Goal: Task Accomplishment & Management: Manage account settings

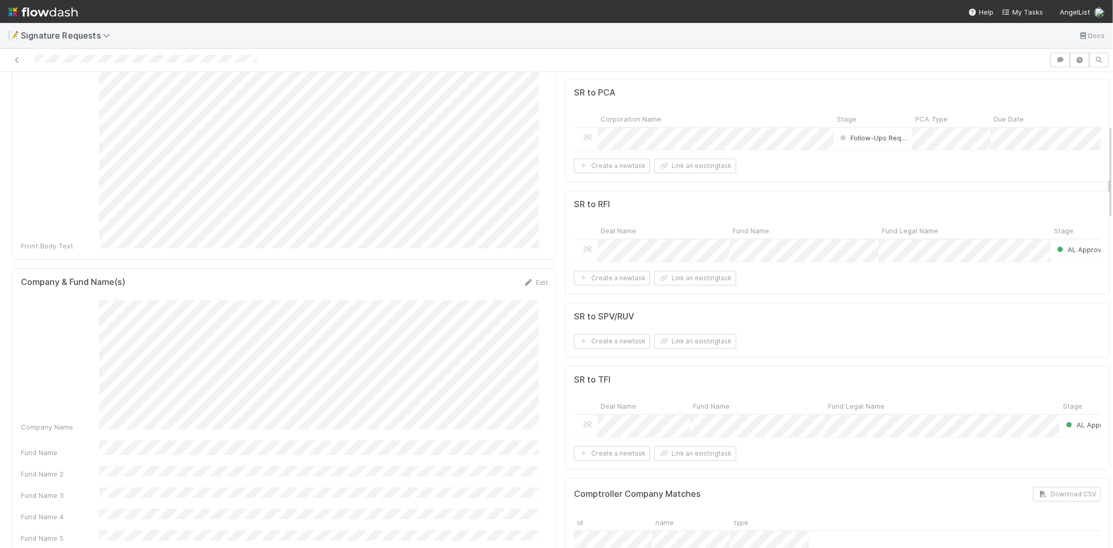
scroll to position [290, 0]
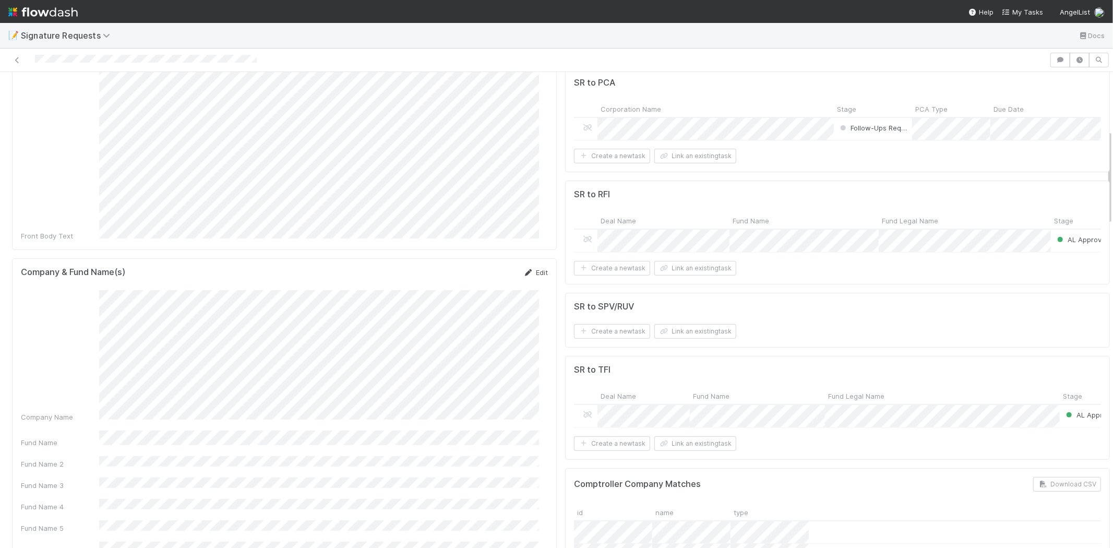
click at [535, 268] on link "Edit" at bounding box center [535, 272] width 25 height 8
click at [480, 267] on button "Save" at bounding box center [492, 276] width 30 height 18
click at [582, 418] on icon at bounding box center [587, 414] width 10 height 7
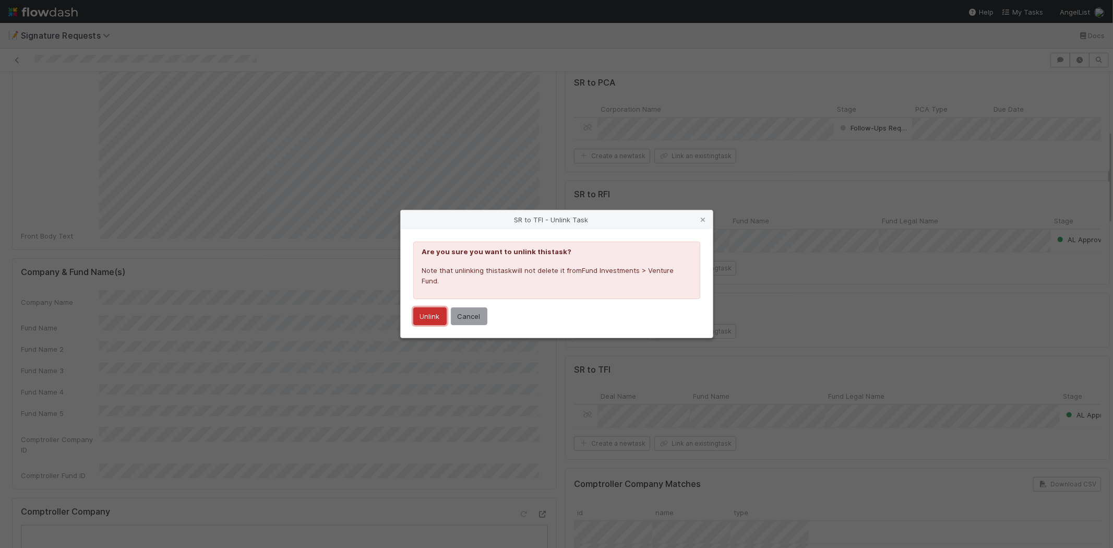
click at [435, 315] on button "Unlink" at bounding box center [429, 316] width 33 height 18
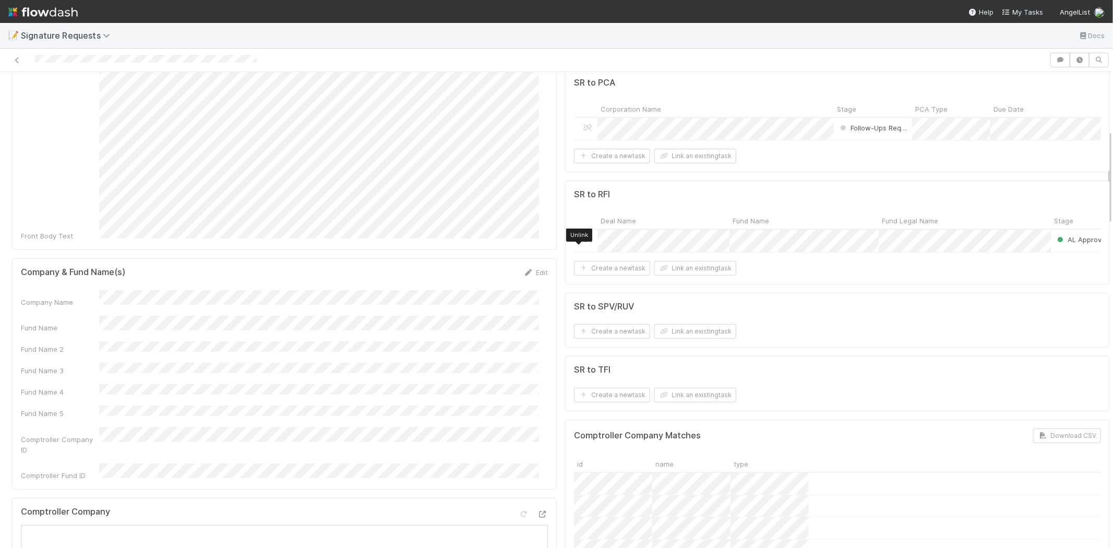
click at [582, 243] on icon at bounding box center [587, 239] width 10 height 7
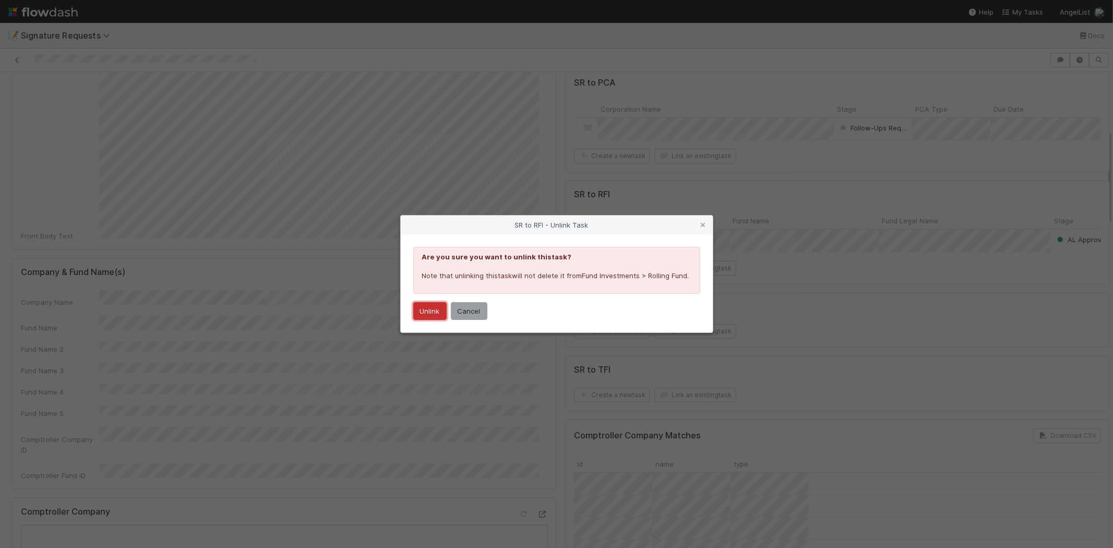
click at [427, 307] on button "Unlink" at bounding box center [429, 311] width 33 height 18
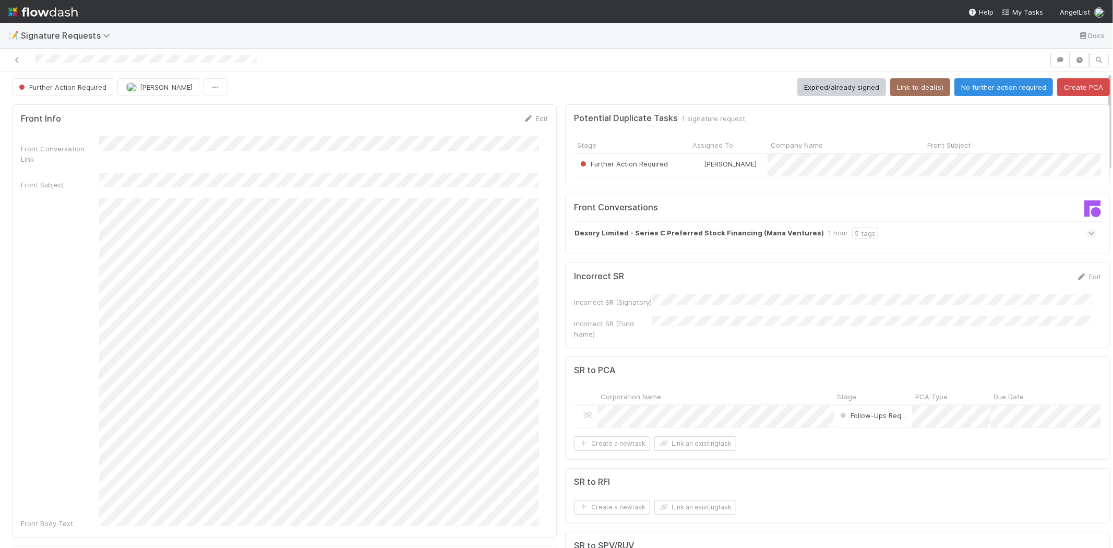
scroll to position [0, 0]
click at [916, 87] on button "Link to deal(s)" at bounding box center [920, 89] width 60 height 18
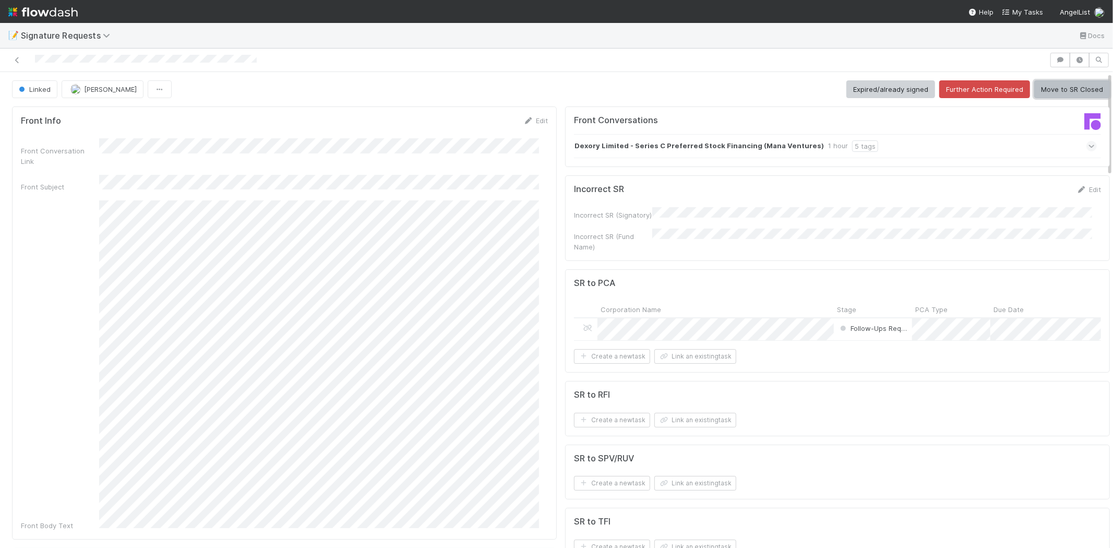
click at [1082, 85] on button "Move to SR Closed" at bounding box center [1072, 89] width 76 height 18
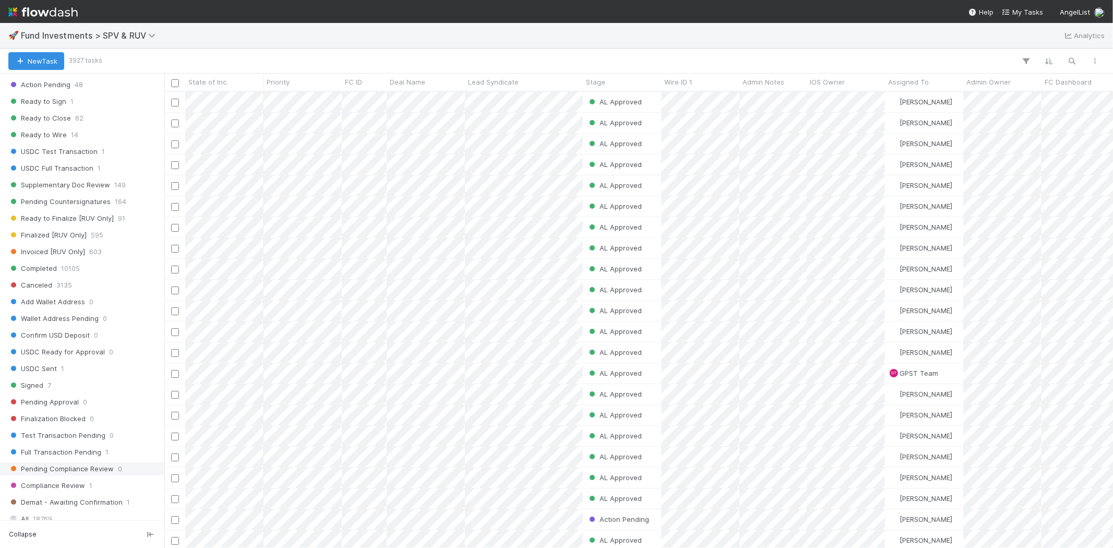
scroll to position [580, 0]
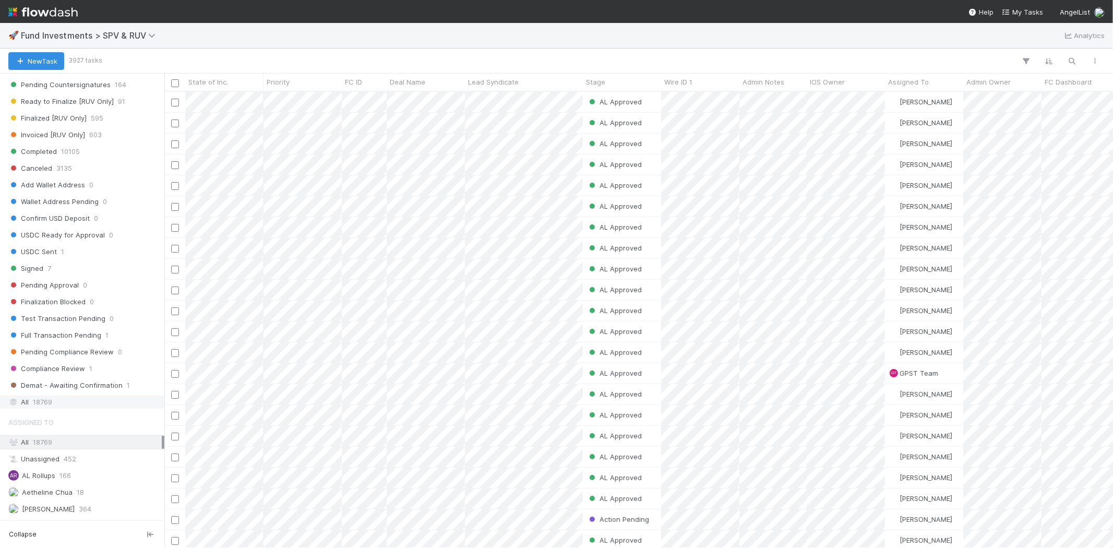
click at [57, 408] on div "All 18769" at bounding box center [84, 401] width 153 height 13
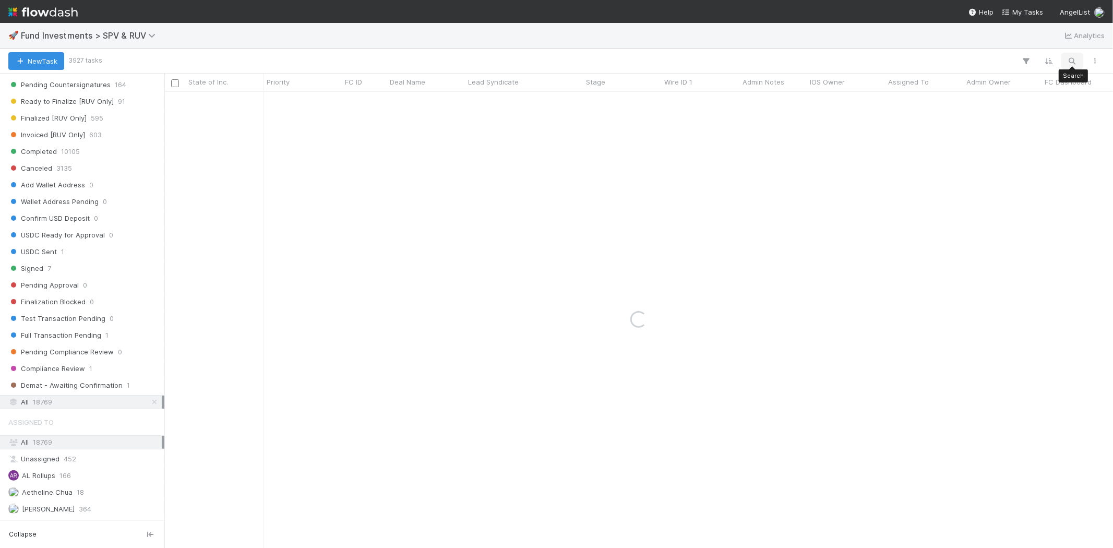
click at [1001, 63] on icon "button" at bounding box center [1072, 60] width 10 height 9
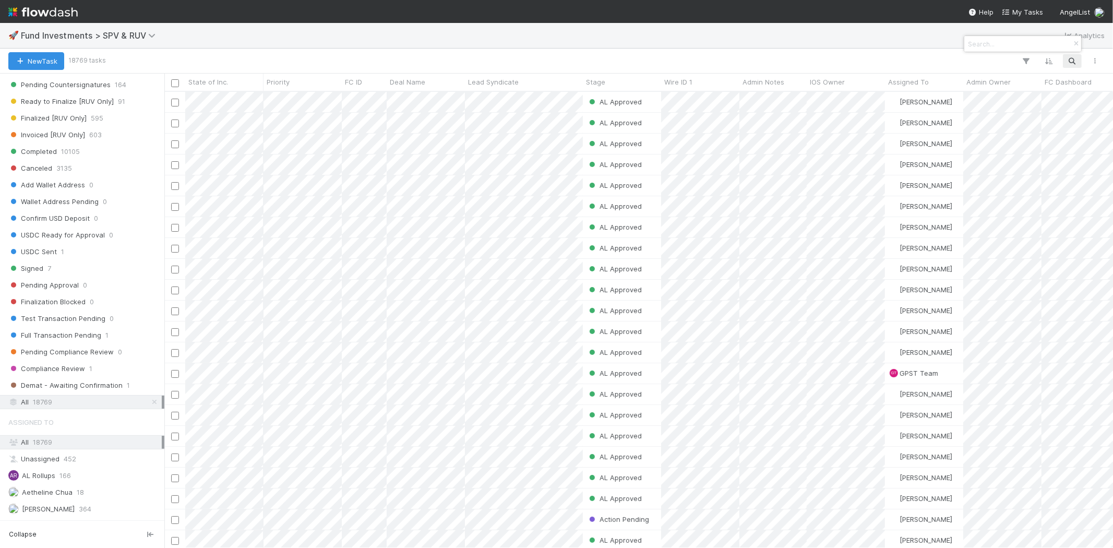
scroll to position [447, 940]
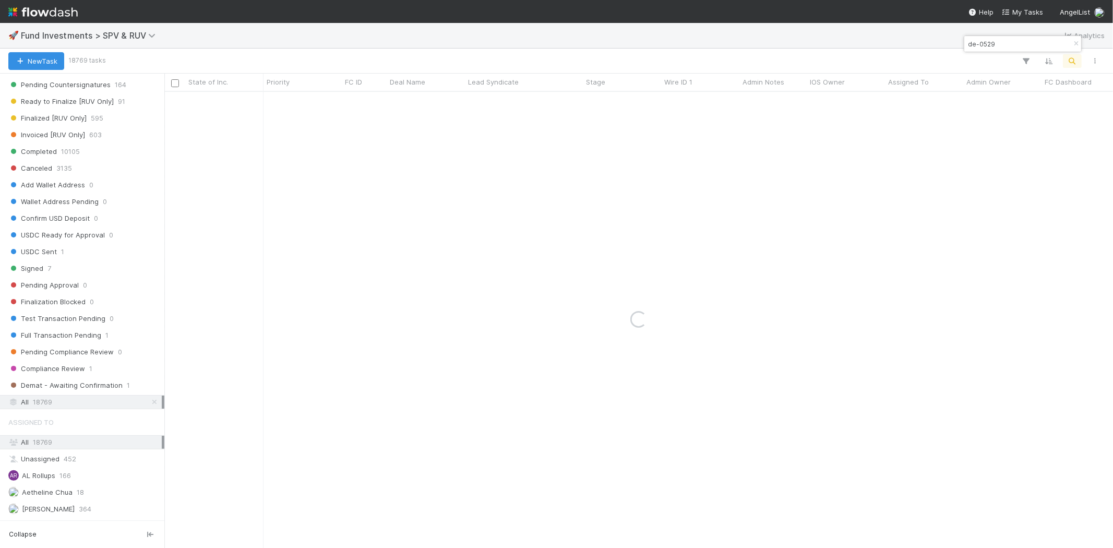
type input "de-0529"
click at [463, 273] on div "Completed Manav Mehta 5/31/24, 10:35:08 PM 4/9/25, 7:46:05 AM 0 0 0 0" at bounding box center [638, 319] width 948 height 455
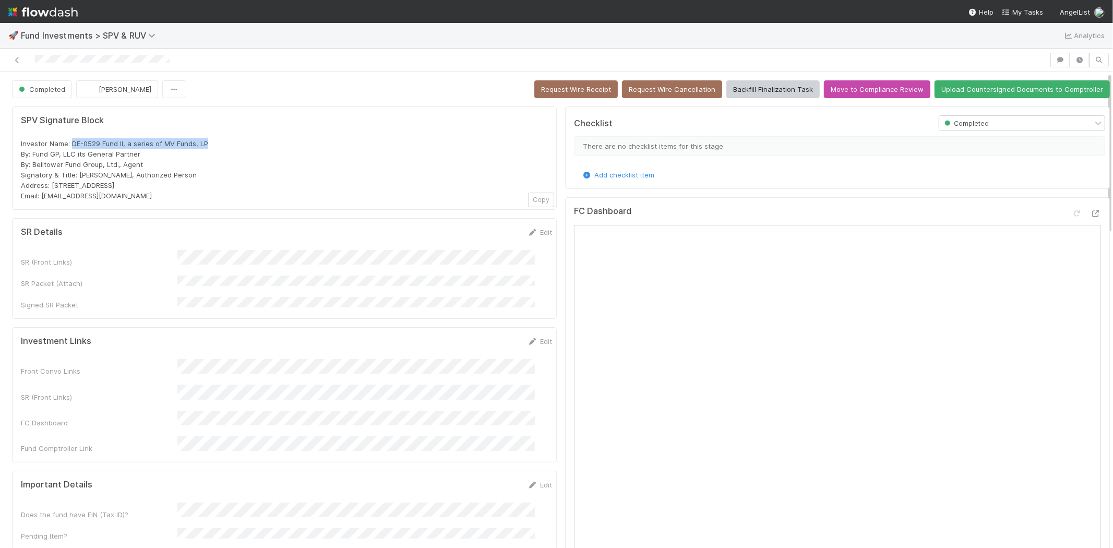
drag, startPoint x: 72, startPoint y: 143, endPoint x: 223, endPoint y: 137, distance: 150.9
click at [223, 137] on div "SPV Signature Block Investor Name: DE-0529 Fund II, a series of MV Funds, LP By…" at bounding box center [284, 158] width 527 height 86
copy span "DE-0529 Fund II, a series of MV Funds, LP"
click at [107, 33] on span "Fund Investments > SPV & RUV" at bounding box center [91, 35] width 140 height 10
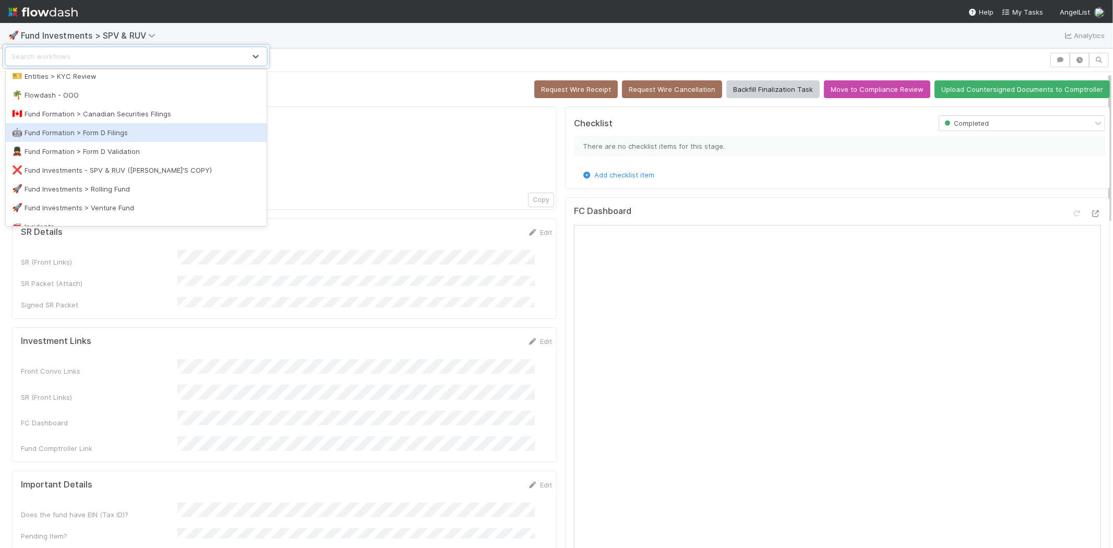
scroll to position [290, 0]
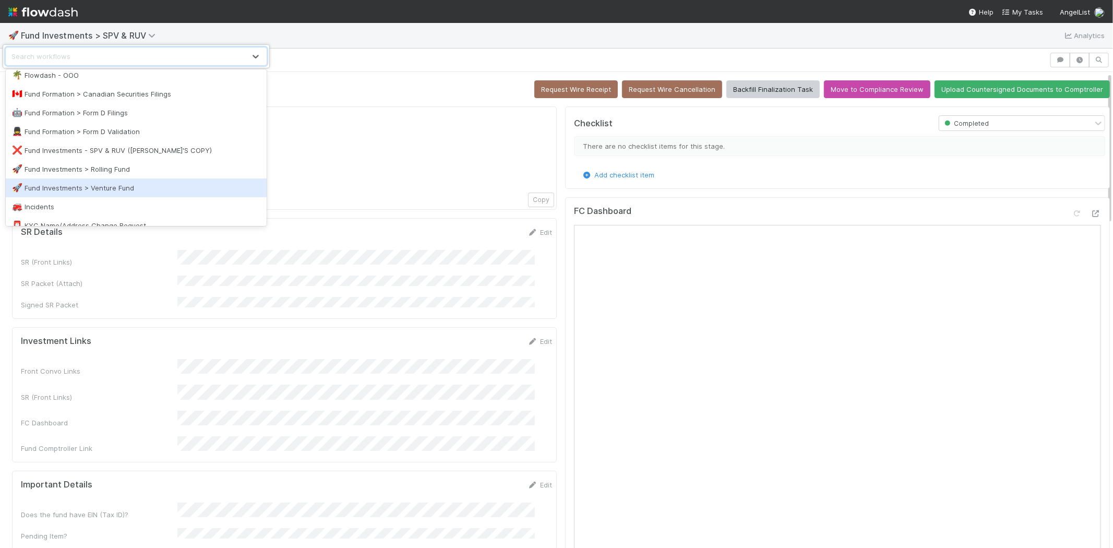
click at [145, 179] on div "🚀 Fund Investments > Venture Fund" at bounding box center [136, 187] width 261 height 19
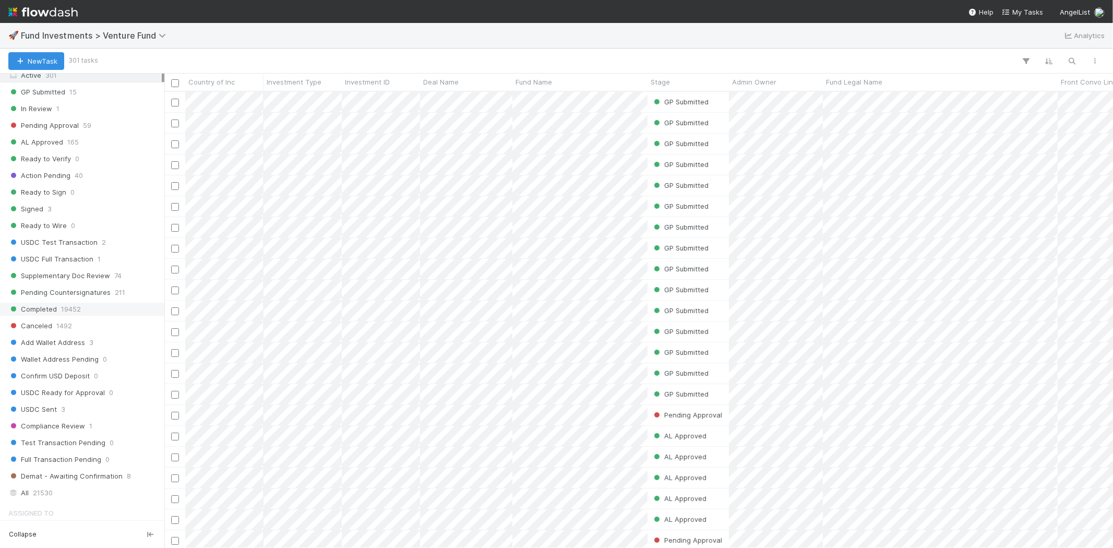
scroll to position [522, 0]
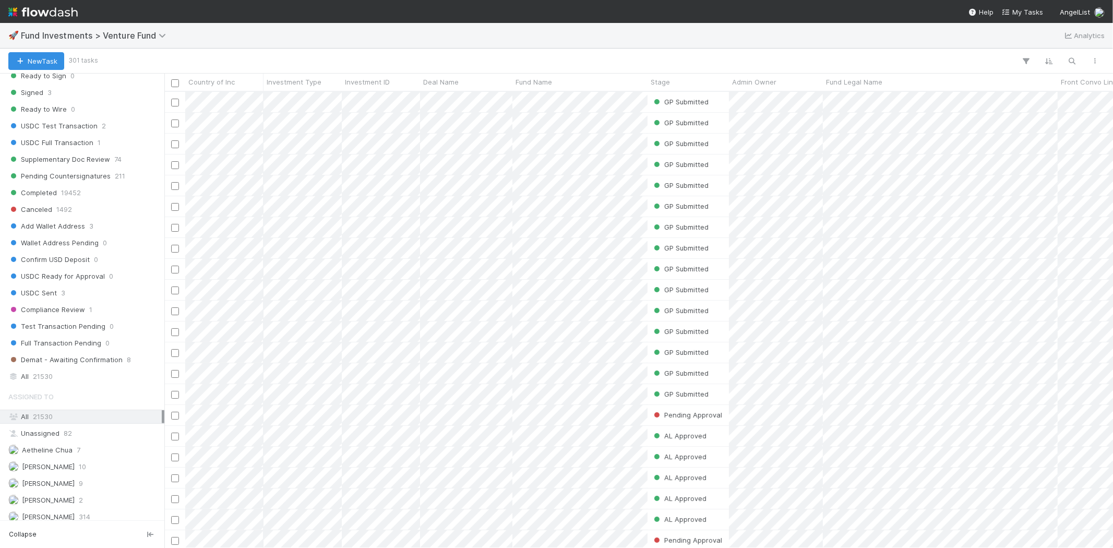
click at [46, 389] on div "Saved Views ⏰ Time Sensitive 🌎 Foreign Investments 🖥️ AL Platform Investment 💱 …" at bounding box center [82, 297] width 164 height 447
click at [47, 381] on span "21530" at bounding box center [43, 376] width 20 height 13
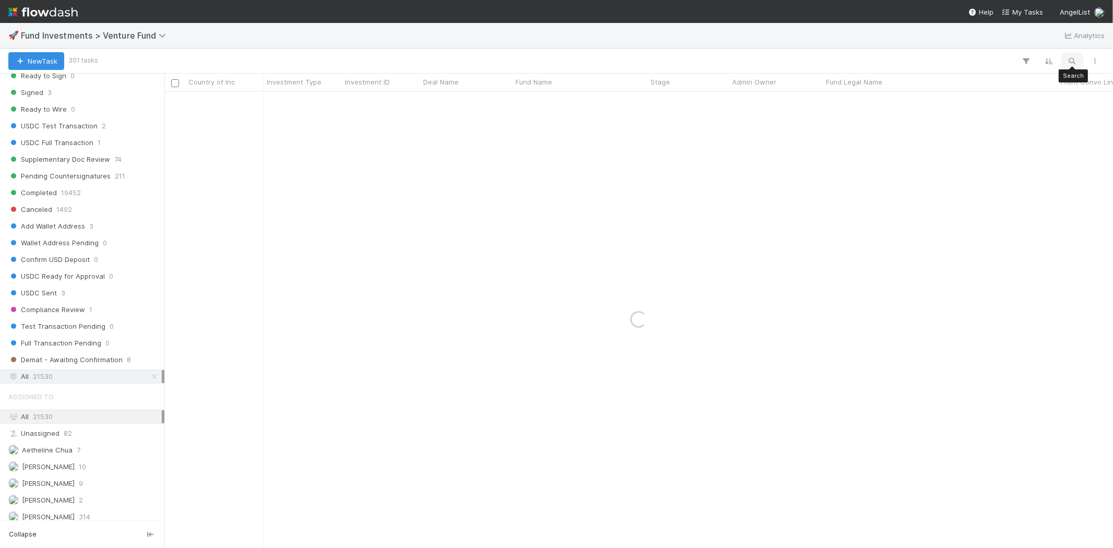
click at [1001, 59] on icon "button" at bounding box center [1072, 60] width 10 height 9
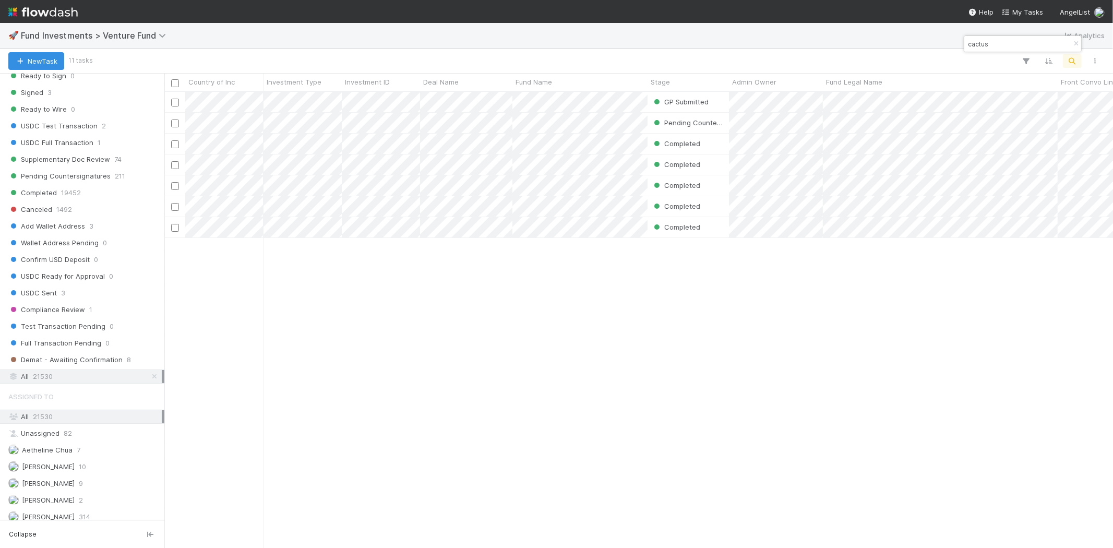
scroll to position [447, 940]
type input "cactus"
click at [414, 347] on div "GP Submitted Jack Plank 8/19/25, 7:46:21 AM 8/19/25, 7:47:22 AM 0 0 0 0 Pending…" at bounding box center [638, 319] width 948 height 455
click at [648, 332] on div "GP Submitted Jack Plank 8/19/25, 7:46:21 AM 8/19/25, 7:47:22 AM 0 0 0 0 Pending…" at bounding box center [638, 319] width 948 height 455
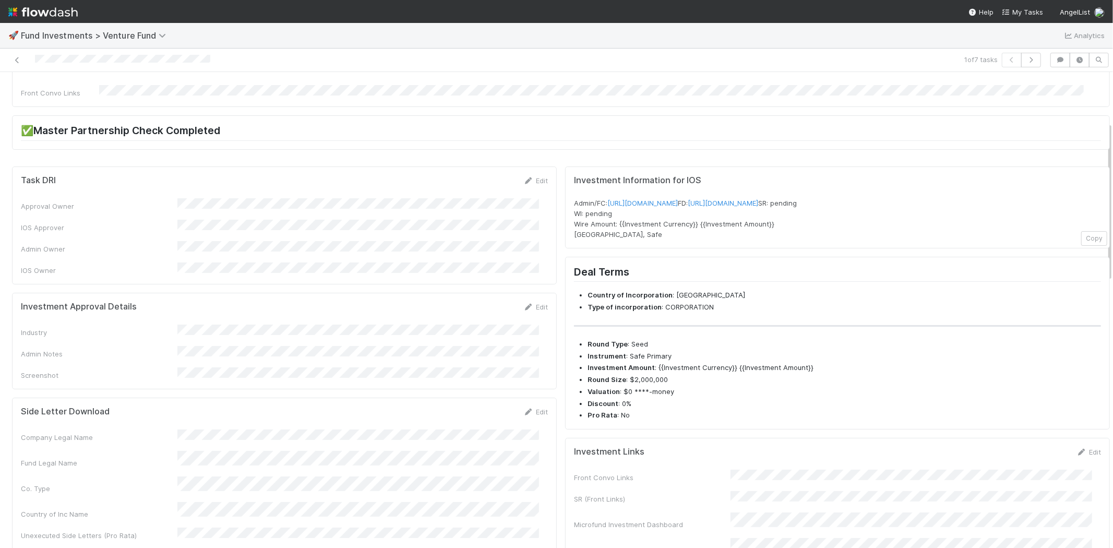
scroll to position [174, 0]
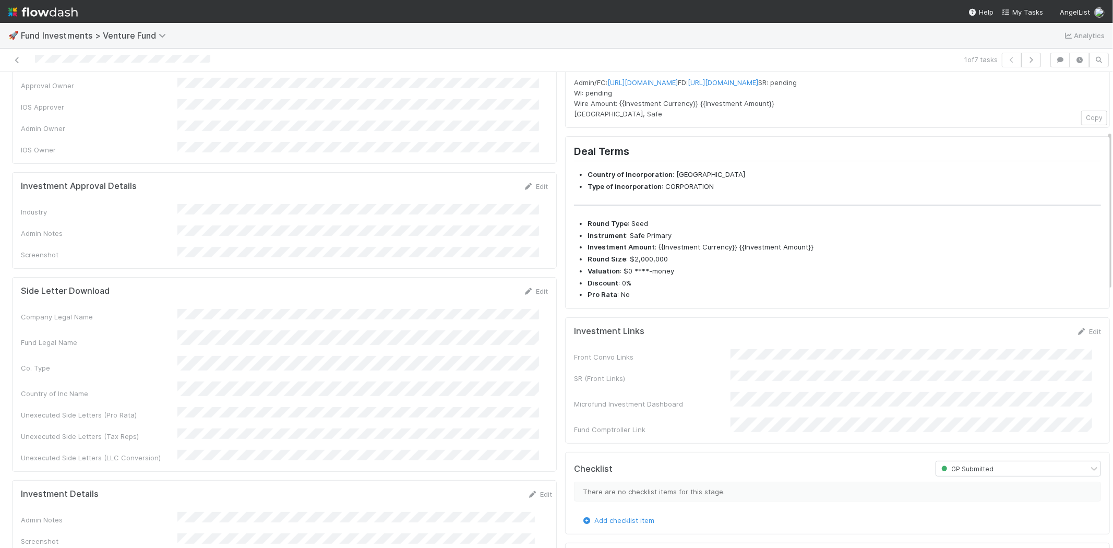
drag, startPoint x: 175, startPoint y: 311, endPoint x: 314, endPoint y: 306, distance: 138.4
click at [314, 309] on div "Company Legal Name Fund Legal Name Co. Type Country of Inc Name Unexecuted Side…" at bounding box center [284, 386] width 527 height 154
copy div
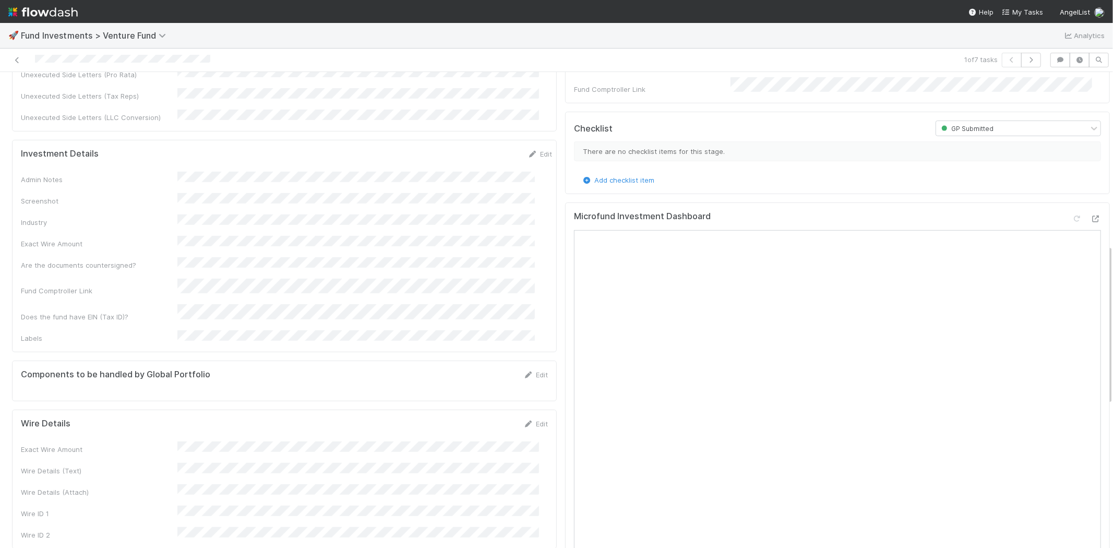
scroll to position [637, 0]
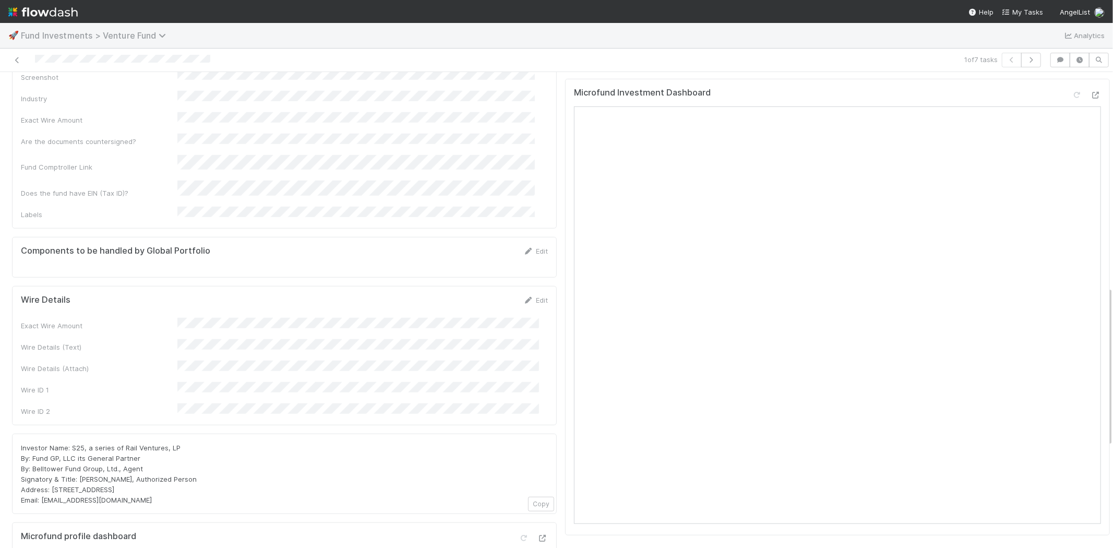
click at [122, 35] on span "Fund Investments > Venture Fund" at bounding box center [96, 35] width 150 height 10
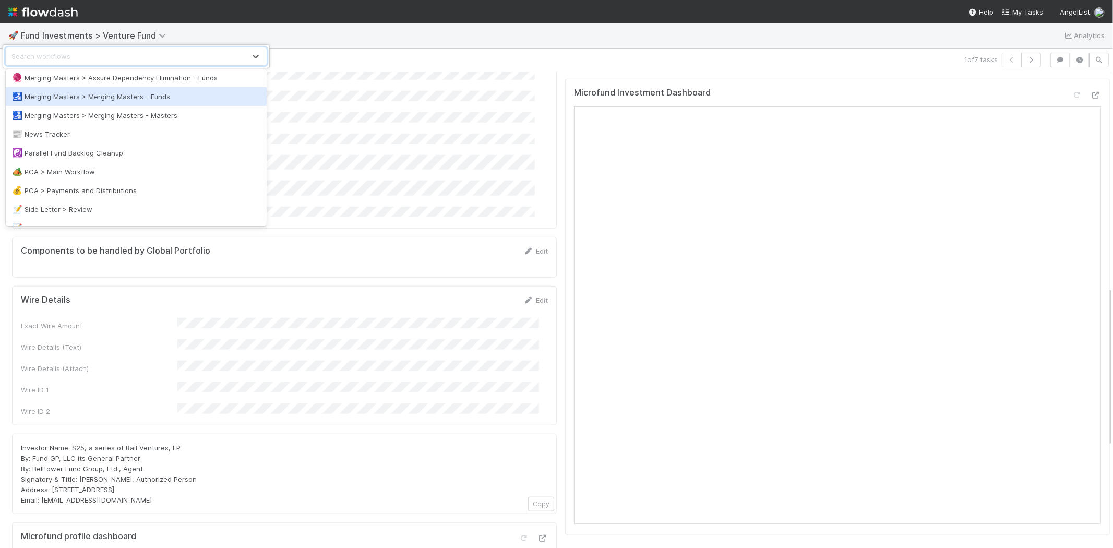
scroll to position [522, 0]
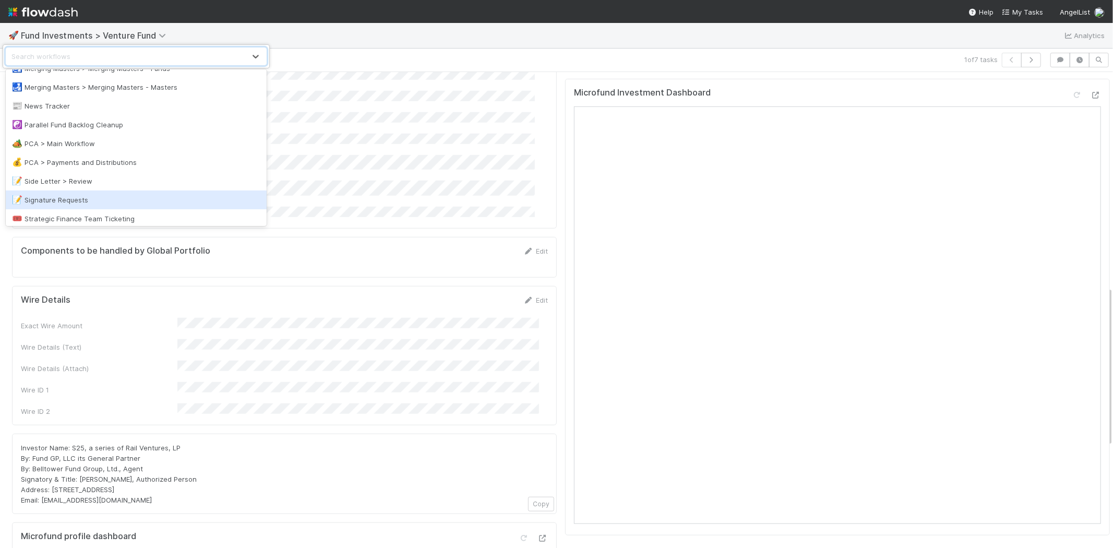
click at [149, 199] on div "📝 Signature Requests" at bounding box center [136, 200] width 248 height 10
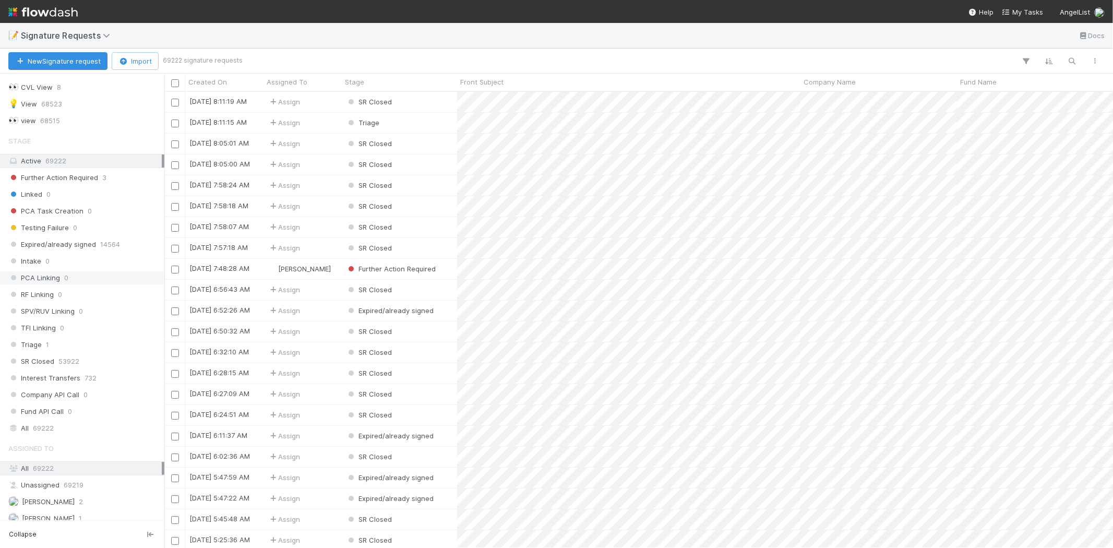
scroll to position [30, 0]
click at [75, 475] on span "[PERSON_NAME]" at bounding box center [41, 510] width 66 height 13
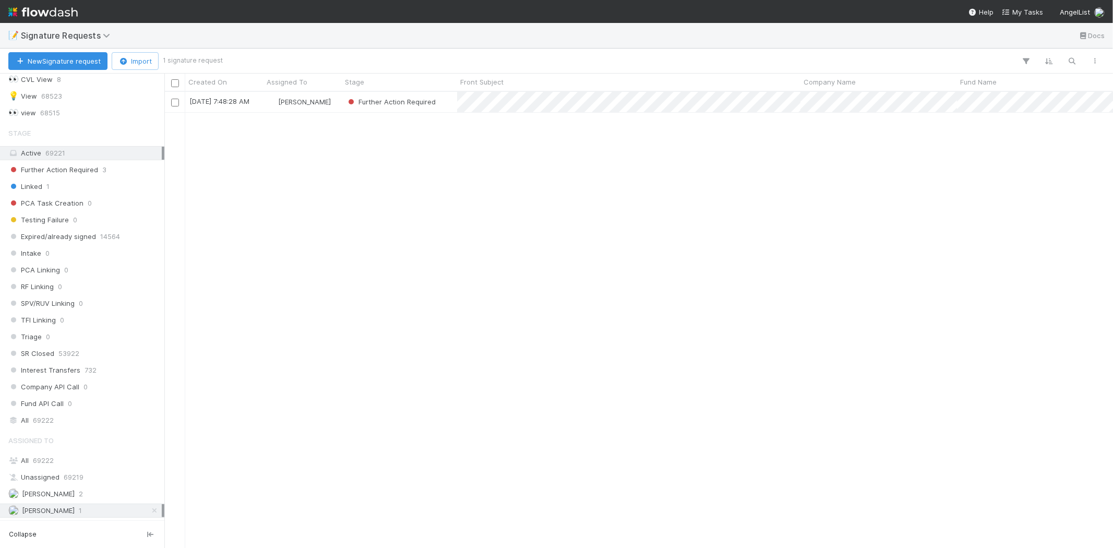
scroll to position [447, 940]
click at [455, 100] on div "Further Action Required" at bounding box center [399, 102] width 115 height 20
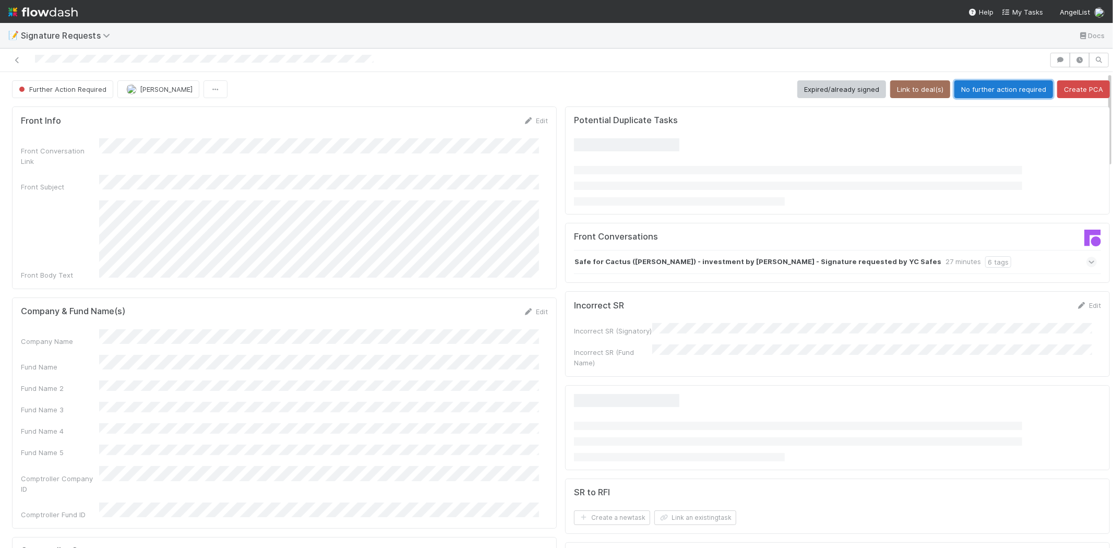
click at [972, 89] on button "No further action required" at bounding box center [1003, 89] width 99 height 18
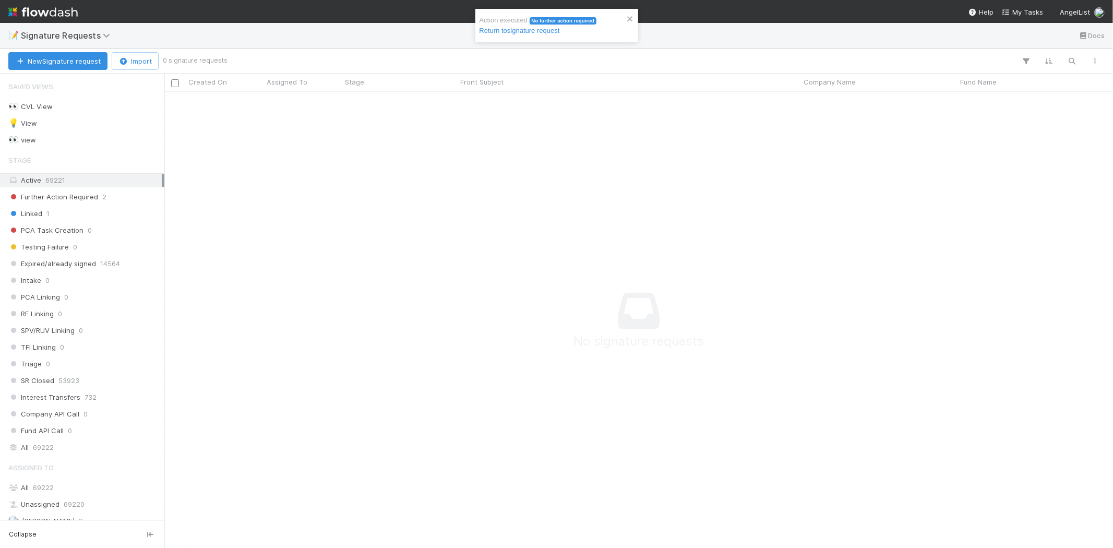
scroll to position [9, 9]
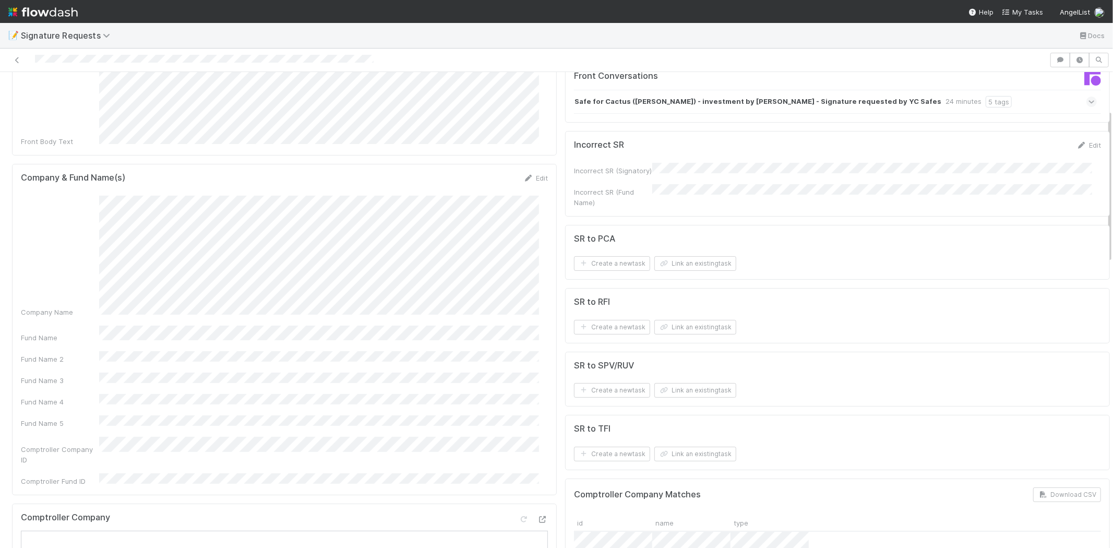
scroll to position [116, 0]
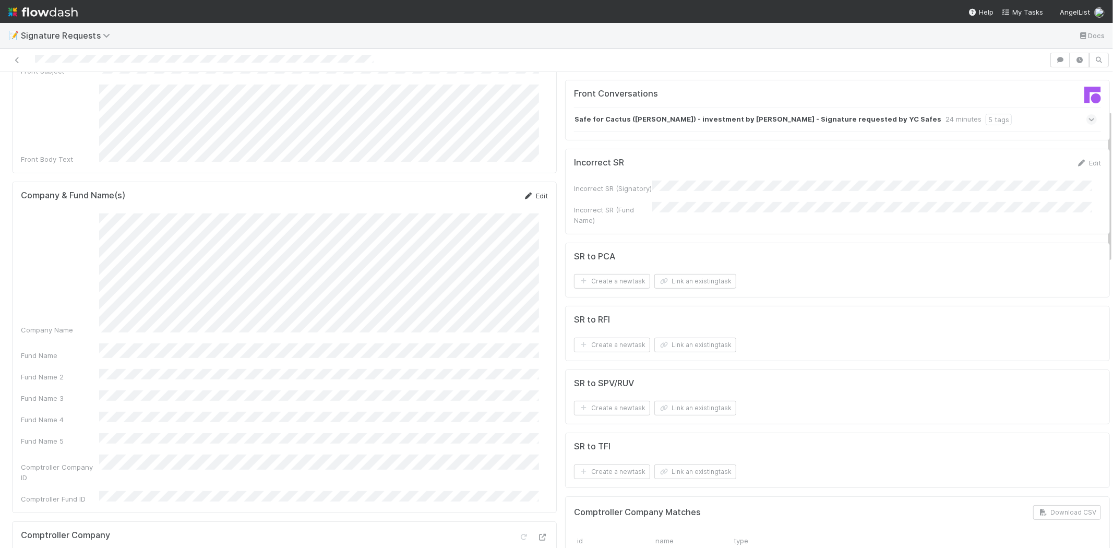
click at [527, 191] on link "Edit" at bounding box center [535, 195] width 25 height 8
click at [21, 249] on div "Fund Name" at bounding box center [284, 259] width 527 height 20
click at [489, 190] on button "Save" at bounding box center [492, 199] width 30 height 18
click at [686, 471] on button "Link an existing task" at bounding box center [695, 471] width 82 height 15
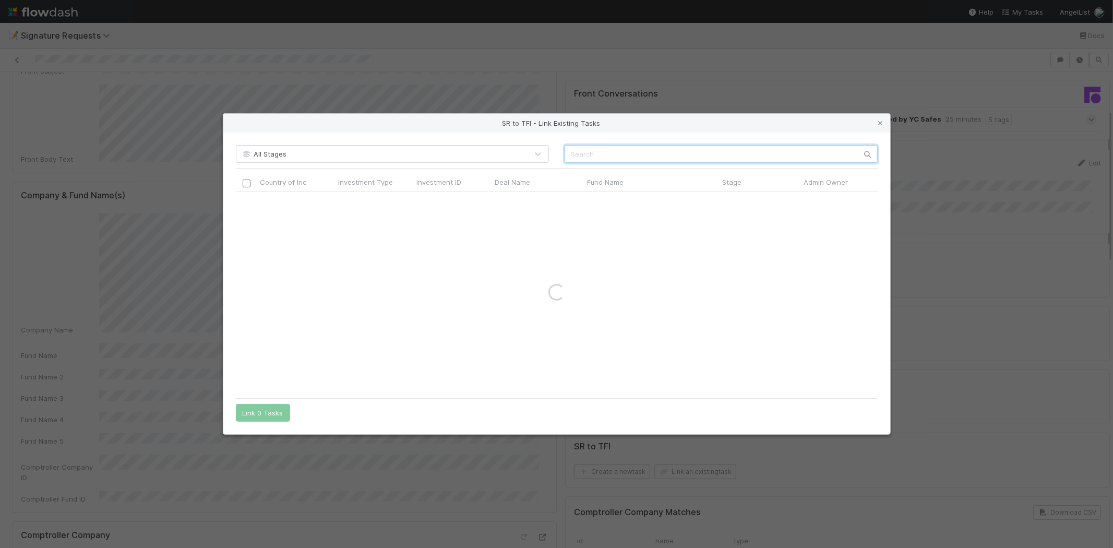
click at [592, 160] on input "text" at bounding box center [720, 154] width 313 height 18
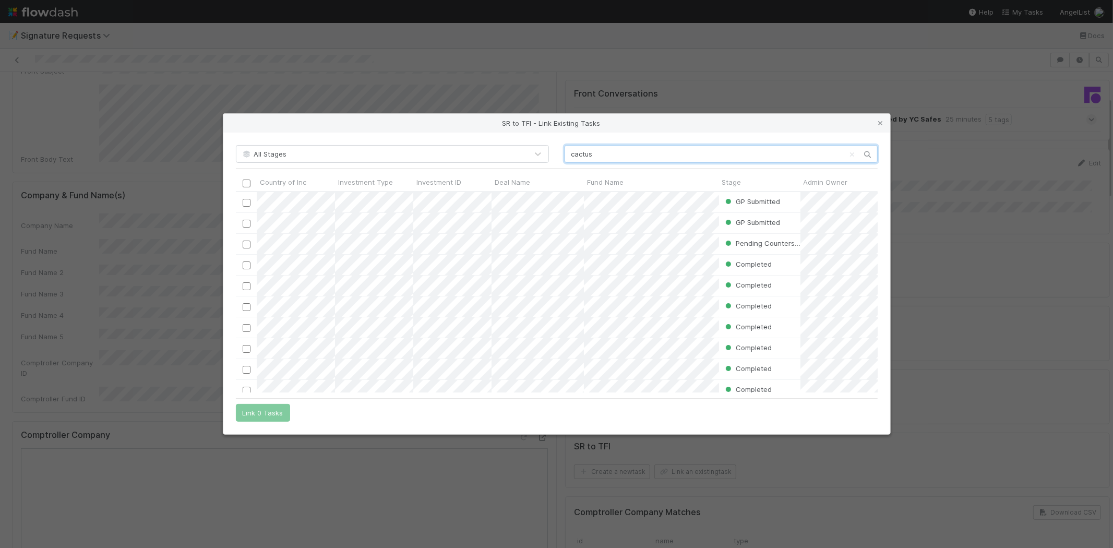
scroll to position [192, 633]
type input "cactus"
click at [246, 202] on input "checkbox" at bounding box center [246, 203] width 8 height 8
click at [260, 411] on button "Link 1 Task" at bounding box center [261, 413] width 50 height 18
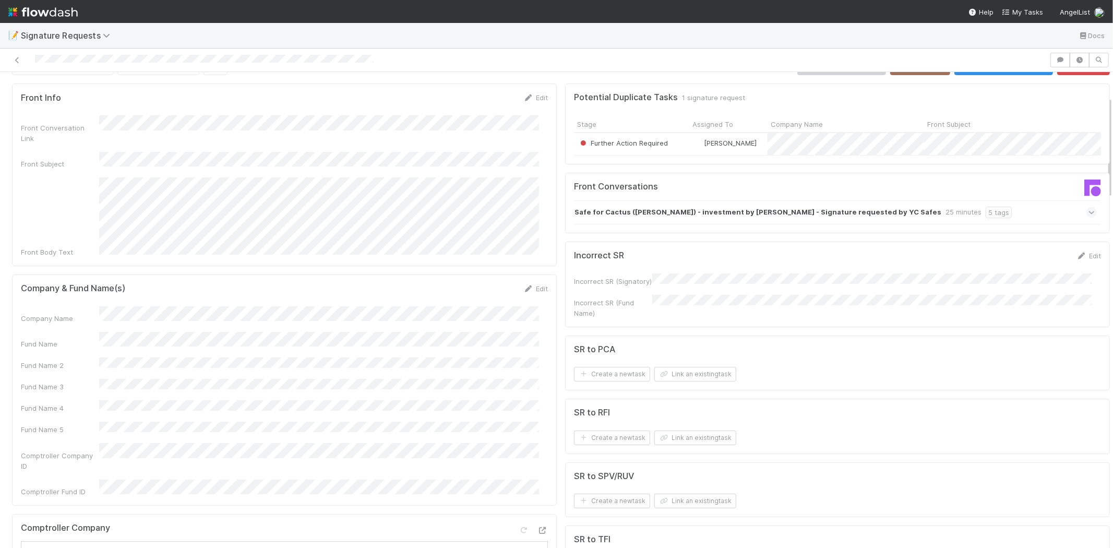
scroll to position [0, 0]
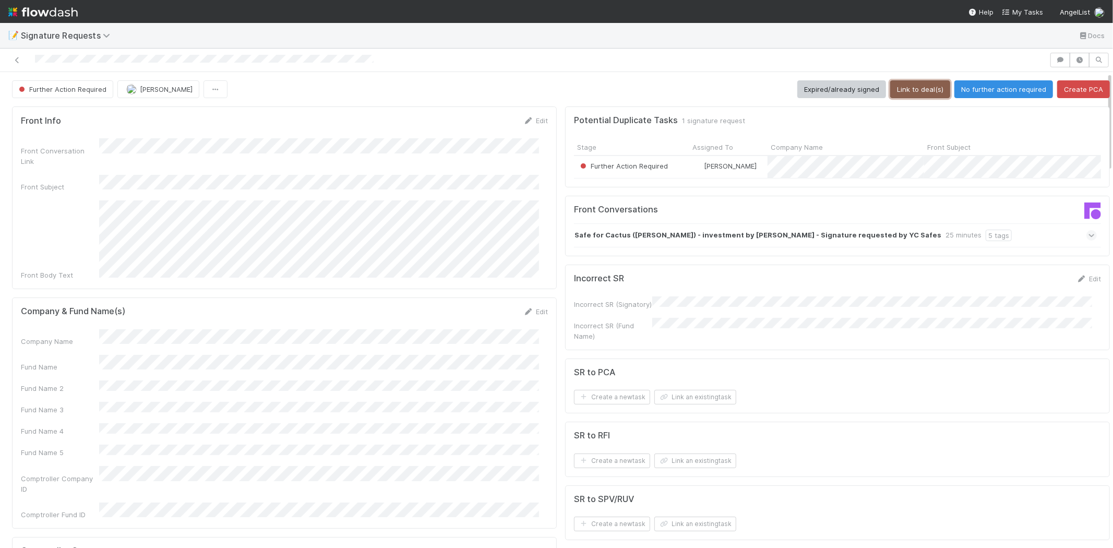
click at [906, 90] on button "Link to deal(s)" at bounding box center [920, 89] width 60 height 18
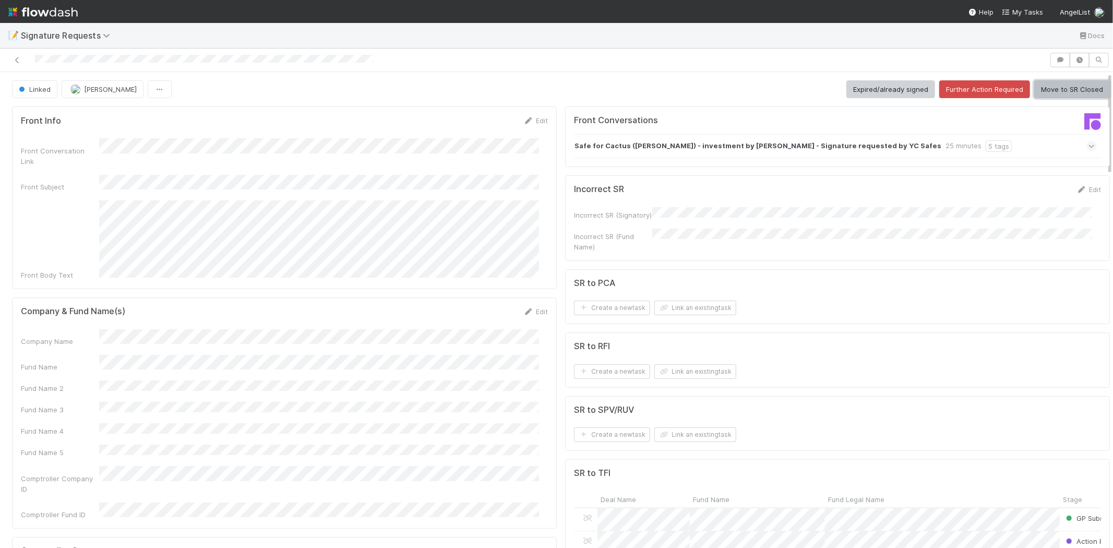
click at [1044, 81] on button "Move to SR Closed" at bounding box center [1072, 89] width 76 height 18
click at [1082, 84] on button "Move to SR Closed" at bounding box center [1072, 89] width 76 height 18
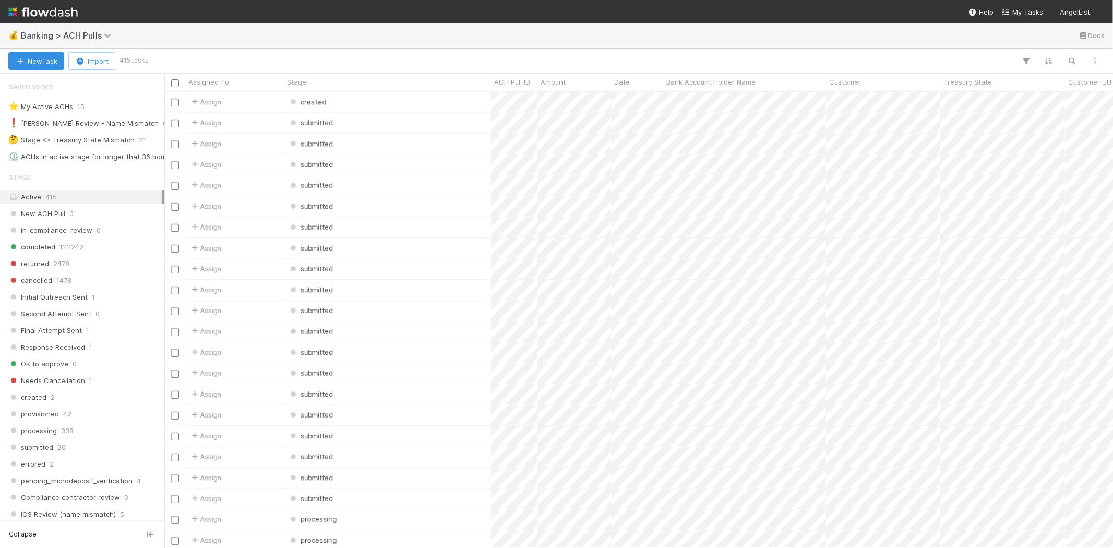
scroll to position [9, 8]
click at [106, 119] on div "❗ [PERSON_NAME] Review - Name Mismatch" at bounding box center [83, 123] width 150 height 13
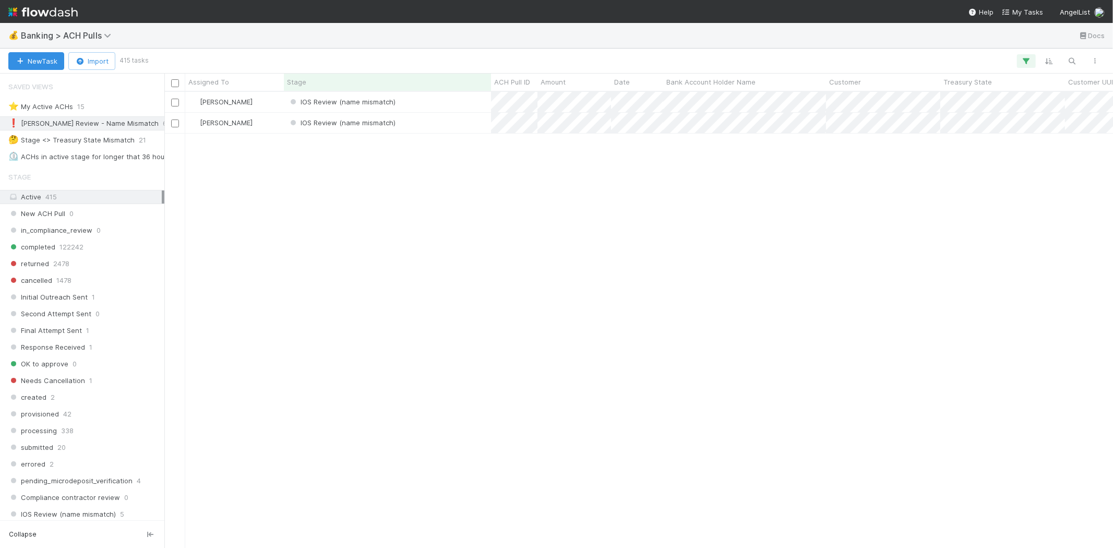
scroll to position [447, 940]
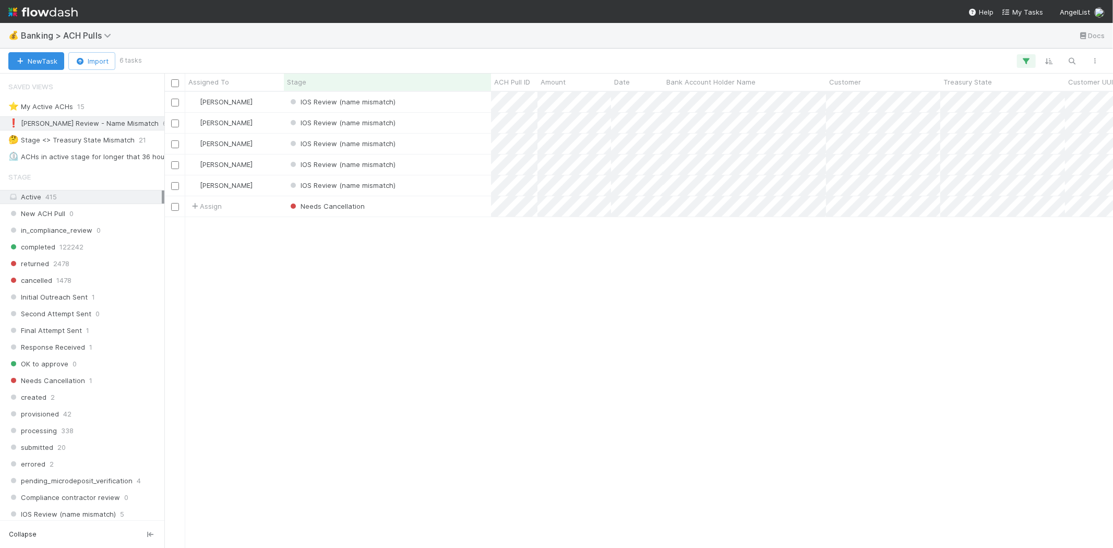
click at [423, 244] on div "[PERSON_NAME] IOS Review (name mismatch) [DATE] 2:28:07 AM [DATE] 2:28:07 AM 0 …" at bounding box center [638, 319] width 948 height 455
click at [423, 275] on div "[PERSON_NAME] IOS Review (name mismatch) [DATE] 2:28:07 AM [DATE] 2:28:07 AM 0 …" at bounding box center [638, 319] width 948 height 455
click at [405, 103] on div "IOS Review (name mismatch)" at bounding box center [387, 102] width 207 height 20
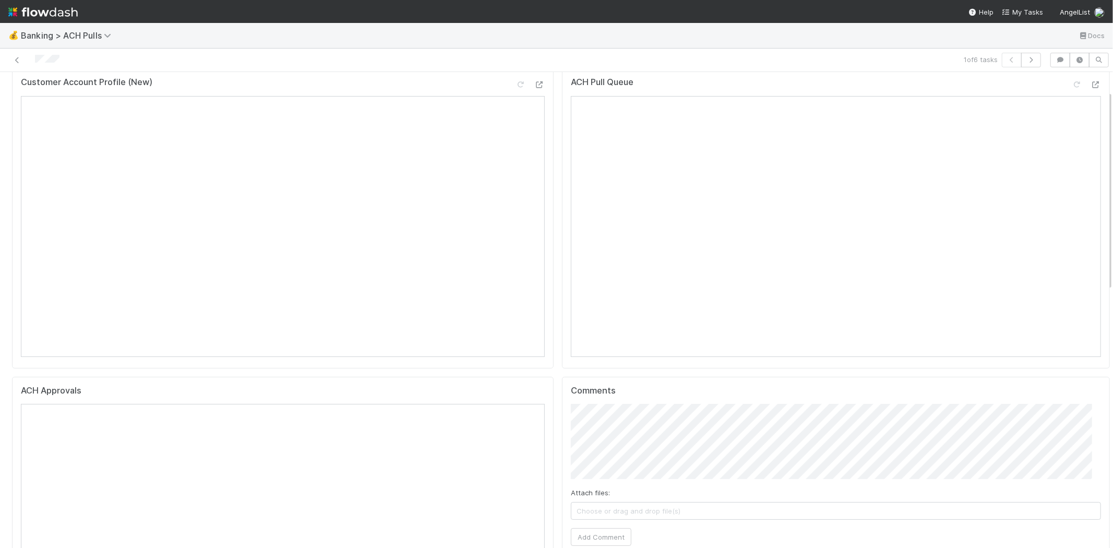
scroll to position [58, 0]
click at [623, 475] on span "Choose or drag and drop file(s)" at bounding box center [835, 491] width 529 height 17
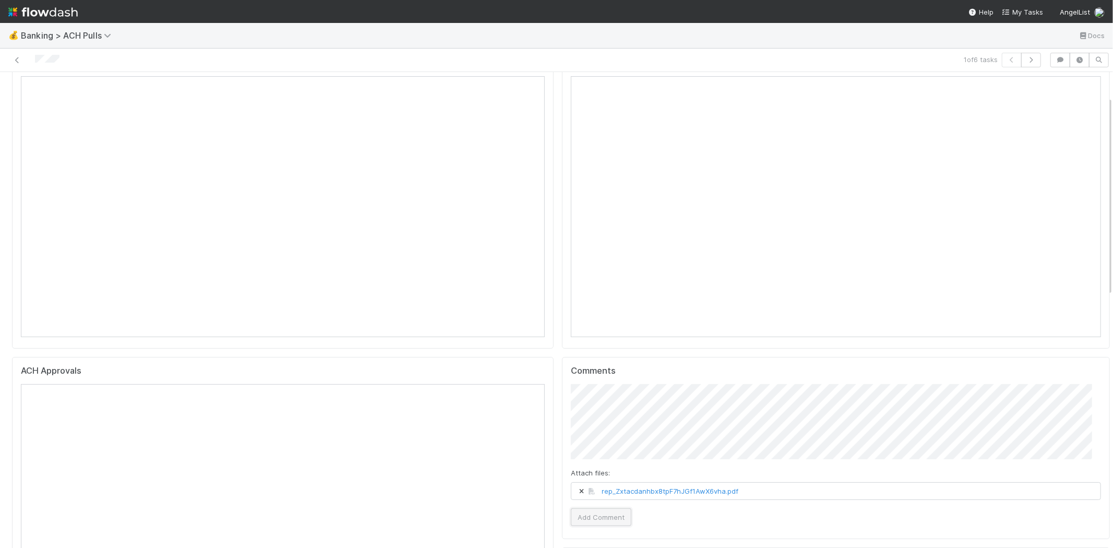
click at [588, 475] on button "Add Comment" at bounding box center [601, 517] width 61 height 18
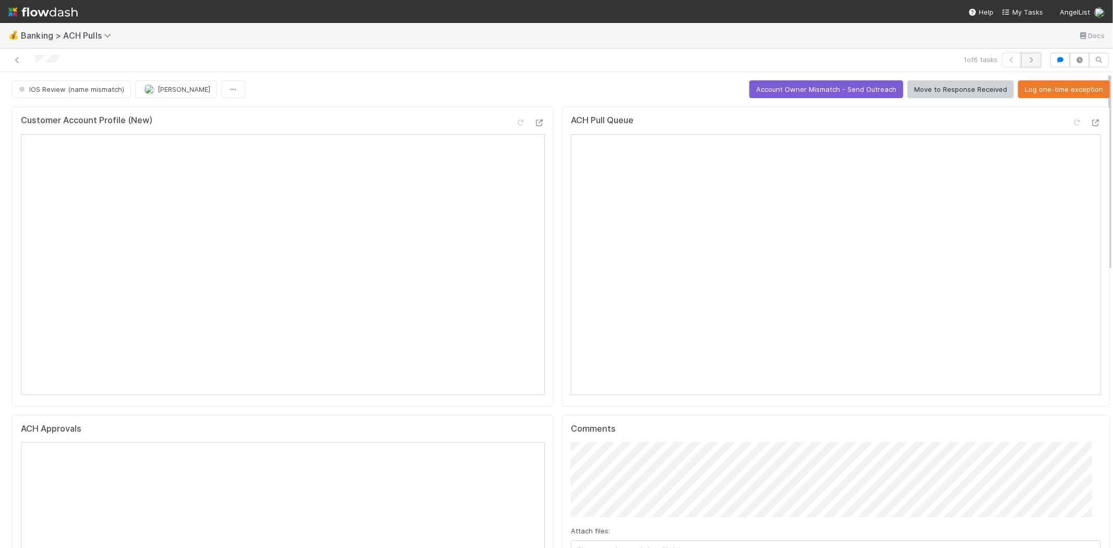
click at [1001, 57] on icon "button" at bounding box center [1031, 60] width 10 height 6
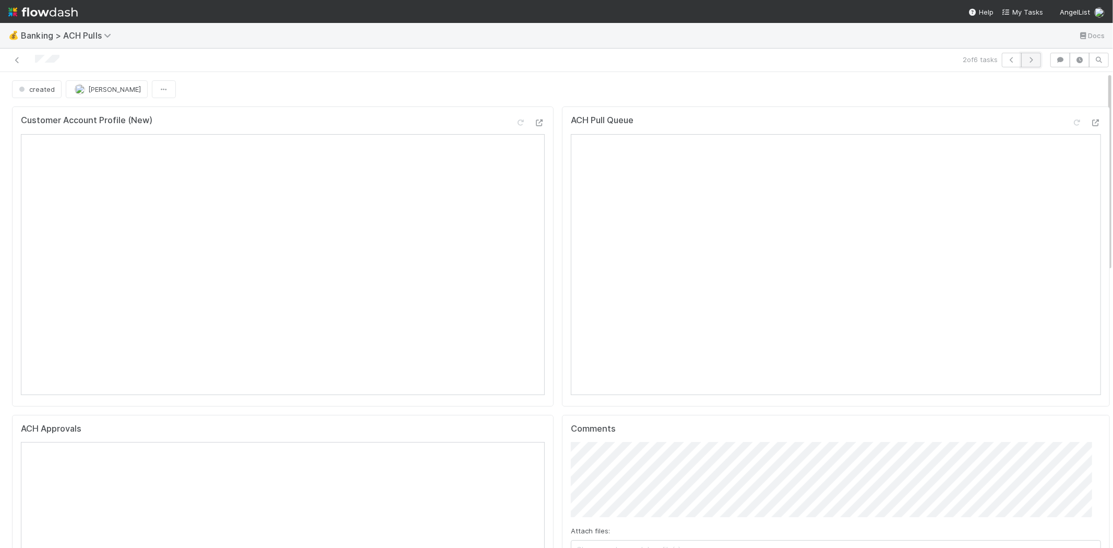
click at [1001, 57] on icon "button" at bounding box center [1031, 60] width 10 height 6
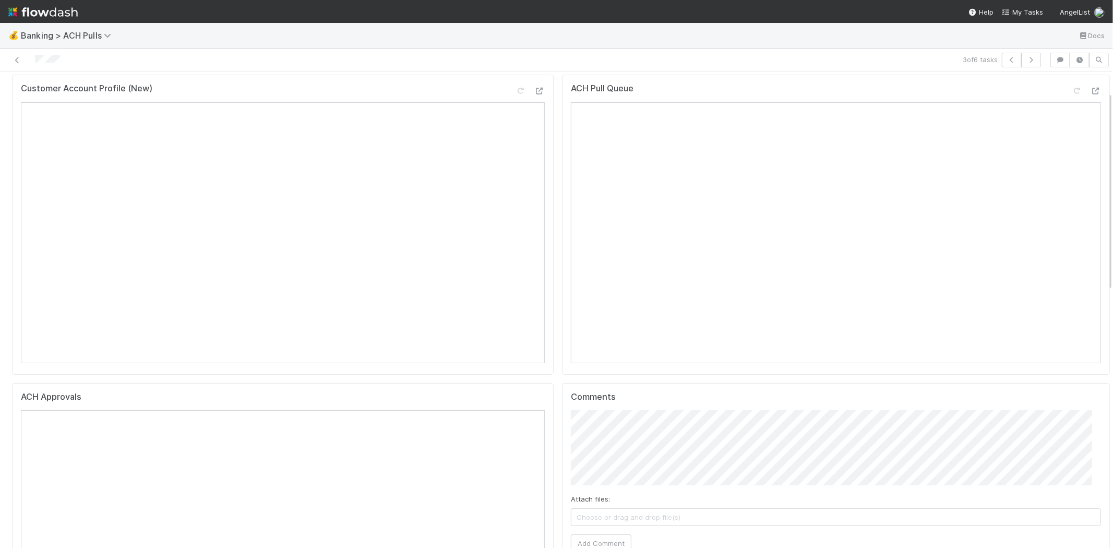
scroll to position [58, 0]
click at [721, 475] on span "Choose or drag and drop file(s)" at bounding box center [835, 491] width 529 height 17
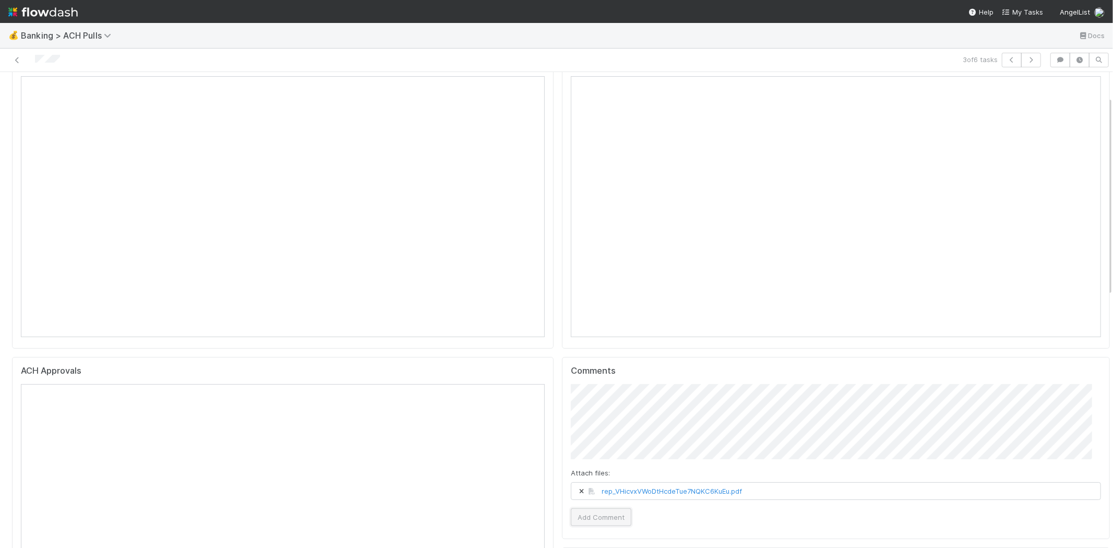
click at [597, 475] on button "Add Comment" at bounding box center [601, 517] width 61 height 18
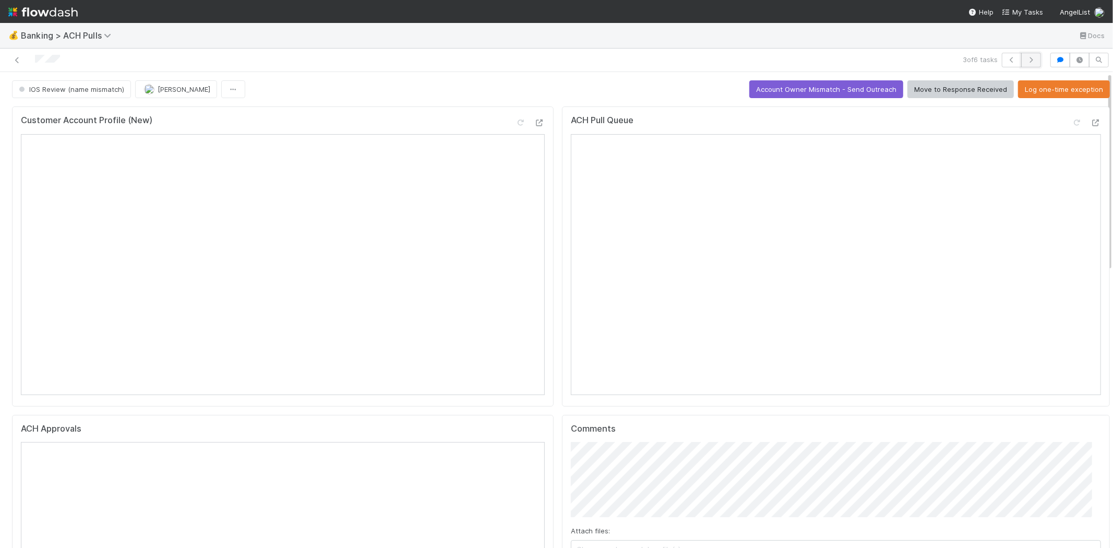
click at [1001, 64] on button "button" at bounding box center [1031, 60] width 20 height 15
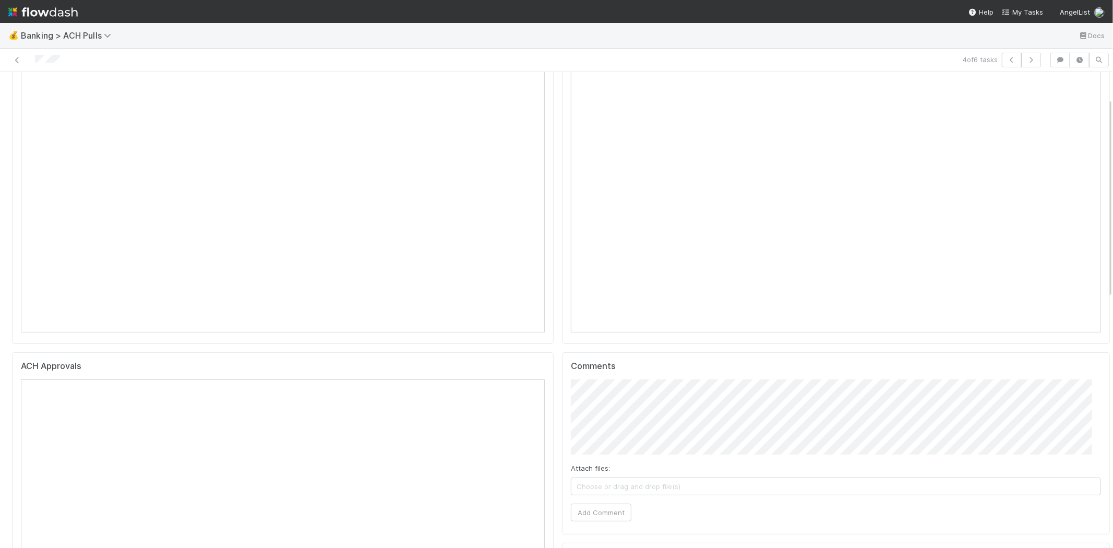
click at [659, 475] on span "Choose or drag and drop file(s)" at bounding box center [835, 486] width 529 height 17
click at [581, 475] on button "Add Comment" at bounding box center [601, 512] width 61 height 18
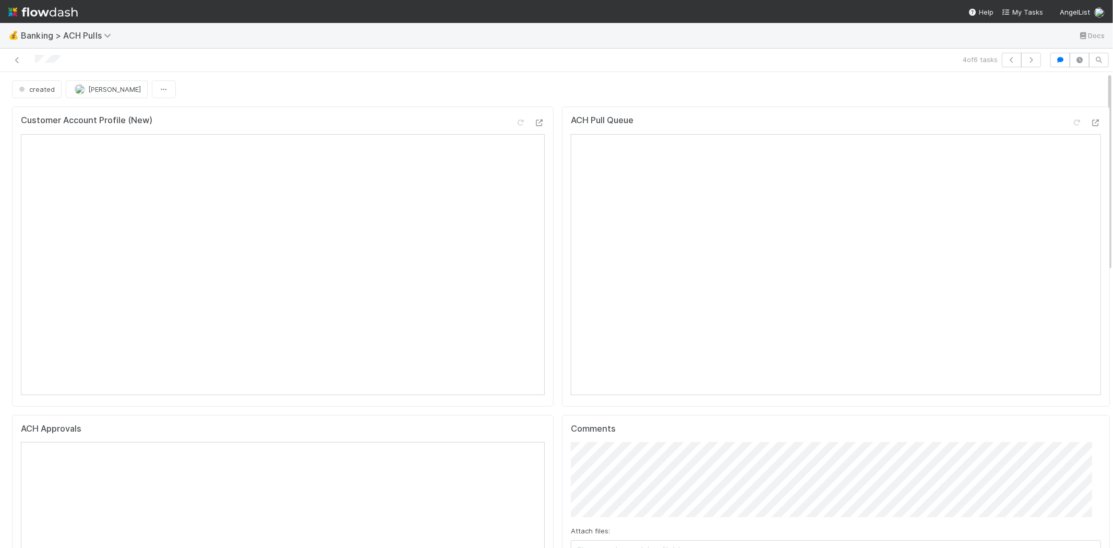
scroll to position [0, 0]
click at [1001, 55] on button "button" at bounding box center [1031, 60] width 20 height 15
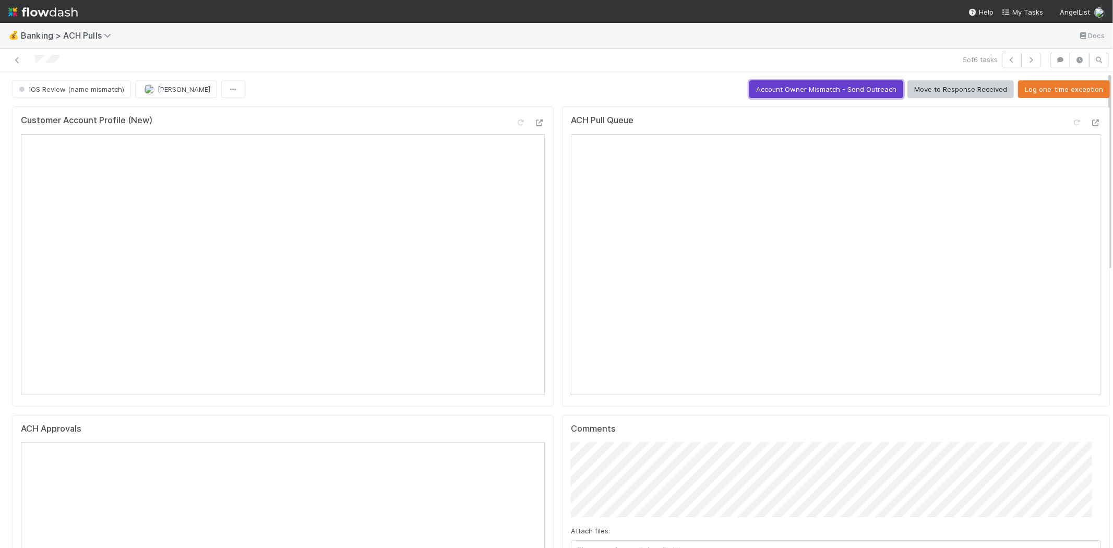
click at [774, 80] on button "Account Owner Mismatch - Send Outreach" at bounding box center [826, 89] width 154 height 18
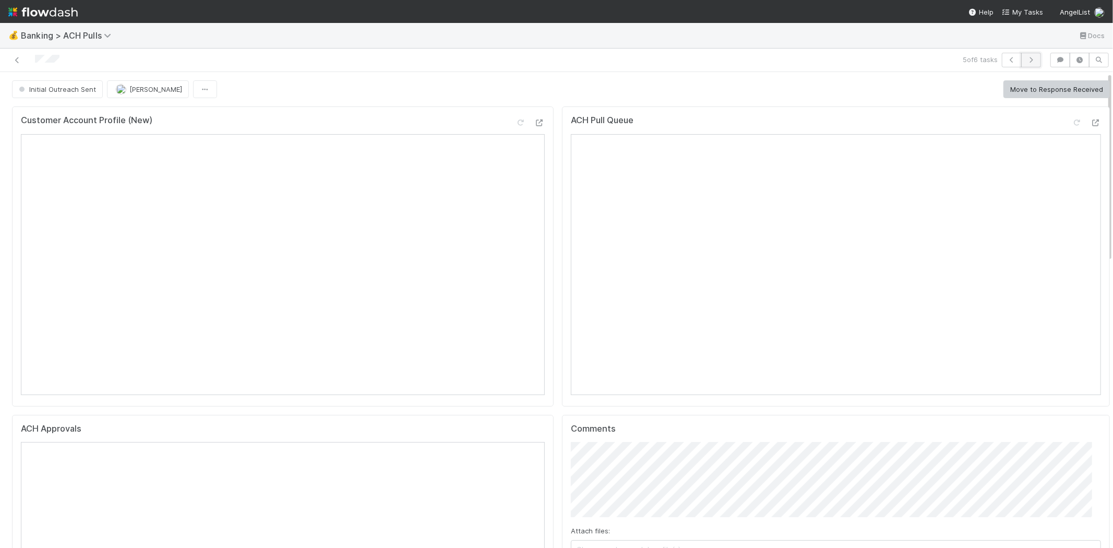
click at [1001, 57] on icon "button" at bounding box center [1031, 60] width 10 height 6
click at [105, 32] on icon at bounding box center [109, 35] width 10 height 8
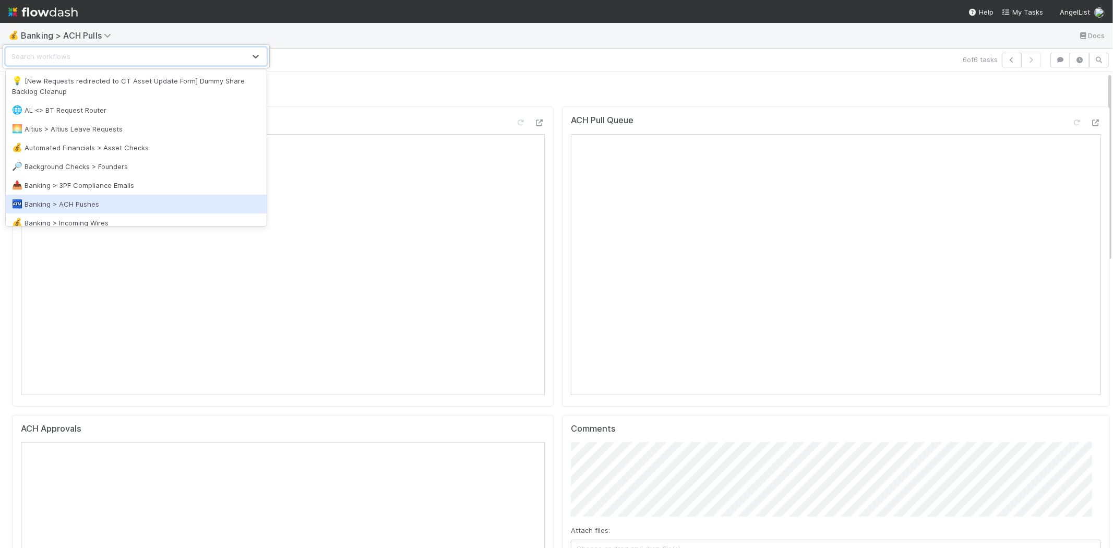
click at [110, 206] on div "🏧 Banking > ACH Pushes" at bounding box center [136, 204] width 248 height 10
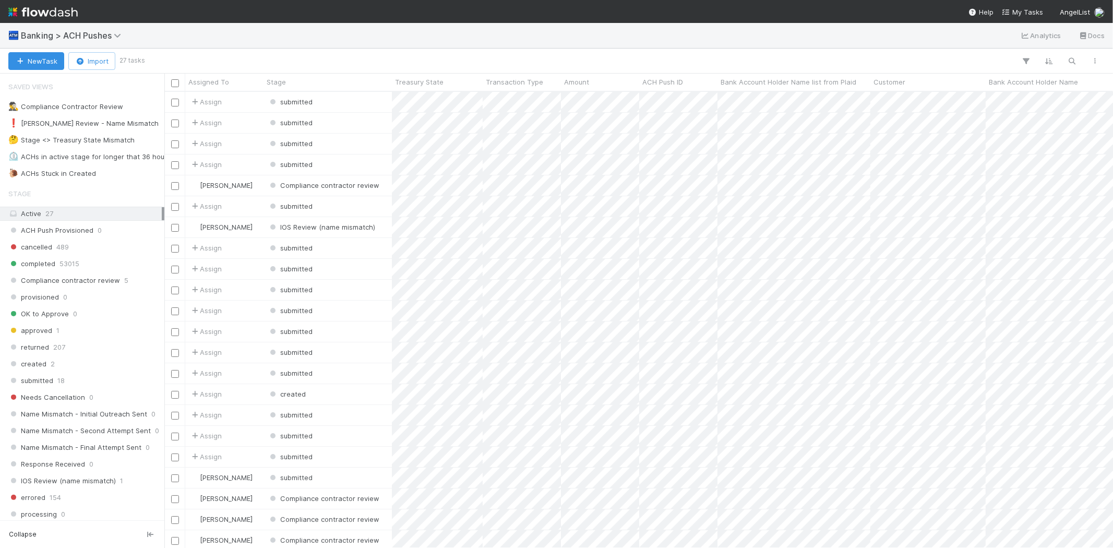
scroll to position [447, 940]
click at [102, 129] on div "❗ Karen Review - Name Mismatch" at bounding box center [83, 123] width 150 height 13
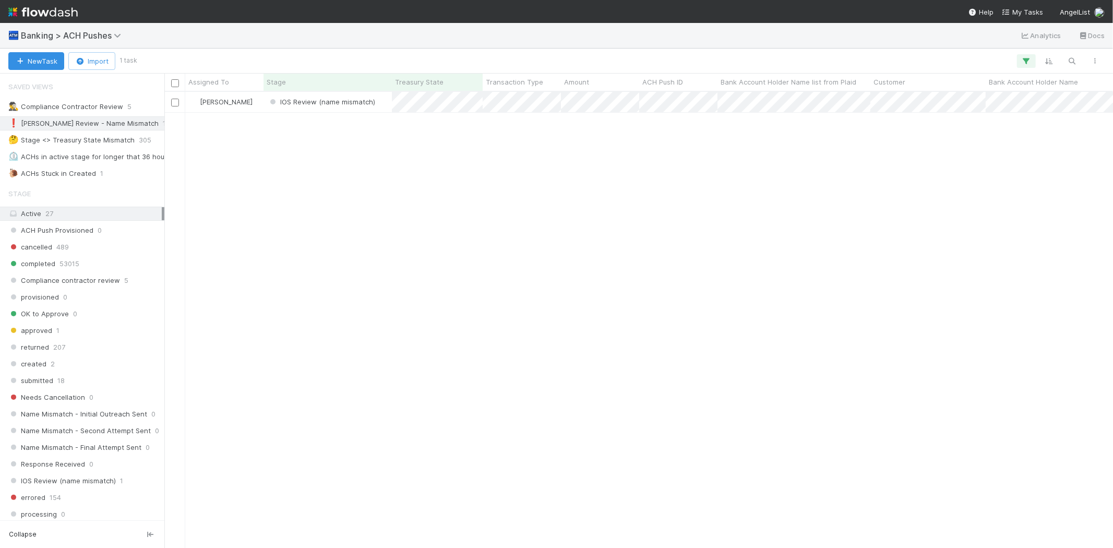
scroll to position [447, 940]
click at [343, 221] on div "Karen Jane Salcedo IOS Review (name mismatch) 8/19/25, 6:14:01 AM 8/19/25, 6:14…" at bounding box center [638, 319] width 948 height 455
click at [382, 109] on div "IOS Review (name mismatch)" at bounding box center [327, 102] width 128 height 20
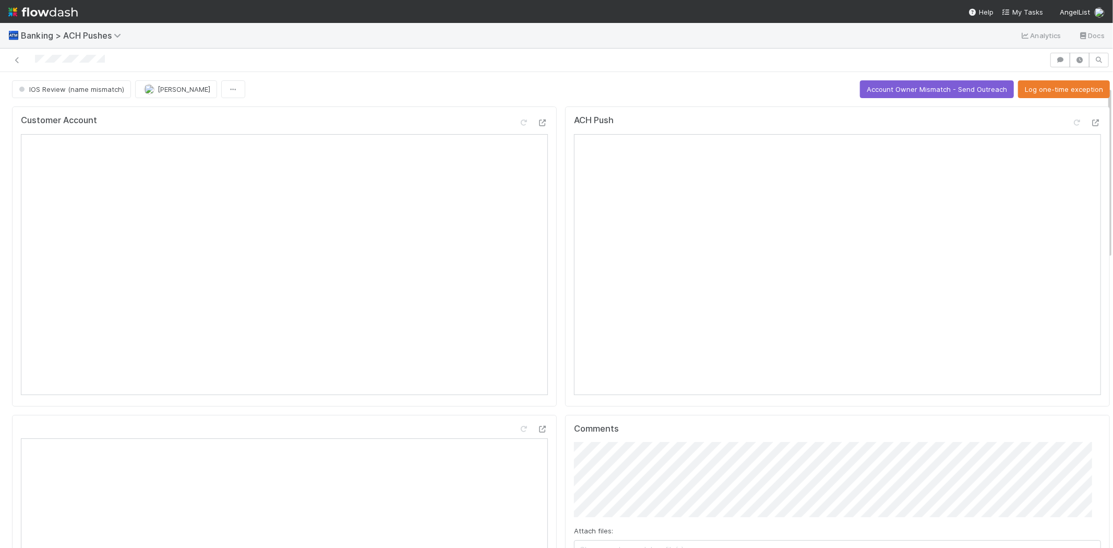
scroll to position [58, 0]
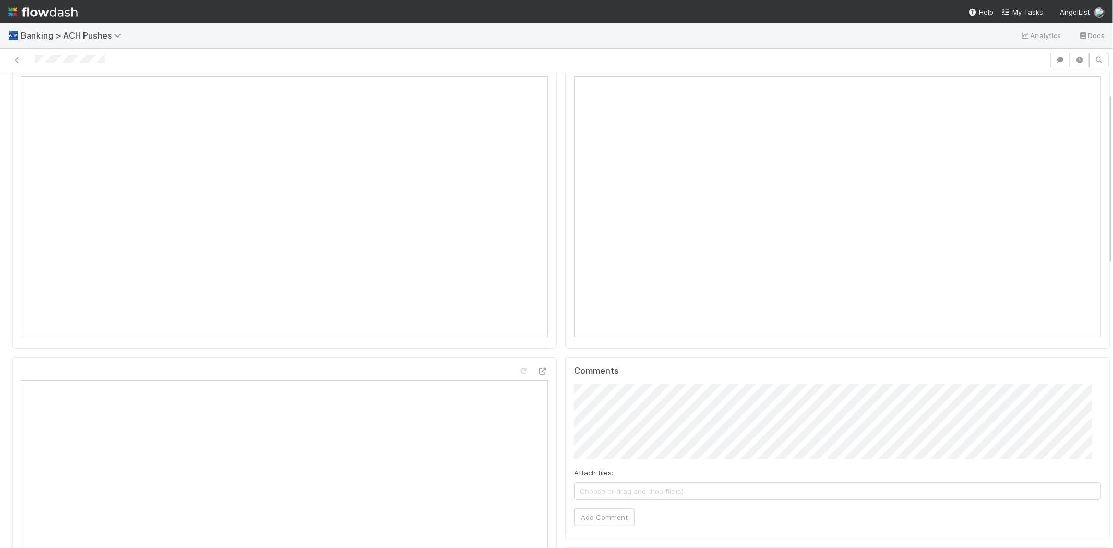
click at [673, 475] on span "Choose or drag and drop file(s)" at bounding box center [837, 491] width 526 height 17
click at [600, 475] on button "Add Comment" at bounding box center [604, 517] width 61 height 18
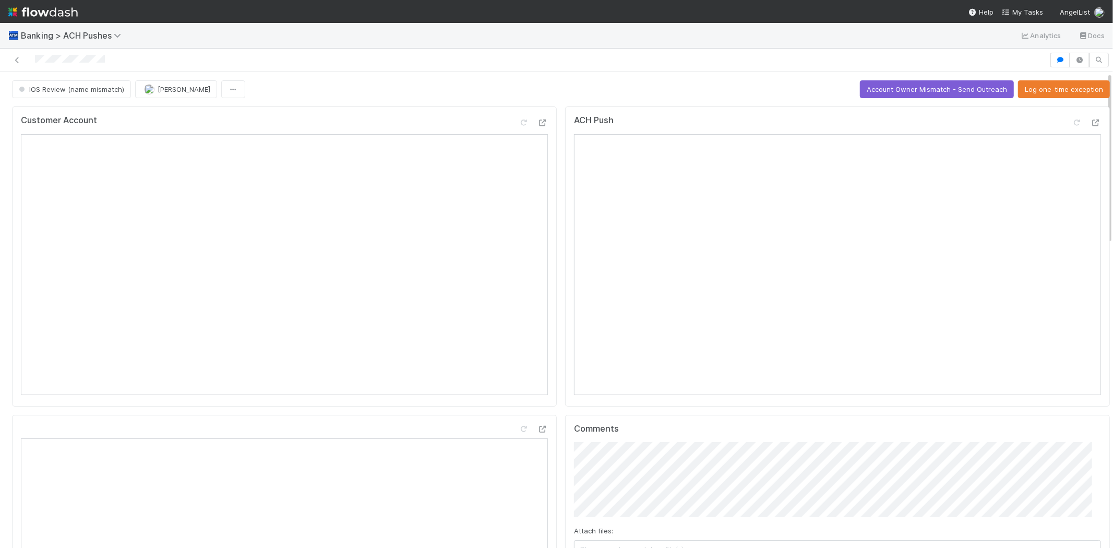
scroll to position [0, 0]
click at [16, 61] on icon at bounding box center [17, 60] width 10 height 7
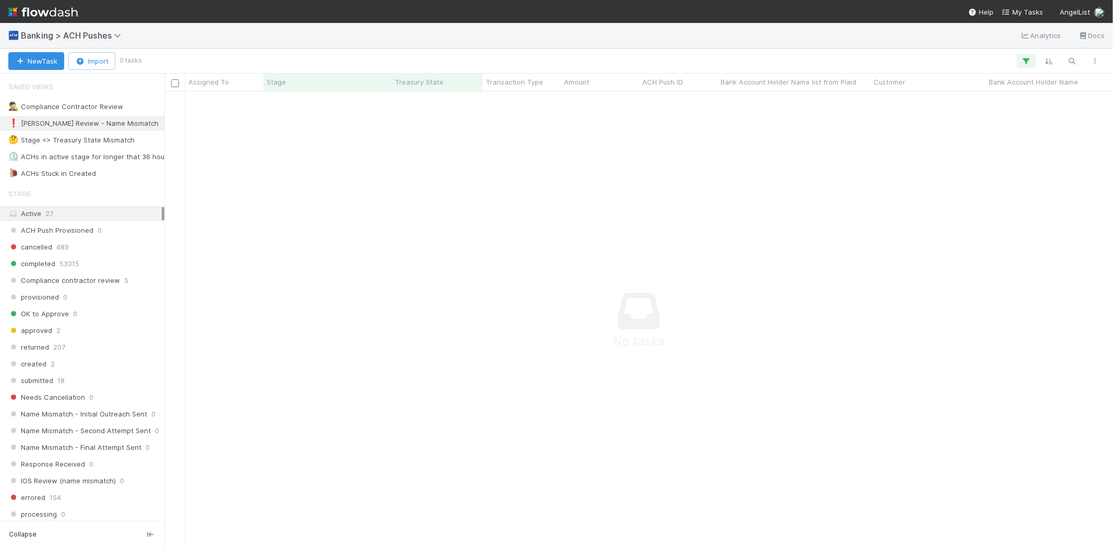
scroll to position [439, 931]
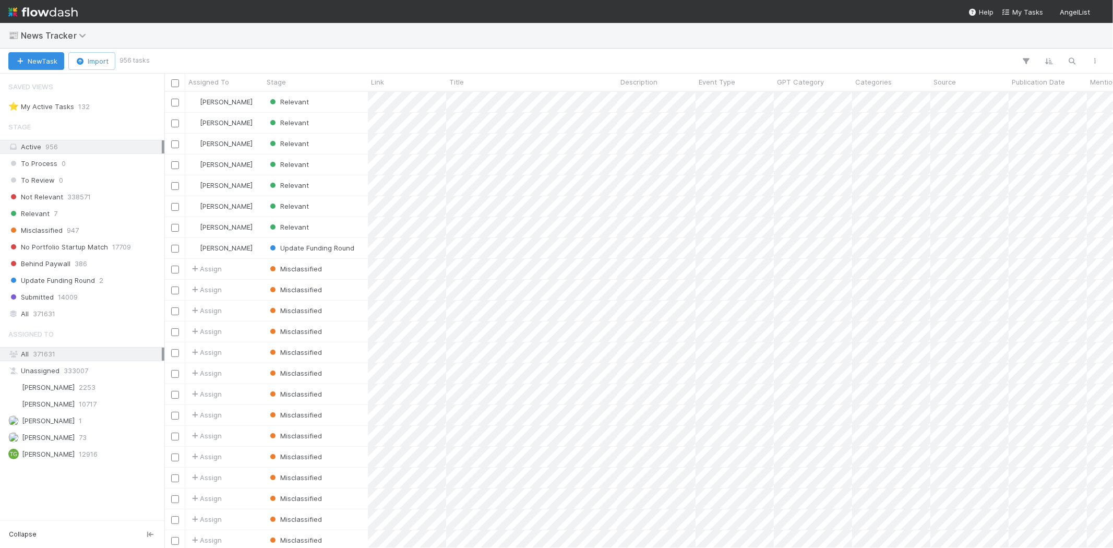
scroll to position [9, 8]
click at [64, 215] on div "Relevant 7" at bounding box center [84, 213] width 153 height 13
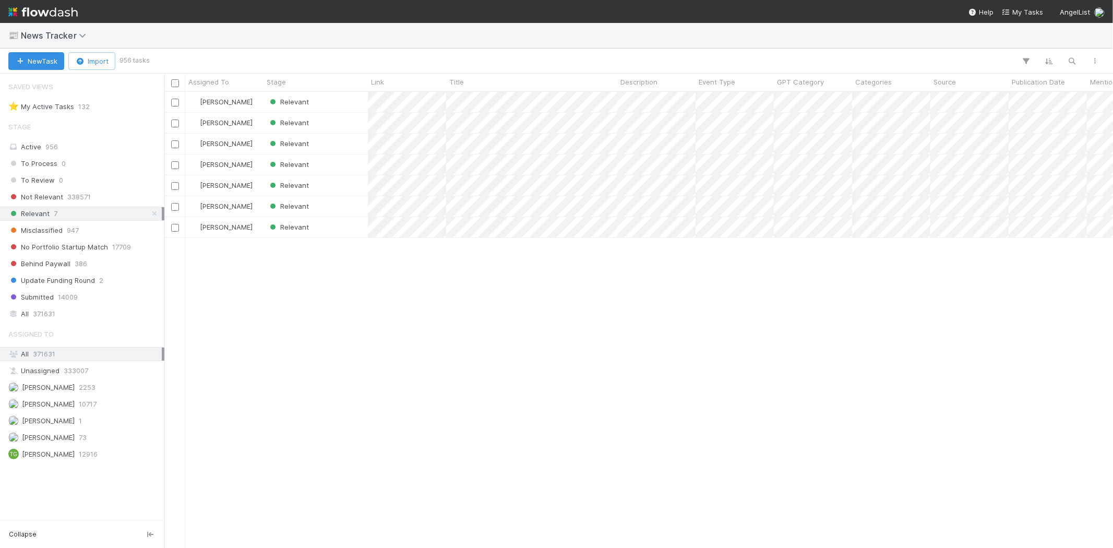
scroll to position [447, 940]
click at [326, 100] on div "Relevant" at bounding box center [315, 102] width 104 height 20
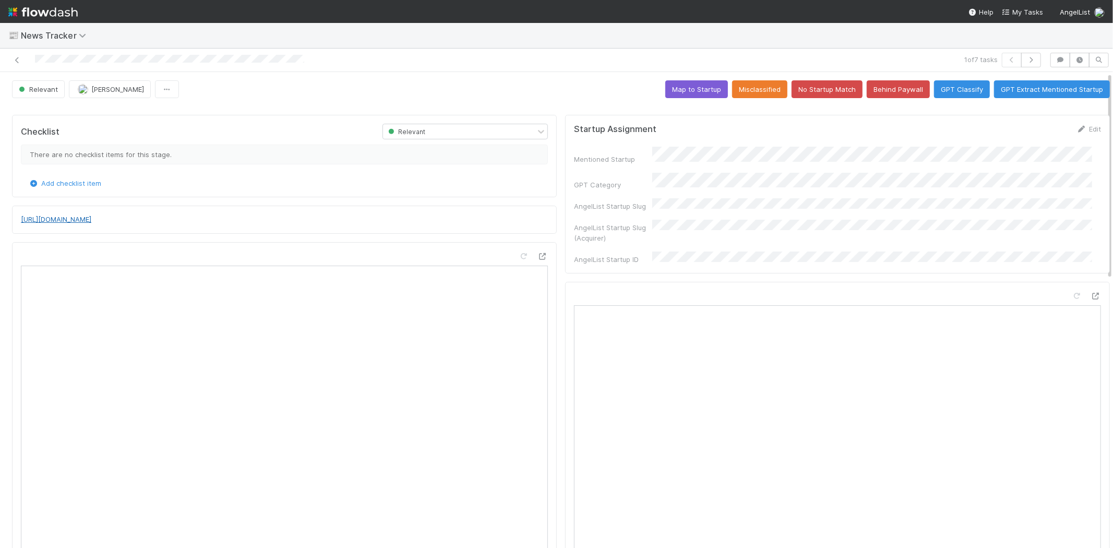
click at [91, 220] on link "[URL][DOMAIN_NAME]" at bounding box center [56, 219] width 70 height 8
click at [828, 80] on button "No Startup Match" at bounding box center [826, 89] width 71 height 18
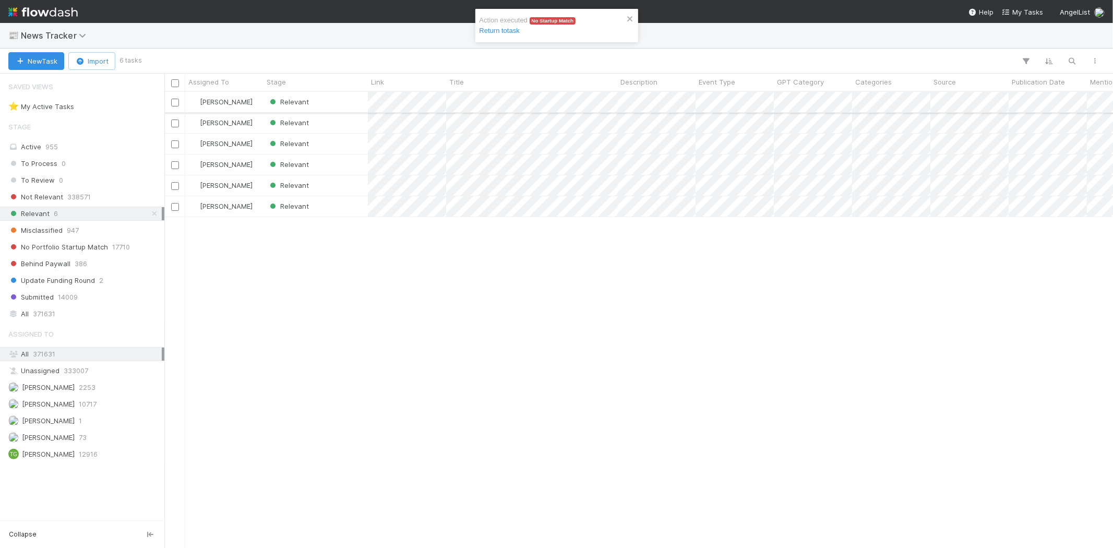
scroll to position [447, 940]
click at [326, 99] on div "Relevant" at bounding box center [315, 102] width 104 height 20
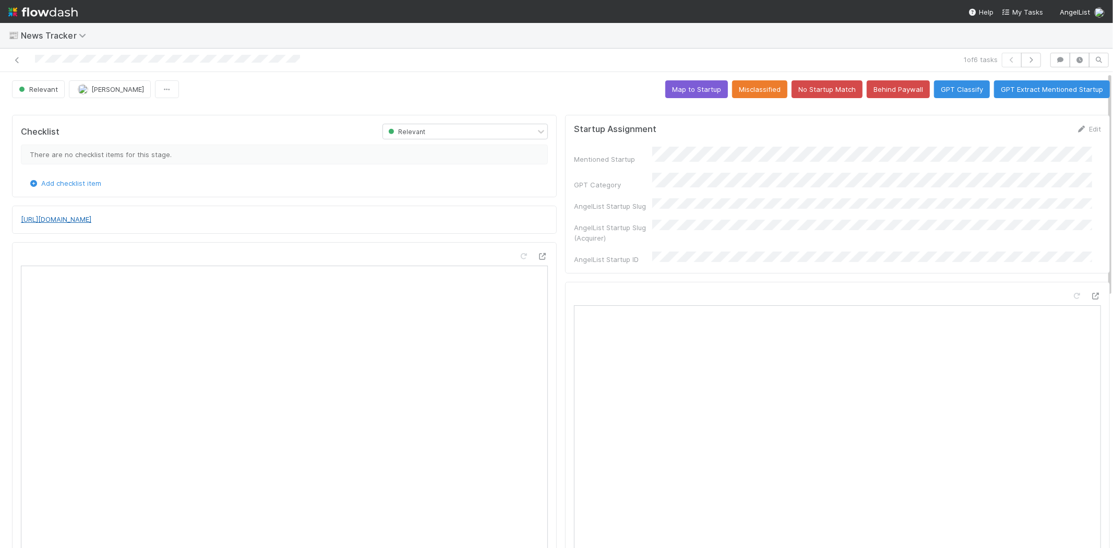
click at [91, 218] on link "https://techcrunch.com/2025/08/15/kyte-which-billed-itself-as-the-best-competit…" at bounding box center [56, 219] width 70 height 8
click at [815, 87] on button "No Startup Match" at bounding box center [826, 89] width 71 height 18
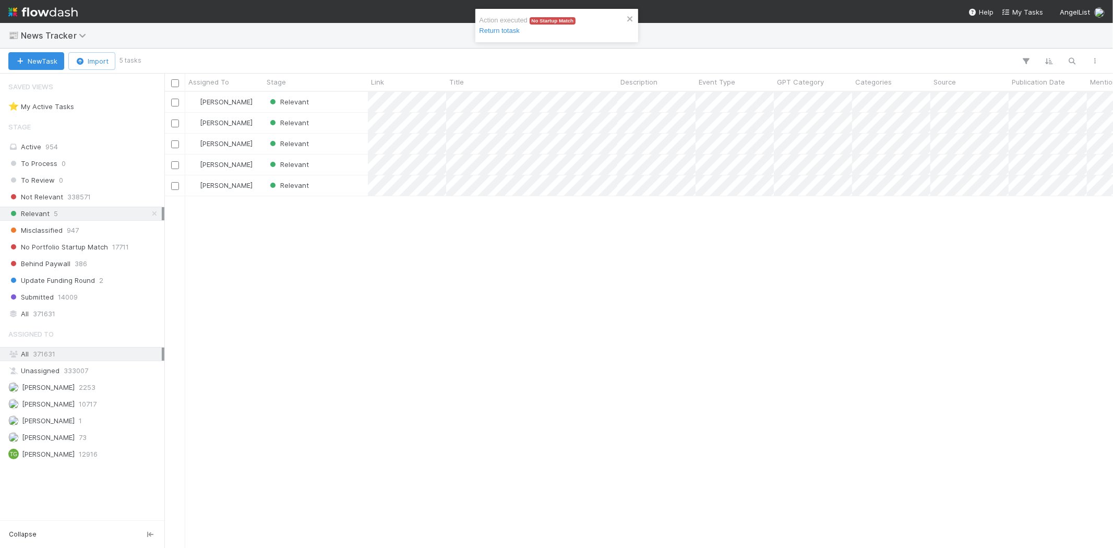
scroll to position [447, 940]
click at [330, 103] on div "Relevant" at bounding box center [315, 102] width 104 height 20
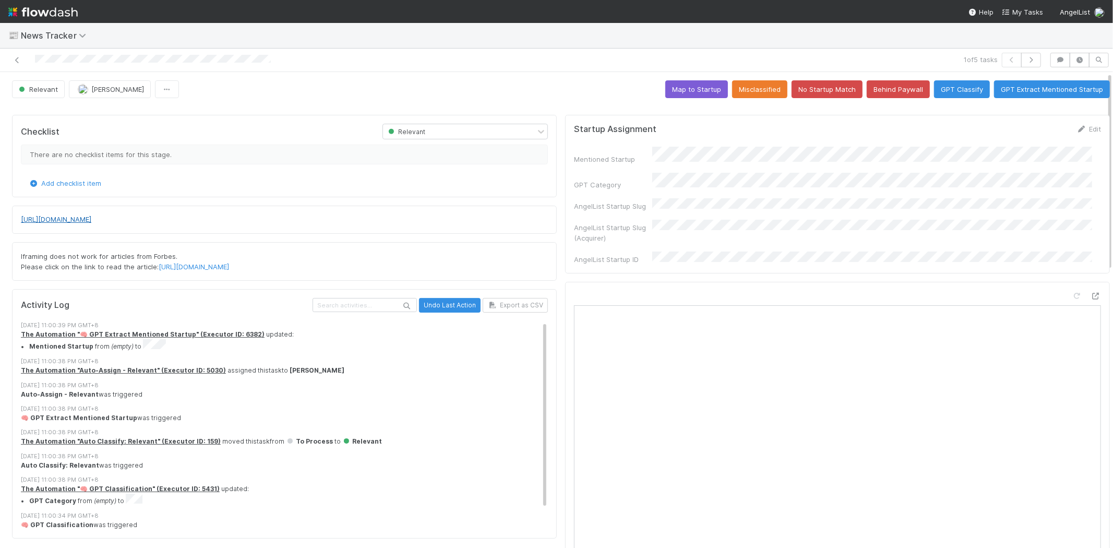
click at [91, 220] on link "https://www.forbes.com/video/2caa5cb9-c2f5-464f-84ae-8f7da44d8ed5/" at bounding box center [56, 219] width 70 height 8
click at [815, 95] on button "No Startup Match" at bounding box center [826, 89] width 71 height 18
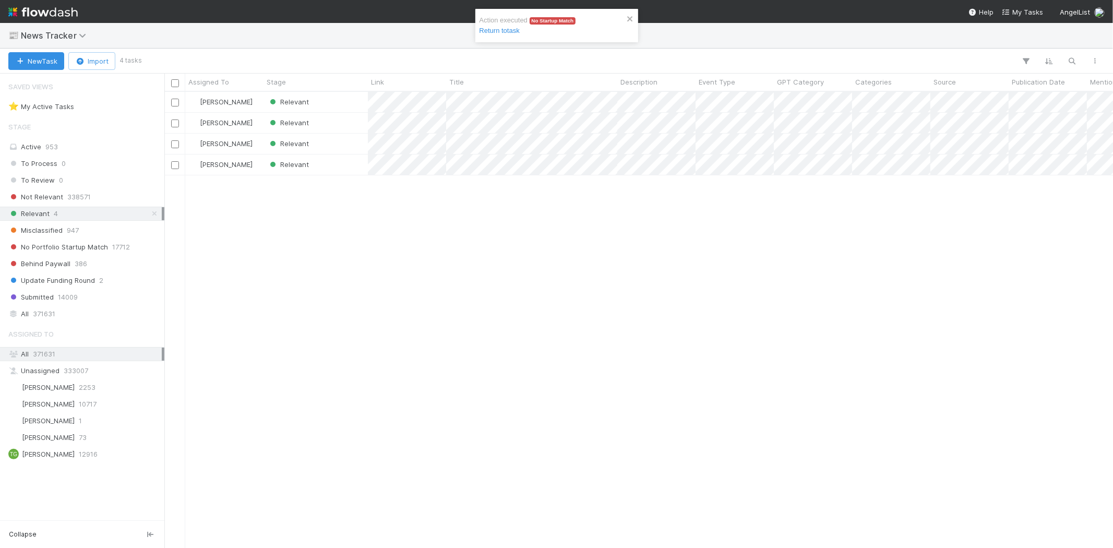
scroll to position [447, 940]
click at [337, 100] on div "Relevant" at bounding box center [315, 102] width 104 height 20
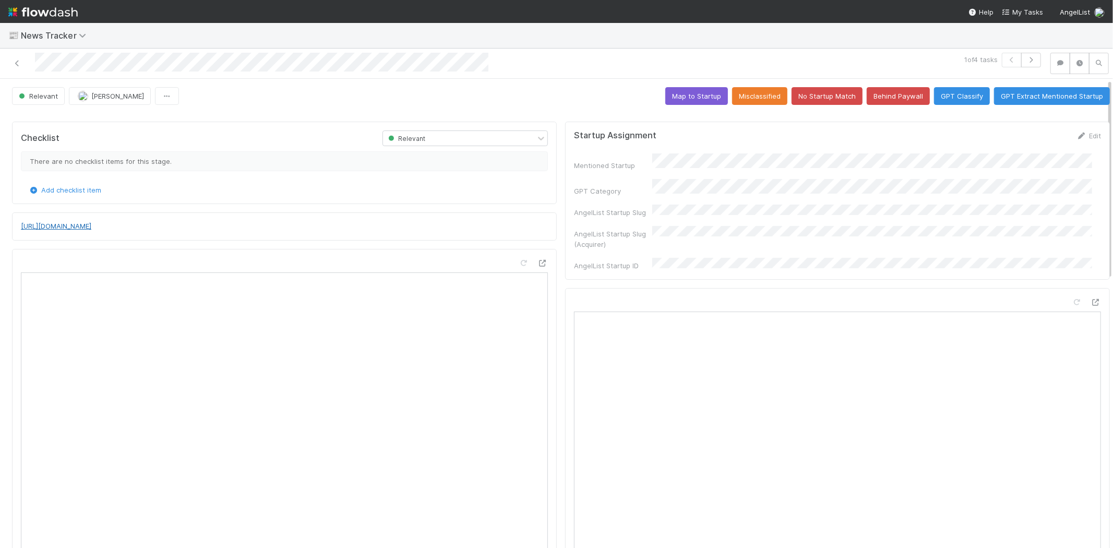
click at [91, 230] on link "http://www.businesswire.com/news/home/20250813709611/en/Reprieve-Cardiovascular…" at bounding box center [56, 226] width 70 height 8
click at [807, 97] on button "No Startup Match" at bounding box center [826, 96] width 71 height 18
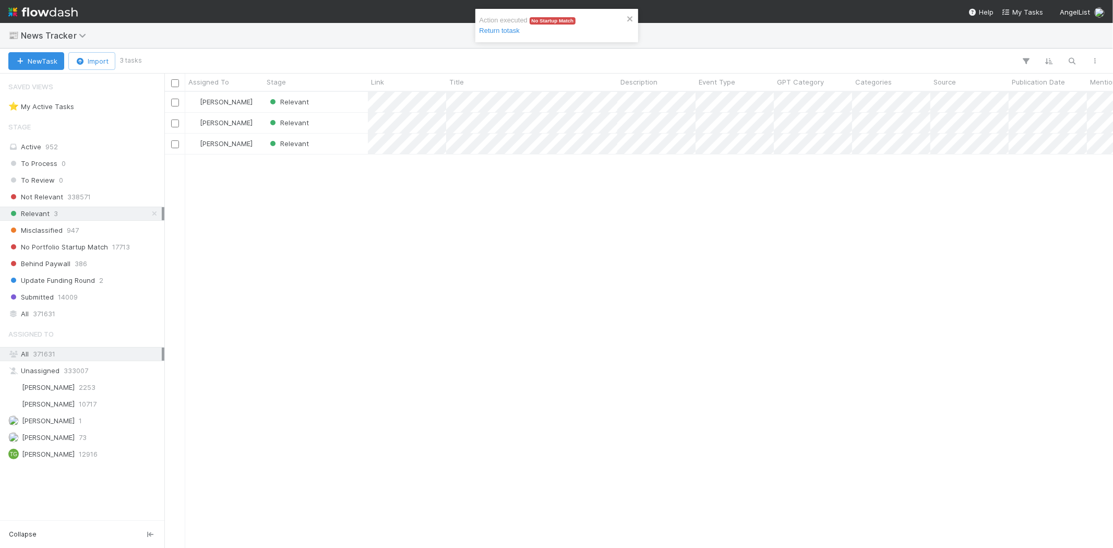
scroll to position [447, 940]
click at [338, 95] on div "Relevant" at bounding box center [315, 102] width 104 height 20
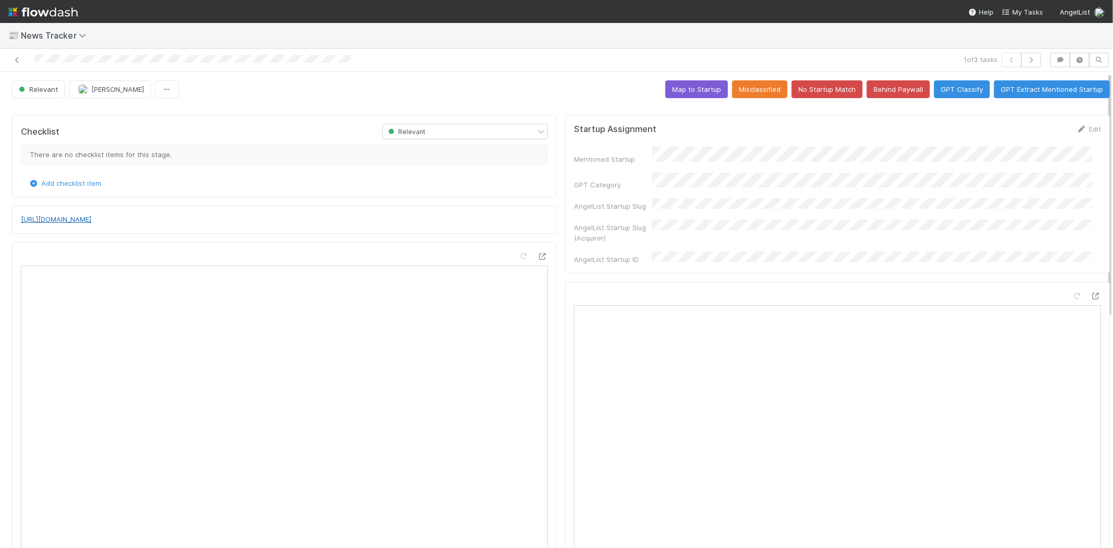
click at [91, 220] on link "https://techcrunch.com/2025/08/14/cohere-hits-a-6-8b-valuation-as-investors-amd…" at bounding box center [56, 219] width 70 height 8
click at [810, 89] on button "No Startup Match" at bounding box center [826, 89] width 71 height 18
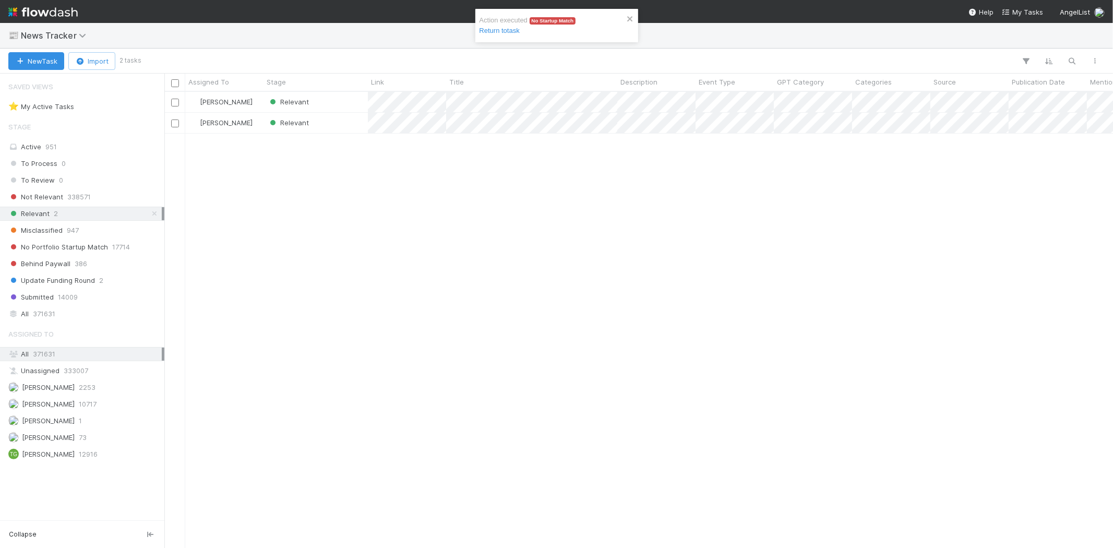
scroll to position [447, 940]
click at [326, 105] on div "Relevant" at bounding box center [315, 102] width 104 height 20
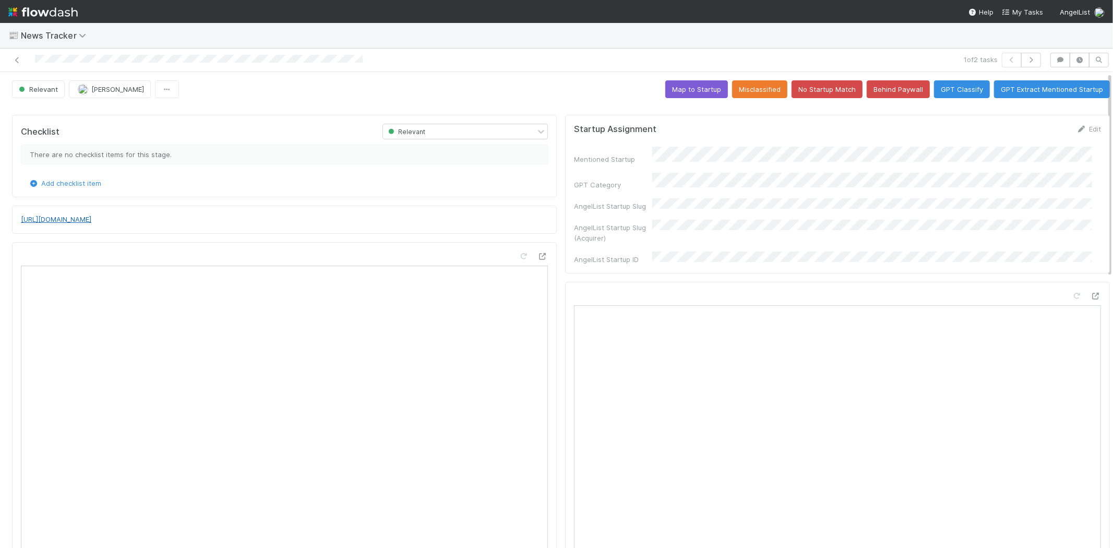
click at [91, 219] on link "https://betakit.com/cohere-secures-500-million-usd-at-6-8-billion-valuation-hir…" at bounding box center [56, 219] width 70 height 8
click at [815, 84] on button "No Startup Match" at bounding box center [826, 89] width 71 height 18
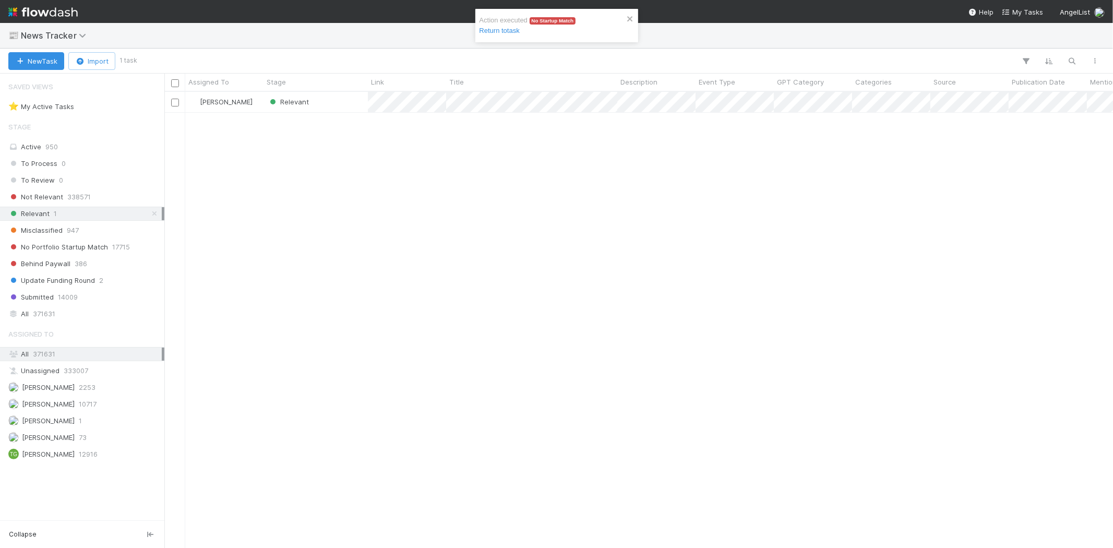
scroll to position [447, 940]
click at [327, 106] on div "Relevant" at bounding box center [315, 102] width 104 height 20
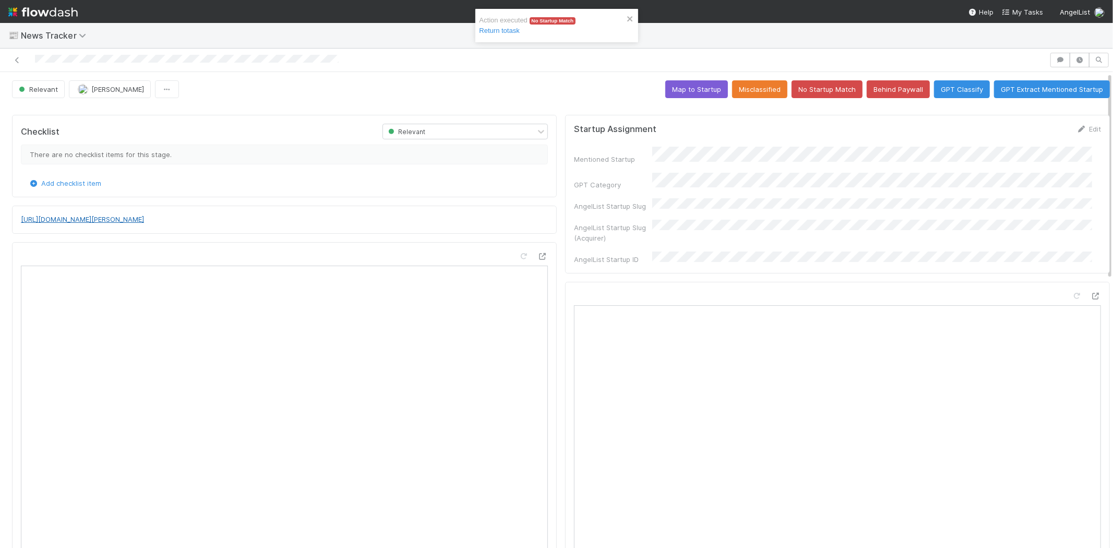
click at [144, 221] on link "https://betakit.com/bobbie-racette-steps-down-as-ceo-of-virtual-gurus-after-clo…" at bounding box center [82, 219] width 123 height 8
drag, startPoint x: 1079, startPoint y: 119, endPoint x: 1074, endPoint y: 136, distance: 18.0
click at [1079, 121] on div "Startup Assignment Edit Mentioned Startup GPT Category AngelList Startup Slug A…" at bounding box center [837, 194] width 545 height 158
click at [1073, 137] on form "Startup Assignment Edit Mentioned Startup GPT Category AngelList Startup Slug A…" at bounding box center [837, 194] width 527 height 140
click at [1076, 128] on link "Edit" at bounding box center [1088, 129] width 25 height 8
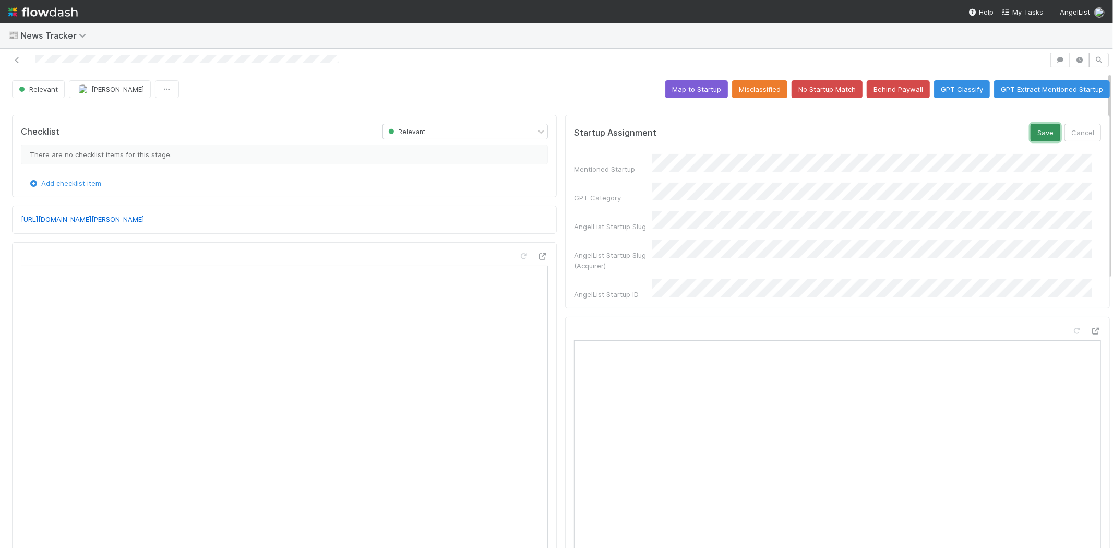
click at [1030, 132] on button "Save" at bounding box center [1045, 133] width 30 height 18
click at [669, 92] on button "Map to Startup" at bounding box center [696, 89] width 63 height 18
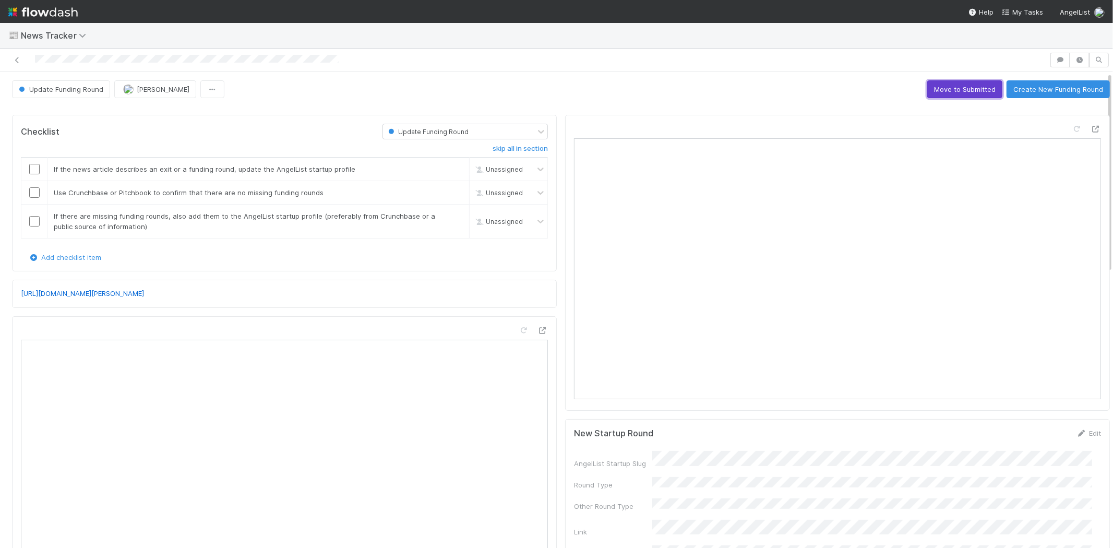
click at [945, 92] on button "Move to Submitted" at bounding box center [964, 89] width 75 height 18
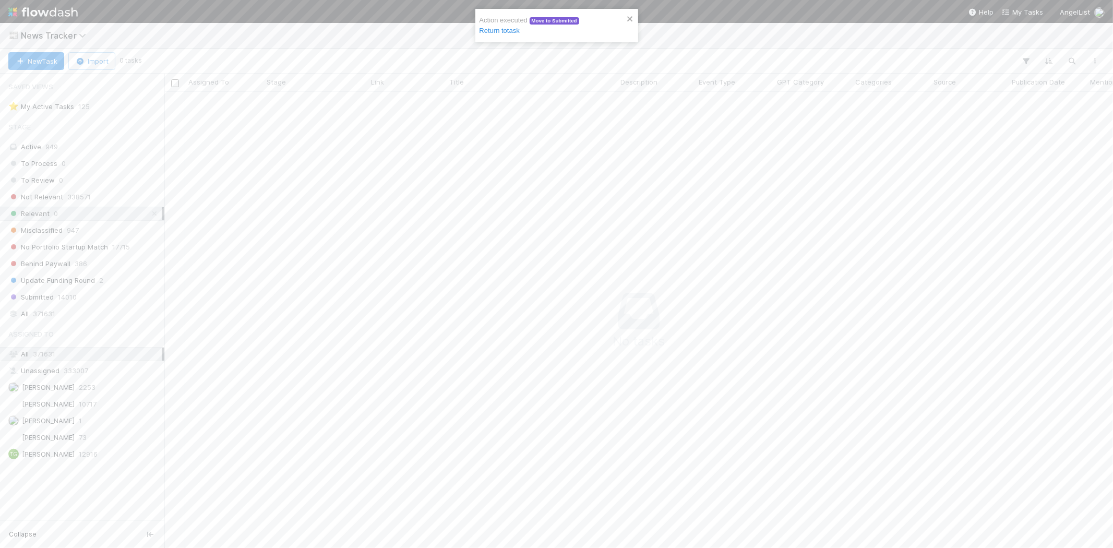
scroll to position [9, 9]
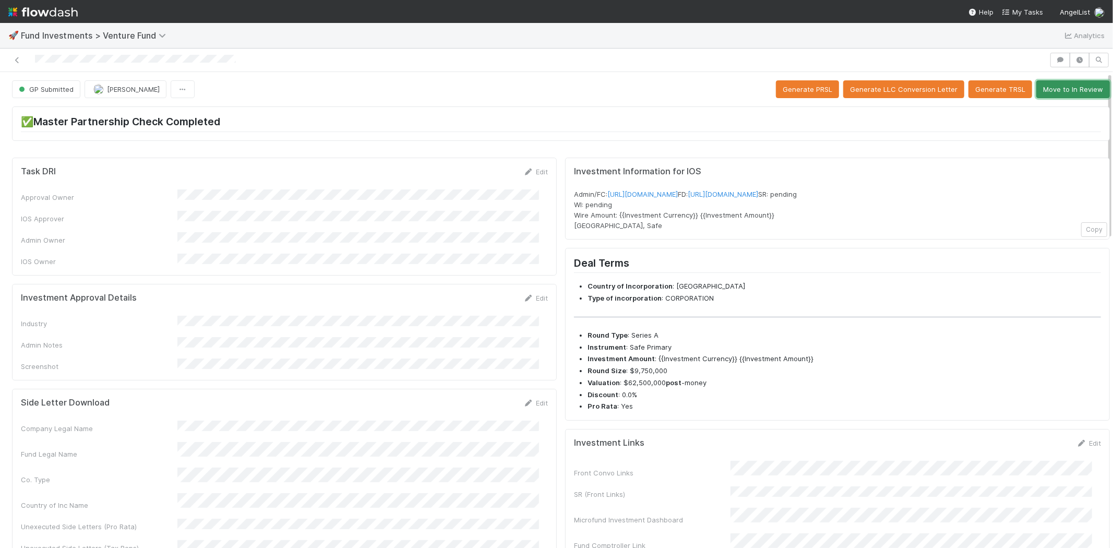
click at [1057, 90] on button "Move to In Review" at bounding box center [1073, 89] width 74 height 18
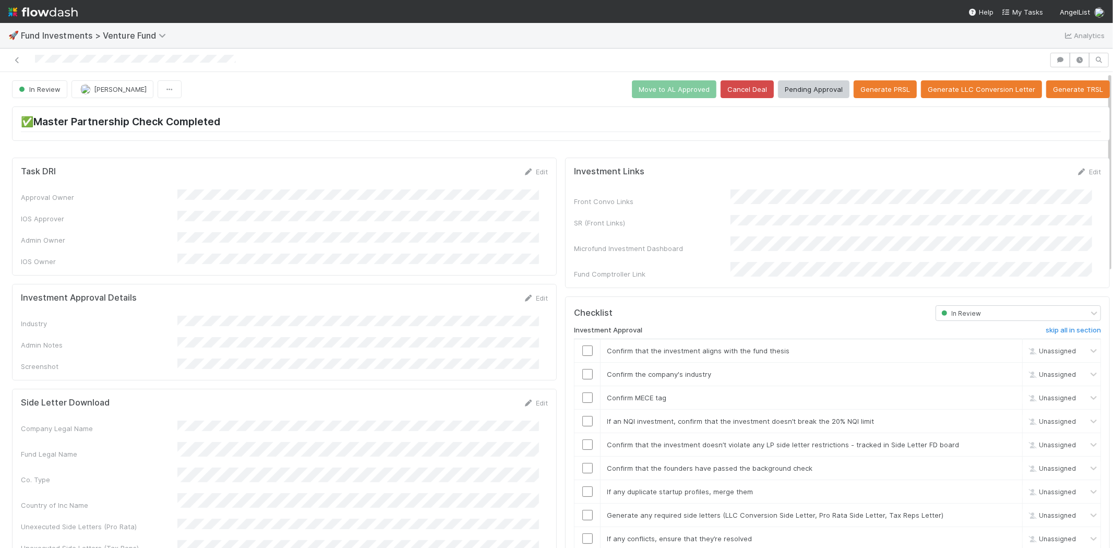
click at [244, 442] on div "Fund Legal Name" at bounding box center [284, 450] width 527 height 17
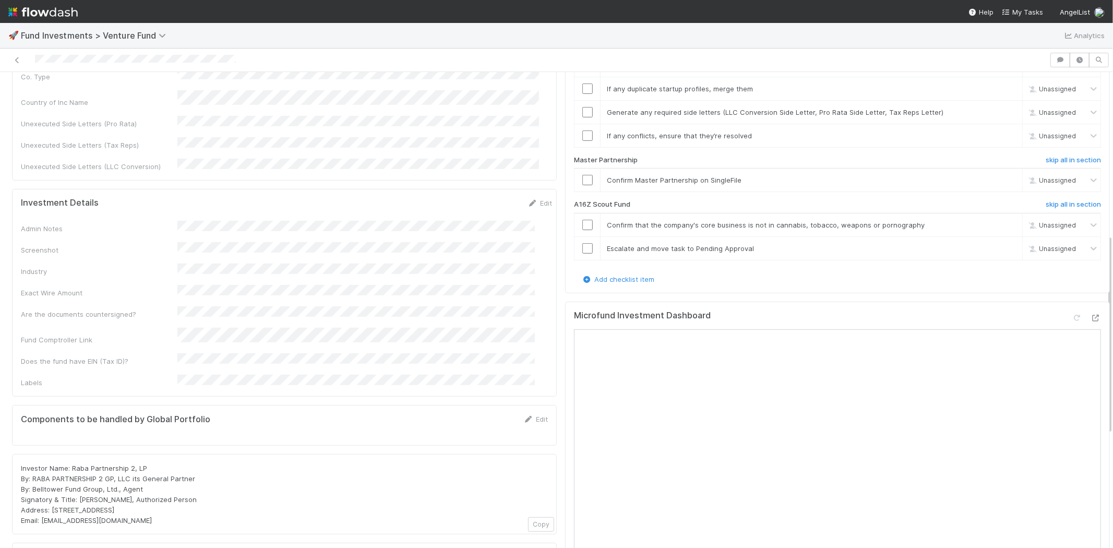
scroll to position [405, 0]
click at [1045, 198] on h6 "skip all in section" at bounding box center [1072, 202] width 55 height 8
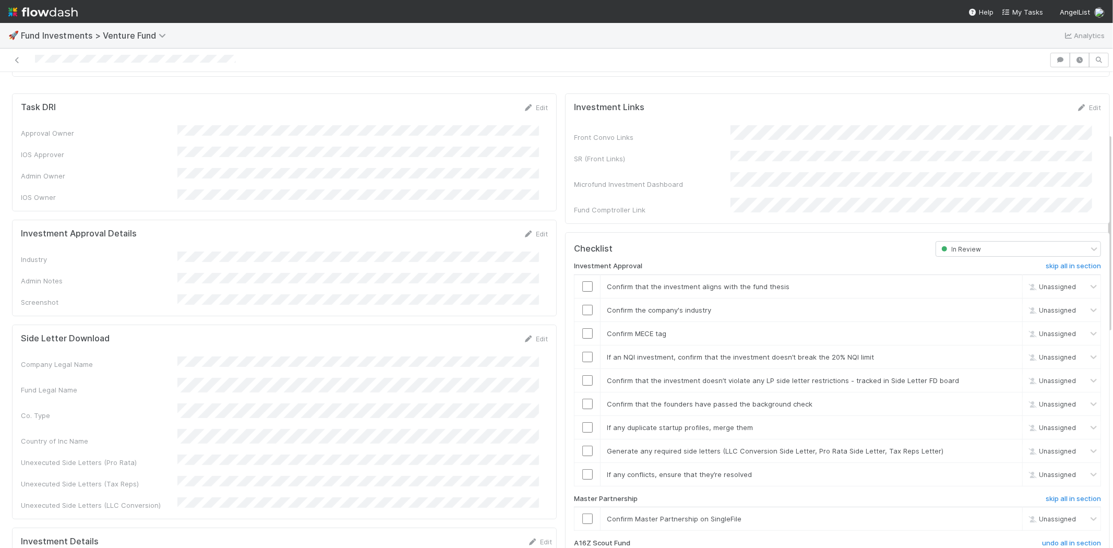
scroll to position [0, 0]
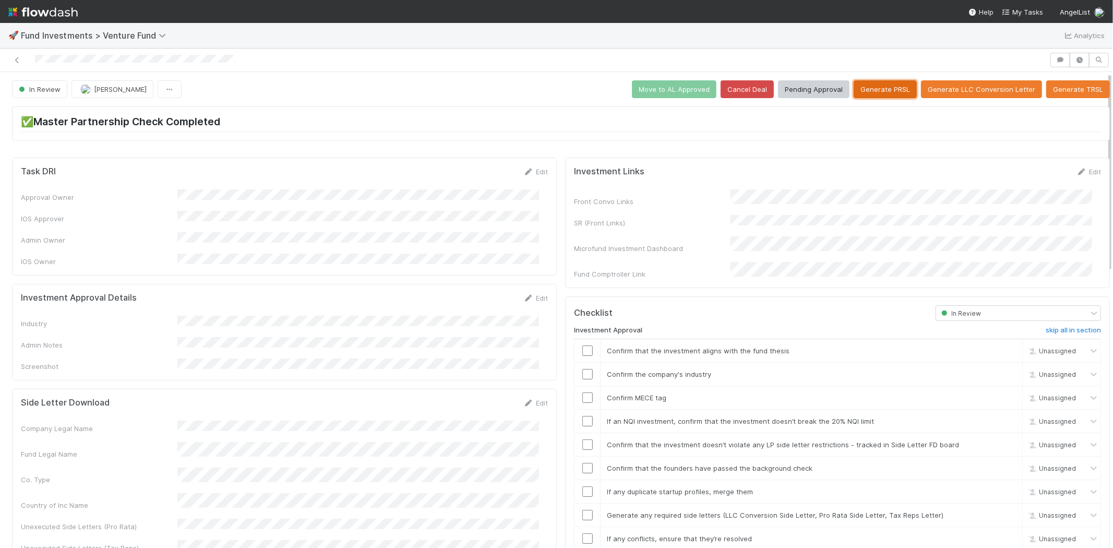
click at [868, 89] on button "Generate PRSL" at bounding box center [884, 89] width 63 height 18
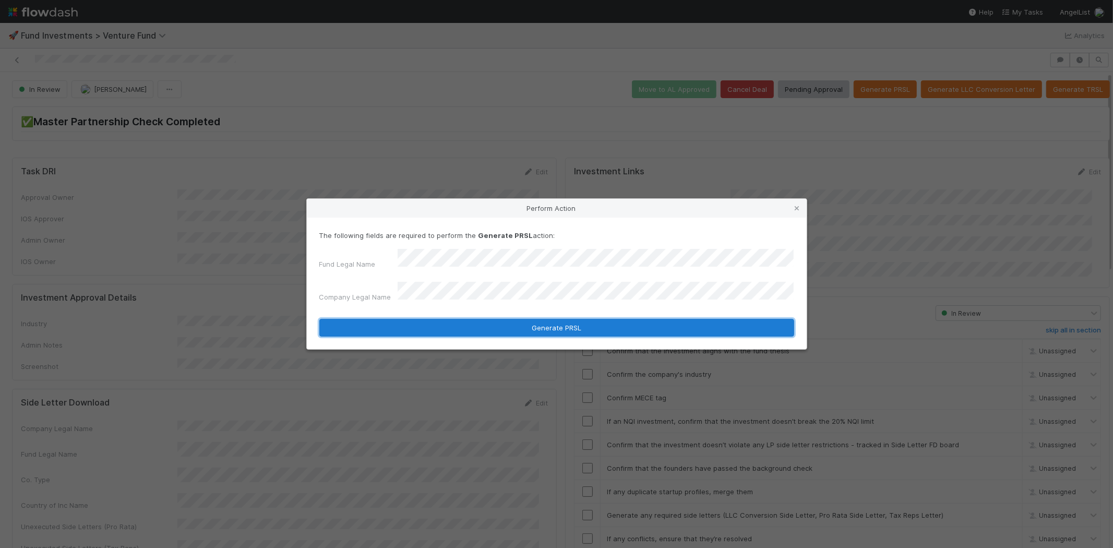
click at [423, 319] on button "Generate PRSL" at bounding box center [556, 328] width 475 height 18
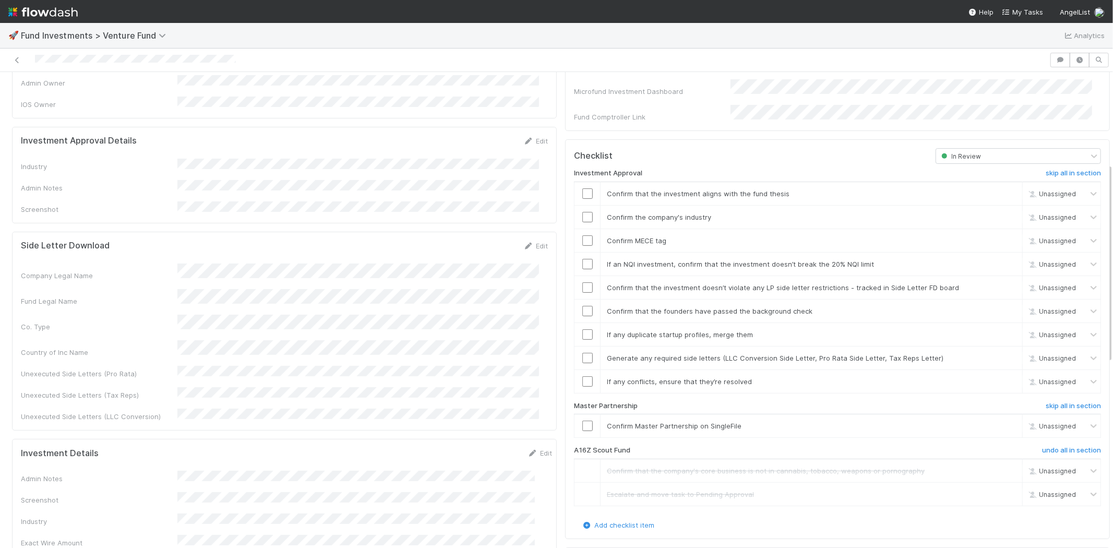
scroll to position [116, 0]
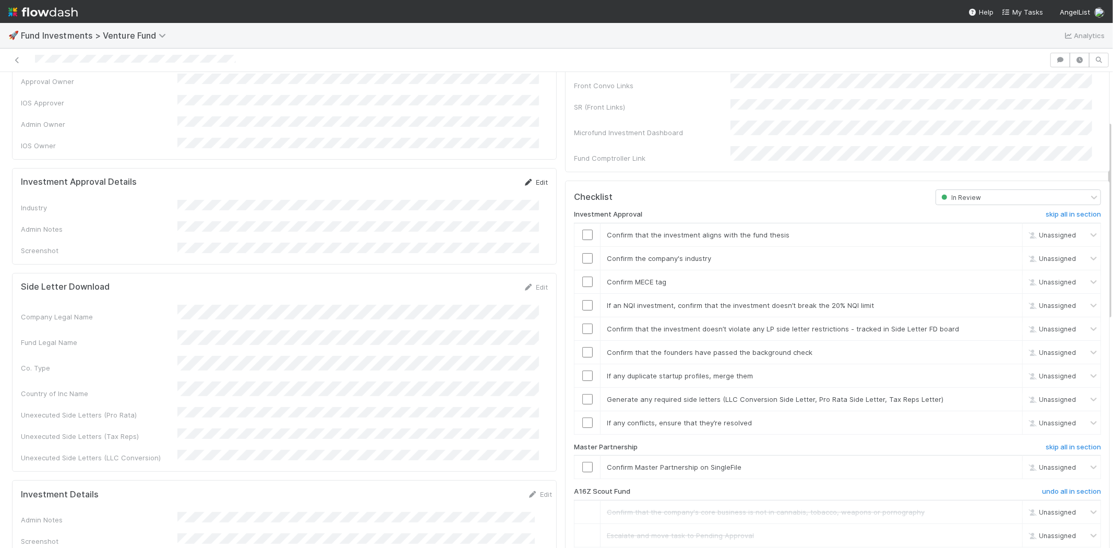
click at [527, 178] on link "Edit" at bounding box center [535, 182] width 25 height 8
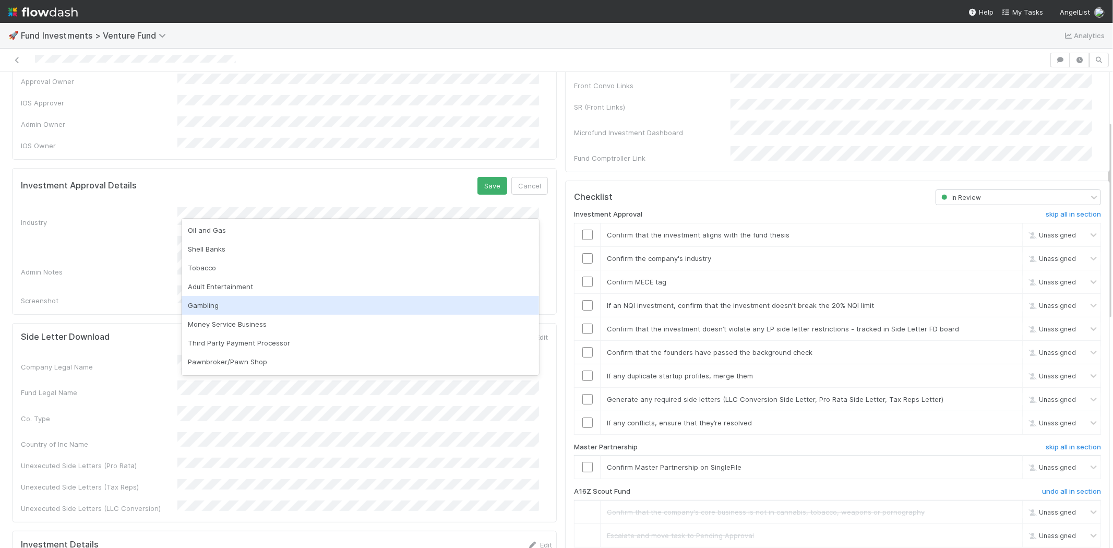
scroll to position [58, 0]
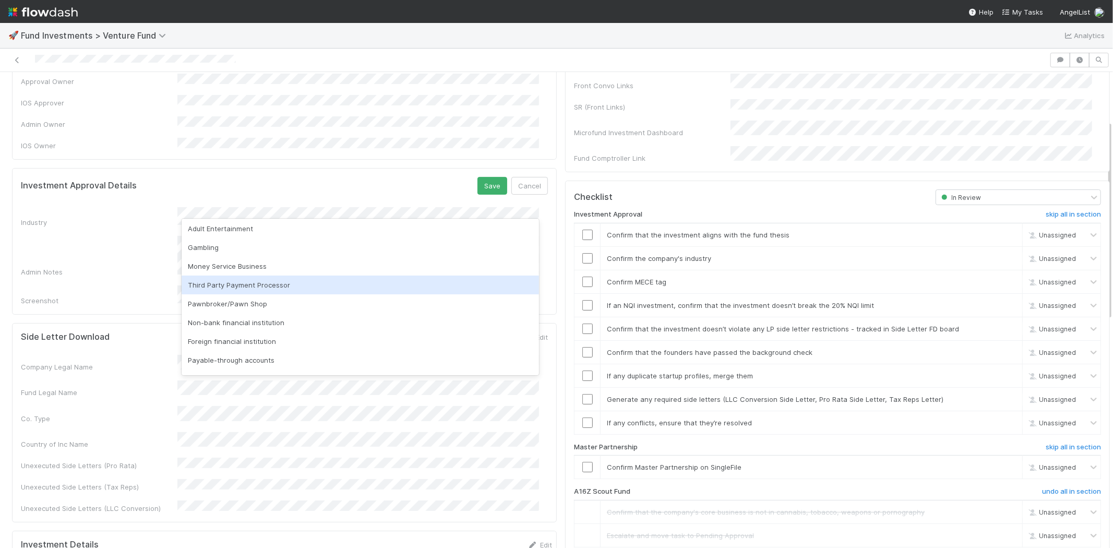
click at [238, 285] on div "Third Party Payment Processor" at bounding box center [360, 284] width 357 height 19
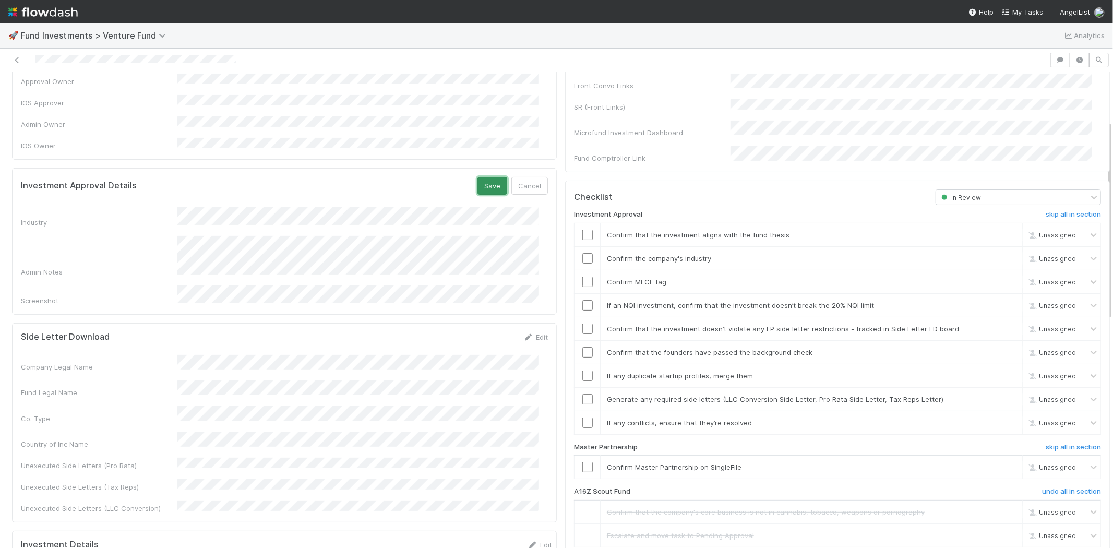
click at [483, 177] on button "Save" at bounding box center [492, 186] width 30 height 18
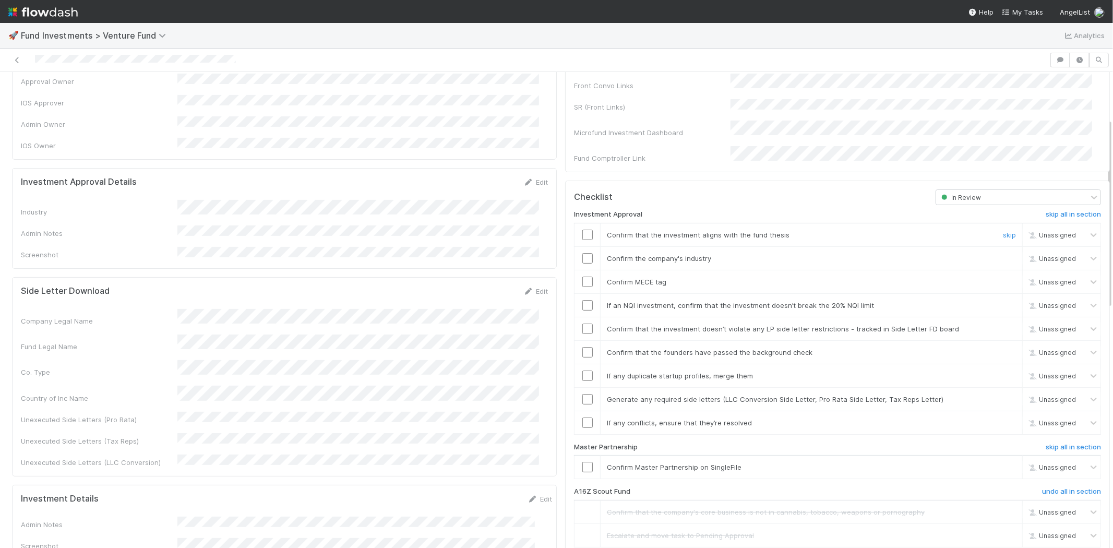
click at [582, 230] on input "checkbox" at bounding box center [587, 235] width 10 height 10
drag, startPoint x: 582, startPoint y: 248, endPoint x: 581, endPoint y: 264, distance: 16.7
click at [583, 253] on input "checkbox" at bounding box center [587, 258] width 10 height 10
drag, startPoint x: 578, startPoint y: 270, endPoint x: 579, endPoint y: 278, distance: 8.4
click at [582, 276] on input "checkbox" at bounding box center [587, 281] width 10 height 10
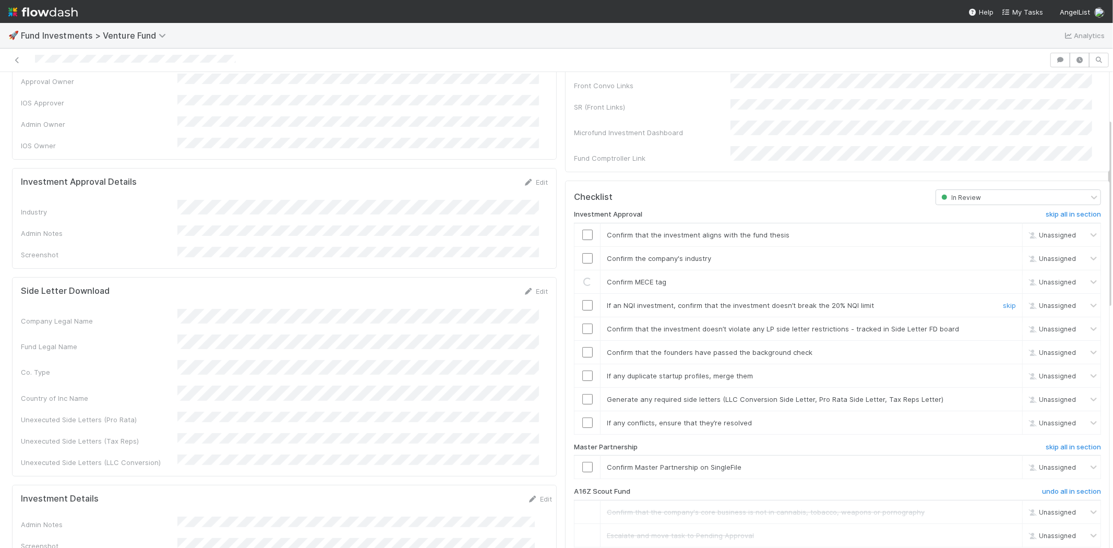
drag, startPoint x: 574, startPoint y: 294, endPoint x: 578, endPoint y: 311, distance: 17.1
click at [582, 300] on input "checkbox" at bounding box center [587, 305] width 10 height 10
click at [582, 323] on input "checkbox" at bounding box center [587, 328] width 10 height 10
drag, startPoint x: 580, startPoint y: 225, endPoint x: 580, endPoint y: 247, distance: 21.4
click at [582, 230] on input "checkbox" at bounding box center [587, 235] width 10 height 10
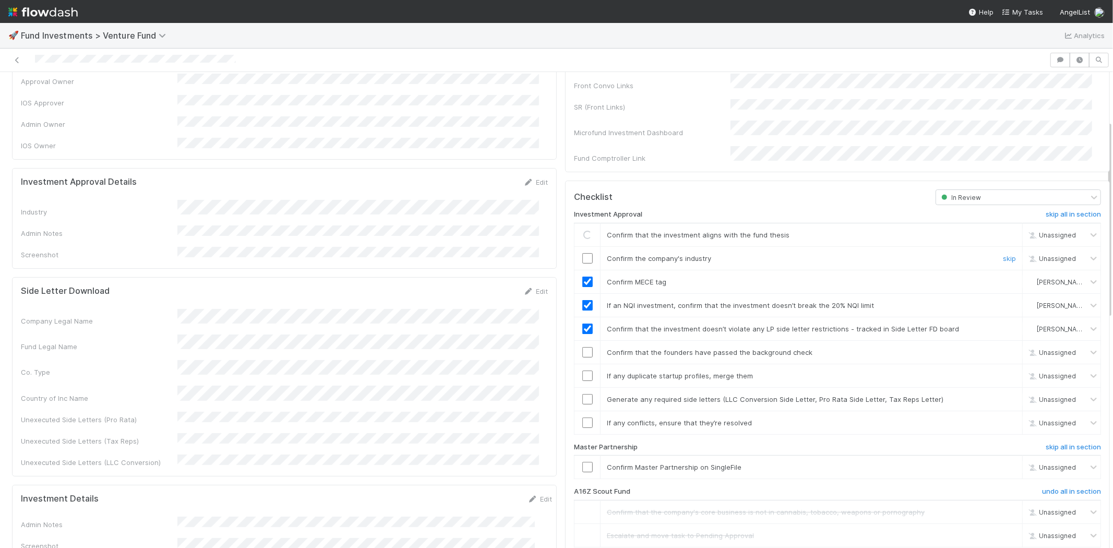
click at [582, 253] on input "checkbox" at bounding box center [587, 258] width 10 height 10
drag, startPoint x: 584, startPoint y: 335, endPoint x: 584, endPoint y: 342, distance: 6.8
click at [584, 340] on td at bounding box center [587, 351] width 26 height 23
click at [582, 347] on input "checkbox" at bounding box center [587, 352] width 10 height 10
drag, startPoint x: 576, startPoint y: 362, endPoint x: 576, endPoint y: 389, distance: 27.1
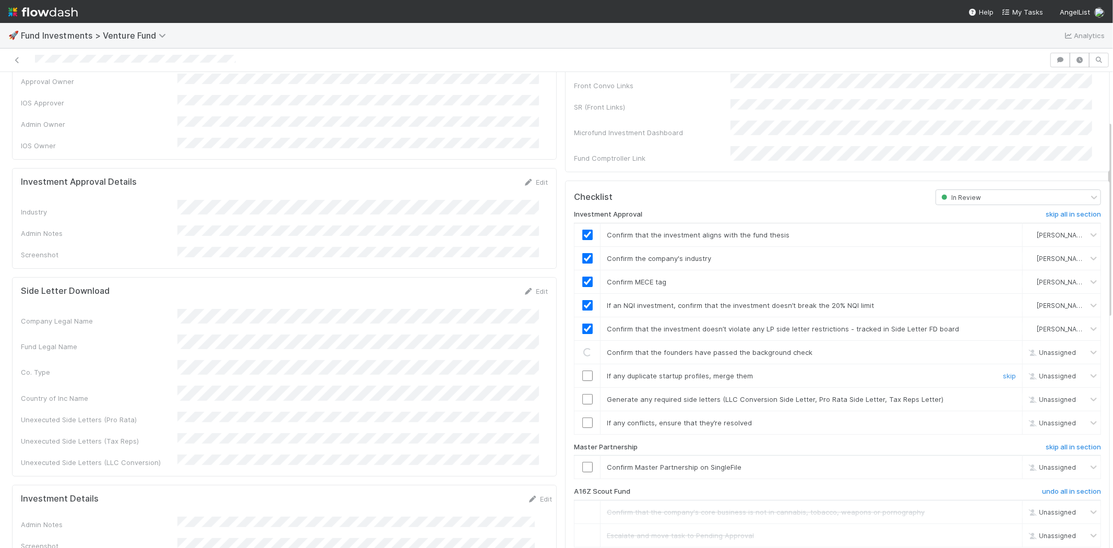
click at [582, 370] on input "checkbox" at bounding box center [587, 375] width 10 height 10
drag, startPoint x: 576, startPoint y: 390, endPoint x: 576, endPoint y: 405, distance: 15.1
click at [582, 394] on input "checkbox" at bounding box center [587, 399] width 10 height 10
click at [582, 417] on input "checkbox" at bounding box center [587, 422] width 10 height 10
click at [582, 462] on input "checkbox" at bounding box center [587, 467] width 10 height 10
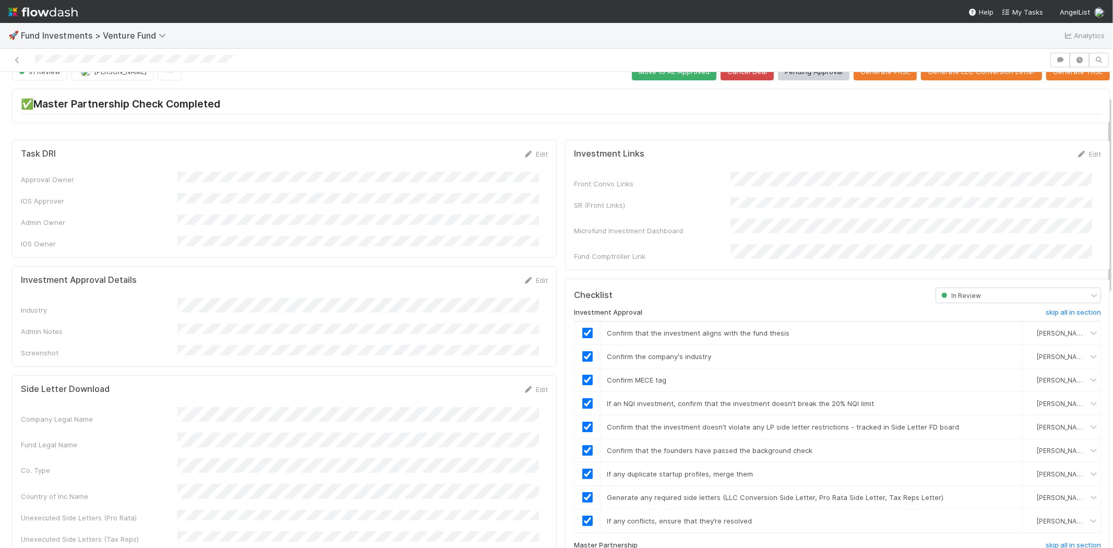
scroll to position [0, 0]
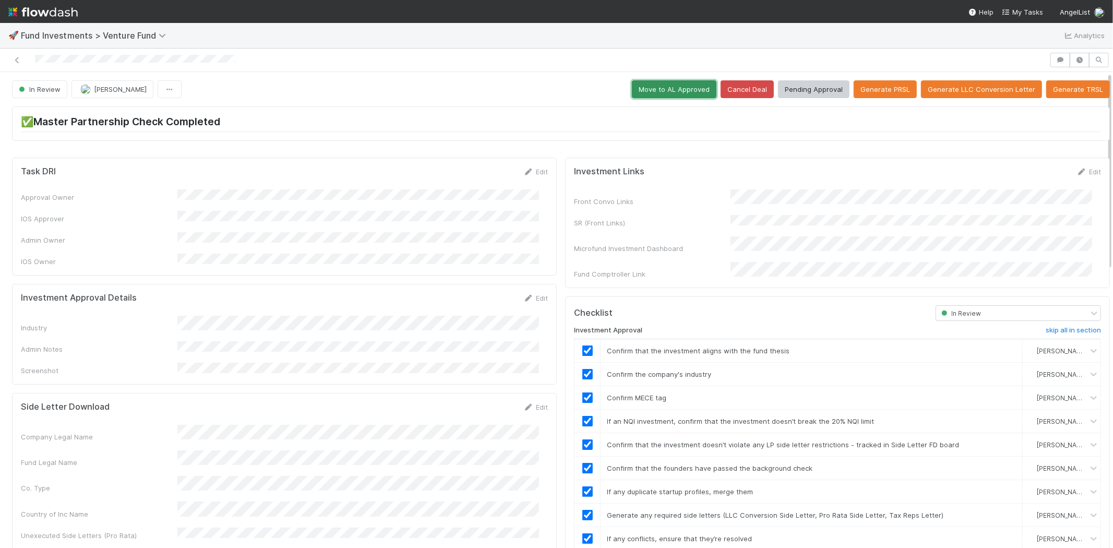
click at [645, 89] on button "Move to AL Approved" at bounding box center [674, 89] width 85 height 18
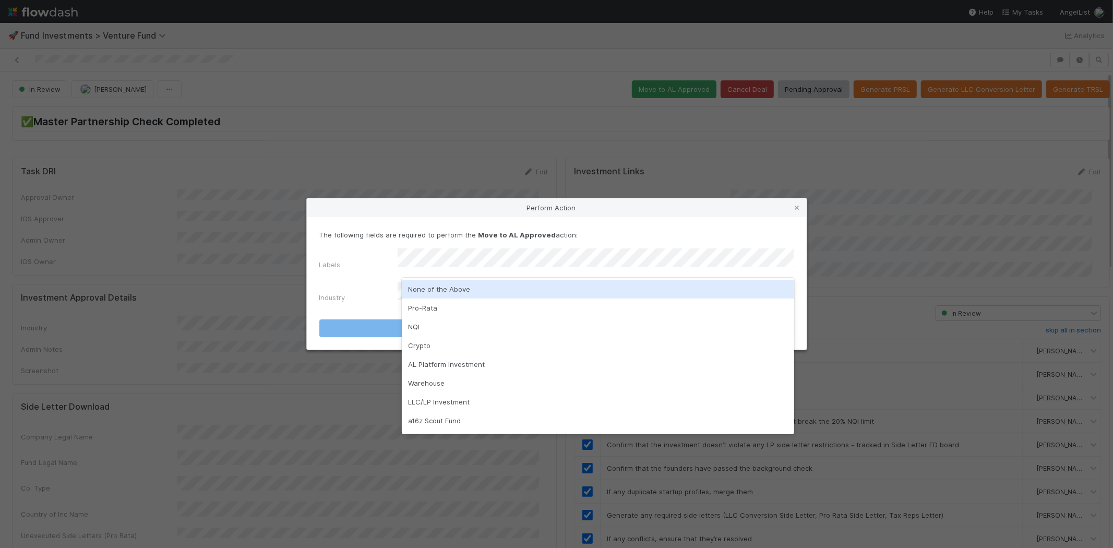
click at [466, 287] on div "None of the Above" at bounding box center [598, 289] width 392 height 19
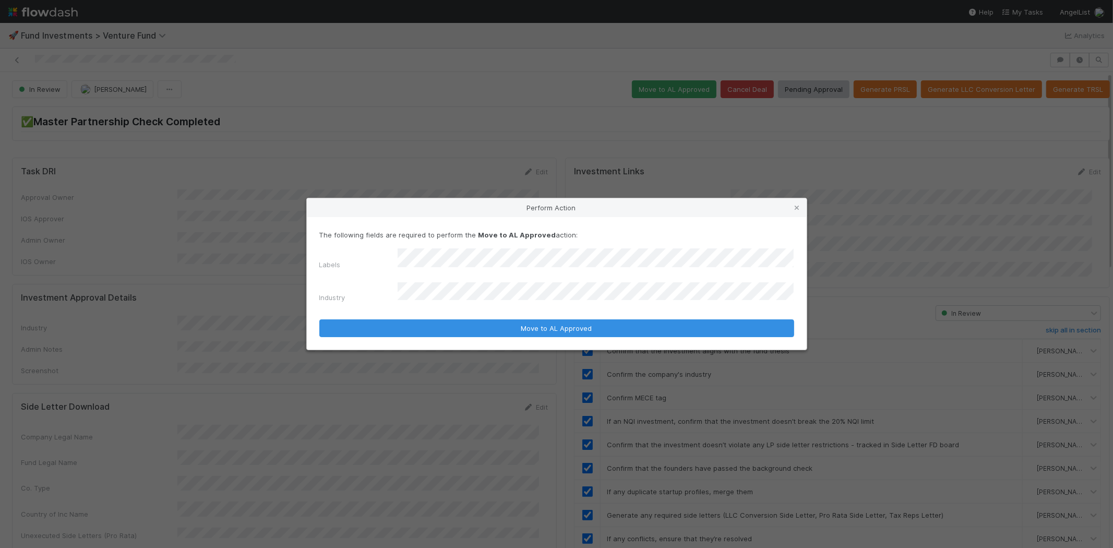
click at [438, 331] on div "The following fields are required to perform the Move to AL Approved action: La…" at bounding box center [557, 283] width 500 height 132
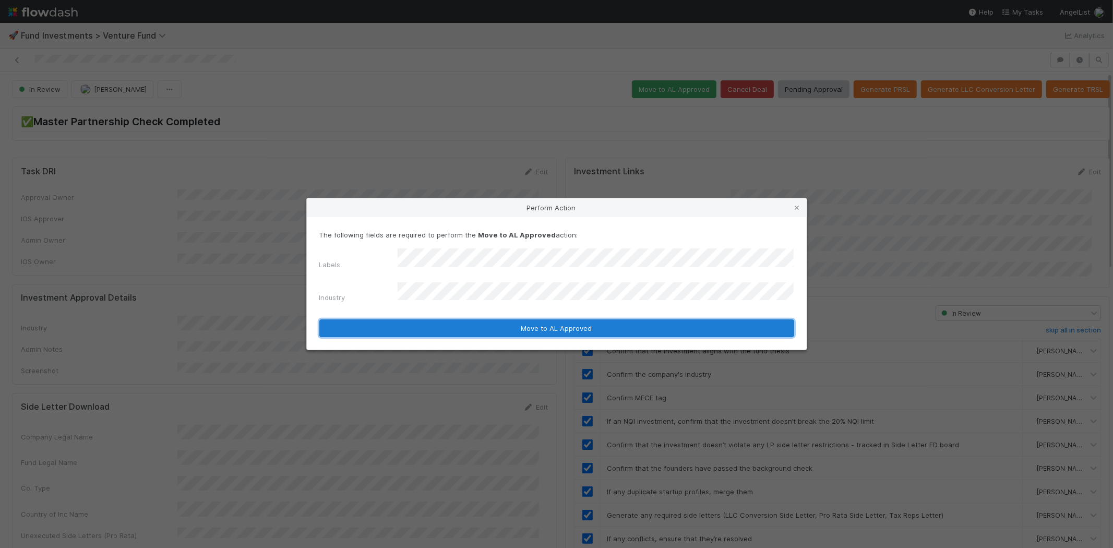
click at [431, 319] on button "Move to AL Approved" at bounding box center [556, 328] width 475 height 18
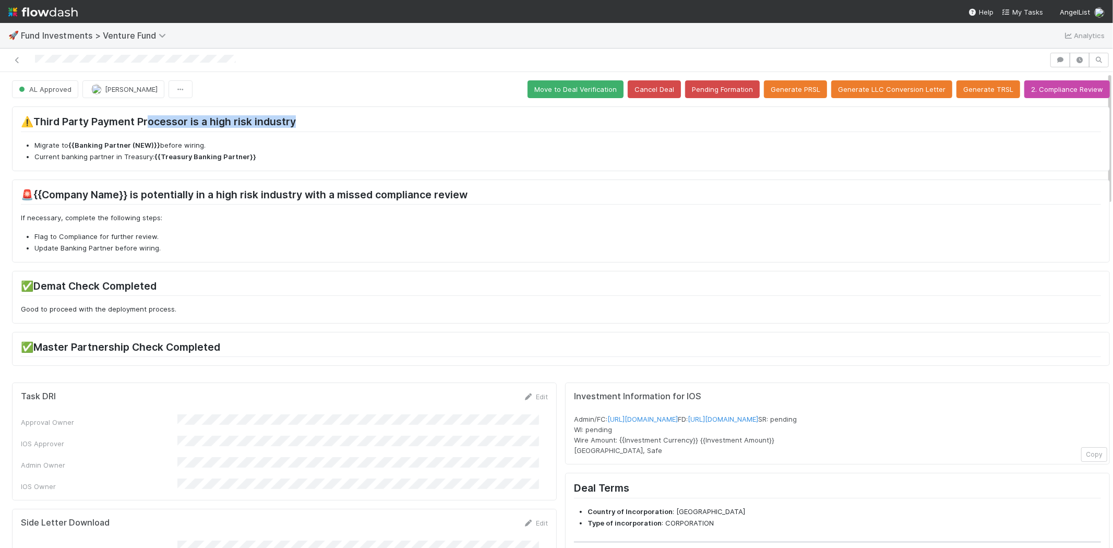
drag, startPoint x: 147, startPoint y: 121, endPoint x: 316, endPoint y: 112, distance: 169.8
click at [316, 112] on div "⚠️Third Party Payment Processor is a high risk industry Migrate to {{Banking Pa…" at bounding box center [561, 138] width 1098 height 64
click at [362, 153] on li "Current banking partner in Treasury: {{Treasury Banking Partner}}" at bounding box center [567, 157] width 1066 height 10
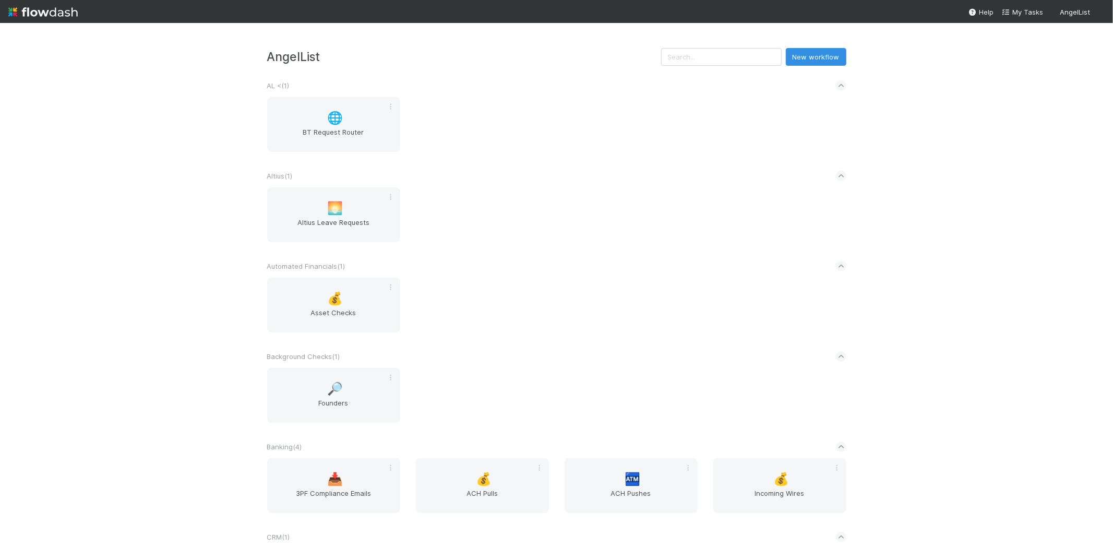
click at [117, 305] on div "AngelList New workflow AL < ( 1 ) 🌐 BT Request Router Altius ( 1 ) 🌅 Altius Lea…" at bounding box center [556, 285] width 1113 height 525
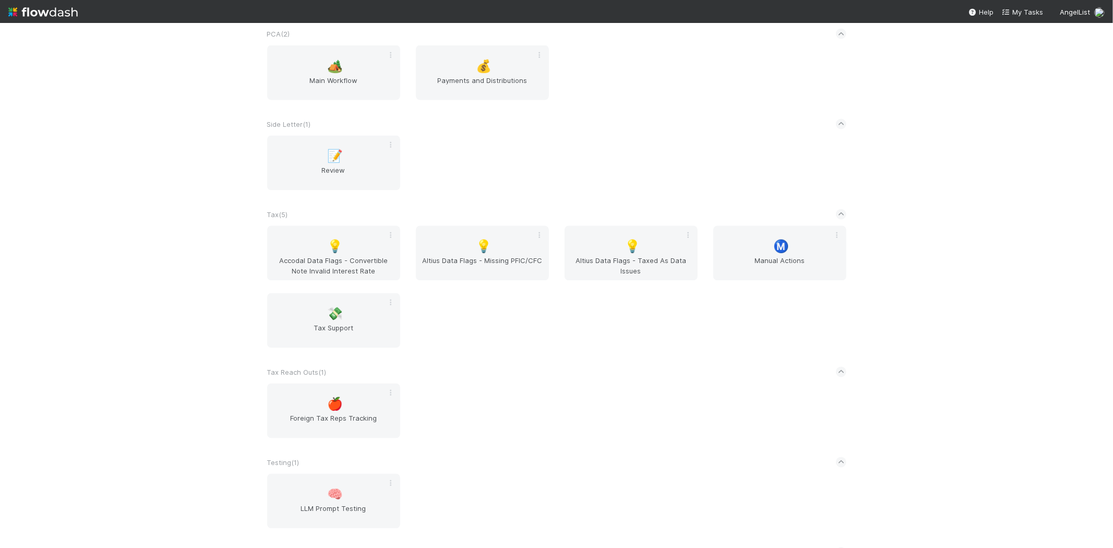
scroll to position [1616, 0]
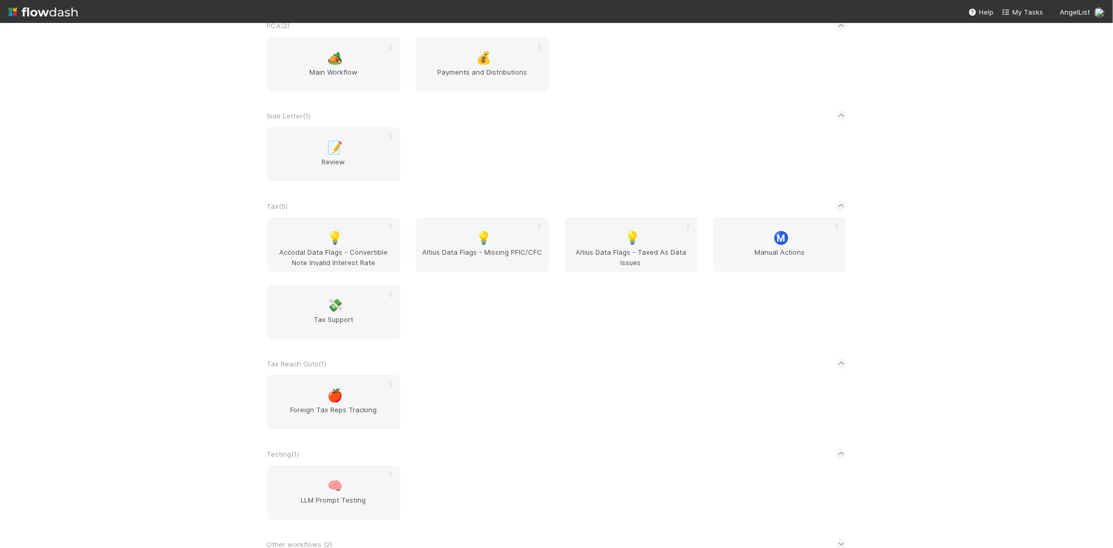
click at [114, 308] on div "AngelList New workflow AL < ( 1 ) 🌐 BT Request Router Altius ( 1 ) 🌅 Altius Lea…" at bounding box center [556, 285] width 1113 height 525
click at [317, 160] on span "Review" at bounding box center [333, 167] width 125 height 21
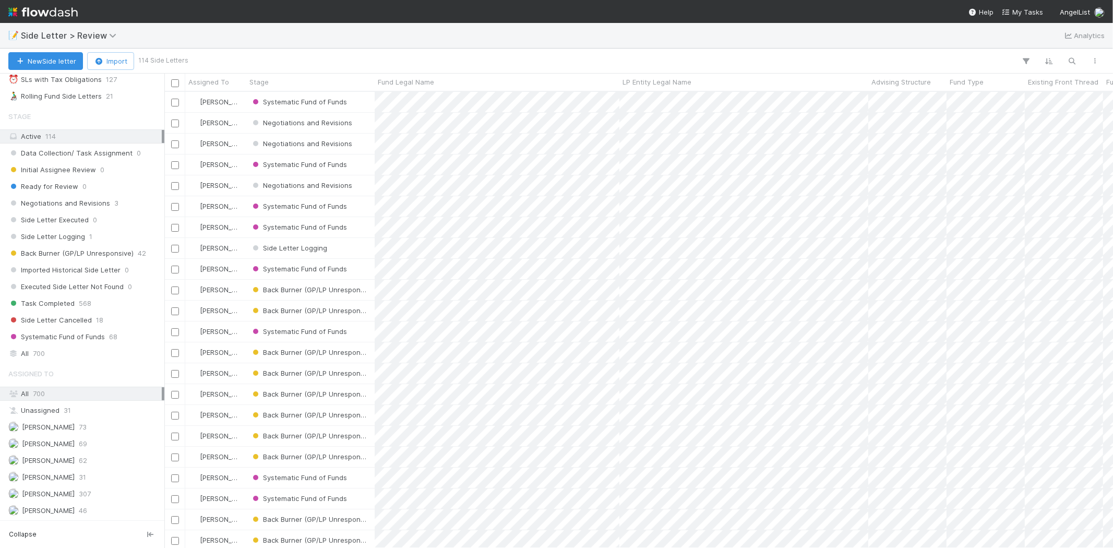
scroll to position [80, 0]
click at [66, 442] on span "[PERSON_NAME]" at bounding box center [48, 443] width 53 height 8
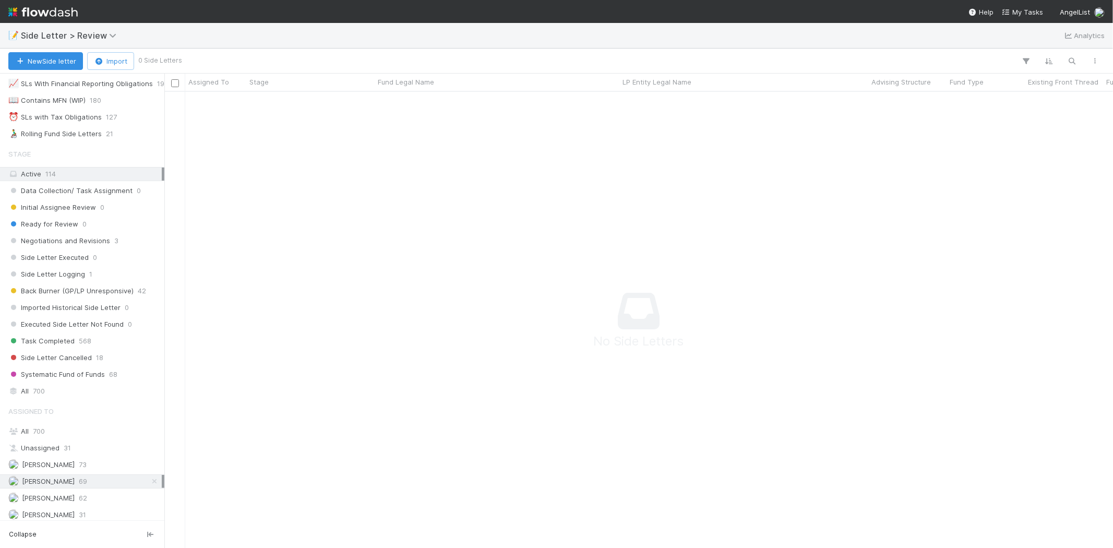
scroll to position [58, 0]
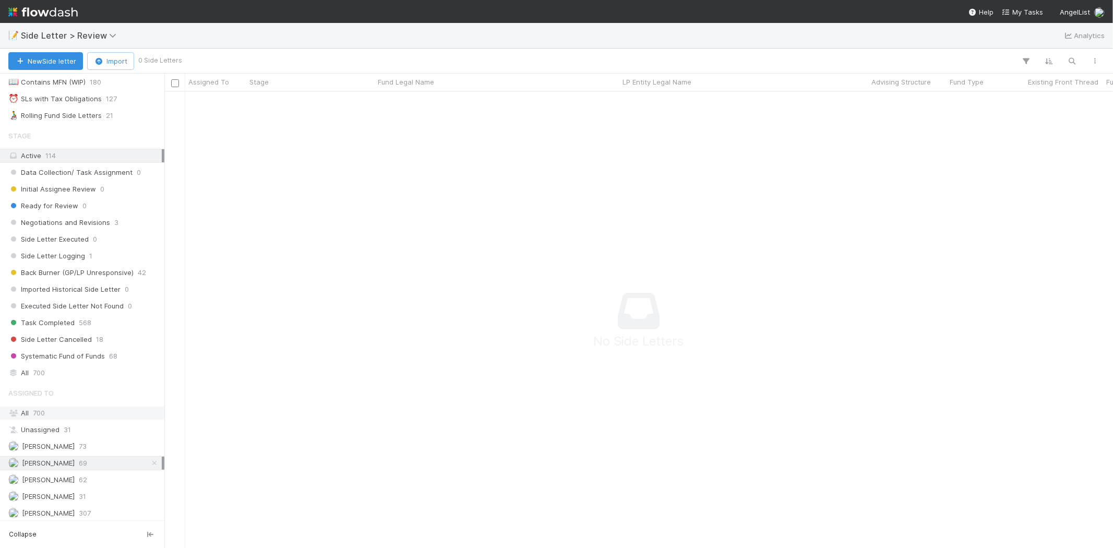
click at [59, 413] on div "All 700" at bounding box center [84, 412] width 153 height 13
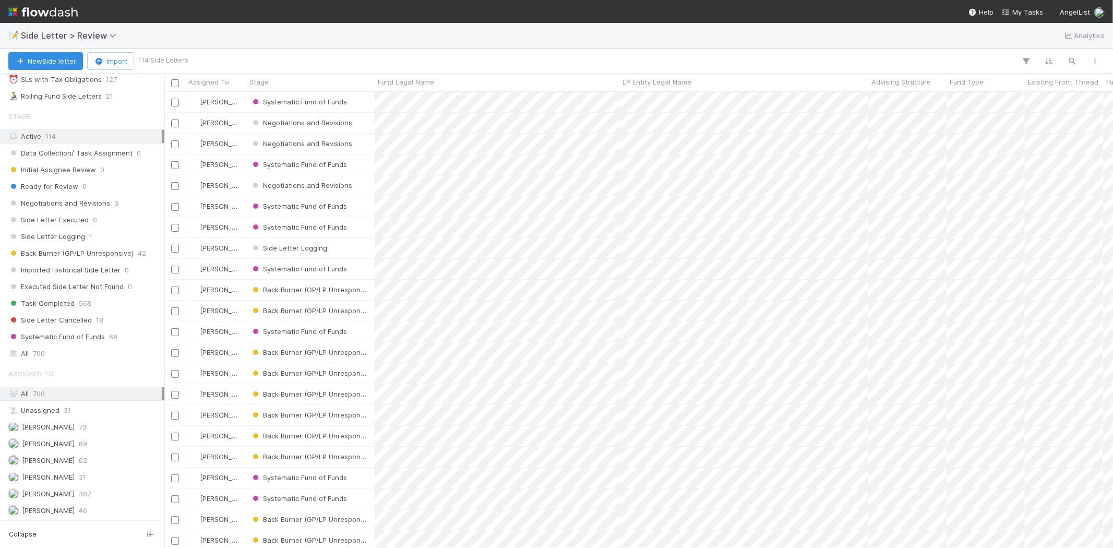
scroll to position [447, 940]
click at [1073, 63] on icon "button" at bounding box center [1072, 60] width 10 height 9
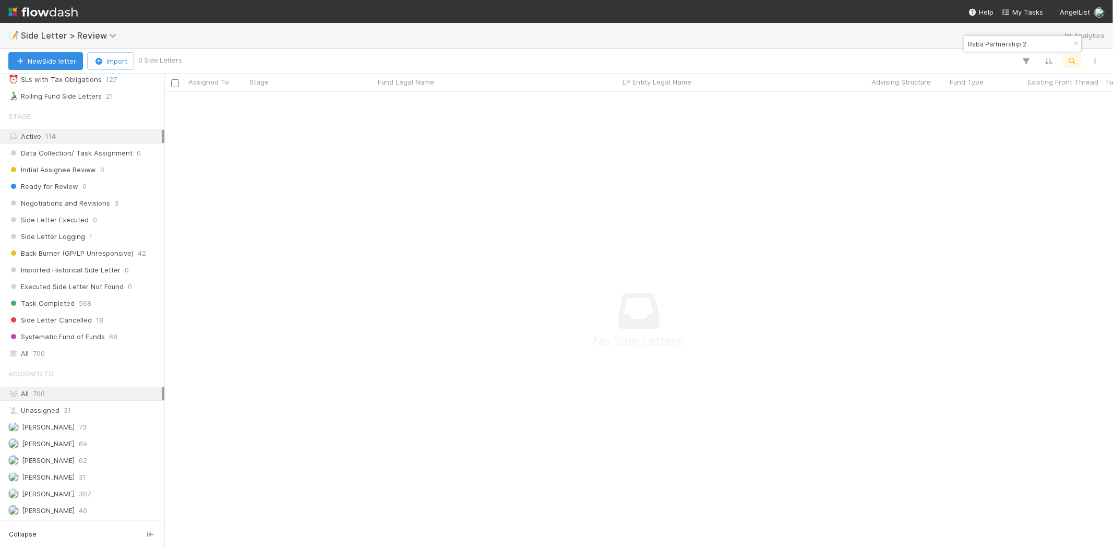
scroll to position [439, 931]
type input "Raba Partnership 2"
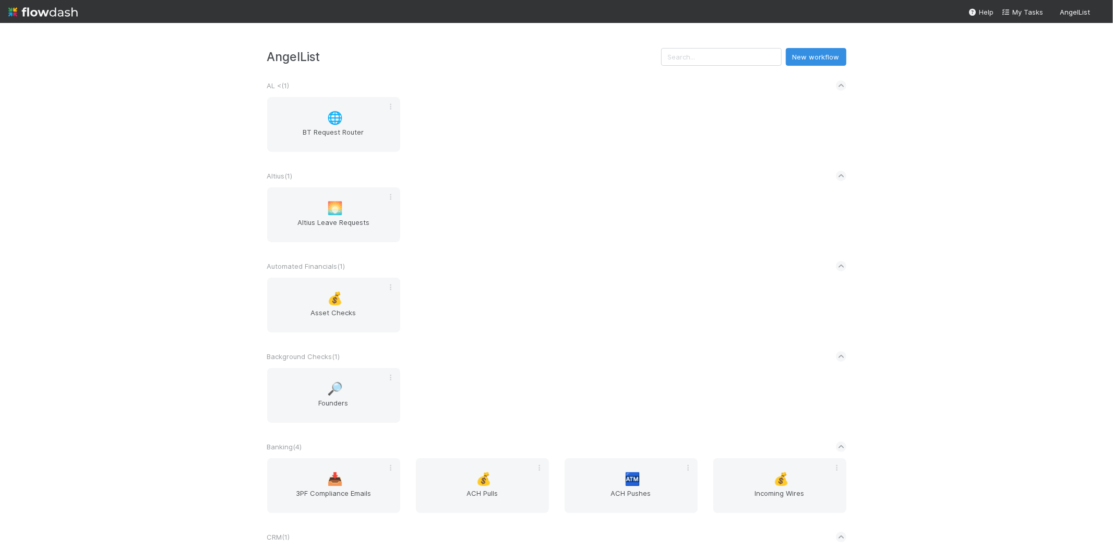
click at [140, 227] on div "AngelList New workflow AL < ( 1 ) 🌐 BT Request Router Altius ( 1 ) 🌅 Altius Lea…" at bounding box center [556, 285] width 1113 height 525
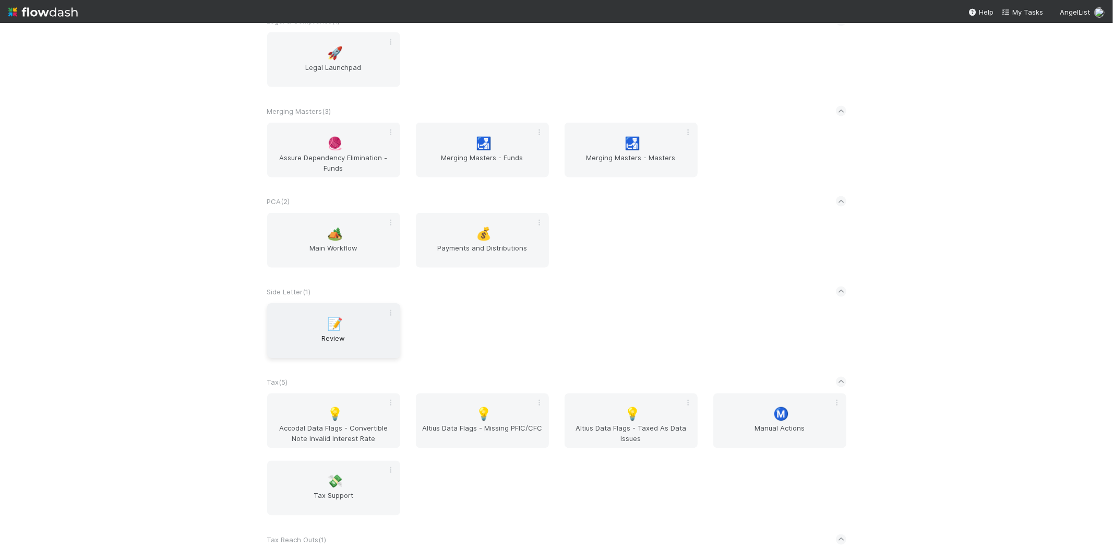
click at [319, 308] on div "📝 Review" at bounding box center [333, 330] width 133 height 55
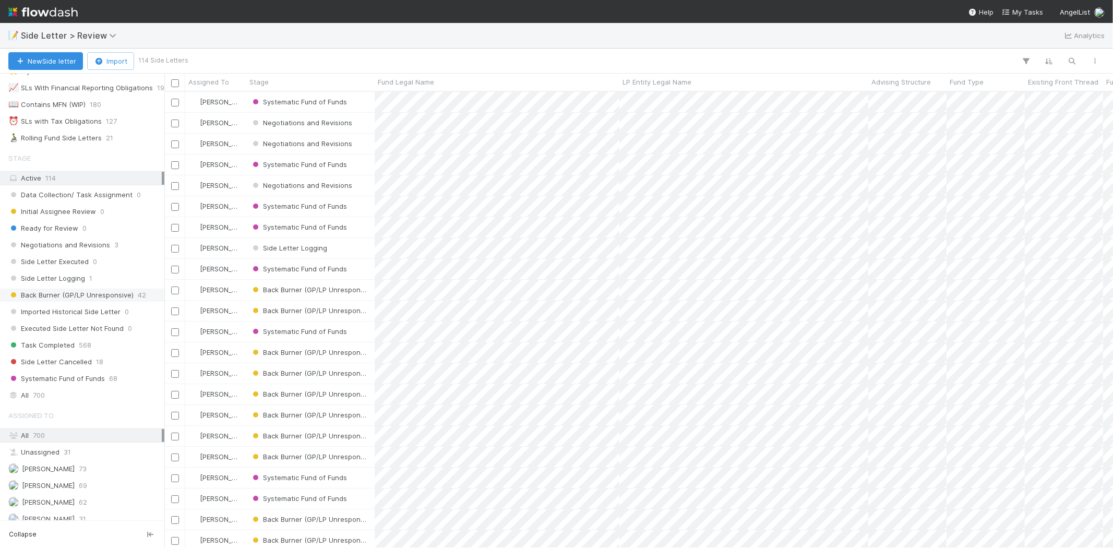
scroll to position [80, 0]
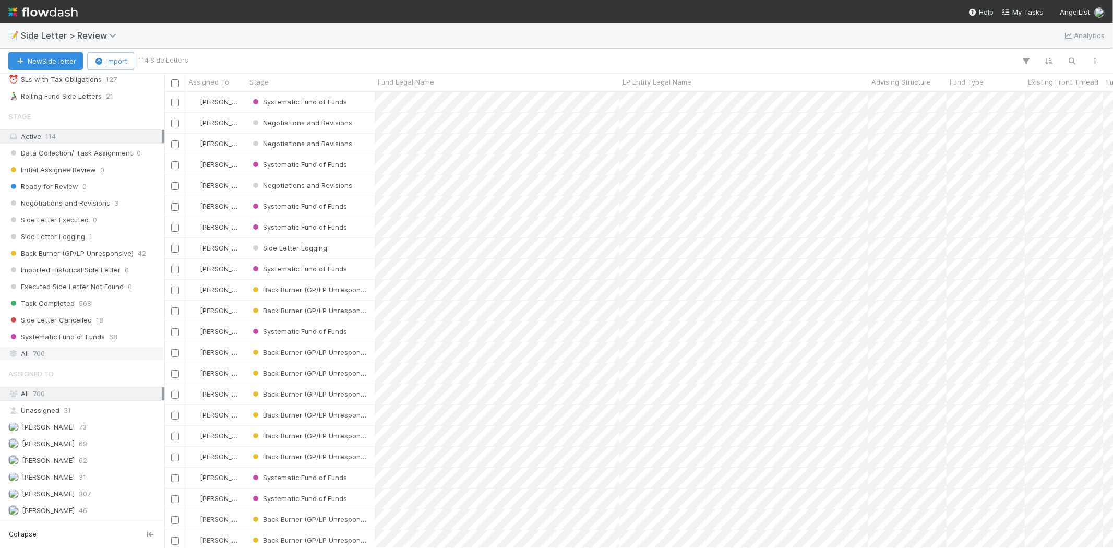
click at [53, 356] on div "All 700" at bounding box center [84, 353] width 153 height 13
click at [69, 137] on div "Active 114" at bounding box center [84, 136] width 153 height 13
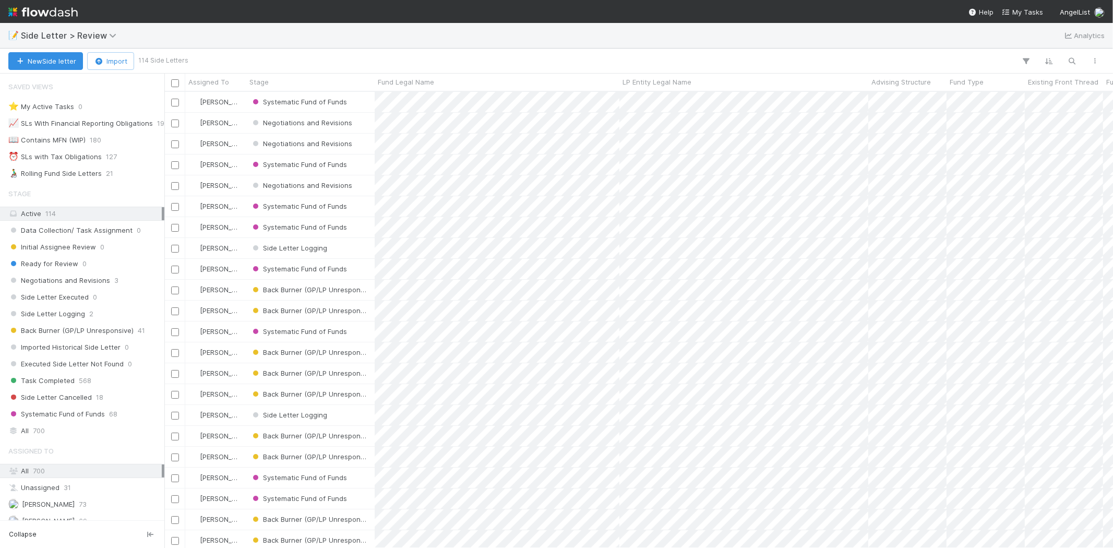
click at [738, 28] on div "📝 Side Letter > Review Analytics" at bounding box center [556, 35] width 1113 height 25
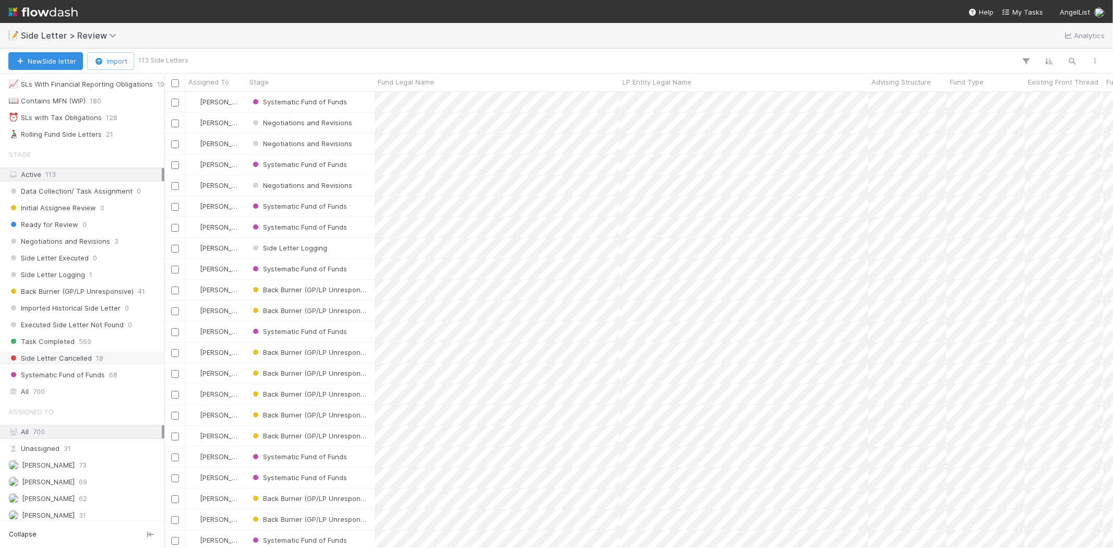
scroll to position [80, 0]
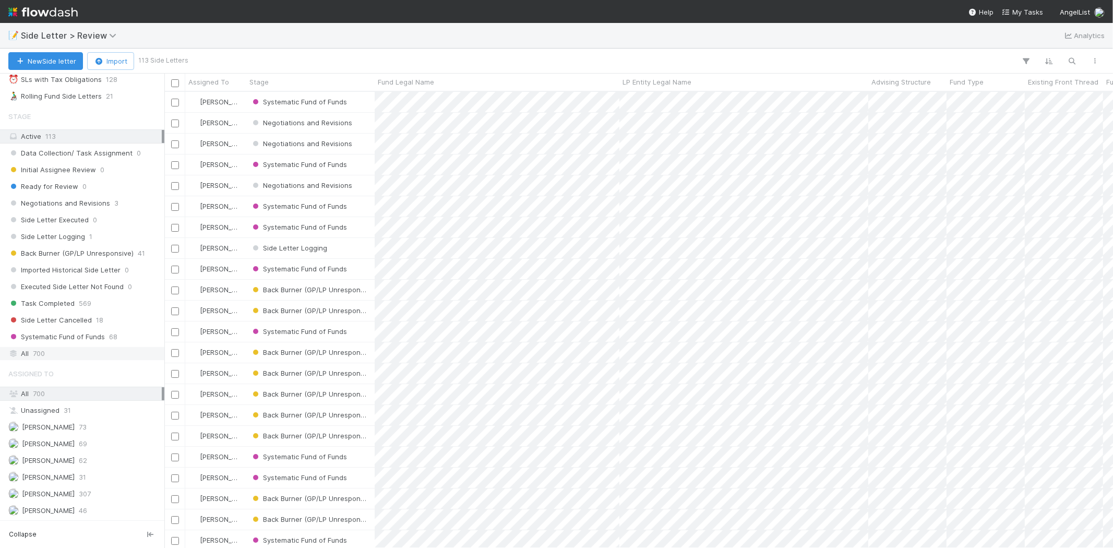
click at [111, 352] on div "All 700" at bounding box center [84, 353] width 153 height 13
click at [43, 133] on div "Active 113" at bounding box center [84, 136] width 153 height 13
click at [1067, 65] on icon "button" at bounding box center [1072, 60] width 10 height 9
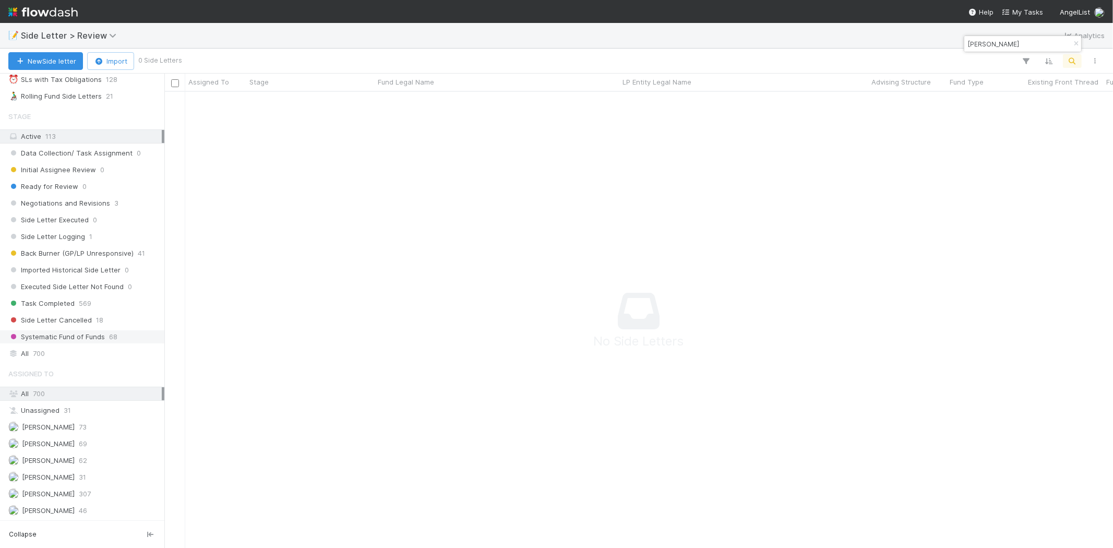
scroll to position [439, 931]
click at [993, 43] on input "Allison Pickens" at bounding box center [1018, 44] width 104 height 13
paste input "Materialized View Capital"
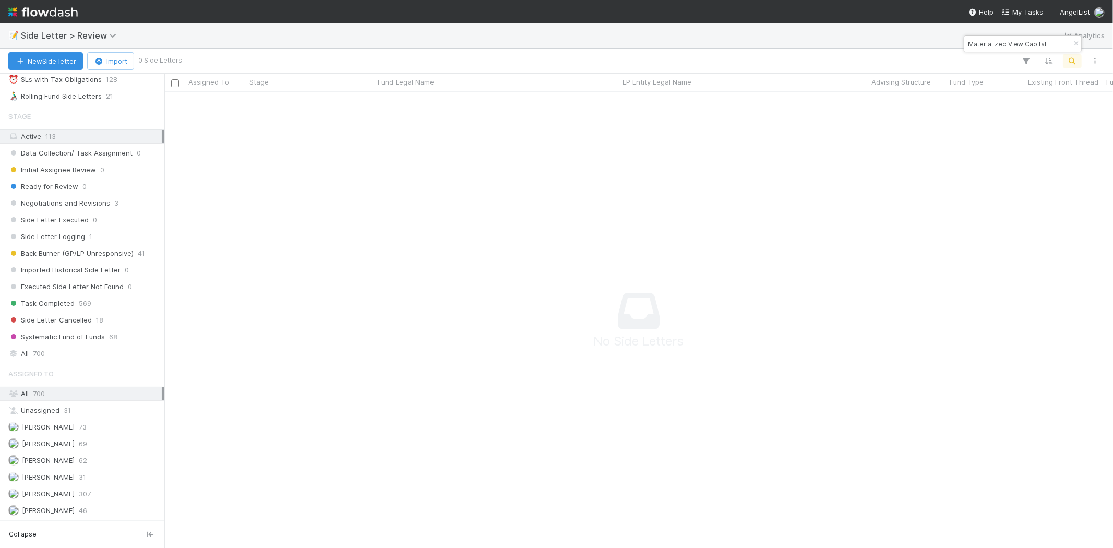
click at [979, 40] on input "Materialized View Capital" at bounding box center [1018, 44] width 104 height 13
paste input "Nebular Fund"
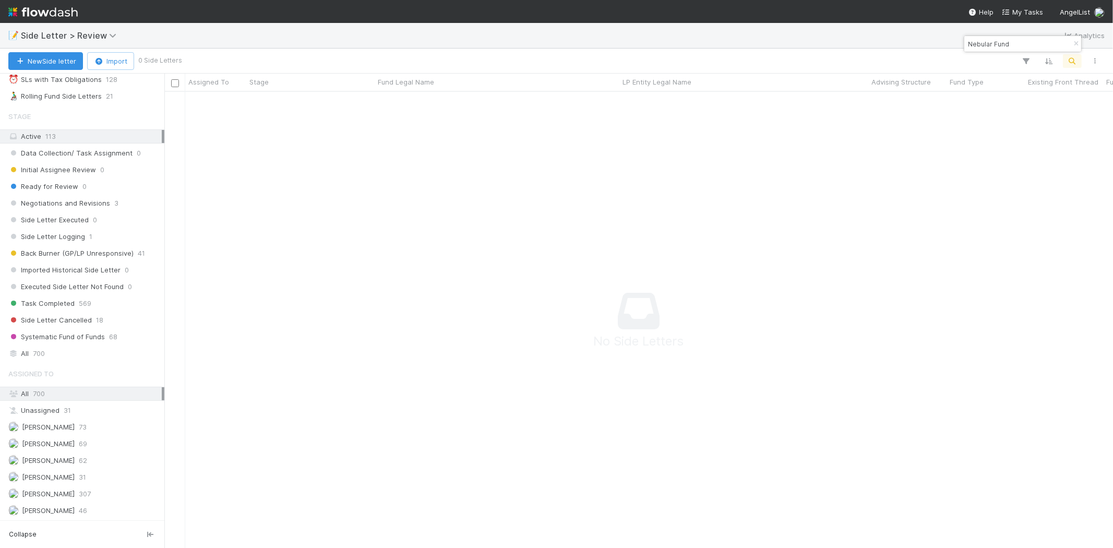
click at [990, 44] on input "Nebular Fund" at bounding box center [1018, 44] width 104 height 13
paste input "Mother Ventures"
click at [55, 354] on div "All 700" at bounding box center [84, 353] width 153 height 13
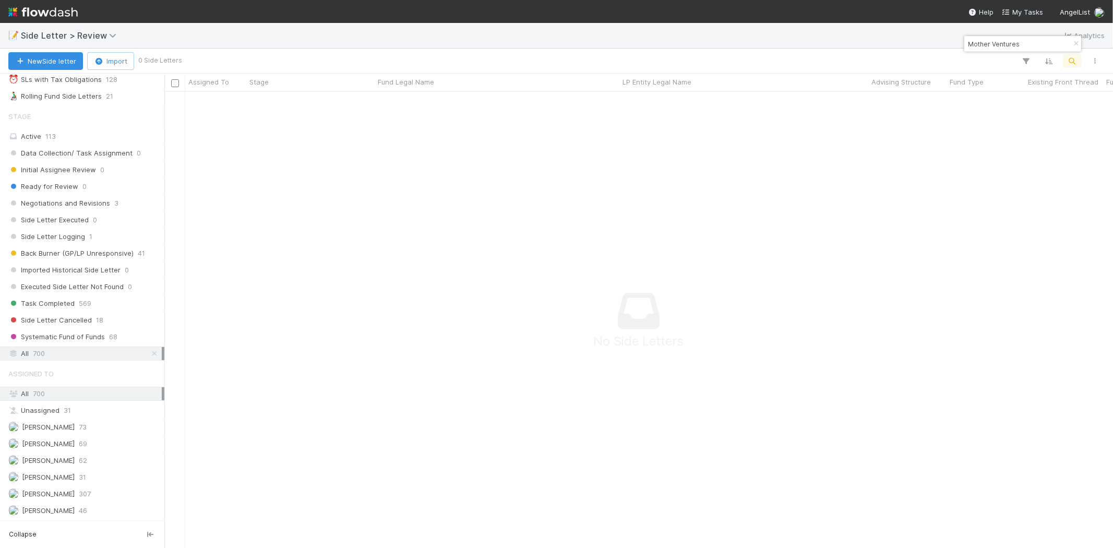
scroll to position [439, 931]
click at [1016, 44] on input "Mother Ventures" at bounding box center [1018, 44] width 104 height 13
paste input "Night Capital Fund"
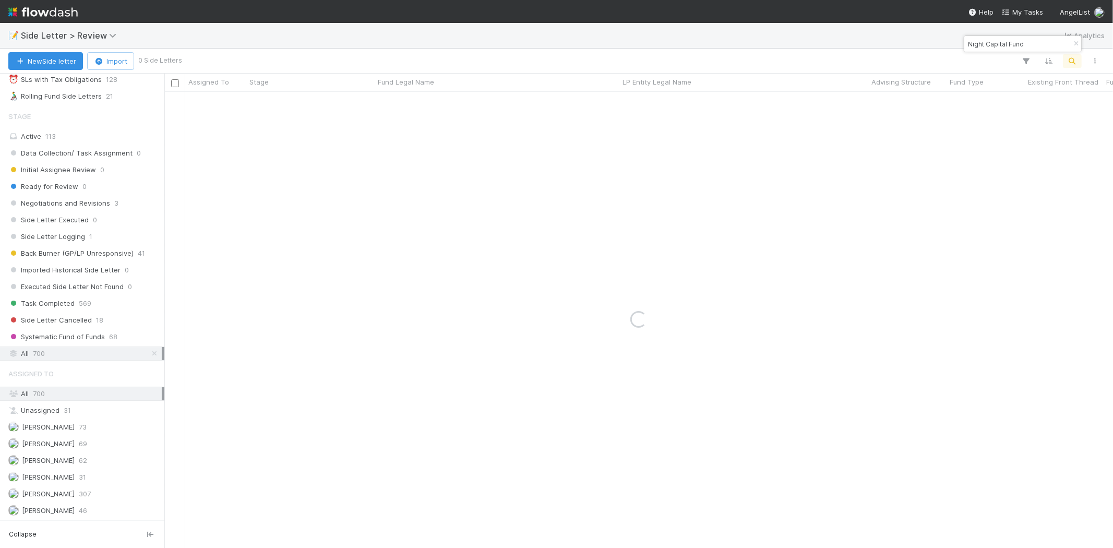
type input "Night Capital Fund"
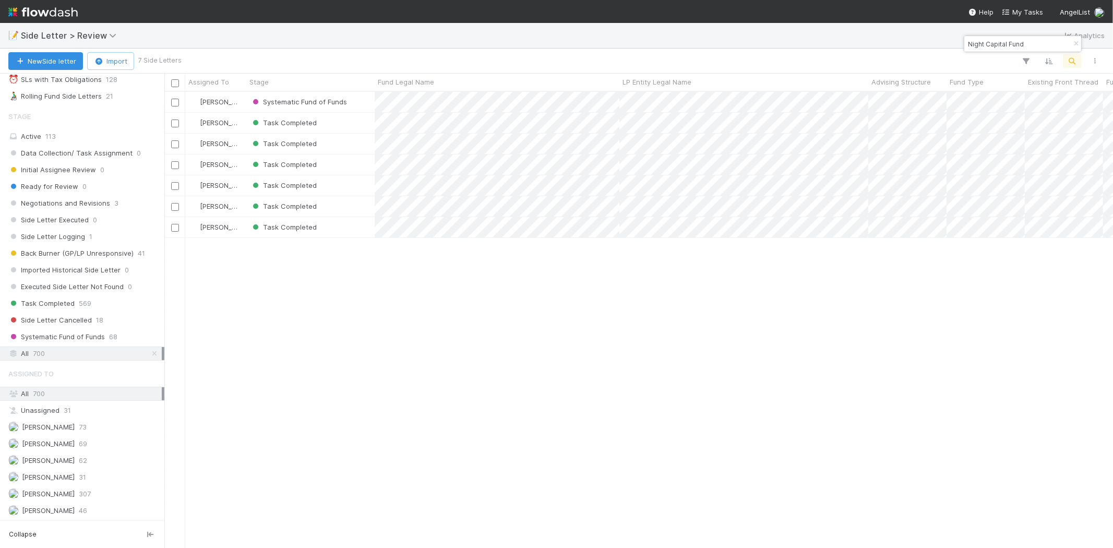
scroll to position [9, 8]
click at [510, 376] on div "Nick Stuart Systematic Fund of Funds 5/22/25, 3:30:20 AM 5/22/25, 3:30:20 AM Ni…" at bounding box center [638, 319] width 948 height 455
click at [353, 178] on div "Task Completed" at bounding box center [310, 185] width 128 height 20
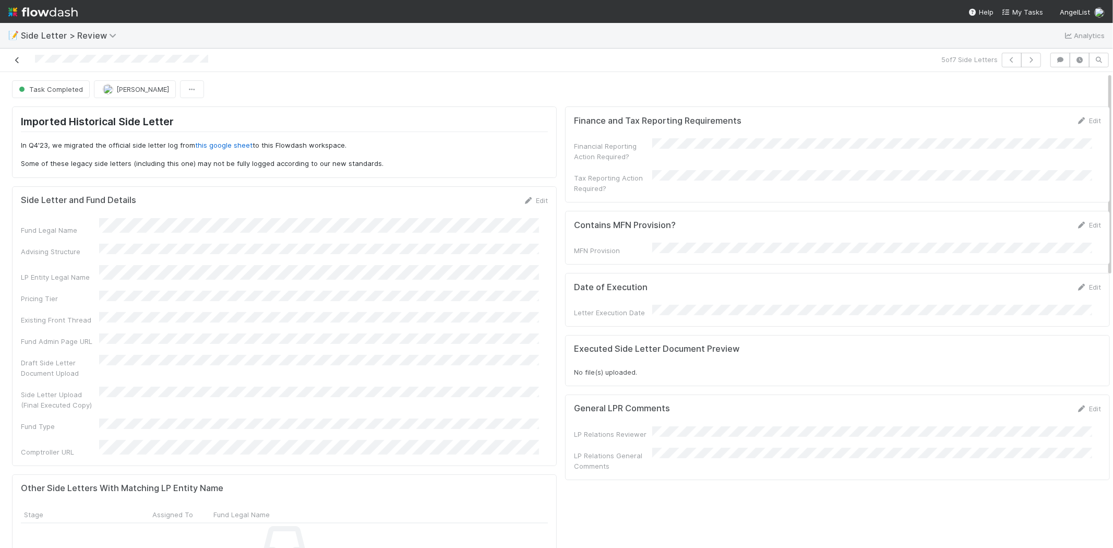
click at [19, 58] on icon at bounding box center [17, 60] width 10 height 7
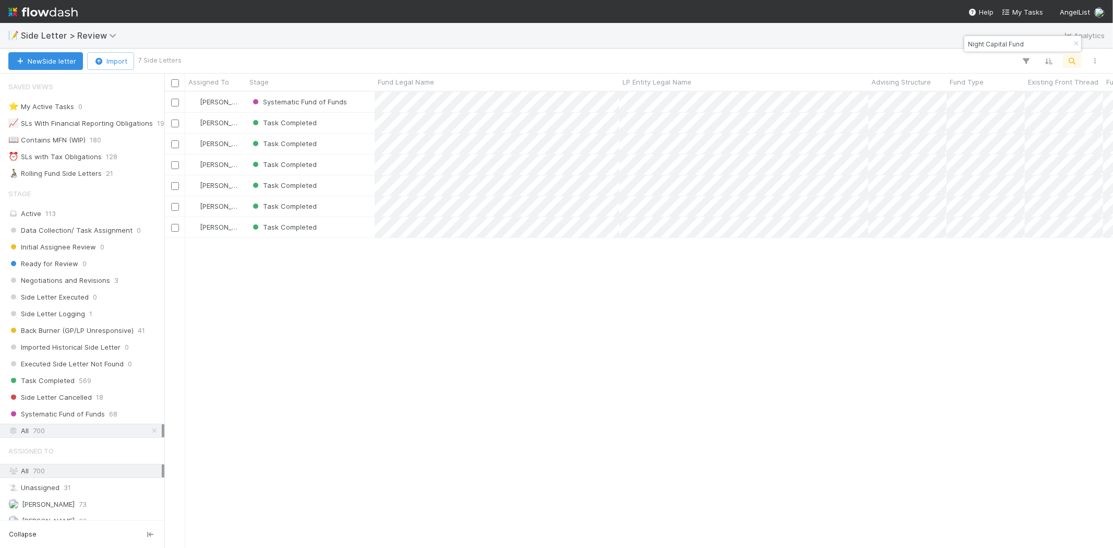
scroll to position [9, 8]
click at [554, 314] on div "Nick Stuart Systematic Fund of Funds 5/22/25, 3:30:20 AM 5/22/25, 3:30:20 AM Ni…" at bounding box center [638, 319] width 948 height 455
click at [1009, 45] on input "Night Capital Fund" at bounding box center [1018, 44] width 104 height 13
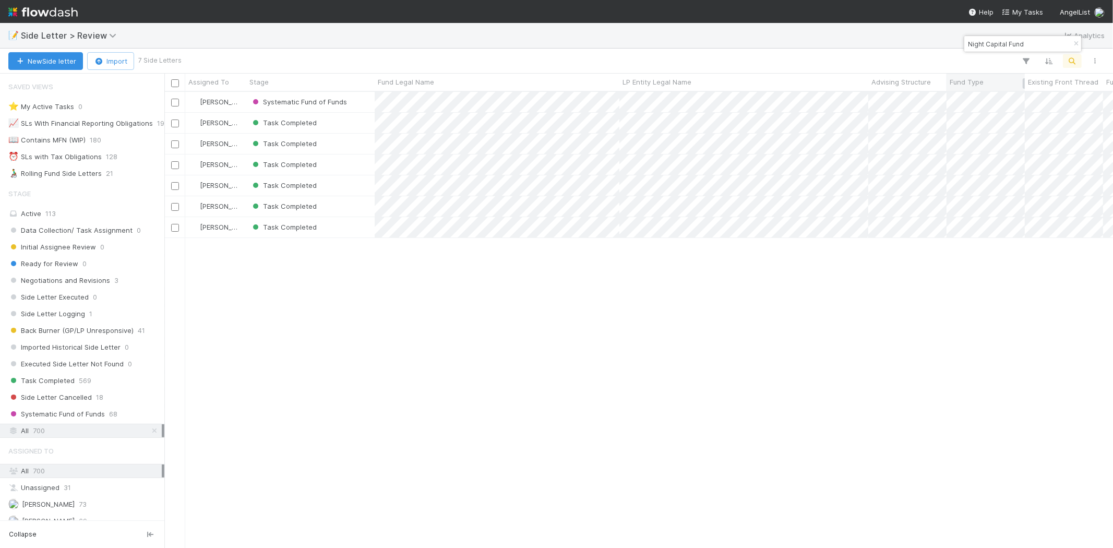
paste input "ewlin Ventures"
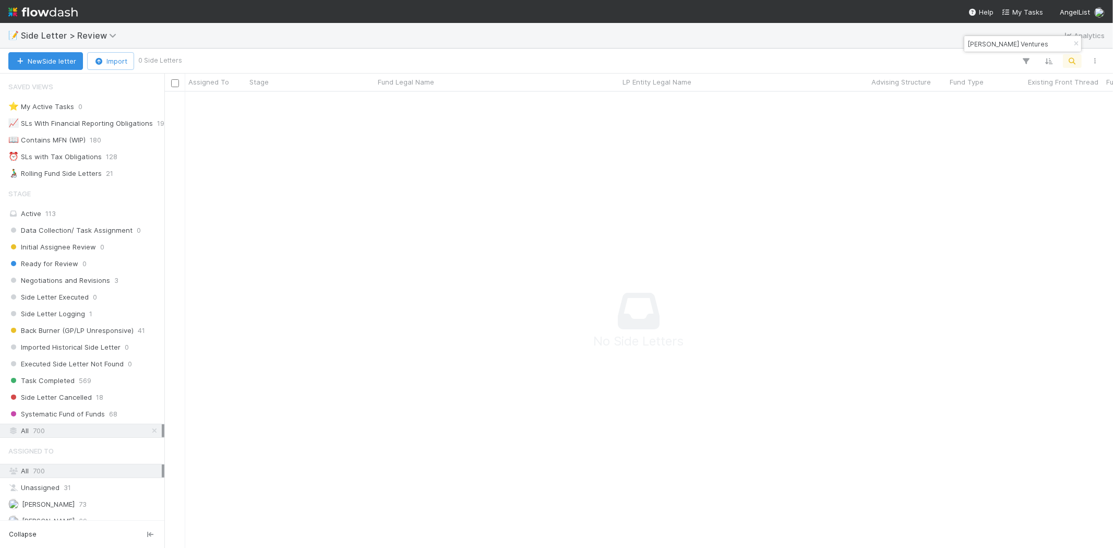
scroll to position [9, 9]
click at [981, 44] on input "Newlin Ventures" at bounding box center [1018, 44] width 104 height 13
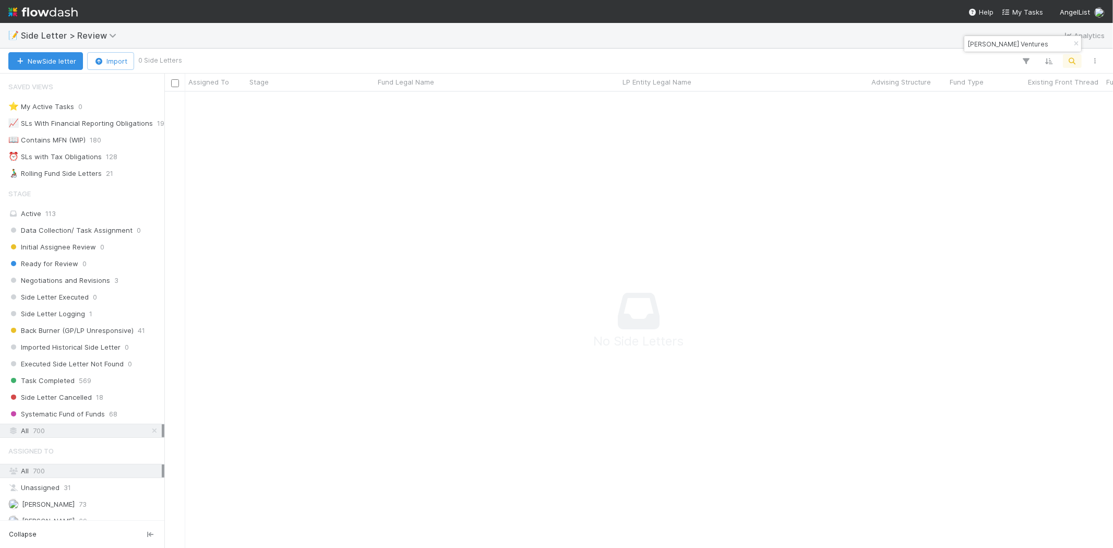
paste input "Vector VC"
type input "Vector VC"
click at [337, 109] on div "Task Completed" at bounding box center [310, 102] width 128 height 20
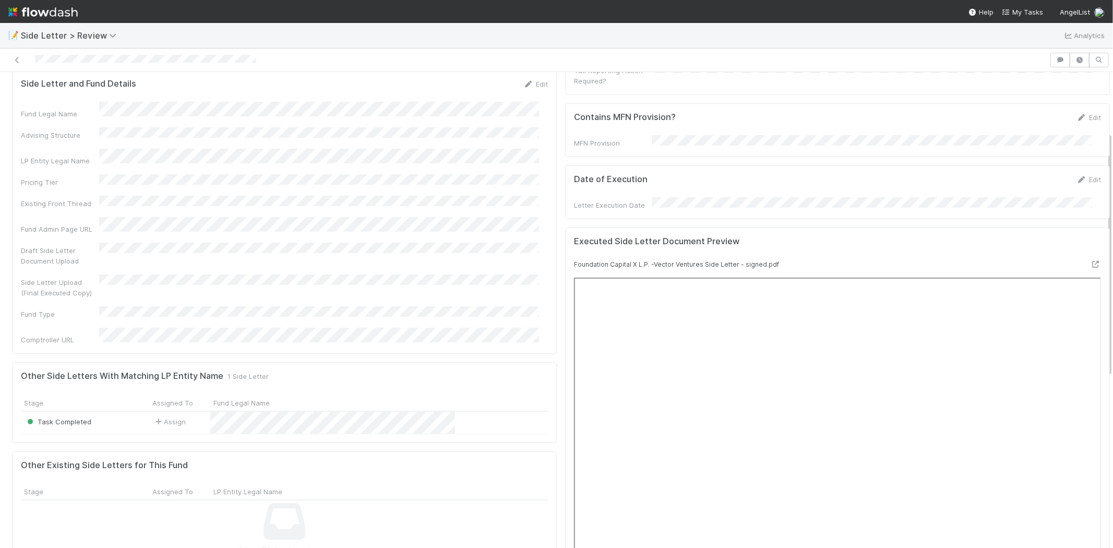
scroll to position [116, 0]
click at [24, 63] on div at bounding box center [524, 60] width 1041 height 15
click at [18, 59] on icon at bounding box center [17, 60] width 10 height 7
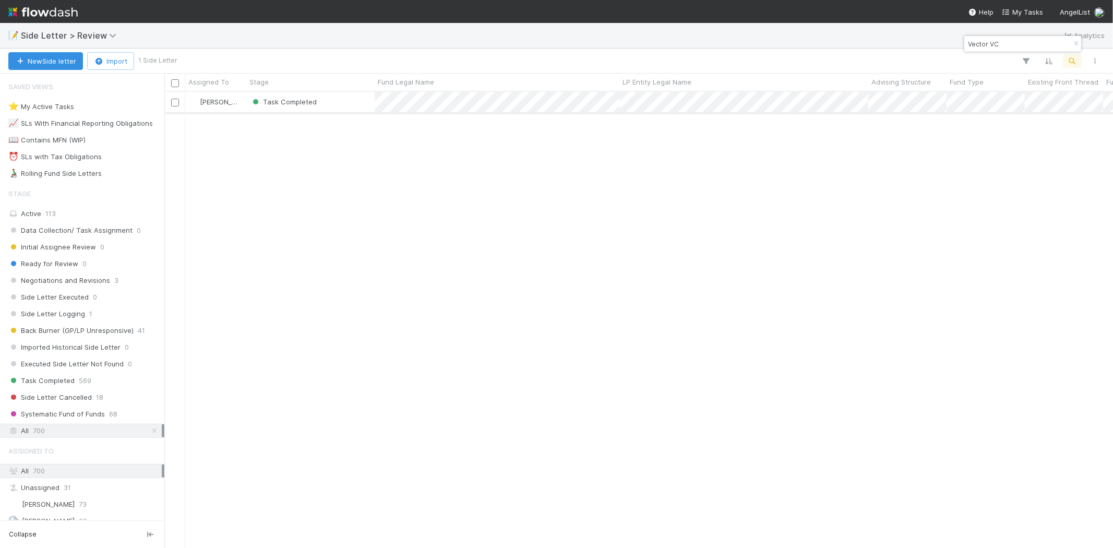
scroll to position [447, 940]
click at [993, 39] on input "Vector VC" at bounding box center [1018, 44] width 104 height 13
click at [994, 39] on input "Vector VC" at bounding box center [1018, 44] width 104 height 13
paste input "Rail Ventures"
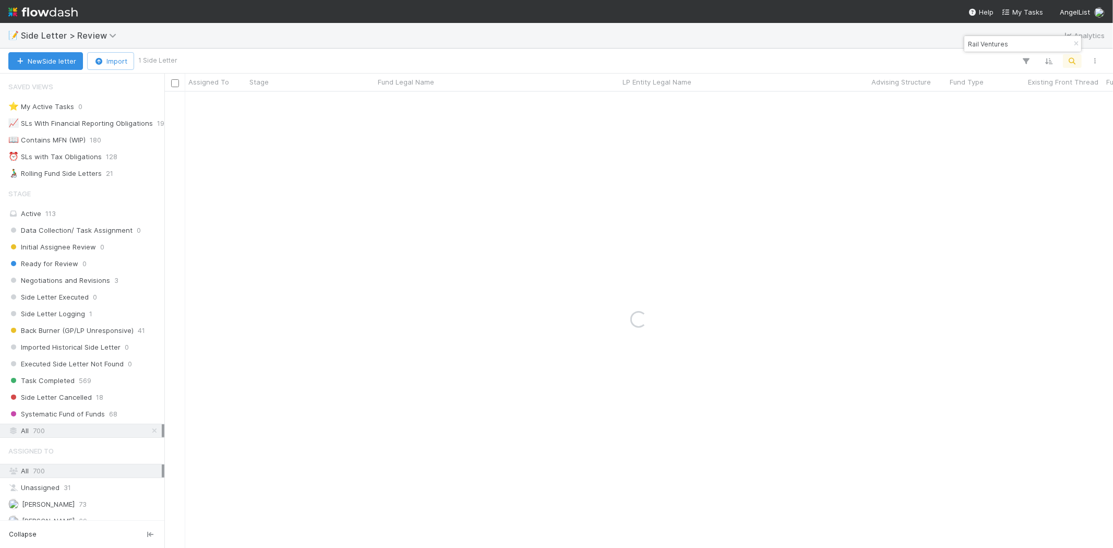
type input "Rail Ventures"
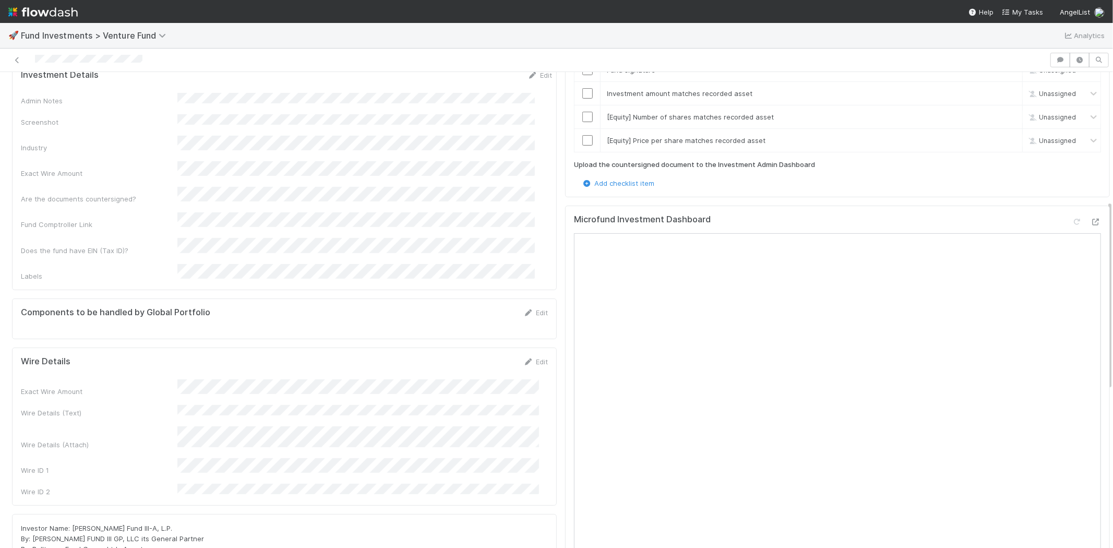
scroll to position [347, 0]
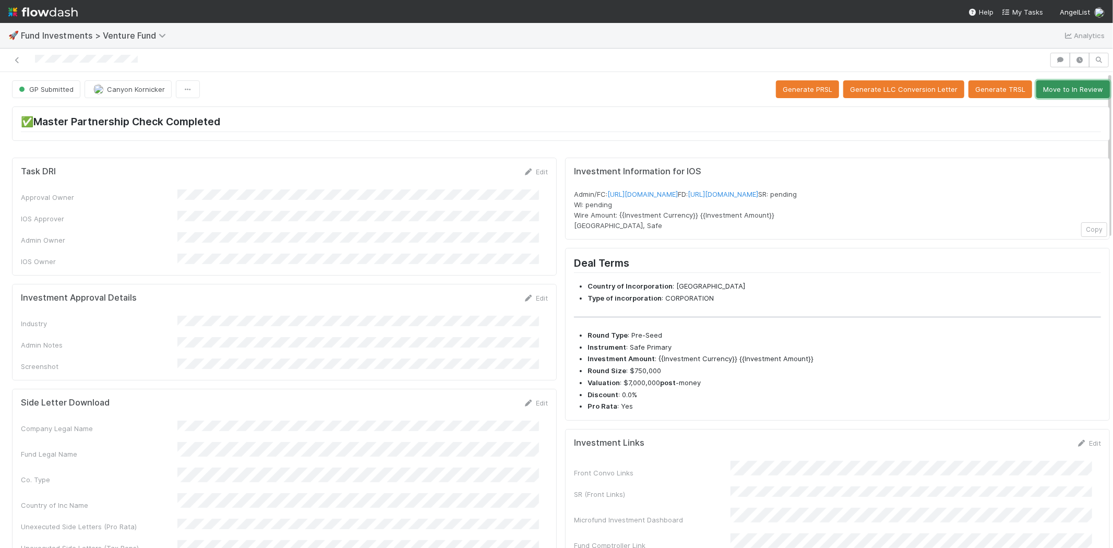
click at [1058, 89] on button "Move to In Review" at bounding box center [1073, 89] width 74 height 18
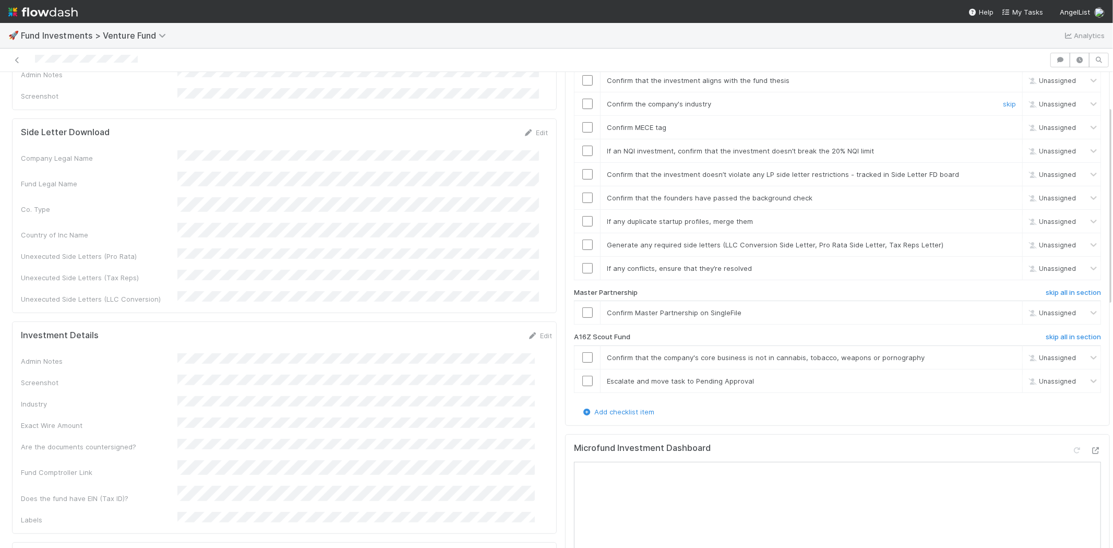
scroll to position [290, 0]
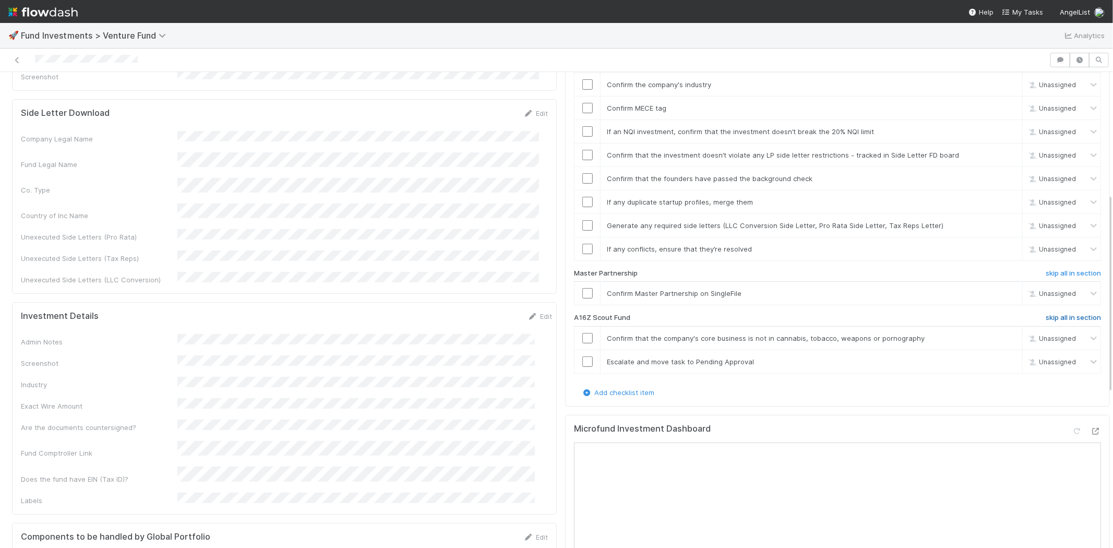
click at [1049, 314] on h6 "skip all in section" at bounding box center [1072, 318] width 55 height 8
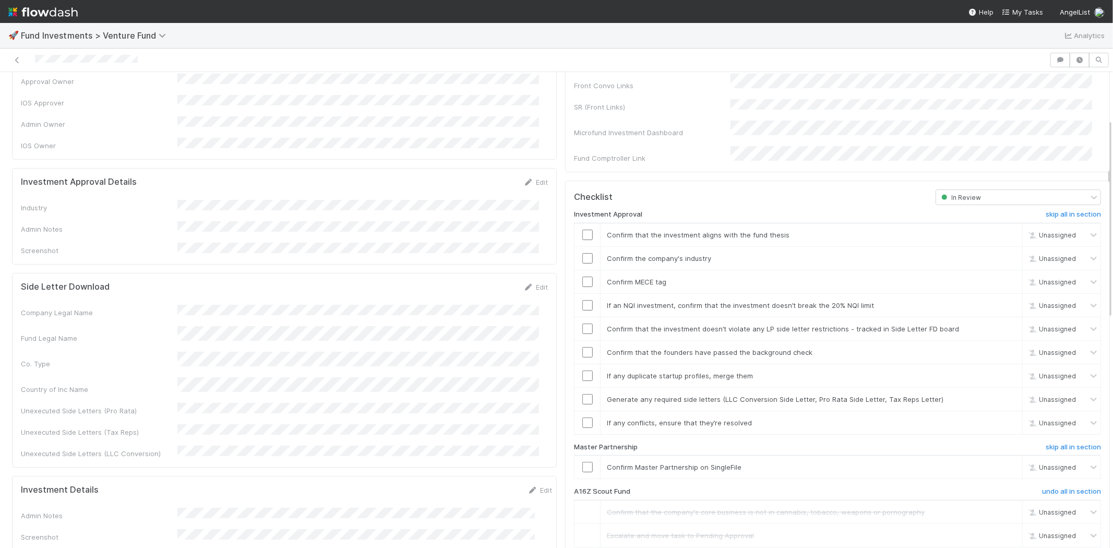
scroll to position [0, 0]
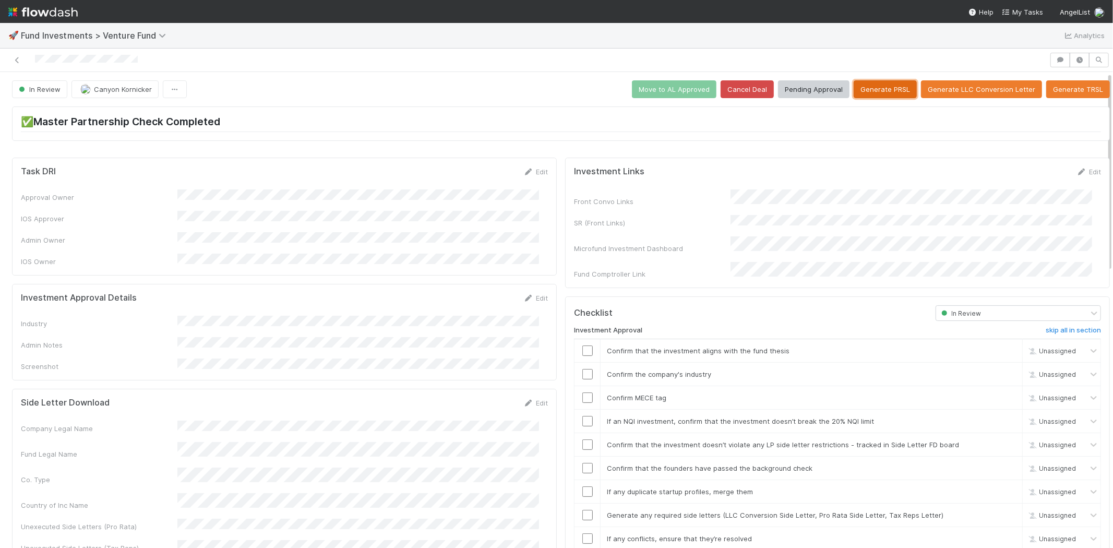
click at [871, 89] on button "Generate PRSL" at bounding box center [884, 89] width 63 height 18
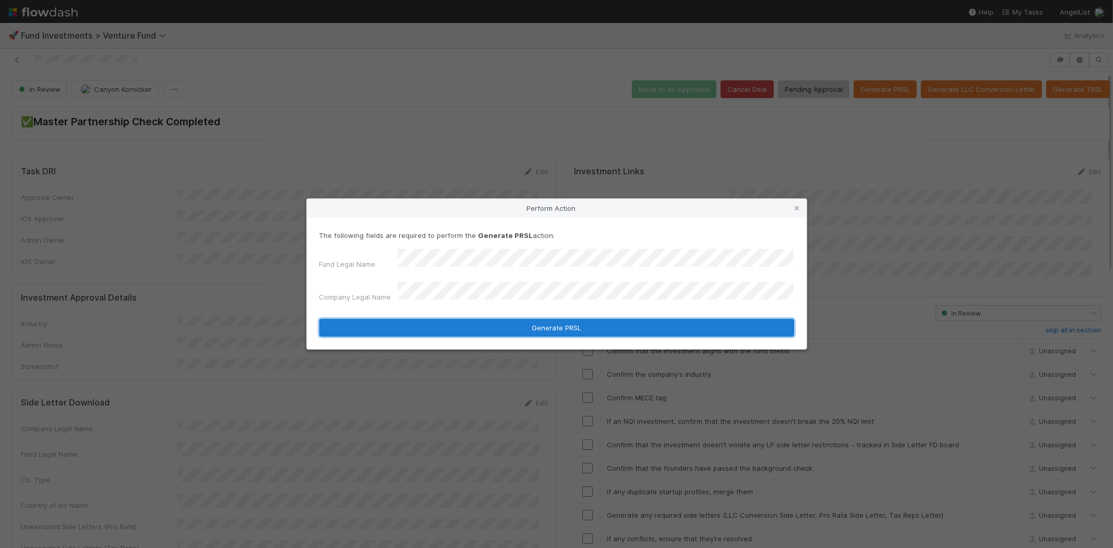
click at [496, 319] on button "Generate PRSL" at bounding box center [556, 328] width 475 height 18
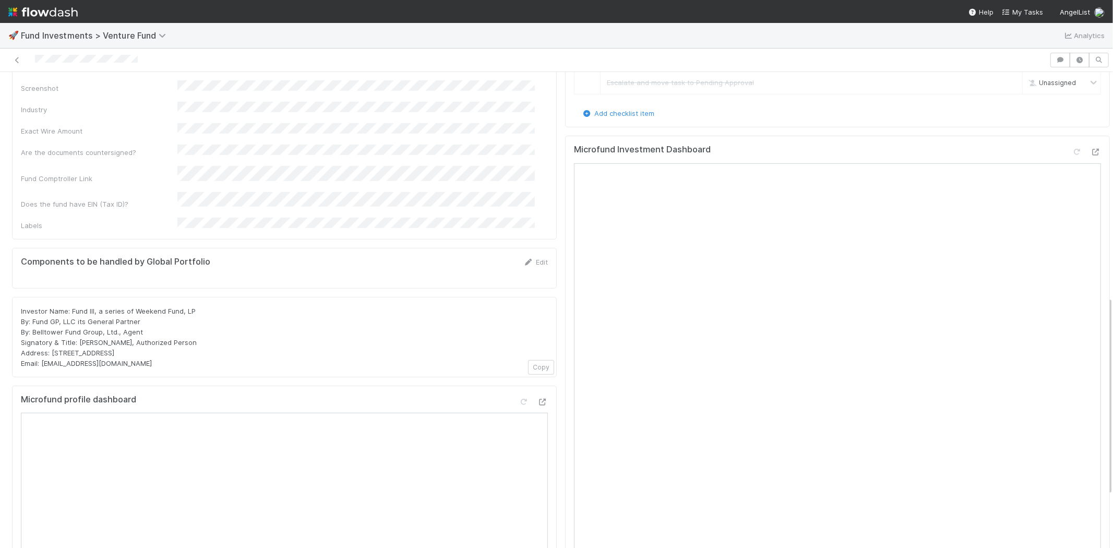
scroll to position [467, 0]
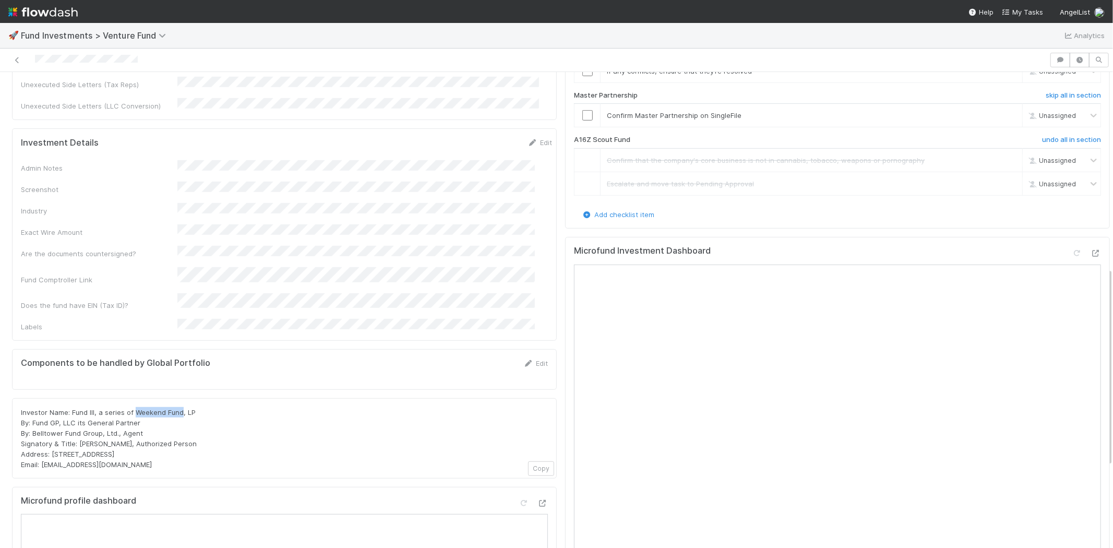
drag, startPoint x: 133, startPoint y: 352, endPoint x: 179, endPoint y: 354, distance: 46.5
click at [179, 408] on span "Investor Name: Fund III, a series of Weekend Fund, LP By: Fund GP, LLC its Gene…" at bounding box center [109, 438] width 176 height 61
copy span "Weekend Fund"
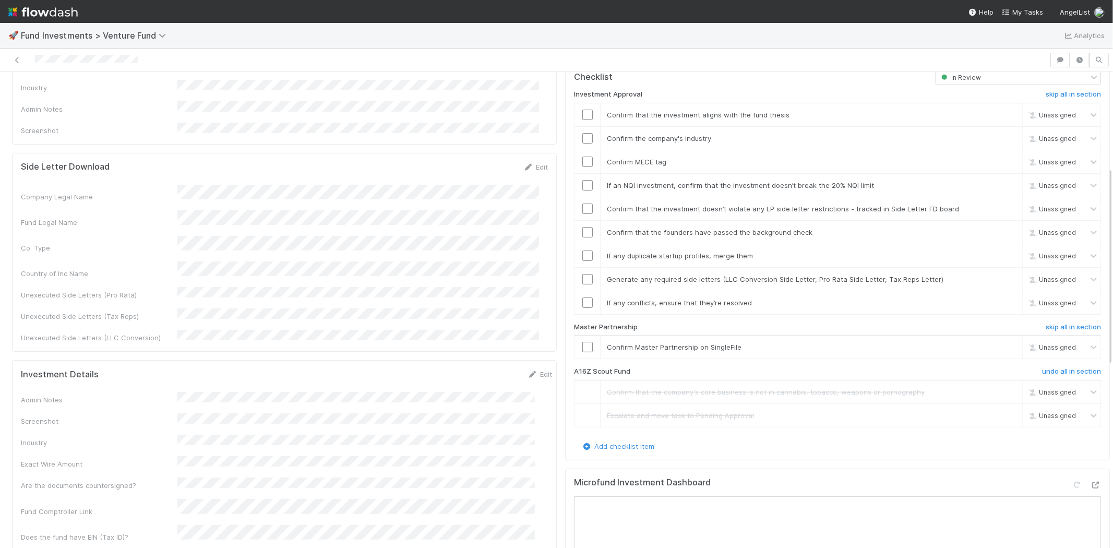
scroll to position [178, 0]
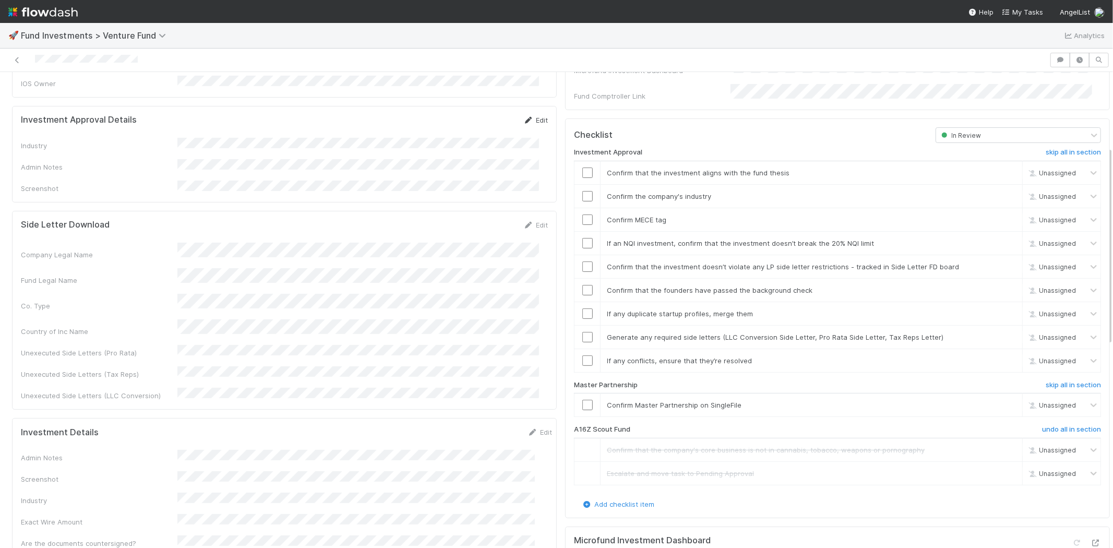
drag, startPoint x: 525, startPoint y: 117, endPoint x: 529, endPoint y: 110, distance: 8.0
click at [527, 115] on form "Investment Approval Details Edit Industry Admin Notes Screenshot" at bounding box center [284, 154] width 527 height 79
click at [529, 116] on link "Edit" at bounding box center [535, 120] width 25 height 8
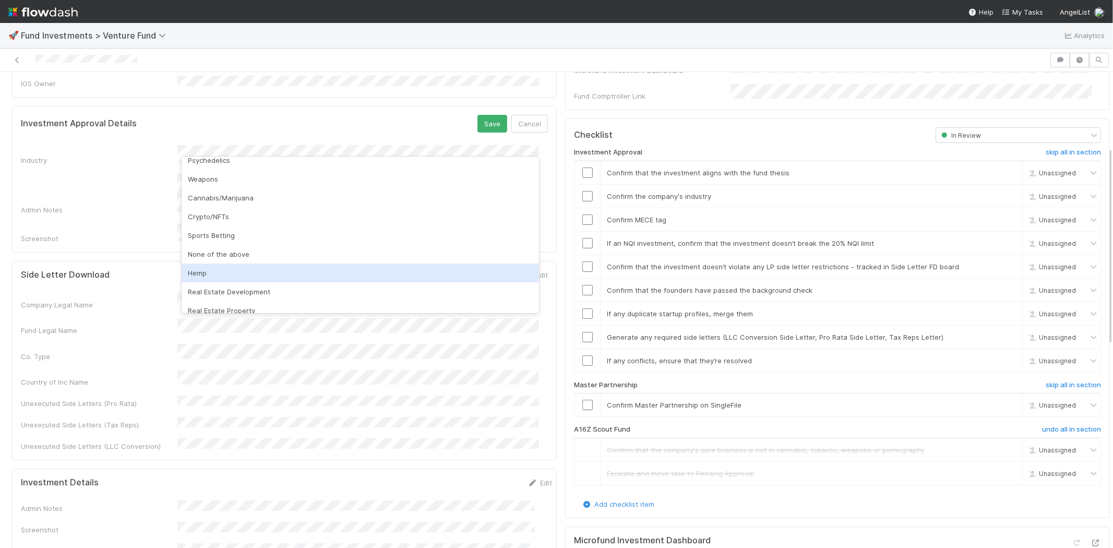
scroll to position [298, 0]
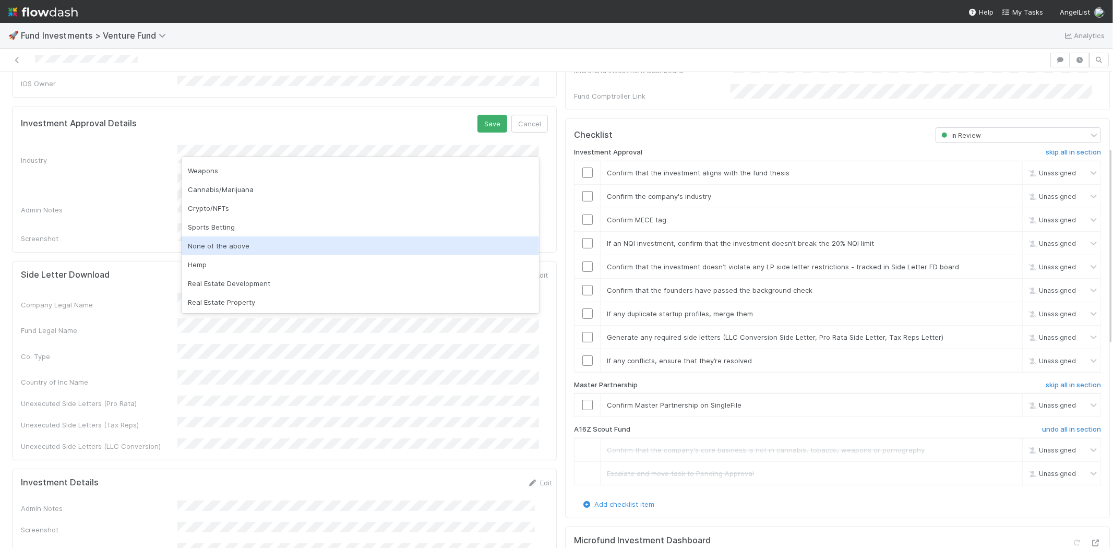
click at [257, 248] on div "None of the above" at bounding box center [360, 245] width 357 height 19
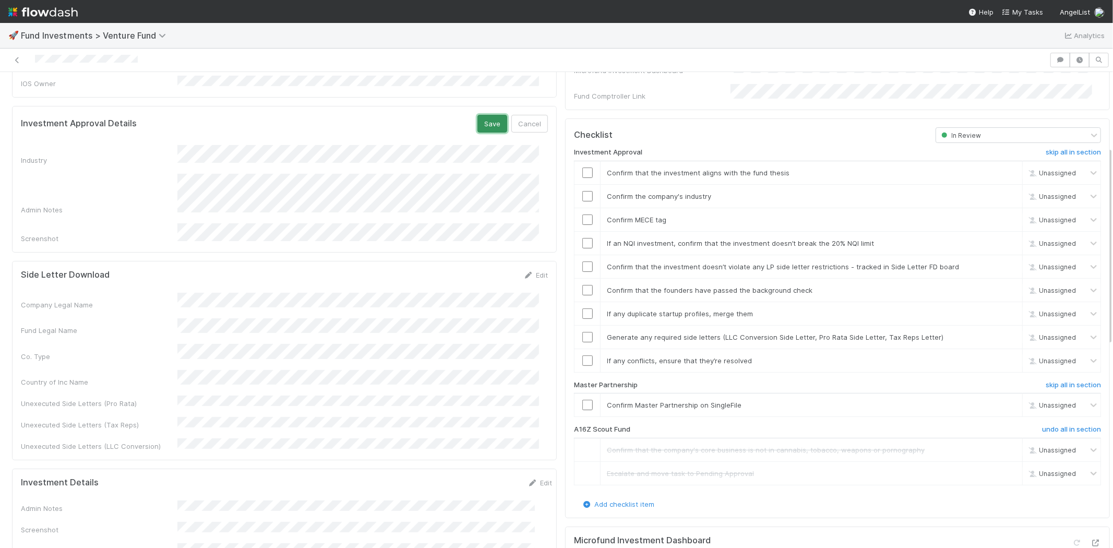
click at [482, 116] on button "Save" at bounding box center [492, 124] width 30 height 18
click at [582, 167] on input "checkbox" at bounding box center [587, 172] width 10 height 10
click at [582, 191] on input "checkbox" at bounding box center [587, 196] width 10 height 10
click at [582, 214] on input "checkbox" at bounding box center [587, 219] width 10 height 10
click at [582, 238] on input "checkbox" at bounding box center [587, 243] width 10 height 10
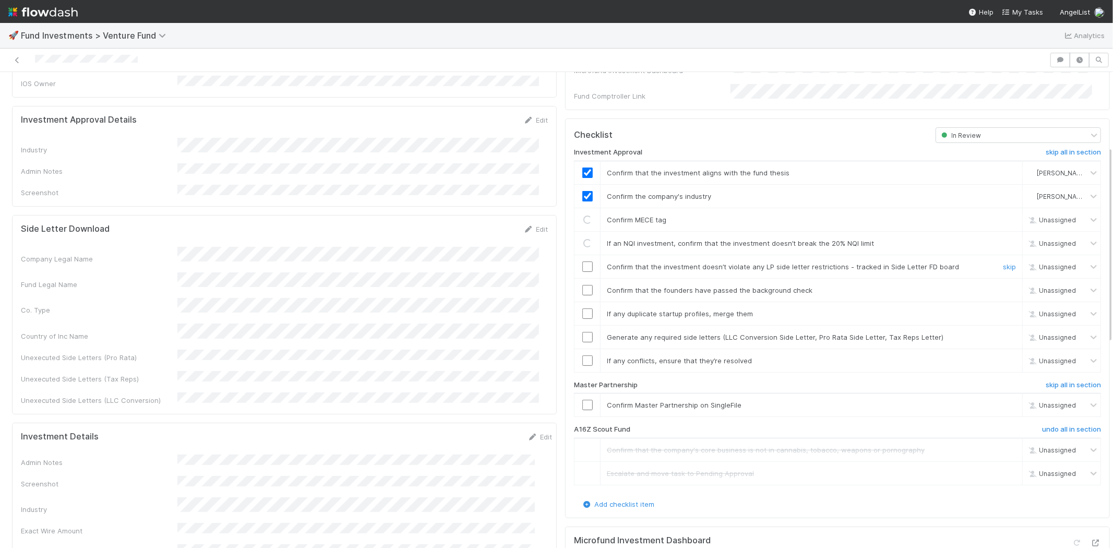
click at [582, 261] on input "checkbox" at bounding box center [587, 266] width 10 height 10
click at [583, 285] on input "checkbox" at bounding box center [587, 290] width 10 height 10
click at [578, 302] on td at bounding box center [587, 313] width 26 height 23
click at [582, 308] on input "checkbox" at bounding box center [587, 313] width 10 height 10
click at [582, 332] on input "checkbox" at bounding box center [587, 337] width 10 height 10
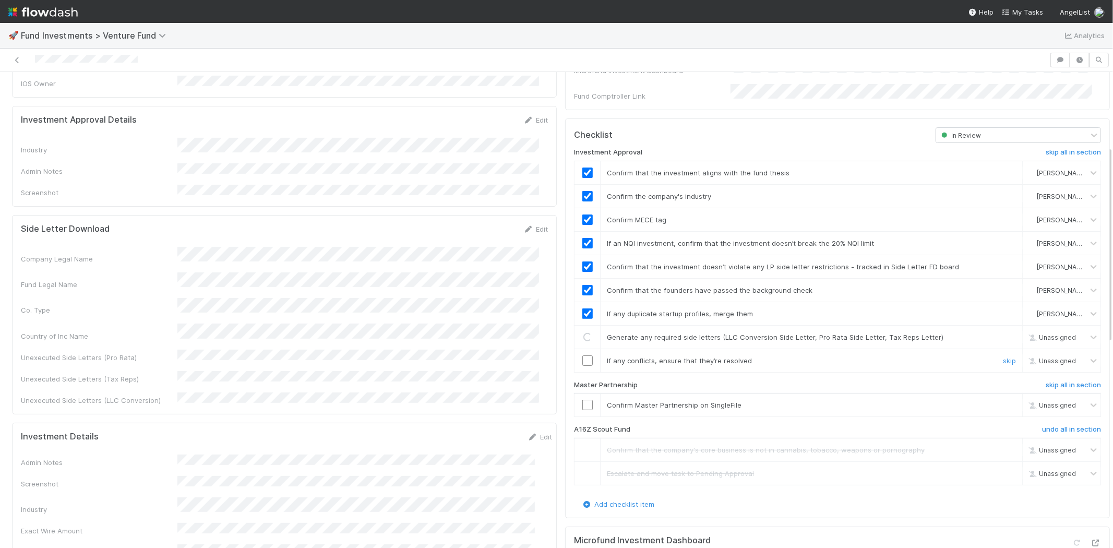
drag, startPoint x: 580, startPoint y: 351, endPoint x: 580, endPoint y: 369, distance: 18.8
click at [582, 355] on input "checkbox" at bounding box center [587, 360] width 10 height 10
click at [582, 400] on input "checkbox" at bounding box center [587, 405] width 10 height 10
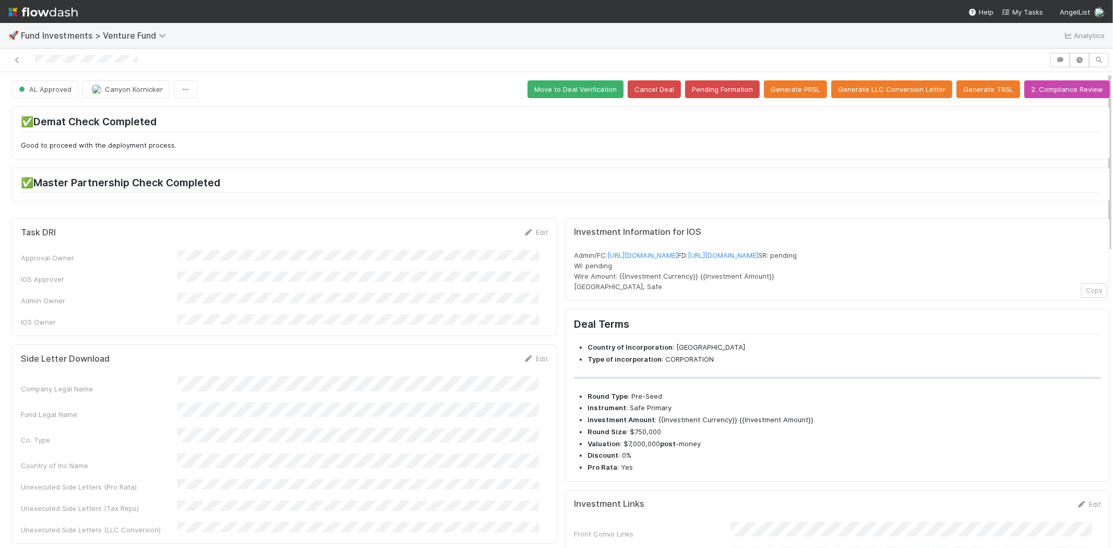
scroll to position [0, 0]
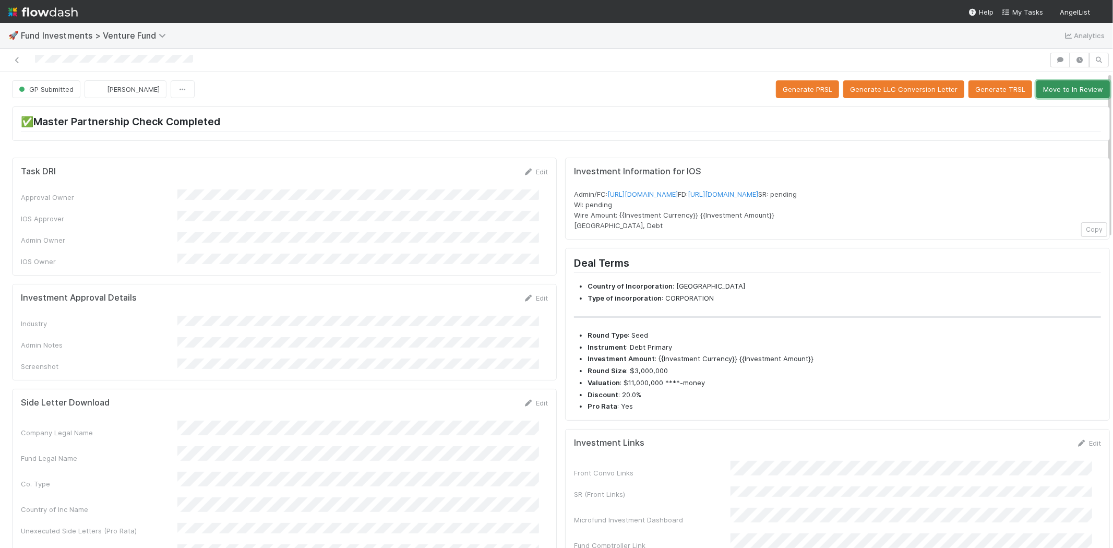
click at [1037, 90] on button "Move to In Review" at bounding box center [1073, 89] width 74 height 18
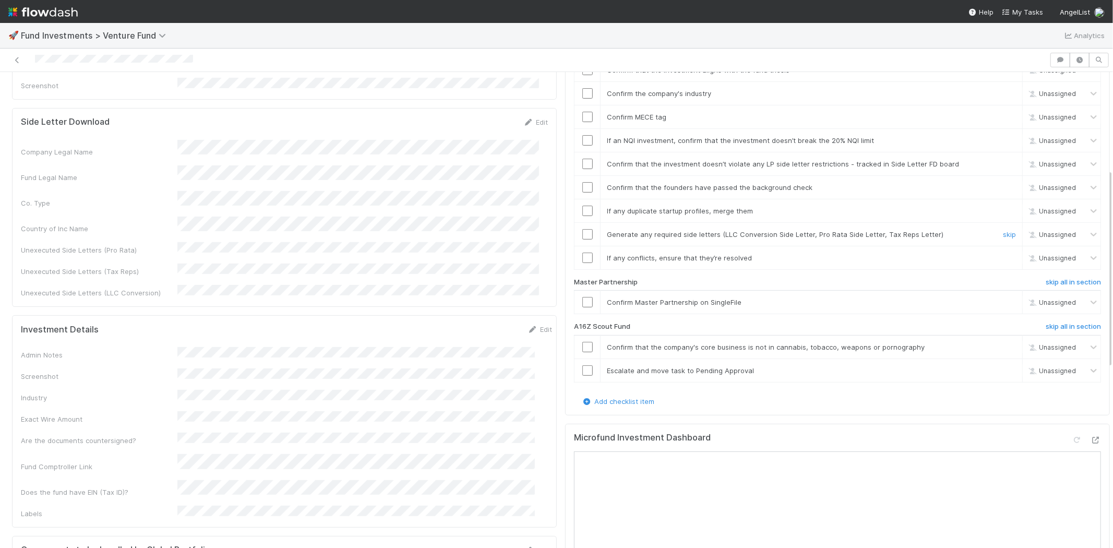
scroll to position [347, 0]
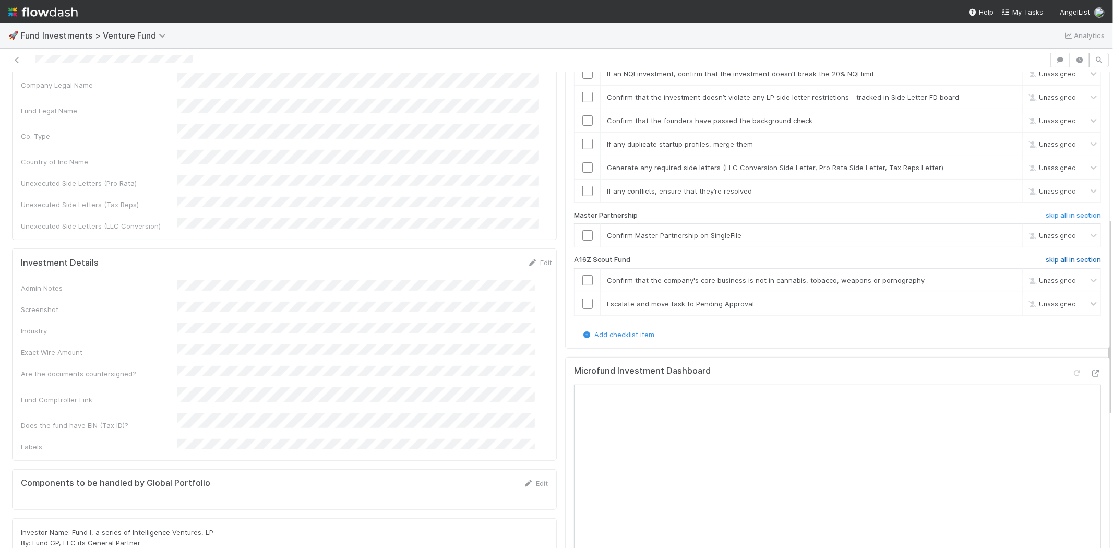
click at [1045, 256] on h6 "skip all in section" at bounding box center [1072, 260] width 55 height 8
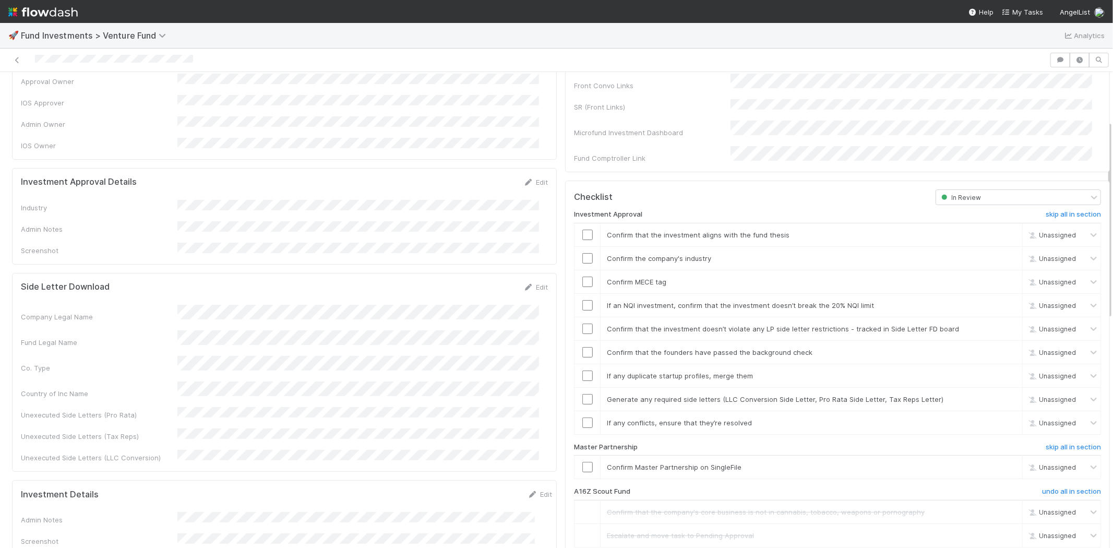
scroll to position [0, 0]
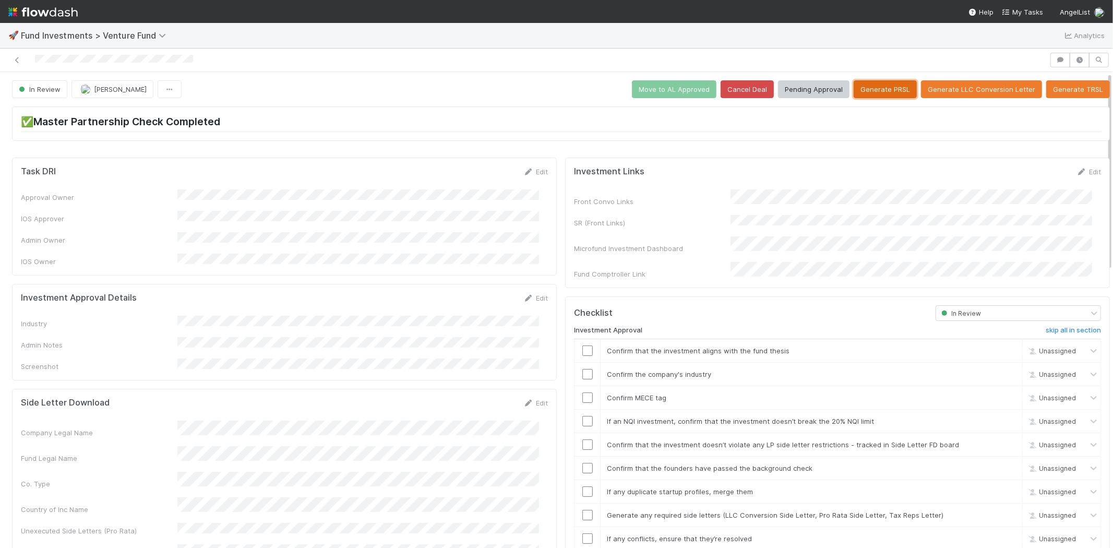
click at [867, 84] on button "Generate PRSL" at bounding box center [884, 89] width 63 height 18
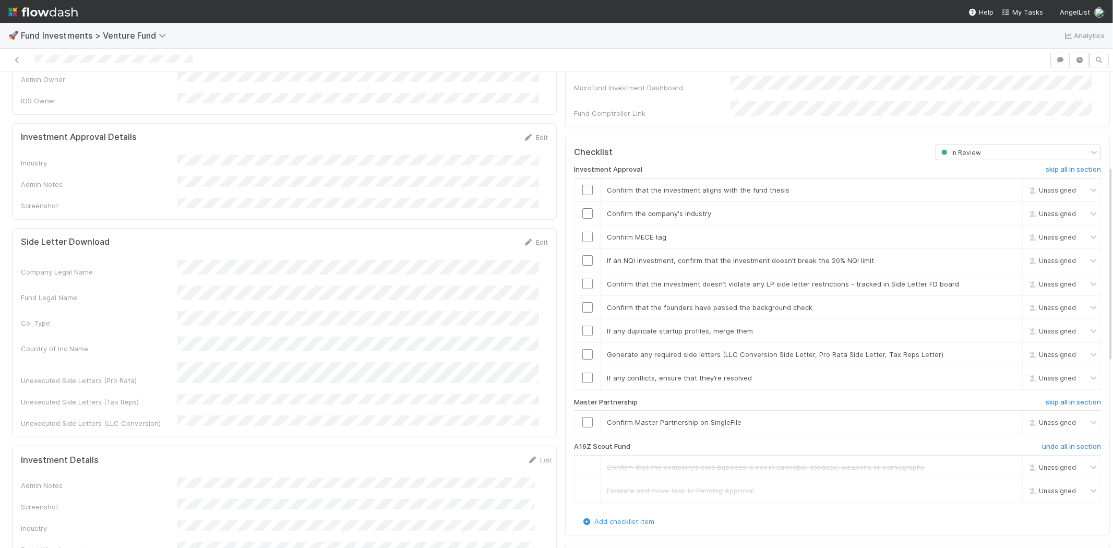
scroll to position [150, 0]
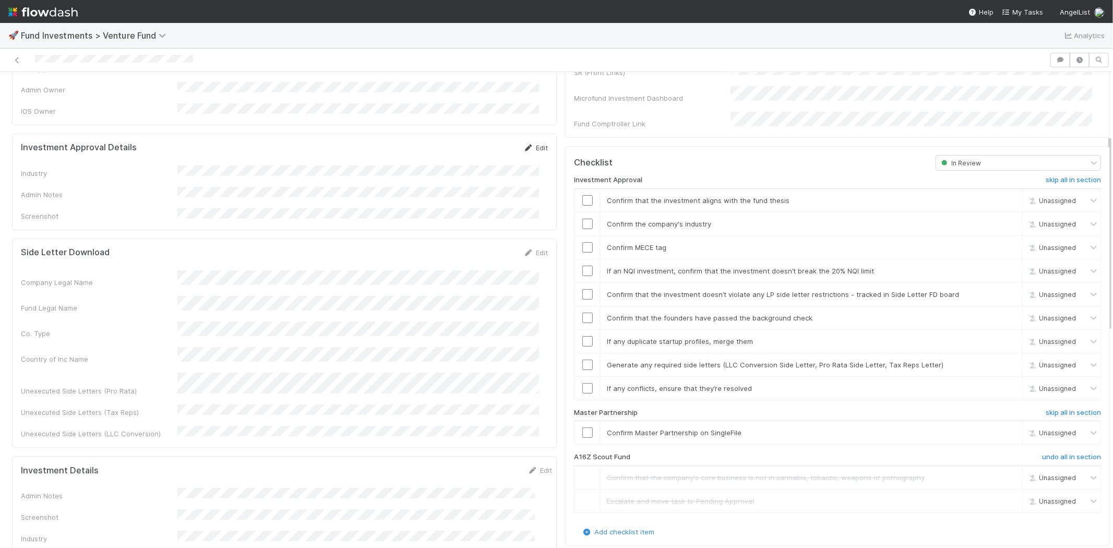
click at [525, 143] on link "Edit" at bounding box center [535, 147] width 25 height 8
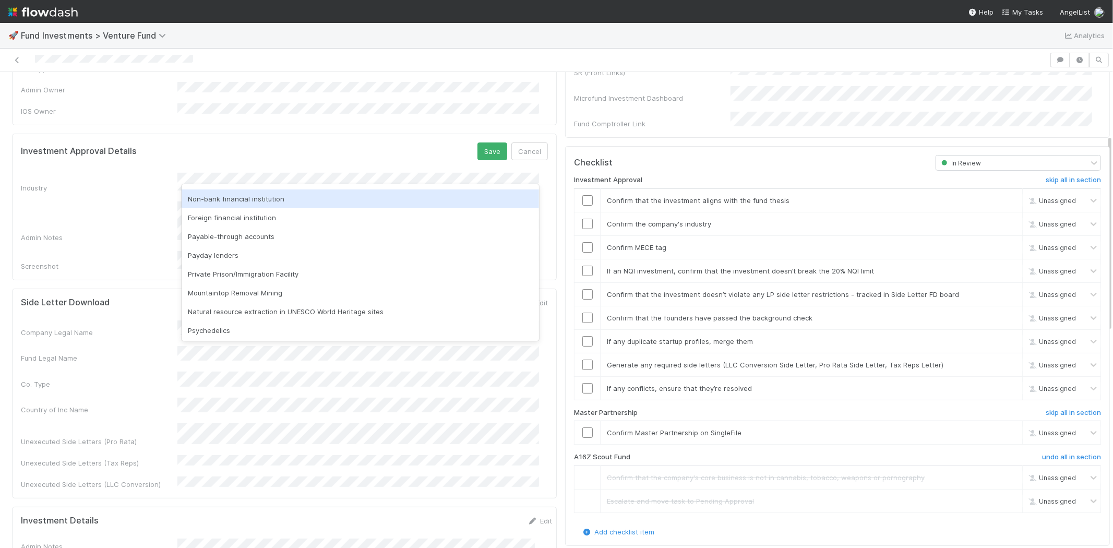
scroll to position [298, 0]
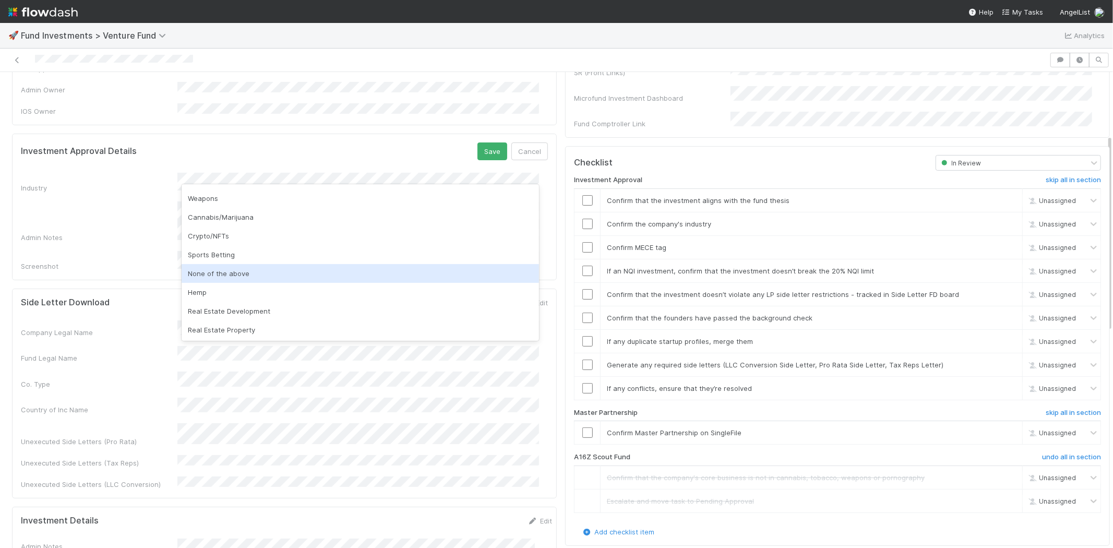
click at [237, 272] on div "None of the above" at bounding box center [360, 273] width 357 height 19
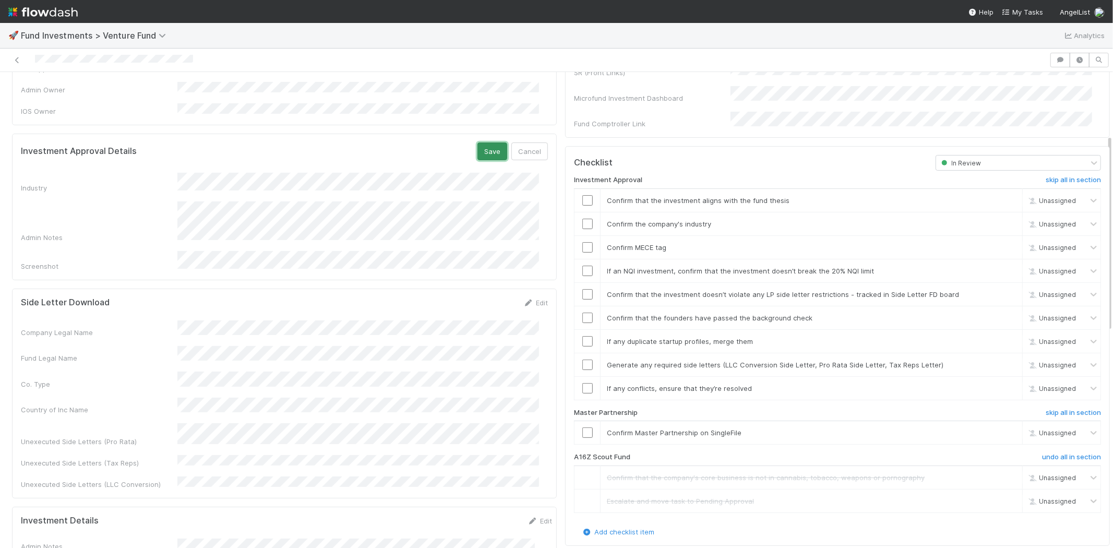
click at [477, 142] on button "Save" at bounding box center [492, 151] width 30 height 18
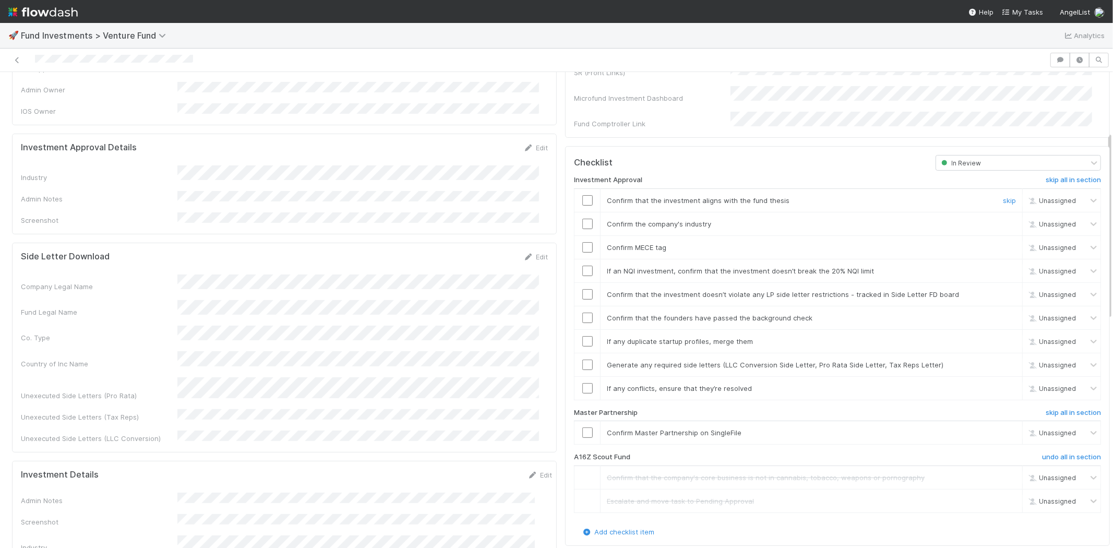
click at [582, 195] on input "checkbox" at bounding box center [587, 200] width 10 height 10
click at [582, 219] on input "checkbox" at bounding box center [587, 224] width 10 height 10
drag, startPoint x: 585, startPoint y: 237, endPoint x: 578, endPoint y: 239, distance: 7.5
click at [582, 242] on div at bounding box center [587, 247] width 26 height 10
click at [582, 242] on input "checkbox" at bounding box center [587, 247] width 10 height 10
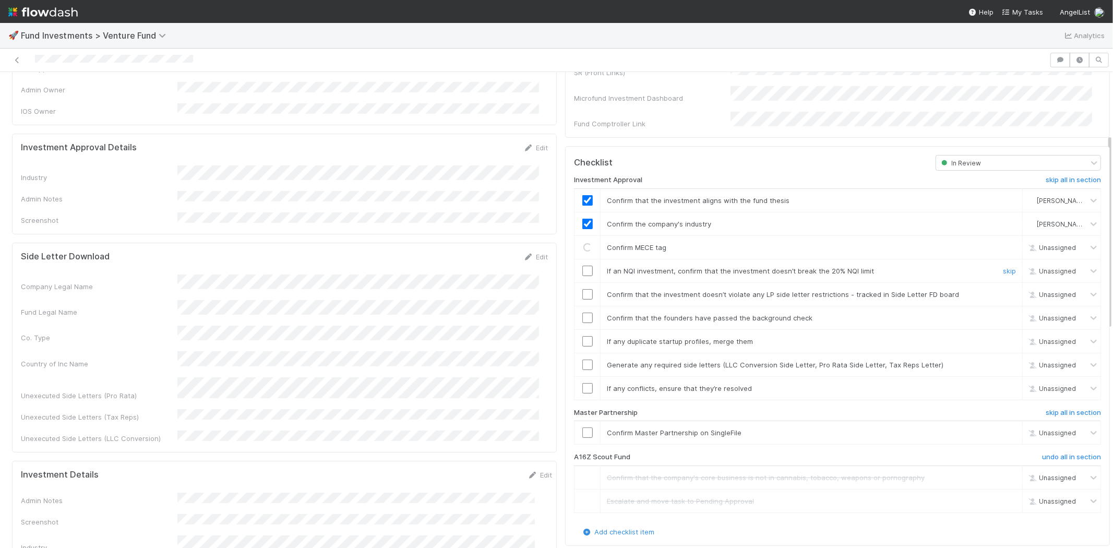
click at [582, 266] on input "checkbox" at bounding box center [587, 271] width 10 height 10
click at [582, 289] on input "checkbox" at bounding box center [587, 294] width 10 height 10
click at [582, 312] on input "checkbox" at bounding box center [587, 317] width 10 height 10
click at [582, 336] on input "checkbox" at bounding box center [587, 341] width 10 height 10
click at [582, 359] on input "checkbox" at bounding box center [587, 364] width 10 height 10
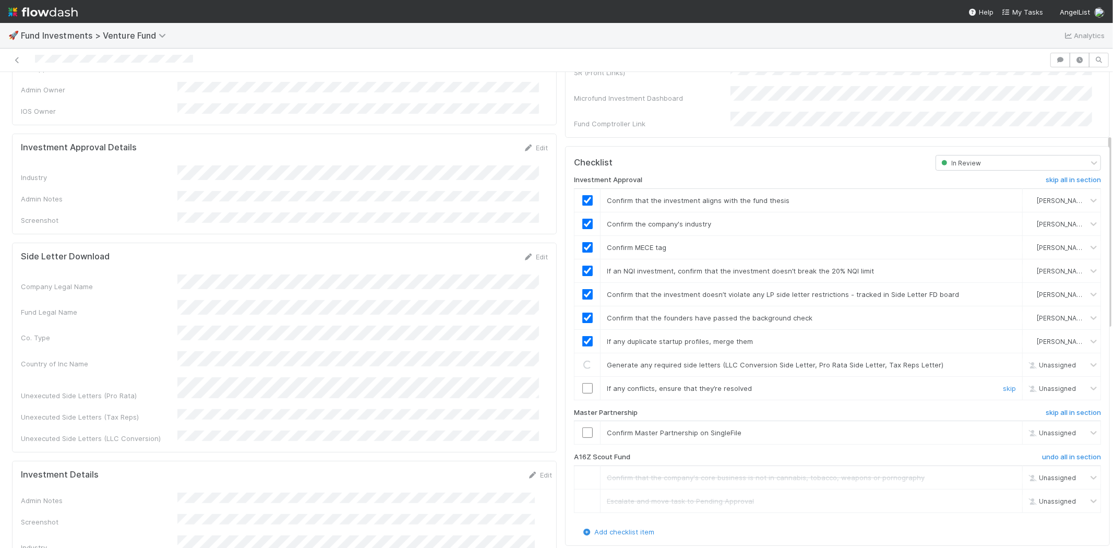
click at [582, 383] on input "checkbox" at bounding box center [587, 388] width 10 height 10
click at [582, 427] on input "checkbox" at bounding box center [587, 432] width 10 height 10
checkbox input "true"
click at [583, 383] on input "checkbox" at bounding box center [587, 388] width 10 height 10
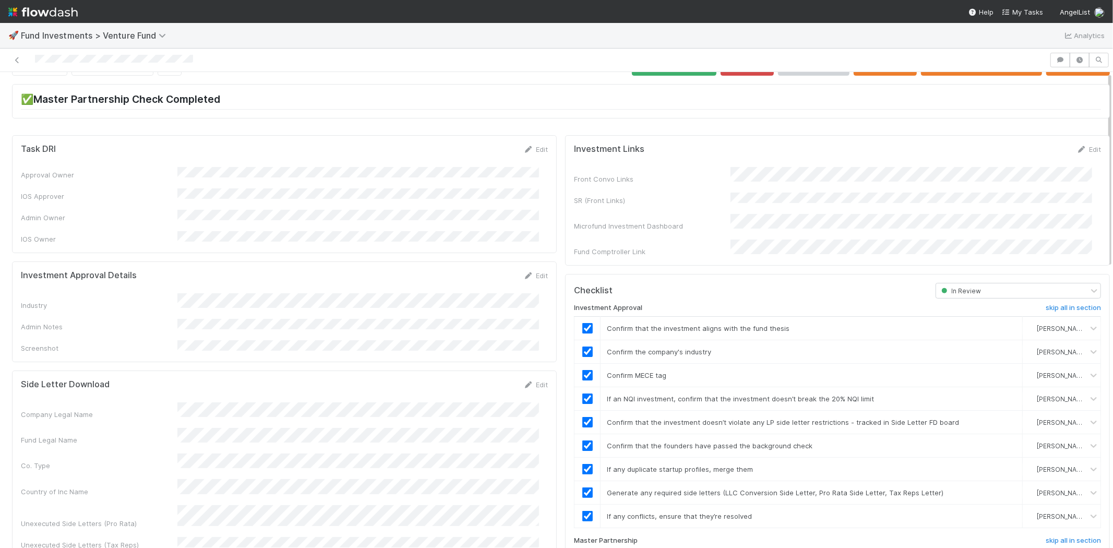
scroll to position [0, 0]
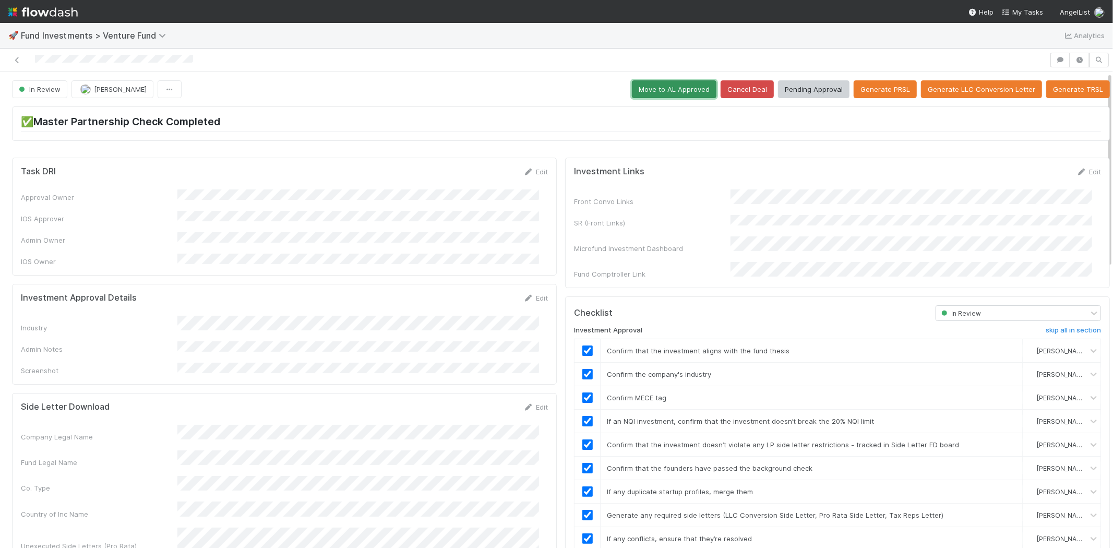
click at [642, 90] on button "Move to AL Approved" at bounding box center [674, 89] width 85 height 18
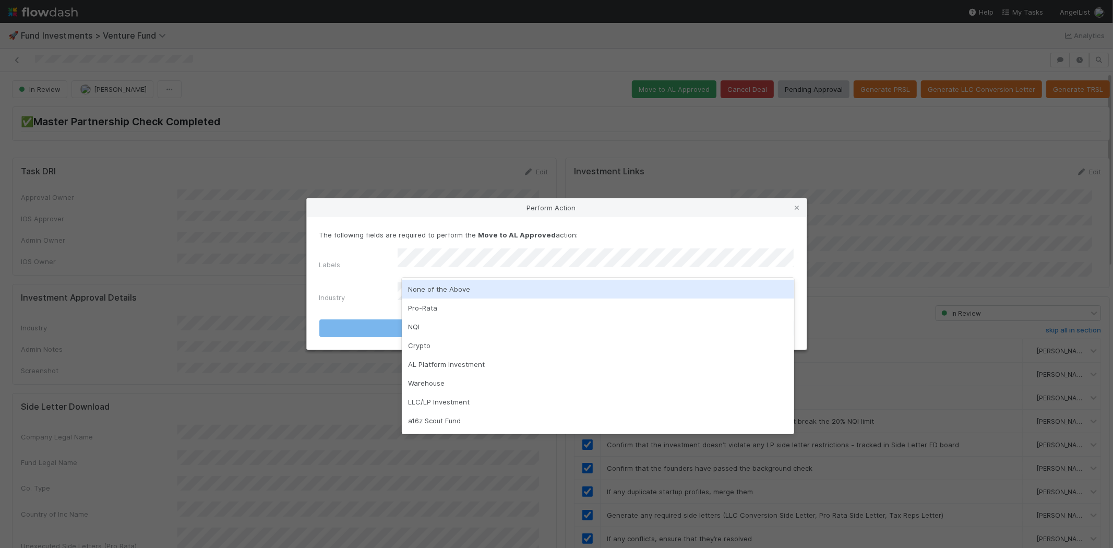
click at [424, 285] on div "None of the Above" at bounding box center [598, 289] width 392 height 19
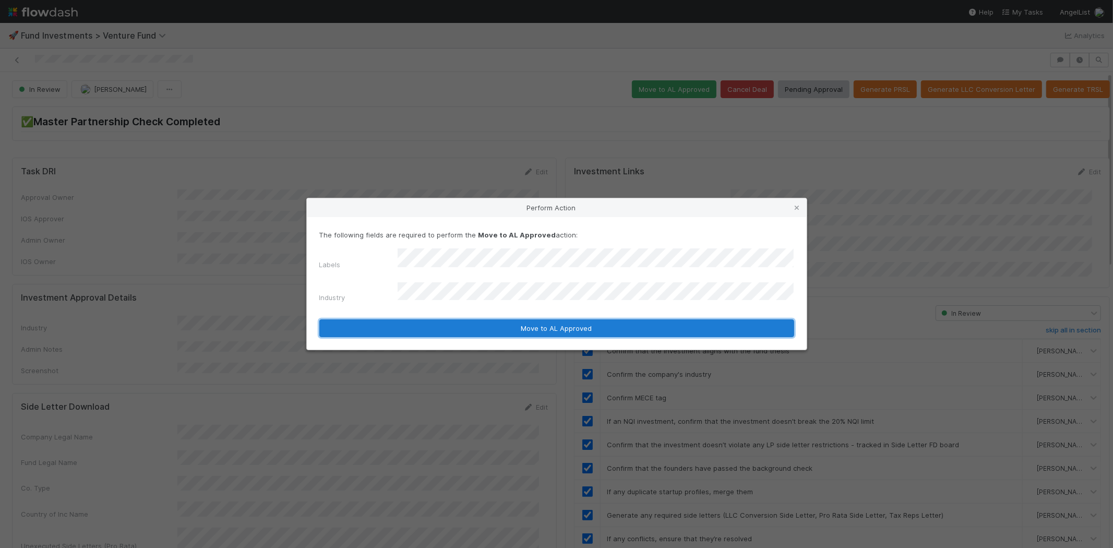
click at [411, 321] on button "Move to AL Approved" at bounding box center [556, 328] width 475 height 18
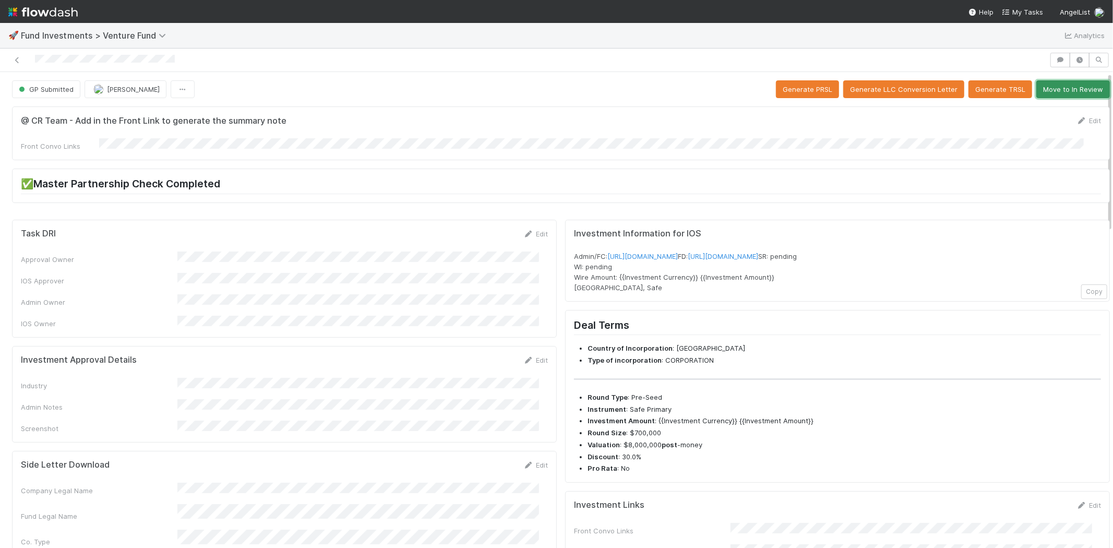
click at [1055, 92] on button "Move to In Review" at bounding box center [1073, 89] width 74 height 18
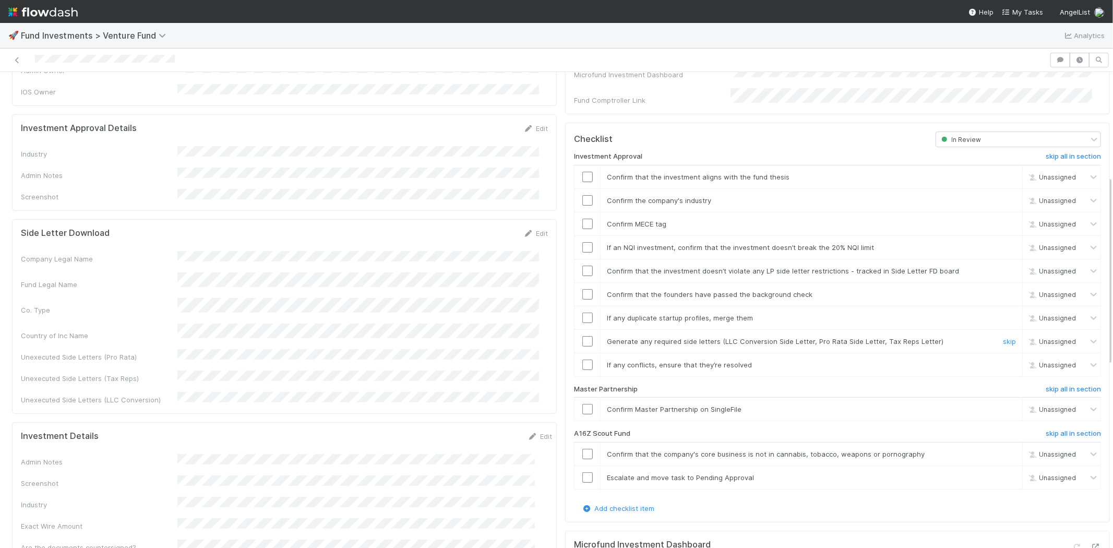
scroll to position [290, 0]
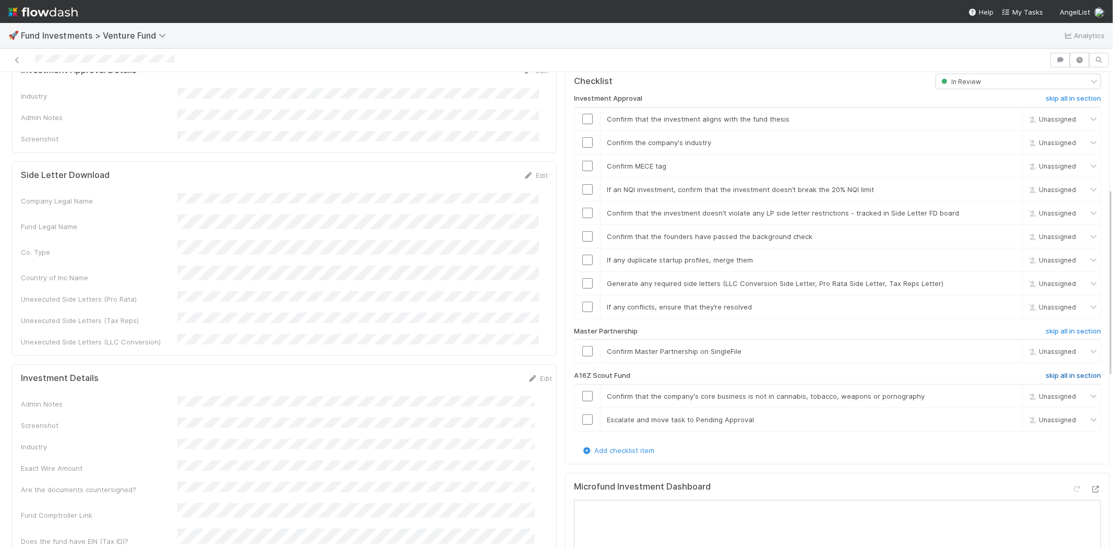
click at [1051, 371] on h6 "skip all in section" at bounding box center [1072, 375] width 55 height 8
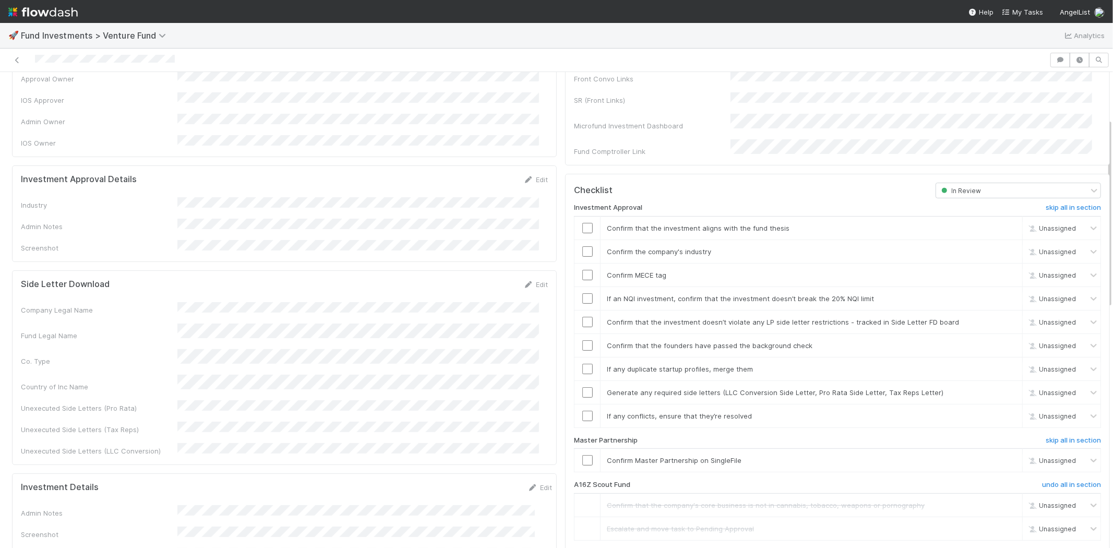
scroll to position [116, 0]
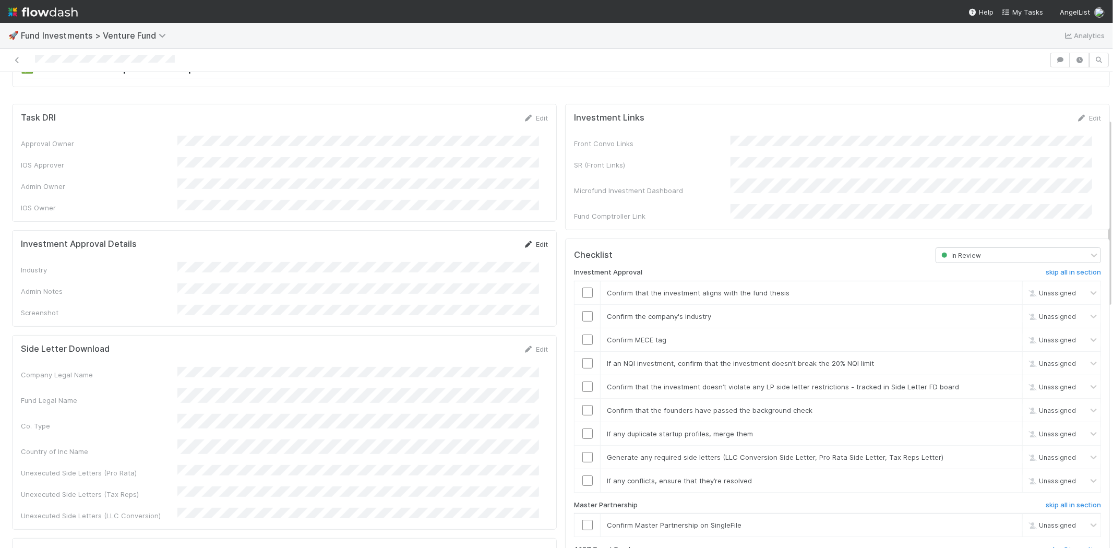
click at [533, 240] on link "Edit" at bounding box center [535, 244] width 25 height 8
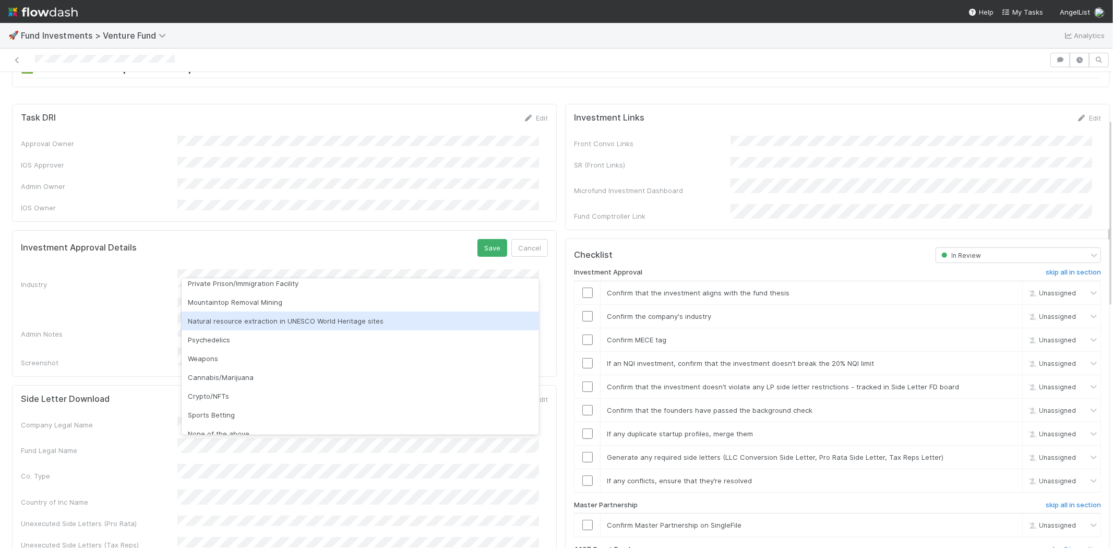
scroll to position [298, 0]
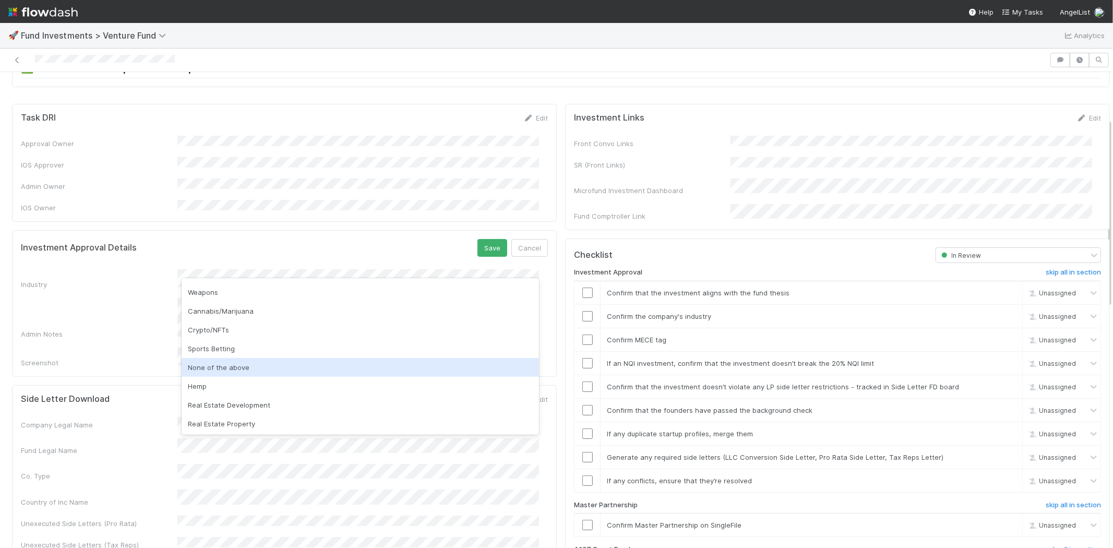
click at [298, 366] on div "None of the above" at bounding box center [360, 367] width 357 height 19
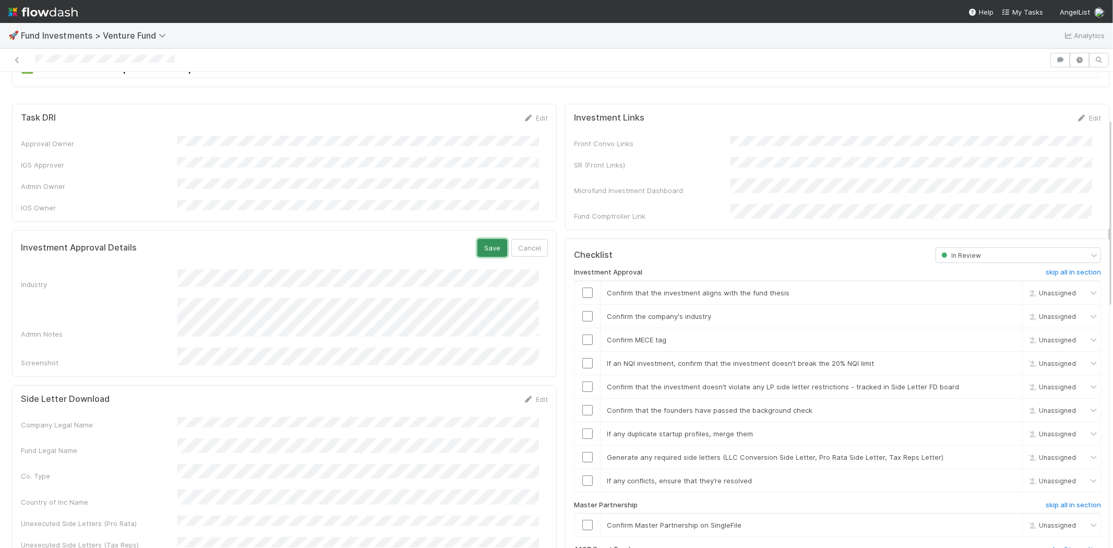
click at [489, 239] on button "Save" at bounding box center [492, 248] width 30 height 18
click at [582, 287] on input "checkbox" at bounding box center [587, 292] width 10 height 10
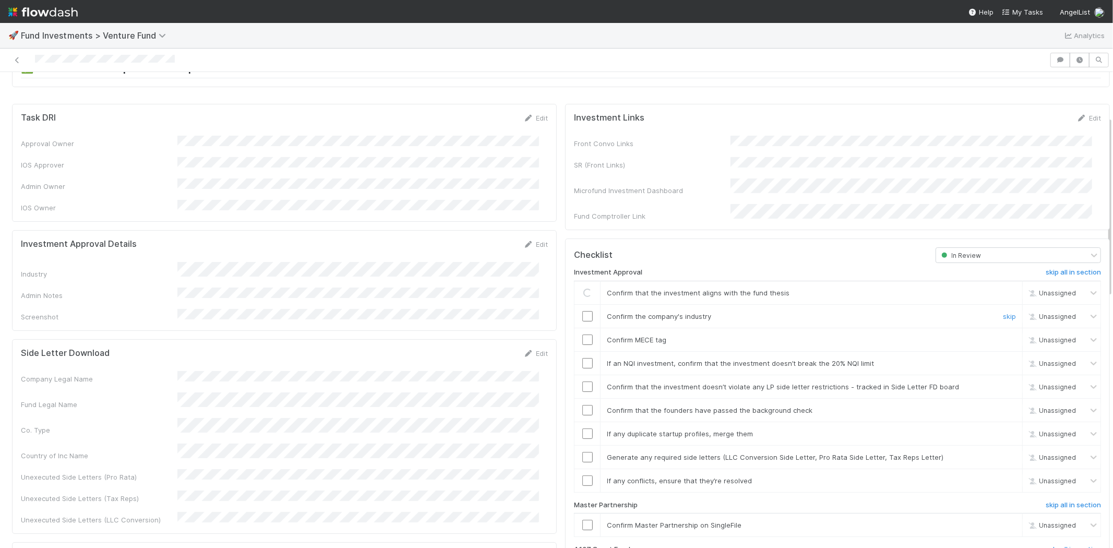
click at [582, 311] on input "checkbox" at bounding box center [587, 316] width 10 height 10
click at [582, 334] on input "checkbox" at bounding box center [587, 339] width 10 height 10
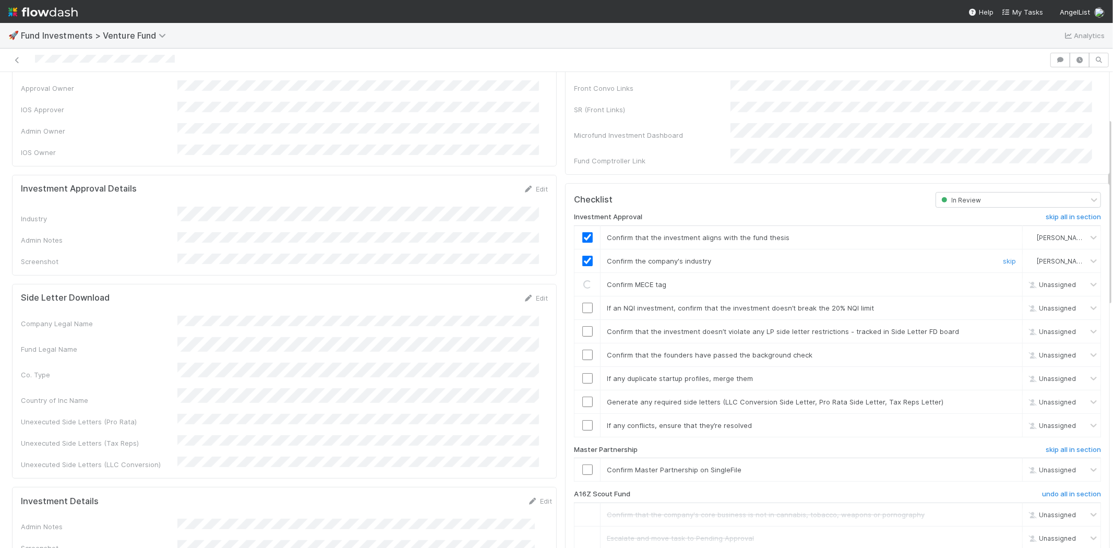
scroll to position [232, 0]
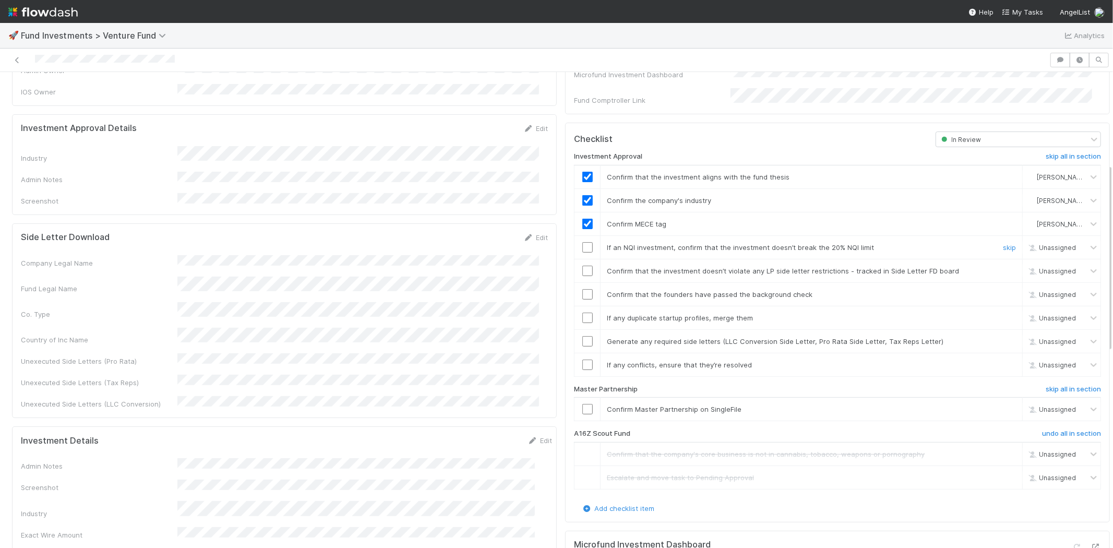
click at [582, 242] on input "checkbox" at bounding box center [587, 247] width 10 height 10
click at [582, 266] on input "checkbox" at bounding box center [587, 271] width 10 height 10
click at [582, 289] on input "checkbox" at bounding box center [587, 294] width 10 height 10
click at [582, 312] on input "checkbox" at bounding box center [587, 317] width 10 height 10
click at [582, 336] on input "checkbox" at bounding box center [587, 341] width 10 height 10
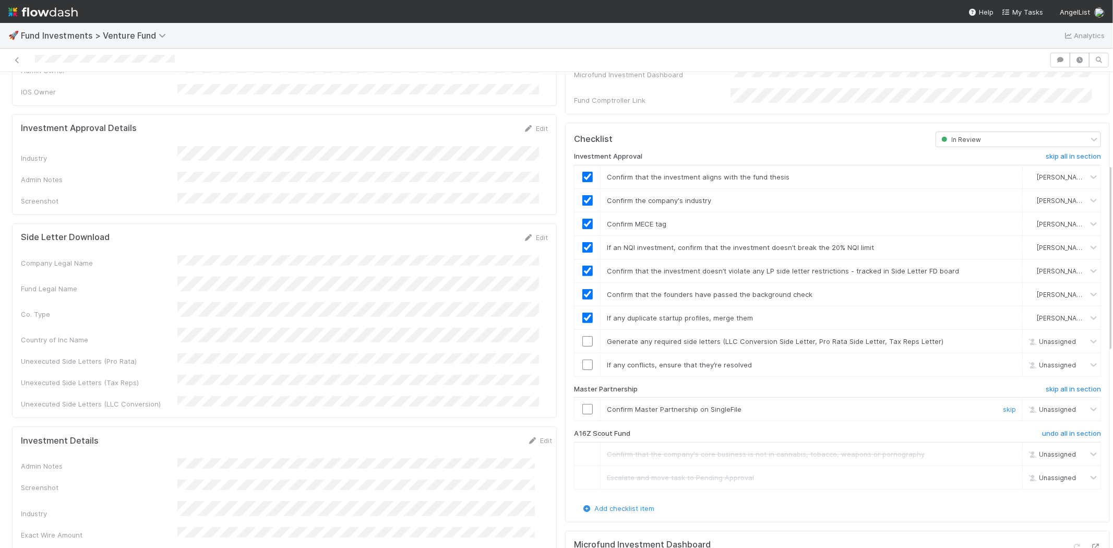
click at [582, 404] on input "checkbox" at bounding box center [587, 409] width 10 height 10
checkbox input "true"
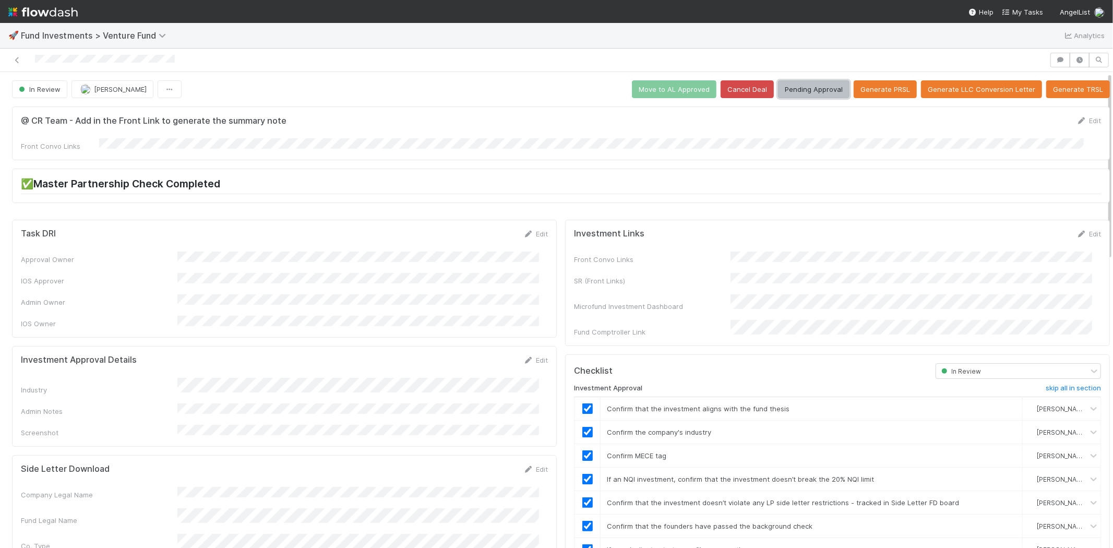
click at [802, 92] on button "Pending Approval" at bounding box center [813, 89] width 71 height 18
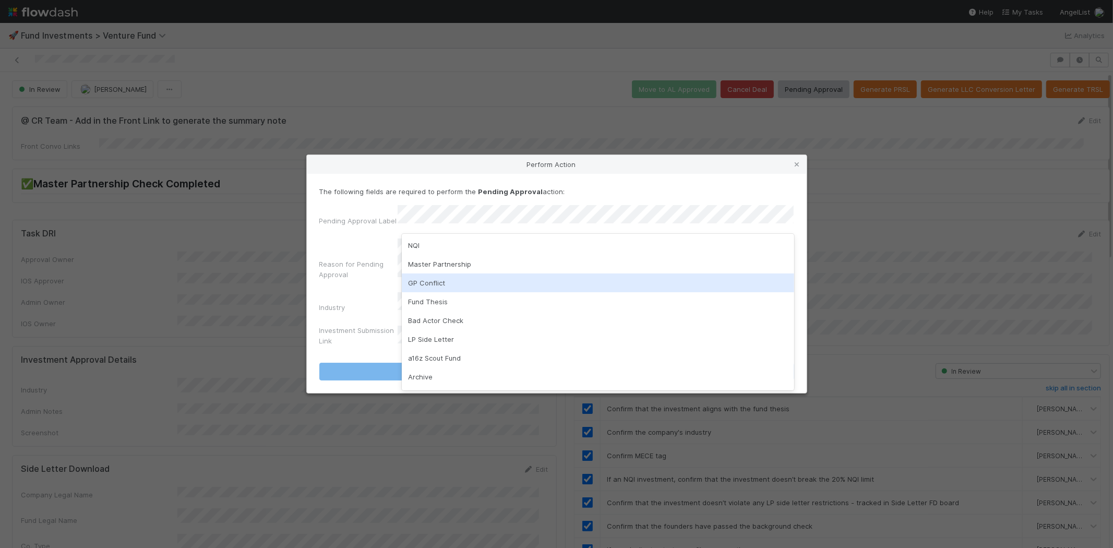
click at [457, 281] on div "GP Conflict" at bounding box center [598, 282] width 392 height 19
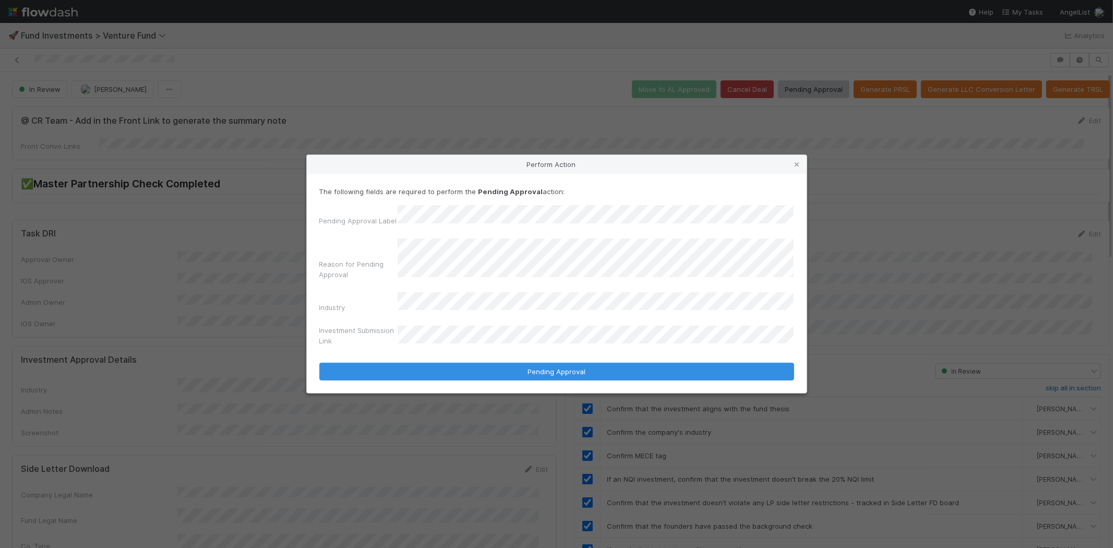
click at [319, 363] on button "Pending Approval" at bounding box center [556, 372] width 475 height 18
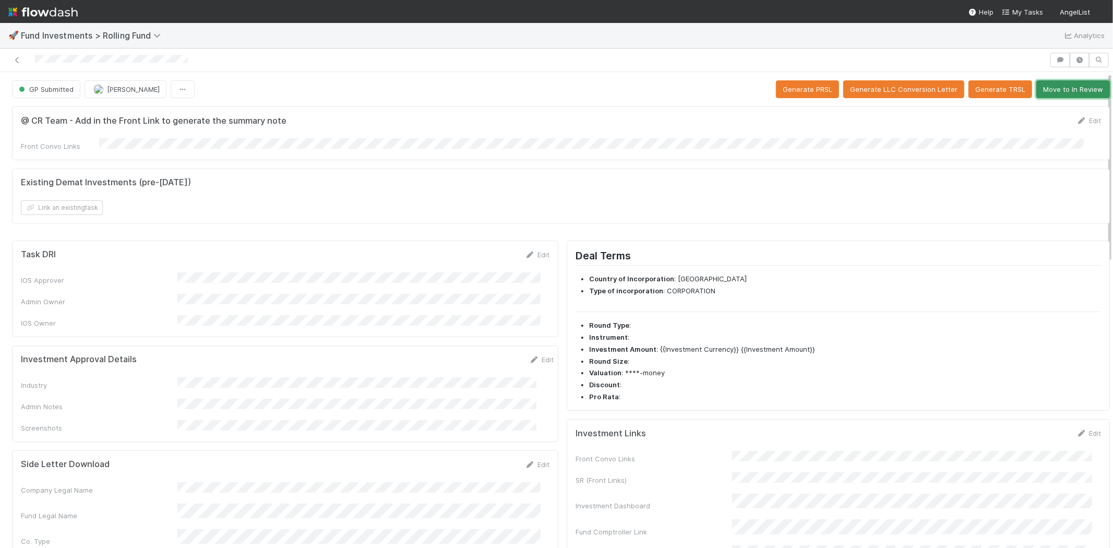
click at [1045, 91] on button "Move to In Review" at bounding box center [1073, 89] width 74 height 18
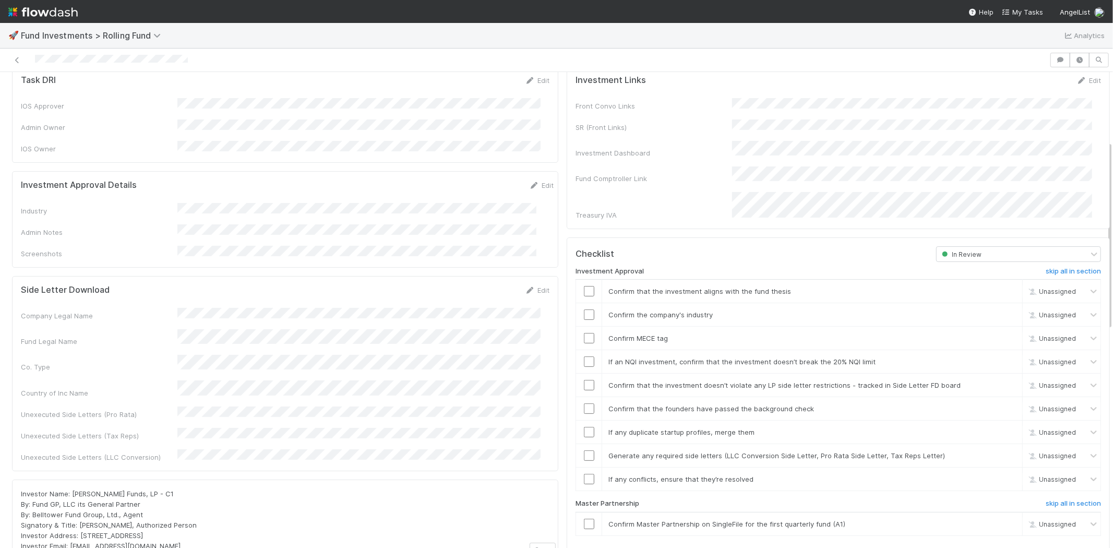
scroll to position [174, 0]
click at [529, 182] on link "Edit" at bounding box center [541, 186] width 25 height 8
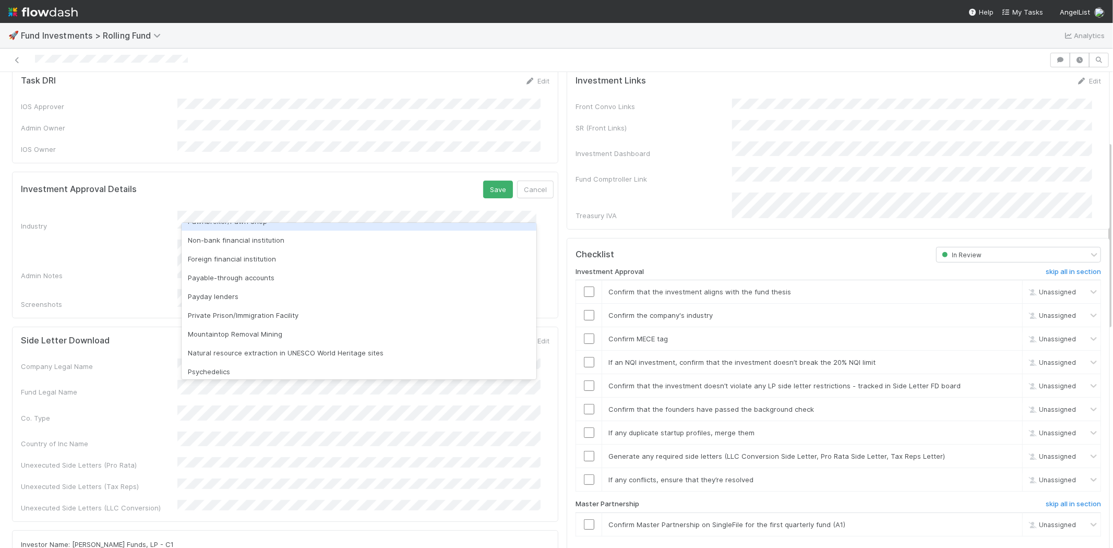
scroll to position [298, 0]
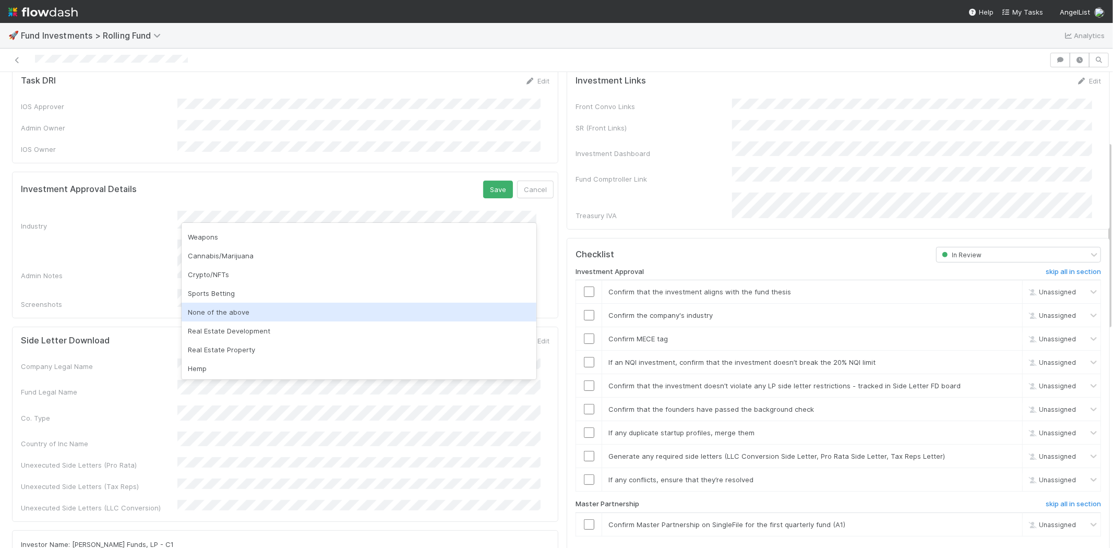
click at [263, 308] on div "None of the above" at bounding box center [359, 312] width 355 height 19
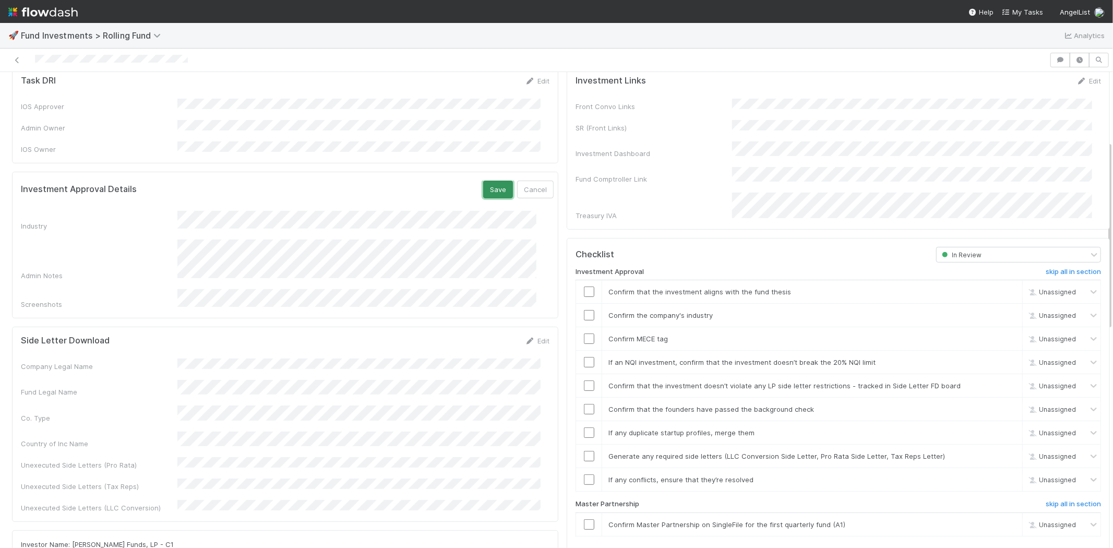
click at [483, 181] on button "Save" at bounding box center [498, 190] width 30 height 18
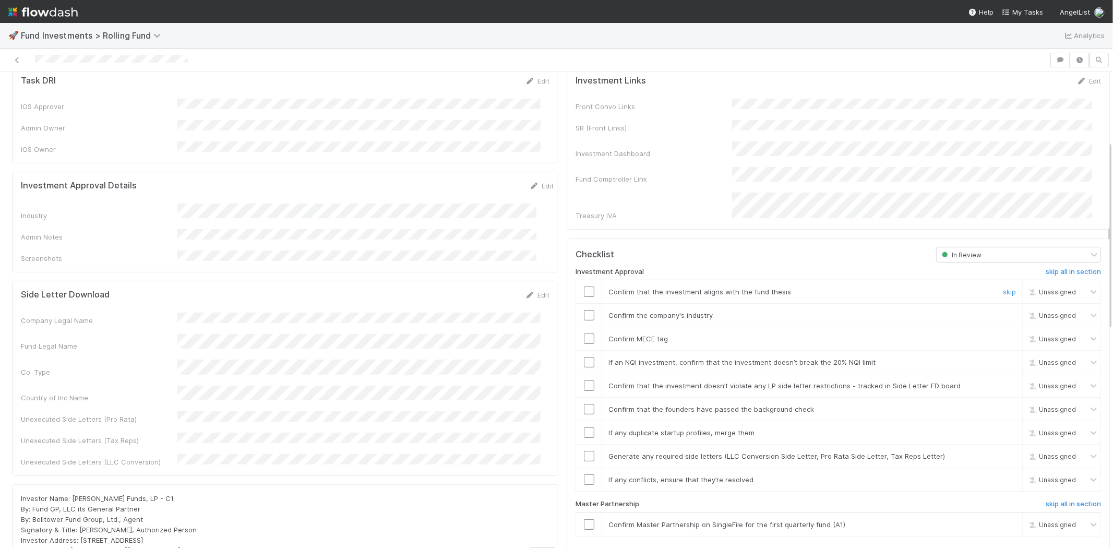
click at [584, 286] on input "checkbox" at bounding box center [589, 291] width 10 height 10
click at [584, 310] on input "checkbox" at bounding box center [589, 315] width 10 height 10
click at [584, 333] on input "checkbox" at bounding box center [589, 338] width 10 height 10
drag, startPoint x: 580, startPoint y: 345, endPoint x: 583, endPoint y: 357, distance: 12.9
click at [584, 357] on input "checkbox" at bounding box center [589, 362] width 10 height 10
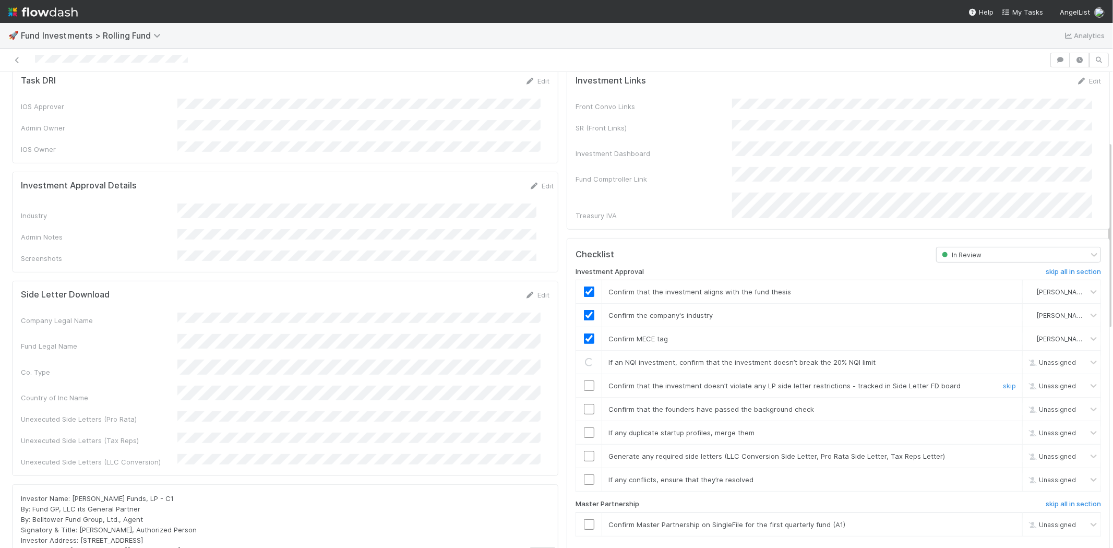
click at [581, 377] on td at bounding box center [589, 385] width 26 height 23
click at [584, 380] on input "checkbox" at bounding box center [589, 385] width 10 height 10
click at [584, 404] on input "checkbox" at bounding box center [589, 409] width 10 height 10
click at [584, 427] on input "checkbox" at bounding box center [589, 432] width 10 height 10
click at [584, 451] on input "checkbox" at bounding box center [589, 456] width 10 height 10
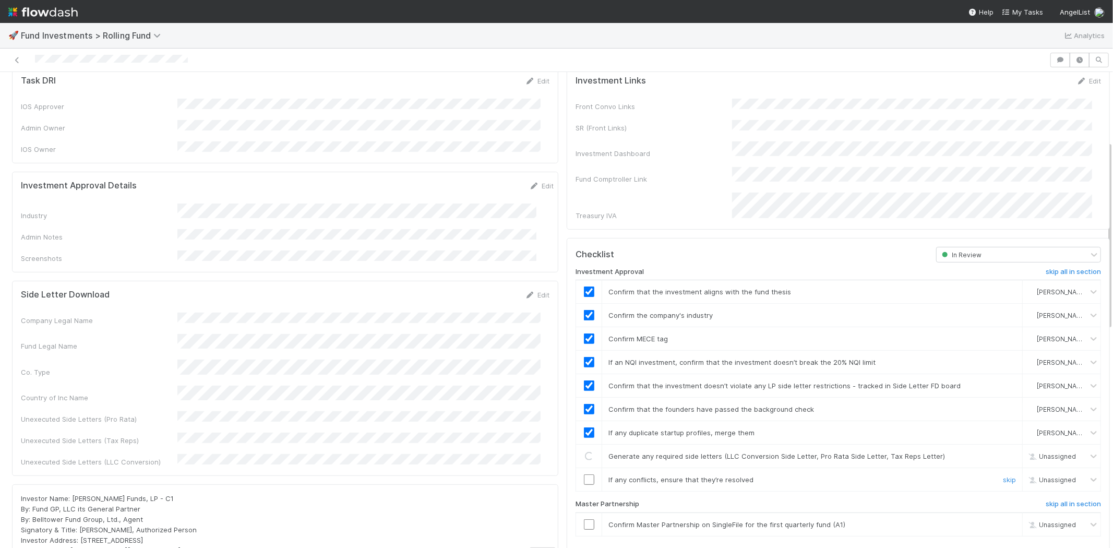
drag, startPoint x: 580, startPoint y: 463, endPoint x: 551, endPoint y: 342, distance: 124.4
click at [584, 474] on input "checkbox" at bounding box center [589, 479] width 10 height 10
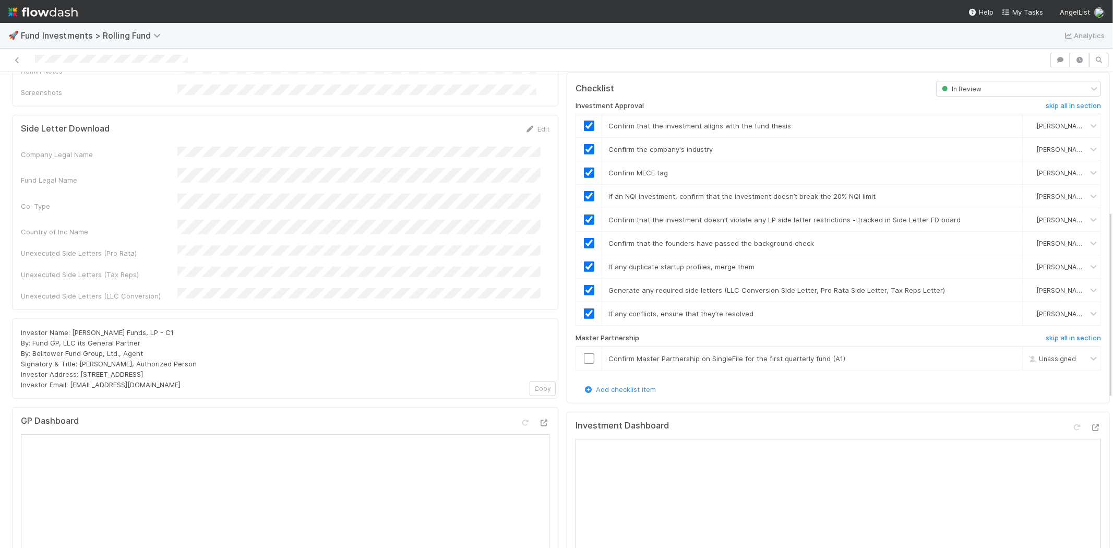
scroll to position [347, 0]
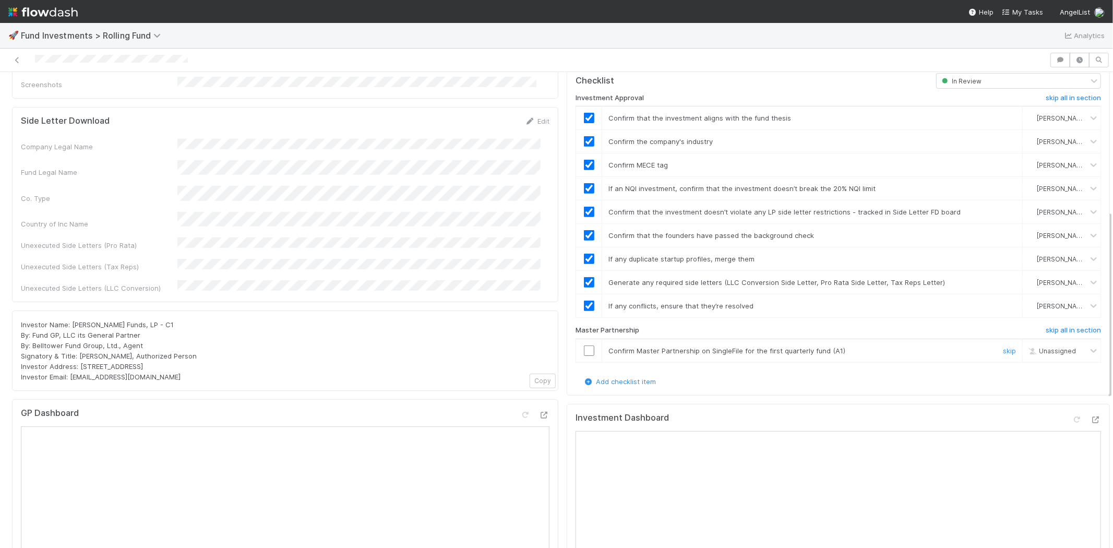
click at [584, 345] on input "checkbox" at bounding box center [589, 350] width 10 height 10
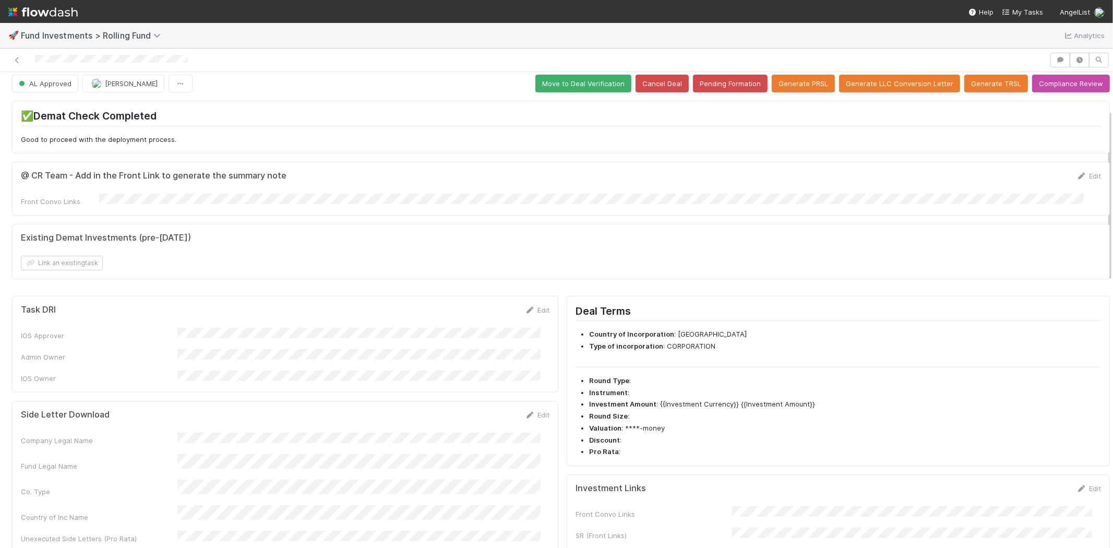
scroll to position [0, 0]
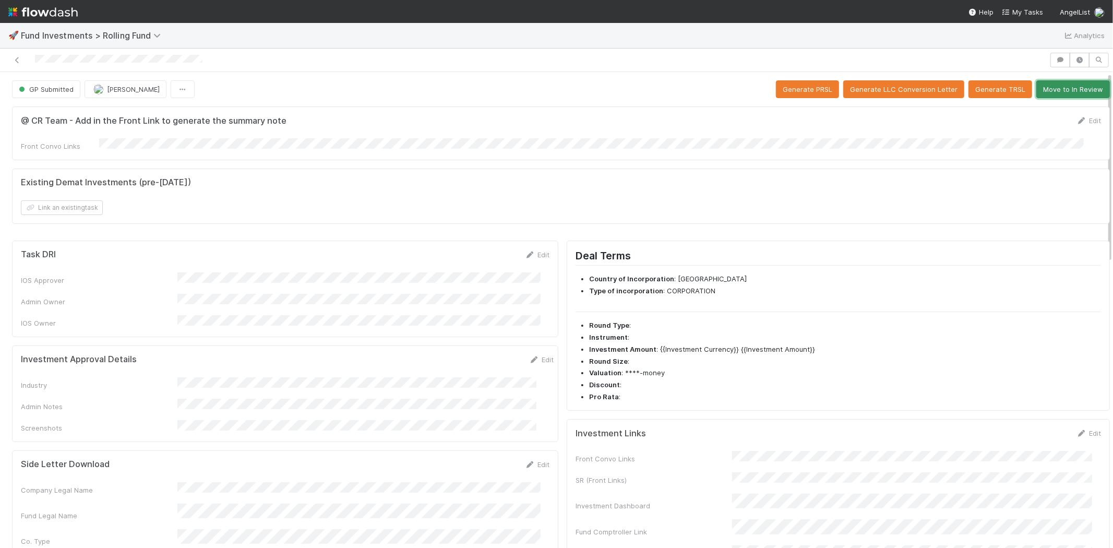
click at [1060, 87] on button "Move to In Review" at bounding box center [1073, 89] width 74 height 18
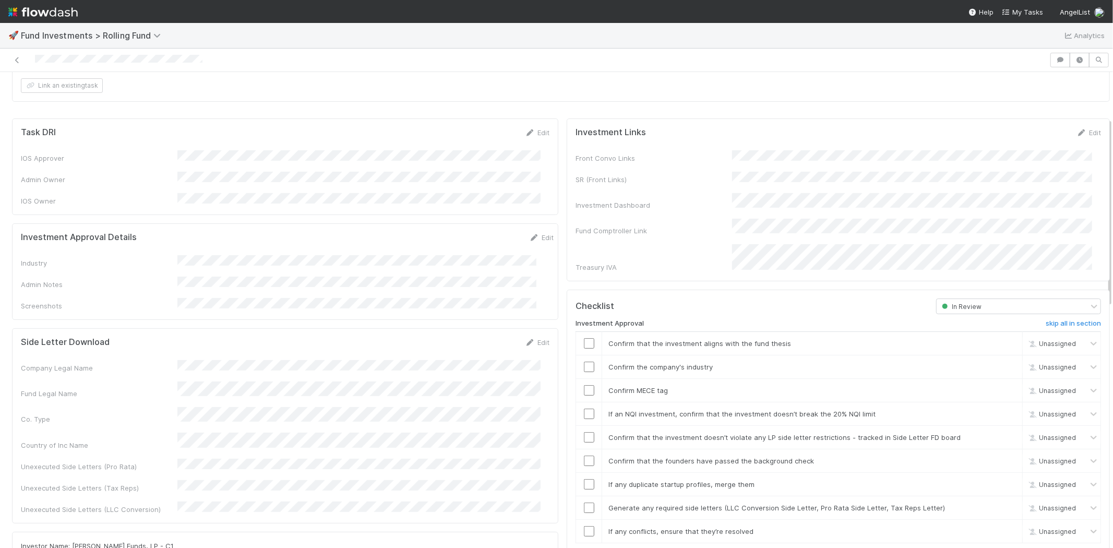
scroll to position [116, 0]
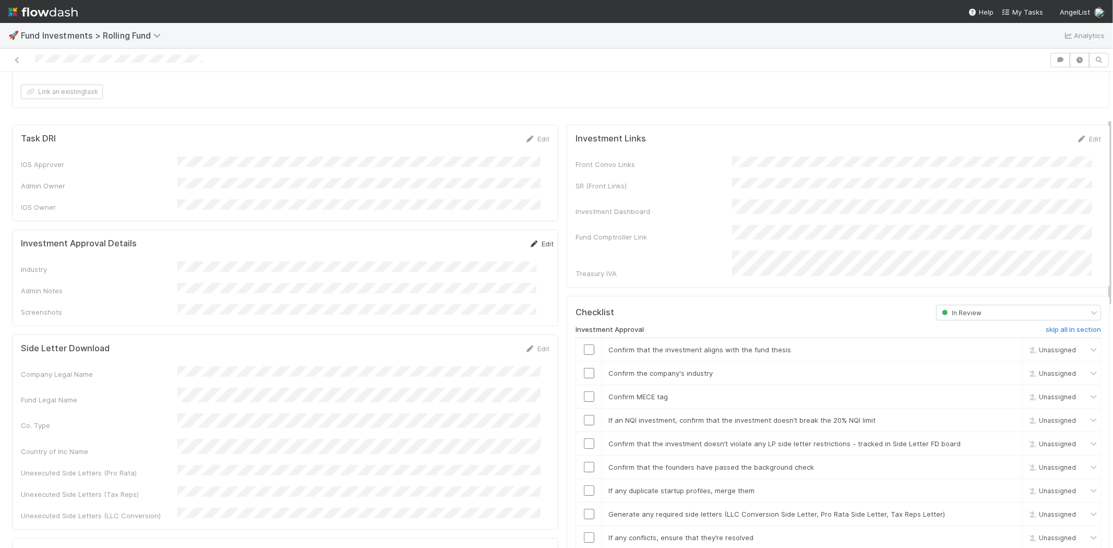
click at [529, 239] on link "Edit" at bounding box center [541, 243] width 25 height 8
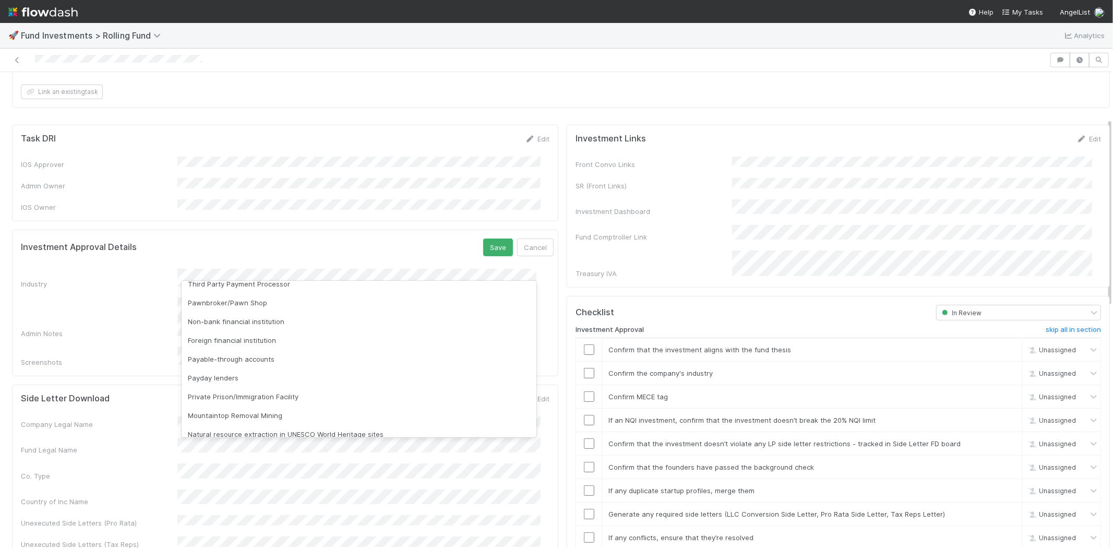
scroll to position [298, 0]
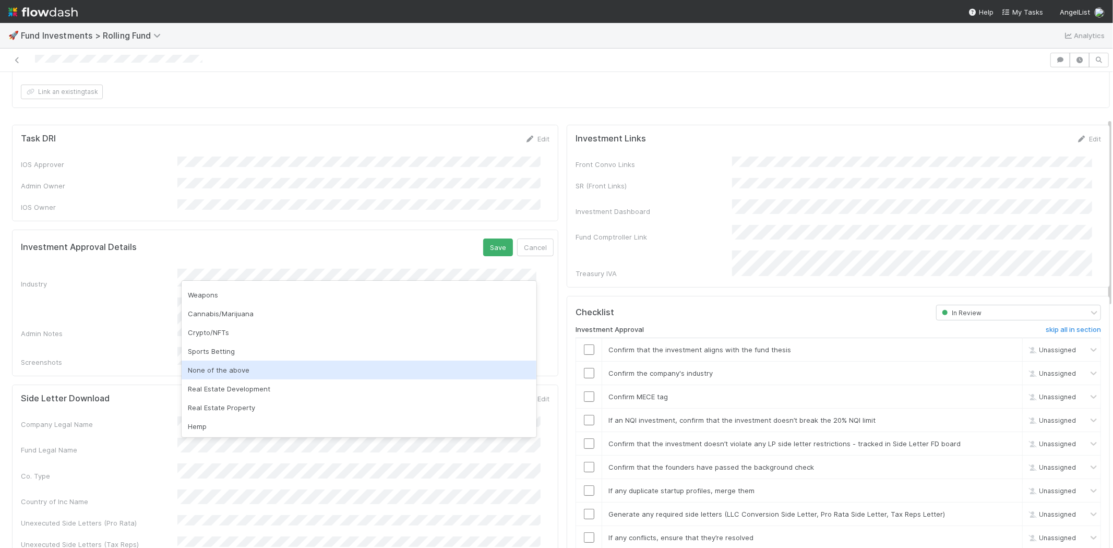
click at [255, 368] on div "None of the above" at bounding box center [359, 369] width 355 height 19
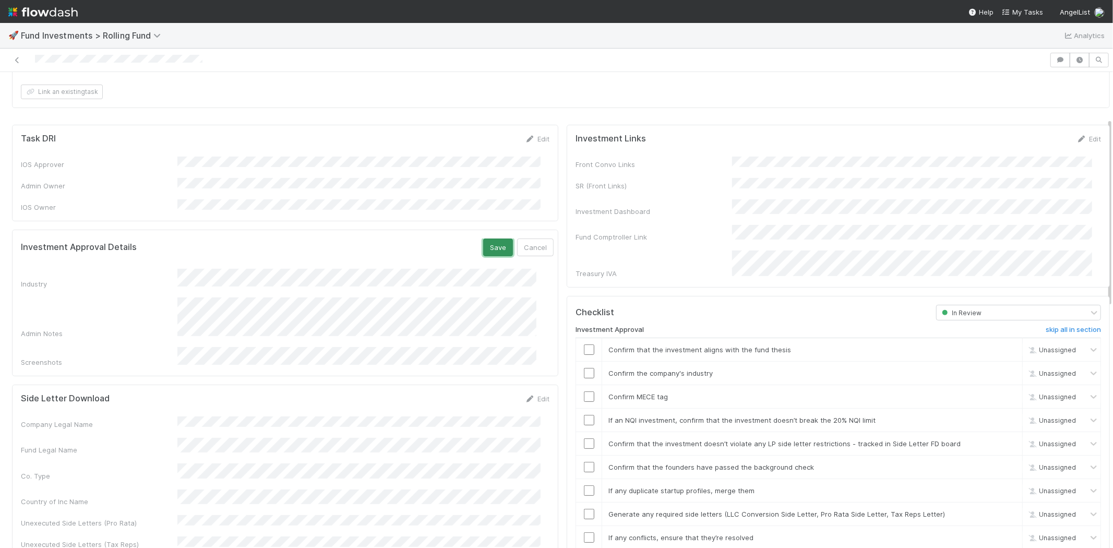
click at [483, 238] on button "Save" at bounding box center [498, 247] width 30 height 18
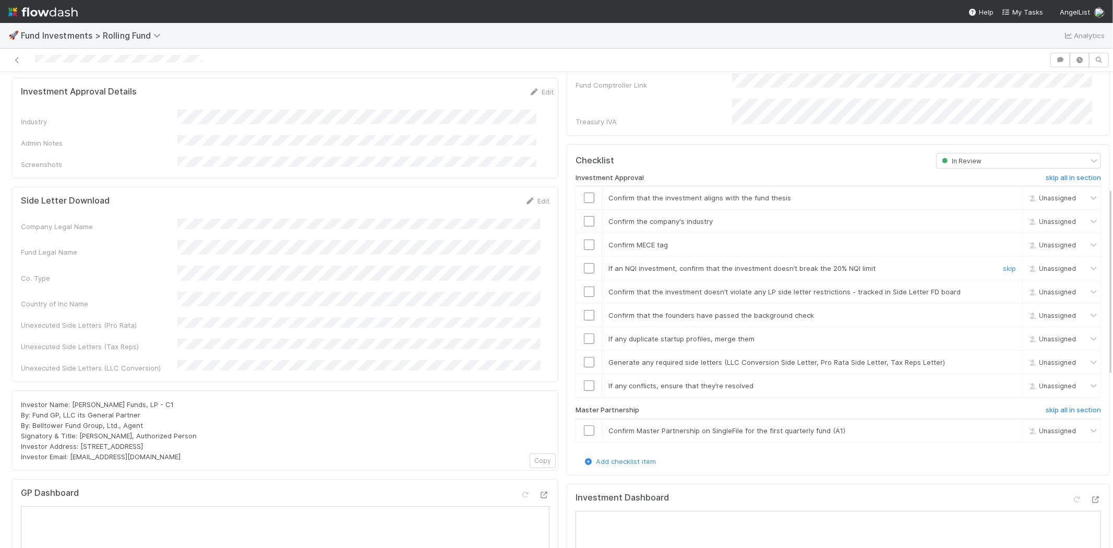
scroll to position [290, 0]
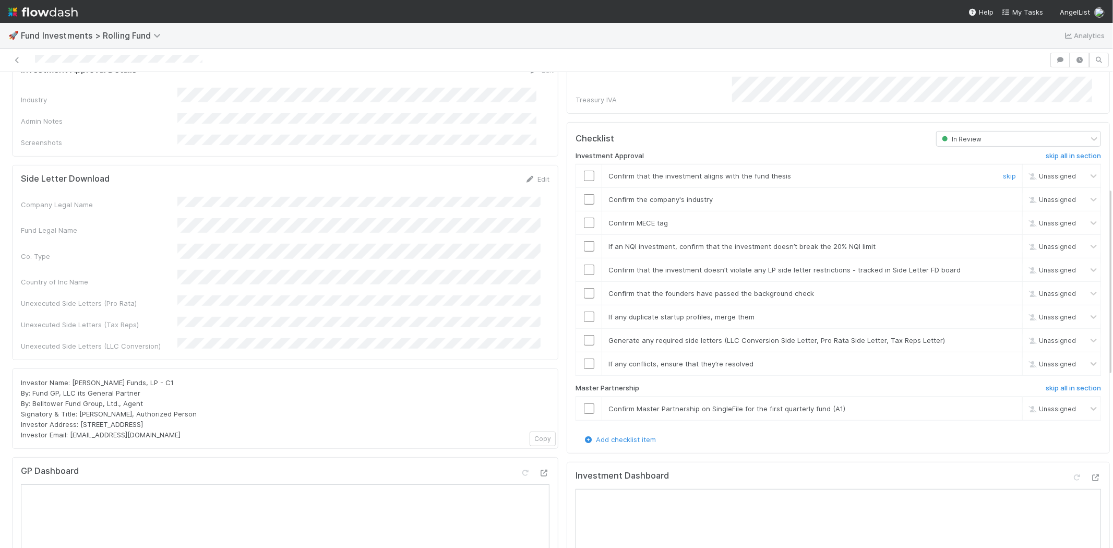
drag, startPoint x: 581, startPoint y: 160, endPoint x: 570, endPoint y: 182, distance: 24.5
click at [584, 171] on input "checkbox" at bounding box center [589, 176] width 10 height 10
click at [584, 194] on input "checkbox" at bounding box center [589, 199] width 10 height 10
drag, startPoint x: 580, startPoint y: 209, endPoint x: 582, endPoint y: 232, distance: 23.6
click at [584, 218] on input "checkbox" at bounding box center [589, 223] width 10 height 10
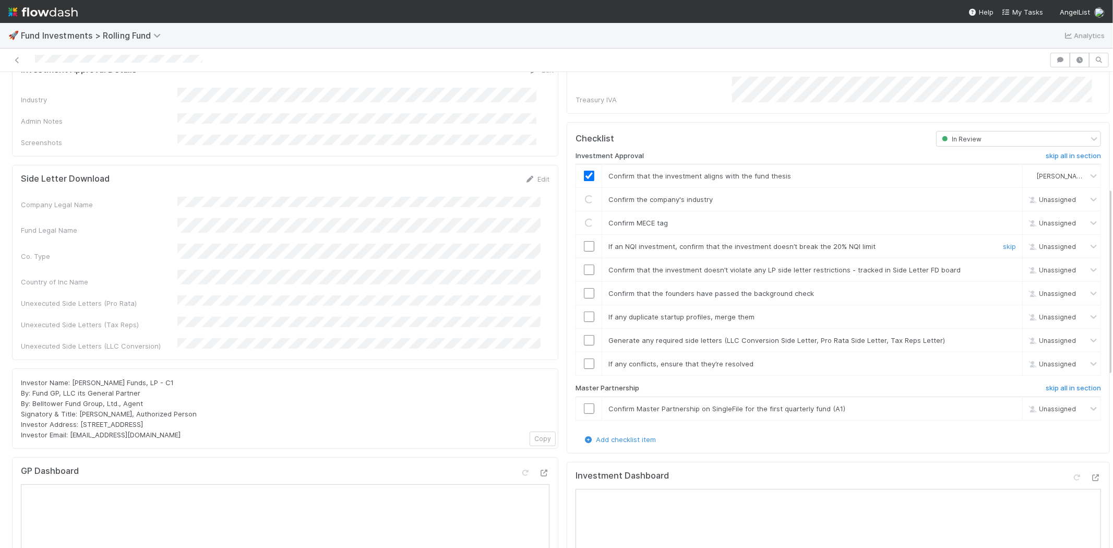
click at [584, 241] on input "checkbox" at bounding box center [589, 246] width 10 height 10
click at [584, 264] on input "checkbox" at bounding box center [589, 269] width 10 height 10
checkbox input "true"
drag, startPoint x: 578, startPoint y: 209, endPoint x: 580, endPoint y: 227, distance: 18.4
click at [584, 218] on input "checkbox" at bounding box center [589, 223] width 10 height 10
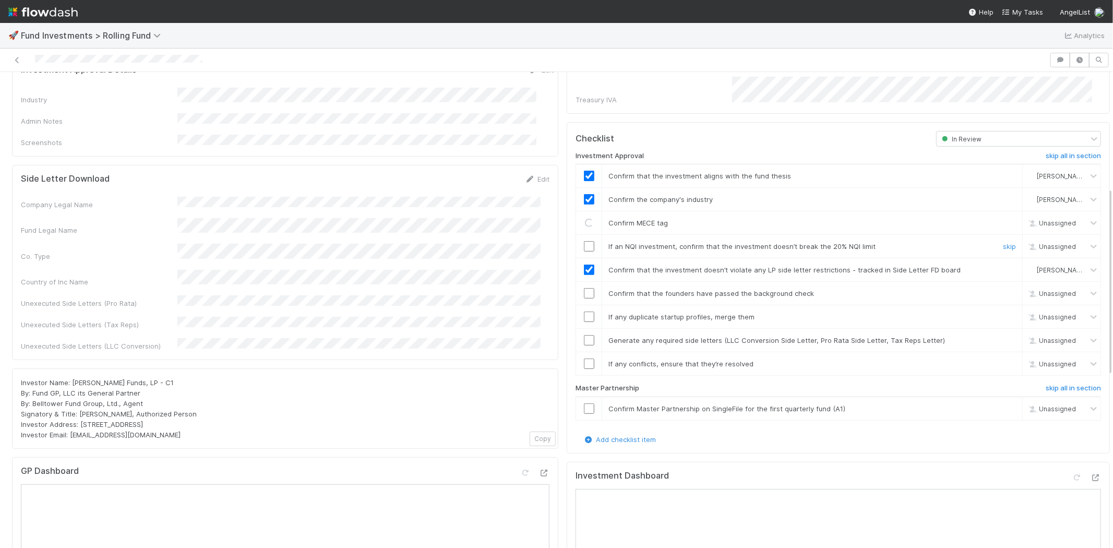
click at [584, 241] on input "checkbox" at bounding box center [589, 246] width 10 height 10
click at [580, 285] on td at bounding box center [589, 293] width 26 height 23
click at [584, 288] on input "checkbox" at bounding box center [589, 293] width 10 height 10
click at [584, 311] on input "checkbox" at bounding box center [589, 316] width 10 height 10
click at [584, 335] on input "checkbox" at bounding box center [589, 340] width 10 height 10
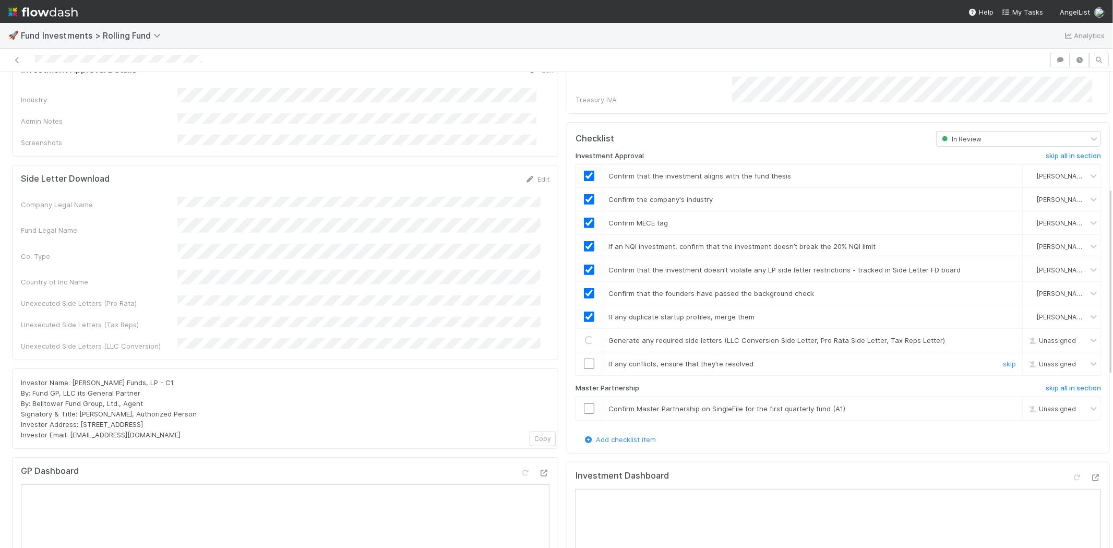
click at [584, 358] on input "checkbox" at bounding box center [589, 363] width 10 height 10
click at [584, 403] on input "checkbox" at bounding box center [589, 408] width 10 height 10
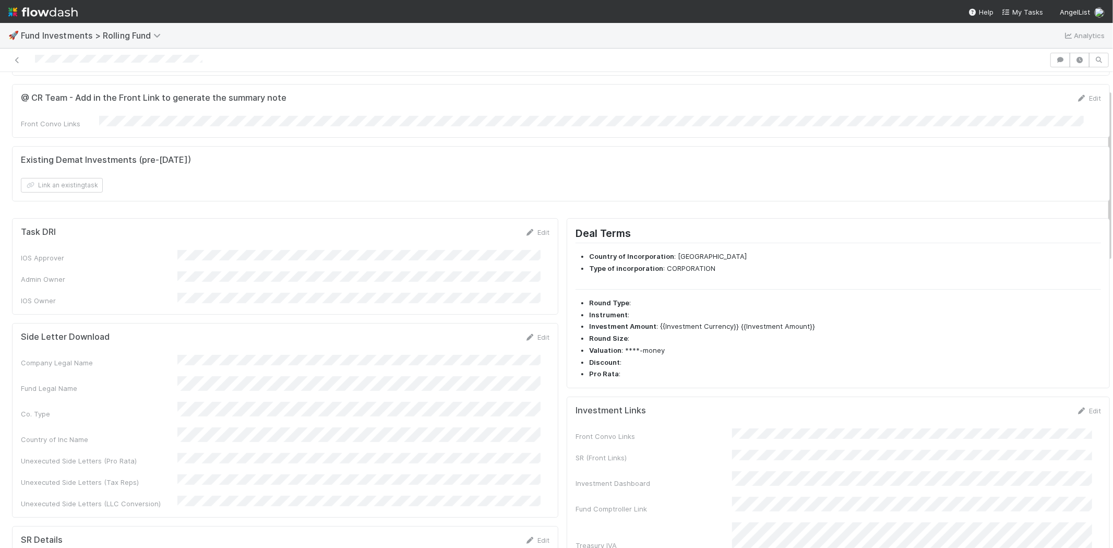
scroll to position [0, 0]
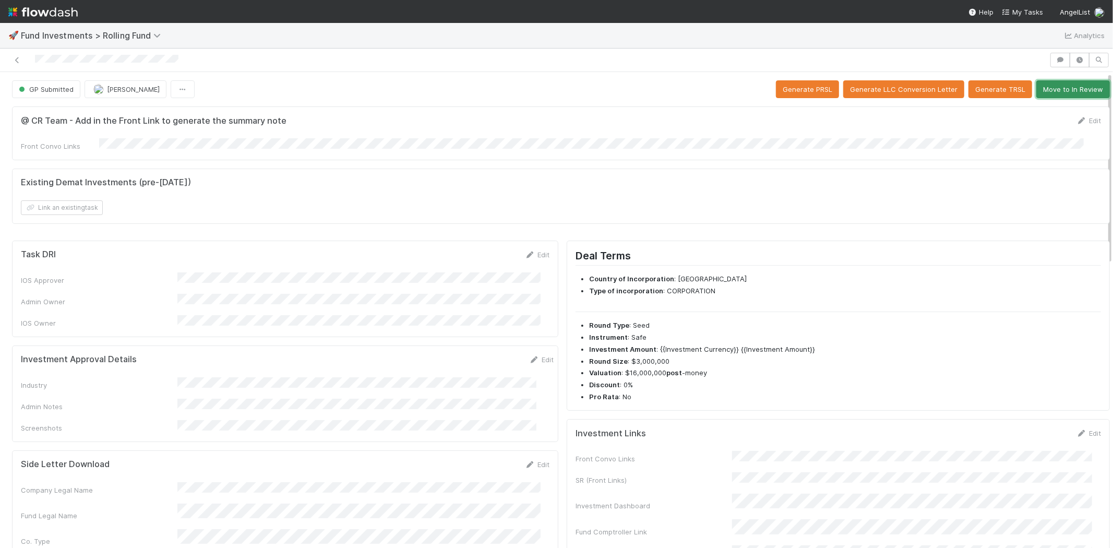
click at [1061, 92] on button "Move to In Review" at bounding box center [1073, 89] width 74 height 18
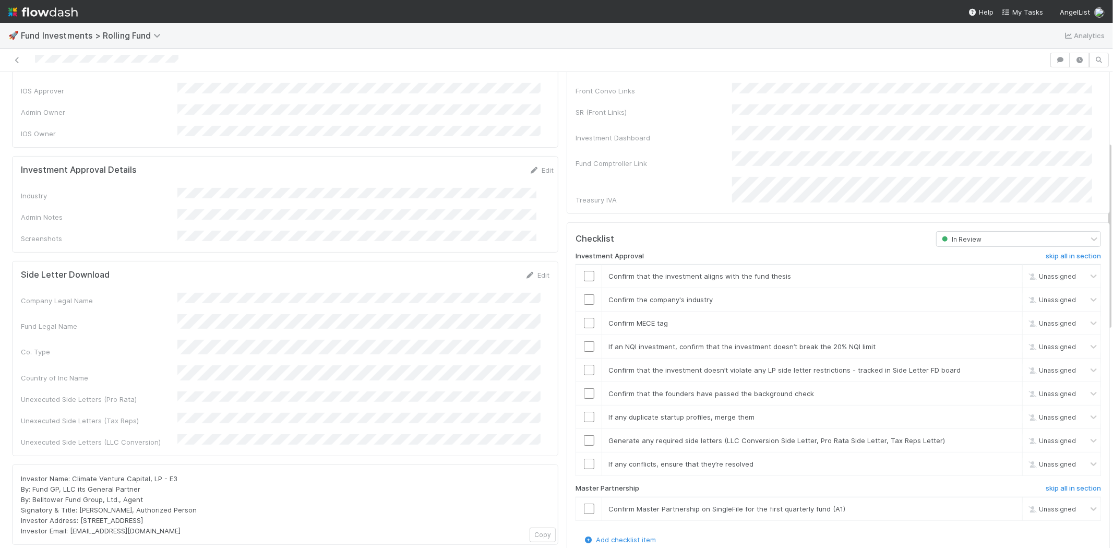
scroll to position [174, 0]
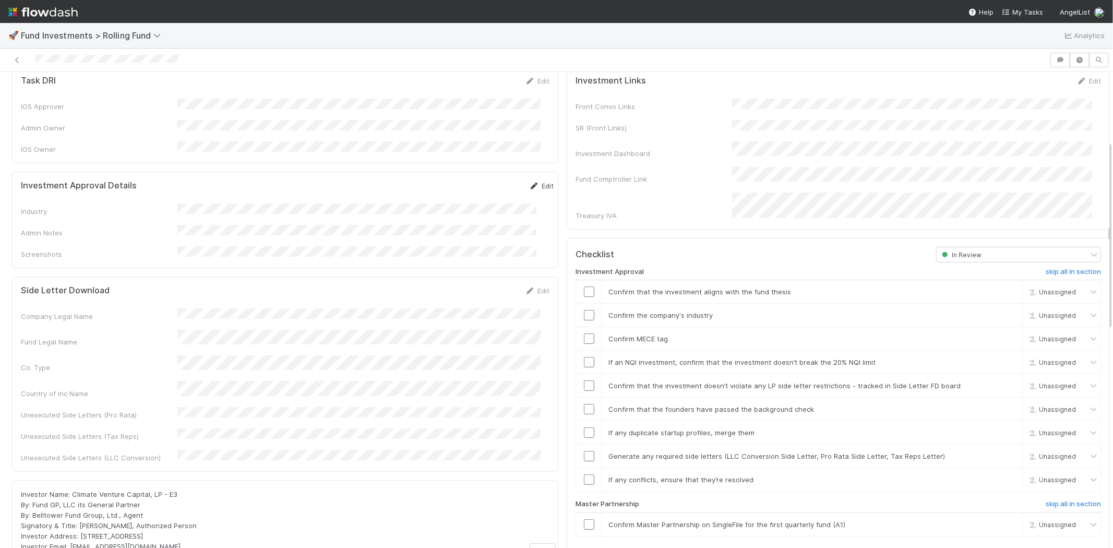
click at [529, 182] on link "Edit" at bounding box center [541, 186] width 25 height 8
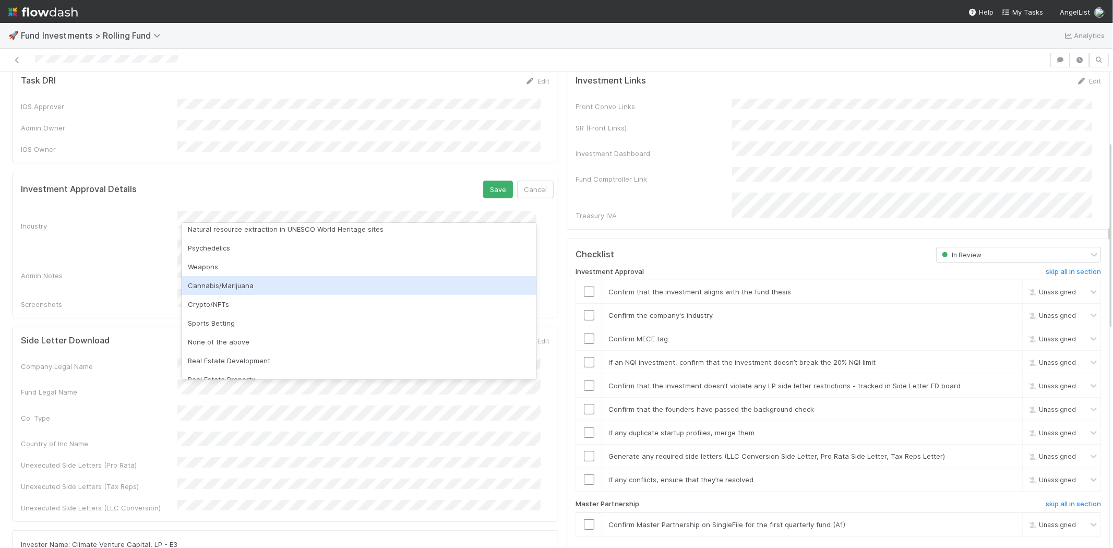
scroll to position [298, 0]
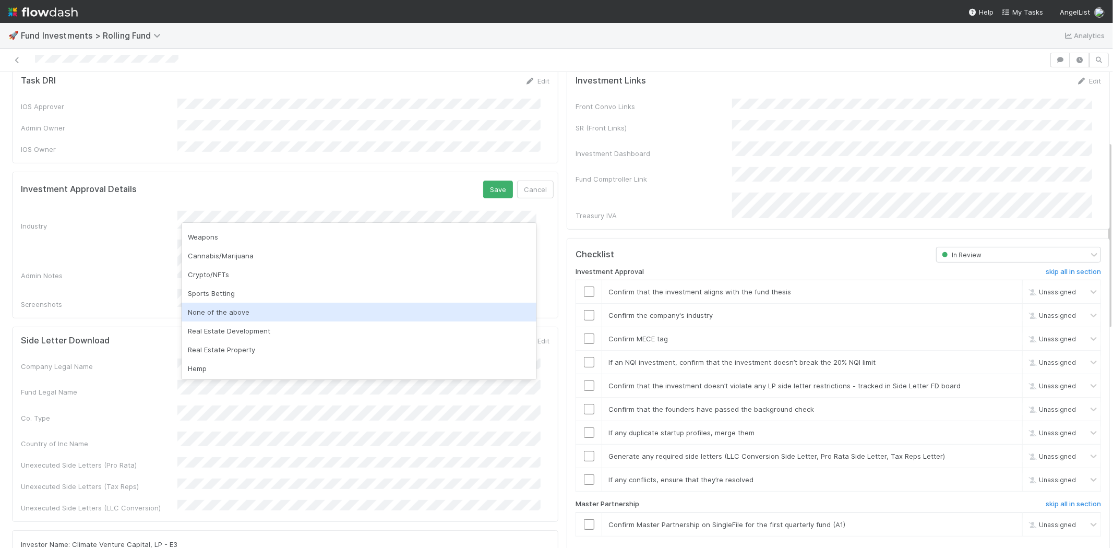
click at [245, 314] on div "None of the above" at bounding box center [359, 312] width 355 height 19
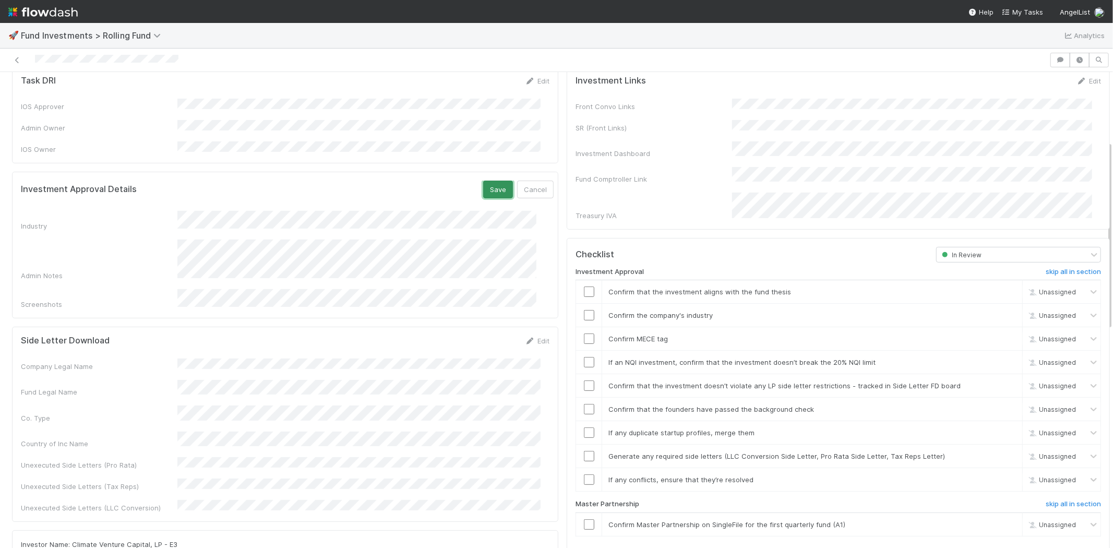
click at [483, 181] on button "Save" at bounding box center [498, 190] width 30 height 18
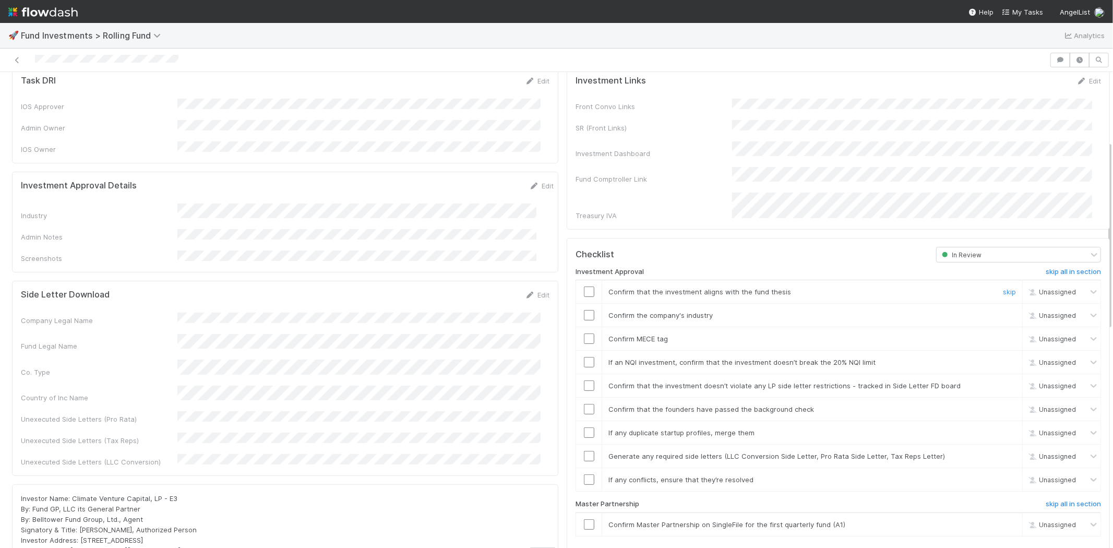
click at [584, 286] on input "checkbox" at bounding box center [589, 291] width 10 height 10
click at [584, 310] on input "checkbox" at bounding box center [589, 315] width 10 height 10
click at [584, 333] on input "checkbox" at bounding box center [589, 338] width 10 height 10
click at [584, 357] on input "checkbox" at bounding box center [589, 362] width 10 height 10
click at [584, 380] on input "checkbox" at bounding box center [589, 385] width 10 height 10
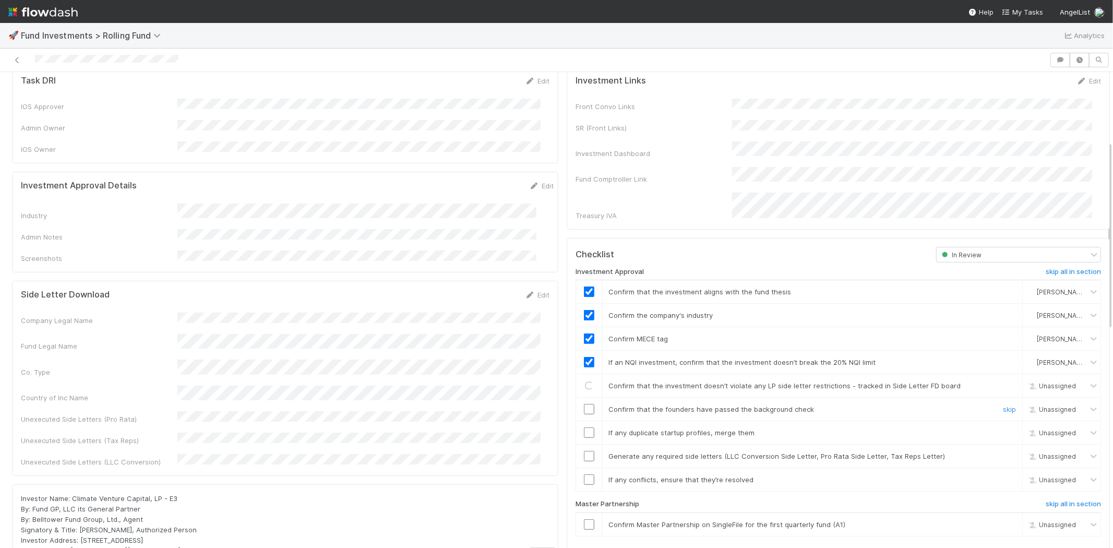
click at [584, 404] on input "checkbox" at bounding box center [589, 409] width 10 height 10
click at [584, 427] on input "checkbox" at bounding box center [589, 432] width 10 height 10
click at [584, 451] on input "checkbox" at bounding box center [589, 456] width 10 height 10
click at [584, 474] on input "checkbox" at bounding box center [589, 479] width 10 height 10
checkbox input "true"
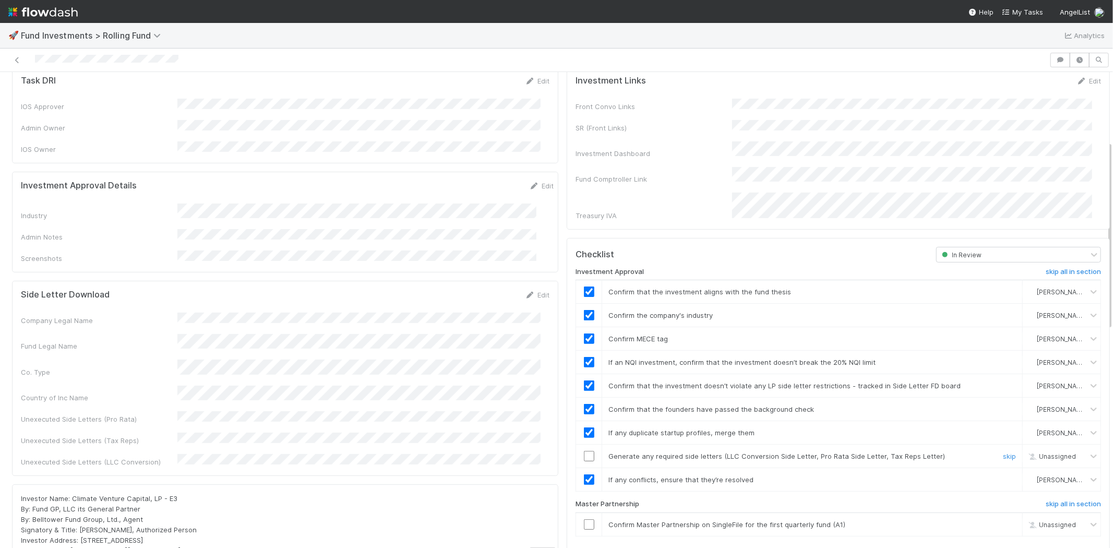
click at [584, 451] on input "checkbox" at bounding box center [589, 456] width 10 height 10
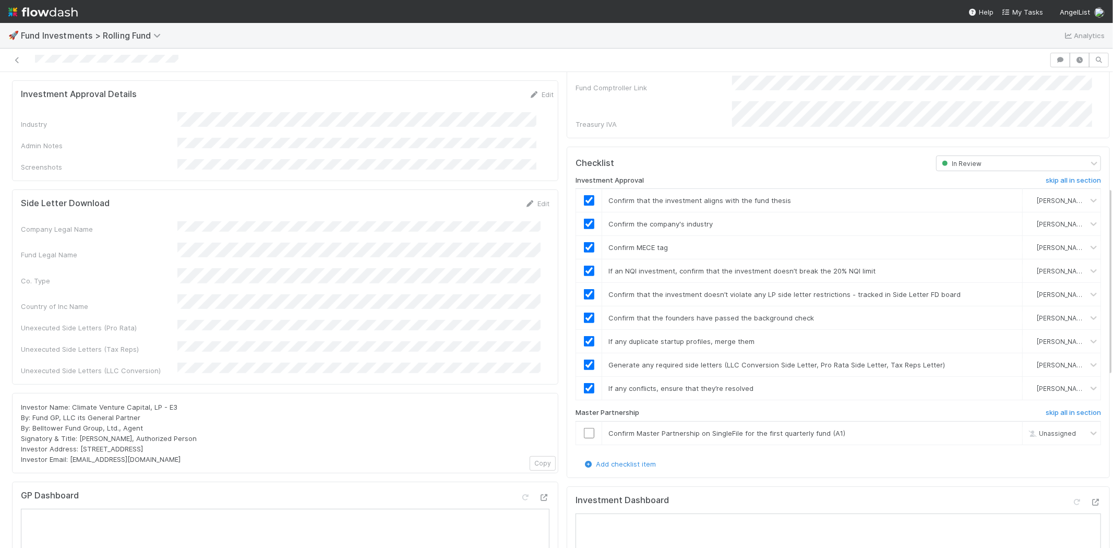
scroll to position [290, 0]
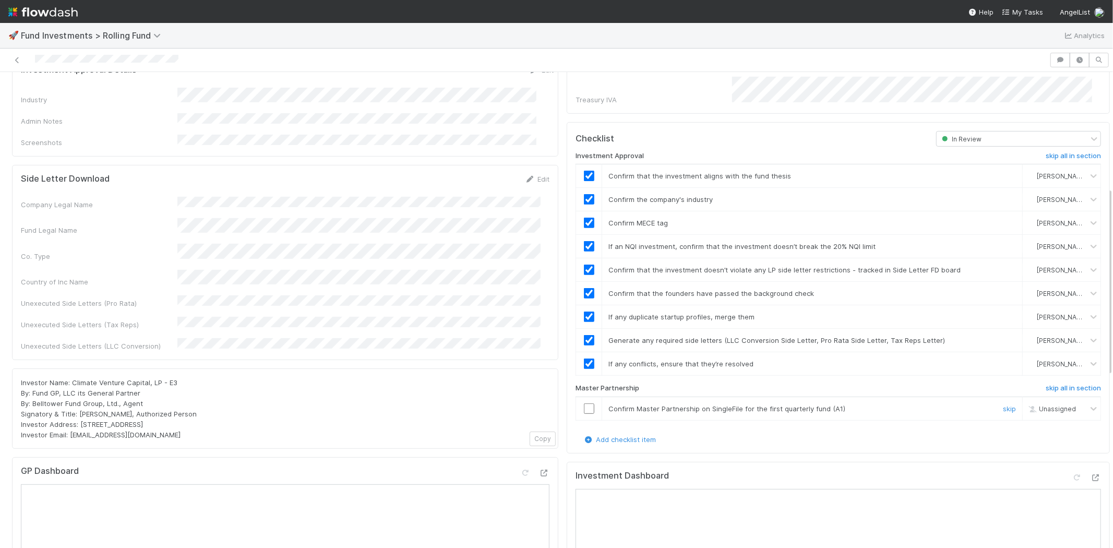
click at [584, 403] on input "checkbox" at bounding box center [589, 408] width 10 height 10
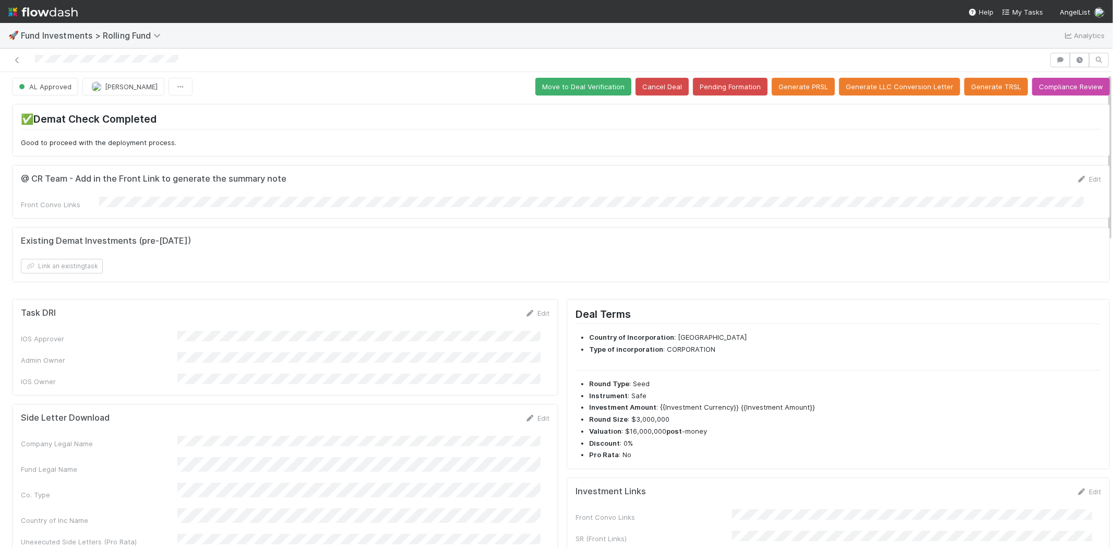
scroll to position [0, 0]
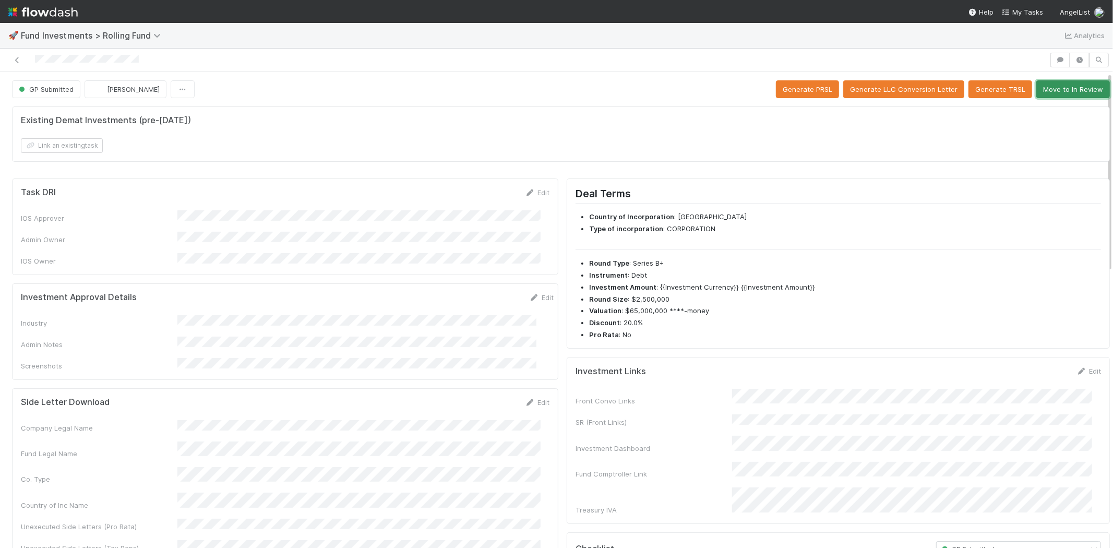
click at [1045, 90] on button "Move to In Review" at bounding box center [1073, 89] width 74 height 18
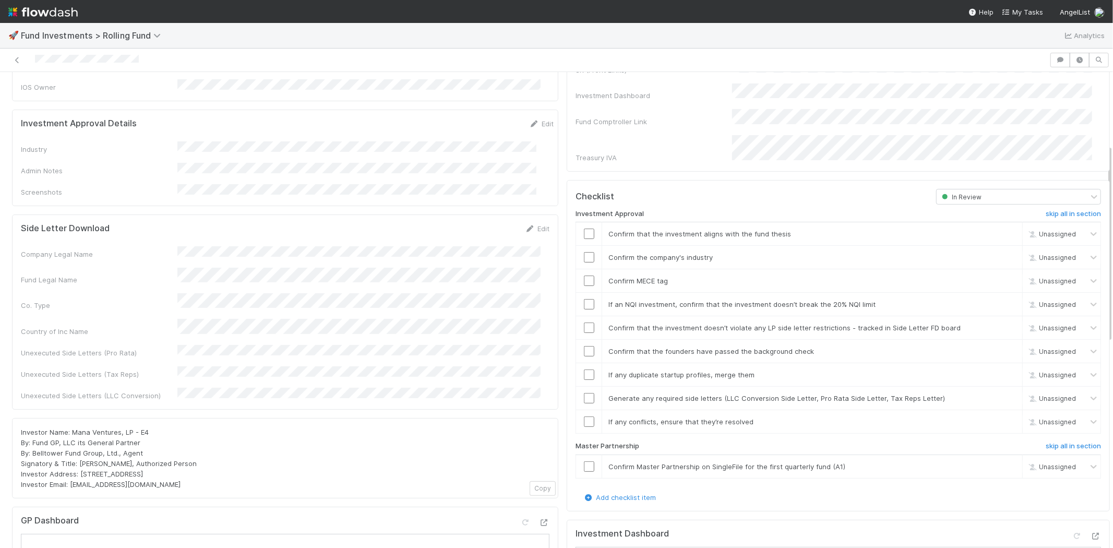
scroll to position [58, 0]
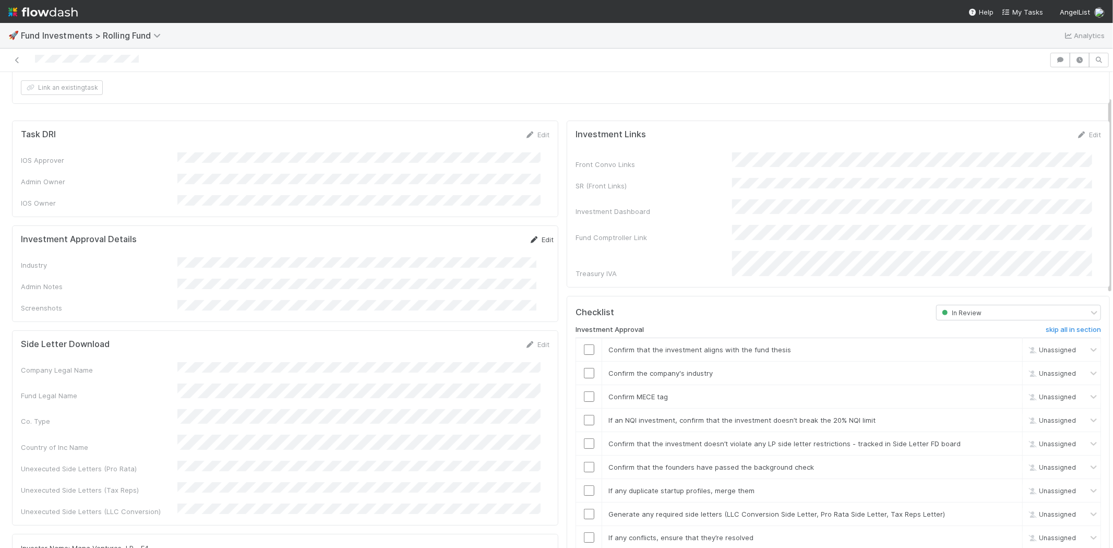
click at [529, 235] on link "Edit" at bounding box center [541, 239] width 25 height 8
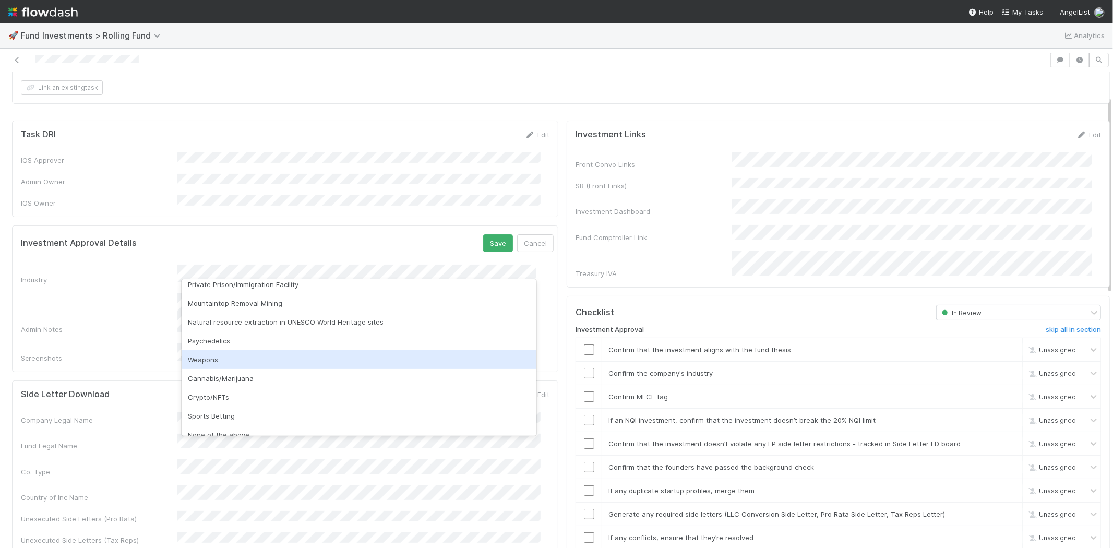
scroll to position [298, 0]
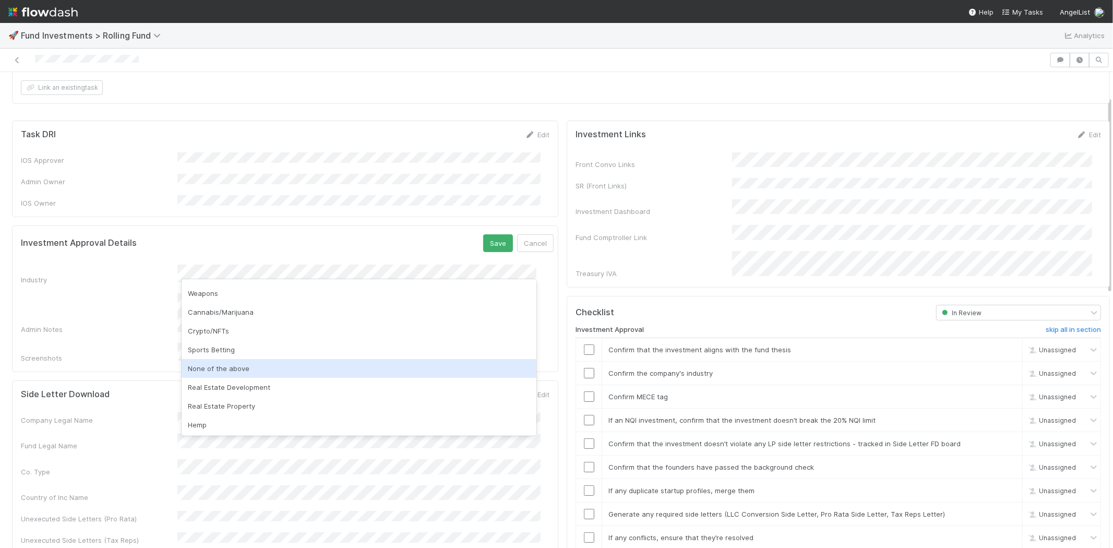
click at [241, 365] on div "None of the above" at bounding box center [359, 368] width 355 height 19
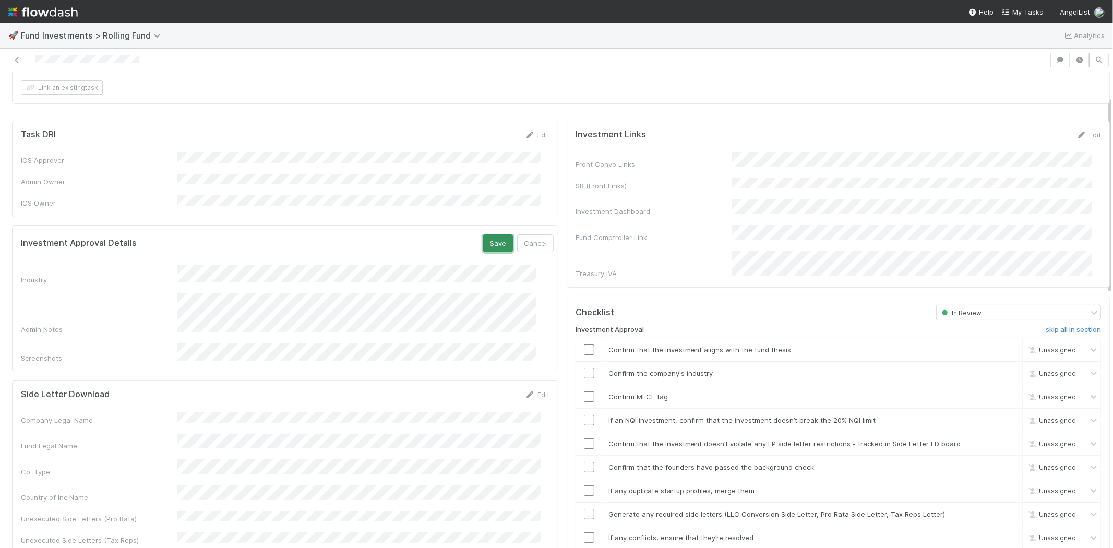
click at [483, 238] on button "Save" at bounding box center [498, 243] width 30 height 18
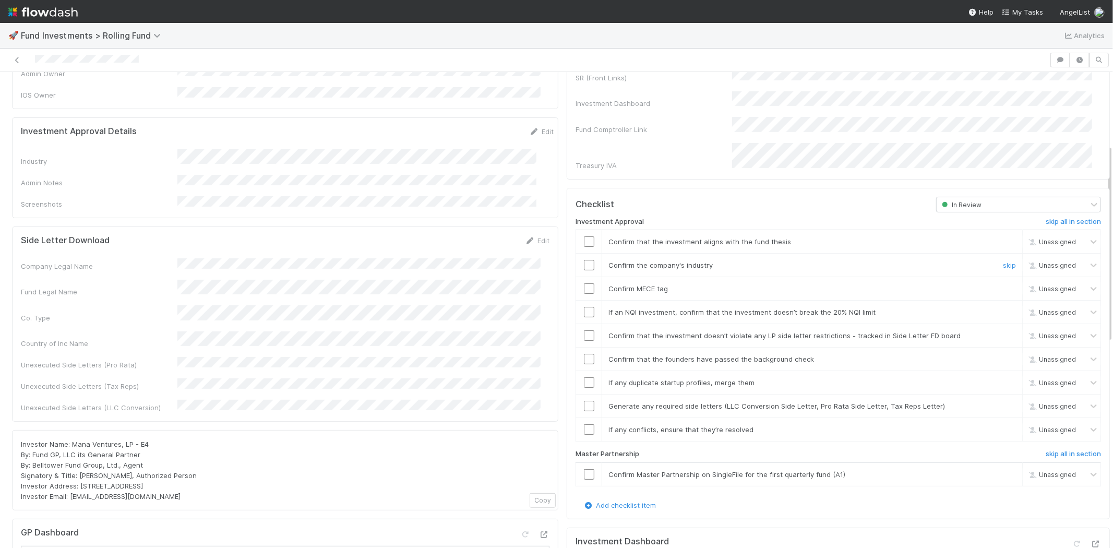
scroll to position [174, 0]
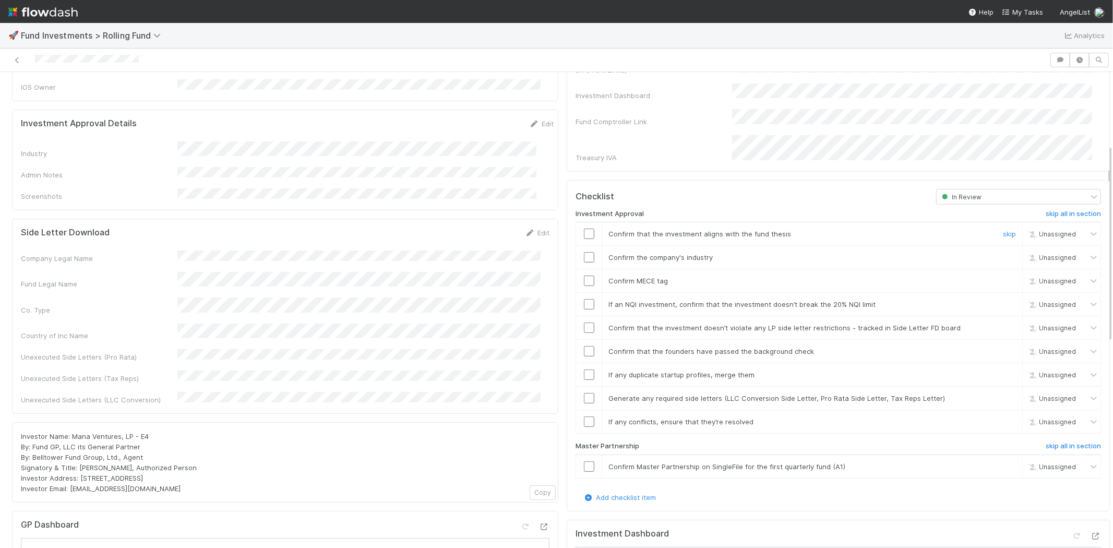
click at [584, 228] on input "checkbox" at bounding box center [589, 233] width 10 height 10
click at [584, 252] on input "checkbox" at bounding box center [589, 257] width 10 height 10
click at [584, 275] on input "checkbox" at bounding box center [589, 280] width 10 height 10
click at [584, 299] on input "checkbox" at bounding box center [589, 304] width 10 height 10
click at [584, 322] on input "checkbox" at bounding box center [589, 327] width 10 height 10
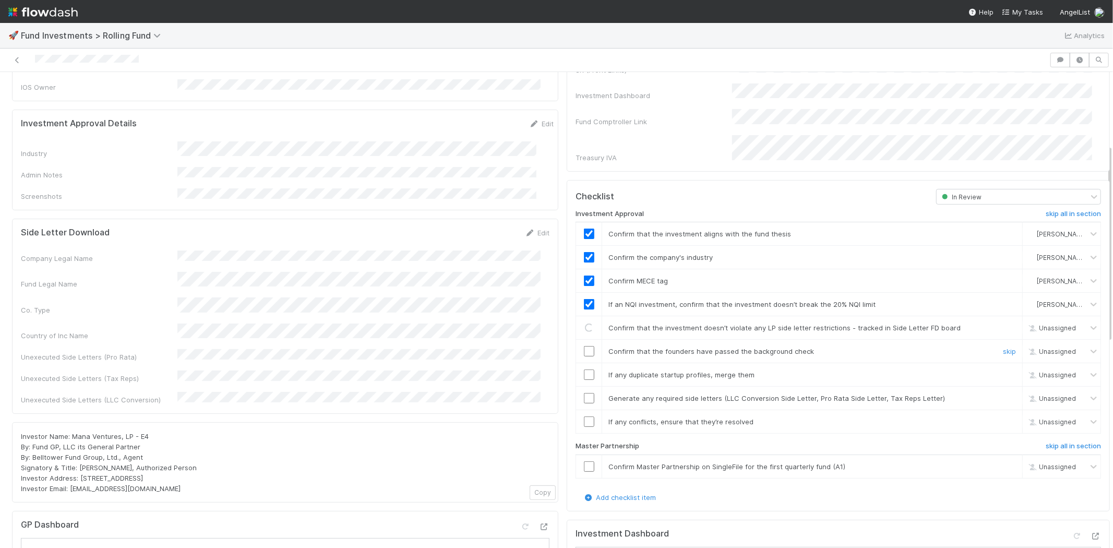
click at [584, 346] on input "checkbox" at bounding box center [589, 351] width 10 height 10
click at [582, 363] on td at bounding box center [589, 374] width 26 height 23
click at [584, 369] on input "checkbox" at bounding box center [589, 374] width 10 height 10
drag, startPoint x: 584, startPoint y: 385, endPoint x: 585, endPoint y: 394, distance: 9.4
click at [585, 393] on input "checkbox" at bounding box center [589, 398] width 10 height 10
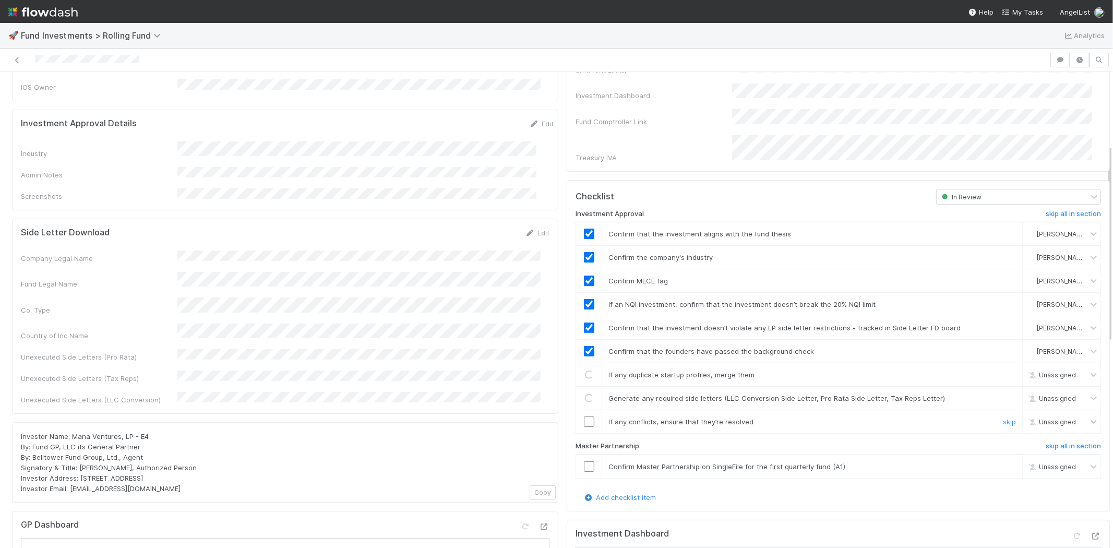
click at [584, 416] on input "checkbox" at bounding box center [589, 421] width 10 height 10
click at [584, 461] on input "checkbox" at bounding box center [589, 466] width 10 height 10
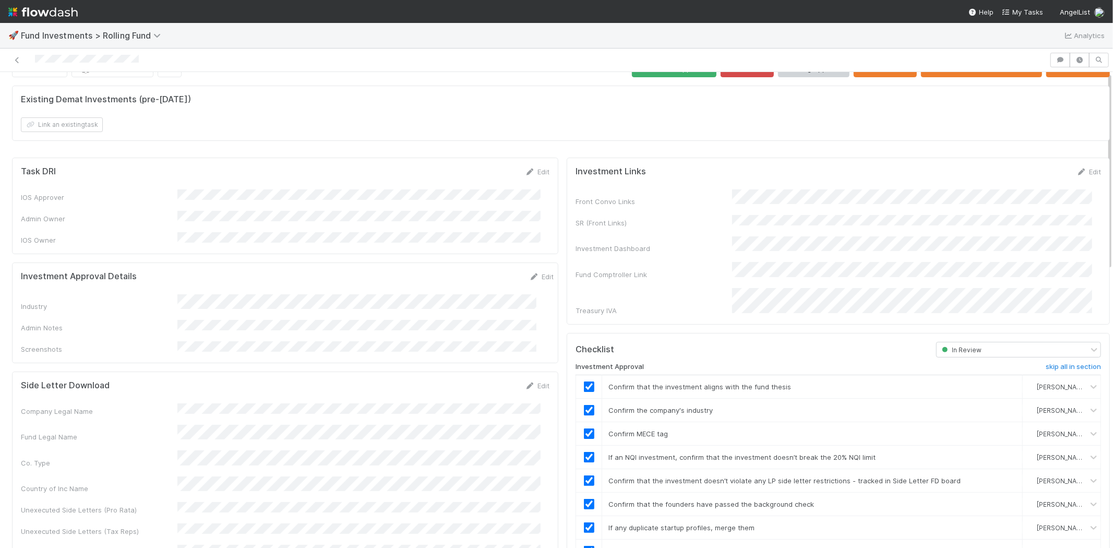
scroll to position [0, 0]
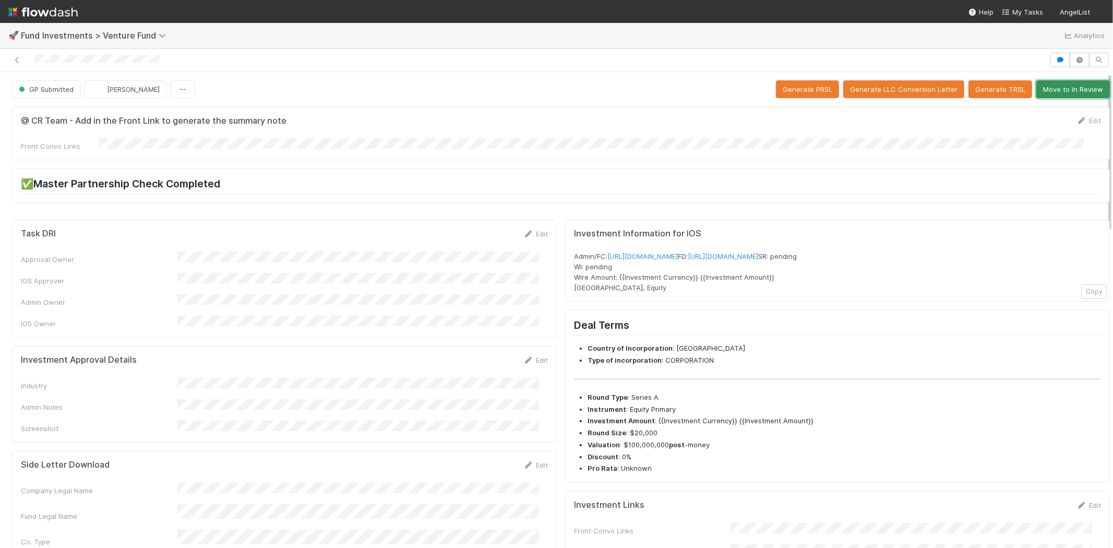
click at [1055, 90] on button "Move to In Review" at bounding box center [1073, 89] width 74 height 18
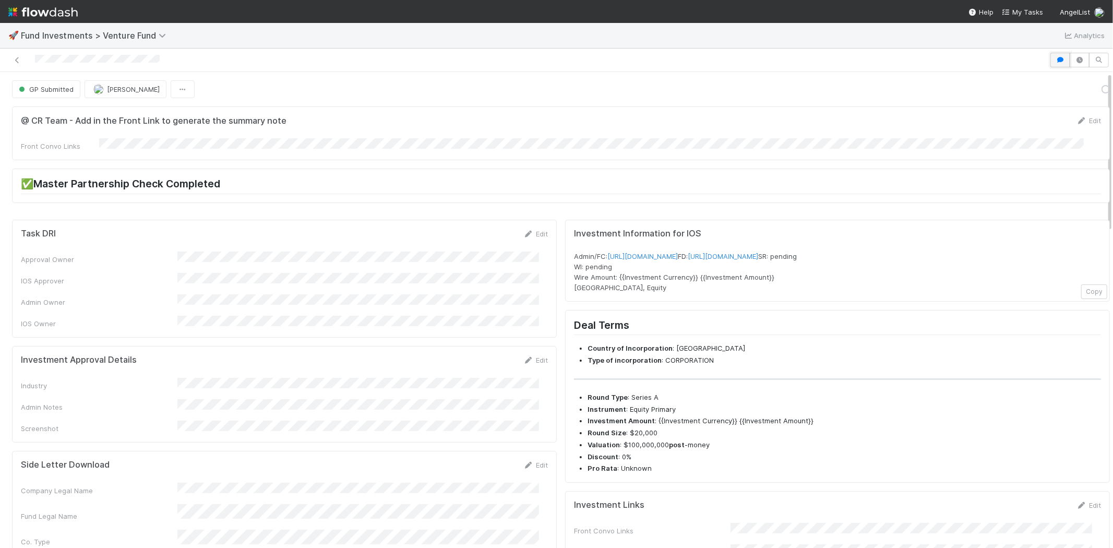
click at [1055, 62] on icon "button" at bounding box center [1060, 60] width 10 height 6
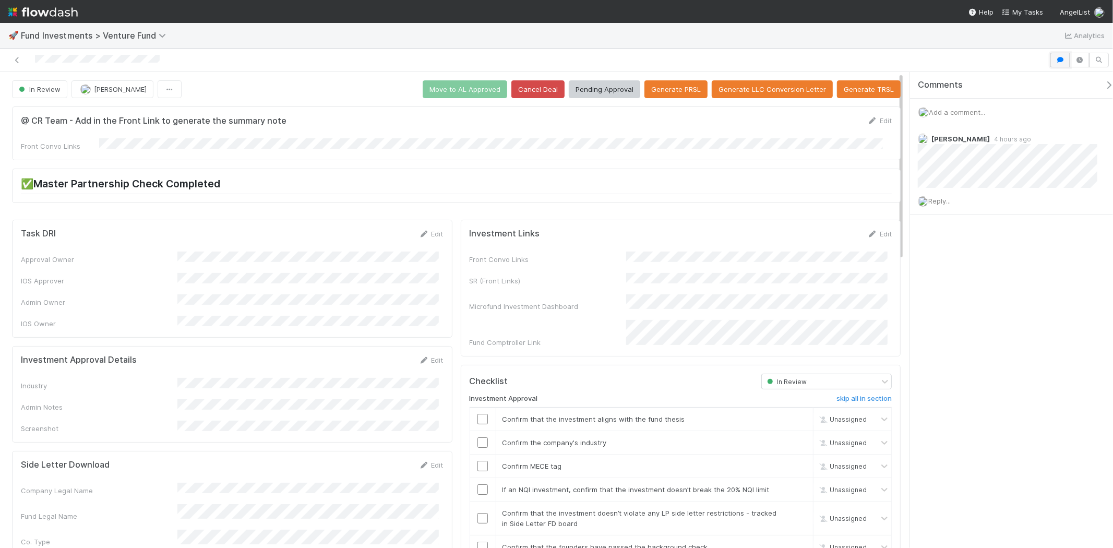
click at [1055, 58] on icon "button" at bounding box center [1060, 60] width 10 height 6
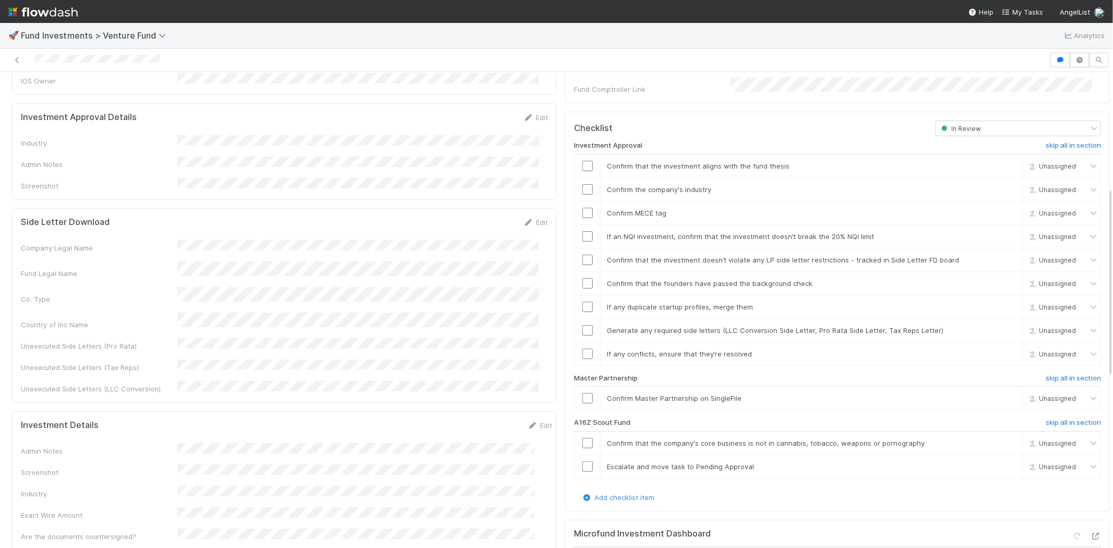
scroll to position [174, 0]
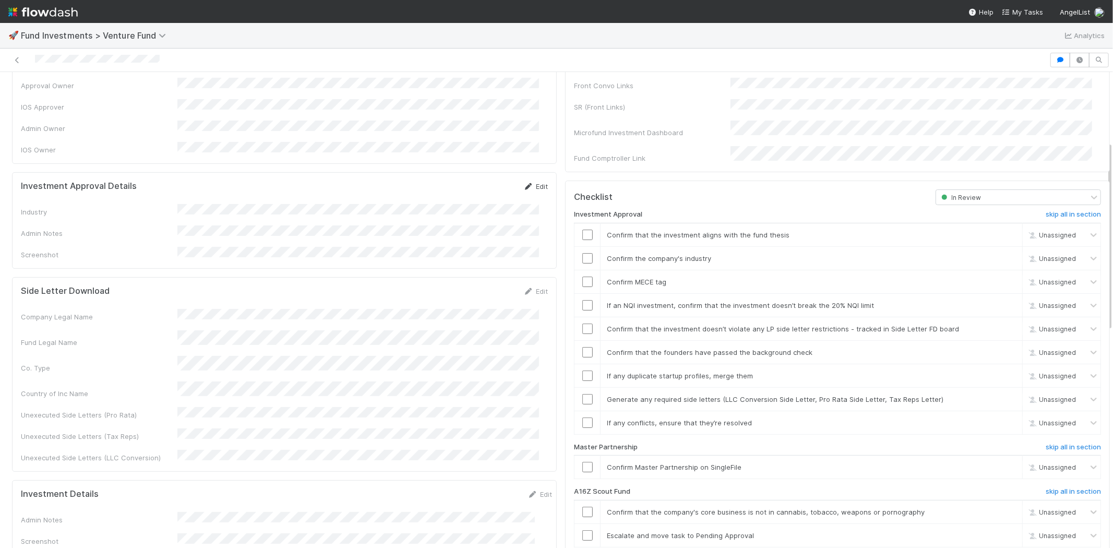
click at [525, 182] on link "Edit" at bounding box center [535, 186] width 25 height 8
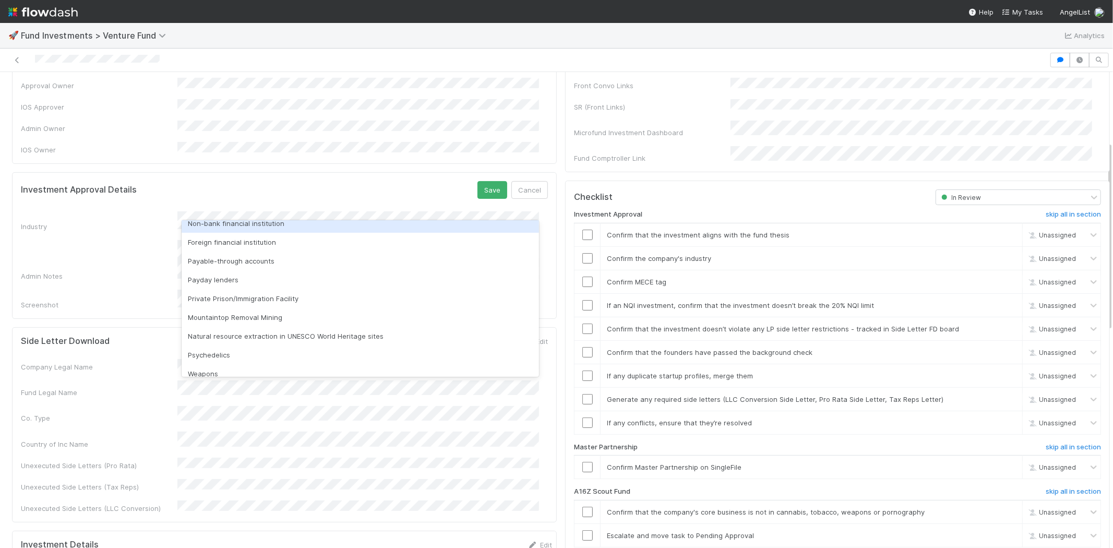
scroll to position [298, 0]
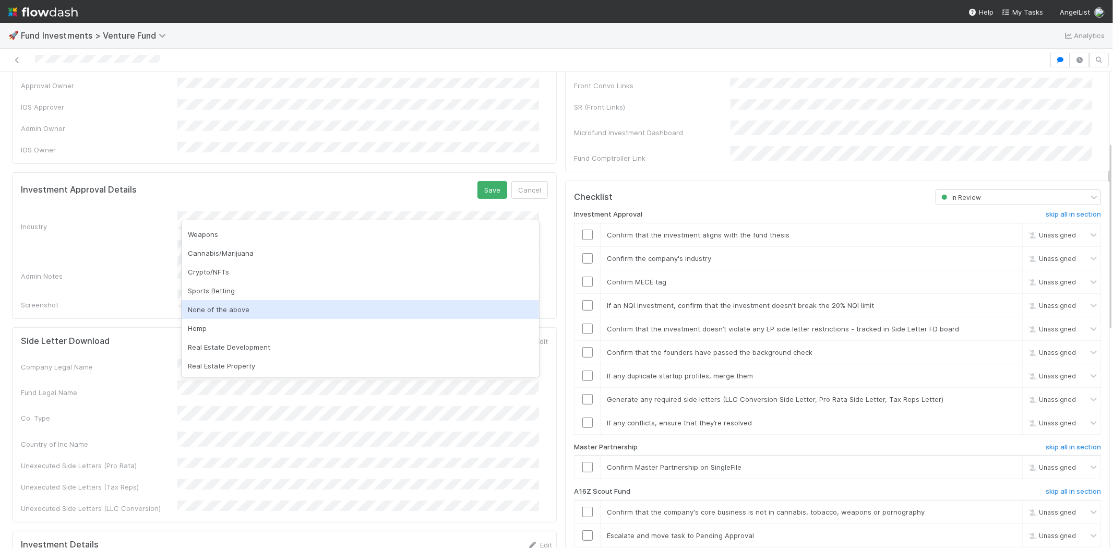
click at [216, 308] on div "None of the above" at bounding box center [360, 309] width 357 height 19
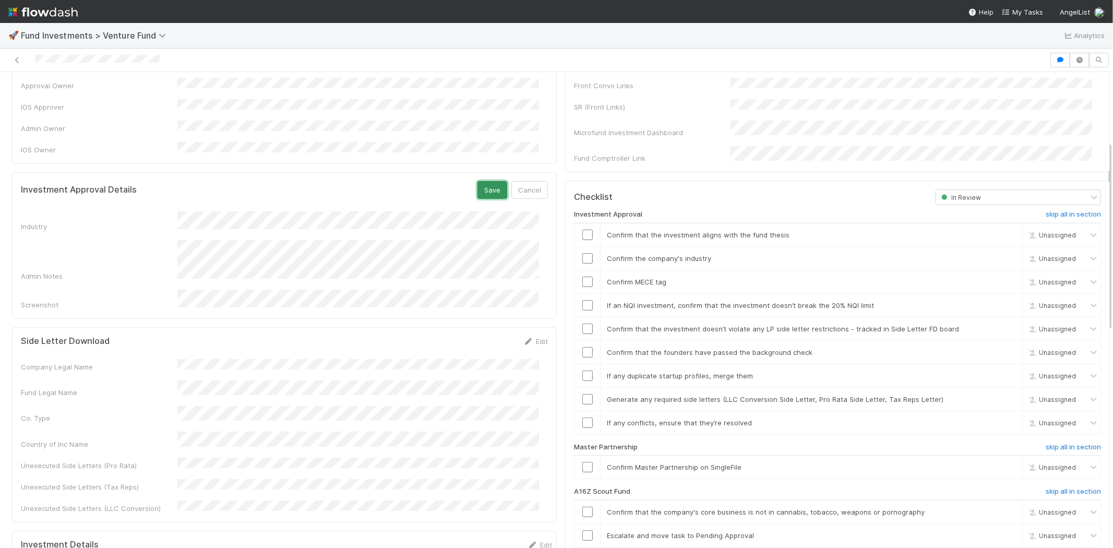
click at [480, 181] on button "Save" at bounding box center [492, 190] width 30 height 18
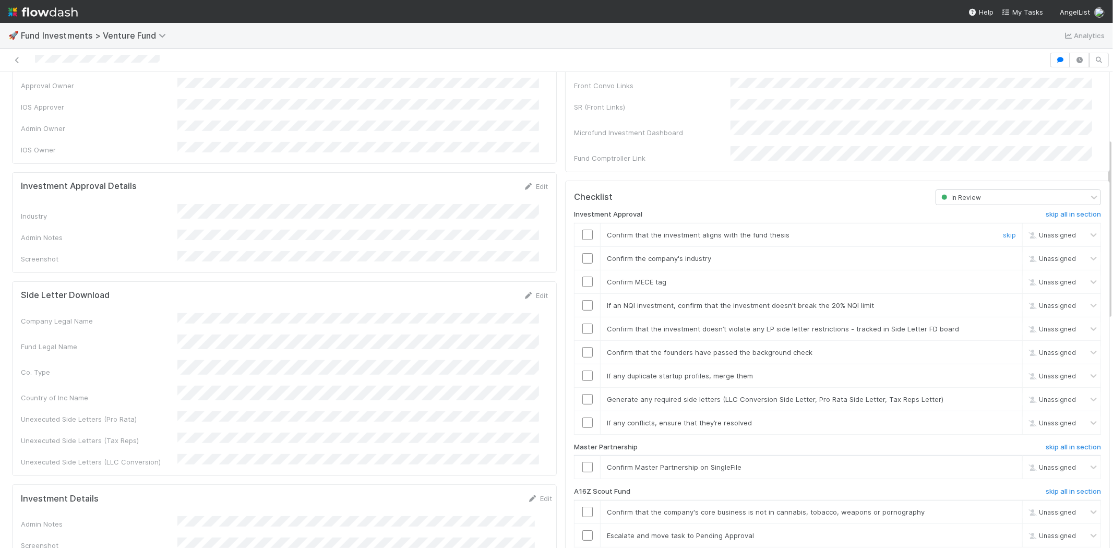
click at [582, 230] on input "checkbox" at bounding box center [587, 235] width 10 height 10
click at [582, 253] on input "checkbox" at bounding box center [587, 258] width 10 height 10
click at [582, 276] on input "checkbox" at bounding box center [587, 281] width 10 height 10
drag, startPoint x: 577, startPoint y: 298, endPoint x: 575, endPoint y: 292, distance: 6.6
click at [576, 298] on td at bounding box center [587, 304] width 26 height 23
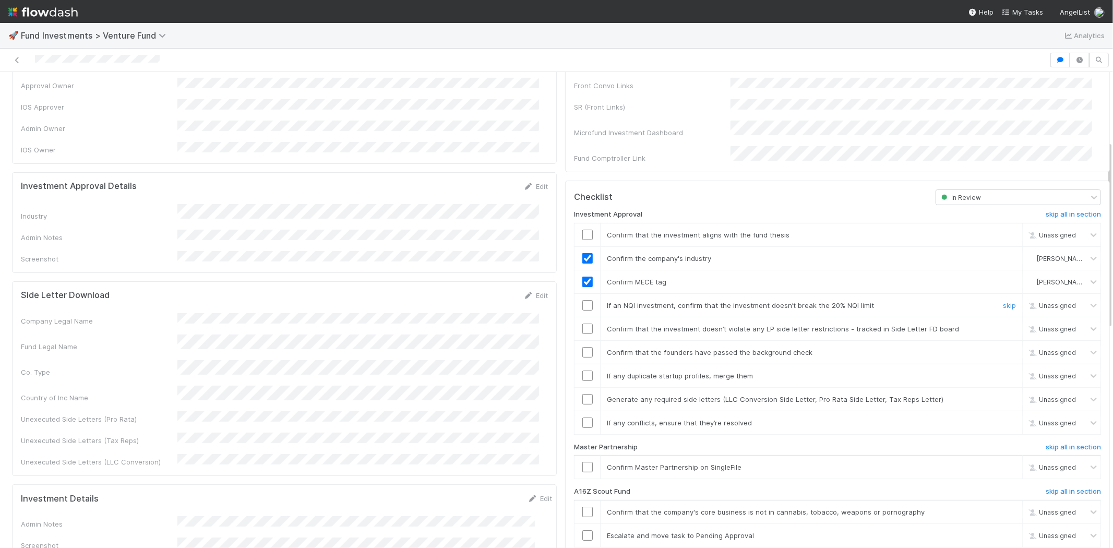
click at [582, 300] on input "checkbox" at bounding box center [587, 305] width 10 height 10
click at [582, 230] on input "checkbox" at bounding box center [587, 235] width 10 height 10
click at [582, 323] on input "checkbox" at bounding box center [587, 328] width 10 height 10
click at [576, 346] on td at bounding box center [587, 351] width 26 height 23
click at [582, 347] on input "checkbox" at bounding box center [587, 352] width 10 height 10
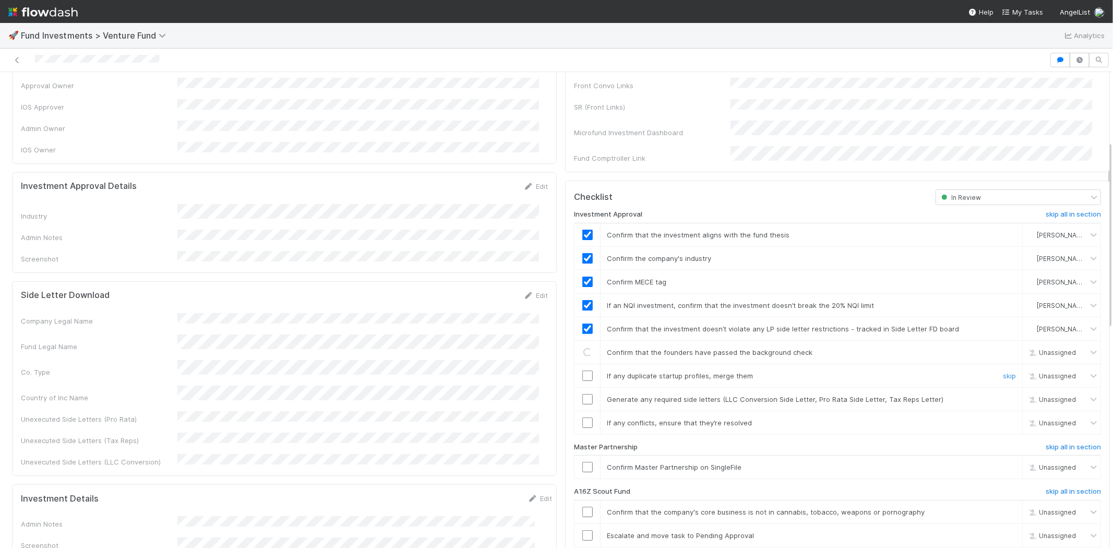
click at [582, 370] on input "checkbox" at bounding box center [587, 375] width 10 height 10
click at [582, 394] on input "checkbox" at bounding box center [587, 399] width 10 height 10
click at [575, 415] on td at bounding box center [587, 422] width 26 height 23
click at [582, 417] on input "checkbox" at bounding box center [587, 422] width 10 height 10
click at [582, 462] on input "checkbox" at bounding box center [587, 467] width 10 height 10
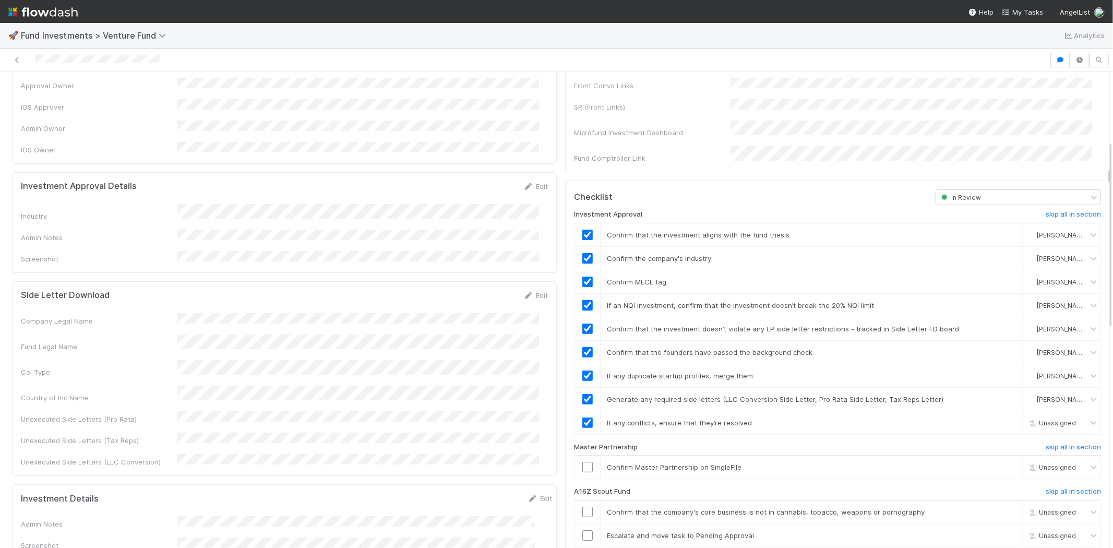
checkbox input "true"
click at [582, 462] on input "checkbox" at bounding box center [587, 467] width 10 height 10
click at [181, 61] on div at bounding box center [524, 60] width 1041 height 15
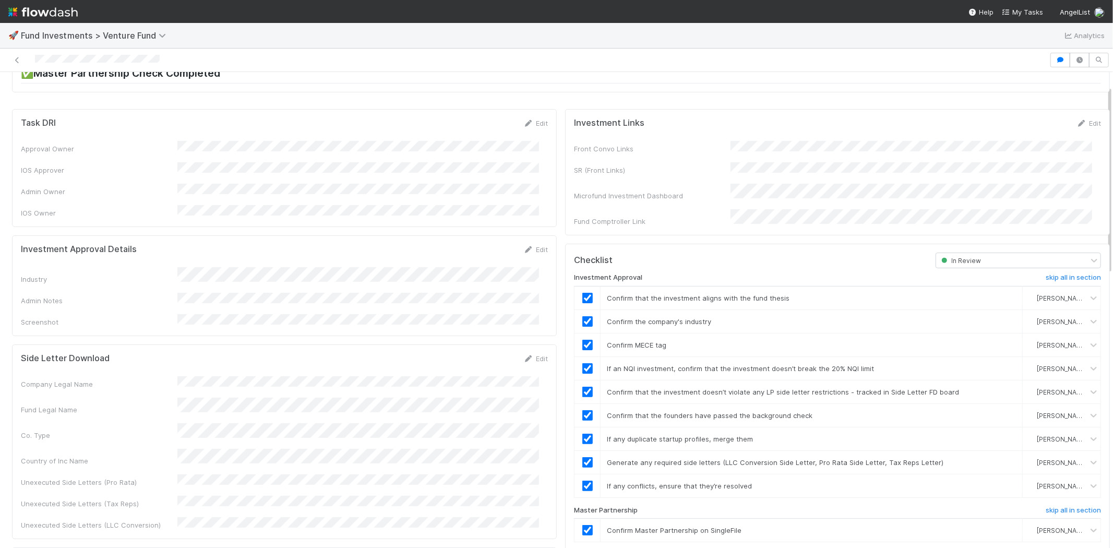
scroll to position [0, 0]
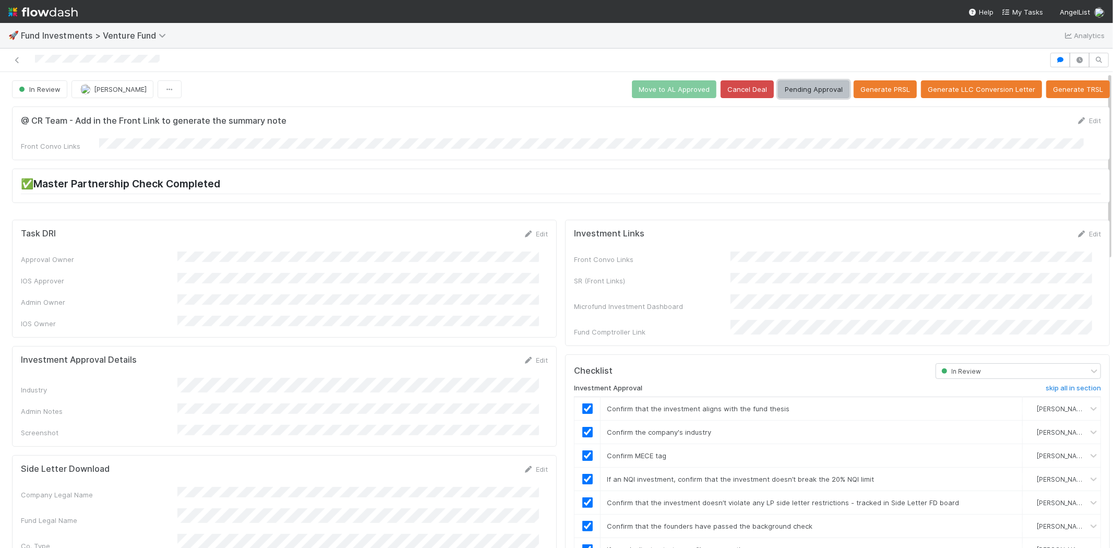
click at [797, 81] on button "Pending Approval" at bounding box center [813, 89] width 71 height 18
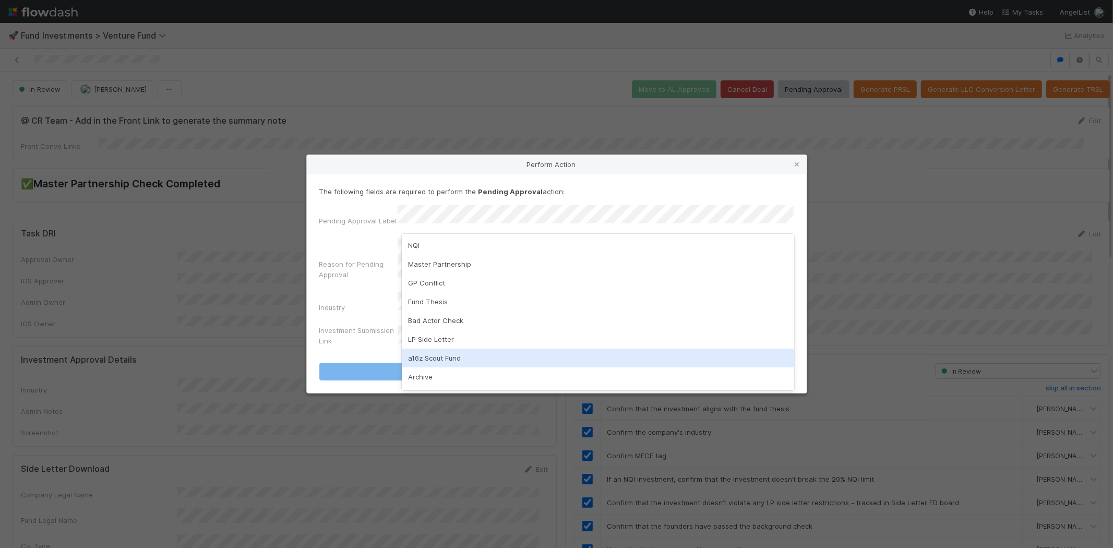
click at [418, 363] on div "a16z Scout Fund" at bounding box center [598, 357] width 392 height 19
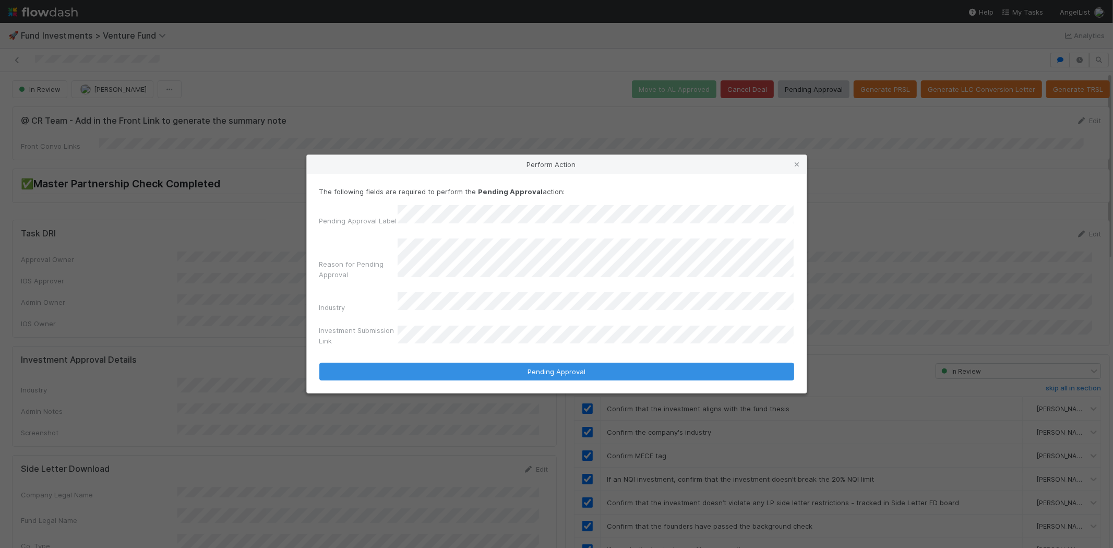
click at [364, 302] on div "Industry" at bounding box center [358, 309] width 78 height 15
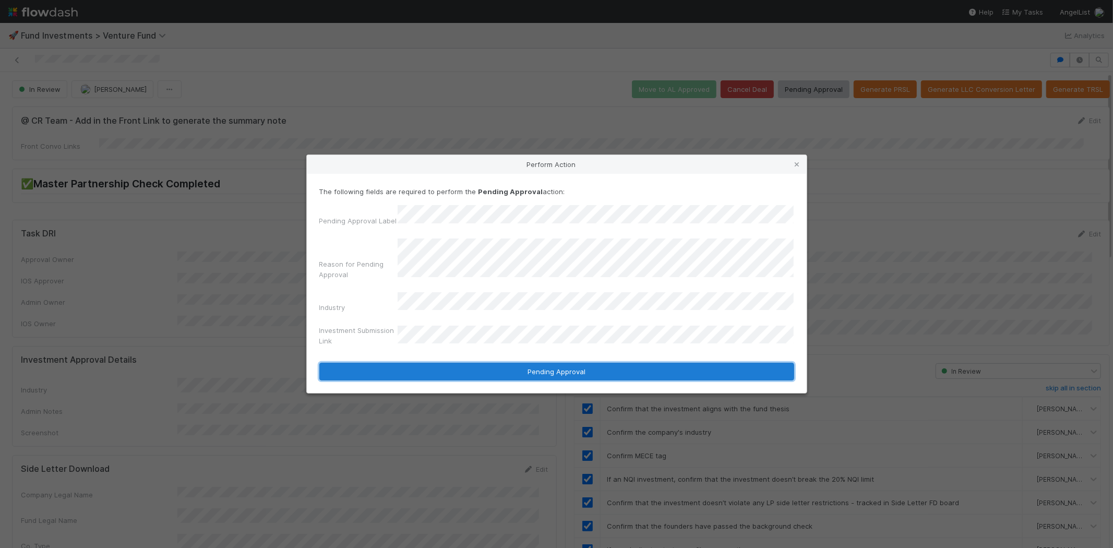
click at [399, 366] on button "Pending Approval" at bounding box center [556, 372] width 475 height 18
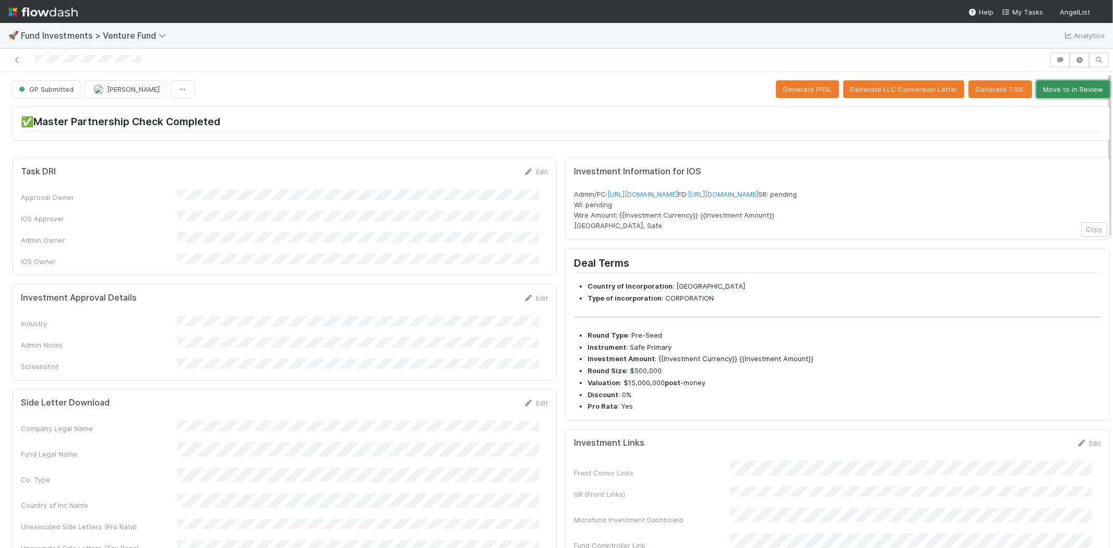
click at [1046, 94] on button "Move to In Review" at bounding box center [1073, 89] width 74 height 18
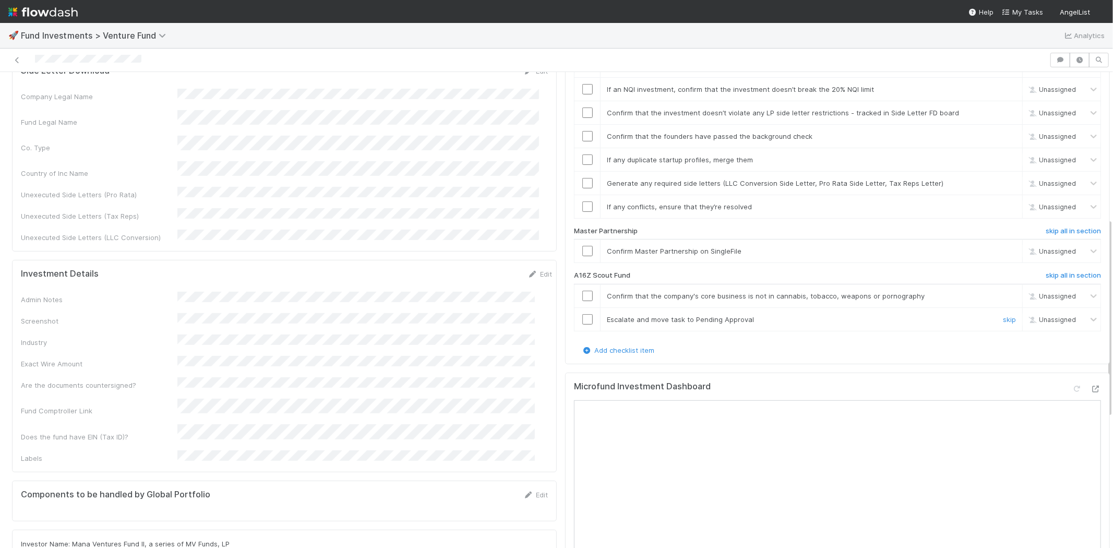
scroll to position [347, 0]
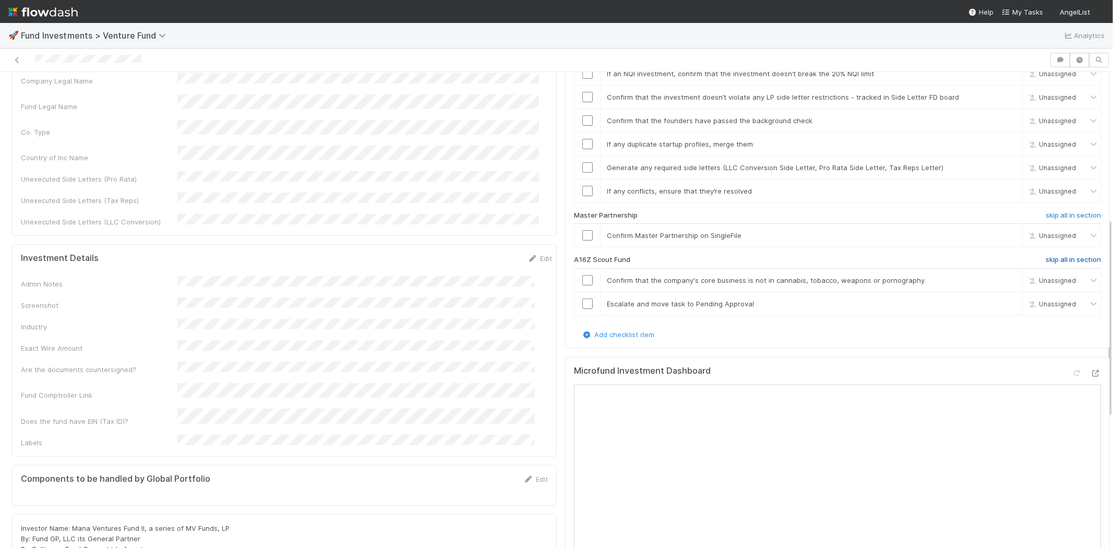
click at [1045, 256] on h6 "skip all in section" at bounding box center [1072, 260] width 55 height 8
click at [1056, 256] on h6 "skip all in section" at bounding box center [1072, 260] width 55 height 8
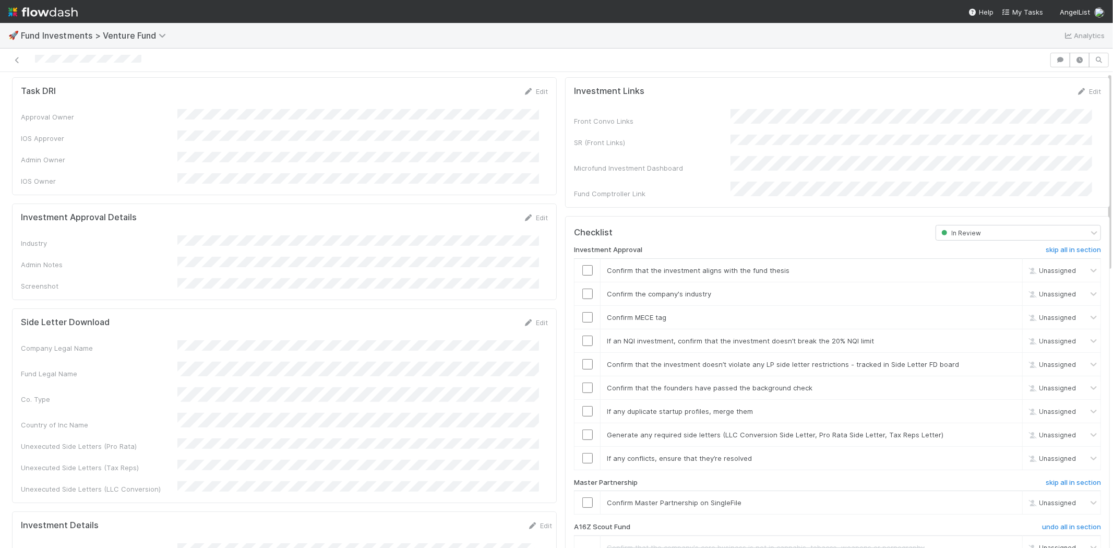
scroll to position [0, 0]
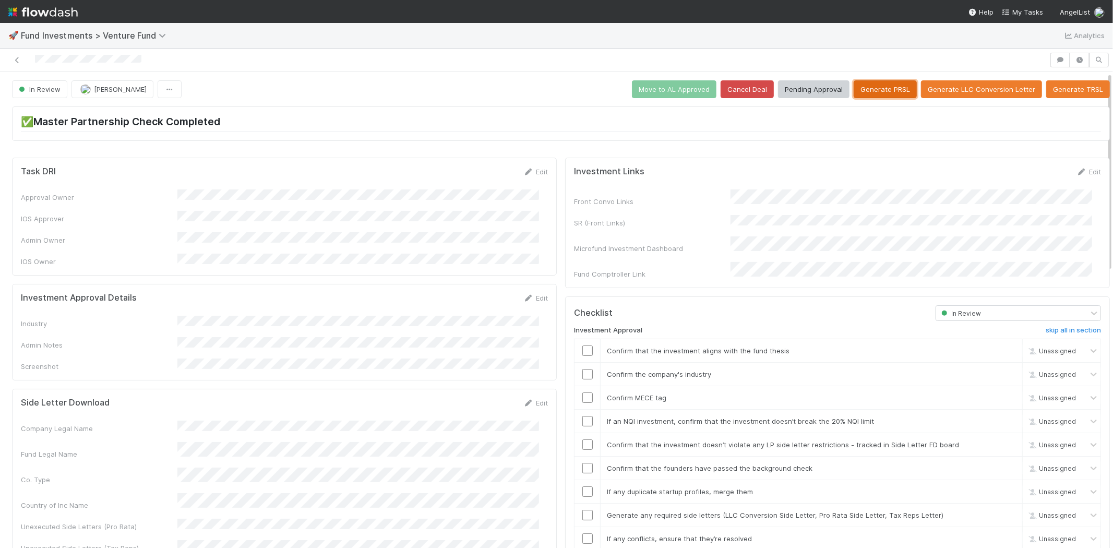
click at [858, 90] on button "Generate PRSL" at bounding box center [884, 89] width 63 height 18
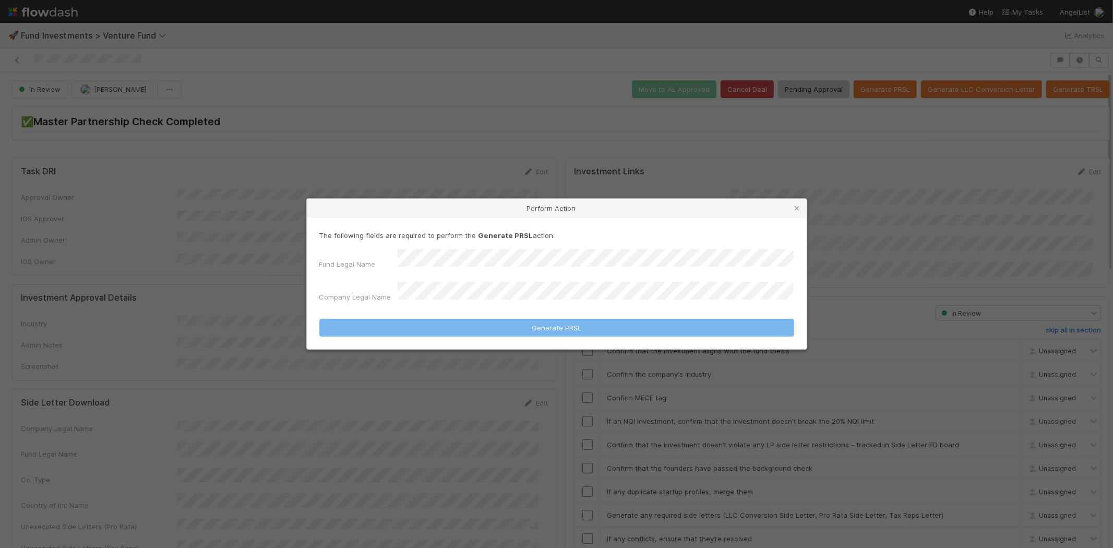
drag, startPoint x: 508, startPoint y: 304, endPoint x: 505, endPoint y: 299, distance: 5.4
click at [507, 304] on form "The following fields are required to perform the Generate PRSL action: Fund Leg…" at bounding box center [556, 283] width 475 height 106
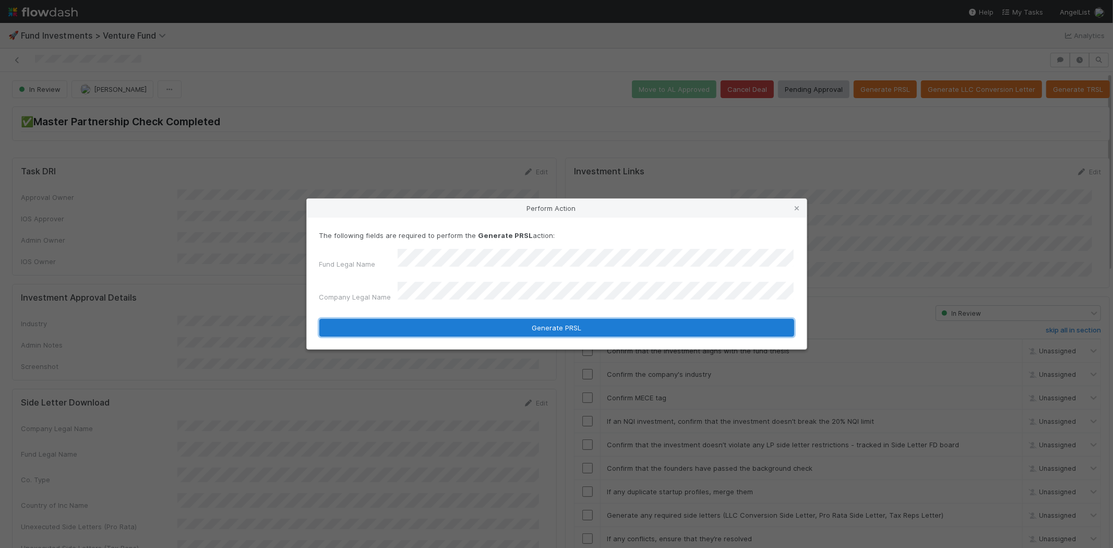
click at [463, 320] on button "Generate PRSL" at bounding box center [556, 328] width 475 height 18
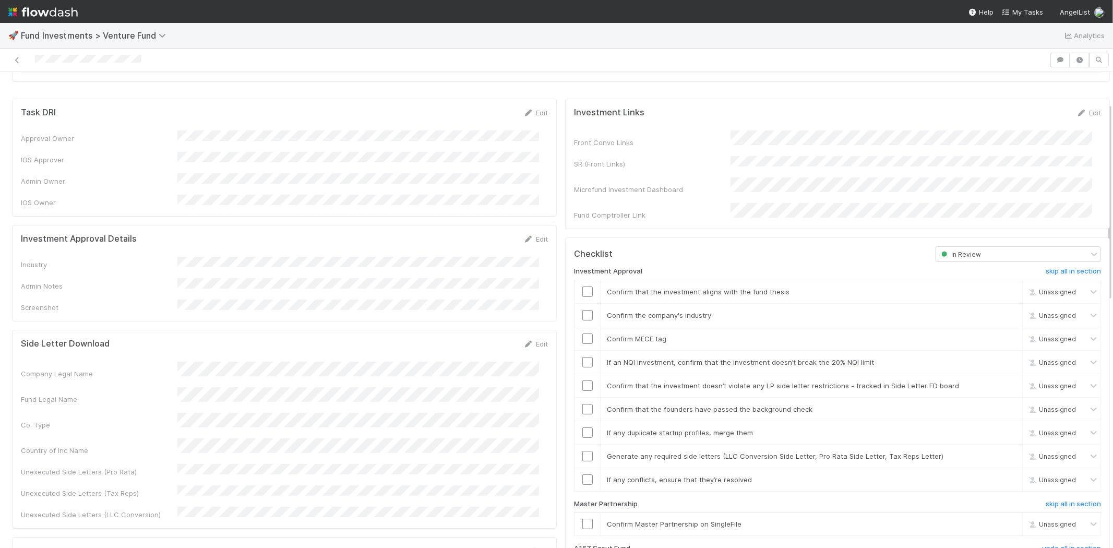
scroll to position [58, 0]
drag, startPoint x: 519, startPoint y: 230, endPoint x: 502, endPoint y: 233, distance: 17.1
click at [523, 237] on icon at bounding box center [528, 240] width 10 height 7
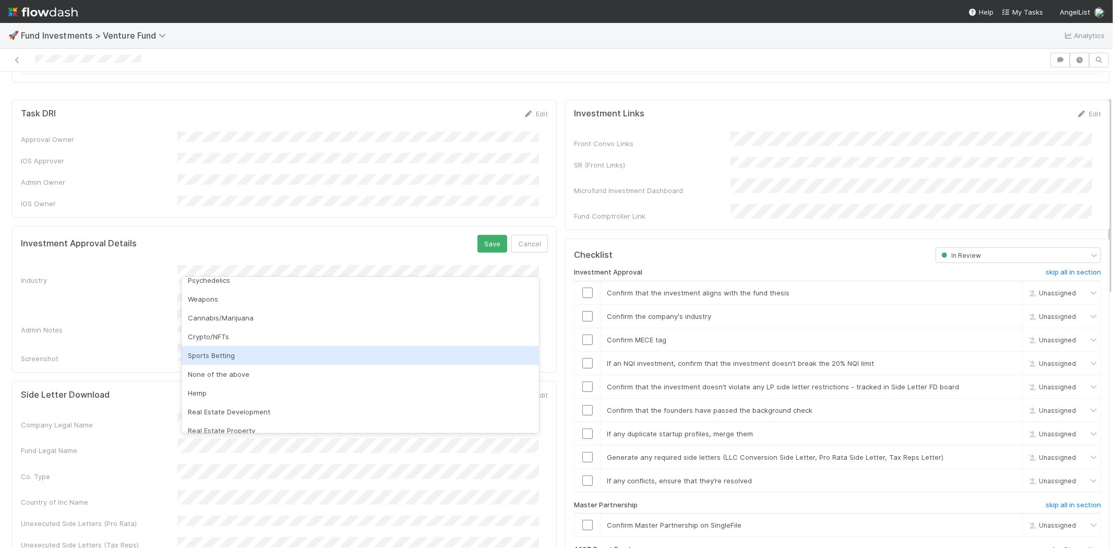
scroll to position [298, 0]
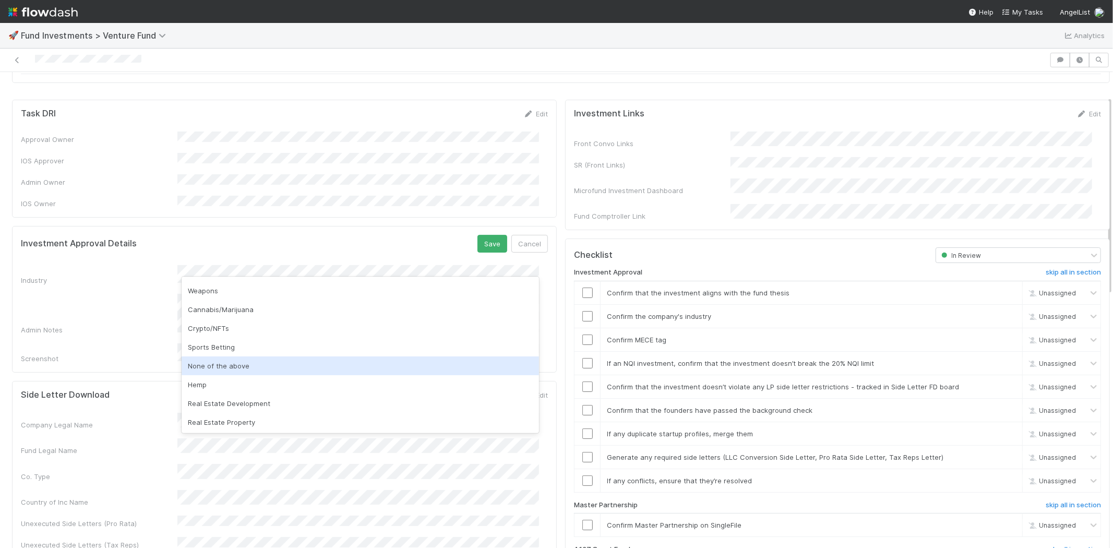
click at [246, 368] on div "None of the above" at bounding box center [360, 365] width 357 height 19
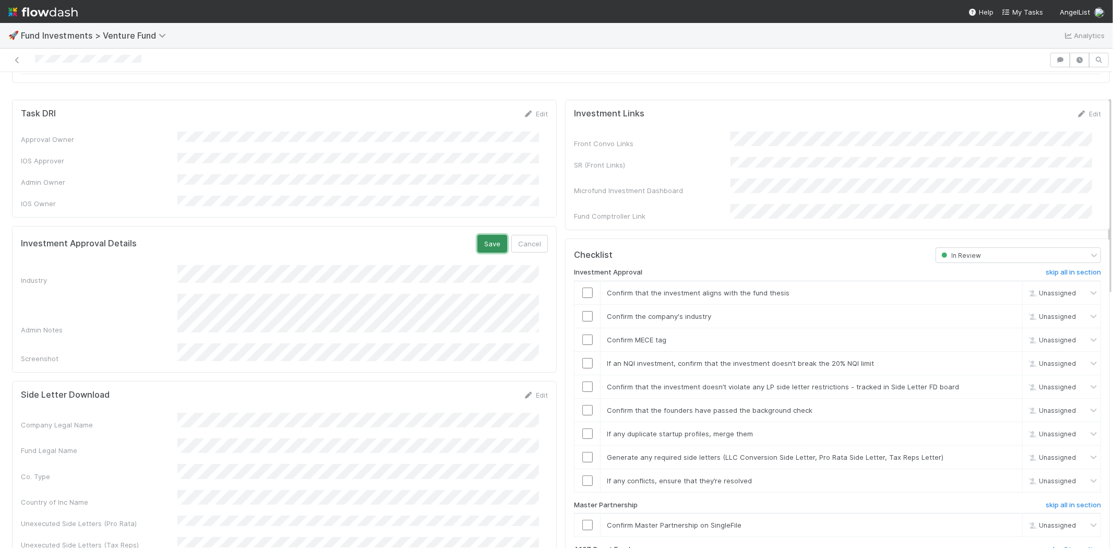
click at [484, 235] on button "Save" at bounding box center [492, 244] width 30 height 18
click at [582, 287] on input "checkbox" at bounding box center [587, 292] width 10 height 10
click at [582, 311] on input "checkbox" at bounding box center [587, 316] width 10 height 10
click at [583, 334] on input "checkbox" at bounding box center [587, 339] width 10 height 10
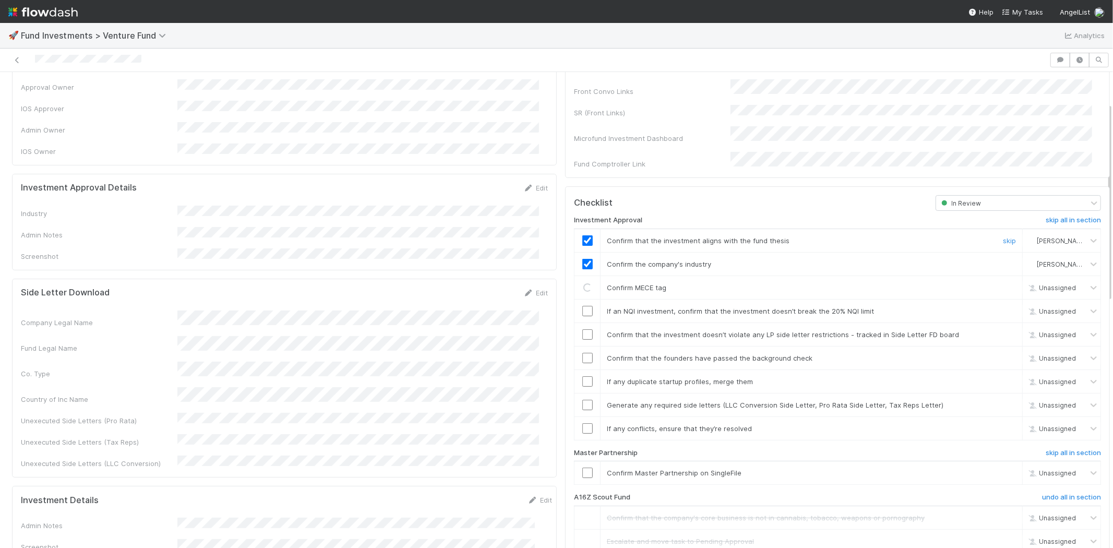
scroll to position [174, 0]
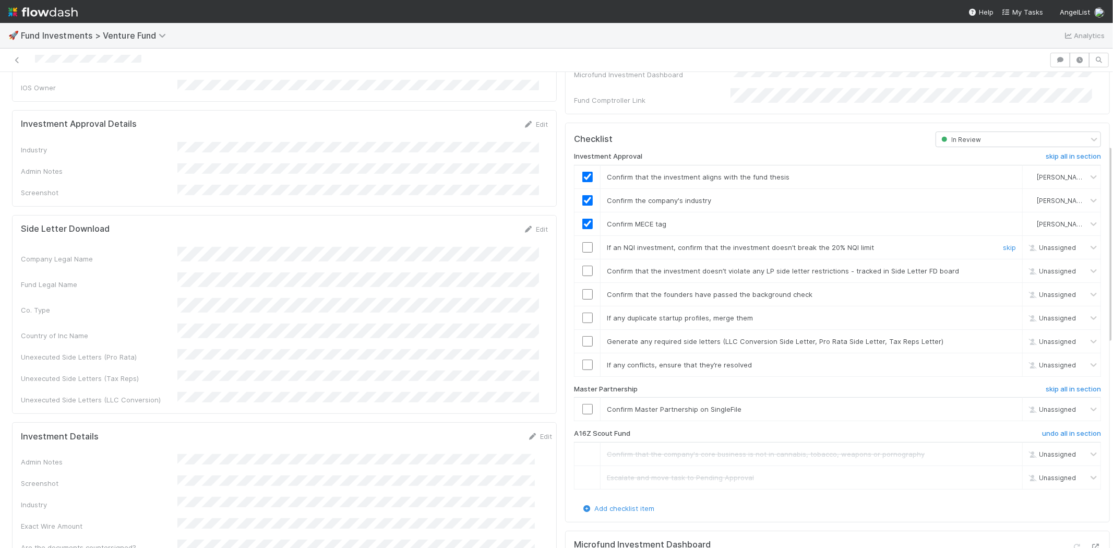
click at [582, 242] on input "checkbox" at bounding box center [587, 247] width 10 height 10
click at [582, 266] on input "checkbox" at bounding box center [587, 271] width 10 height 10
drag, startPoint x: 581, startPoint y: 283, endPoint x: 581, endPoint y: 296, distance: 13.1
click at [582, 289] on input "checkbox" at bounding box center [587, 294] width 10 height 10
click at [582, 312] on input "checkbox" at bounding box center [587, 317] width 10 height 10
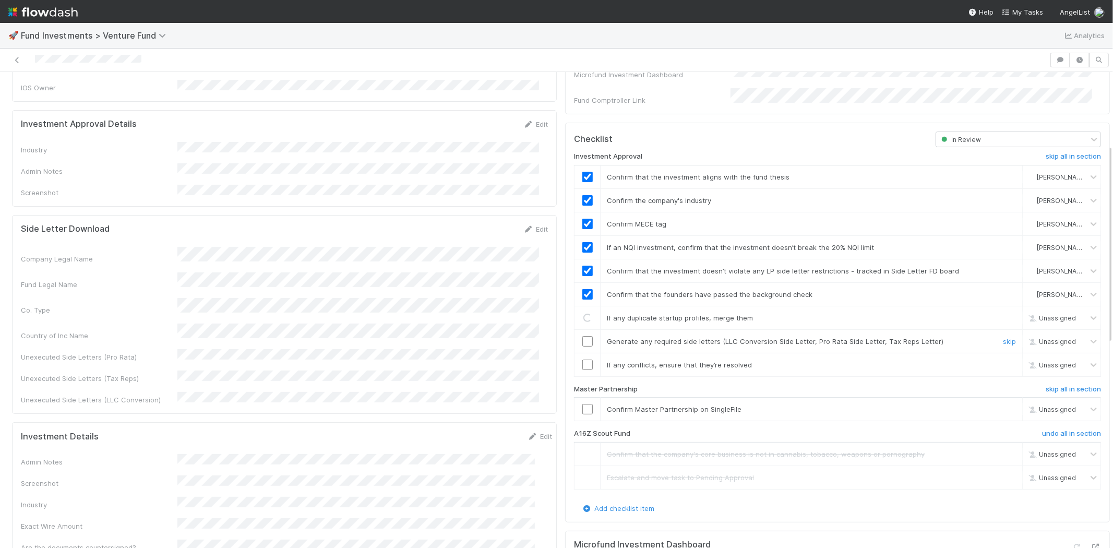
click at [582, 336] on input "checkbox" at bounding box center [587, 341] width 10 height 10
click at [582, 359] on input "checkbox" at bounding box center [587, 364] width 10 height 10
click at [575, 405] on td at bounding box center [587, 409] width 26 height 23
click at [582, 404] on input "checkbox" at bounding box center [587, 409] width 10 height 10
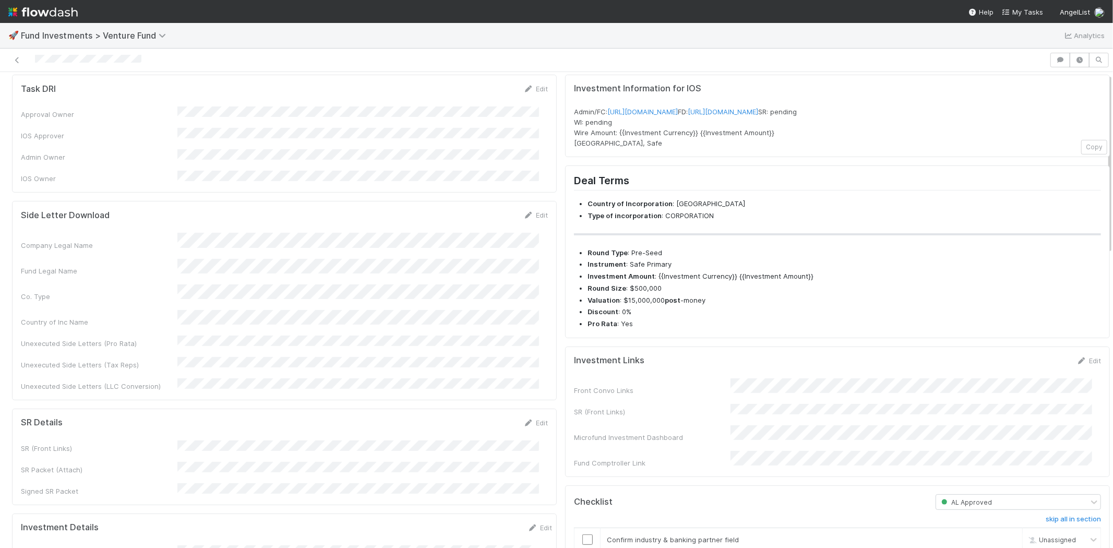
scroll to position [0, 0]
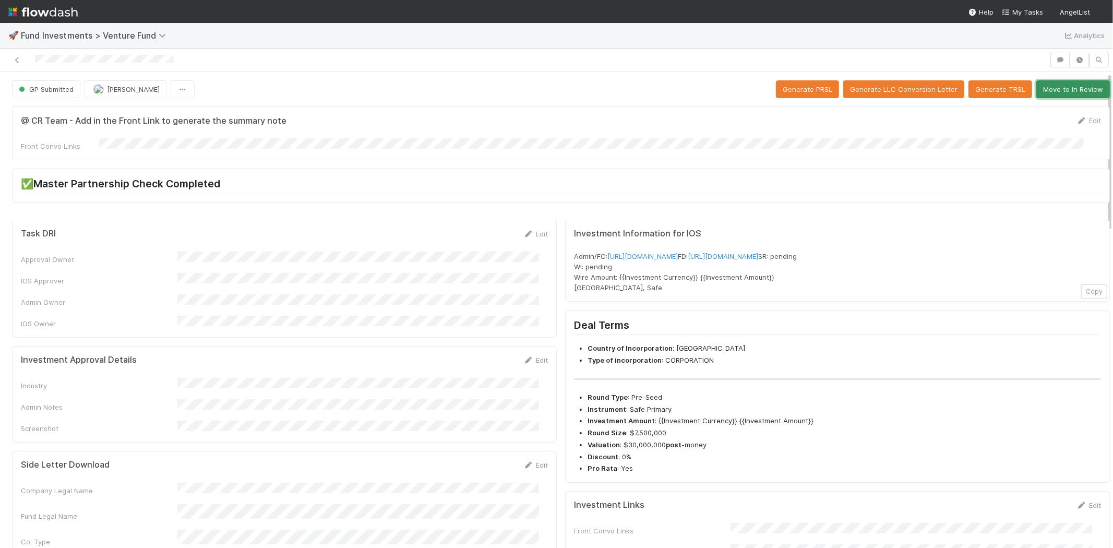
click at [1058, 89] on button "Move to In Review" at bounding box center [1073, 89] width 74 height 18
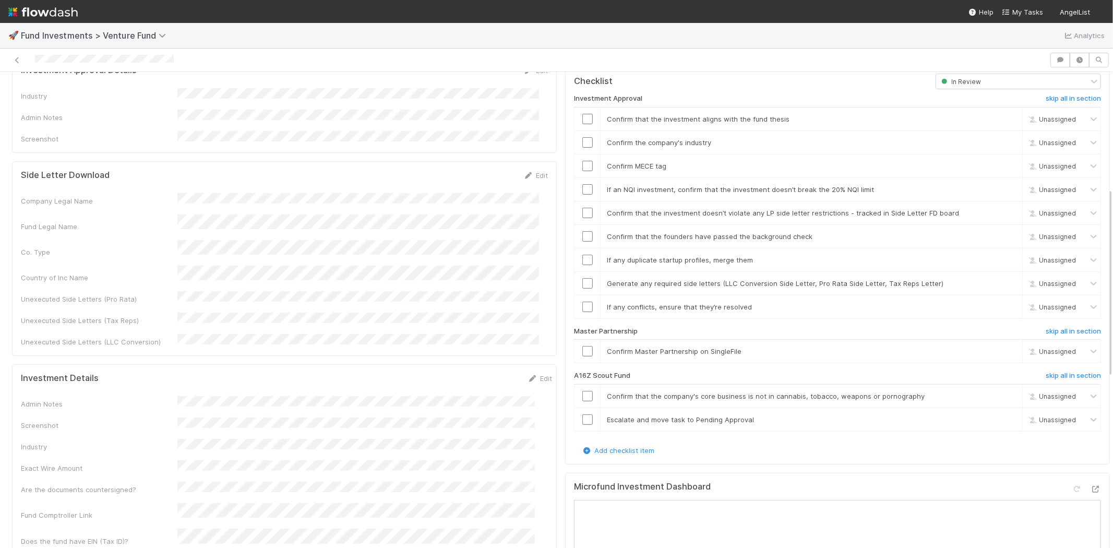
scroll to position [347, 0]
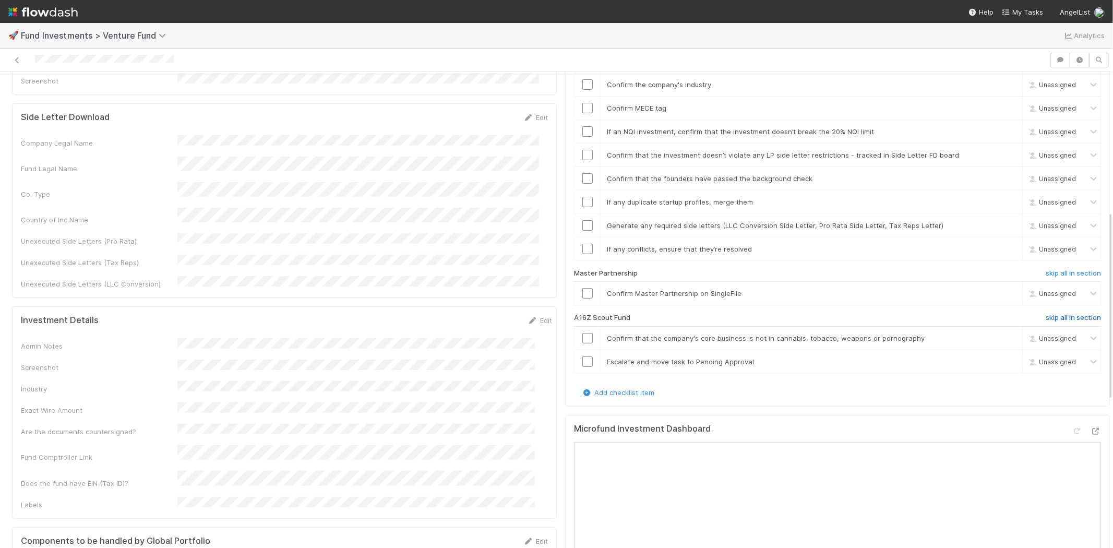
click at [1054, 314] on h6 "skip all in section" at bounding box center [1072, 318] width 55 height 8
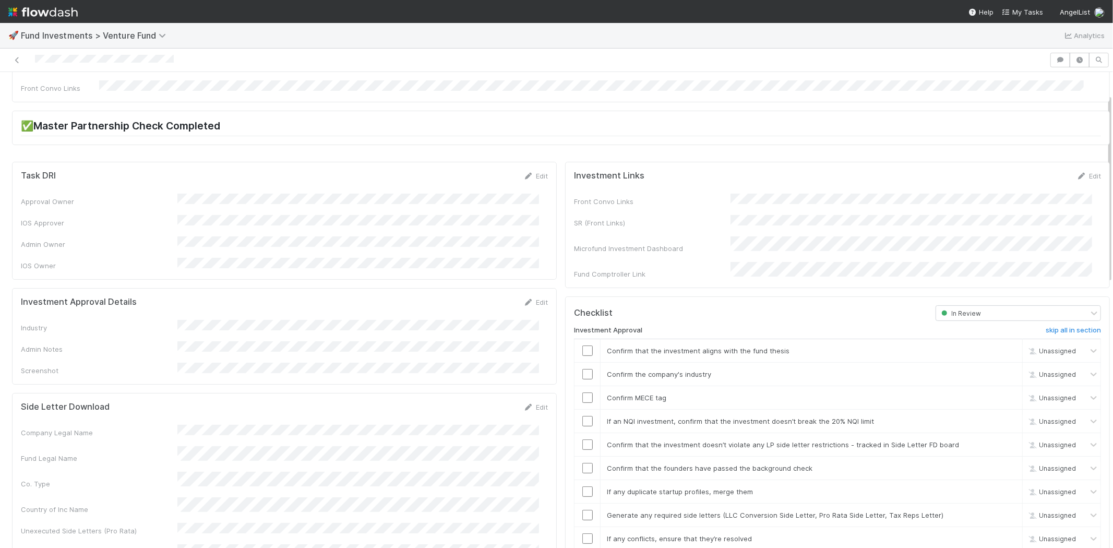
scroll to position [0, 0]
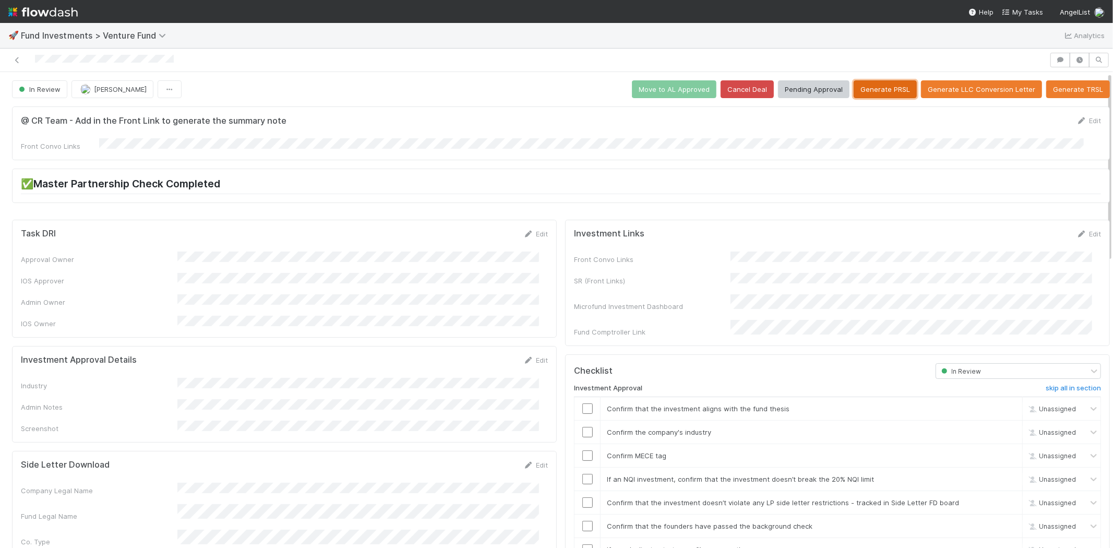
click at [869, 87] on button "Generate PRSL" at bounding box center [884, 89] width 63 height 18
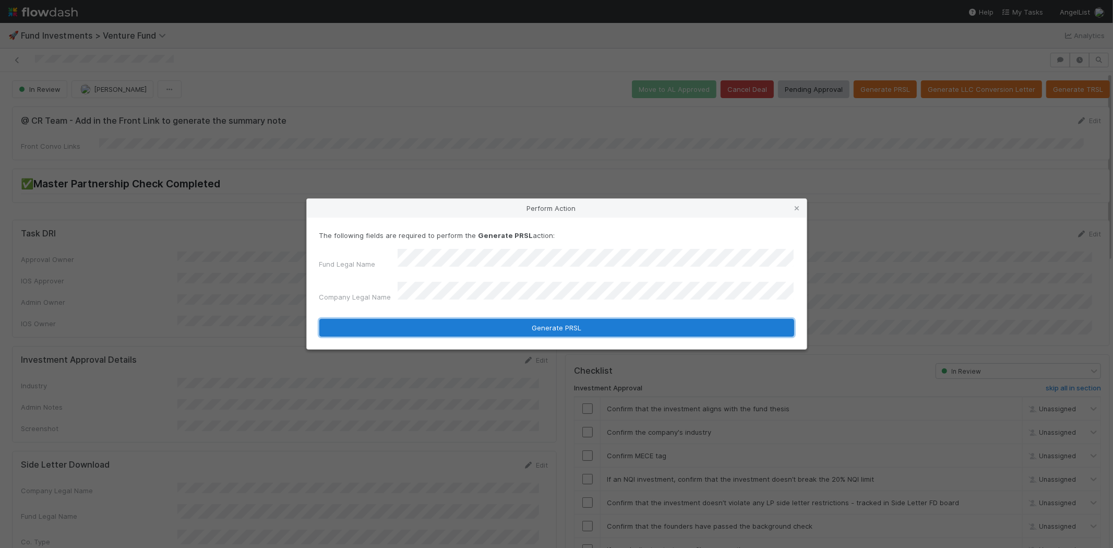
click at [452, 322] on button "Generate PRSL" at bounding box center [556, 328] width 475 height 18
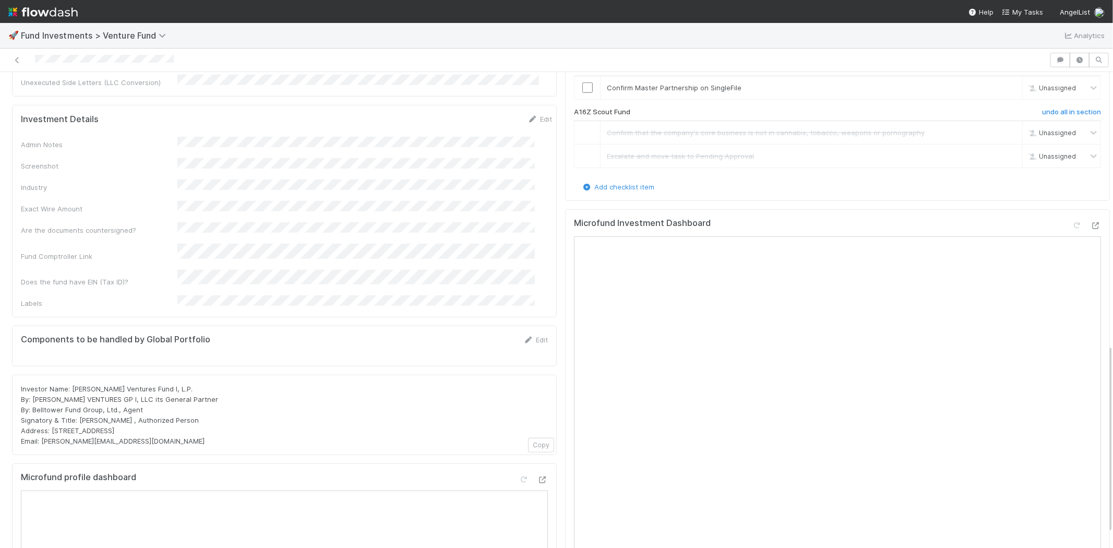
scroll to position [548, 0]
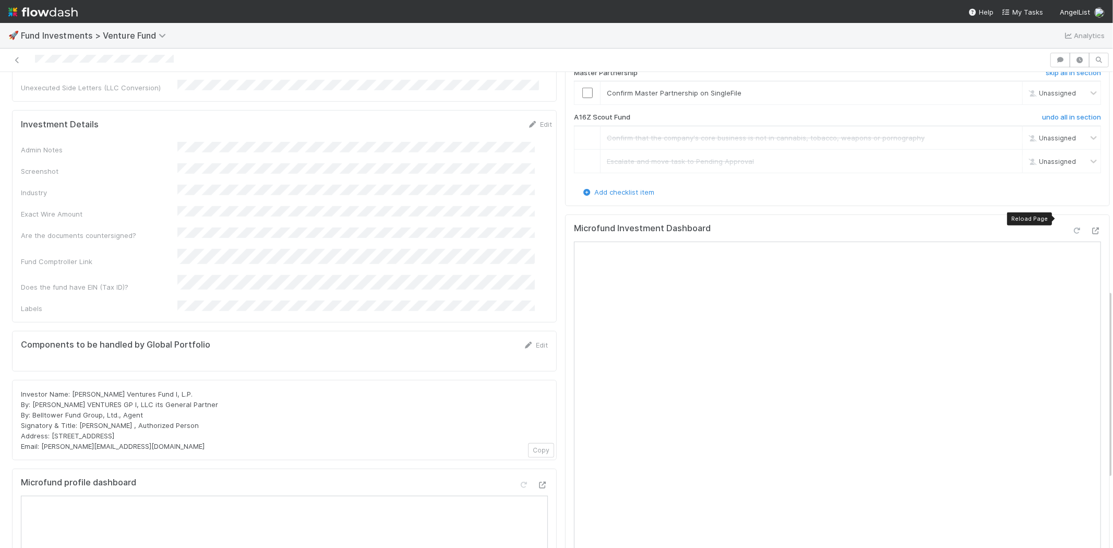
click at [1072, 225] on div at bounding box center [1077, 230] width 10 height 10
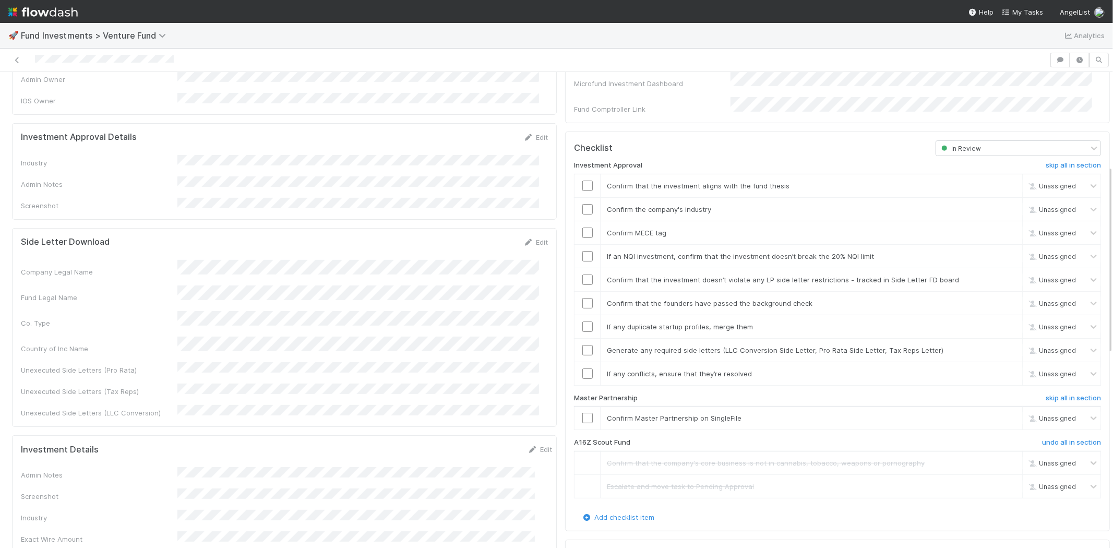
scroll to position [200, 0]
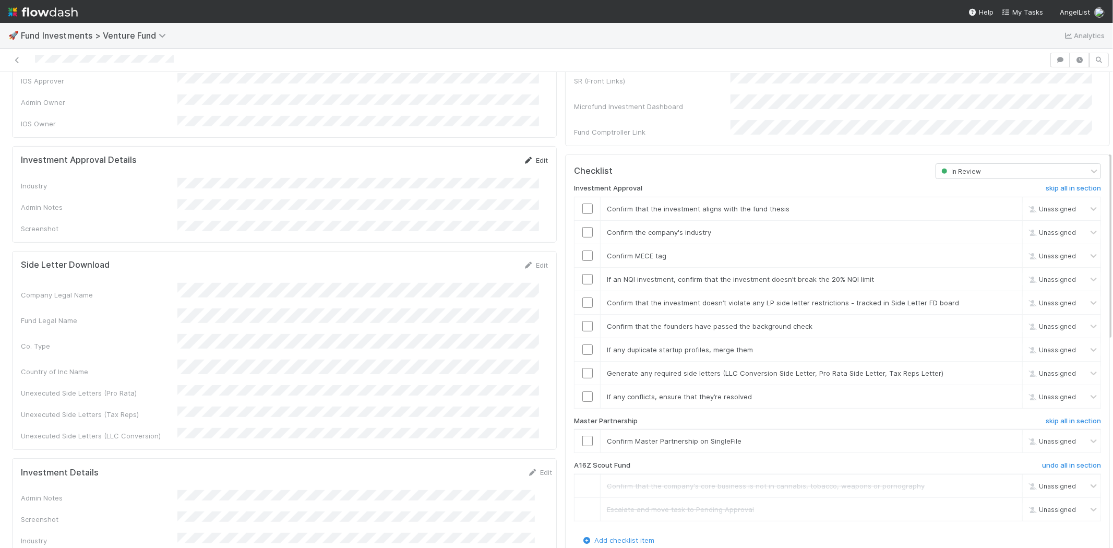
click at [530, 156] on link "Edit" at bounding box center [535, 160] width 25 height 8
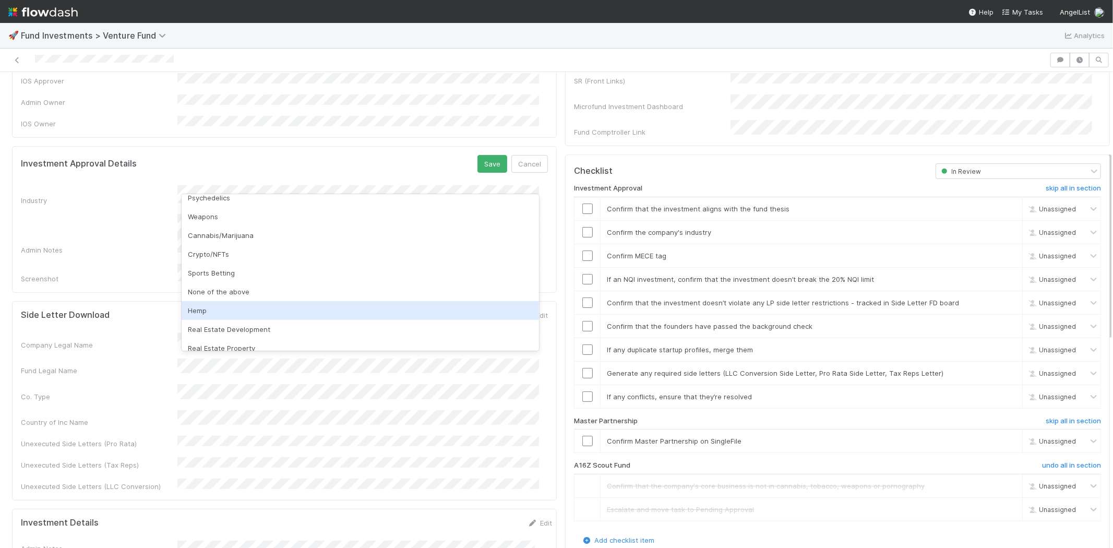
scroll to position [298, 0]
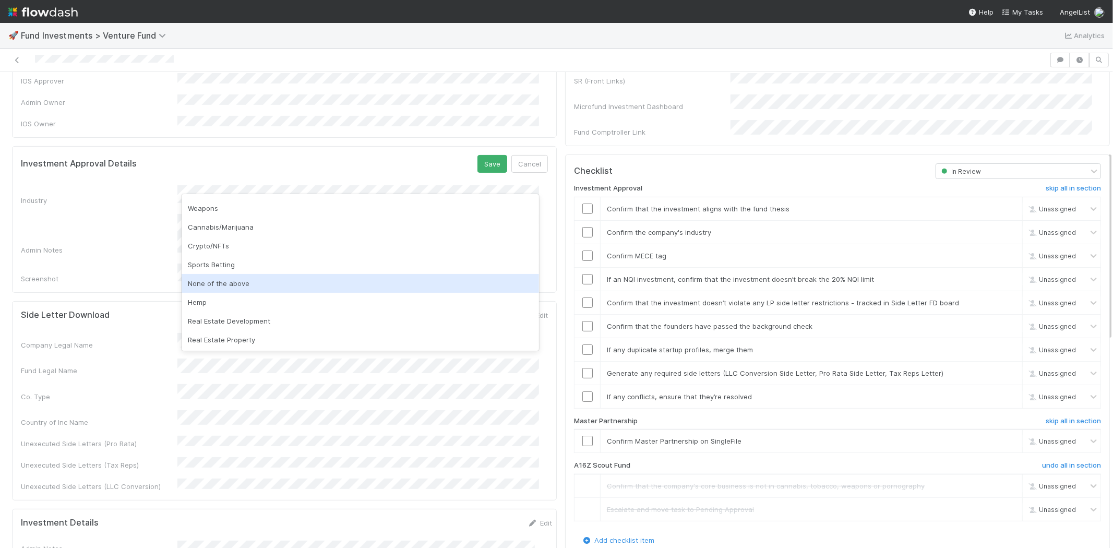
click at [230, 282] on div "None of the above" at bounding box center [360, 283] width 357 height 19
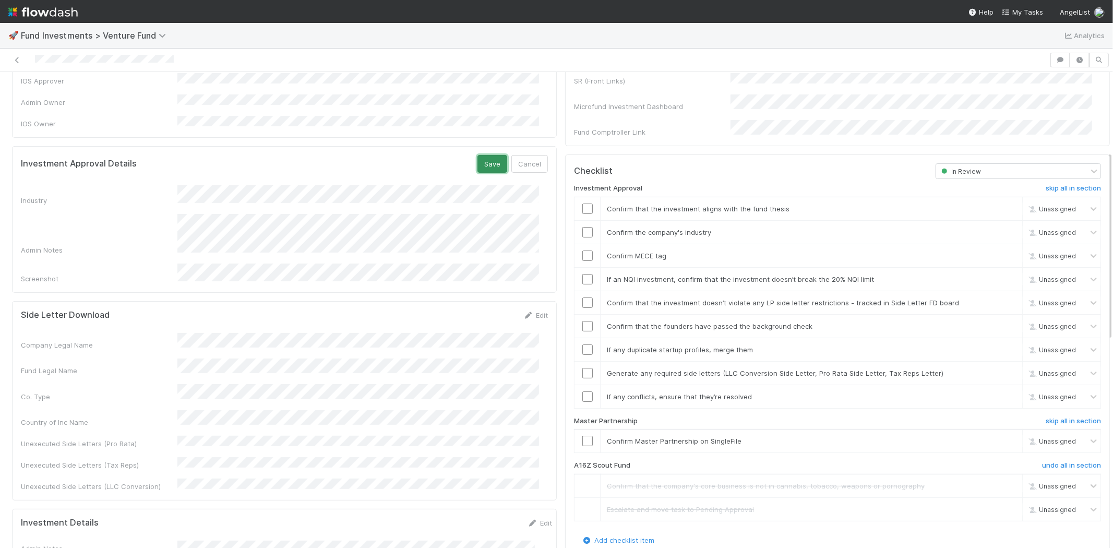
click at [478, 155] on button "Save" at bounding box center [492, 164] width 30 height 18
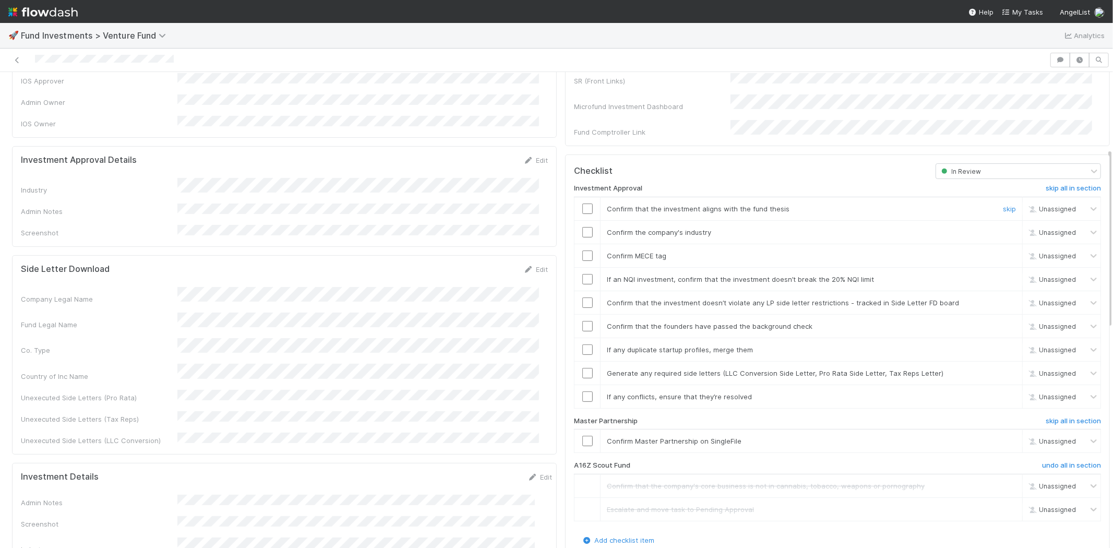
click at [575, 197] on td at bounding box center [587, 208] width 26 height 23
click at [578, 201] on td at bounding box center [587, 208] width 26 height 23
click at [582, 203] on input "checkbox" at bounding box center [587, 208] width 10 height 10
click at [582, 227] on input "checkbox" at bounding box center [587, 232] width 10 height 10
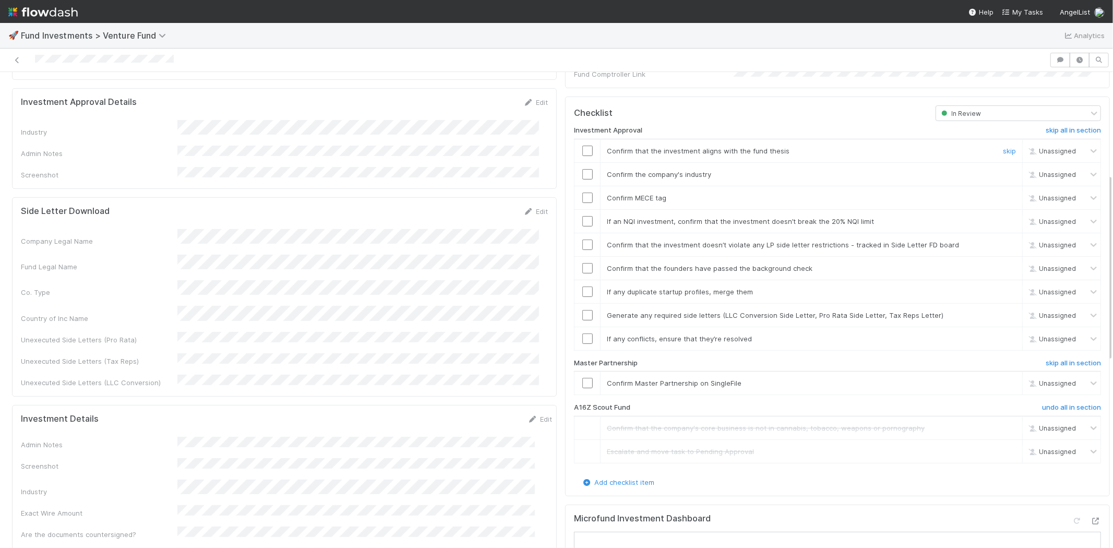
click at [582, 146] on input "checkbox" at bounding box center [587, 151] width 10 height 10
click at [582, 169] on input "checkbox" at bounding box center [587, 174] width 10 height 10
checkbox input "true"
click at [582, 193] on input "checkbox" at bounding box center [587, 198] width 10 height 10
click at [582, 216] on input "checkbox" at bounding box center [587, 221] width 10 height 10
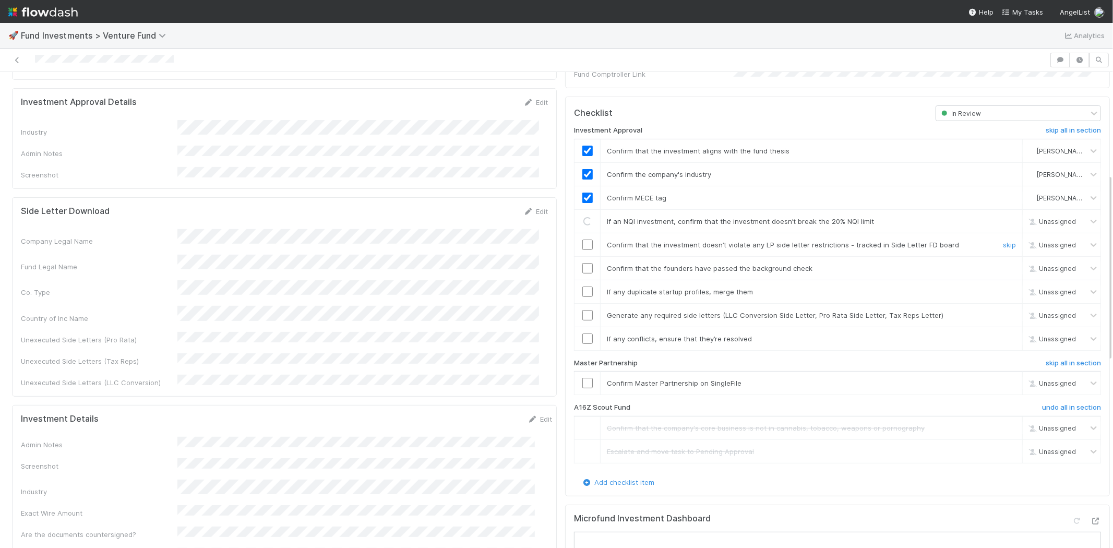
click at [582, 239] on input "checkbox" at bounding box center [587, 244] width 10 height 10
click at [582, 263] on input "checkbox" at bounding box center [587, 268] width 10 height 10
click at [582, 286] on input "checkbox" at bounding box center [587, 291] width 10 height 10
click at [582, 310] on input "checkbox" at bounding box center [587, 315] width 10 height 10
click at [578, 327] on td at bounding box center [587, 338] width 26 height 23
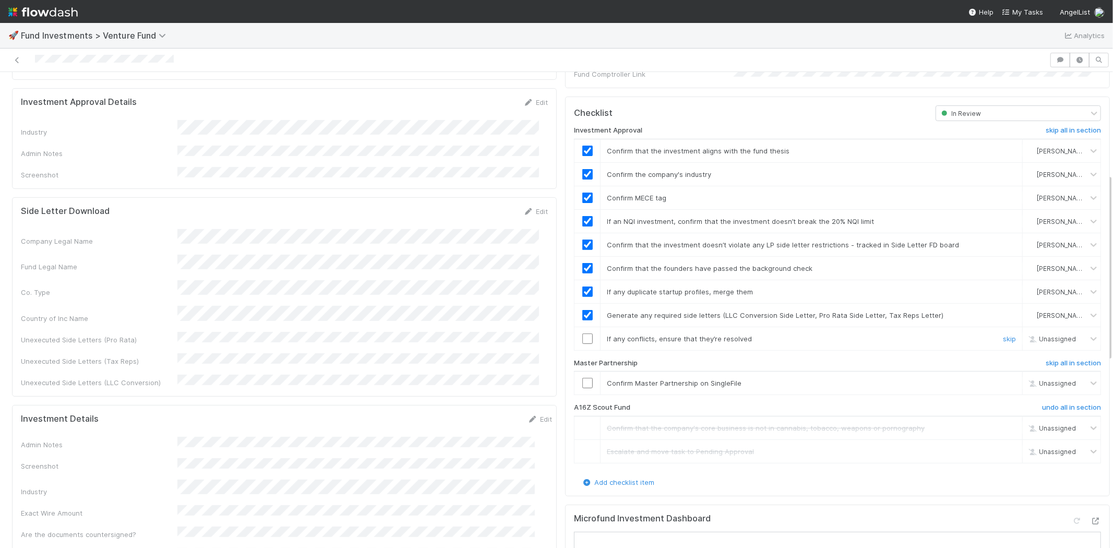
click at [582, 333] on input "checkbox" at bounding box center [587, 338] width 10 height 10
click at [582, 378] on input "checkbox" at bounding box center [587, 383] width 10 height 10
checkbox input "true"
click at [582, 378] on input "checkbox" at bounding box center [587, 383] width 10 height 10
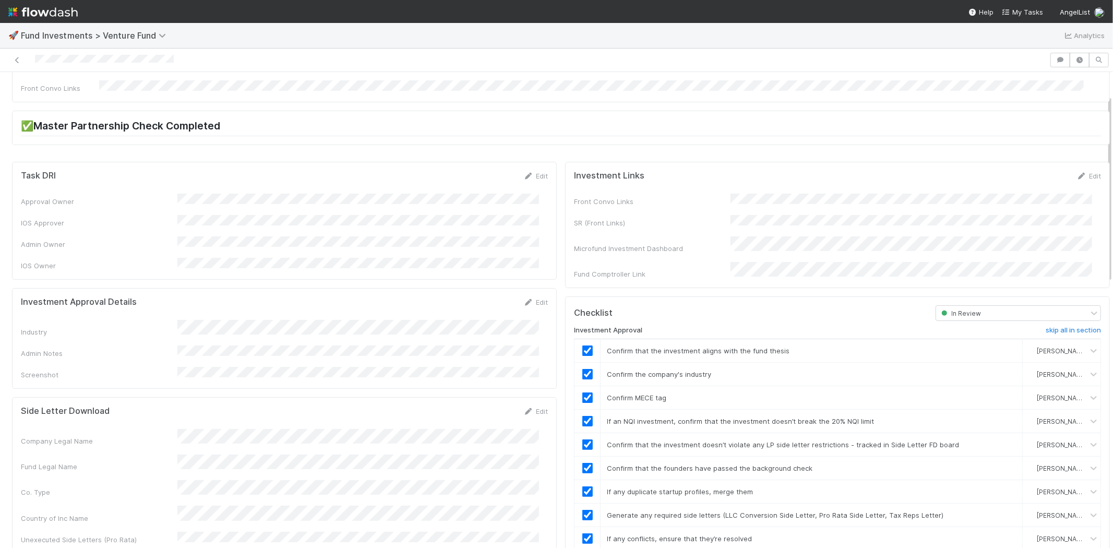
scroll to position [0, 0]
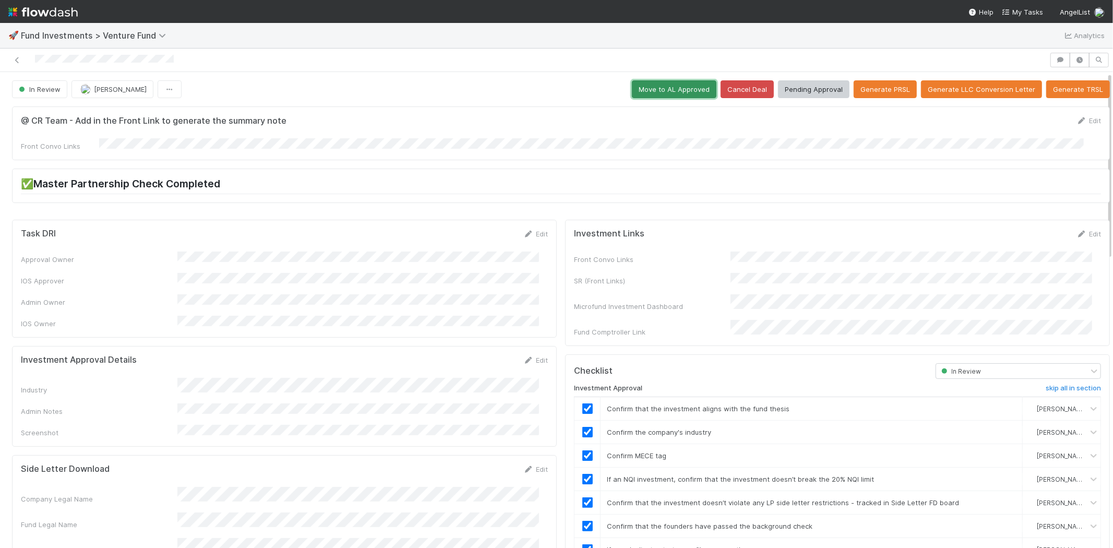
click at [660, 90] on button "Move to AL Approved" at bounding box center [674, 89] width 85 height 18
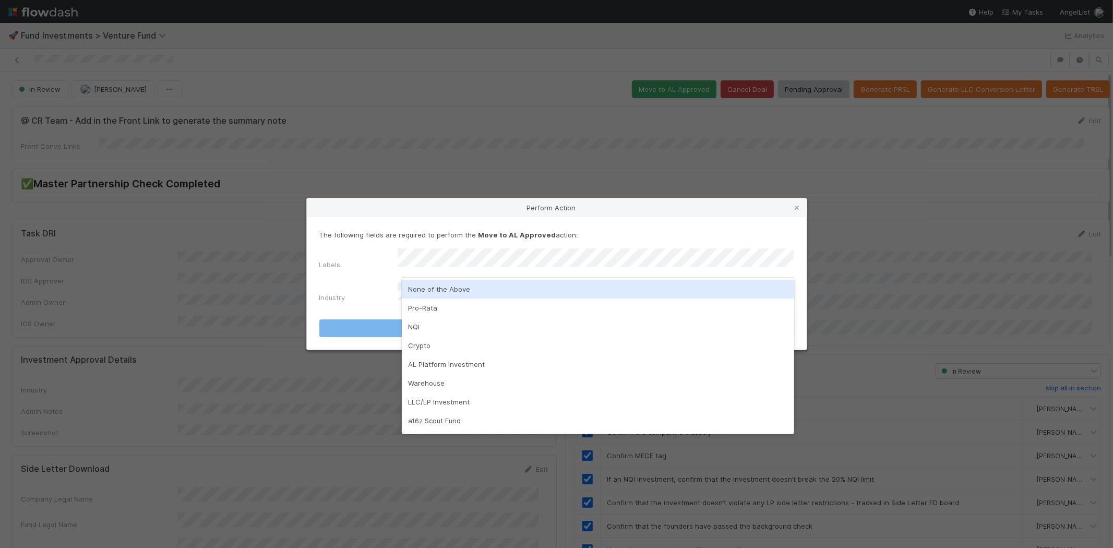
click at [435, 285] on div "None of the Above" at bounding box center [598, 289] width 392 height 19
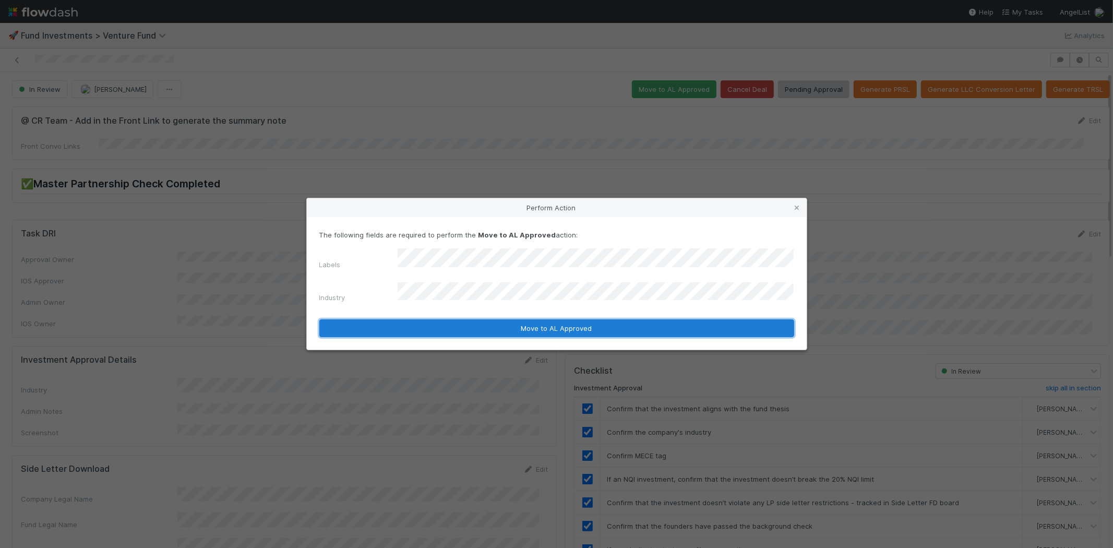
click at [430, 320] on button "Move to AL Approved" at bounding box center [556, 328] width 475 height 18
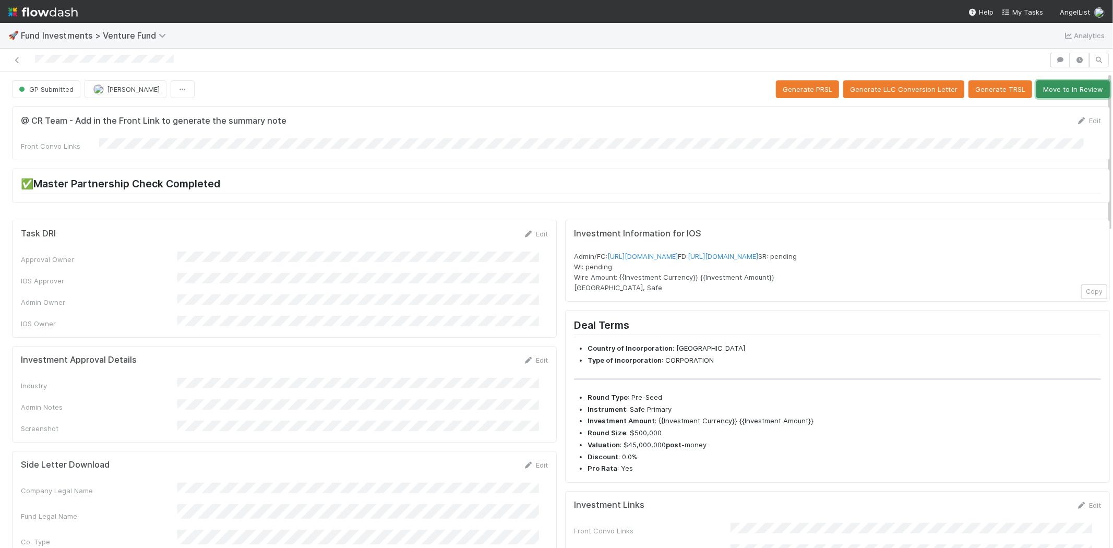
click at [1050, 89] on button "Move to In Review" at bounding box center [1073, 89] width 74 height 18
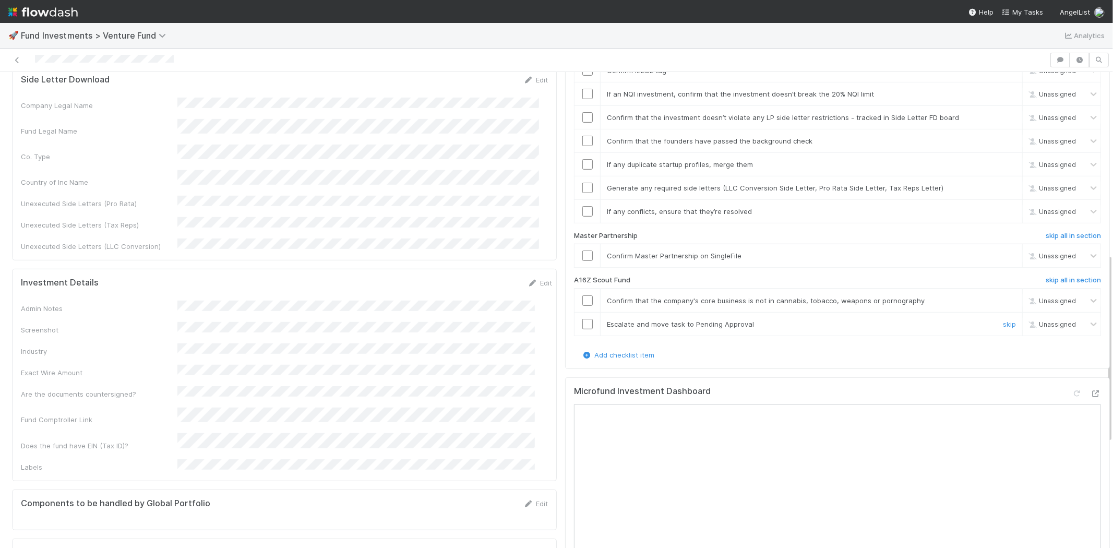
scroll to position [463, 0]
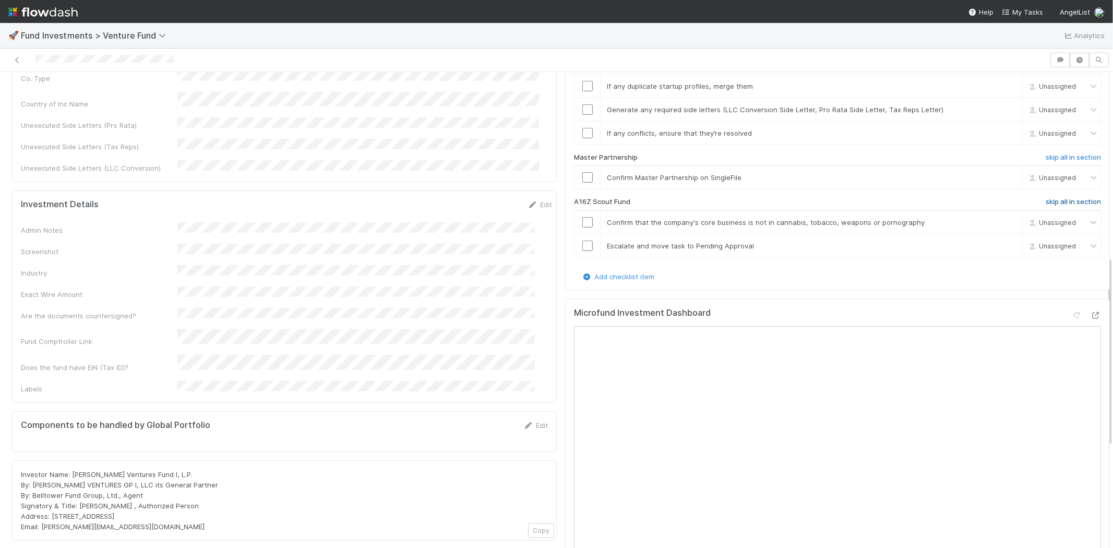
click at [1045, 198] on h6 "skip all in section" at bounding box center [1072, 202] width 55 height 8
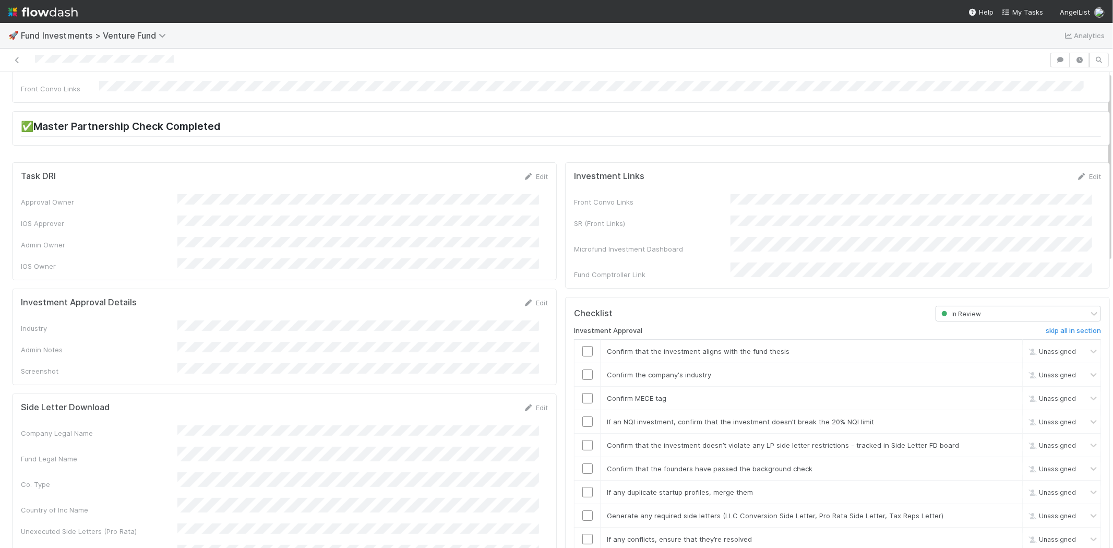
scroll to position [0, 0]
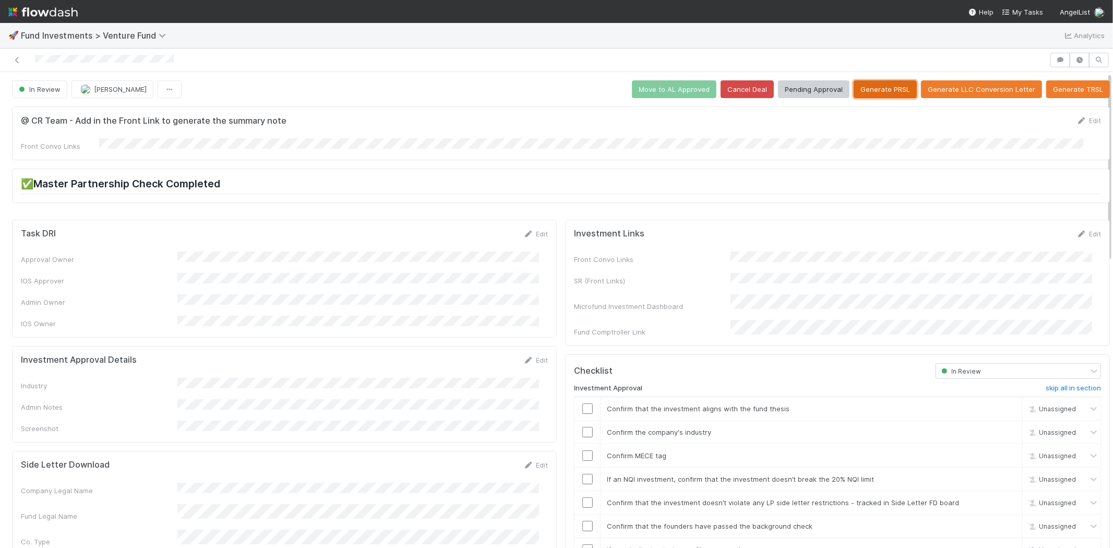
click at [868, 83] on button "Generate PRSL" at bounding box center [884, 89] width 63 height 18
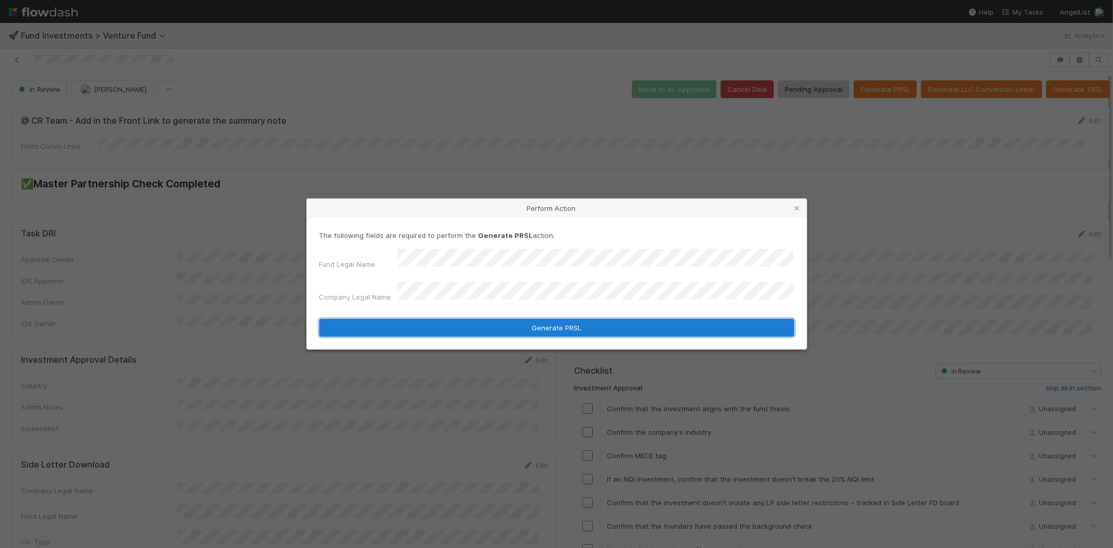
click at [478, 325] on button "Generate PRSL" at bounding box center [556, 328] width 475 height 18
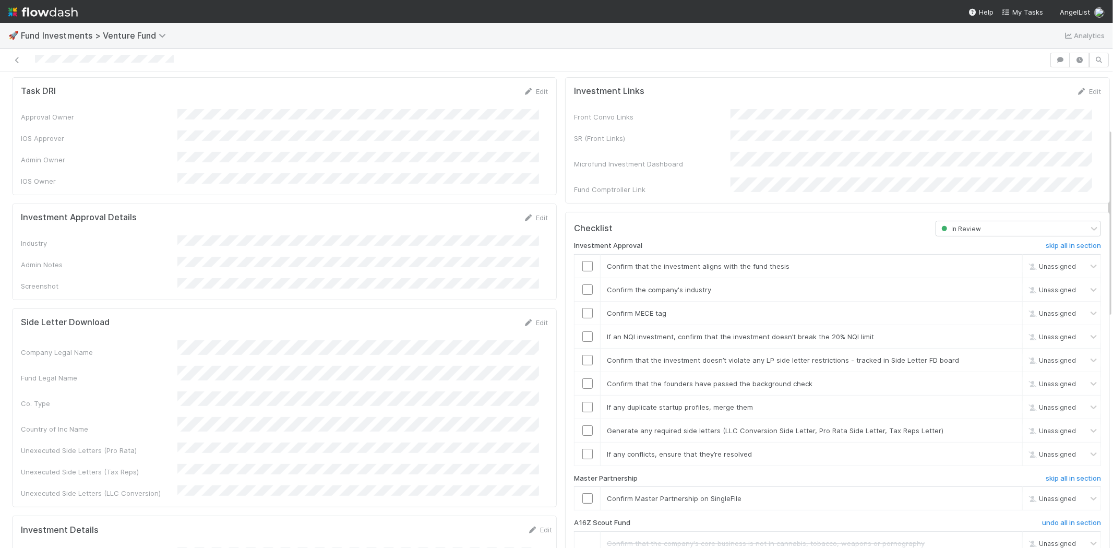
scroll to position [142, 0]
click at [525, 214] on link "Edit" at bounding box center [535, 218] width 25 height 8
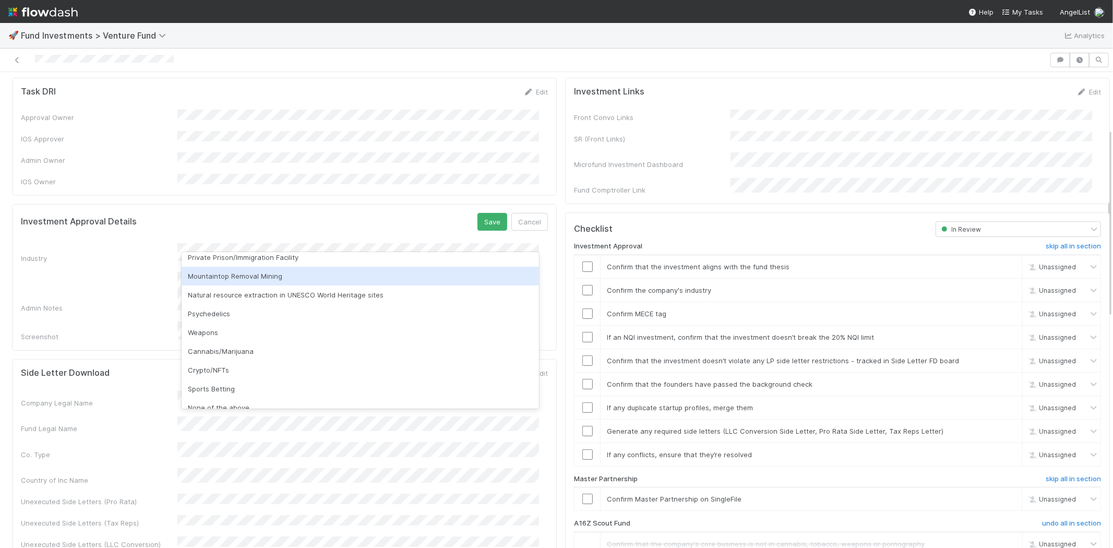
scroll to position [298, 0]
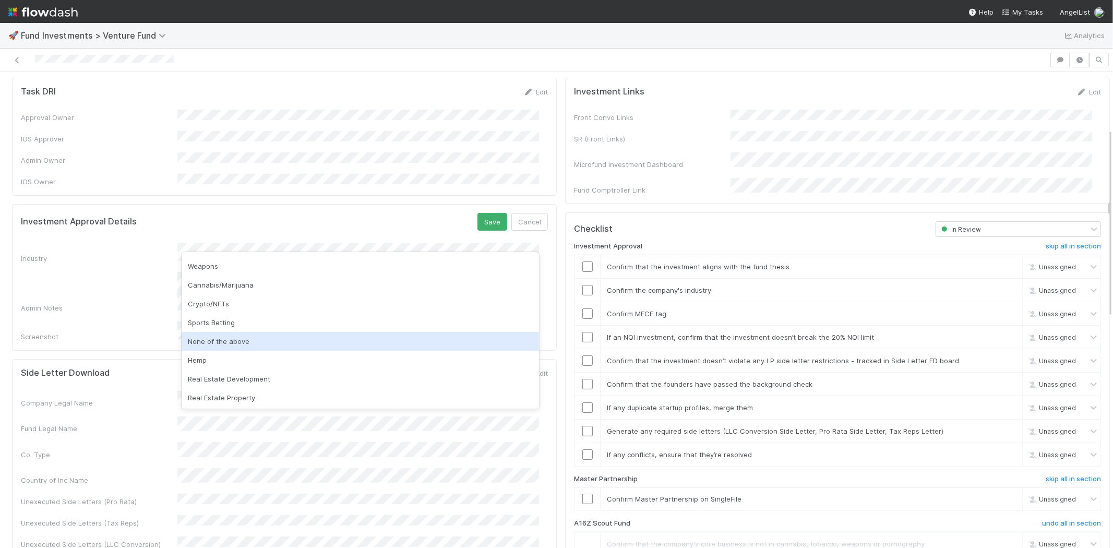
click at [222, 335] on div "None of the above" at bounding box center [360, 341] width 357 height 19
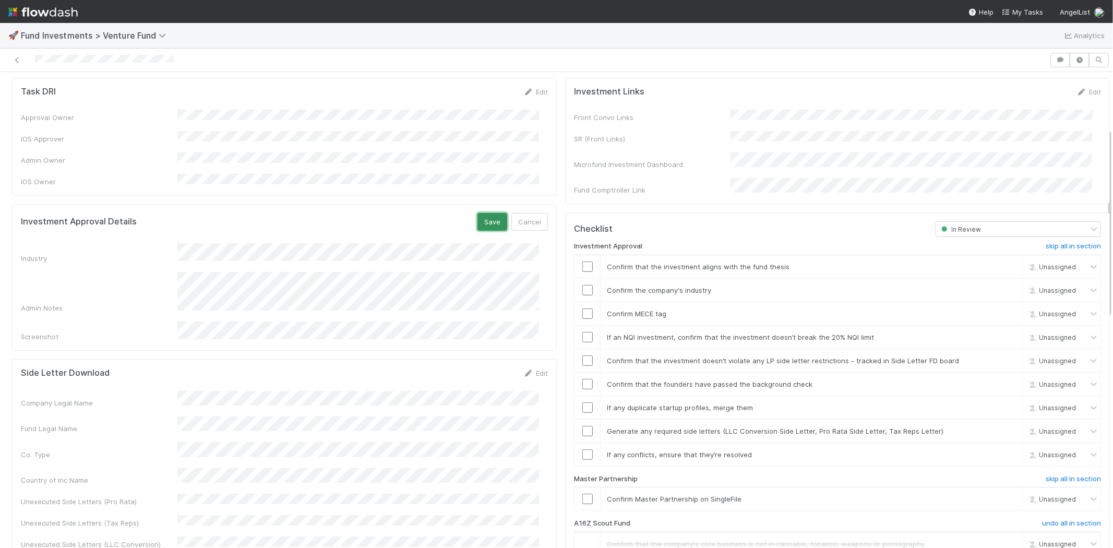
click at [478, 213] on button "Save" at bounding box center [492, 222] width 30 height 18
click at [582, 261] on input "checkbox" at bounding box center [587, 266] width 10 height 10
click at [574, 285] on div at bounding box center [587, 290] width 26 height 10
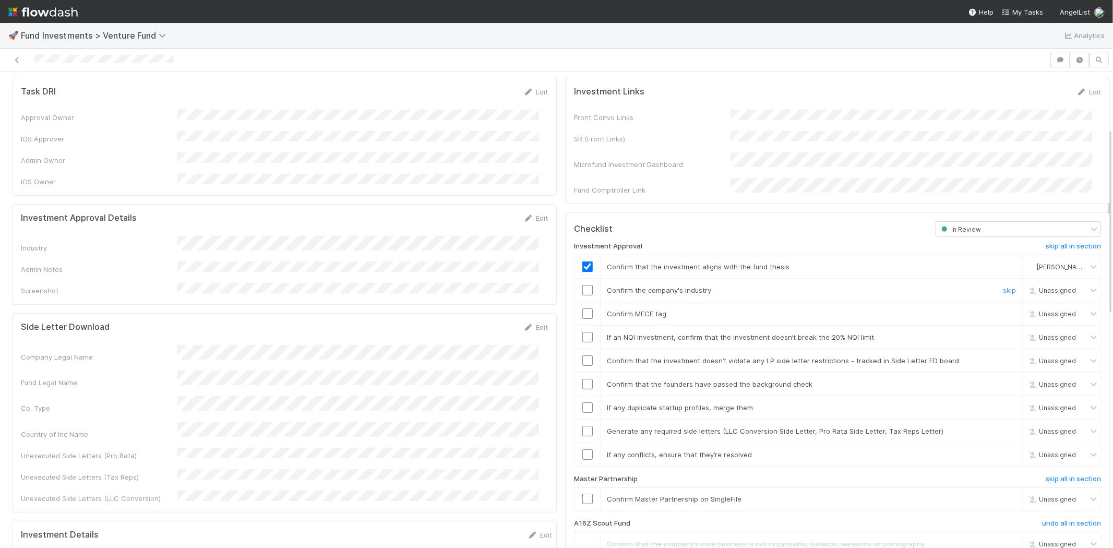
click at [582, 285] on input "checkbox" at bounding box center [587, 290] width 10 height 10
click at [582, 308] on input "checkbox" at bounding box center [587, 313] width 10 height 10
click at [576, 325] on td at bounding box center [587, 336] width 26 height 23
click at [582, 332] on input "checkbox" at bounding box center [587, 337] width 10 height 10
drag, startPoint x: 578, startPoint y: 277, endPoint x: 580, endPoint y: 288, distance: 11.7
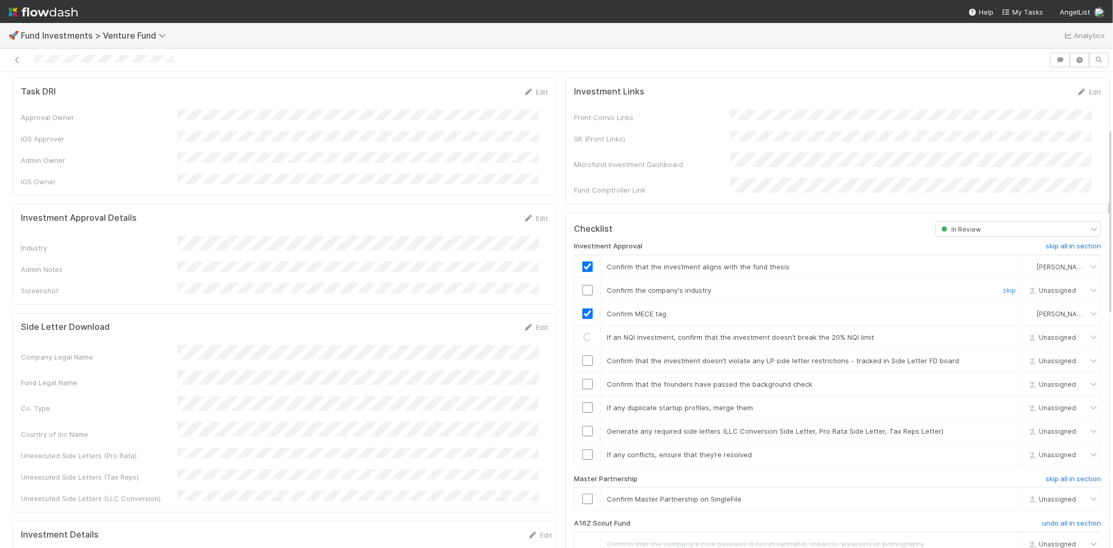
click at [582, 285] on input "checkbox" at bounding box center [587, 290] width 10 height 10
click at [582, 355] on input "checkbox" at bounding box center [587, 360] width 10 height 10
click at [582, 379] on input "checkbox" at bounding box center [587, 384] width 10 height 10
click at [582, 402] on input "checkbox" at bounding box center [587, 407] width 10 height 10
click at [582, 426] on input "checkbox" at bounding box center [587, 431] width 10 height 10
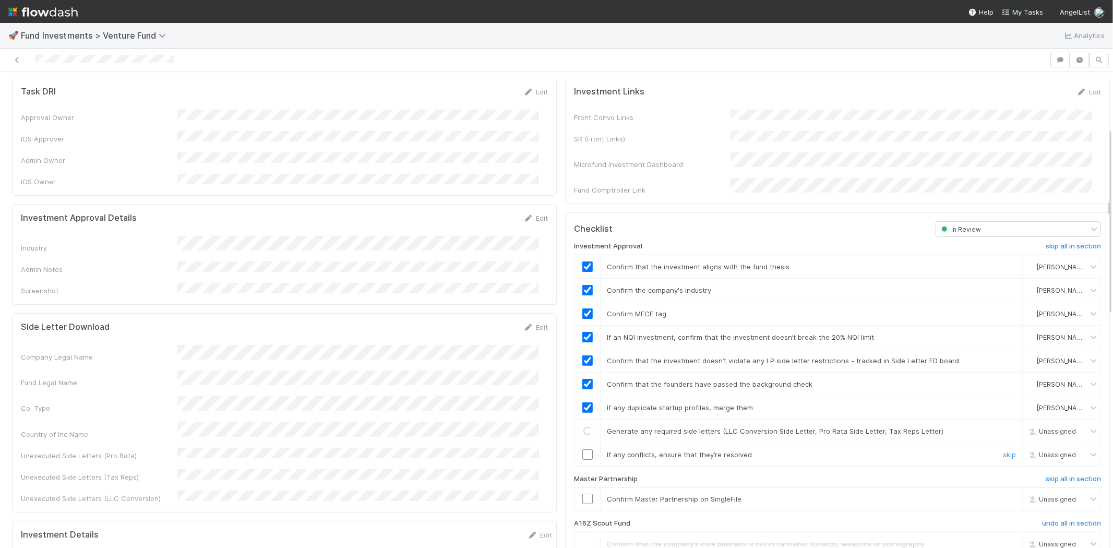
click at [582, 449] on input "checkbox" at bounding box center [587, 454] width 10 height 10
click at [582, 494] on input "checkbox" at bounding box center [587, 499] width 10 height 10
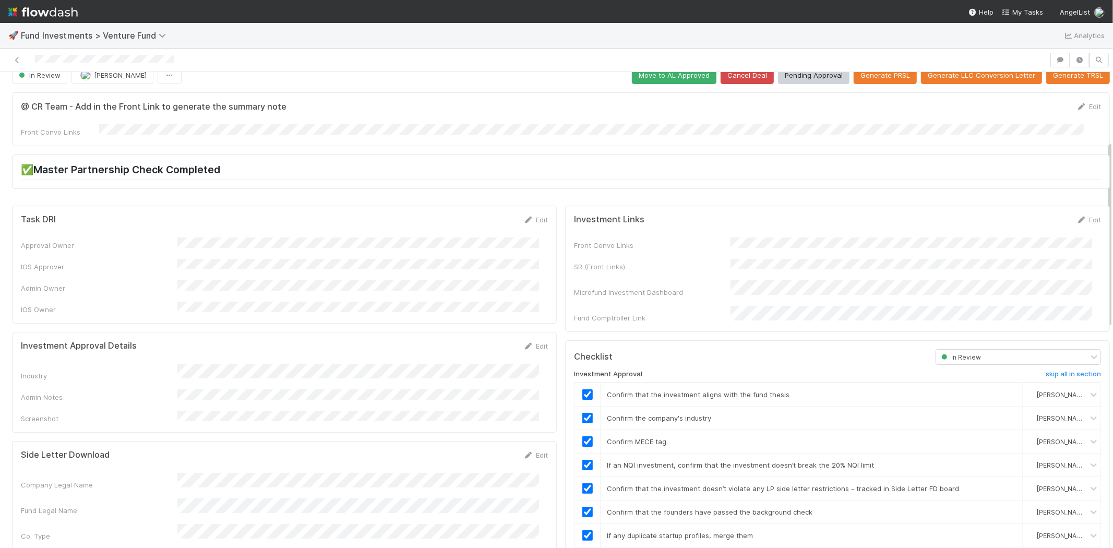
scroll to position [0, 0]
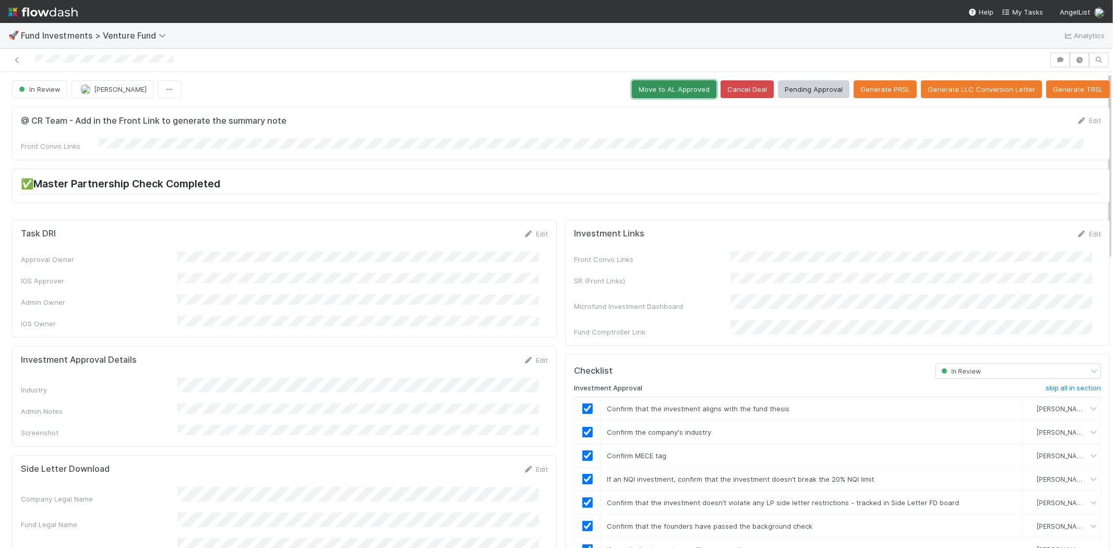
click at [650, 90] on button "Move to AL Approved" at bounding box center [674, 89] width 85 height 18
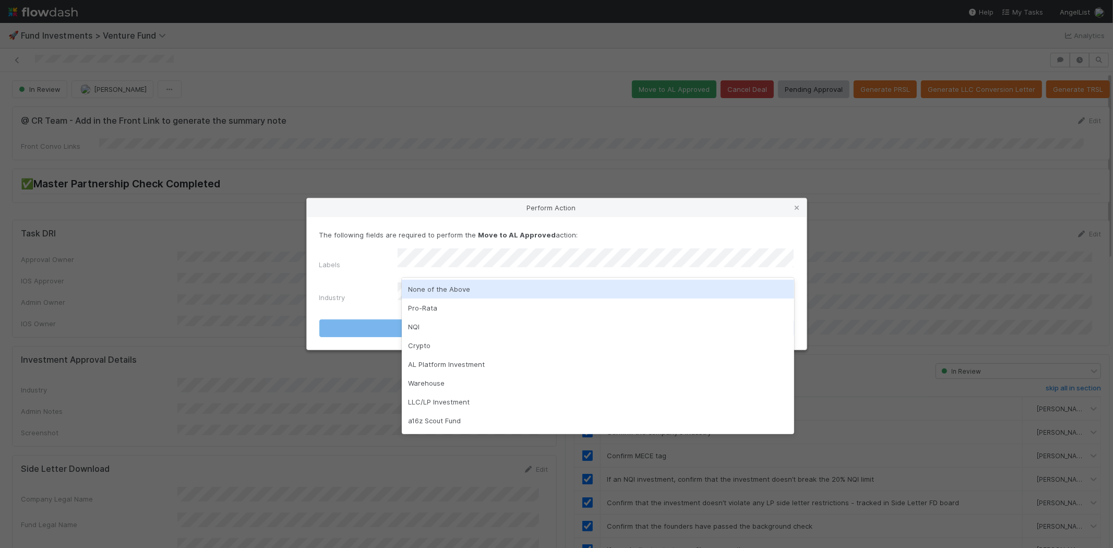
click at [418, 288] on div "None of the Above" at bounding box center [598, 289] width 392 height 19
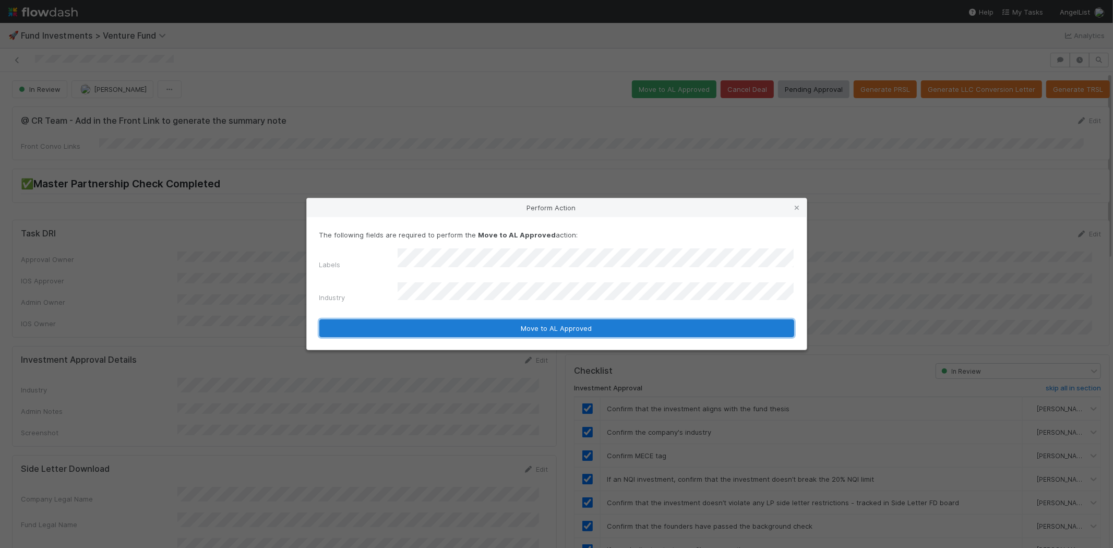
click at [414, 319] on button "Move to AL Approved" at bounding box center [556, 328] width 475 height 18
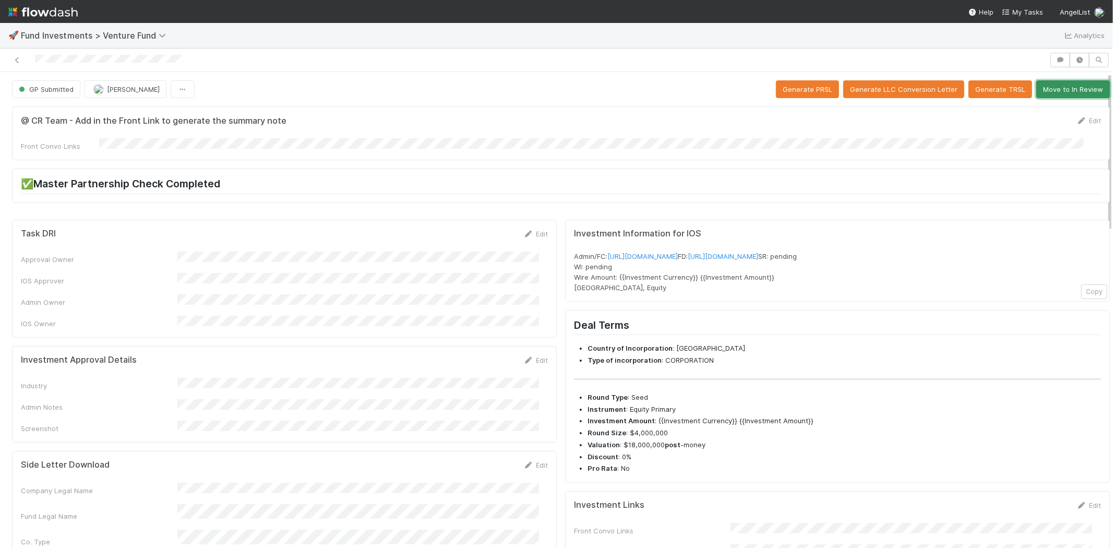
click at [1040, 81] on button "Move to In Review" at bounding box center [1073, 89] width 74 height 18
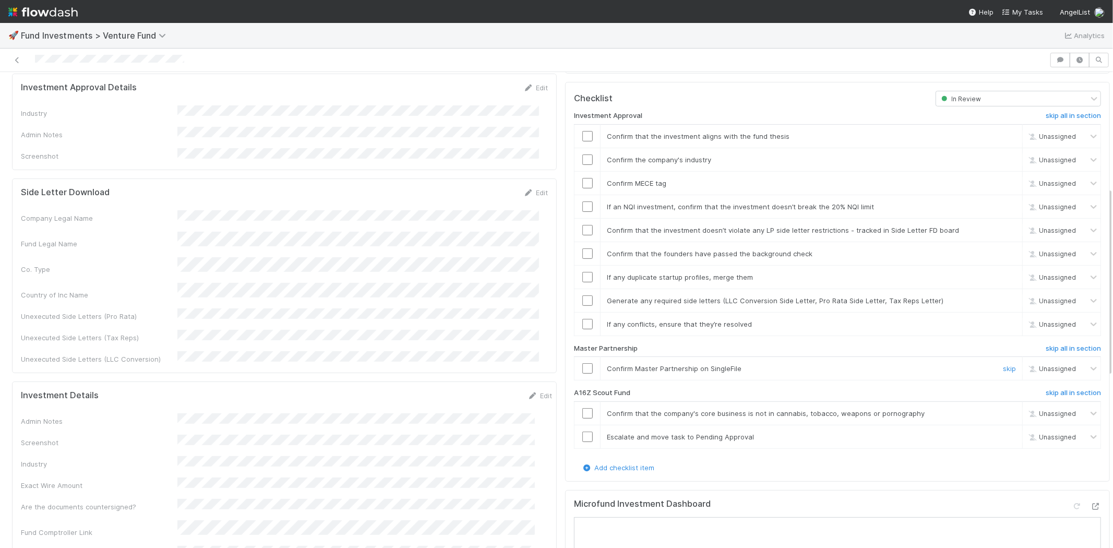
scroll to position [290, 0]
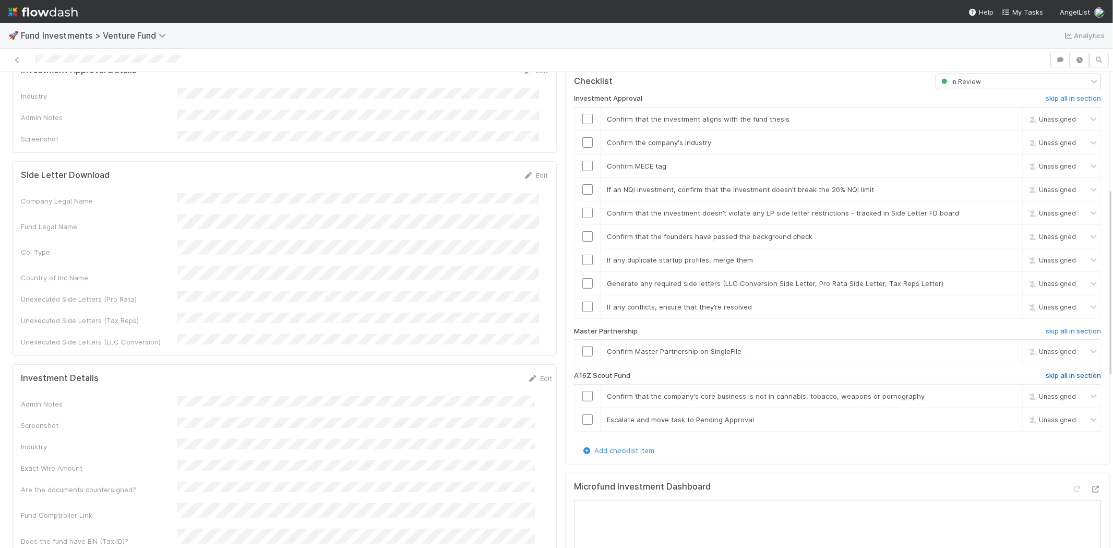
click at [1048, 371] on h6 "skip all in section" at bounding box center [1072, 375] width 55 height 8
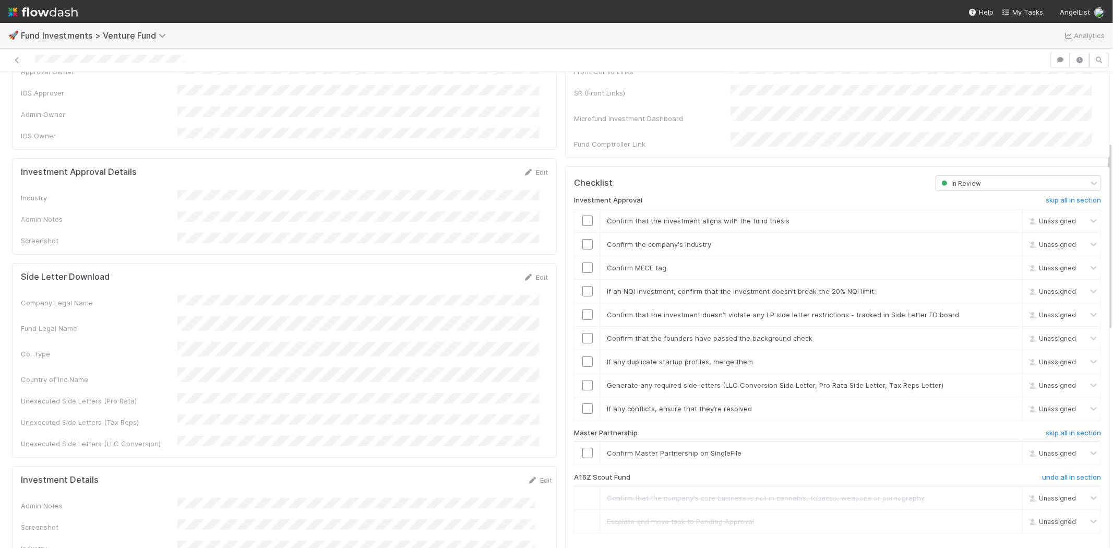
scroll to position [174, 0]
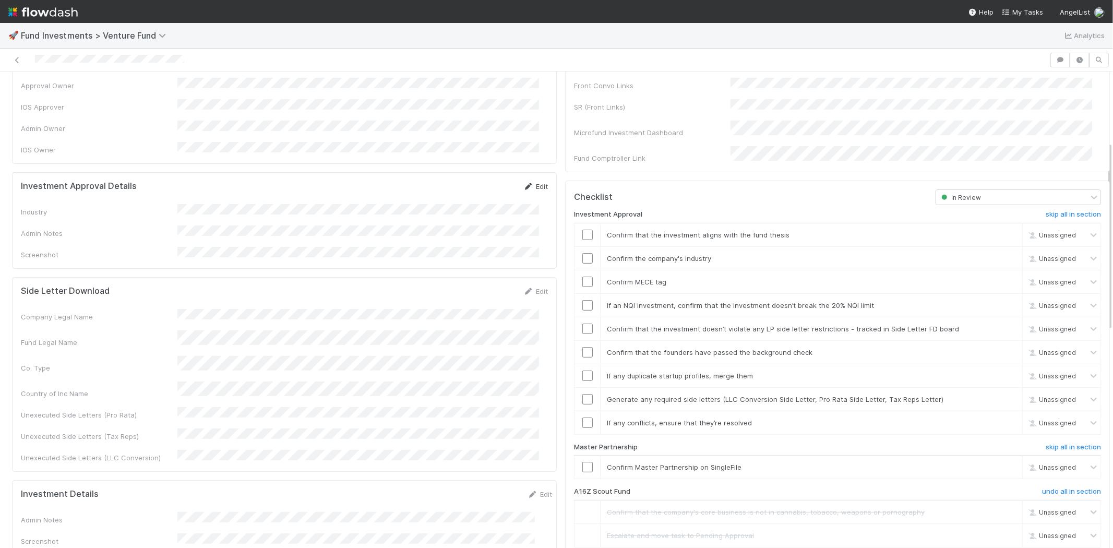
click at [525, 182] on link "Edit" at bounding box center [535, 186] width 25 height 8
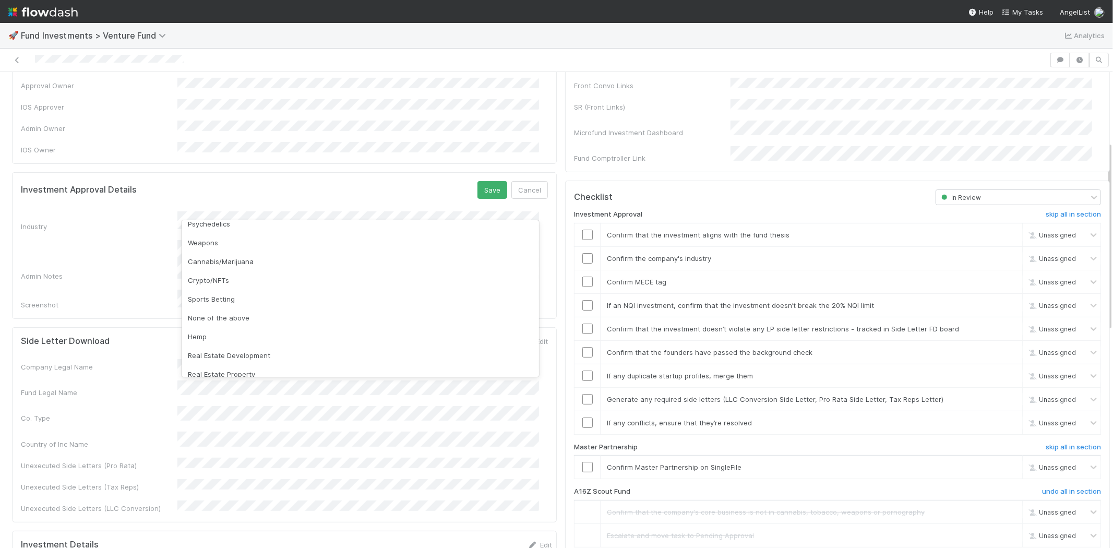
scroll to position [298, 0]
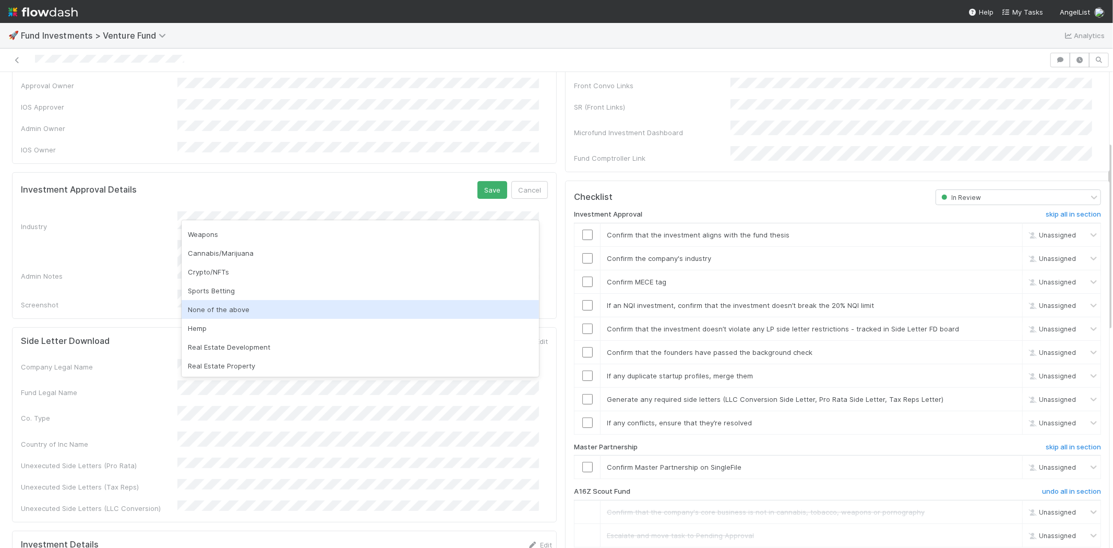
click at [224, 310] on div "None of the above" at bounding box center [360, 309] width 357 height 19
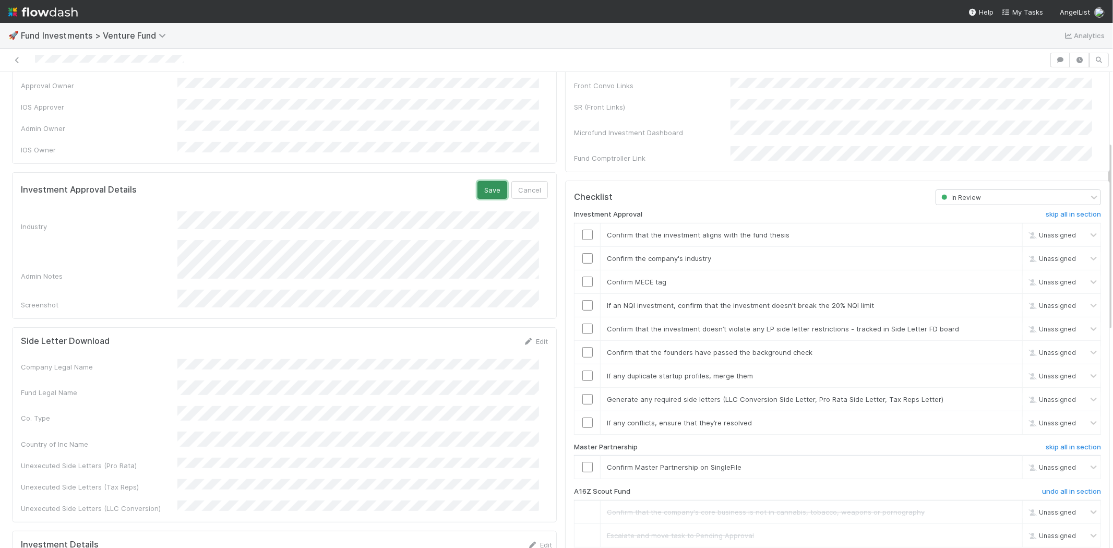
click at [483, 181] on button "Save" at bounding box center [492, 190] width 30 height 18
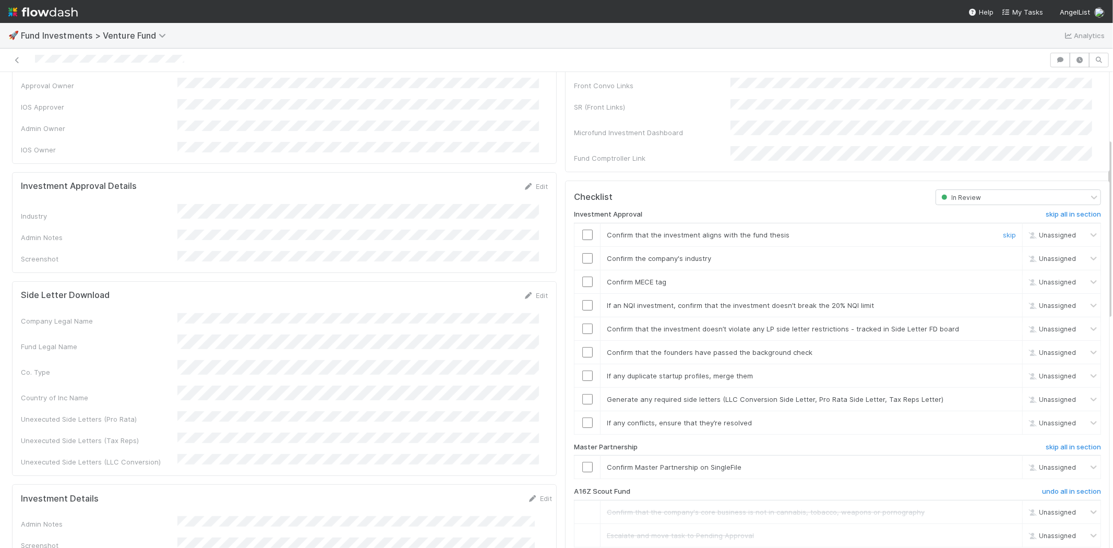
click at [582, 230] on input "checkbox" at bounding box center [587, 235] width 10 height 10
click at [582, 253] on input "checkbox" at bounding box center [587, 258] width 10 height 10
click at [582, 276] on input "checkbox" at bounding box center [587, 281] width 10 height 10
click at [582, 300] on input "checkbox" at bounding box center [587, 305] width 10 height 10
click at [582, 323] on input "checkbox" at bounding box center [587, 328] width 10 height 10
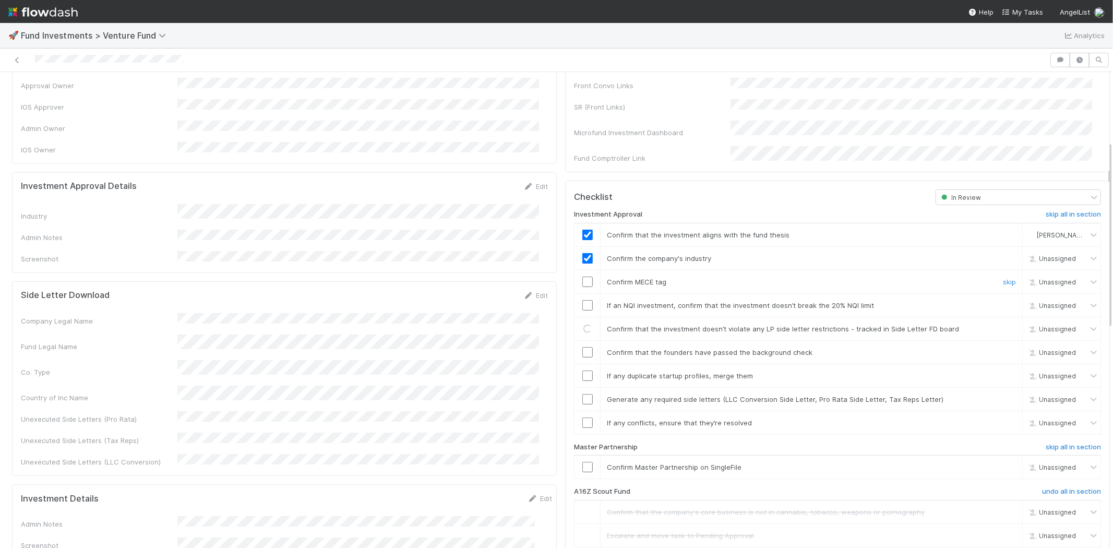
checkbox input "true"
click at [582, 276] on input "checkbox" at bounding box center [587, 281] width 10 height 10
click at [582, 300] on input "checkbox" at bounding box center [587, 305] width 10 height 10
click at [582, 347] on input "checkbox" at bounding box center [587, 352] width 10 height 10
click at [582, 370] on input "checkbox" at bounding box center [587, 375] width 10 height 10
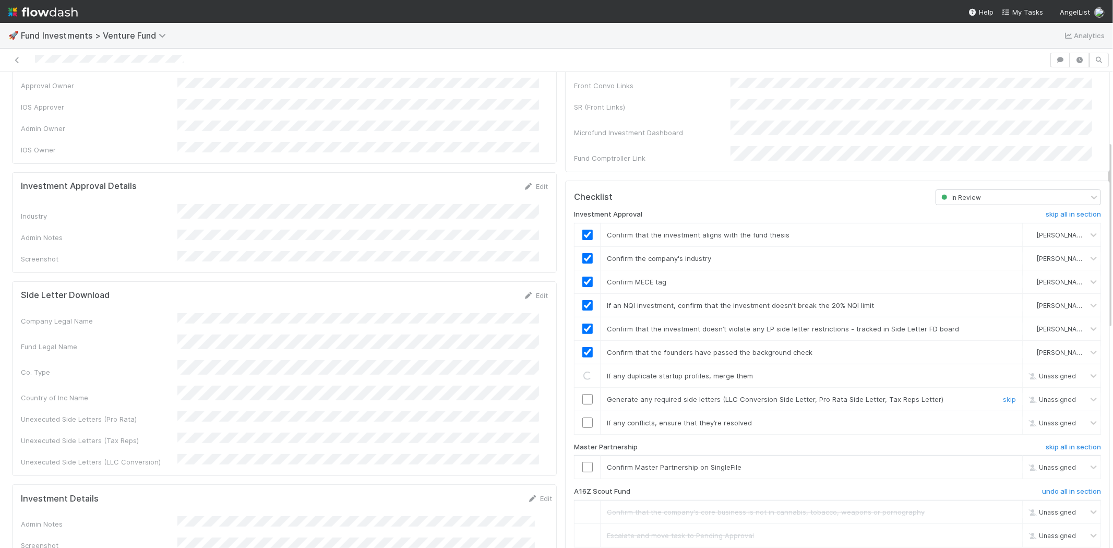
click at [582, 394] on input "checkbox" at bounding box center [587, 399] width 10 height 10
click at [578, 415] on td at bounding box center [587, 422] width 26 height 23
click at [582, 417] on input "checkbox" at bounding box center [587, 422] width 10 height 10
click at [582, 462] on input "checkbox" at bounding box center [587, 467] width 10 height 10
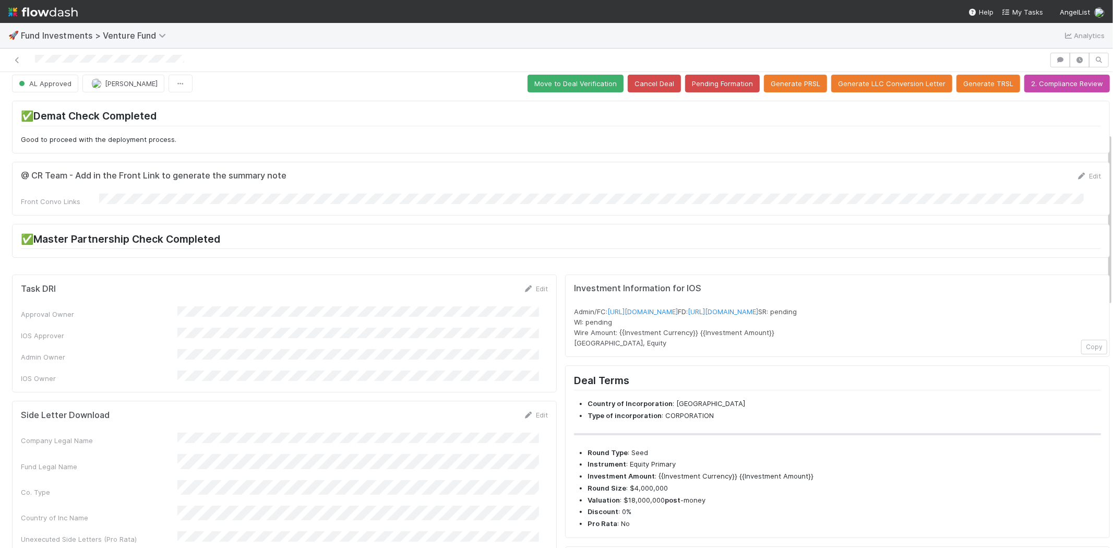
scroll to position [0, 0]
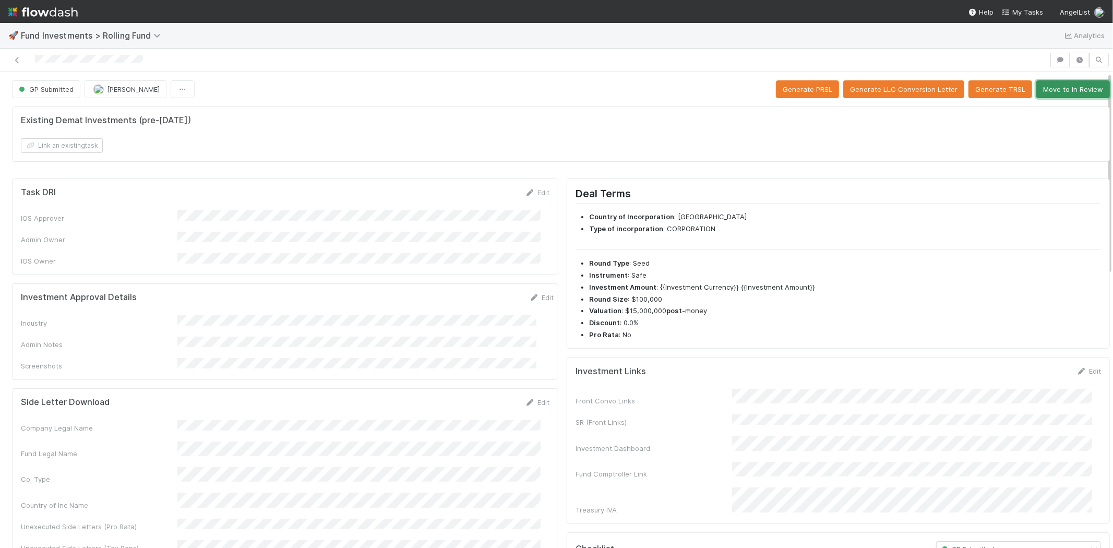
click at [1056, 91] on button "Move to In Review" at bounding box center [1073, 89] width 74 height 18
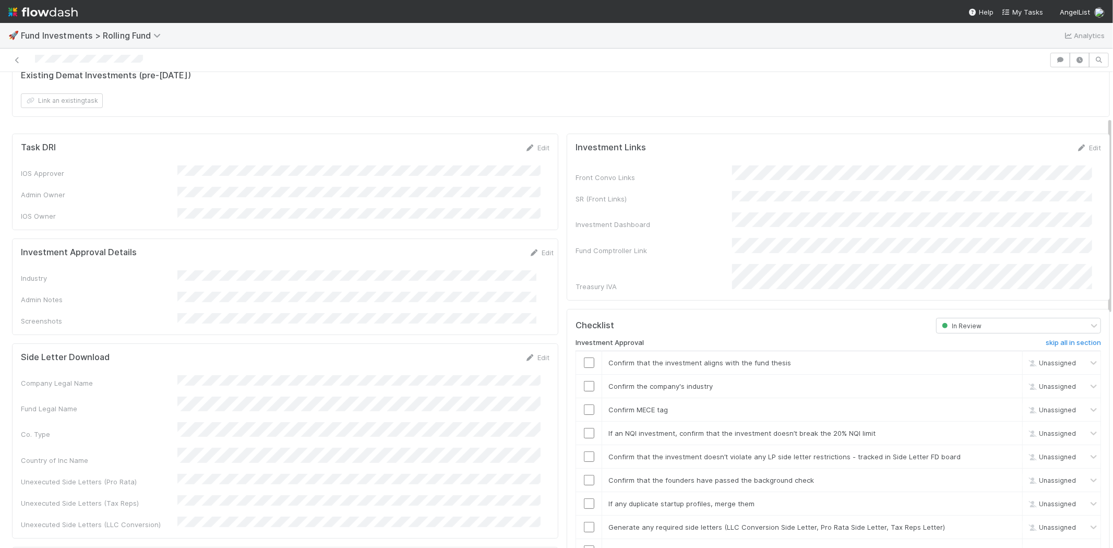
scroll to position [116, 0]
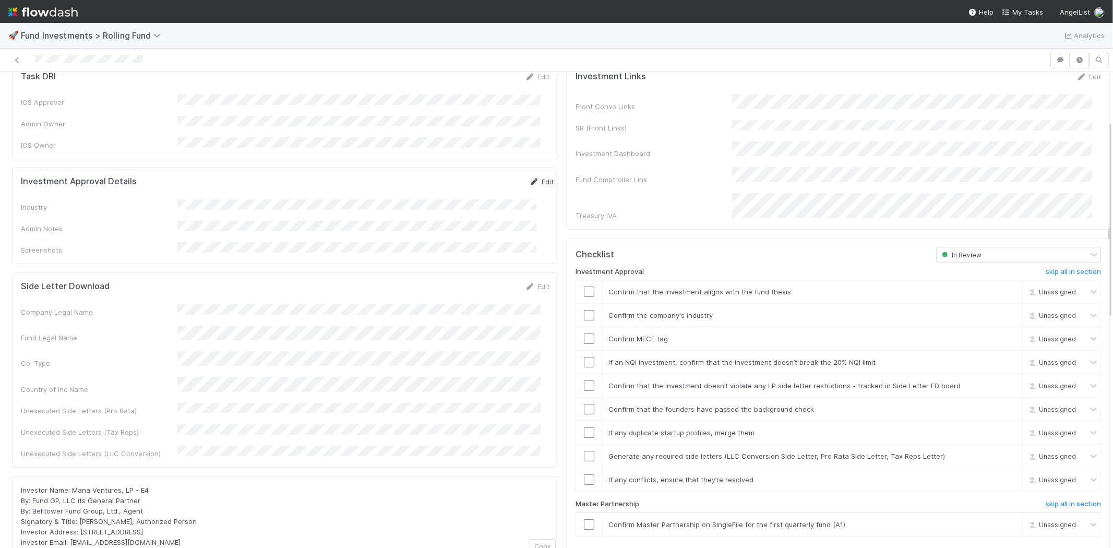
click at [529, 177] on link "Edit" at bounding box center [541, 181] width 25 height 8
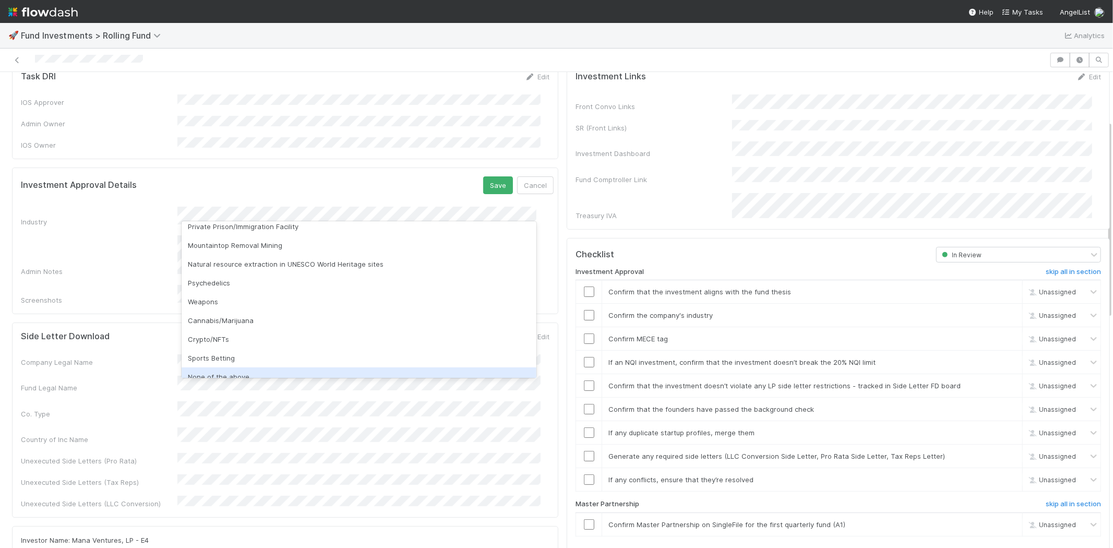
scroll to position [298, 0]
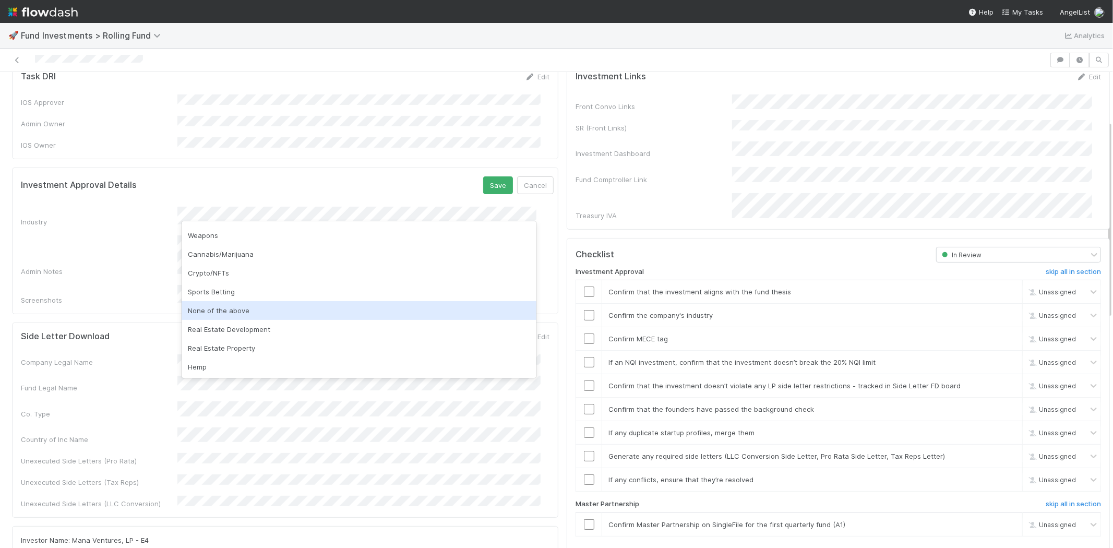
click at [251, 309] on div "None of the above" at bounding box center [359, 310] width 355 height 19
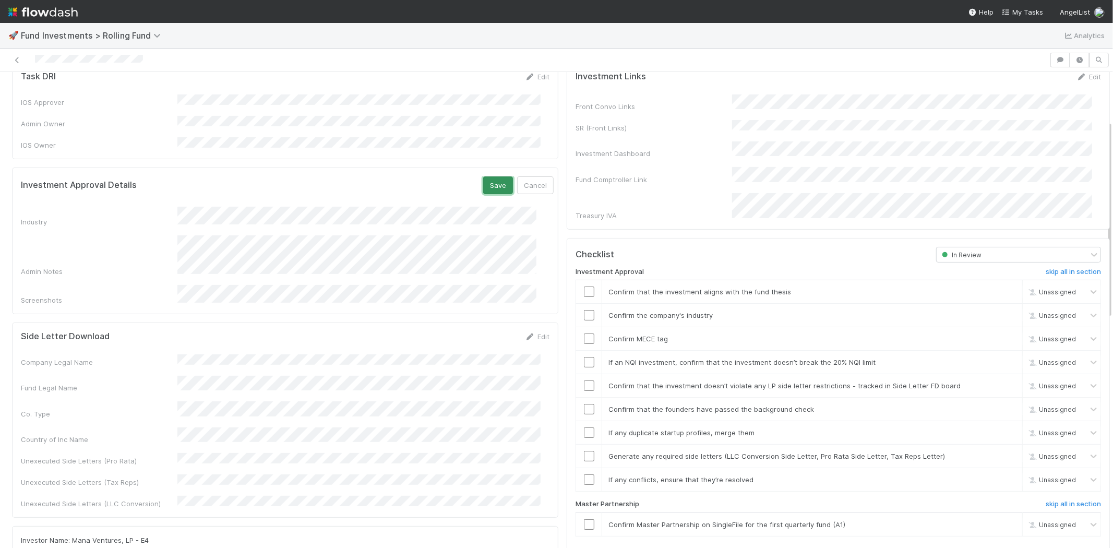
click at [486, 176] on button "Save" at bounding box center [498, 185] width 30 height 18
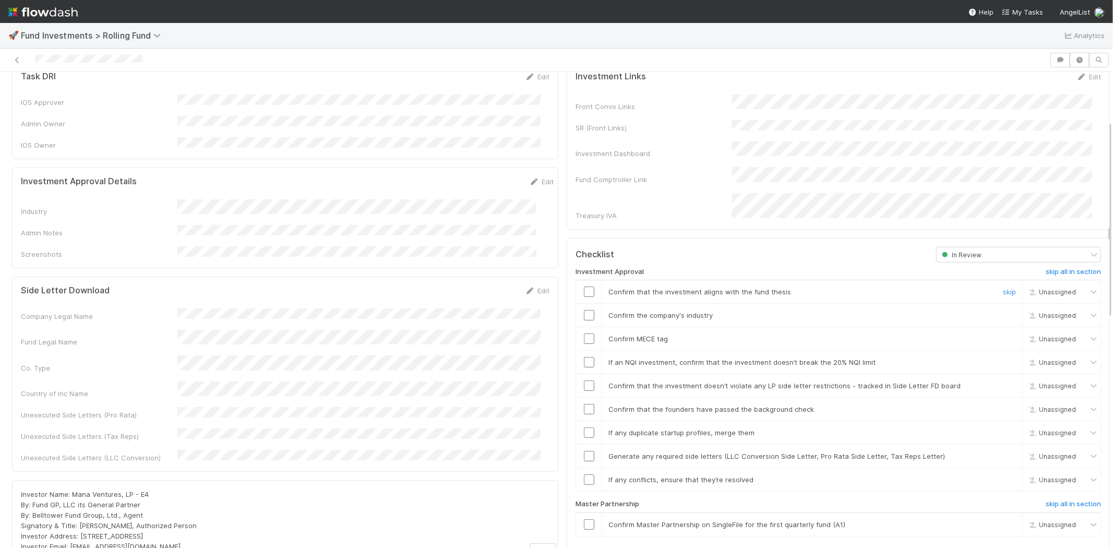
click at [584, 286] on input "checkbox" at bounding box center [589, 291] width 10 height 10
click at [584, 310] on input "checkbox" at bounding box center [589, 315] width 10 height 10
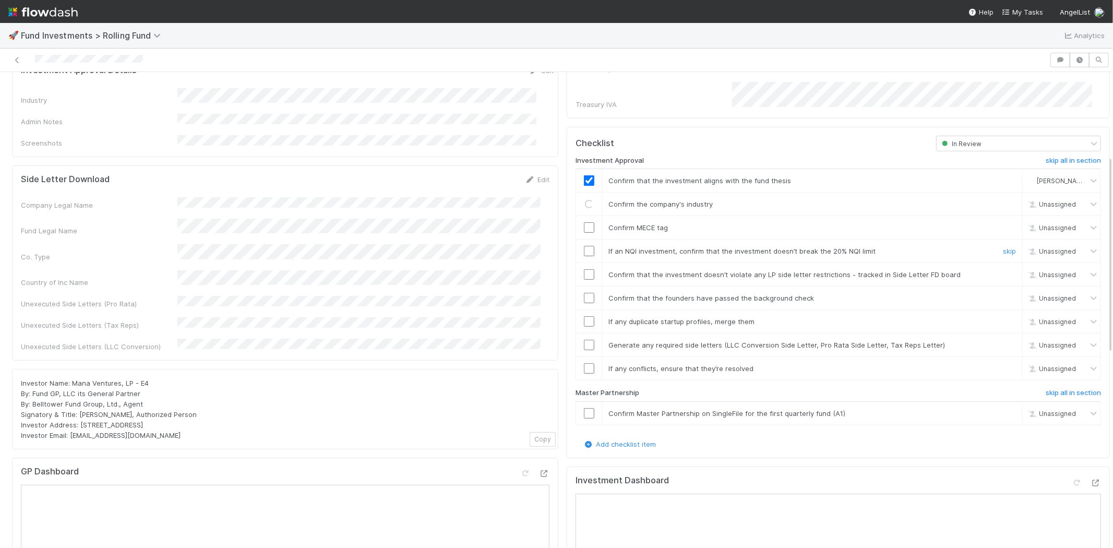
scroll to position [232, 0]
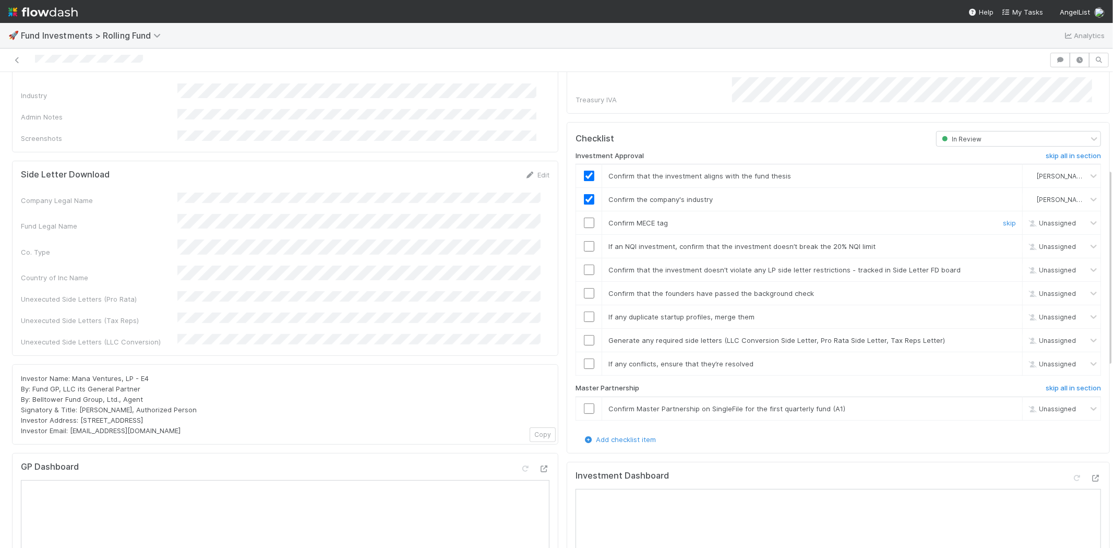
click at [584, 218] on input "checkbox" at bounding box center [589, 223] width 10 height 10
click at [584, 241] on input "checkbox" at bounding box center [589, 246] width 10 height 10
drag, startPoint x: 578, startPoint y: 254, endPoint x: 582, endPoint y: 267, distance: 13.7
click at [584, 264] on input "checkbox" at bounding box center [589, 269] width 10 height 10
click at [584, 288] on input "checkbox" at bounding box center [589, 293] width 10 height 10
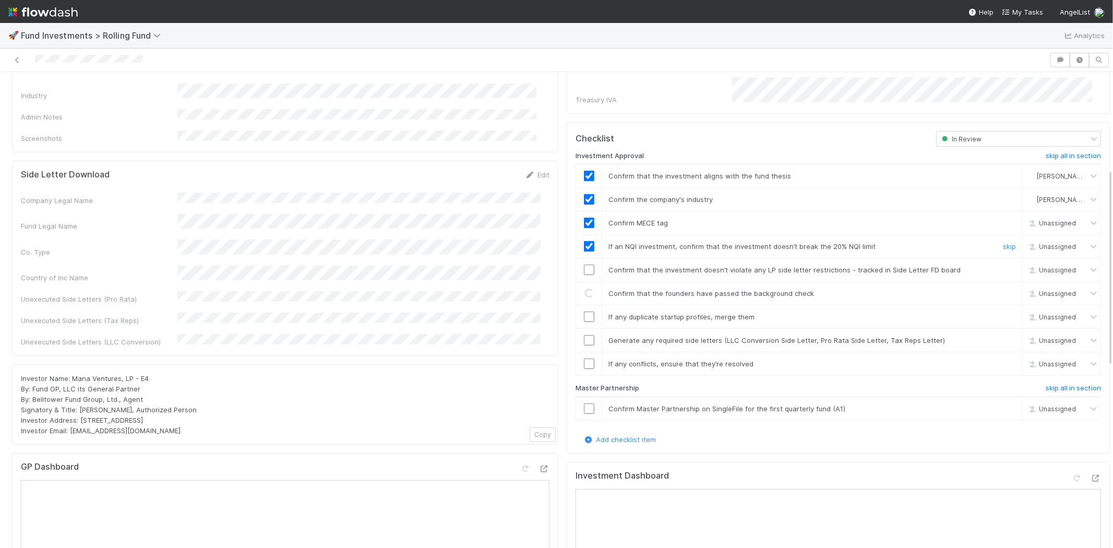
checkbox input "true"
click at [584, 264] on input "checkbox" at bounding box center [589, 269] width 10 height 10
click at [584, 311] on input "checkbox" at bounding box center [589, 316] width 10 height 10
click at [584, 335] on input "checkbox" at bounding box center [589, 340] width 10 height 10
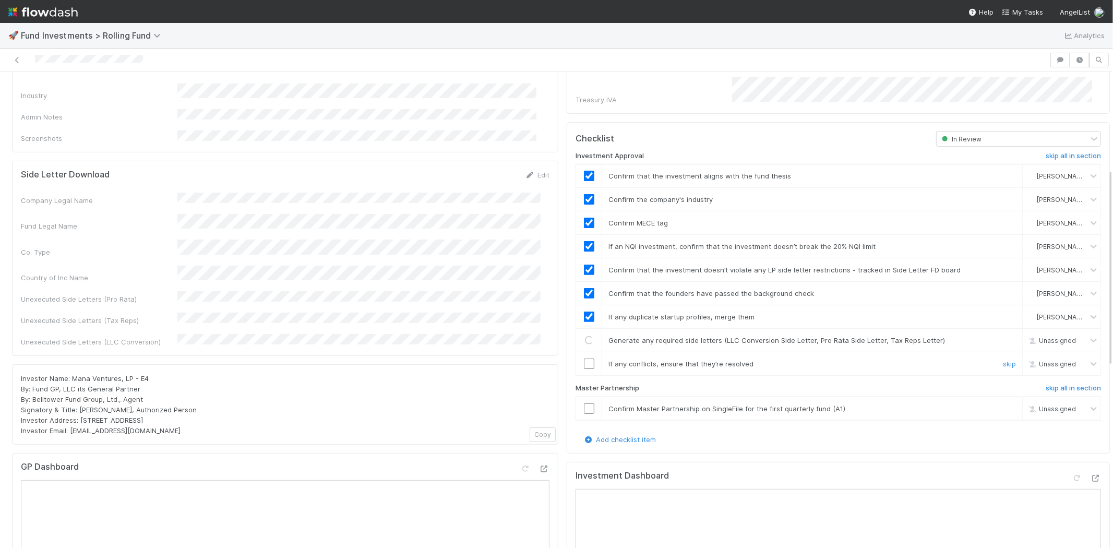
click at [584, 358] on input "checkbox" at bounding box center [589, 363] width 10 height 10
click at [584, 403] on input "checkbox" at bounding box center [589, 408] width 10 height 10
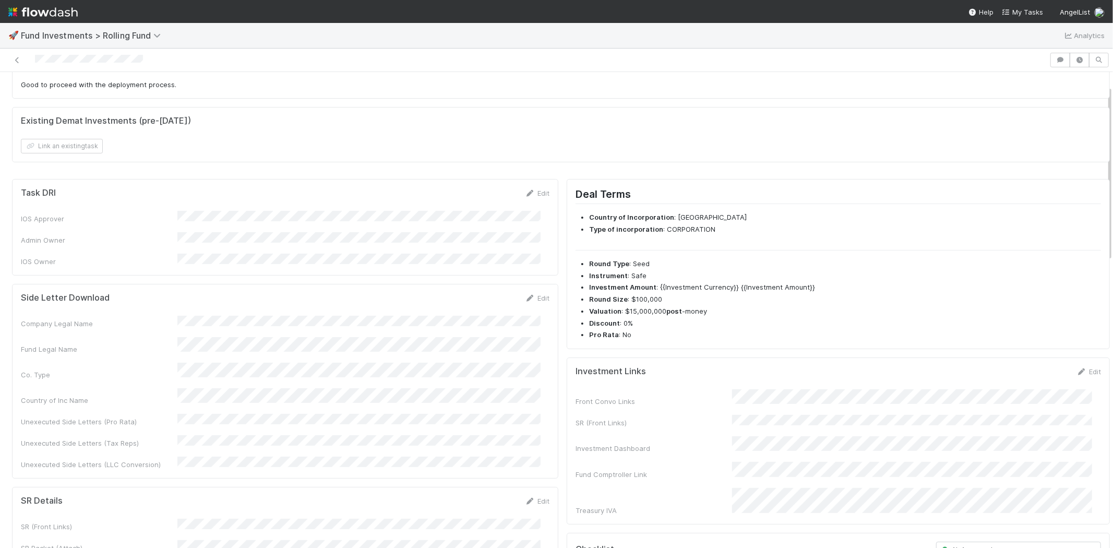
scroll to position [0, 0]
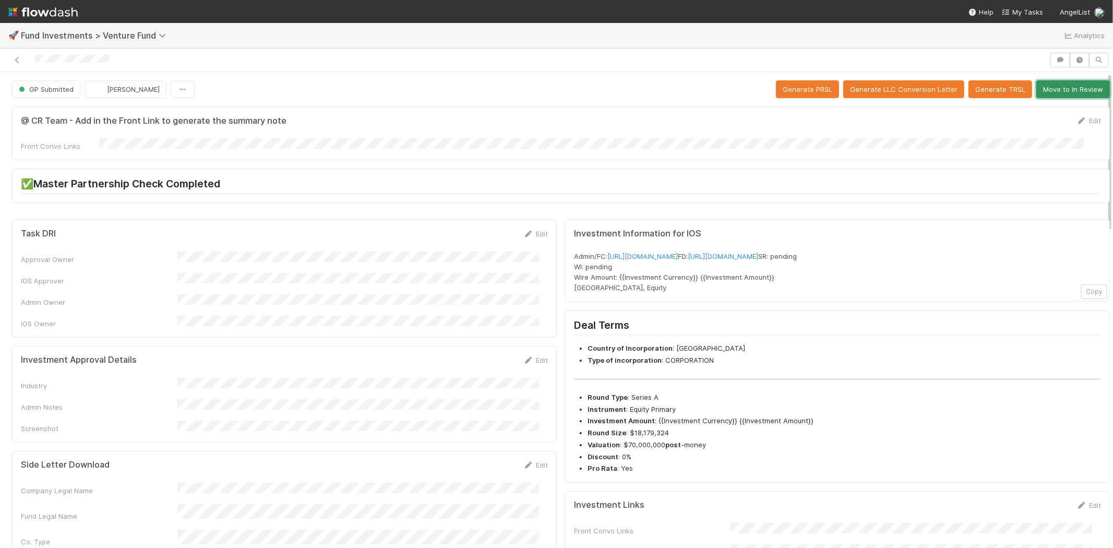
click at [1054, 89] on button "Move to In Review" at bounding box center [1073, 89] width 74 height 18
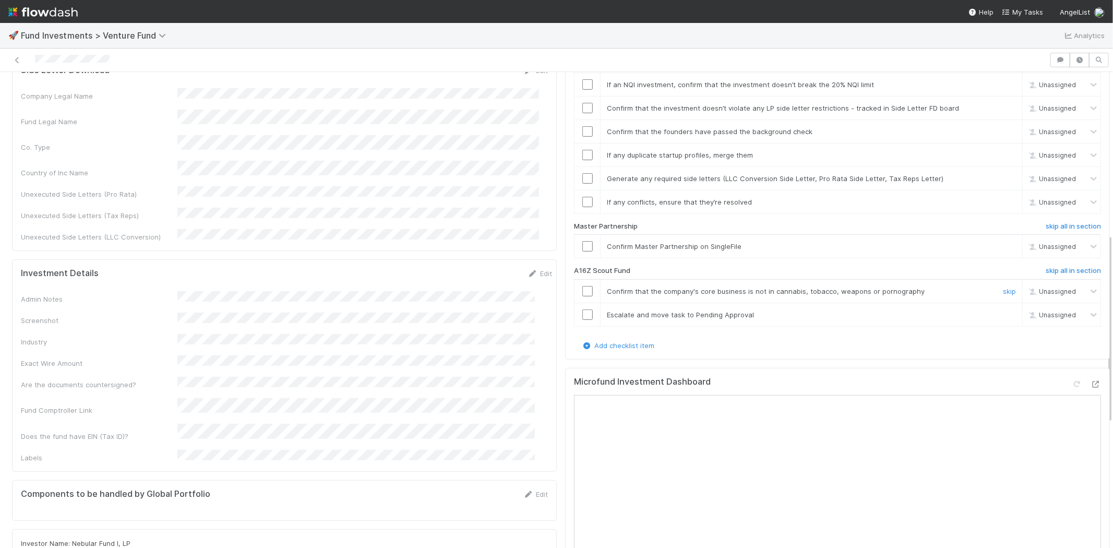
scroll to position [405, 0]
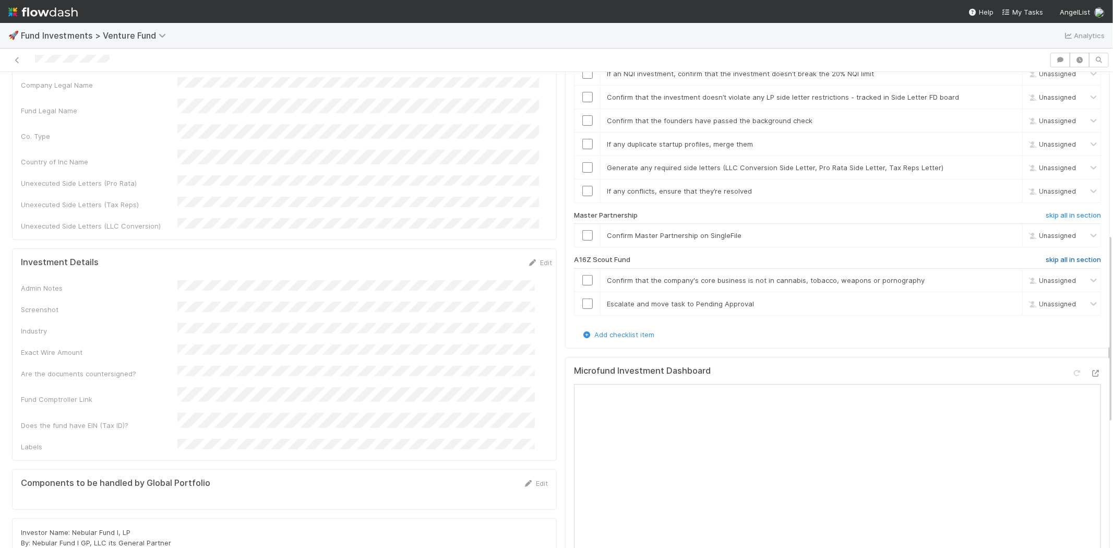
click at [1045, 256] on h6 "skip all in section" at bounding box center [1072, 260] width 55 height 8
click at [1042, 256] on h6 "undo all in section" at bounding box center [1071, 260] width 59 height 8
click at [1045, 256] on h6 "skip all in section" at bounding box center [1072, 260] width 55 height 8
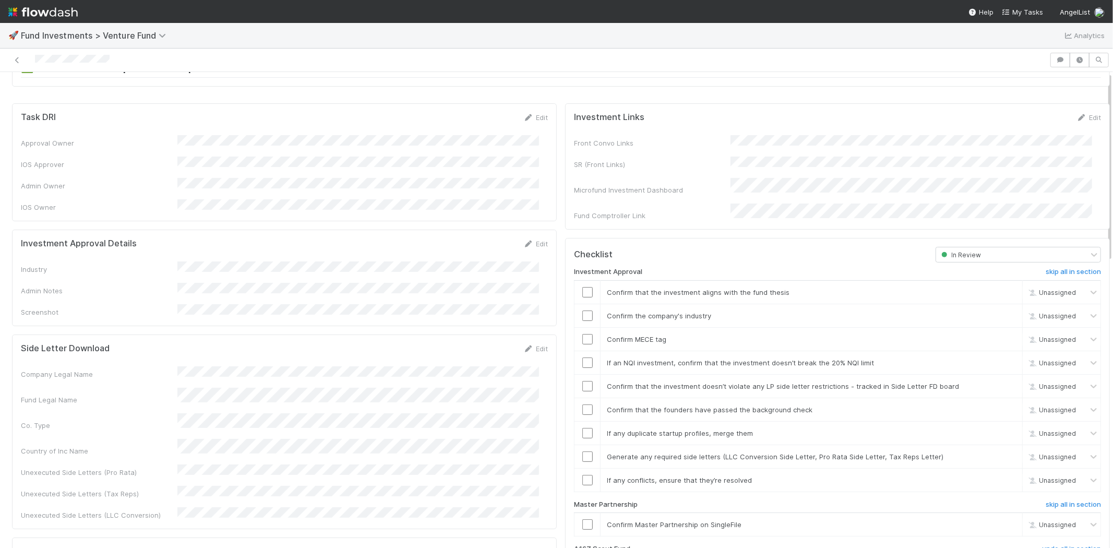
scroll to position [0, 0]
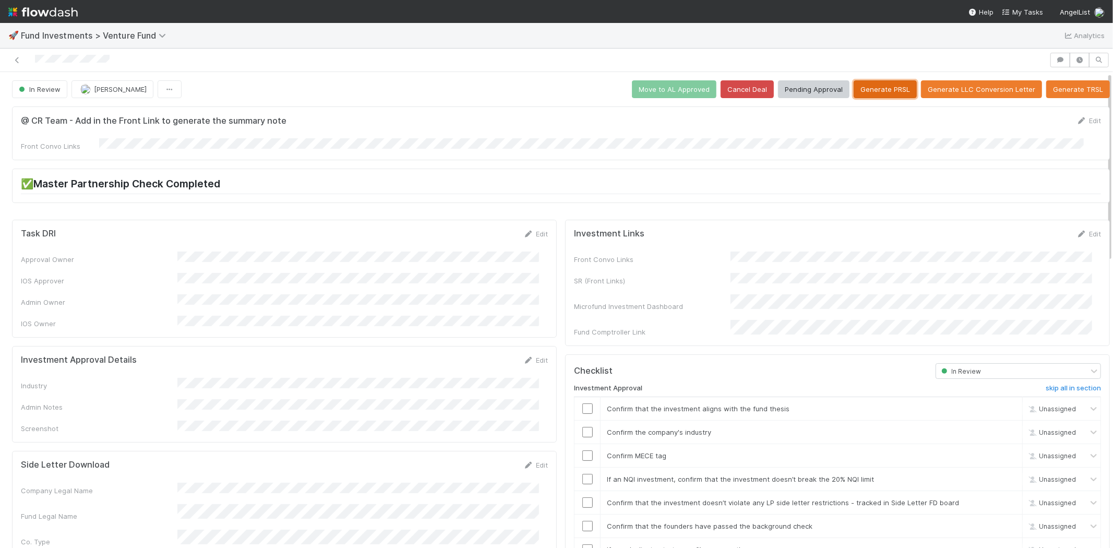
click at [857, 90] on button "Generate PRSL" at bounding box center [884, 89] width 63 height 18
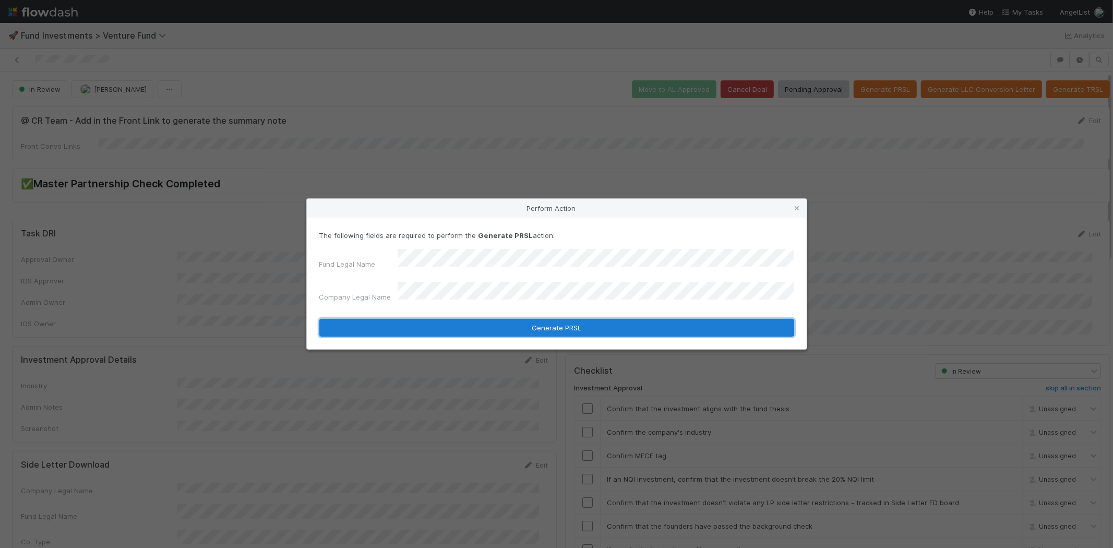
click at [416, 321] on button "Generate PRSL" at bounding box center [556, 328] width 475 height 18
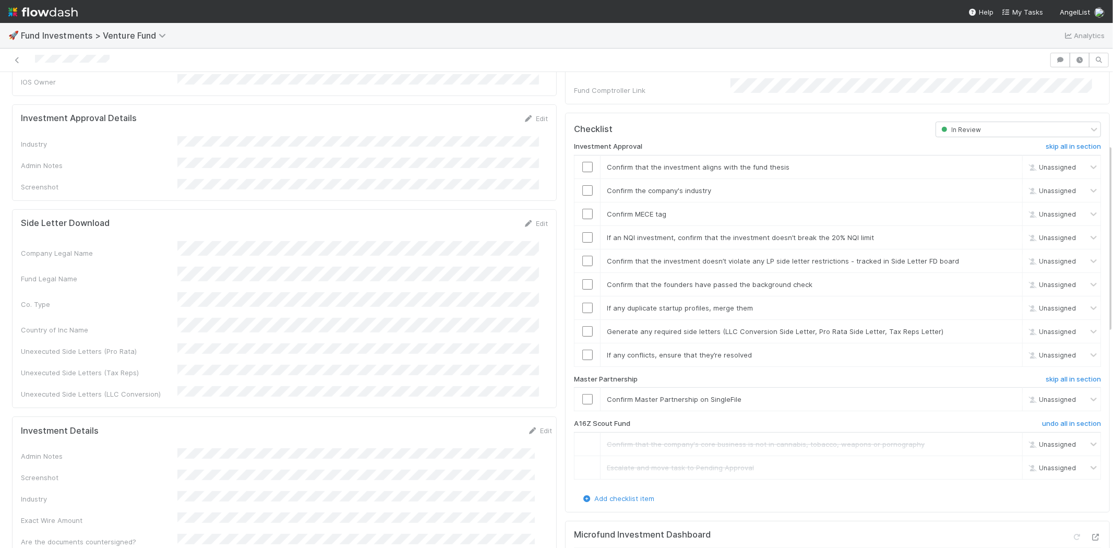
scroll to position [174, 0]
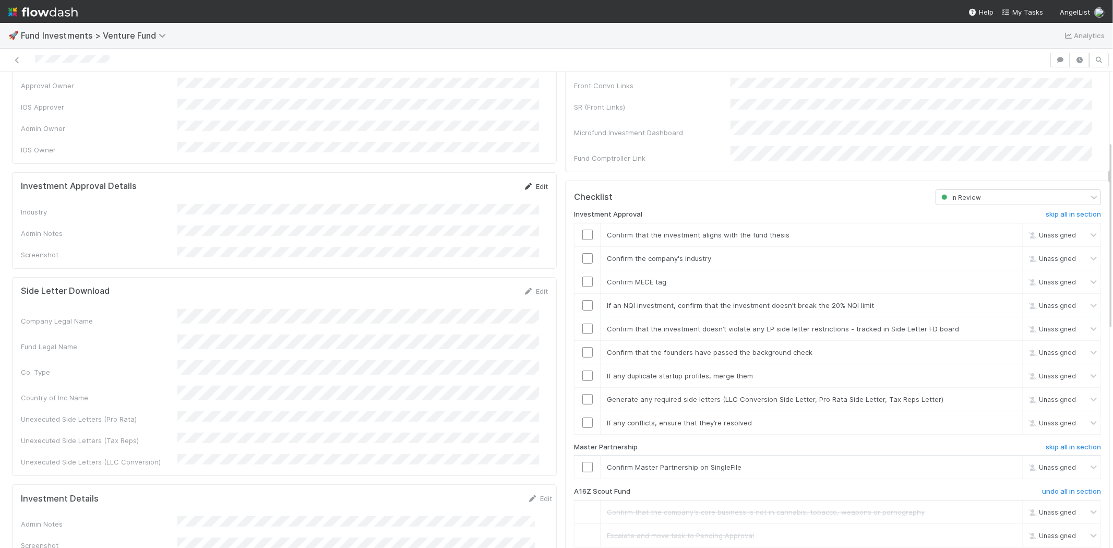
click at [528, 182] on link "Edit" at bounding box center [535, 186] width 25 height 8
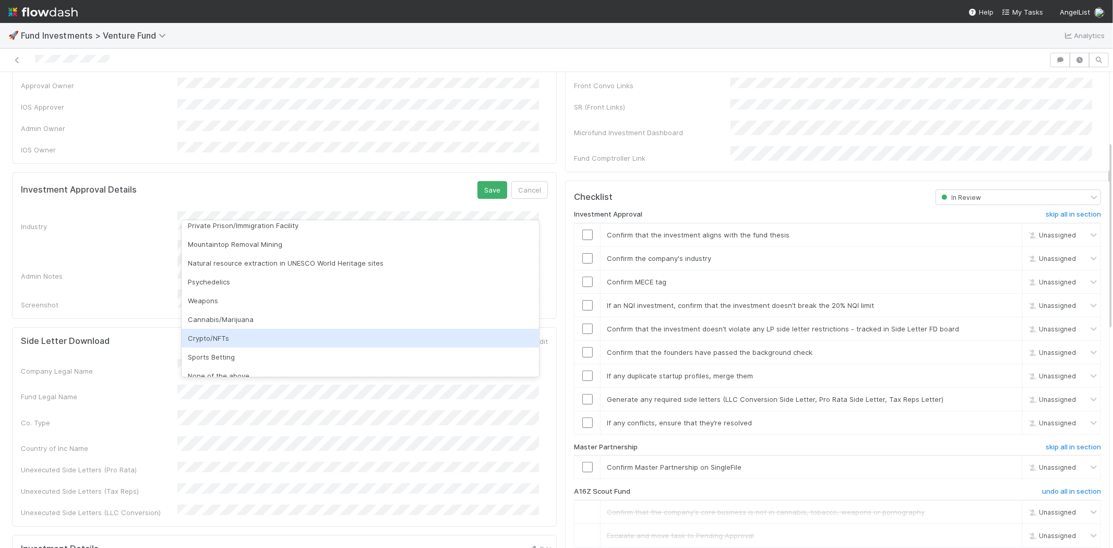
scroll to position [298, 0]
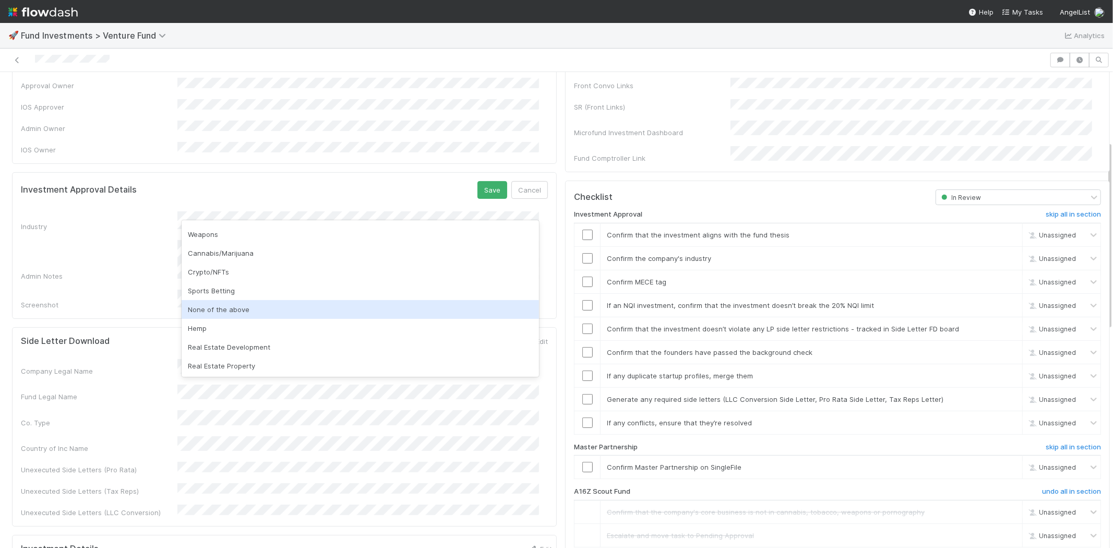
click at [227, 307] on div "None of the above" at bounding box center [360, 309] width 357 height 19
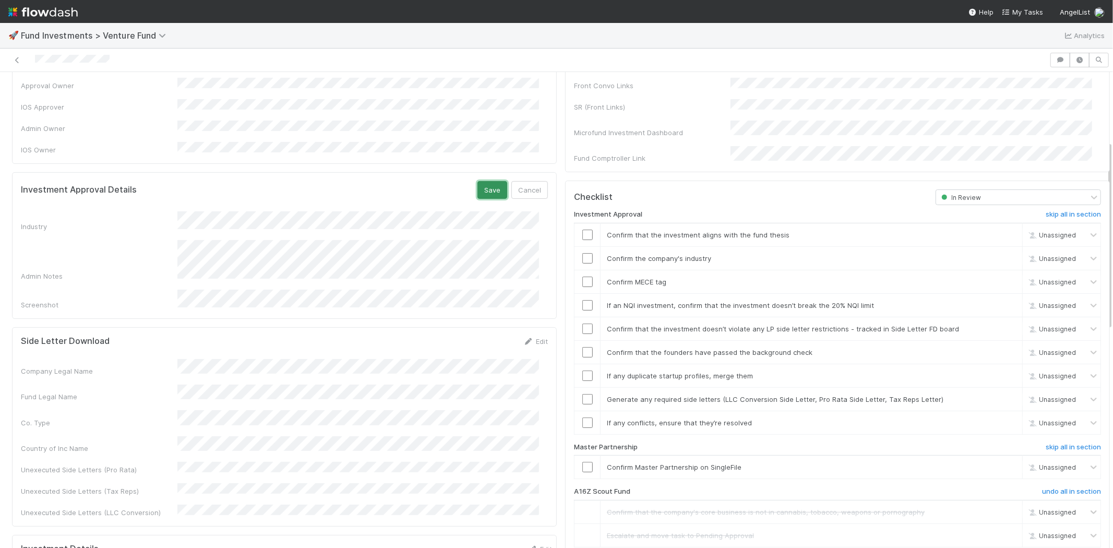
click at [483, 181] on button "Save" at bounding box center [492, 190] width 30 height 18
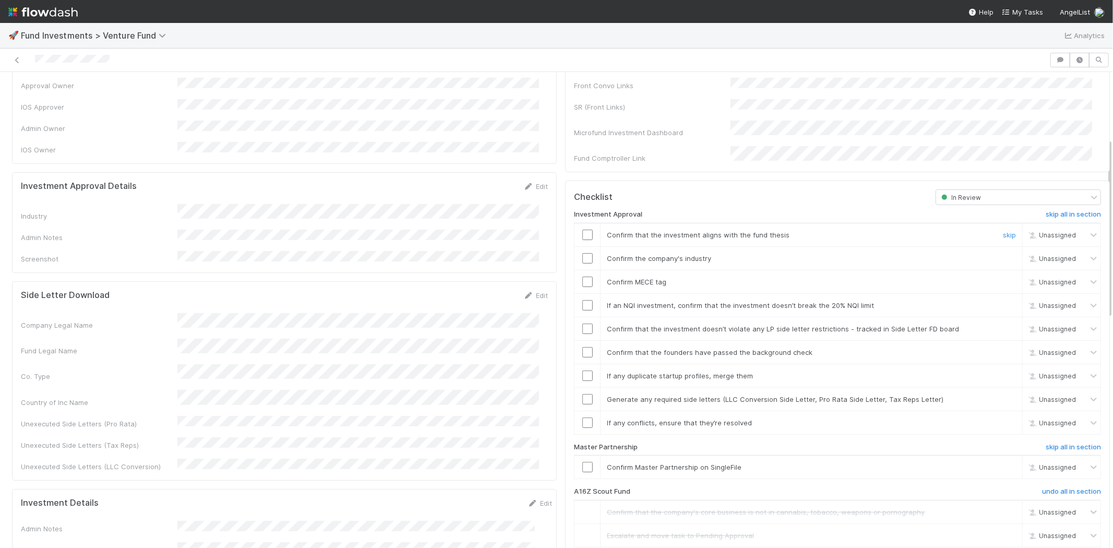
click at [582, 230] on input "checkbox" at bounding box center [587, 235] width 10 height 10
drag, startPoint x: 581, startPoint y: 246, endPoint x: 581, endPoint y: 259, distance: 13.6
click at [582, 253] on input "checkbox" at bounding box center [587, 258] width 10 height 10
click at [582, 276] on input "checkbox" at bounding box center [587, 281] width 10 height 10
click at [582, 300] on input "checkbox" at bounding box center [587, 305] width 10 height 10
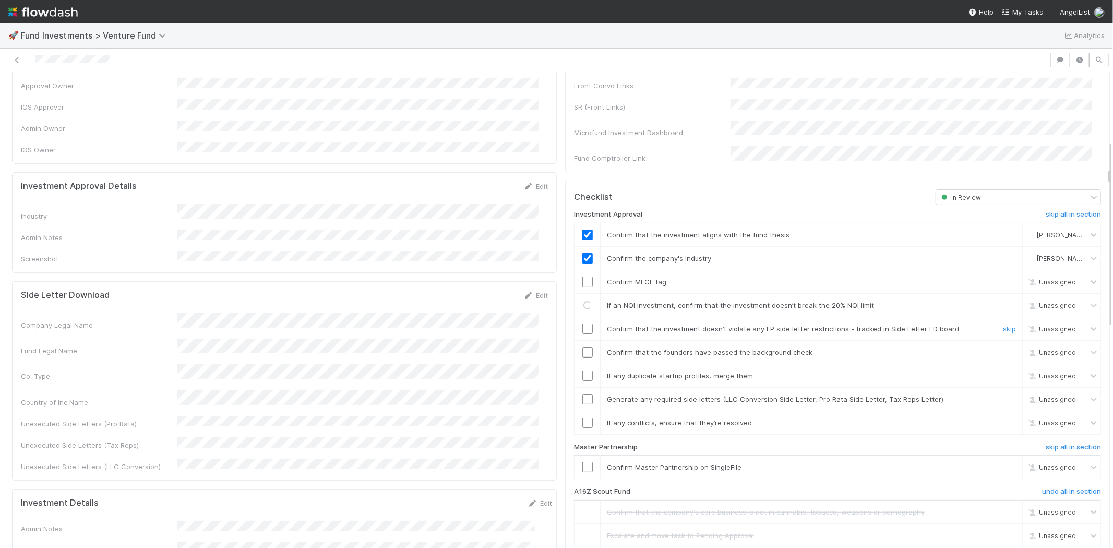
click at [582, 323] on input "checkbox" at bounding box center [587, 328] width 10 height 10
checkbox input "true"
click at [582, 300] on input "checkbox" at bounding box center [587, 305] width 10 height 10
click at [582, 347] on input "checkbox" at bounding box center [587, 352] width 10 height 10
click at [582, 370] on input "checkbox" at bounding box center [587, 375] width 10 height 10
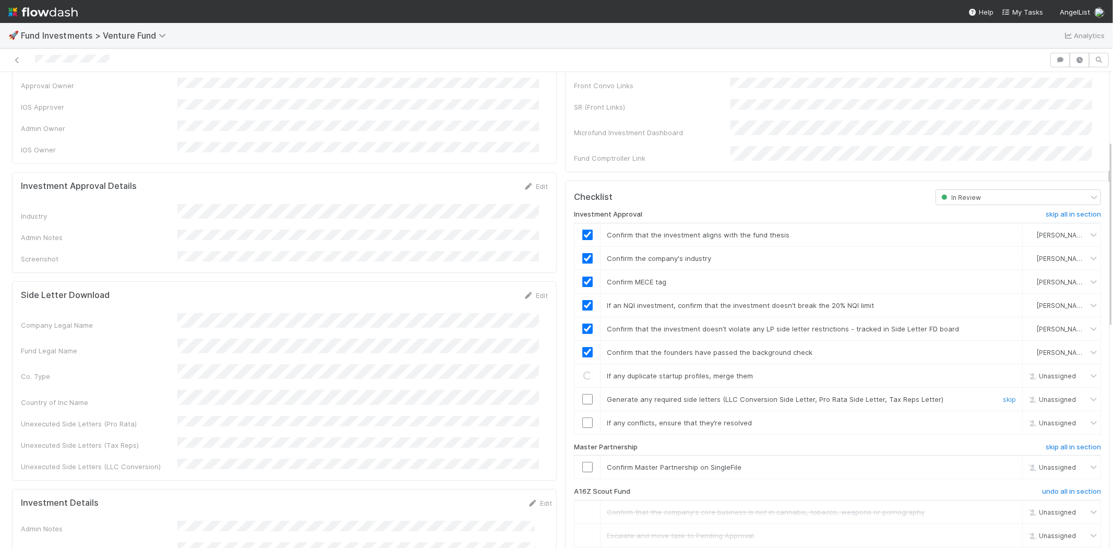
click at [582, 394] on input "checkbox" at bounding box center [587, 399] width 10 height 10
click at [582, 417] on input "checkbox" at bounding box center [587, 422] width 10 height 10
click at [582, 462] on input "checkbox" at bounding box center [587, 467] width 10 height 10
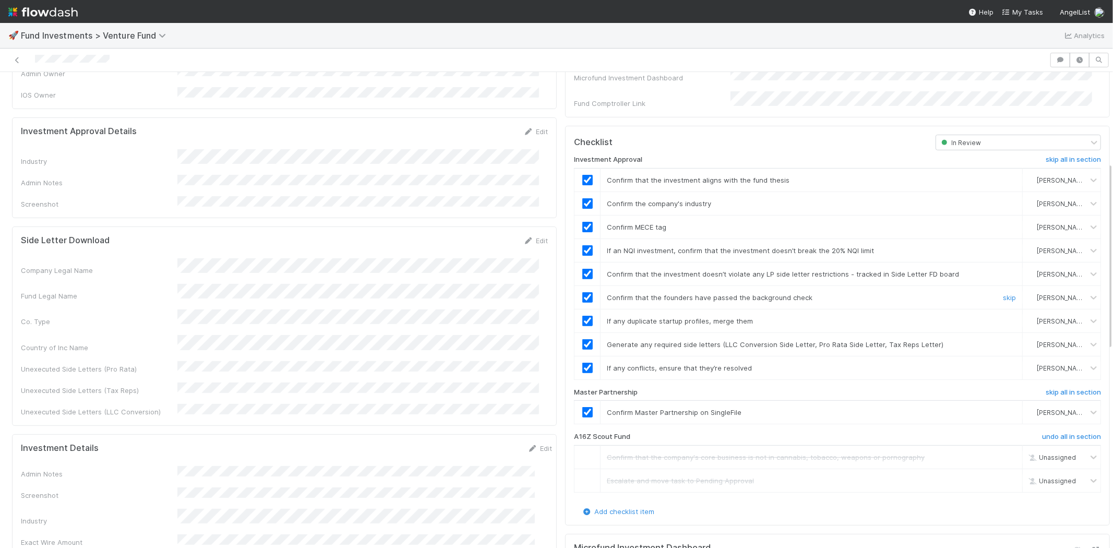
scroll to position [290, 0]
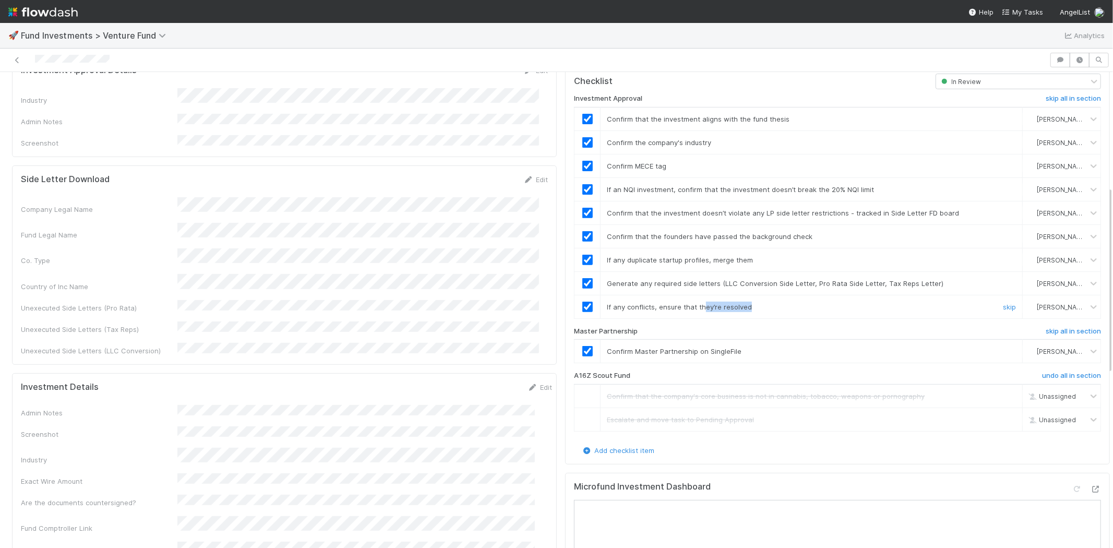
drag, startPoint x: 695, startPoint y: 294, endPoint x: 746, endPoint y: 295, distance: 50.6
click at [746, 302] on div "If any conflicts, ensure that they’re resolved" at bounding box center [795, 307] width 393 height 10
drag, startPoint x: 649, startPoint y: 295, endPoint x: 730, endPoint y: 287, distance: 81.2
click at [741, 302] on div "If any conflicts, ensure that they’re resolved" at bounding box center [795, 307] width 393 height 10
drag, startPoint x: 703, startPoint y: 272, endPoint x: 731, endPoint y: 294, distance: 35.7
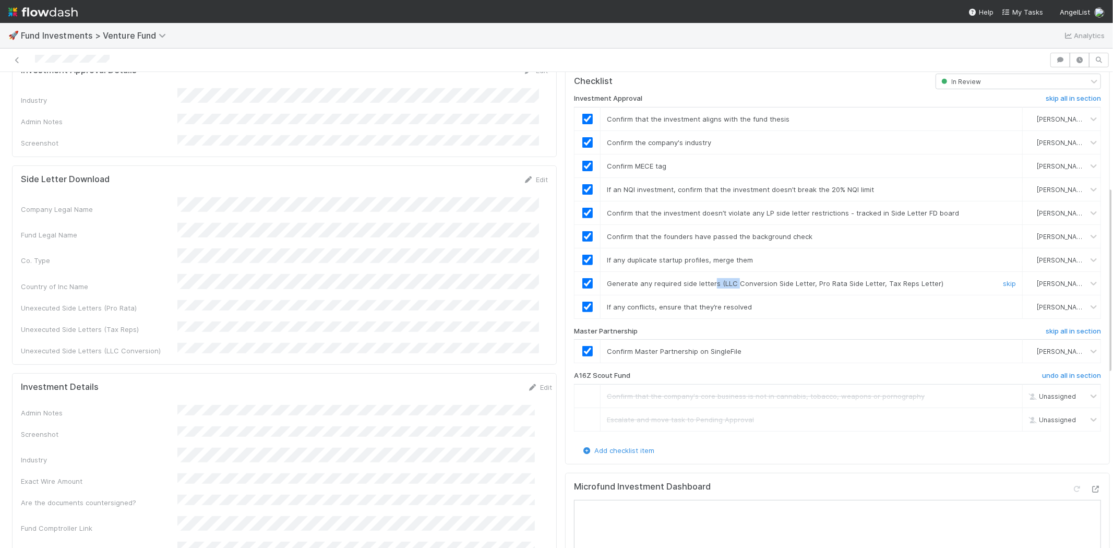
click at [729, 282] on tbody "Confirm that the investment aligns with the fund thesis Karen Jane Salcedo Conf…" at bounding box center [837, 212] width 526 height 211
click at [738, 303] on span "If any conflicts, ensure that they’re resolved" at bounding box center [679, 307] width 145 height 8
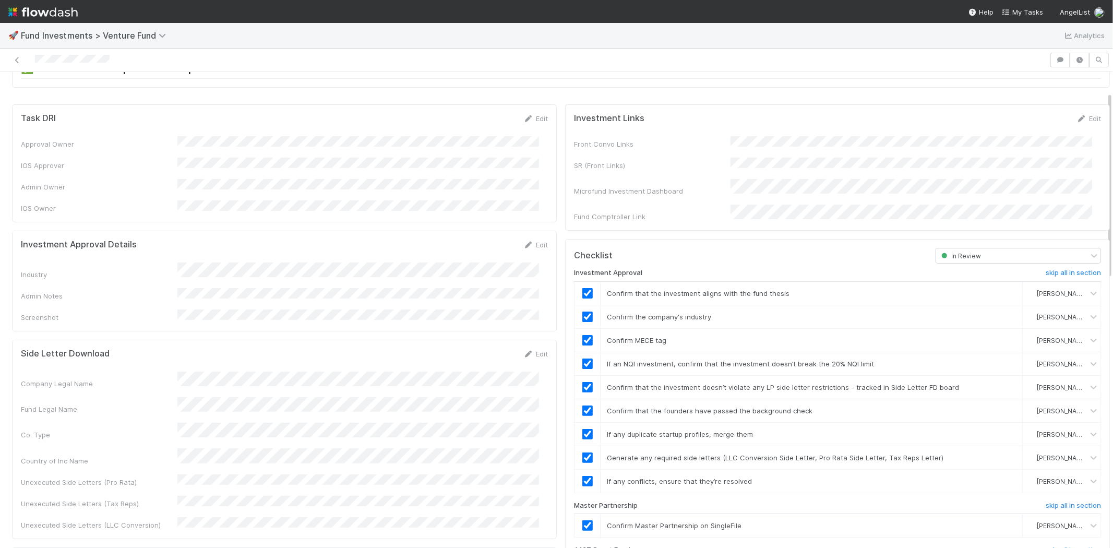
scroll to position [0, 0]
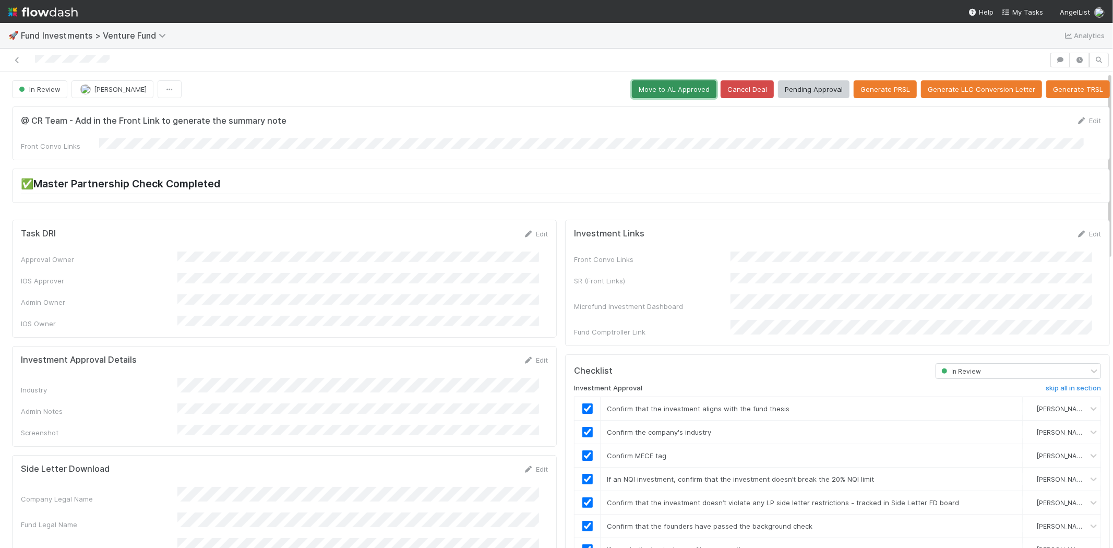
click at [635, 82] on button "Move to AL Approved" at bounding box center [674, 89] width 85 height 18
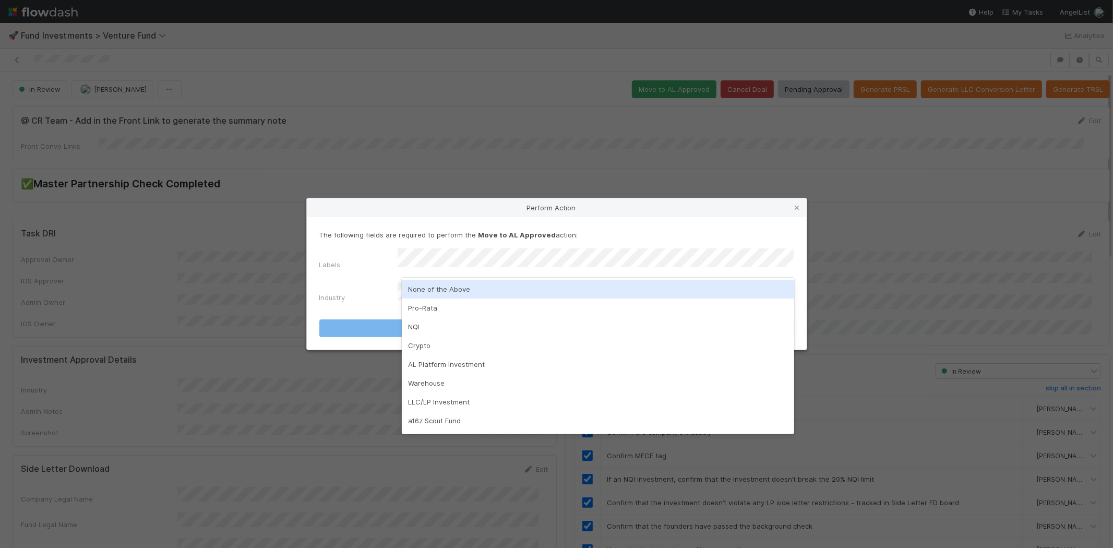
click at [426, 287] on div "None of the Above" at bounding box center [598, 289] width 392 height 19
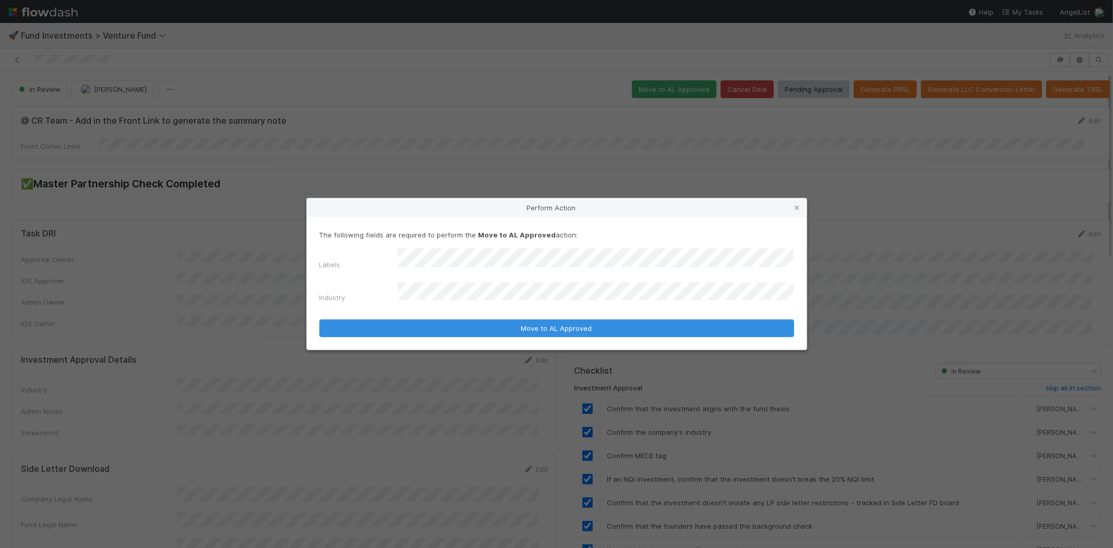
click at [353, 283] on div "Industry" at bounding box center [556, 294] width 475 height 25
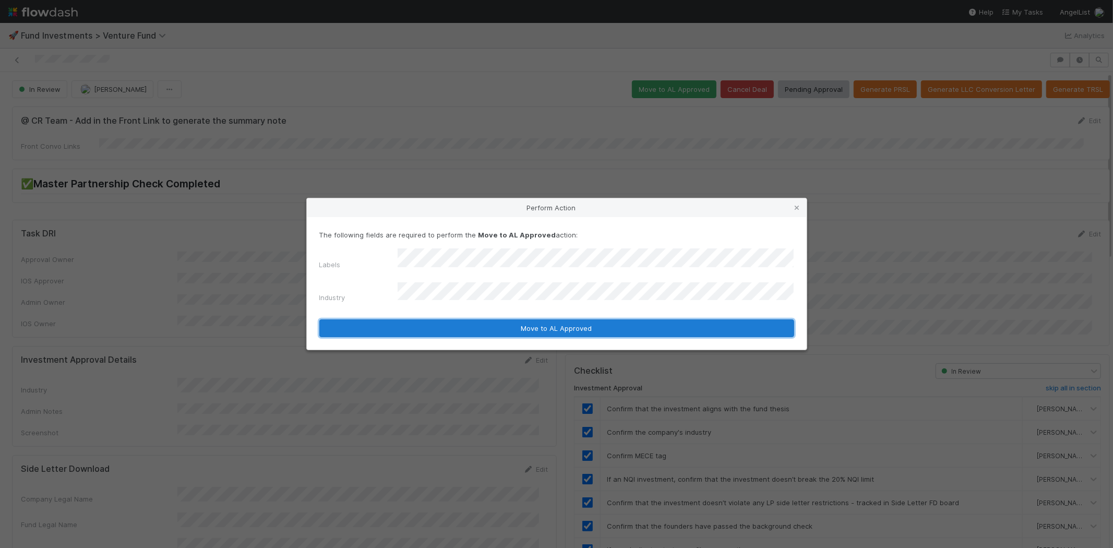
click at [383, 319] on button "Move to AL Approved" at bounding box center [556, 328] width 475 height 18
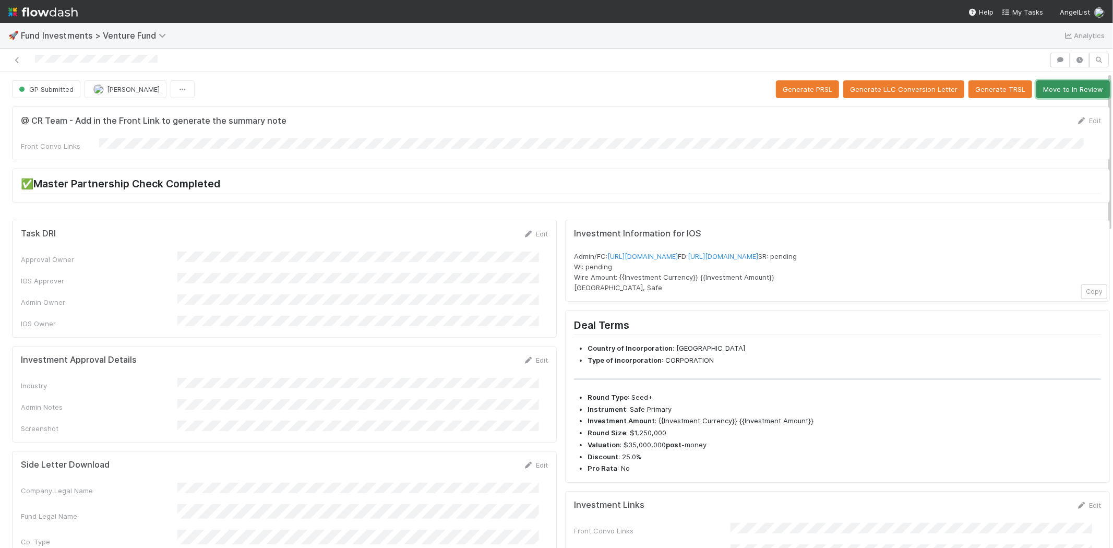
click at [1048, 89] on button "Move to In Review" at bounding box center [1073, 89] width 74 height 18
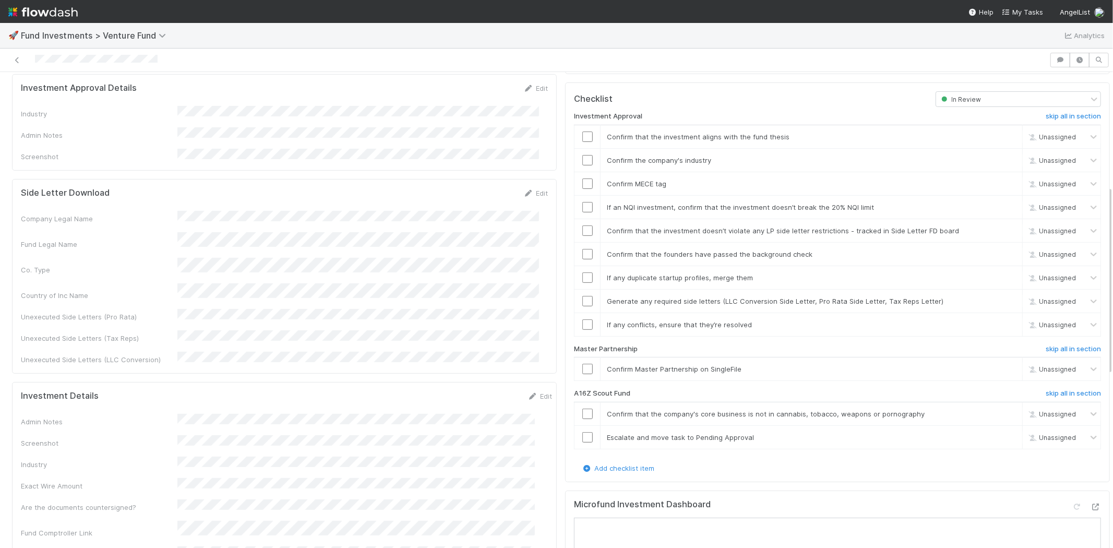
scroll to position [290, 0]
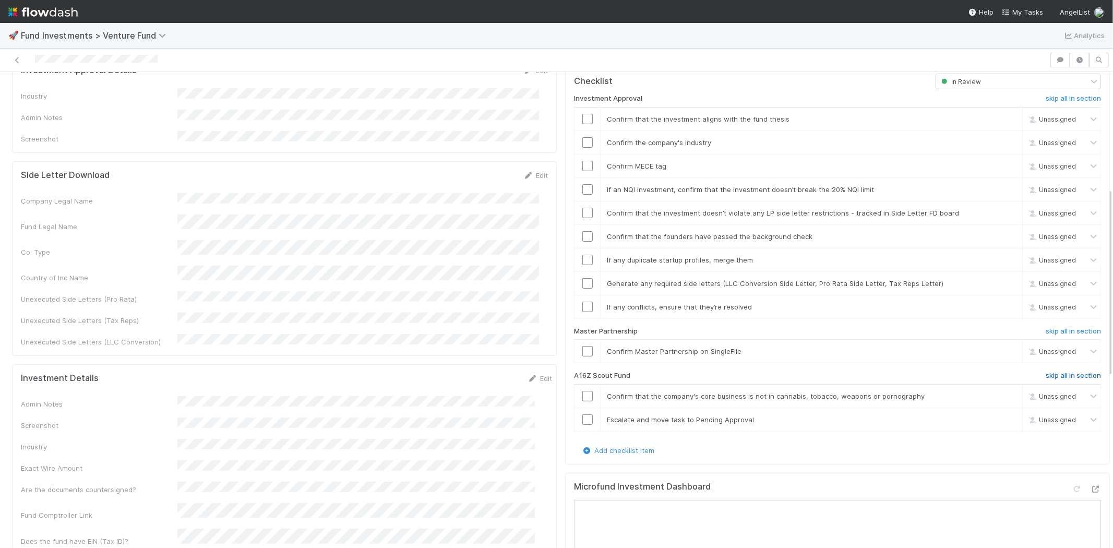
click at [1045, 371] on h6 "skip all in section" at bounding box center [1072, 375] width 55 height 8
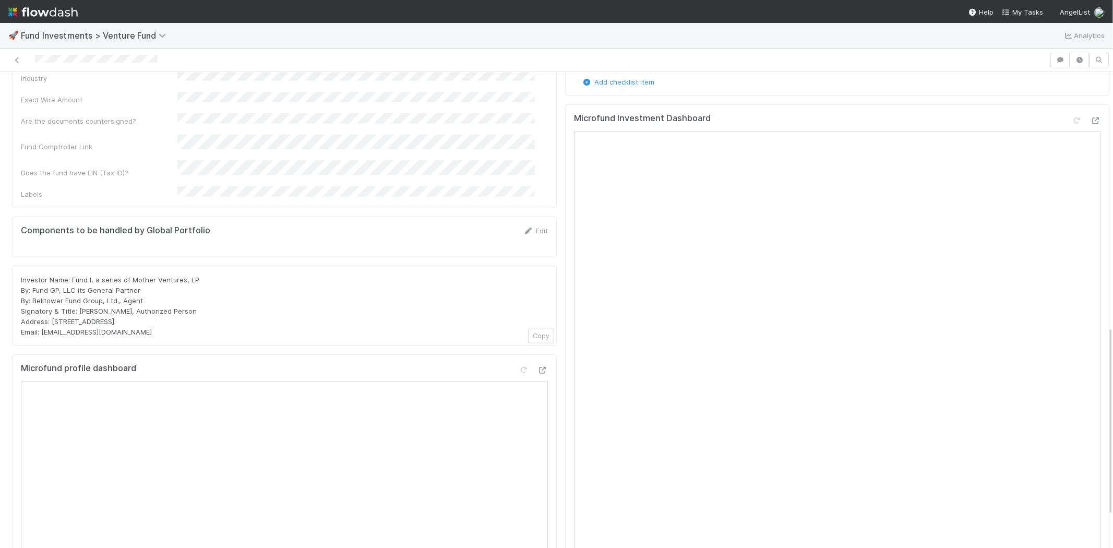
scroll to position [637, 0]
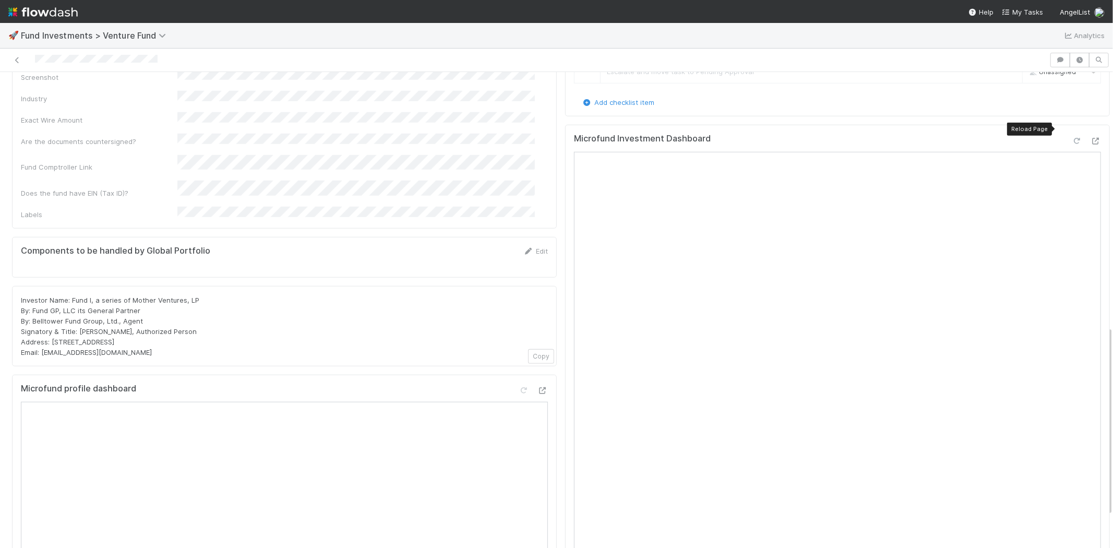
click at [1072, 138] on icon at bounding box center [1077, 141] width 10 height 7
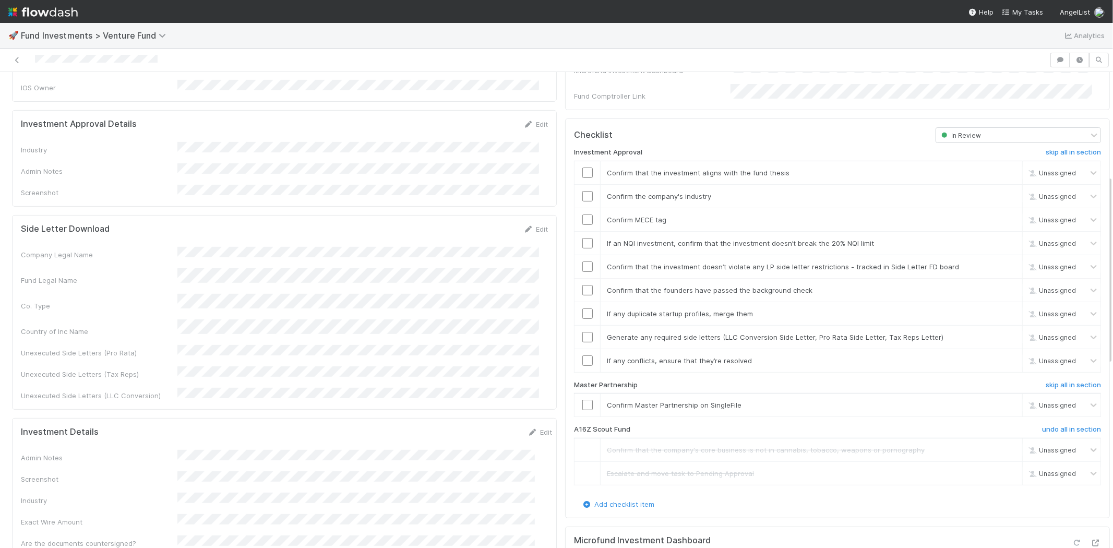
scroll to position [232, 0]
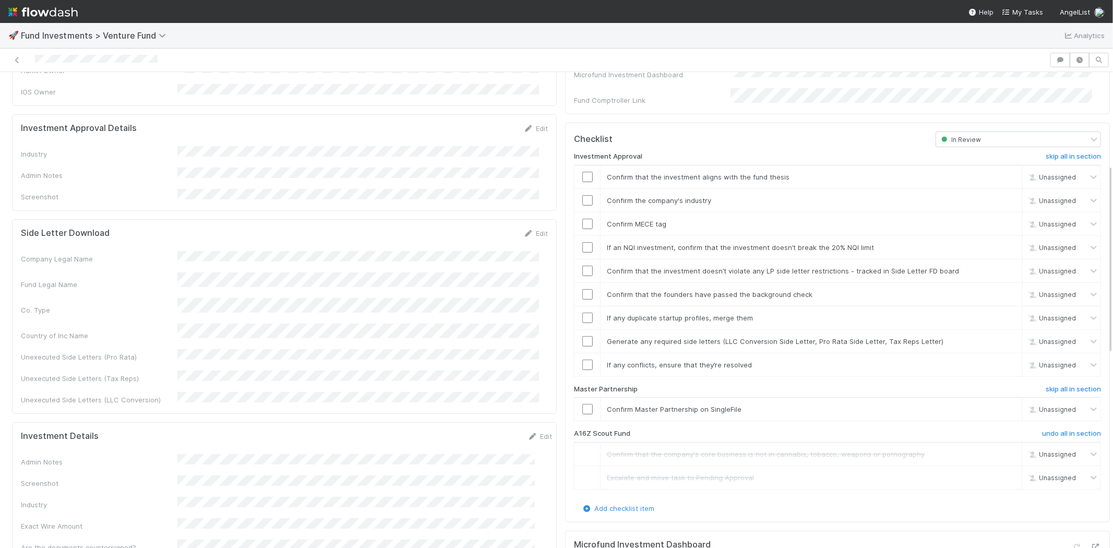
click at [535, 123] on div "Edit" at bounding box center [535, 128] width 25 height 10
click at [528, 124] on link "Edit" at bounding box center [535, 128] width 25 height 8
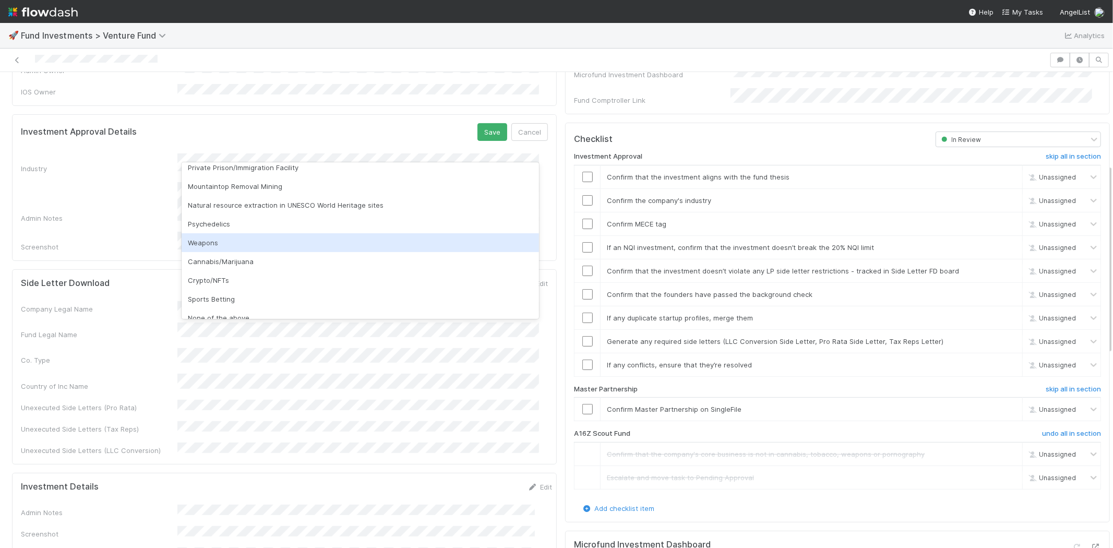
scroll to position [298, 0]
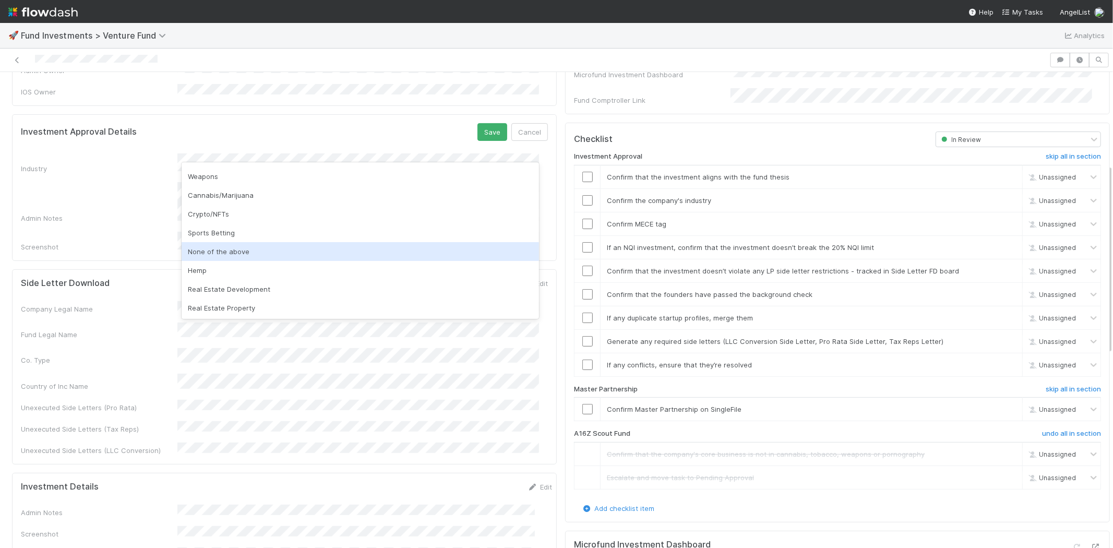
click at [220, 252] on div "None of the above" at bounding box center [360, 251] width 357 height 19
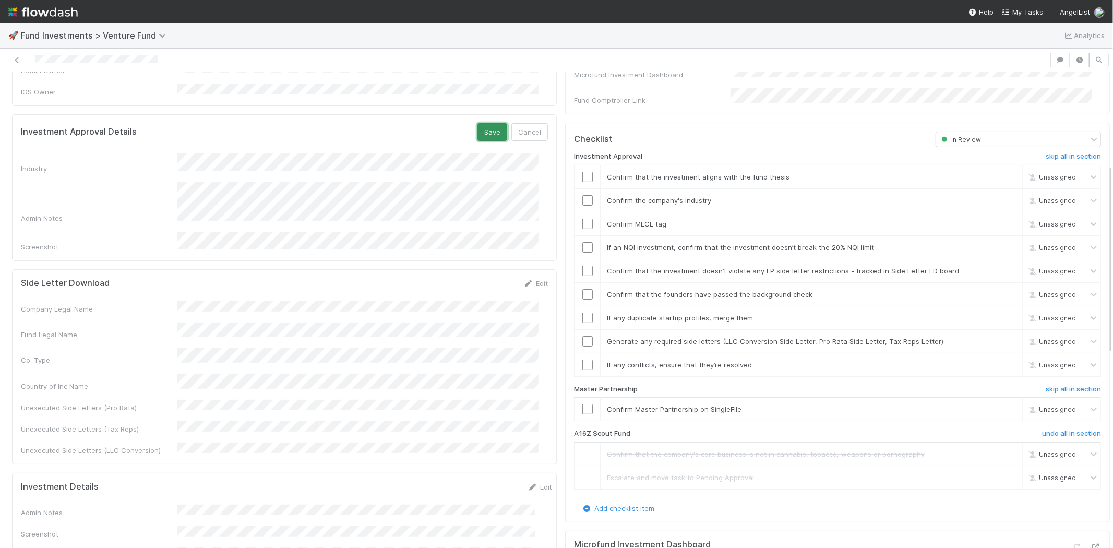
click at [485, 123] on button "Save" at bounding box center [492, 132] width 30 height 18
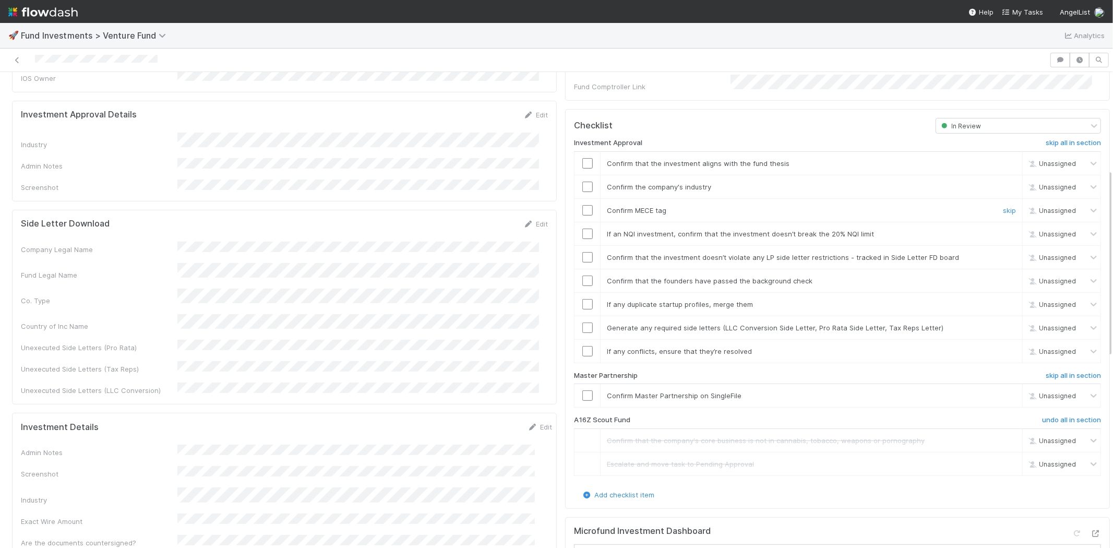
scroll to position [232, 0]
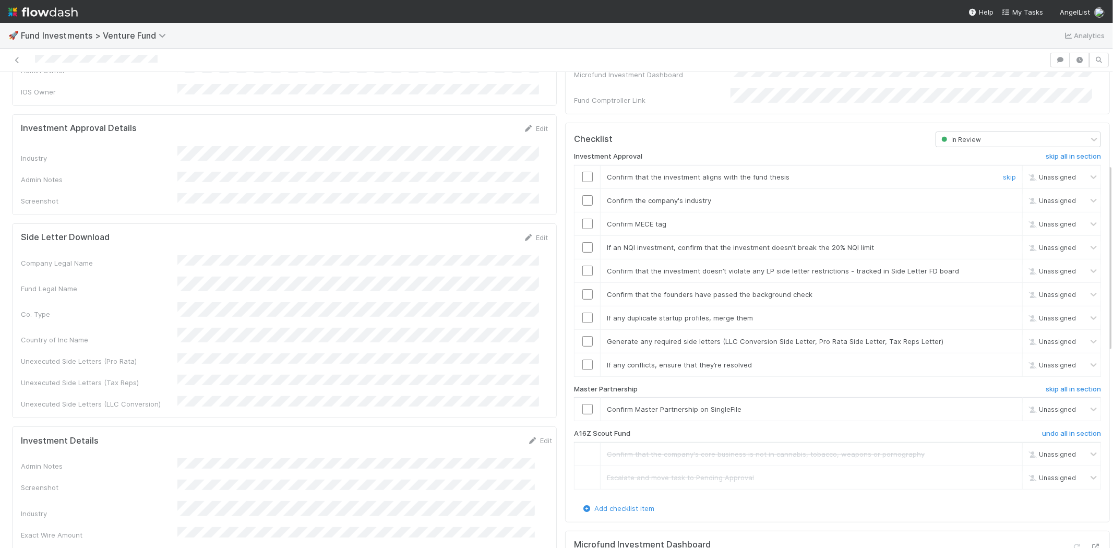
click at [582, 172] on input "checkbox" at bounding box center [587, 177] width 10 height 10
click at [582, 195] on input "checkbox" at bounding box center [587, 200] width 10 height 10
drag, startPoint x: 578, startPoint y: 206, endPoint x: 579, endPoint y: 211, distance: 5.8
click at [582, 219] on input "checkbox" at bounding box center [587, 224] width 10 height 10
click at [582, 242] on input "checkbox" at bounding box center [587, 247] width 10 height 10
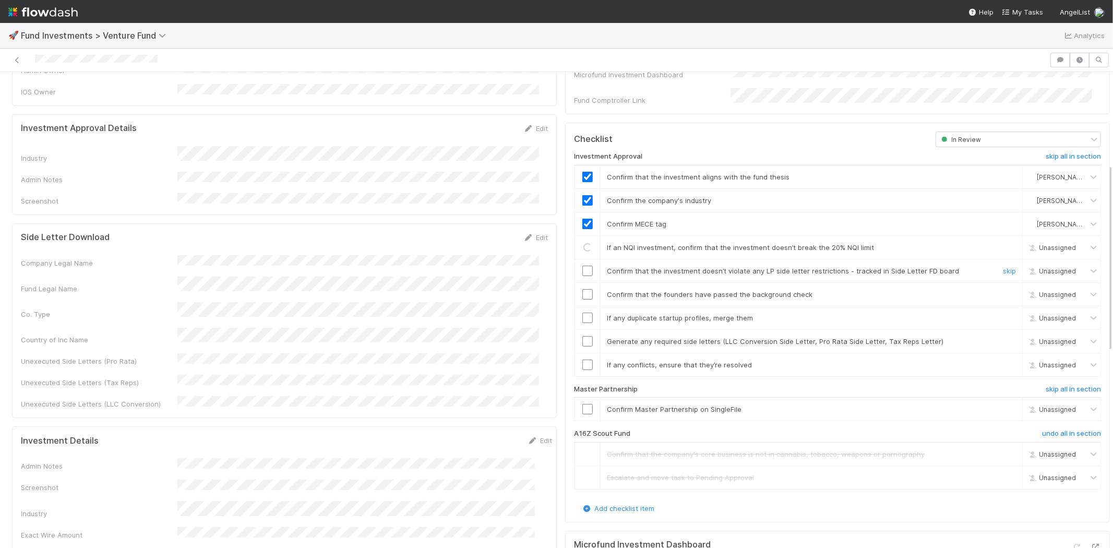
click at [582, 266] on input "checkbox" at bounding box center [587, 271] width 10 height 10
click at [582, 289] on input "checkbox" at bounding box center [587, 294] width 10 height 10
click at [582, 312] on input "checkbox" at bounding box center [587, 317] width 10 height 10
click at [582, 336] on input "checkbox" at bounding box center [587, 341] width 10 height 10
click at [582, 359] on input "checkbox" at bounding box center [587, 364] width 10 height 10
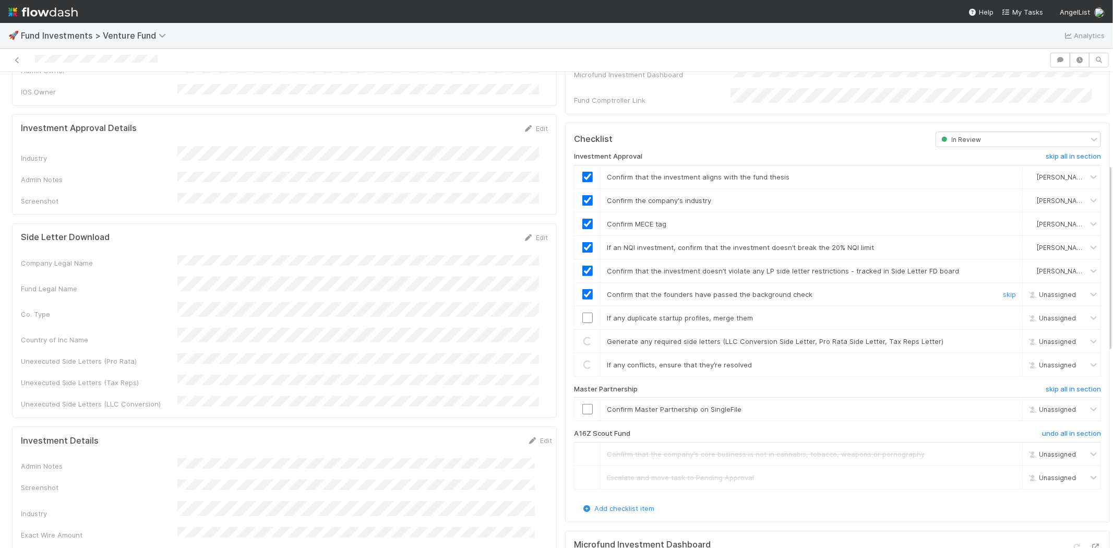
checkbox input "true"
drag, startPoint x: 580, startPoint y: 306, endPoint x: 580, endPoint y: 334, distance: 28.7
click at [580, 313] on td at bounding box center [587, 317] width 26 height 23
click at [580, 334] on td at bounding box center [587, 340] width 26 height 23
click at [582, 336] on input "checkbox" at bounding box center [587, 341] width 10 height 10
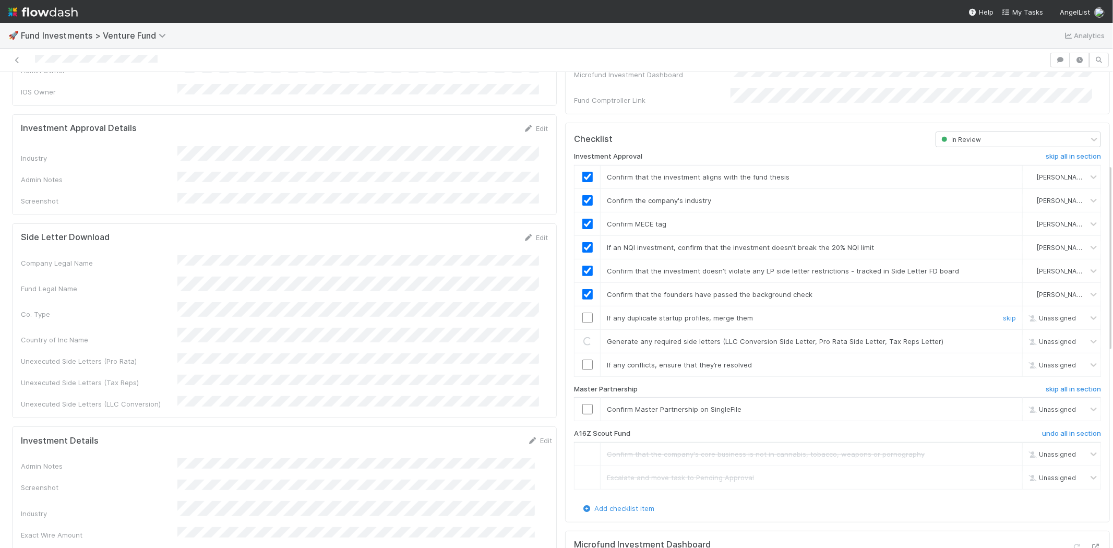
click at [582, 312] on input "checkbox" at bounding box center [587, 317] width 10 height 10
drag, startPoint x: 578, startPoint y: 346, endPoint x: 580, endPoint y: 355, distance: 9.7
click at [578, 353] on td at bounding box center [587, 364] width 26 height 23
click at [582, 359] on input "checkbox" at bounding box center [587, 364] width 10 height 10
click at [582, 404] on input "checkbox" at bounding box center [587, 409] width 10 height 10
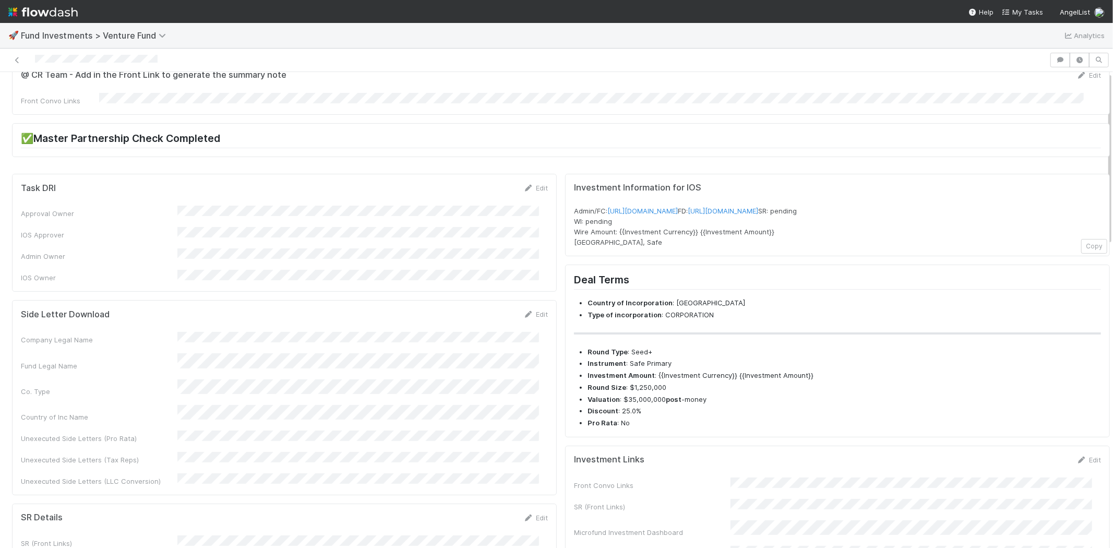
scroll to position [0, 0]
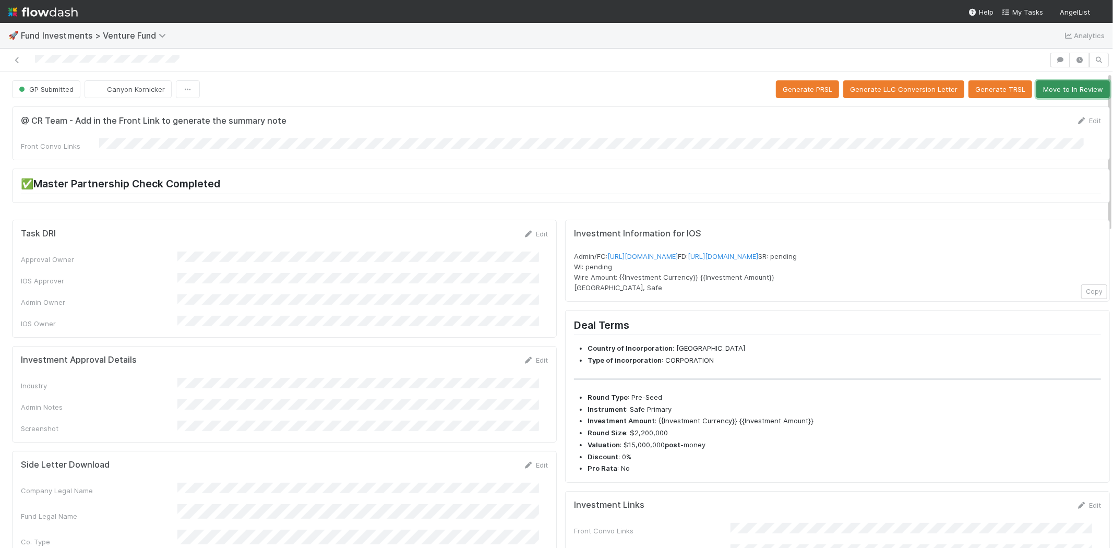
click at [1059, 82] on button "Move to In Review" at bounding box center [1073, 89] width 74 height 18
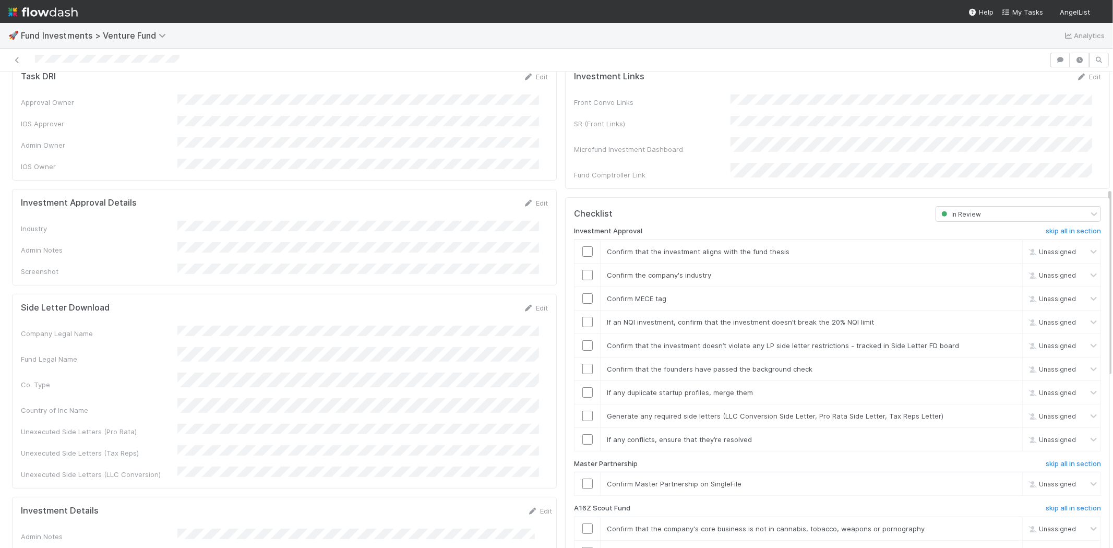
scroll to position [290, 0]
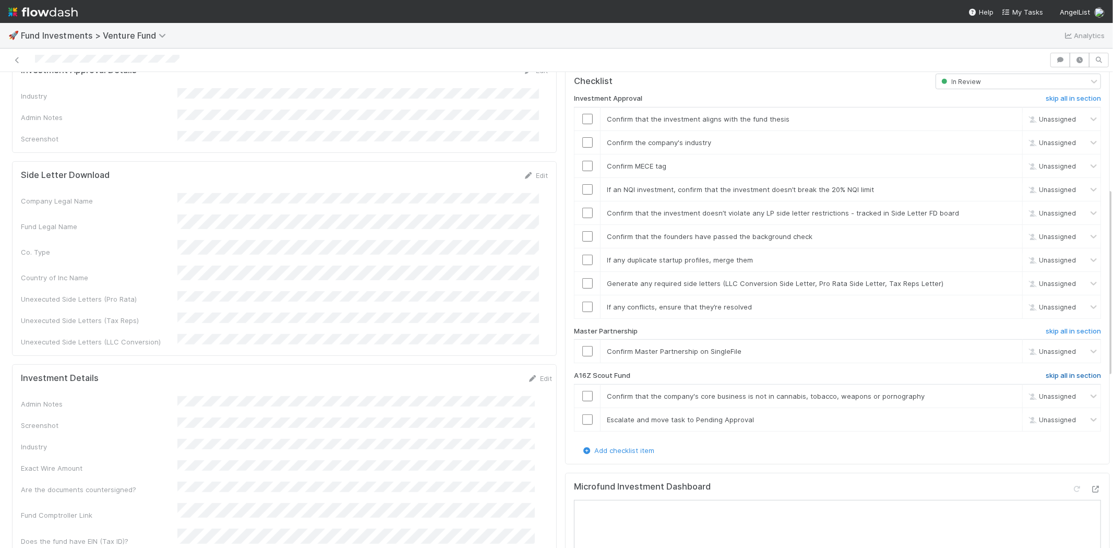
click at [1045, 371] on h6 "skip all in section" at bounding box center [1072, 375] width 55 height 8
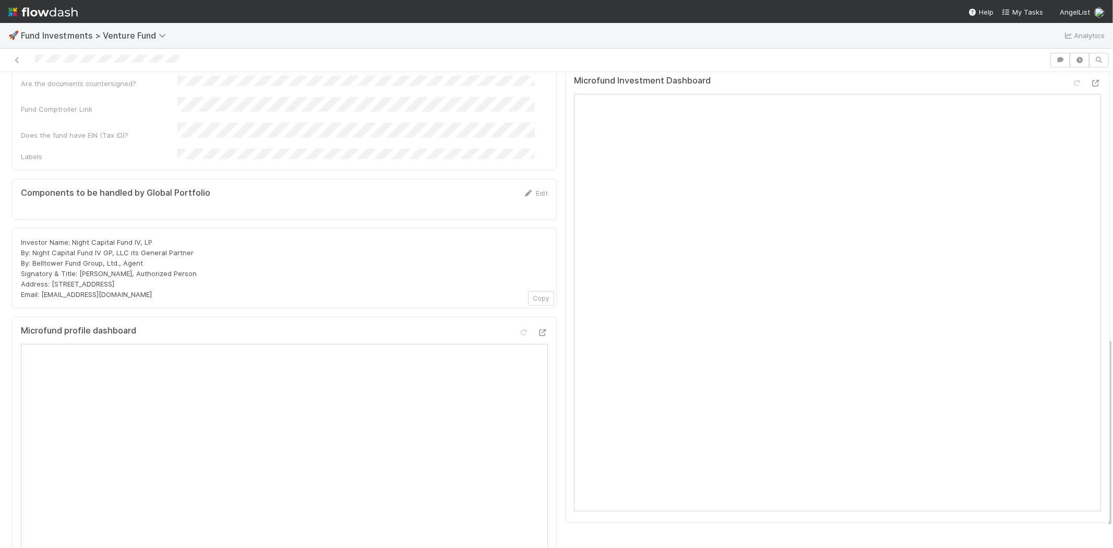
scroll to position [637, 0]
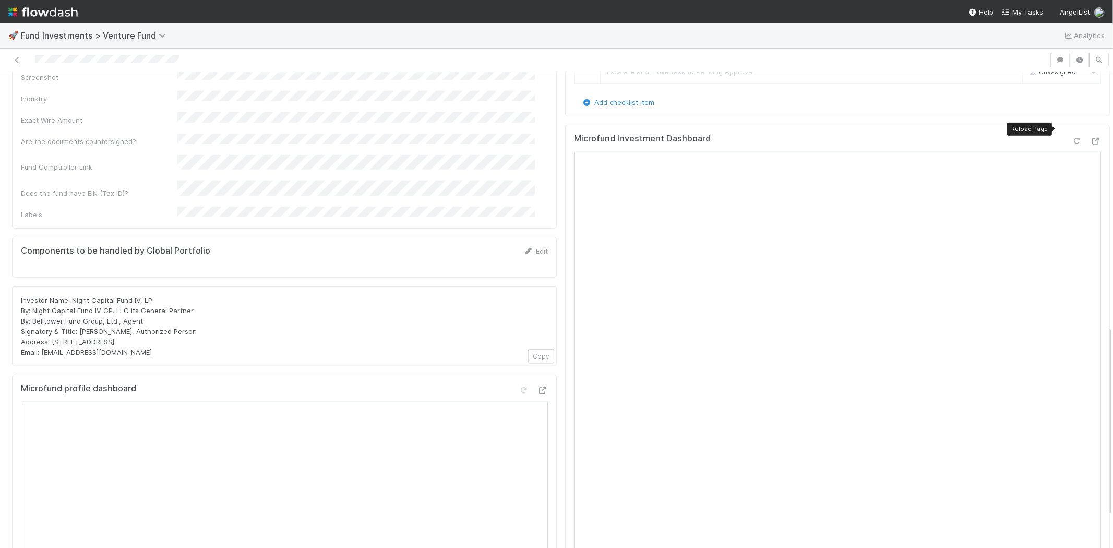
click at [1072, 138] on icon at bounding box center [1077, 141] width 10 height 7
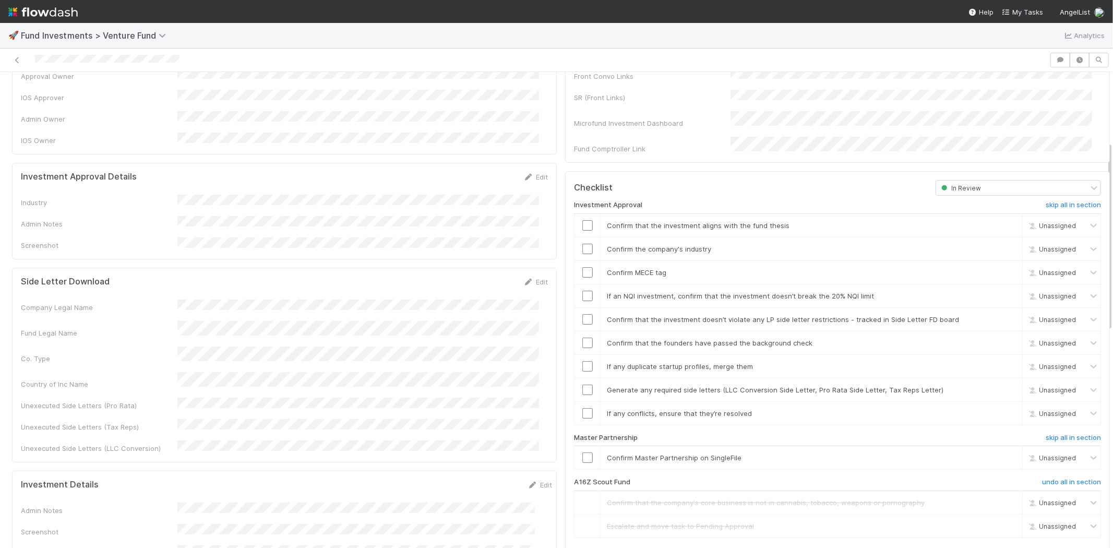
scroll to position [174, 0]
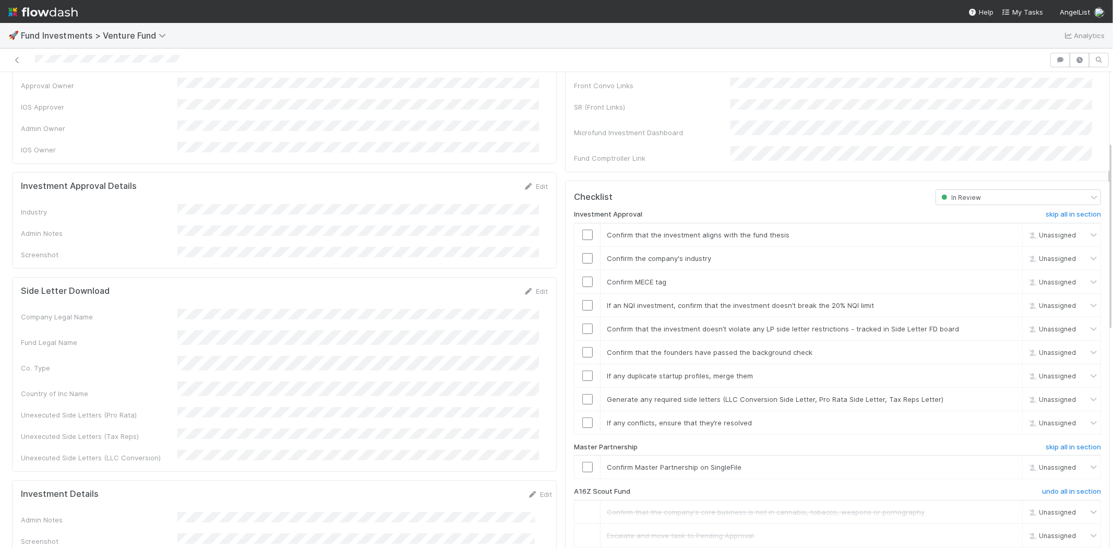
click at [530, 172] on div "Investment Approval Details Edit Industry Admin Notes Screenshot" at bounding box center [284, 220] width 545 height 97
click at [530, 182] on link "Edit" at bounding box center [535, 186] width 25 height 8
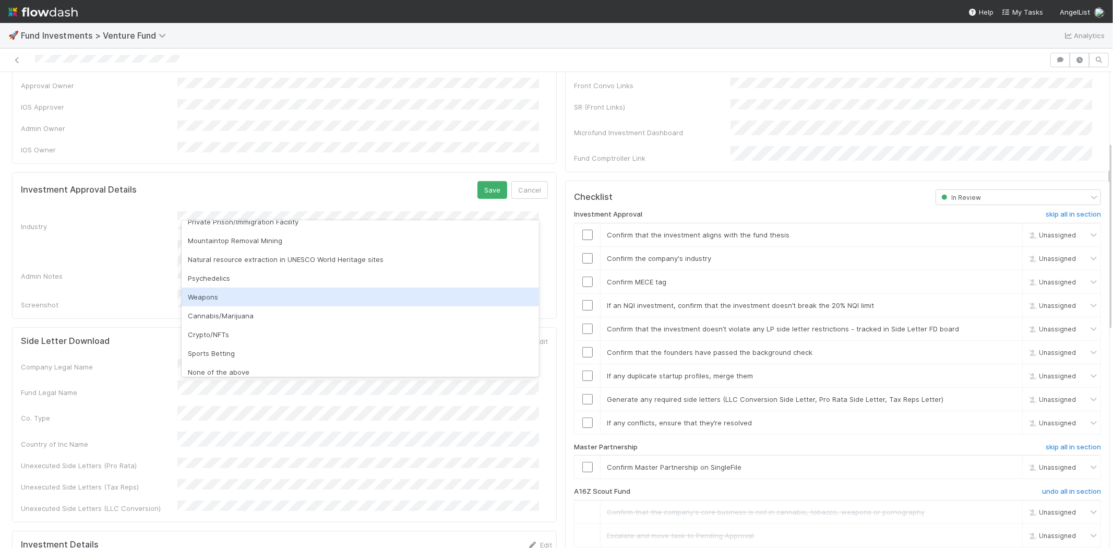
scroll to position [298, 0]
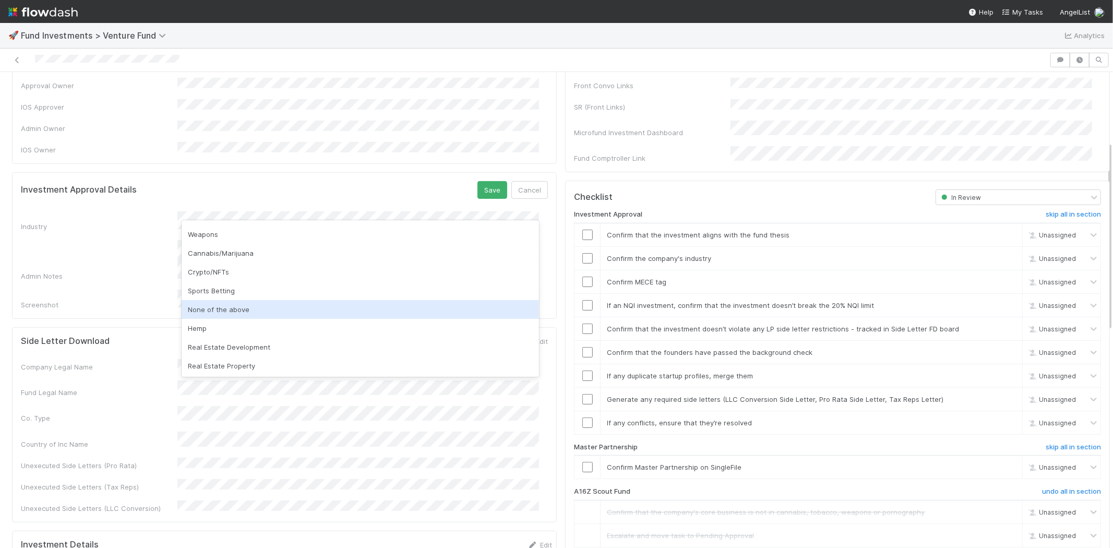
click at [248, 310] on div "None of the above" at bounding box center [360, 309] width 357 height 19
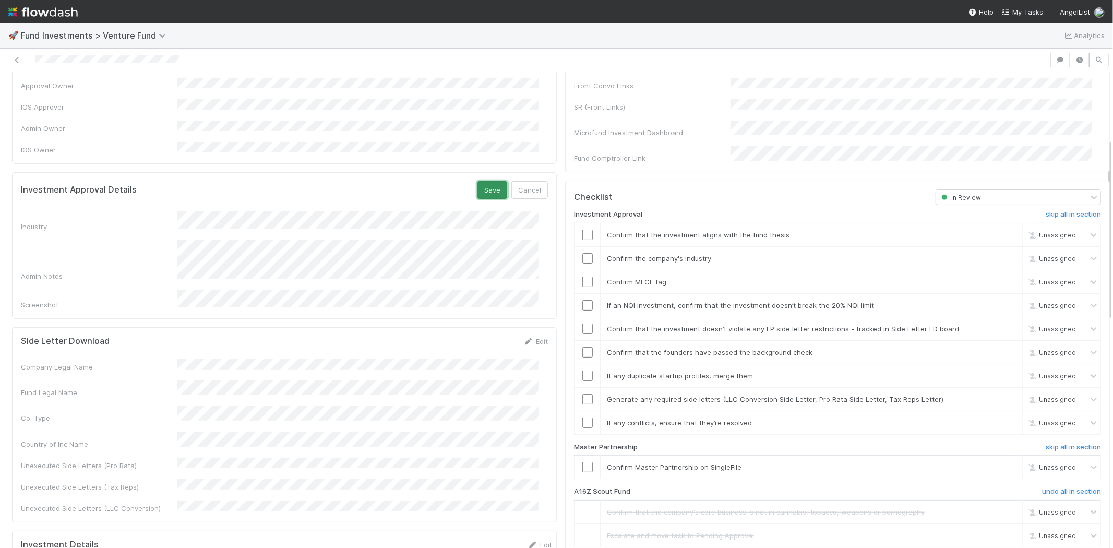
drag, startPoint x: 470, startPoint y: 177, endPoint x: 487, endPoint y: 189, distance: 20.6
click at [477, 181] on button "Save" at bounding box center [492, 190] width 30 height 18
click at [582, 230] on input "checkbox" at bounding box center [587, 235] width 10 height 10
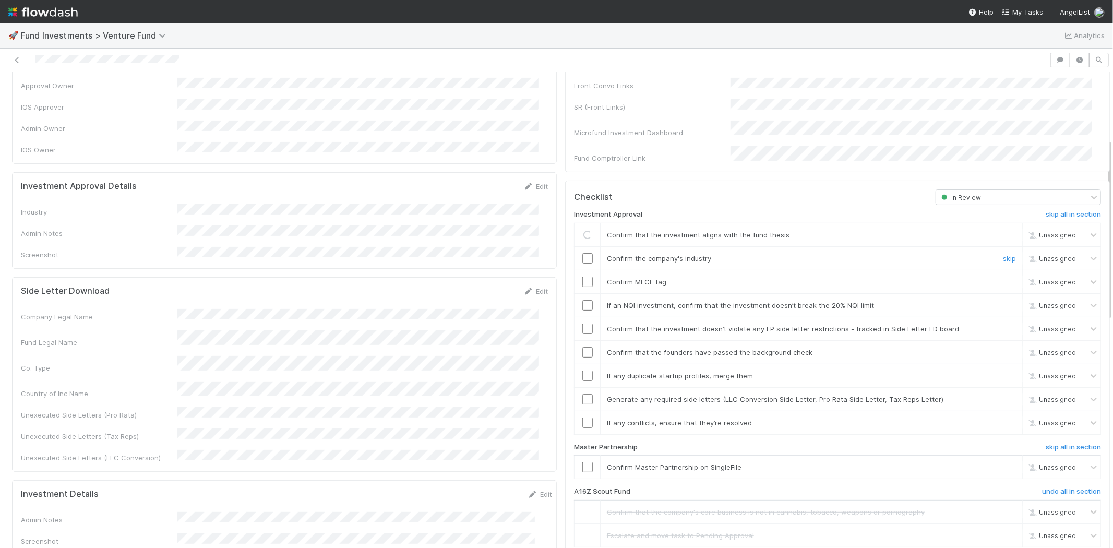
click at [582, 253] on input "checkbox" at bounding box center [587, 258] width 10 height 10
click at [582, 276] on input "checkbox" at bounding box center [587, 281] width 10 height 10
click at [582, 300] on input "checkbox" at bounding box center [587, 305] width 10 height 10
click at [582, 230] on input "checkbox" at bounding box center [587, 235] width 10 height 10
click at [582, 323] on input "checkbox" at bounding box center [587, 328] width 10 height 10
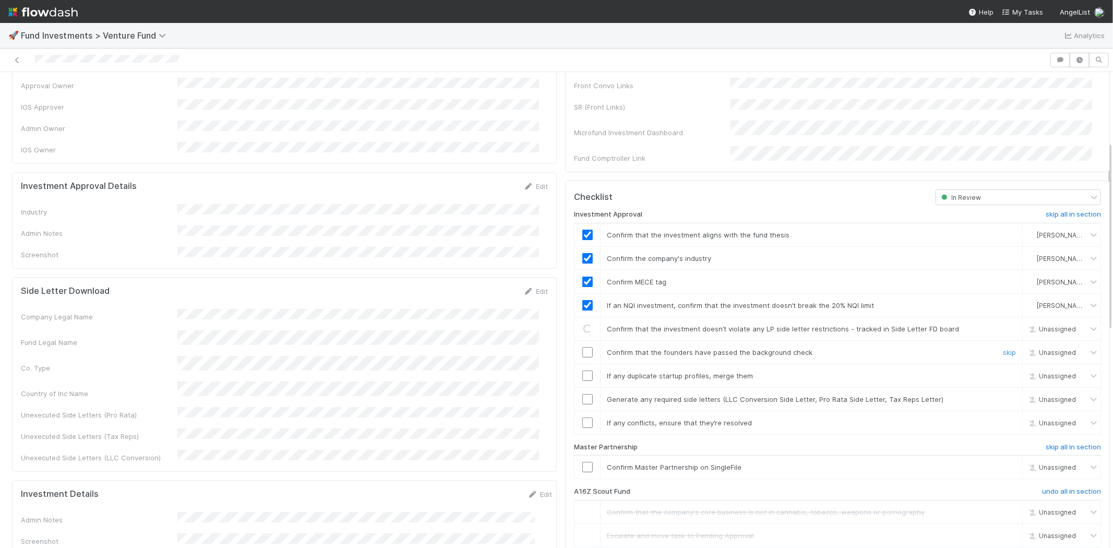
click at [582, 347] on input "checkbox" at bounding box center [587, 352] width 10 height 10
click at [582, 370] on input "checkbox" at bounding box center [587, 375] width 10 height 10
click at [582, 394] on input "checkbox" at bounding box center [587, 399] width 10 height 10
click at [579, 411] on td at bounding box center [587, 422] width 26 height 23
click at [577, 418] on td at bounding box center [587, 422] width 26 height 23
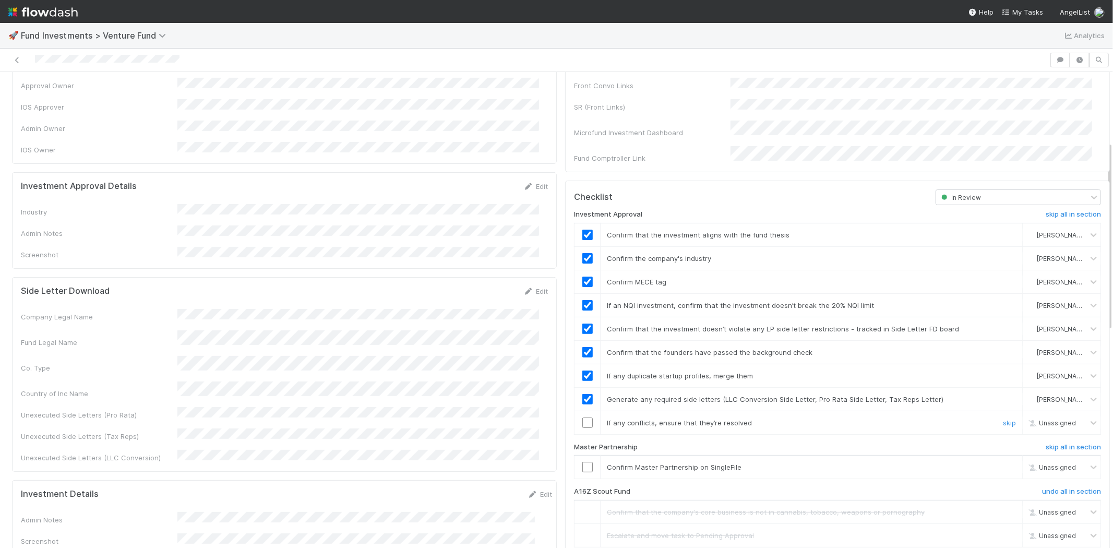
click at [582, 417] on input "checkbox" at bounding box center [587, 422] width 10 height 10
click at [582, 462] on input "checkbox" at bounding box center [587, 467] width 10 height 10
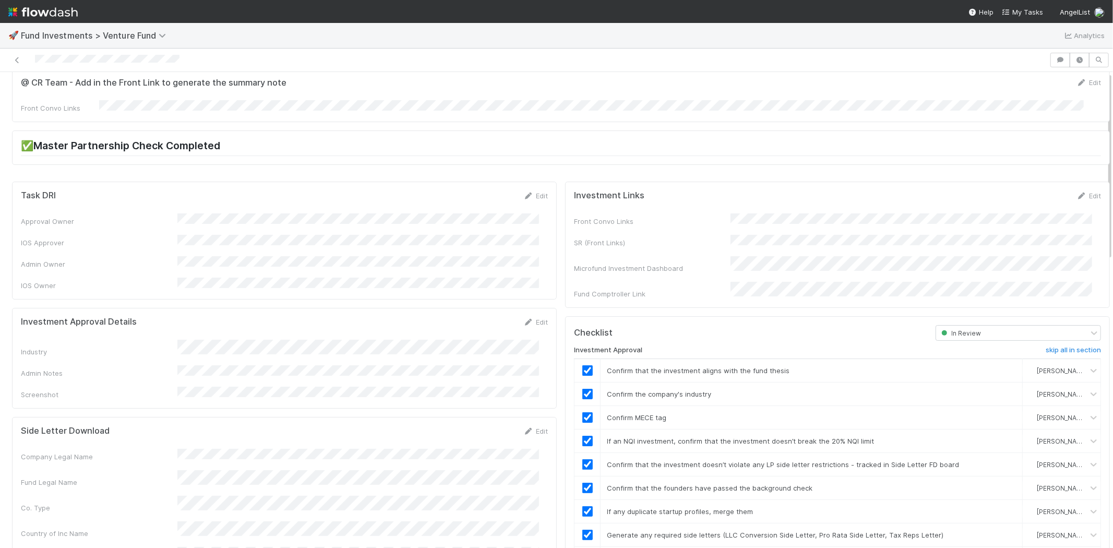
scroll to position [0, 0]
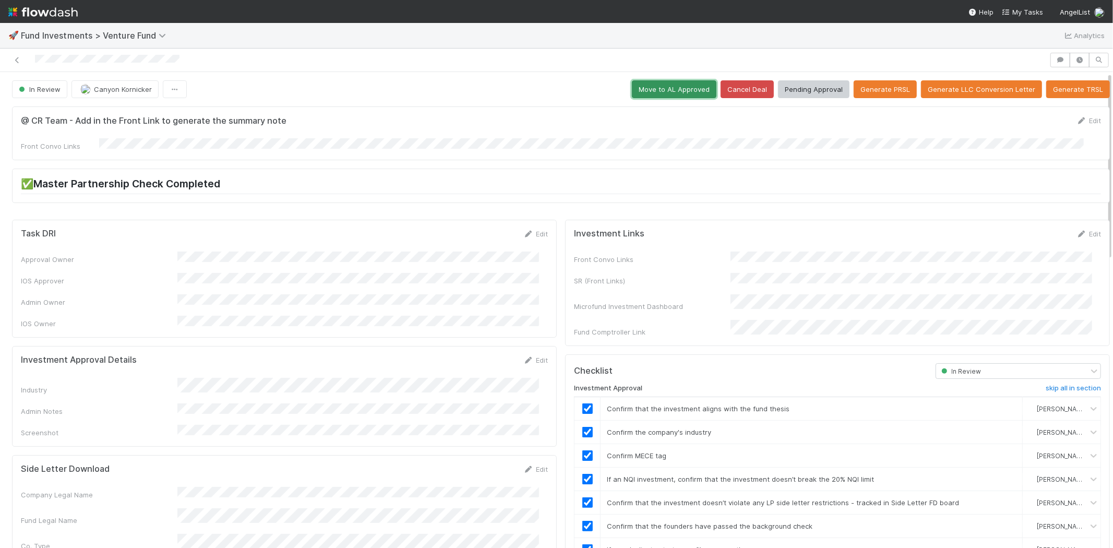
click at [653, 82] on button "Move to AL Approved" at bounding box center [674, 89] width 85 height 18
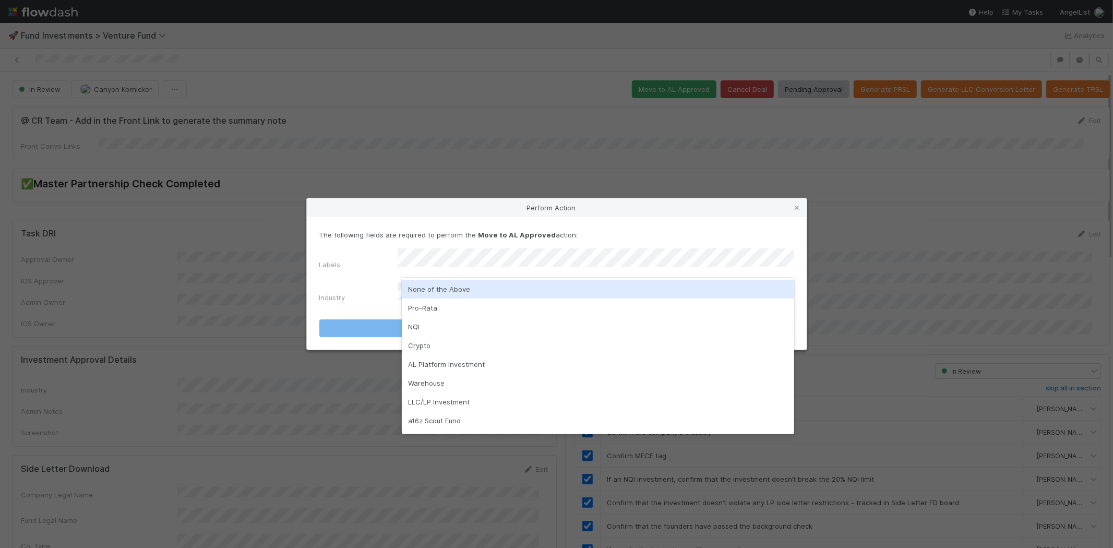
click at [422, 295] on div "None of the Above" at bounding box center [598, 289] width 392 height 19
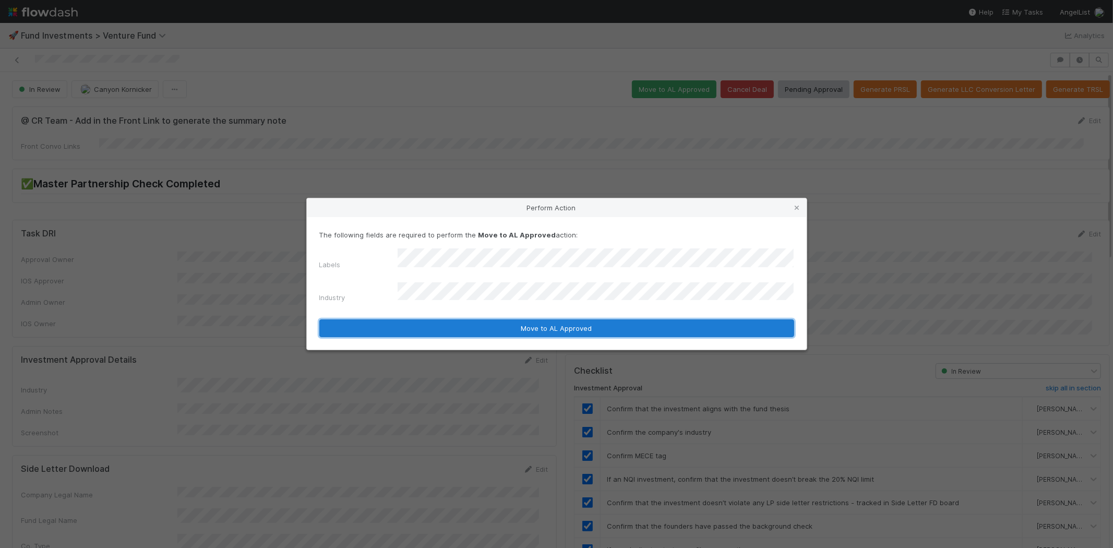
click at [418, 327] on button "Move to AL Approved" at bounding box center [556, 328] width 475 height 18
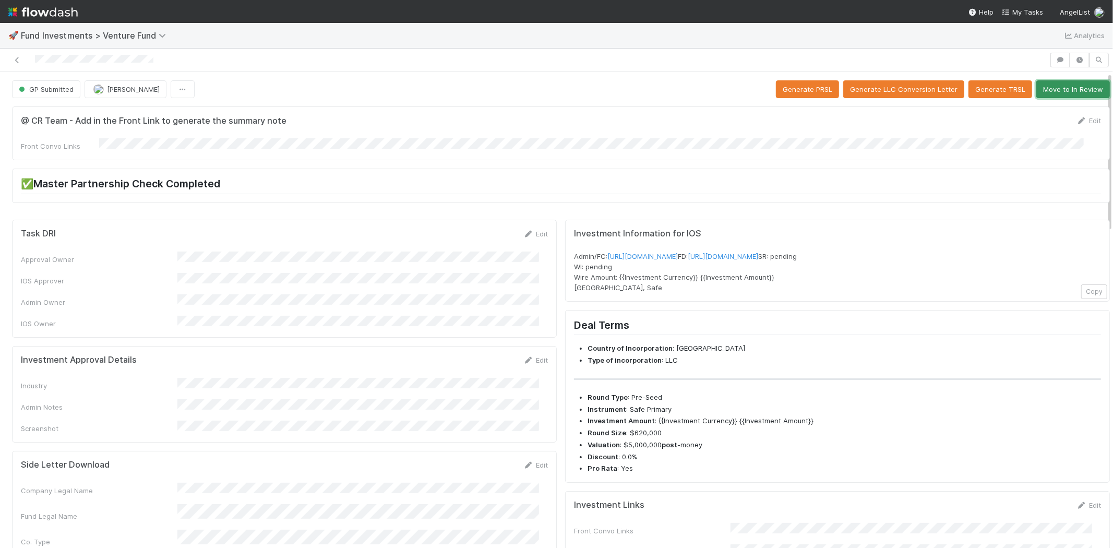
click at [1036, 90] on button "Move to In Review" at bounding box center [1073, 89] width 74 height 18
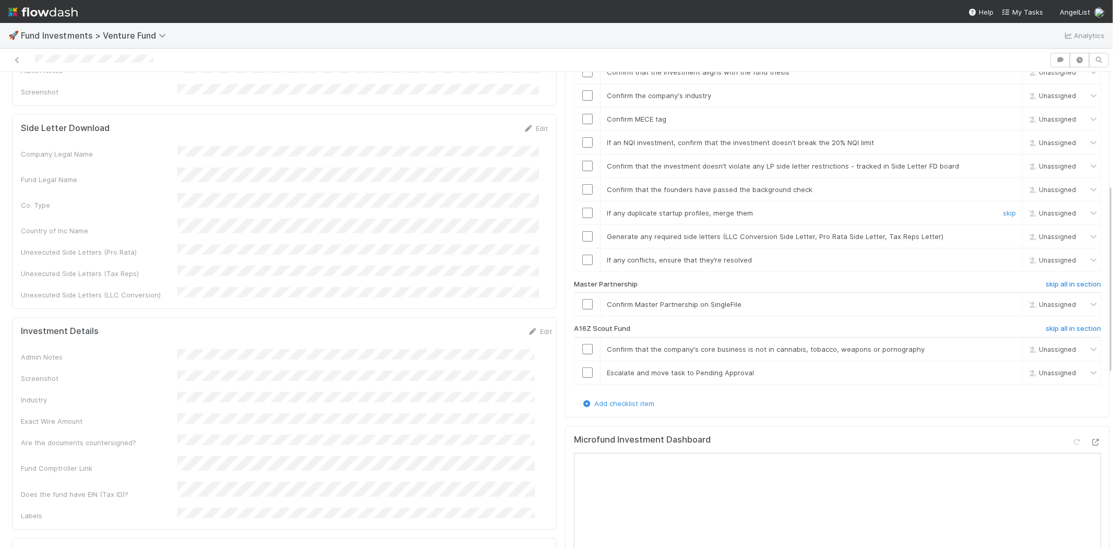
scroll to position [347, 0]
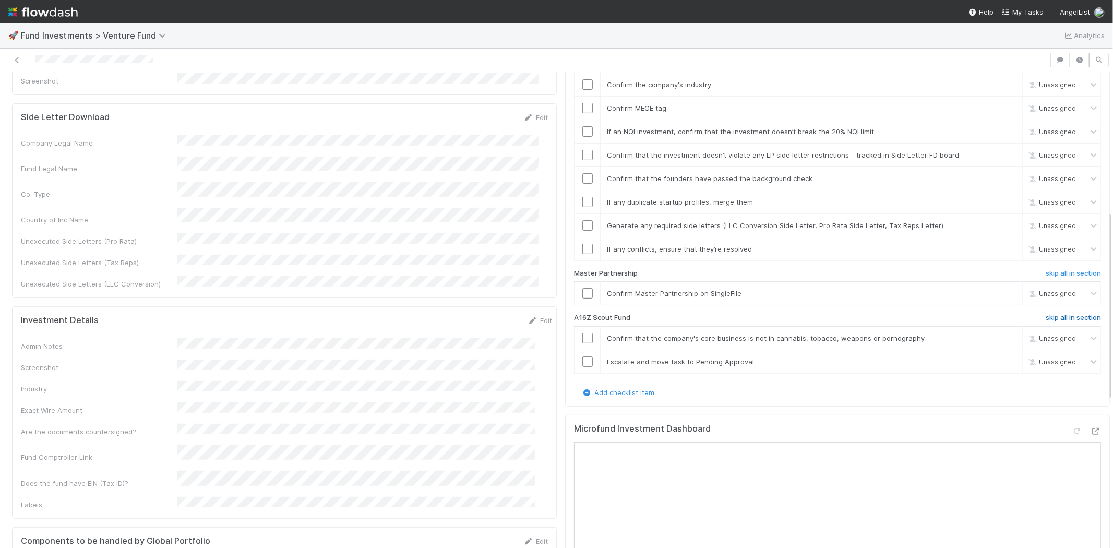
click at [1045, 314] on h6 "skip all in section" at bounding box center [1072, 318] width 55 height 8
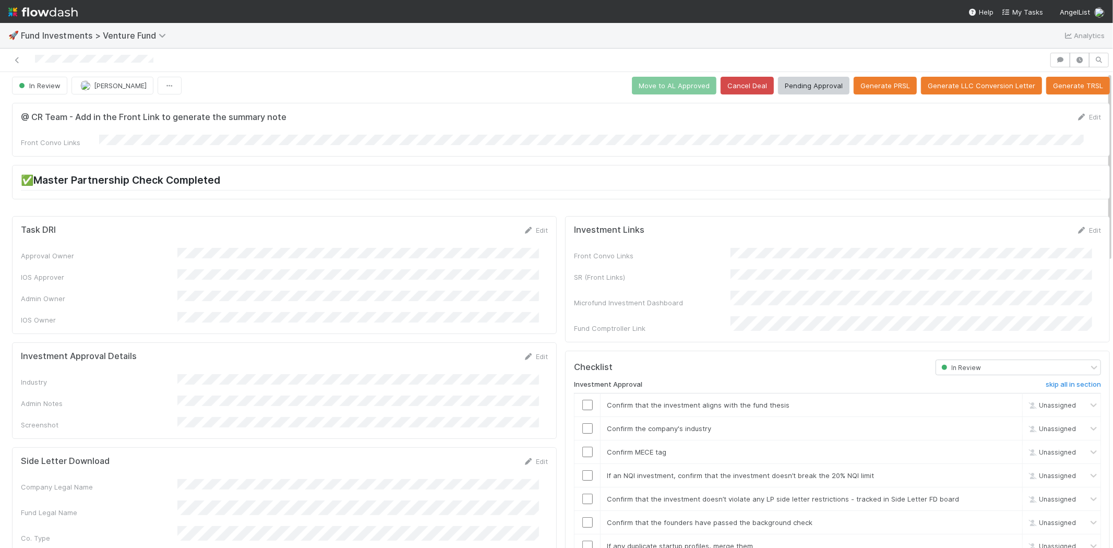
scroll to position [0, 0]
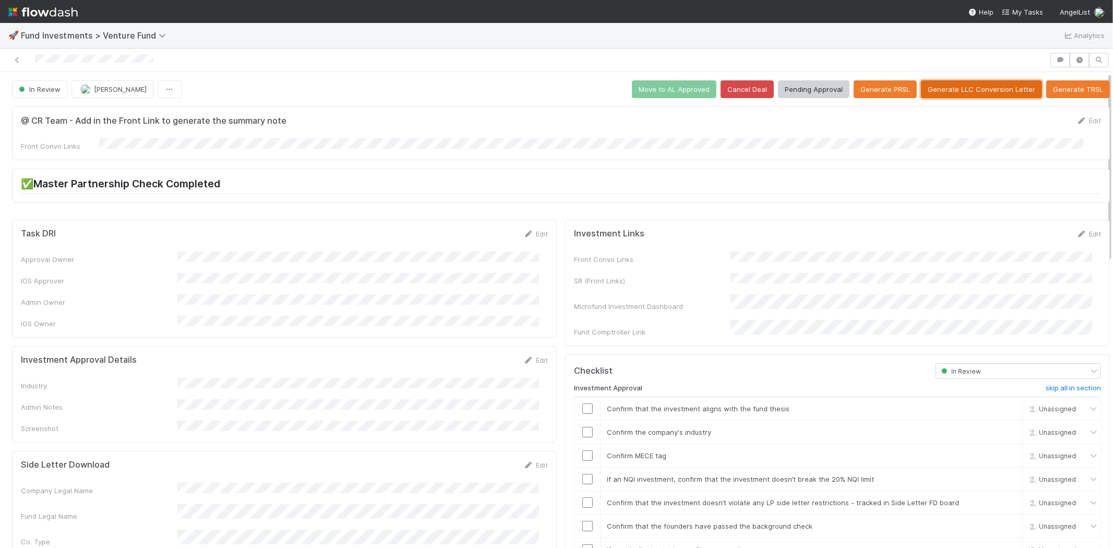
click at [958, 94] on button "Generate LLC Conversion Letter" at bounding box center [981, 89] width 121 height 18
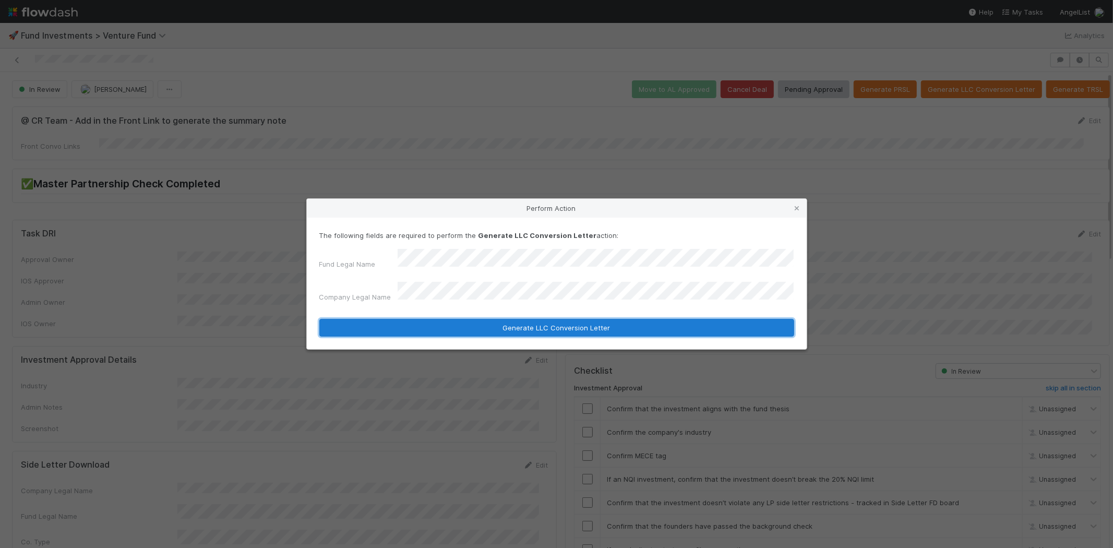
click at [450, 320] on button "Generate LLC Conversion Letter" at bounding box center [556, 328] width 475 height 18
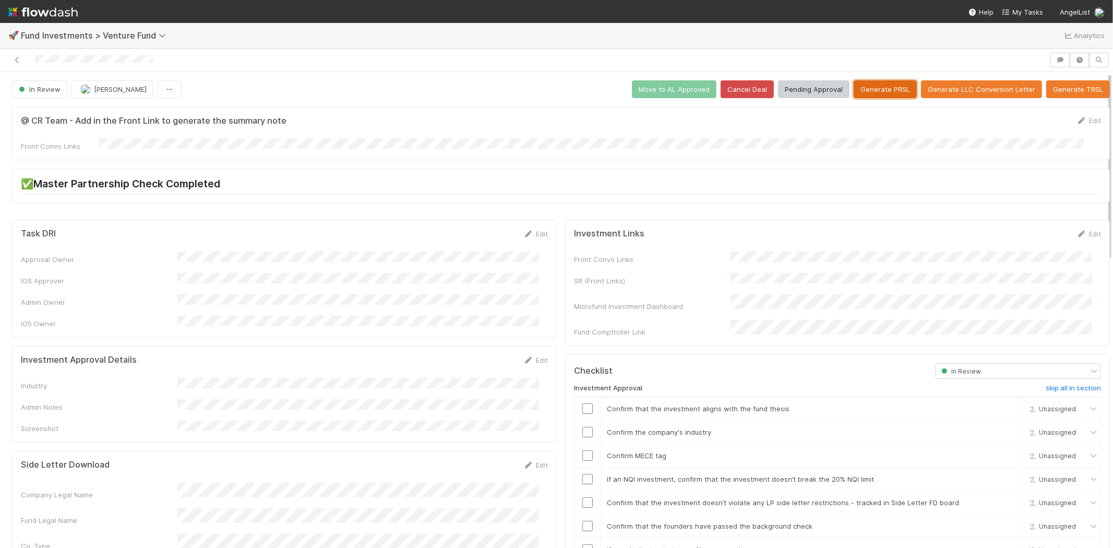
click at [862, 95] on button "Generate PRSL" at bounding box center [884, 89] width 63 height 18
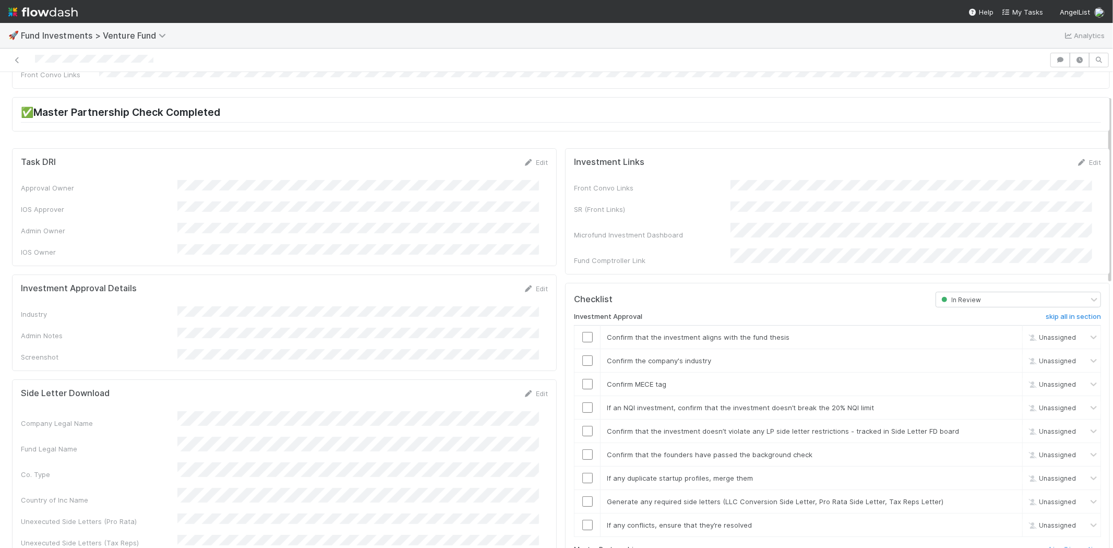
scroll to position [58, 0]
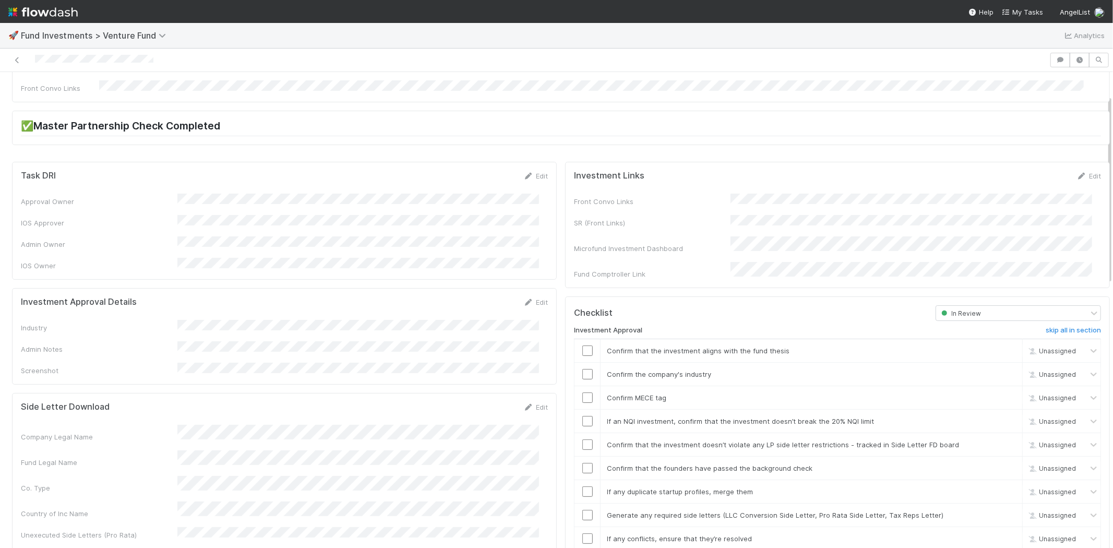
drag, startPoint x: 530, startPoint y: 287, endPoint x: 434, endPoint y: 303, distance: 97.3
click at [530, 298] on link "Edit" at bounding box center [535, 302] width 25 height 8
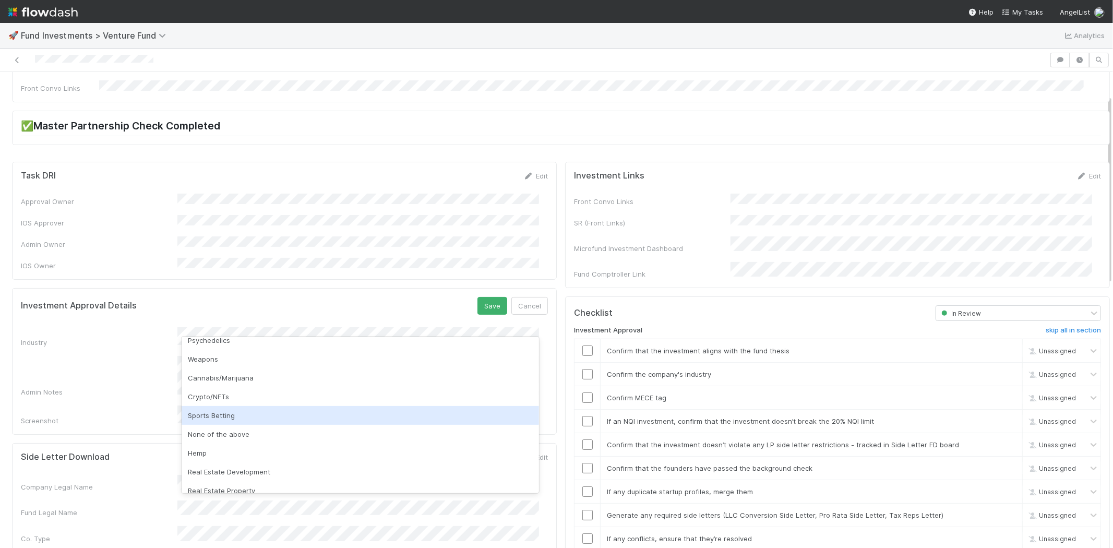
scroll to position [298, 0]
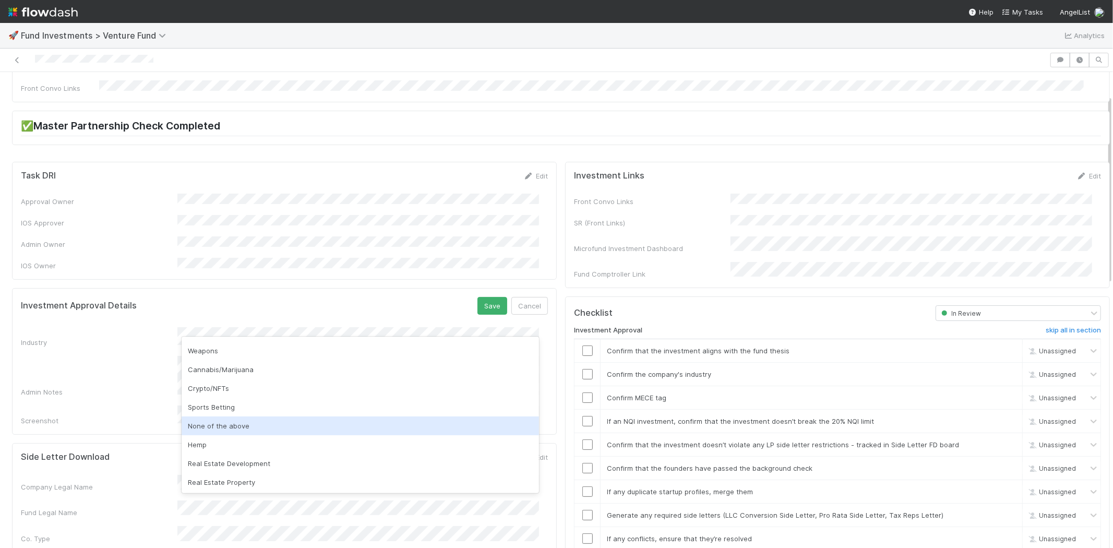
click at [244, 426] on div "None of the above" at bounding box center [360, 425] width 357 height 19
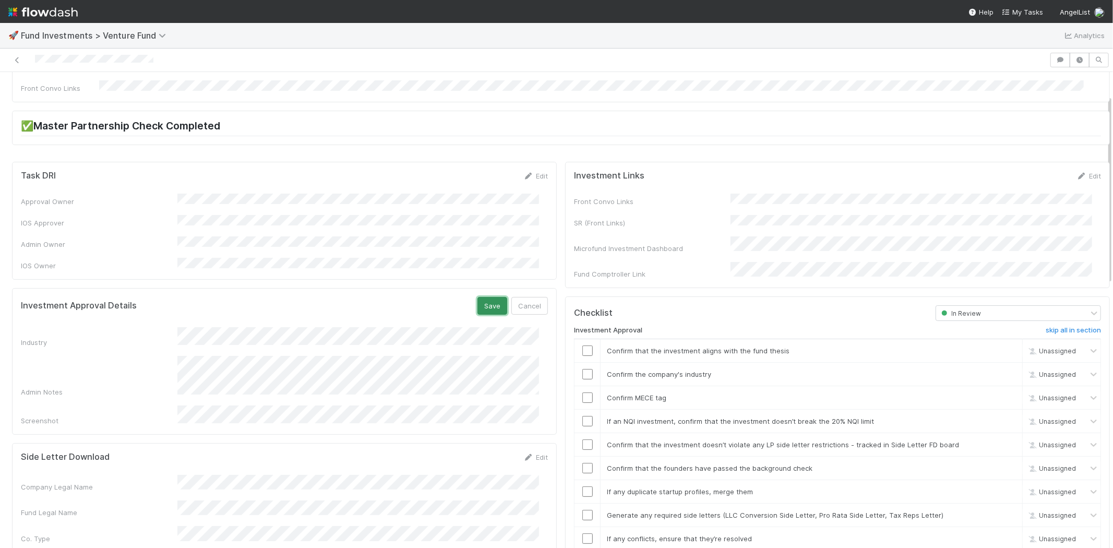
click at [498, 297] on button "Save" at bounding box center [492, 306] width 30 height 18
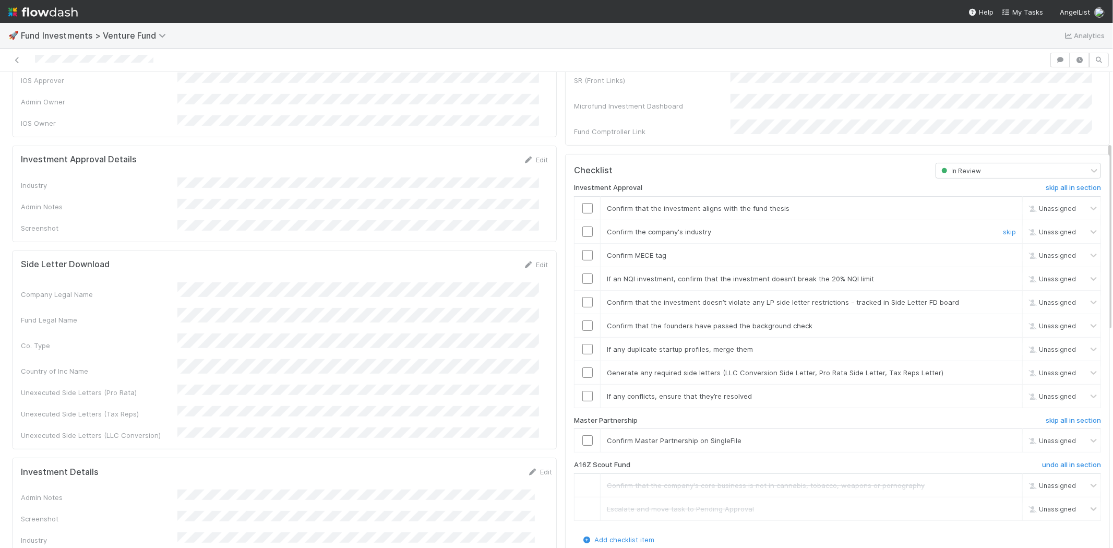
scroll to position [232, 0]
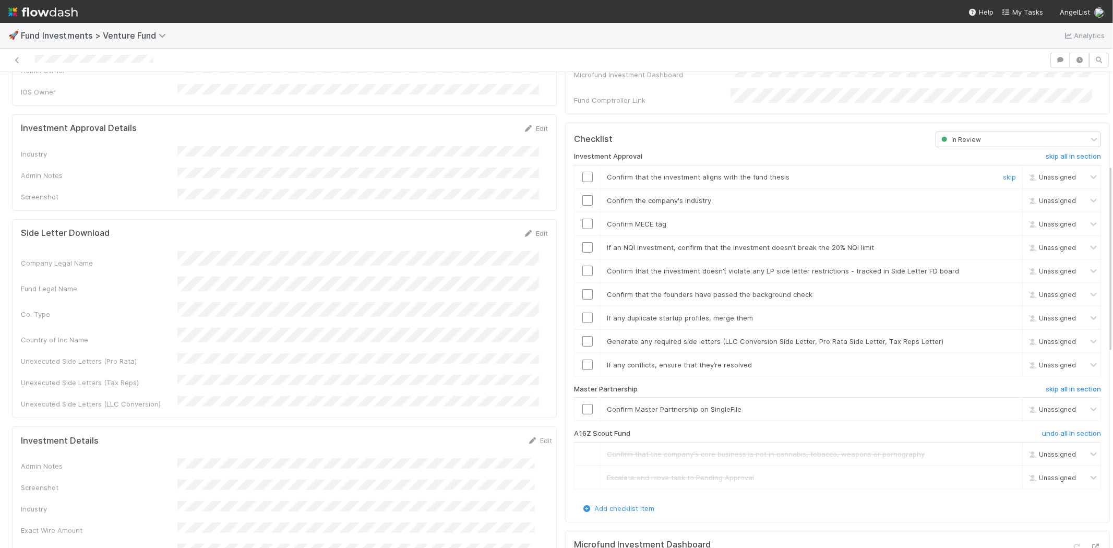
click at [576, 165] on td at bounding box center [587, 176] width 26 height 23
click at [582, 172] on input "checkbox" at bounding box center [587, 177] width 10 height 10
click at [582, 195] on input "checkbox" at bounding box center [587, 200] width 10 height 10
click at [582, 219] on input "checkbox" at bounding box center [587, 224] width 10 height 10
click at [582, 242] on input "checkbox" at bounding box center [587, 247] width 10 height 10
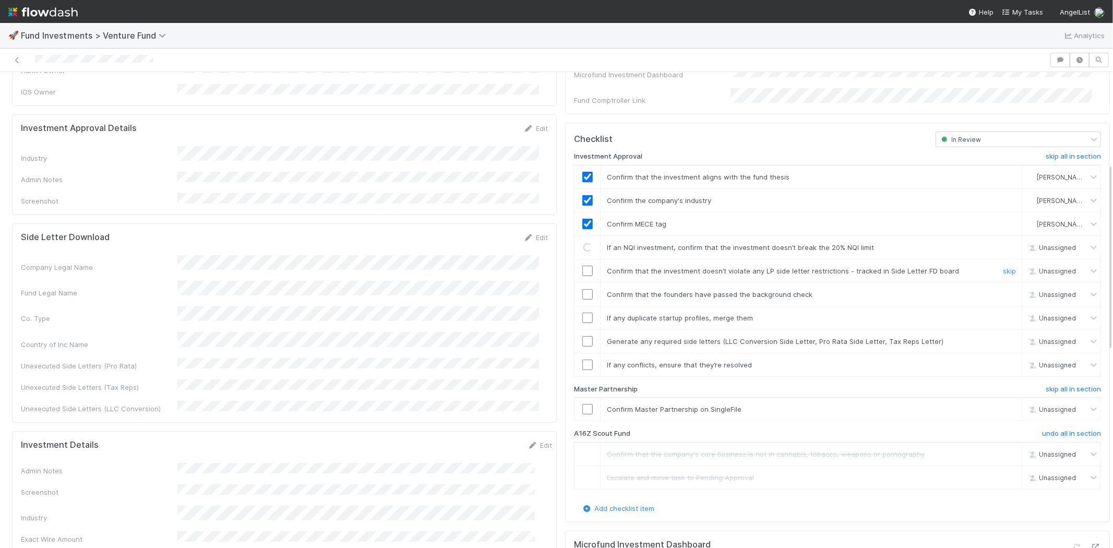
click at [582, 266] on input "checkbox" at bounding box center [587, 271] width 10 height 10
click at [582, 289] on input "checkbox" at bounding box center [587, 294] width 10 height 10
click at [582, 312] on input "checkbox" at bounding box center [587, 317] width 10 height 10
drag, startPoint x: 578, startPoint y: 333, endPoint x: 576, endPoint y: 348, distance: 15.7
click at [578, 334] on td at bounding box center [587, 340] width 26 height 23
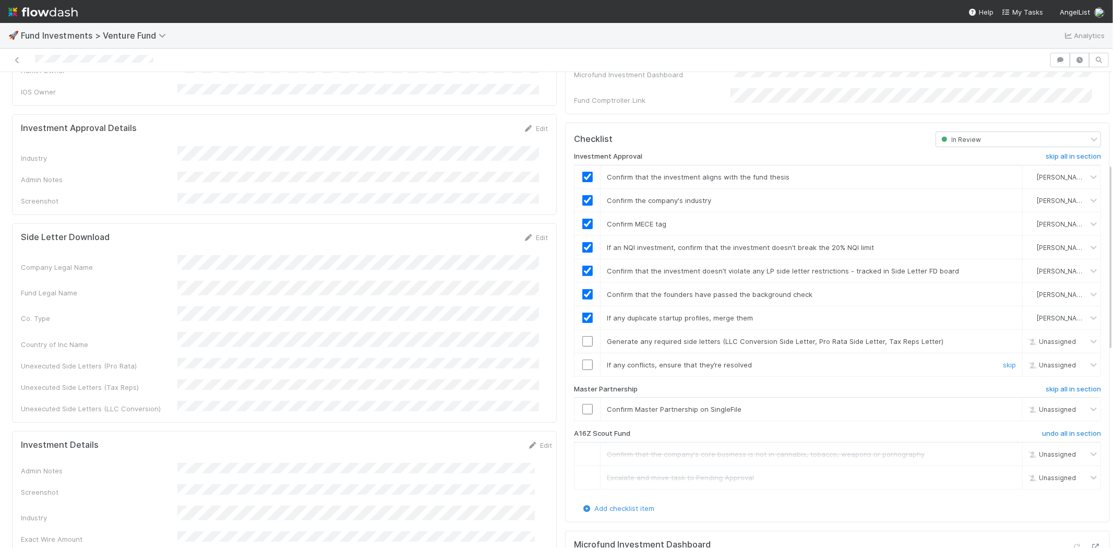
click at [582, 359] on input "checkbox" at bounding box center [587, 364] width 10 height 10
drag, startPoint x: 578, startPoint y: 330, endPoint x: 579, endPoint y: 335, distance: 5.4
click at [582, 336] on input "checkbox" at bounding box center [587, 341] width 10 height 10
click at [582, 404] on input "checkbox" at bounding box center [587, 409] width 10 height 10
click at [582, 336] on input "checkbox" at bounding box center [587, 341] width 10 height 10
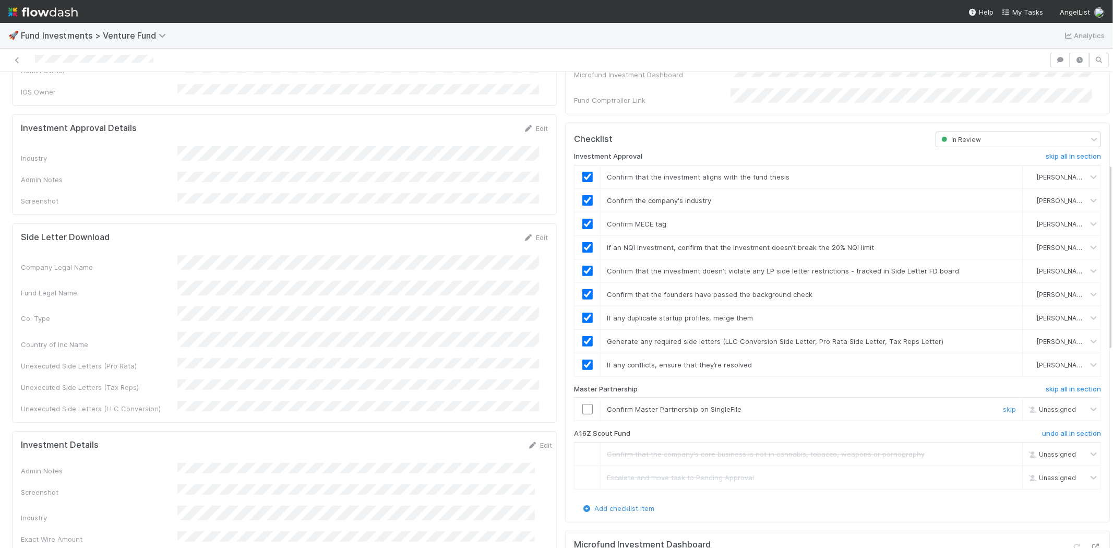
drag, startPoint x: 581, startPoint y: 396, endPoint x: 592, endPoint y: 390, distance: 12.9
click at [582, 404] on input "checkbox" at bounding box center [587, 409] width 10 height 10
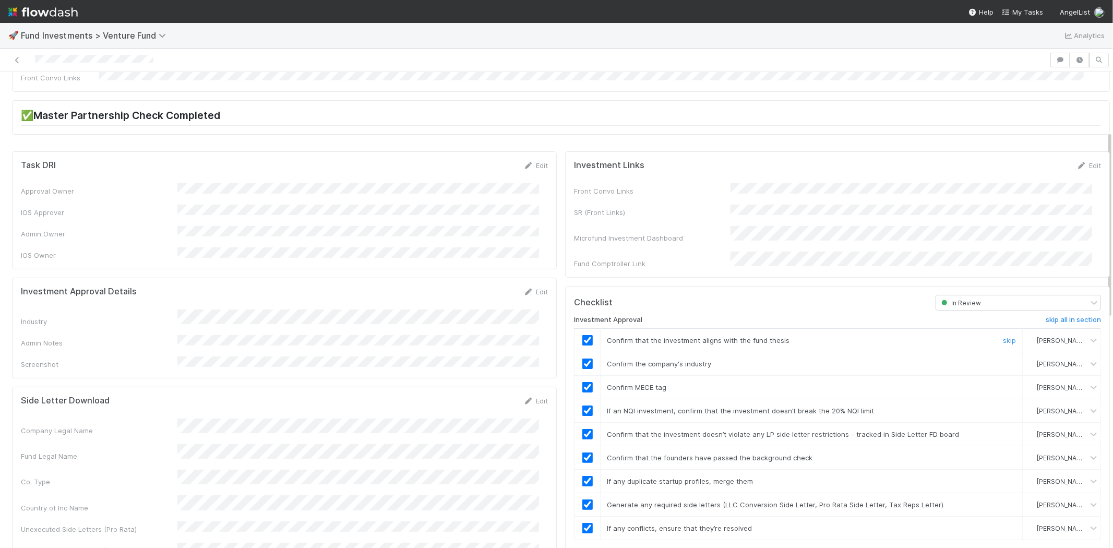
scroll to position [0, 0]
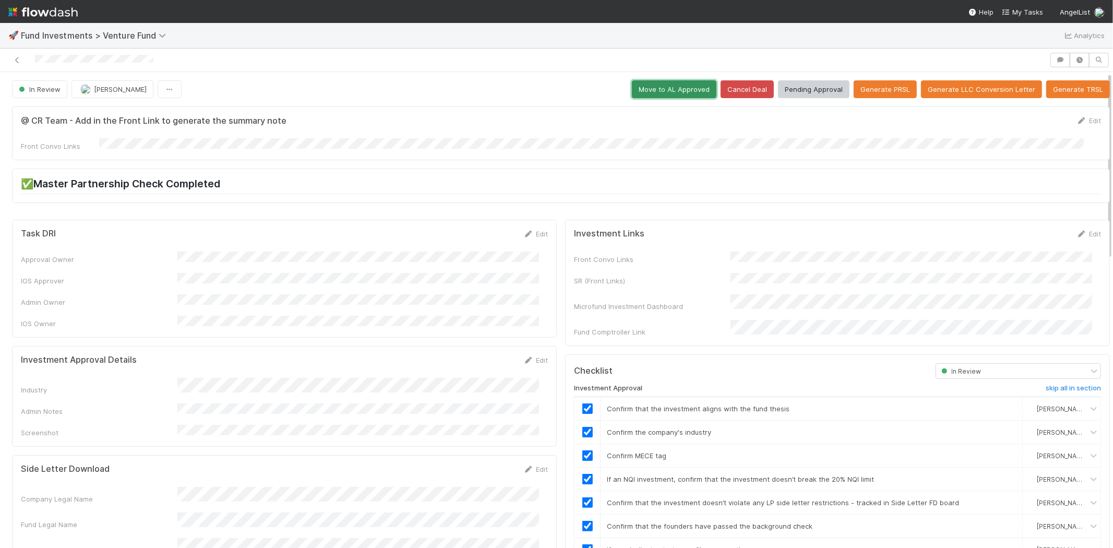
click at [649, 90] on button "Move to AL Approved" at bounding box center [674, 89] width 85 height 18
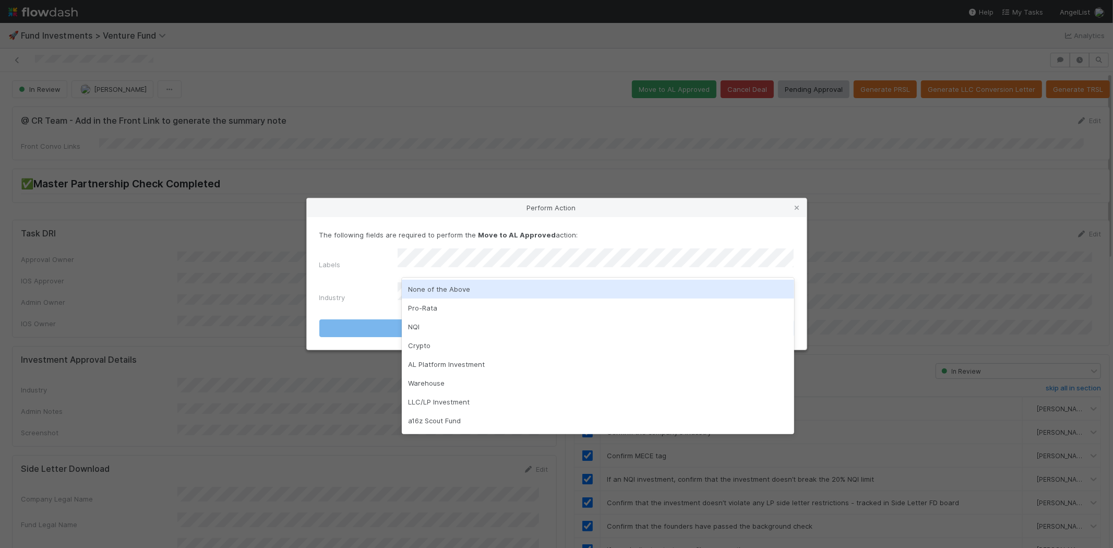
click at [436, 288] on div "None of the Above" at bounding box center [598, 289] width 392 height 19
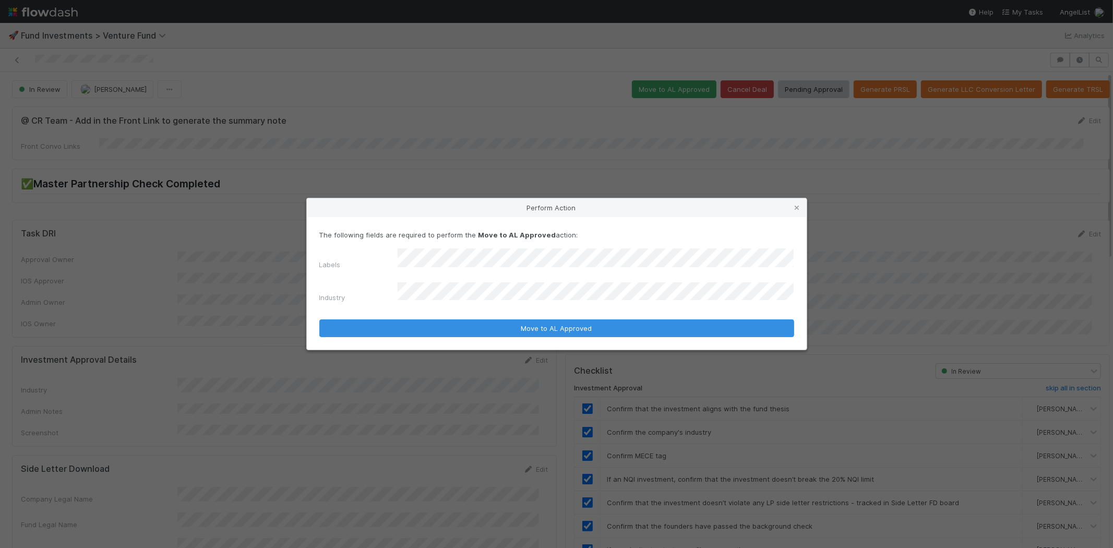
click at [371, 293] on div "Industry" at bounding box center [358, 299] width 78 height 15
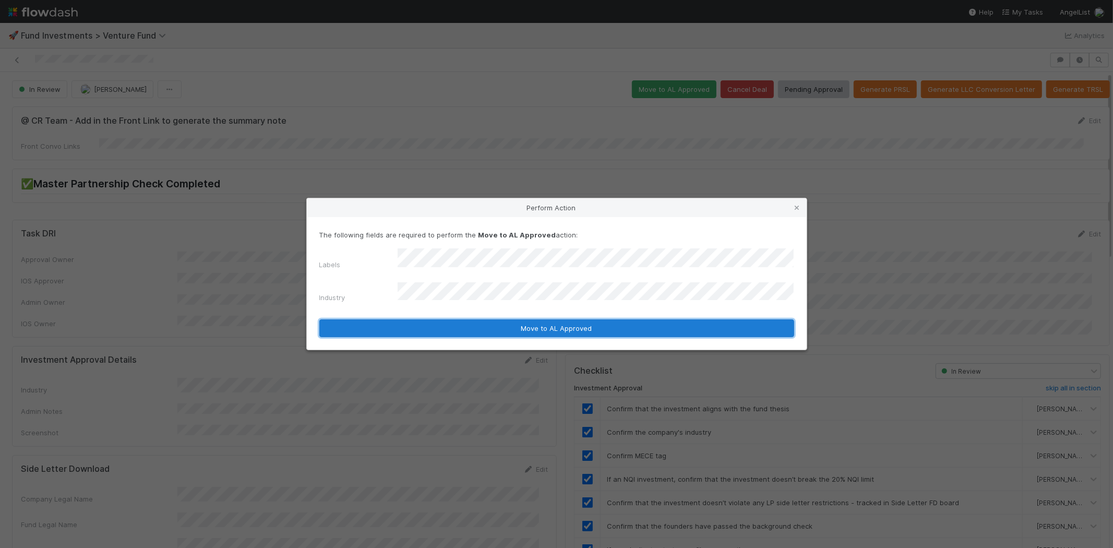
click at [392, 321] on button "Move to AL Approved" at bounding box center [556, 328] width 475 height 18
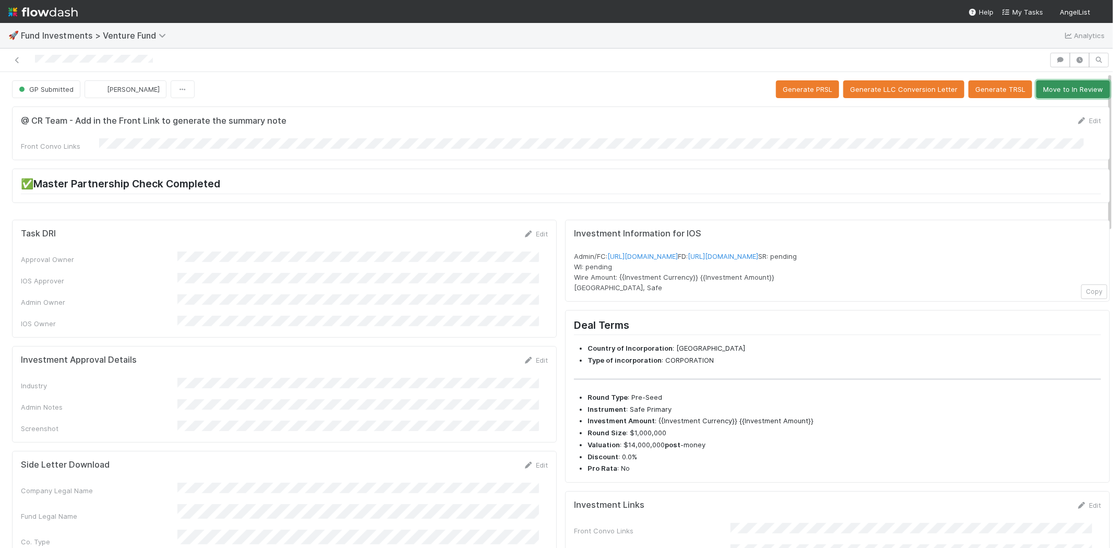
click at [1056, 91] on button "Move to In Review" at bounding box center [1073, 89] width 74 height 18
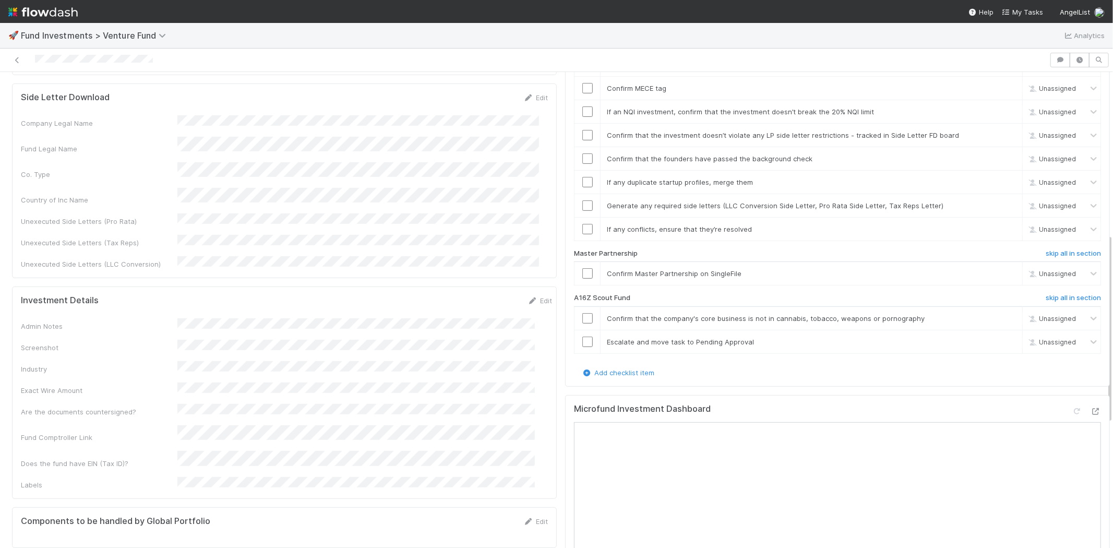
scroll to position [405, 0]
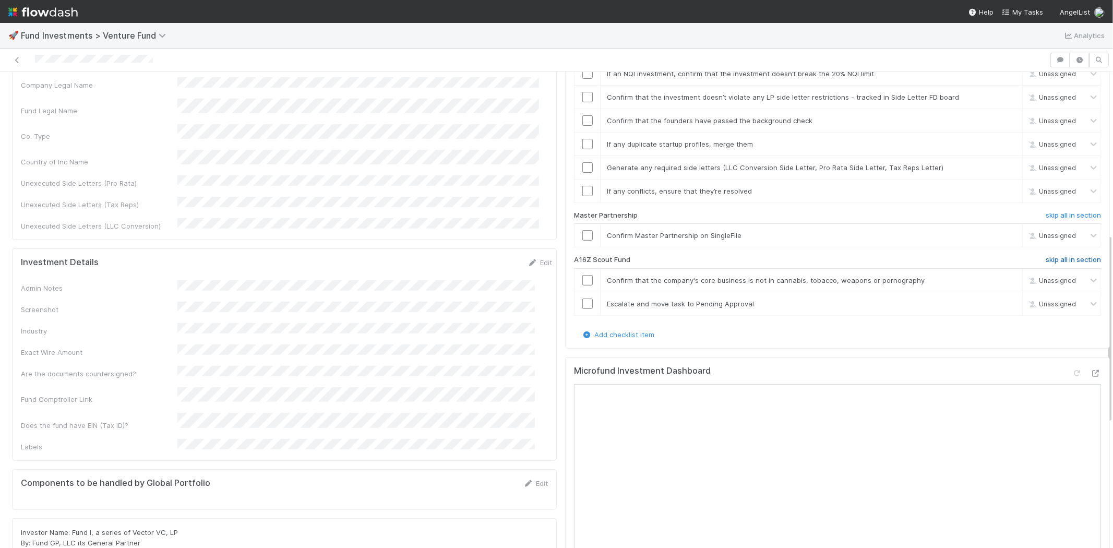
click at [1045, 256] on h6 "skip all in section" at bounding box center [1072, 260] width 55 height 8
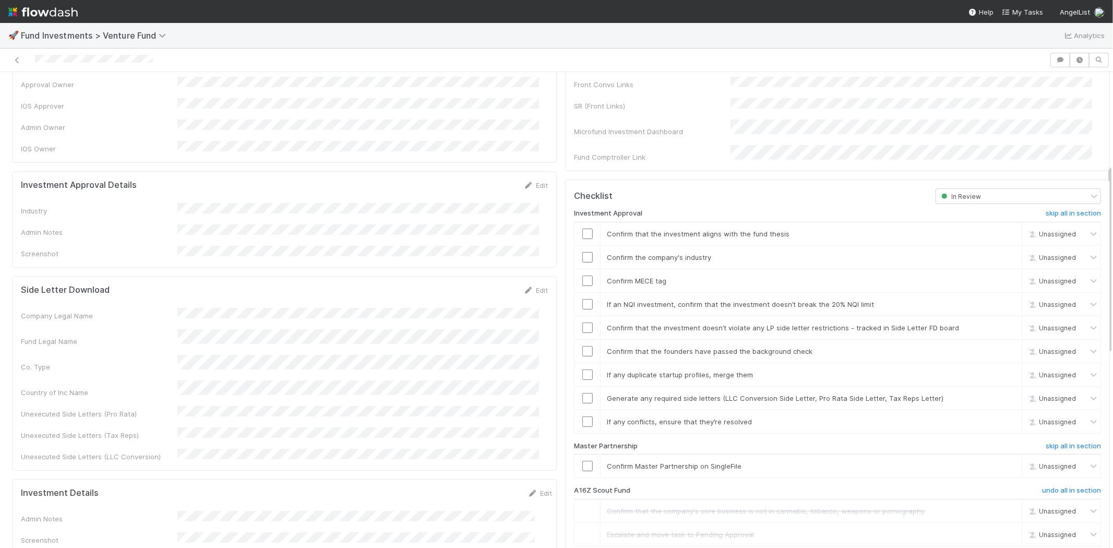
scroll to position [174, 0]
click at [528, 182] on link "Edit" at bounding box center [535, 186] width 25 height 8
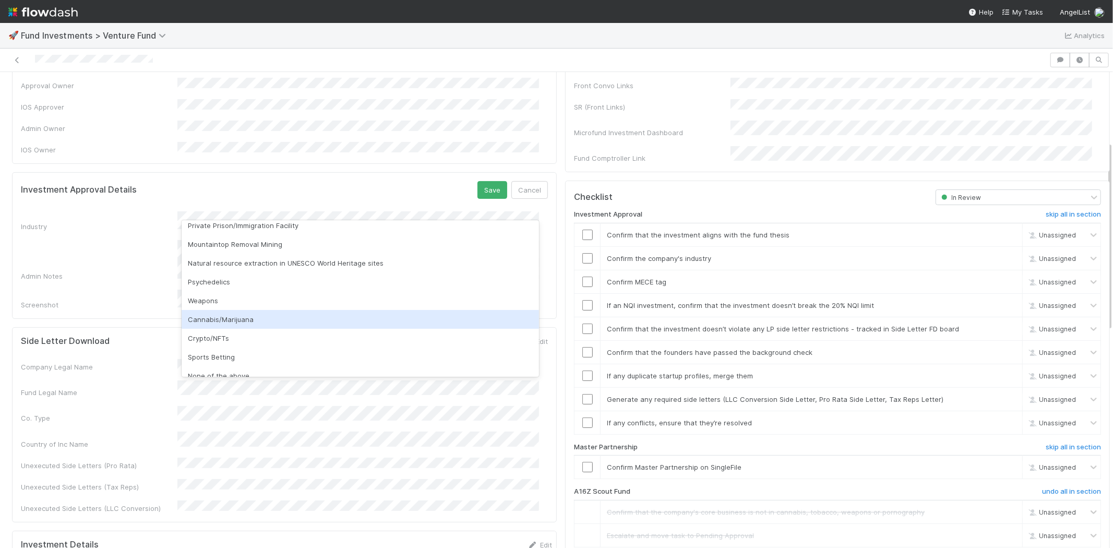
scroll to position [298, 0]
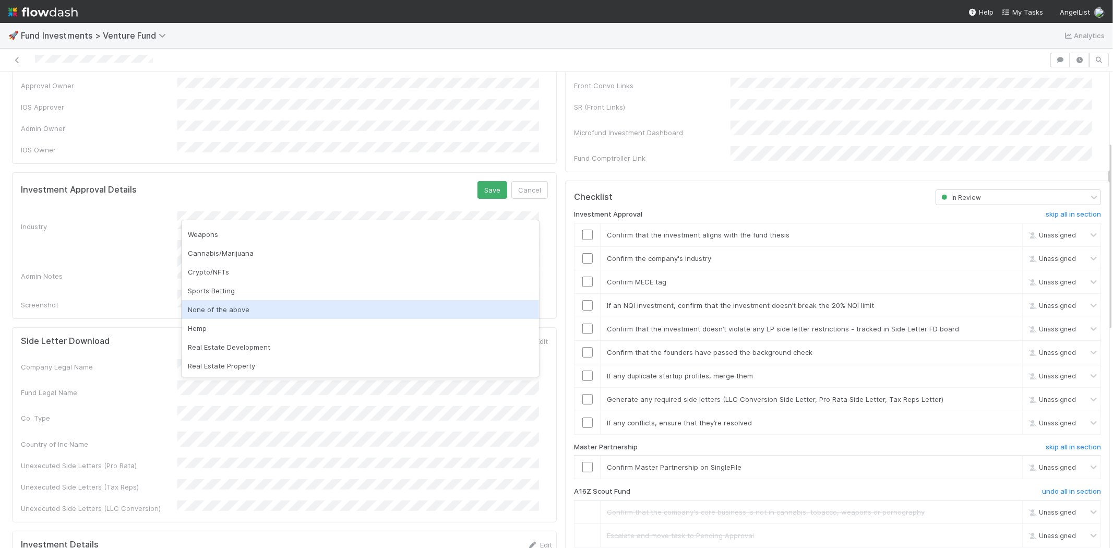
click at [240, 315] on div "None of the above" at bounding box center [360, 309] width 357 height 19
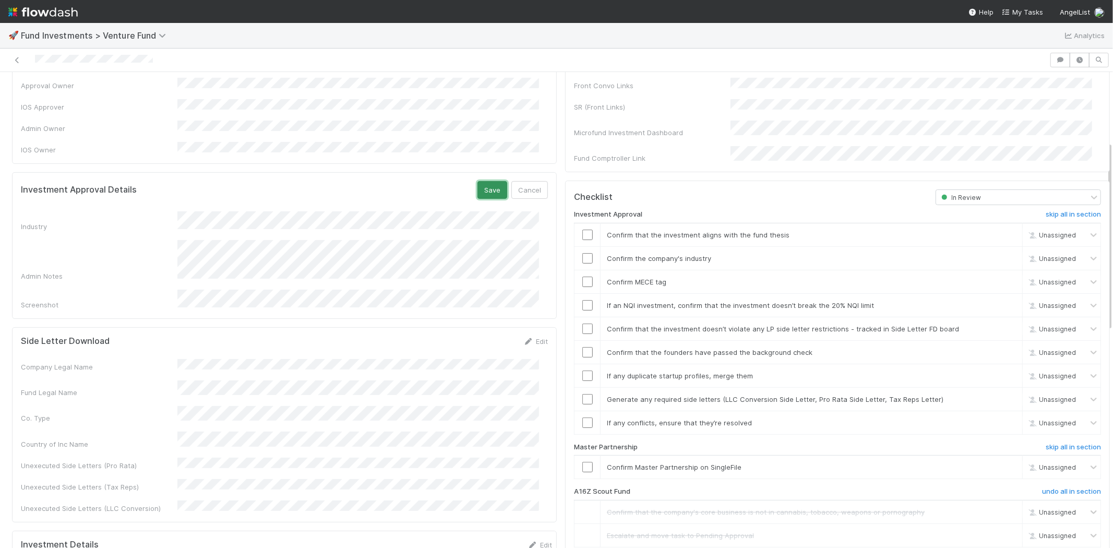
click at [477, 181] on button "Save" at bounding box center [492, 190] width 30 height 18
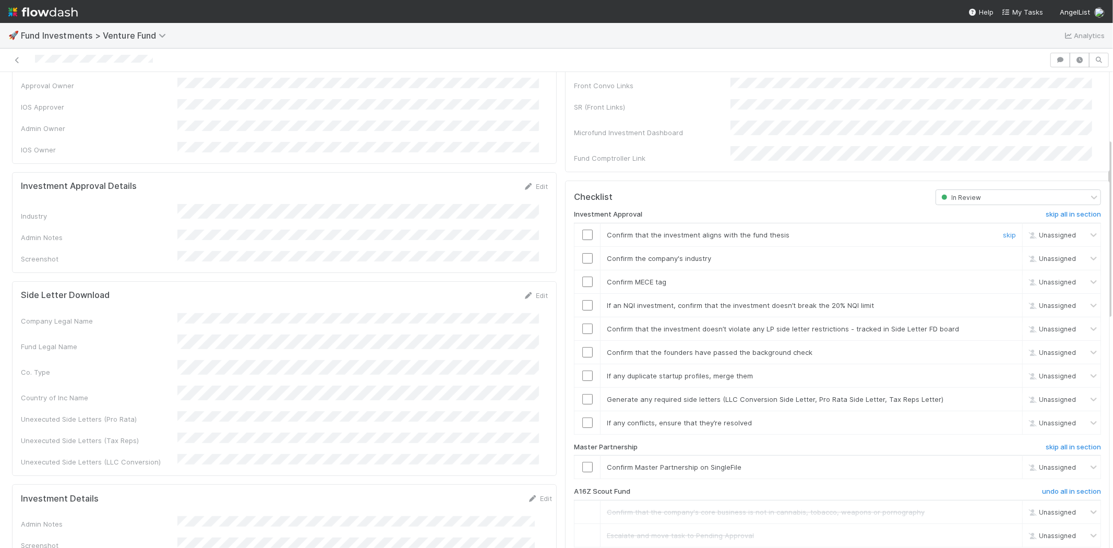
drag, startPoint x: 578, startPoint y: 223, endPoint x: 578, endPoint y: 238, distance: 15.1
click at [582, 230] on input "checkbox" at bounding box center [587, 235] width 10 height 10
click at [578, 246] on td at bounding box center [587, 257] width 26 height 23
click at [582, 253] on input "checkbox" at bounding box center [587, 258] width 10 height 10
click at [582, 276] on input "checkbox" at bounding box center [587, 281] width 10 height 10
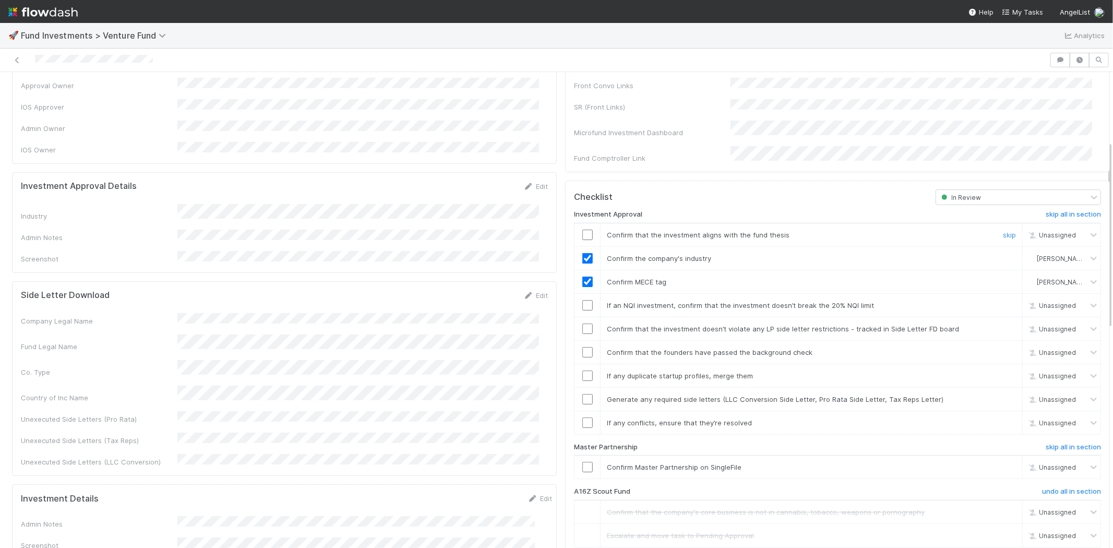
click at [582, 230] on input "checkbox" at bounding box center [587, 235] width 10 height 10
click at [582, 300] on input "checkbox" at bounding box center [587, 305] width 10 height 10
click at [577, 317] on td at bounding box center [587, 328] width 26 height 23
click at [582, 323] on input "checkbox" at bounding box center [587, 328] width 10 height 10
click at [582, 347] on input "checkbox" at bounding box center [587, 352] width 10 height 10
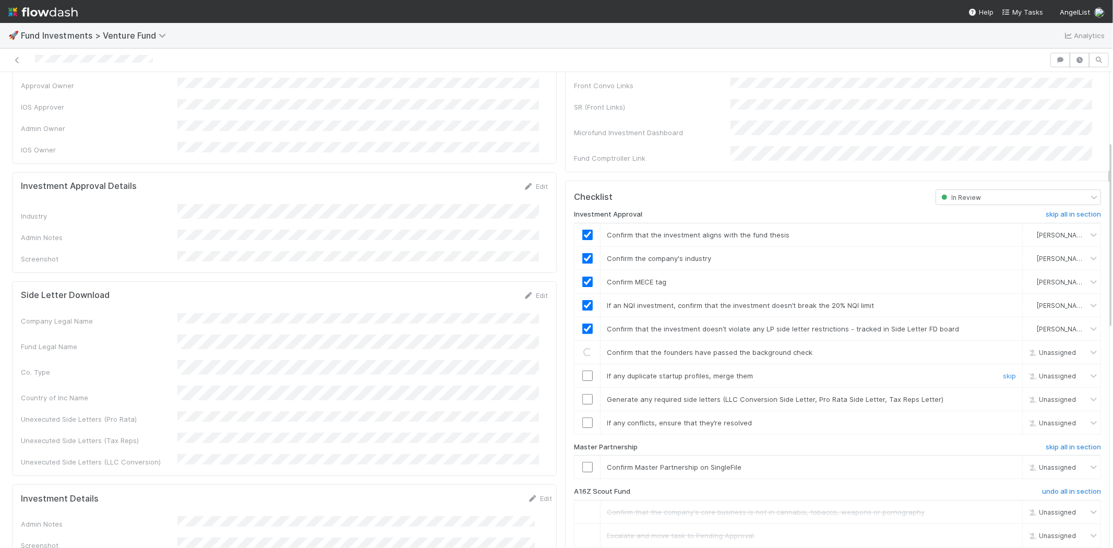
click at [582, 370] on input "checkbox" at bounding box center [587, 375] width 10 height 10
click at [582, 394] on input "checkbox" at bounding box center [587, 399] width 10 height 10
click at [582, 417] on input "checkbox" at bounding box center [587, 422] width 10 height 10
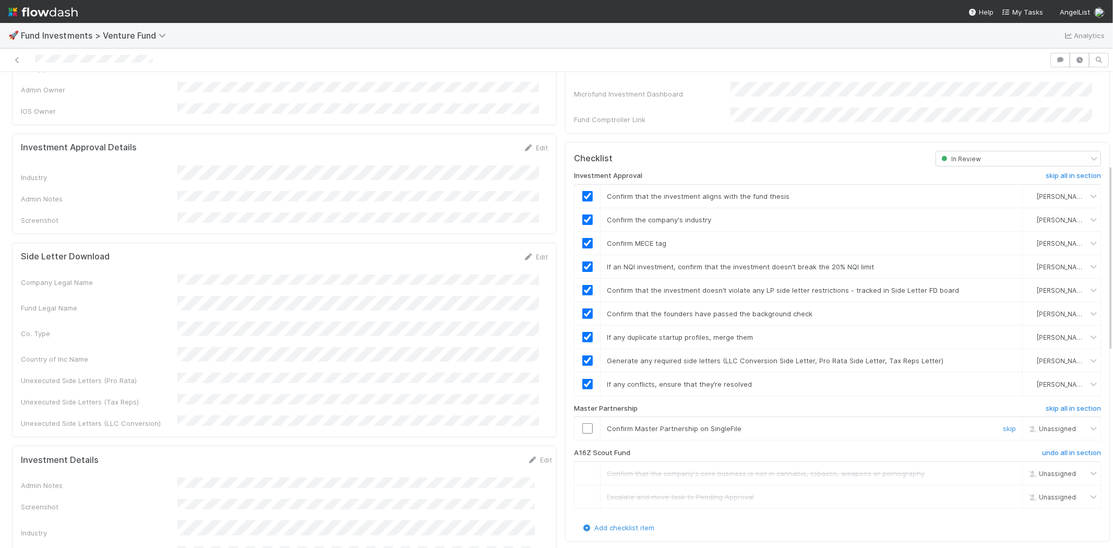
scroll to position [232, 0]
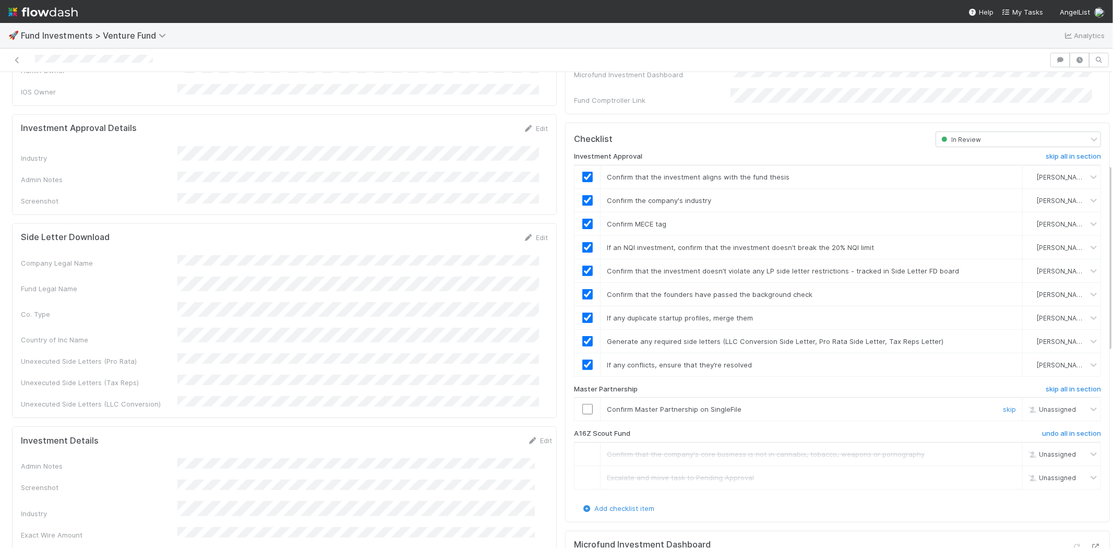
click at [582, 404] on input "checkbox" at bounding box center [587, 409] width 10 height 10
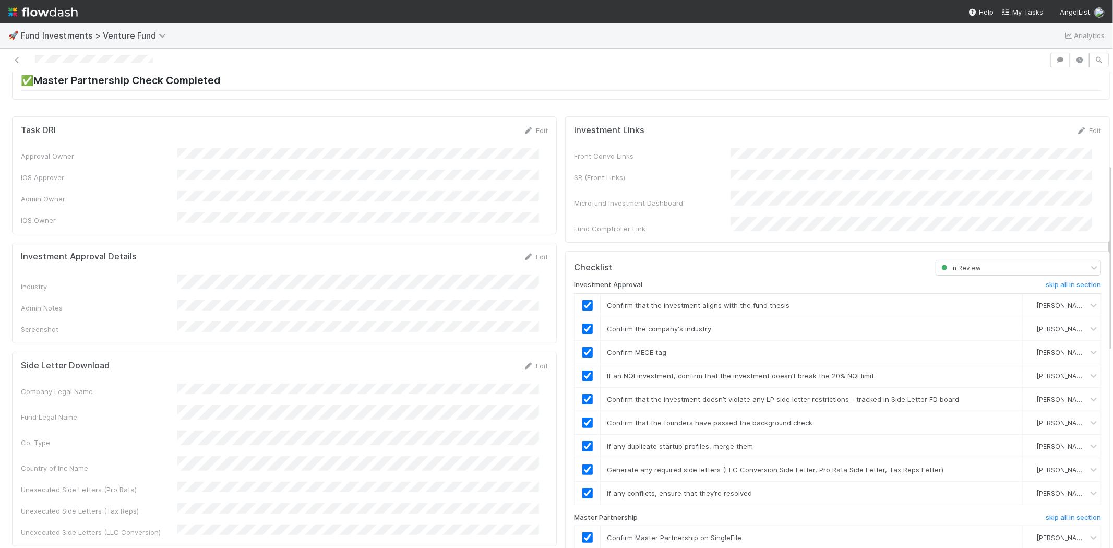
scroll to position [0, 0]
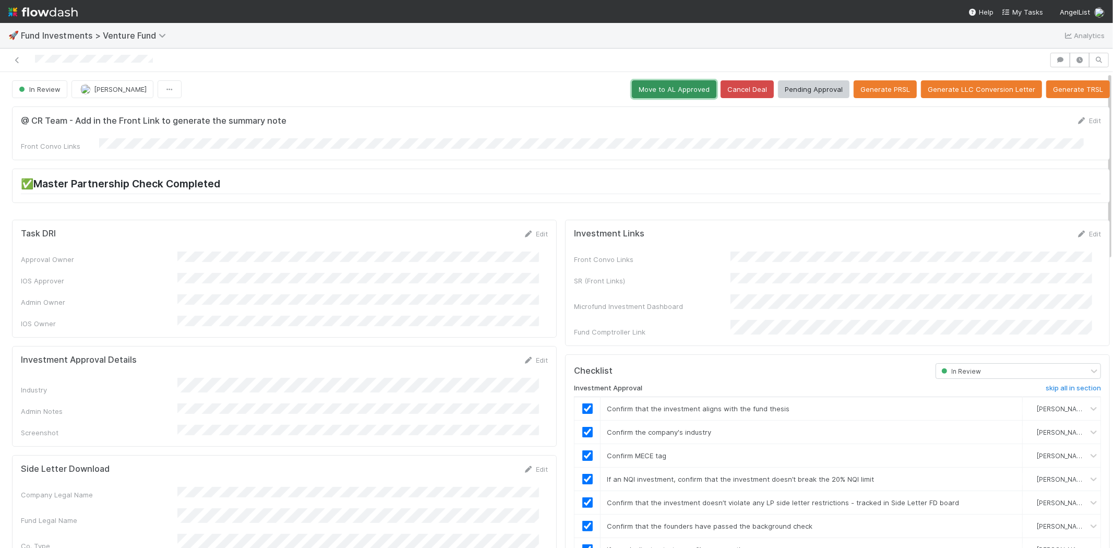
click at [647, 92] on button "Move to AL Approved" at bounding box center [674, 89] width 85 height 18
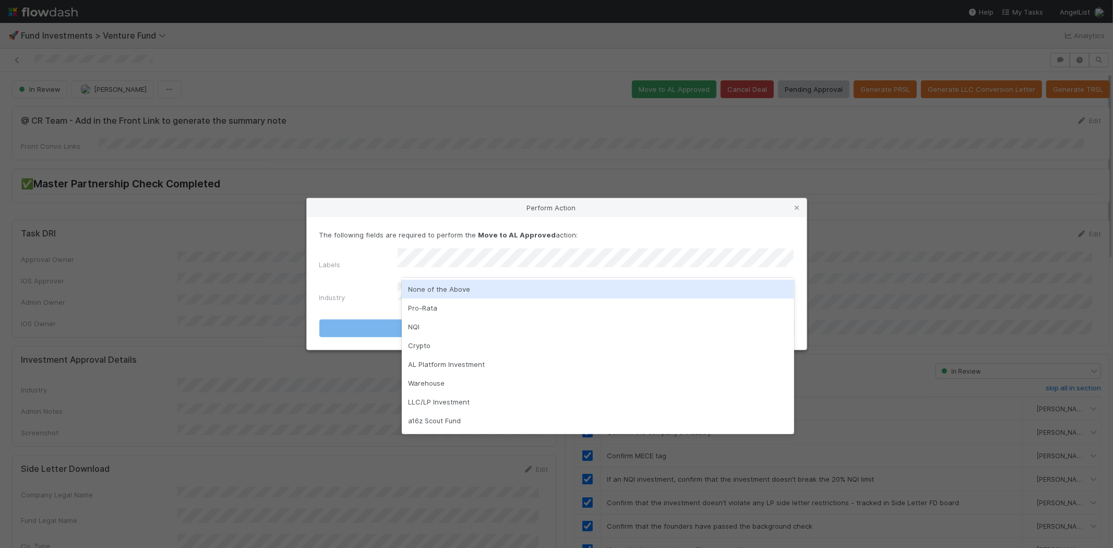
click at [416, 293] on div "None of the Above" at bounding box center [598, 289] width 392 height 19
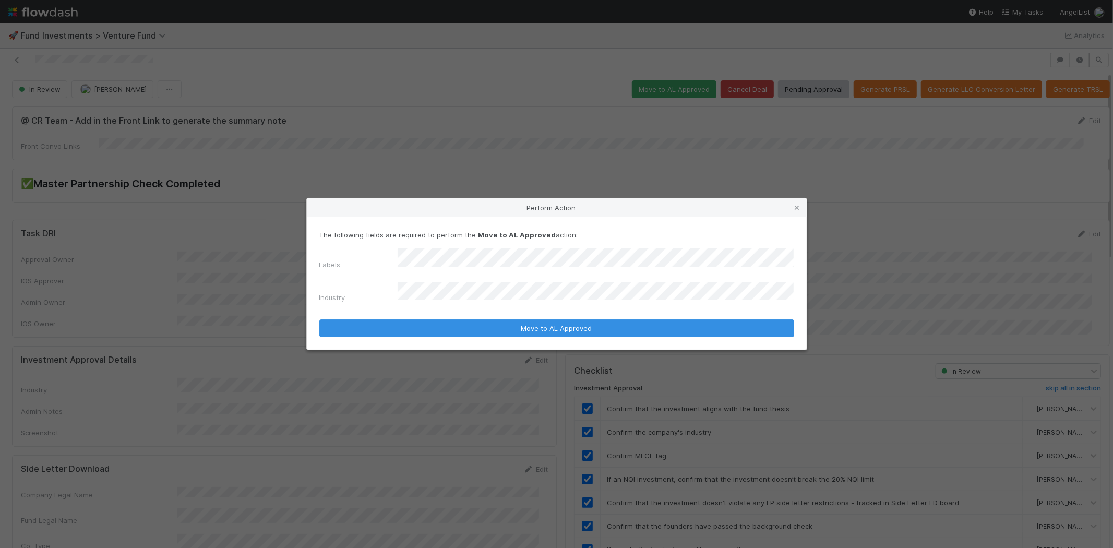
click at [324, 292] on label"] "Industry" at bounding box center [332, 297] width 26 height 10
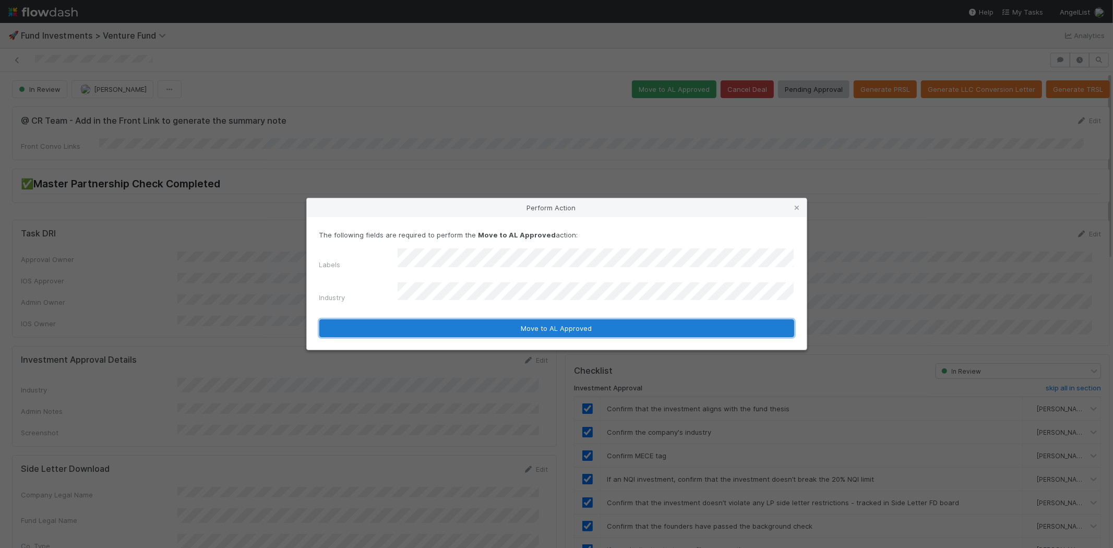
click at [372, 325] on button "Move to AL Approved" at bounding box center [556, 328] width 475 height 18
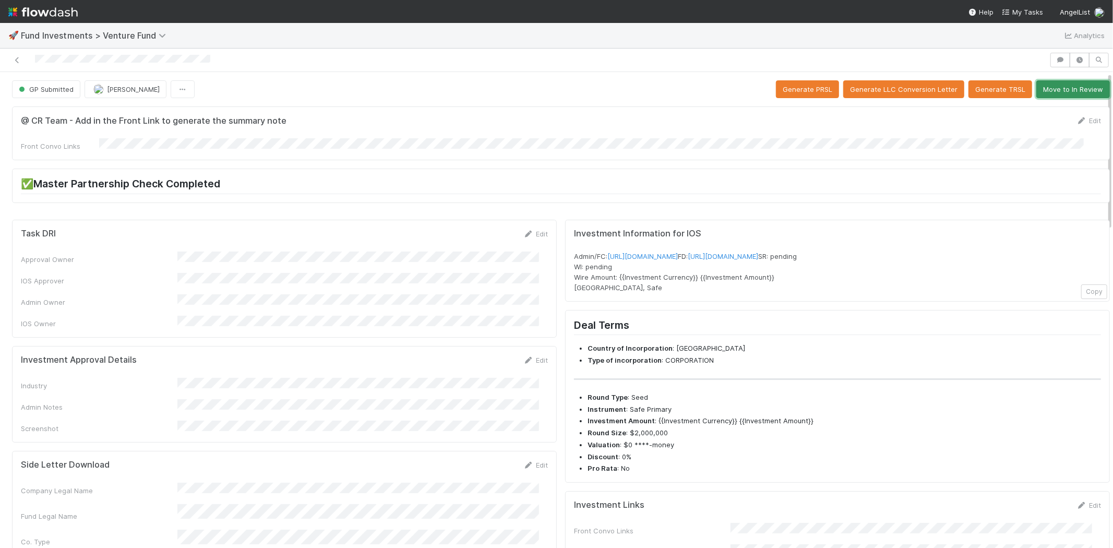
click at [1045, 90] on button "Move to In Review" at bounding box center [1073, 89] width 74 height 18
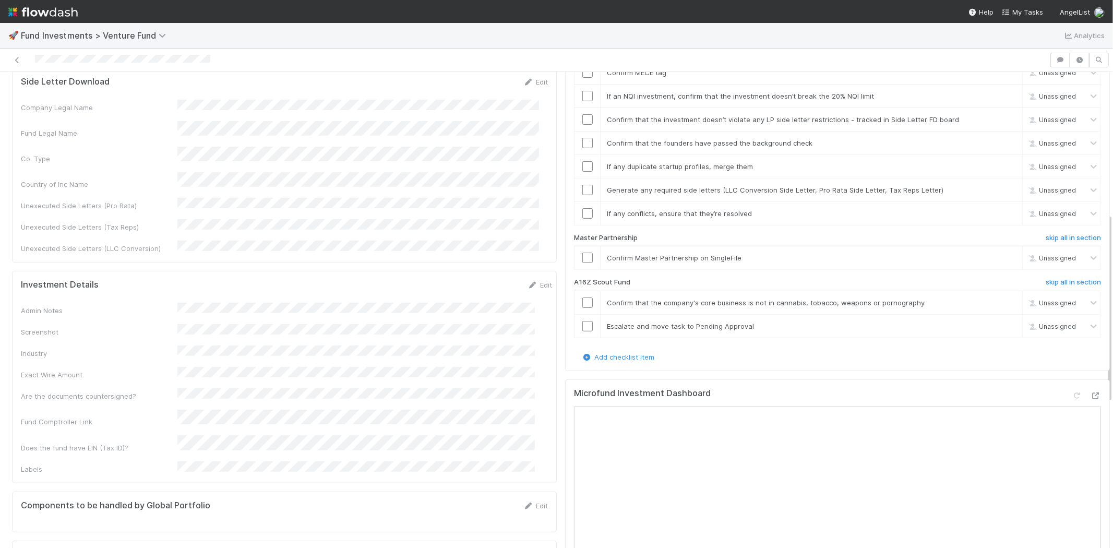
scroll to position [405, 0]
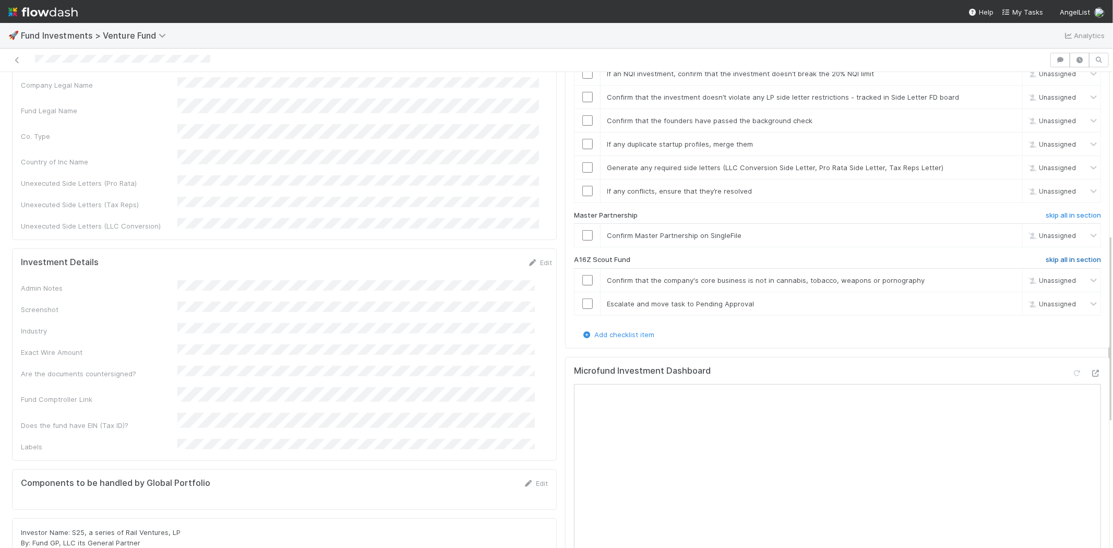
click at [1045, 256] on h6 "skip all in section" at bounding box center [1072, 260] width 55 height 8
click at [1056, 256] on h6 "skip all in section" at bounding box center [1072, 260] width 55 height 8
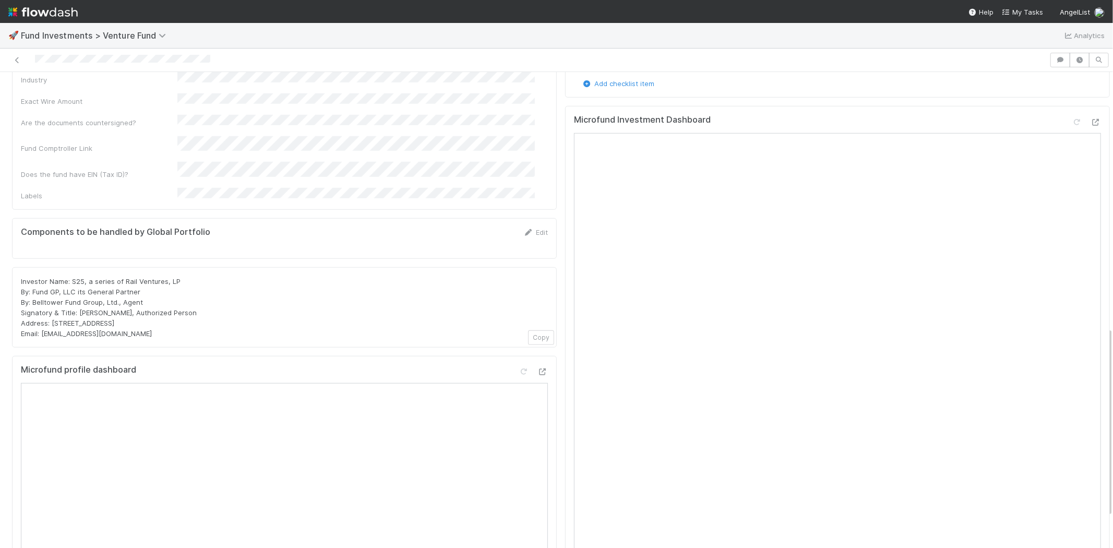
scroll to position [637, 0]
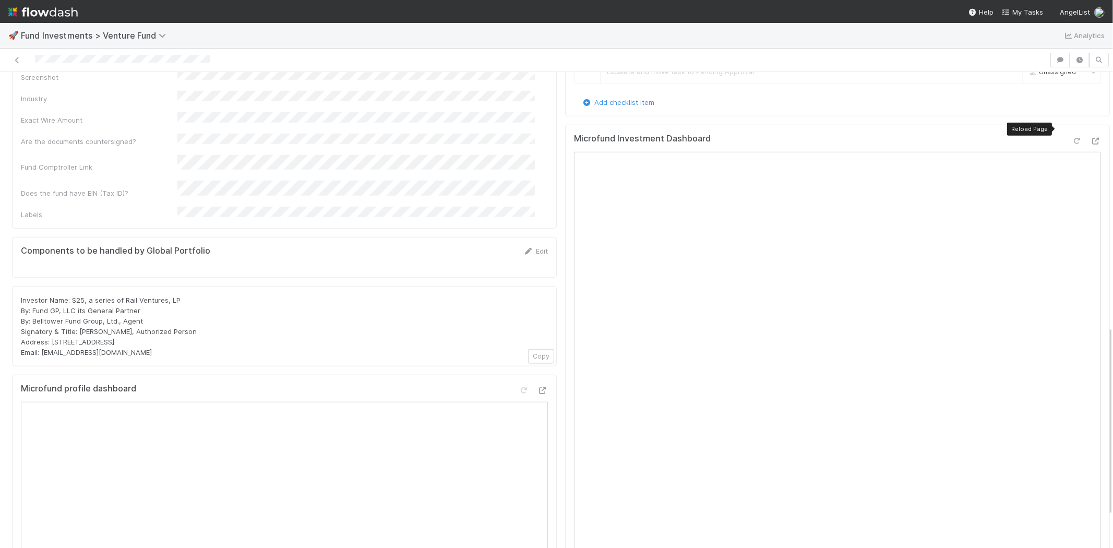
click at [1072, 138] on icon at bounding box center [1077, 141] width 10 height 7
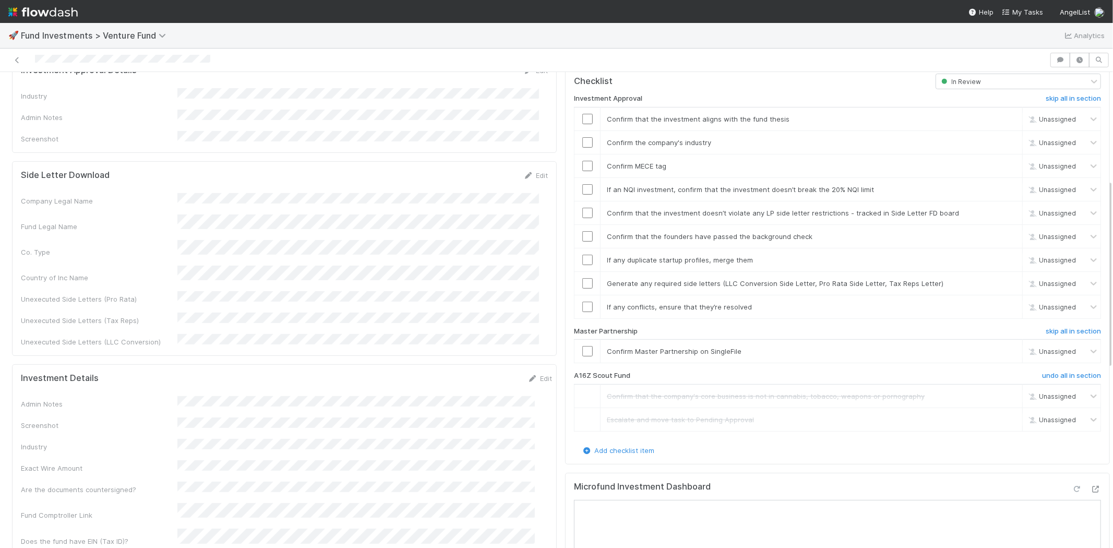
scroll to position [232, 0]
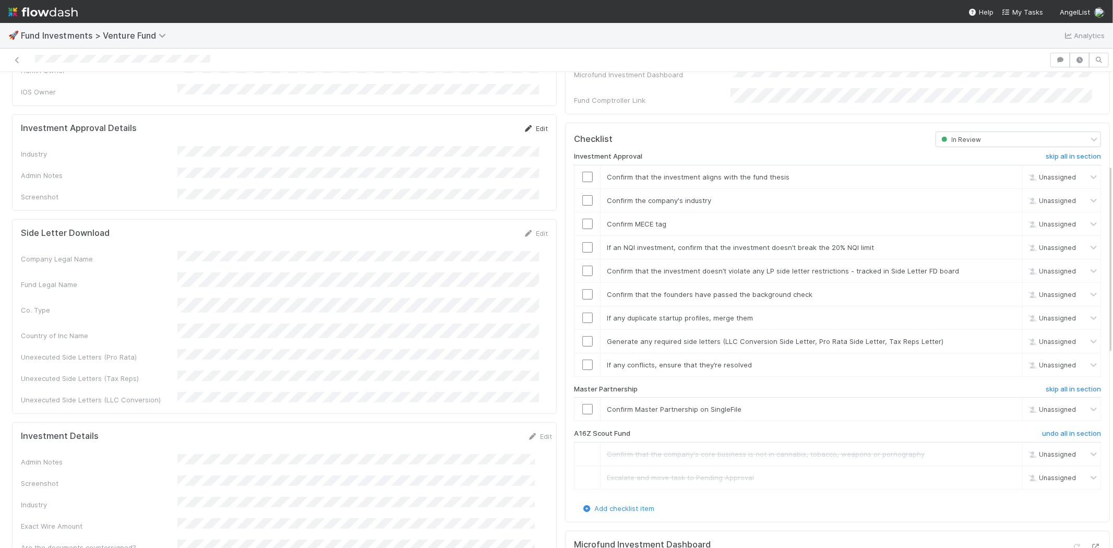
click at [525, 124] on link "Edit" at bounding box center [535, 128] width 25 height 8
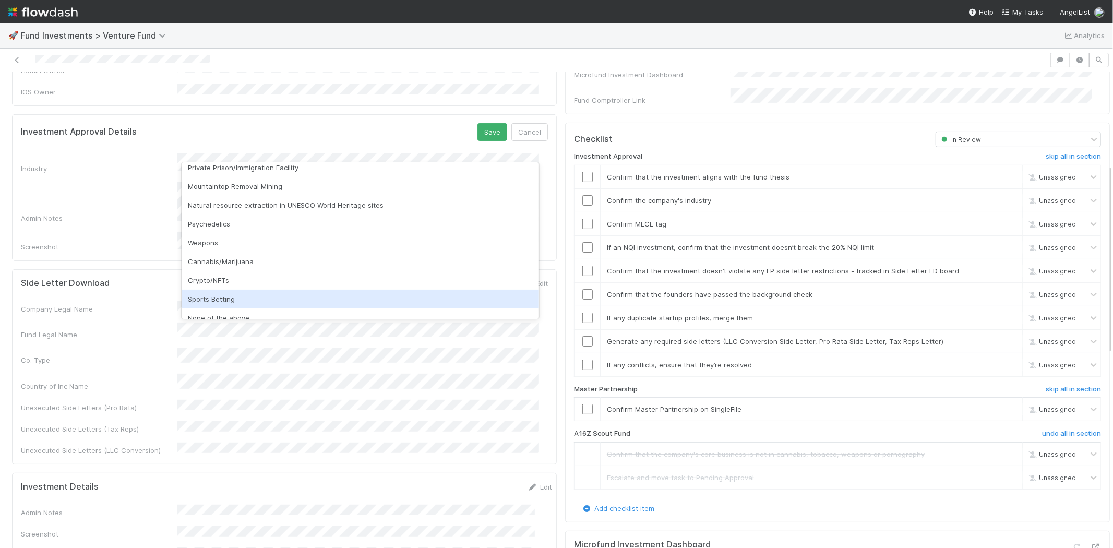
scroll to position [298, 0]
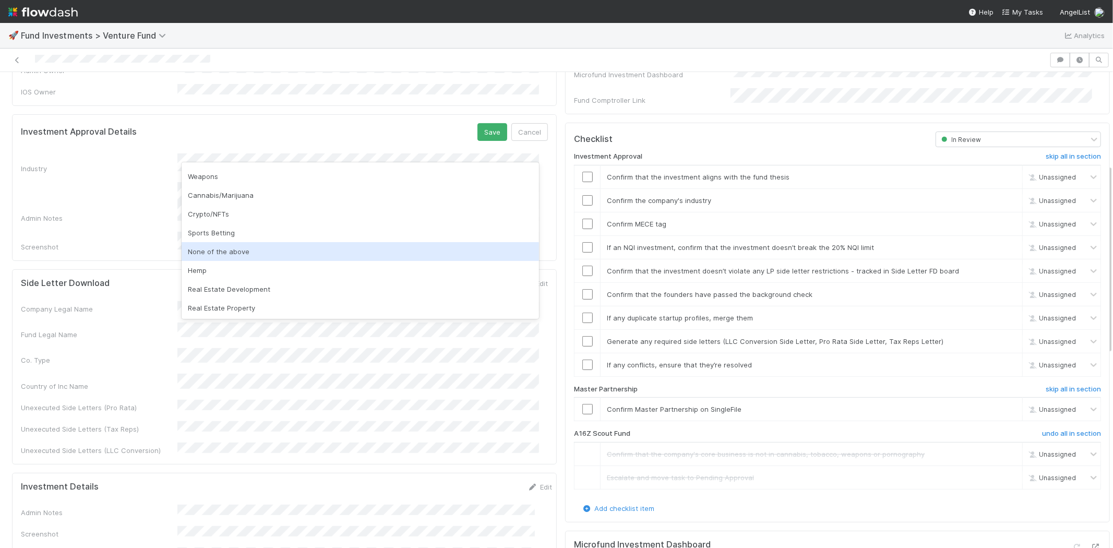
click at [221, 247] on div "None of the above" at bounding box center [360, 251] width 357 height 19
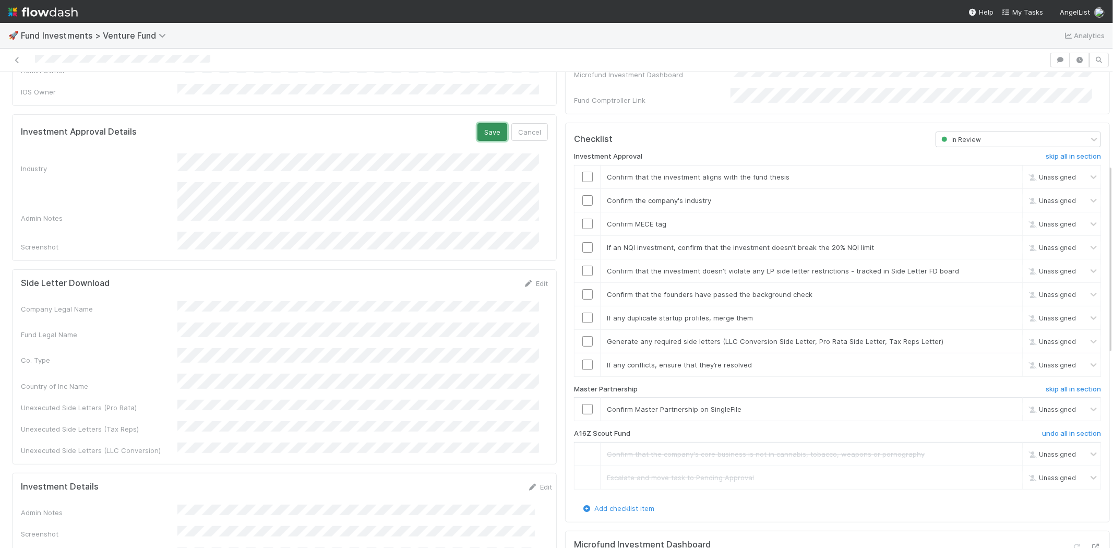
click at [477, 123] on button "Save" at bounding box center [492, 132] width 30 height 18
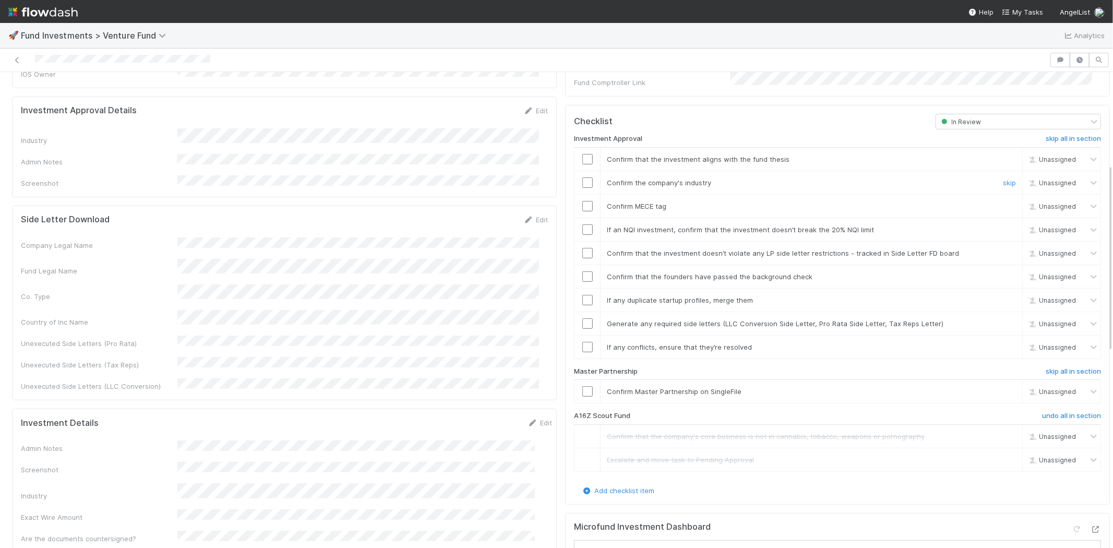
scroll to position [232, 0]
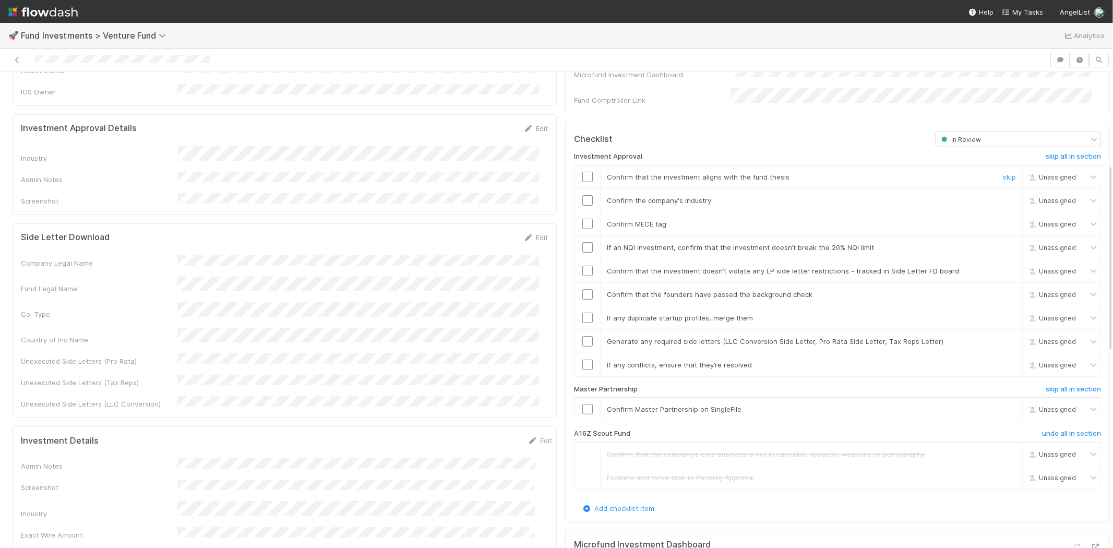
click at [582, 172] on input "checkbox" at bounding box center [587, 177] width 10 height 10
click at [582, 195] on input "checkbox" at bounding box center [587, 200] width 10 height 10
click at [582, 219] on input "checkbox" at bounding box center [587, 224] width 10 height 10
click at [582, 242] on input "checkbox" at bounding box center [587, 247] width 10 height 10
click at [582, 266] on input "checkbox" at bounding box center [587, 271] width 10 height 10
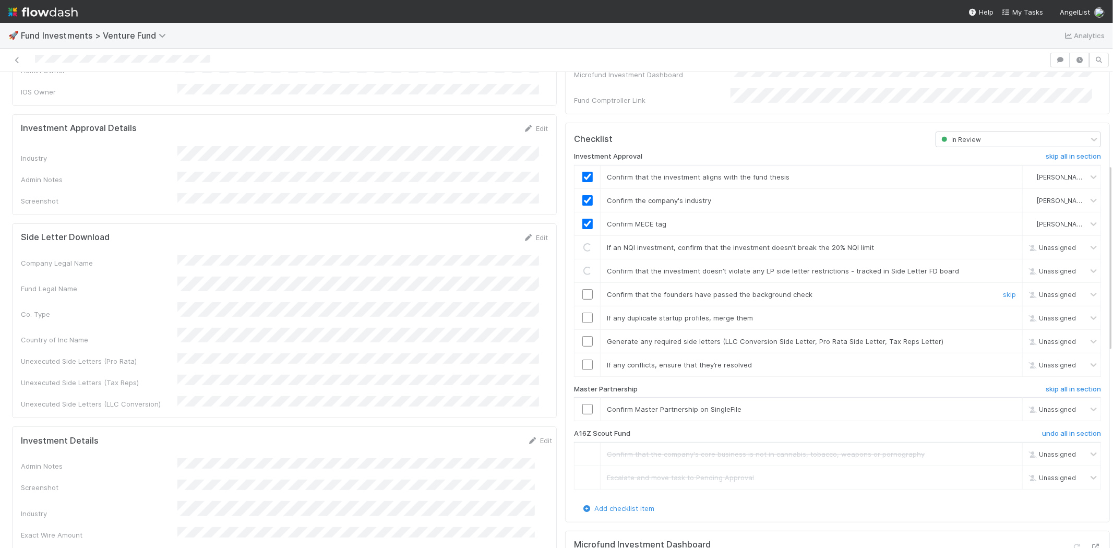
click at [582, 289] on input "checkbox" at bounding box center [587, 294] width 10 height 10
click at [582, 312] on input "checkbox" at bounding box center [587, 317] width 10 height 10
click at [582, 336] on input "checkbox" at bounding box center [587, 341] width 10 height 10
click at [582, 359] on input "checkbox" at bounding box center [587, 364] width 10 height 10
click at [582, 404] on input "checkbox" at bounding box center [587, 409] width 10 height 10
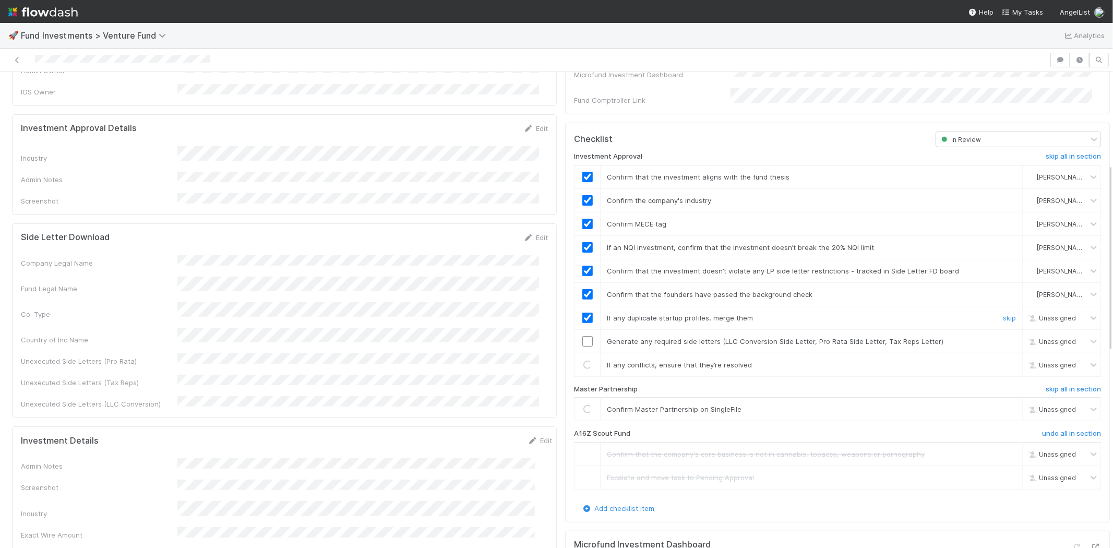
checkbox input "true"
click at [582, 336] on input "checkbox" at bounding box center [587, 341] width 10 height 10
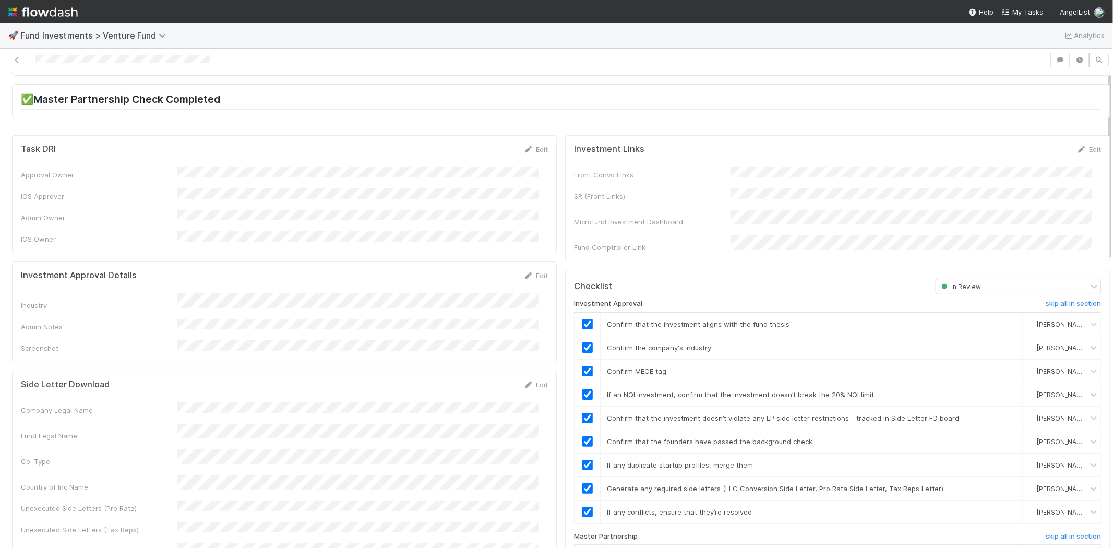
scroll to position [0, 0]
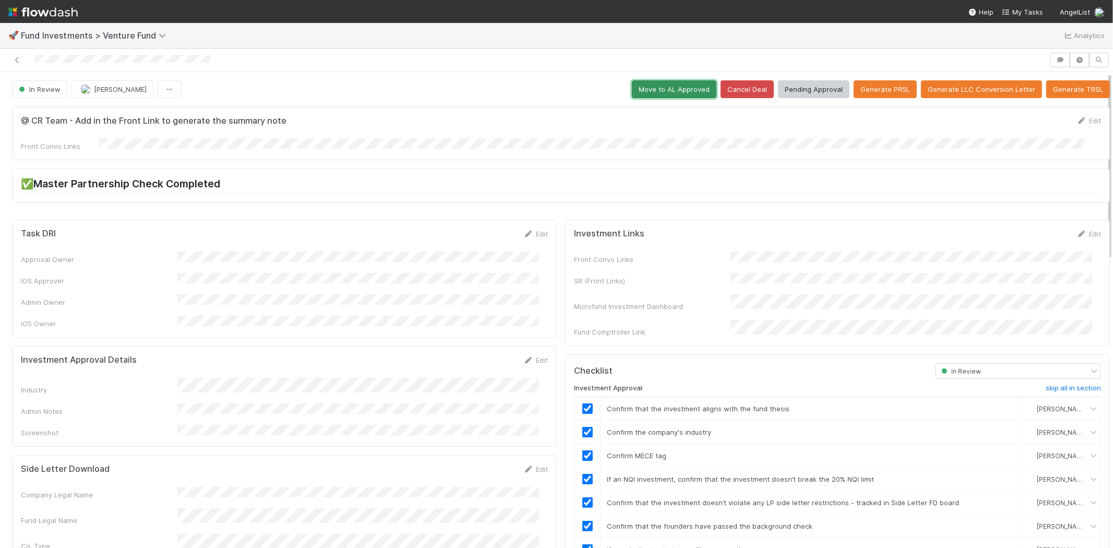
click at [639, 86] on button "Move to AL Approved" at bounding box center [674, 89] width 85 height 18
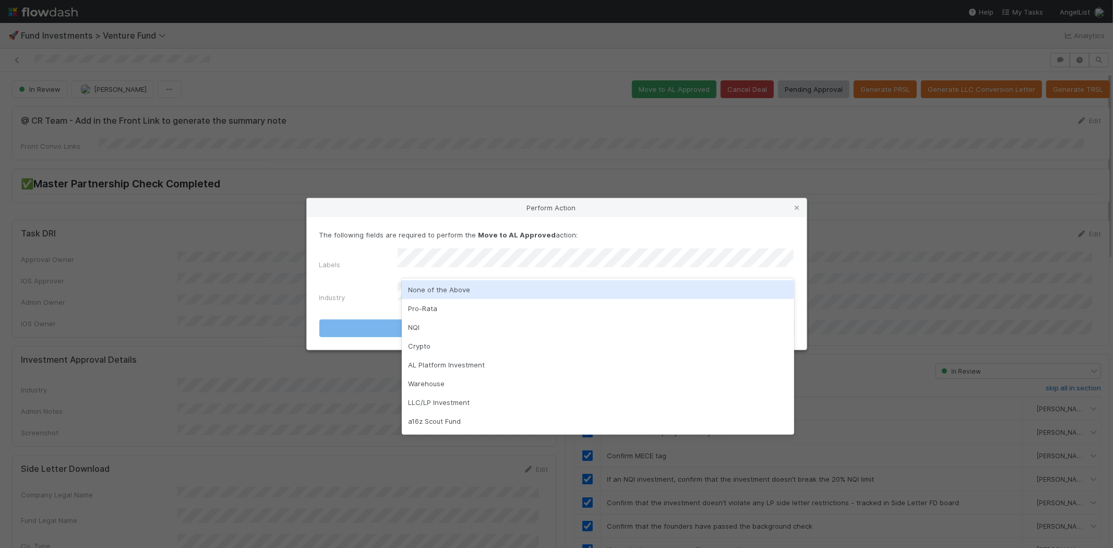
click at [416, 287] on div "None of the Above" at bounding box center [598, 289] width 392 height 19
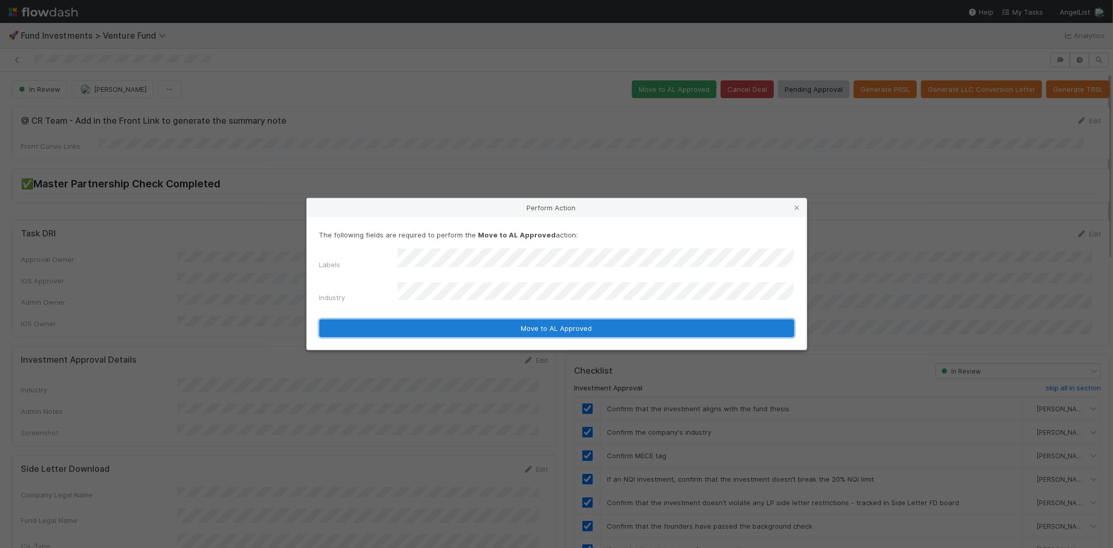
click at [413, 320] on button "Move to AL Approved" at bounding box center [556, 328] width 475 height 18
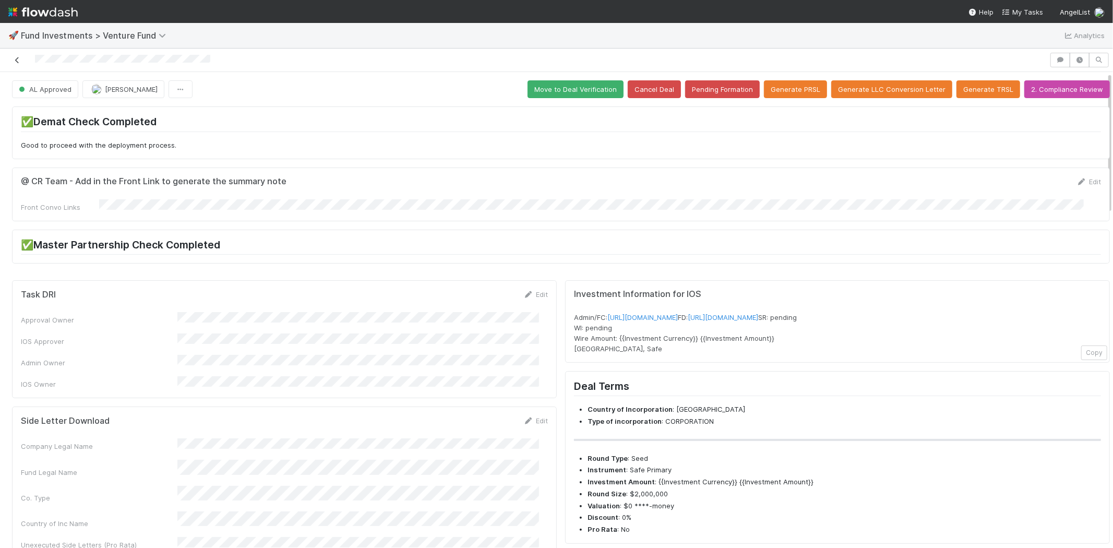
click at [17, 57] on icon at bounding box center [17, 60] width 10 height 7
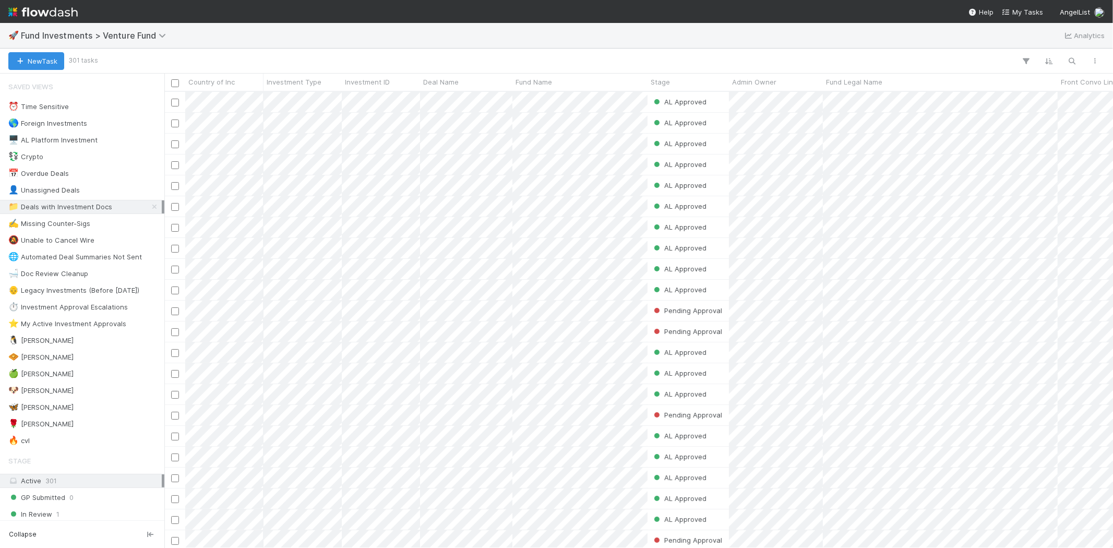
scroll to position [447, 940]
click at [78, 428] on span "1" at bounding box center [79, 423] width 3 height 13
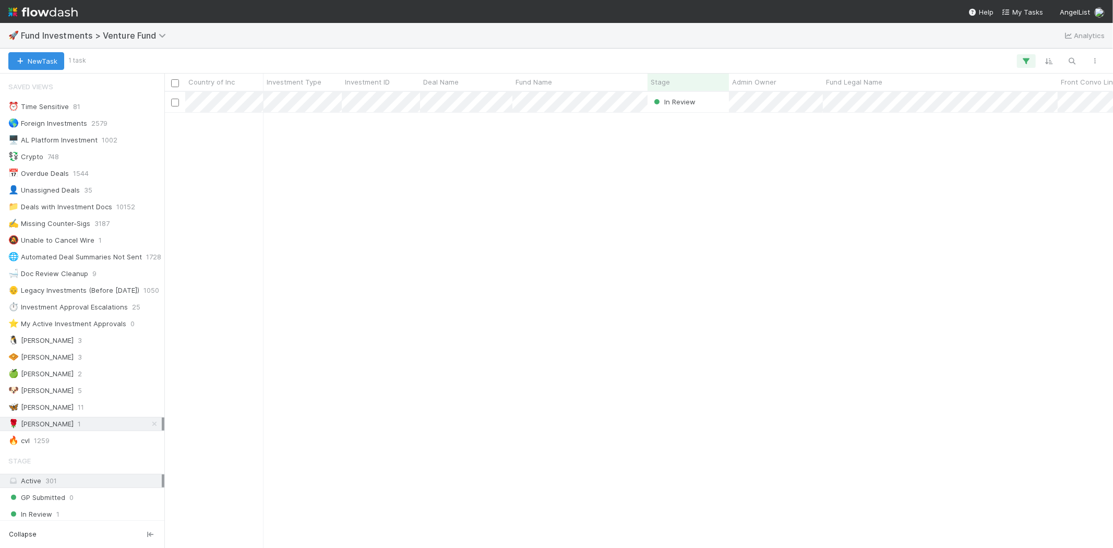
scroll to position [447, 940]
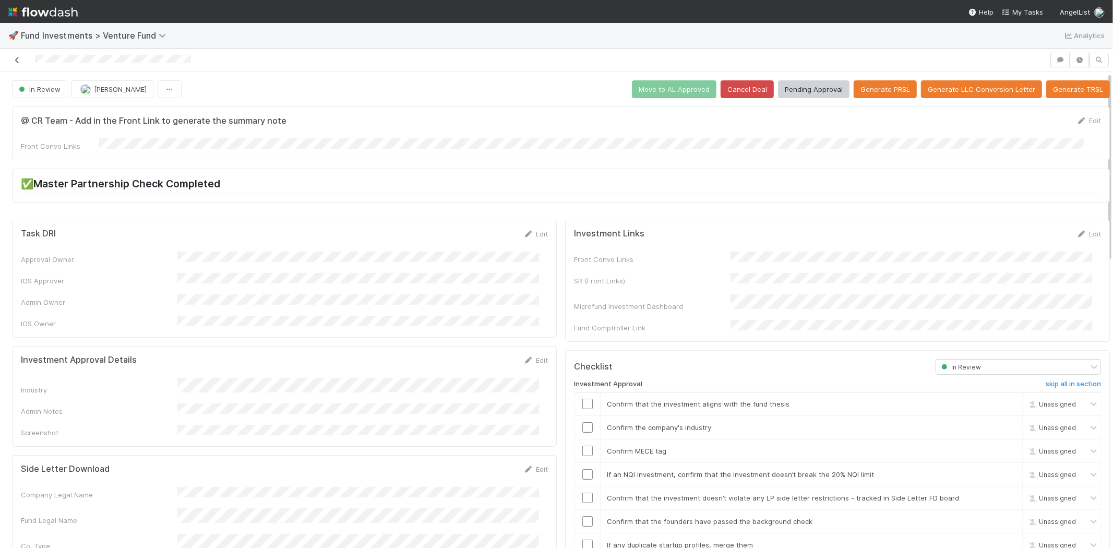
click at [20, 61] on icon at bounding box center [17, 60] width 10 height 7
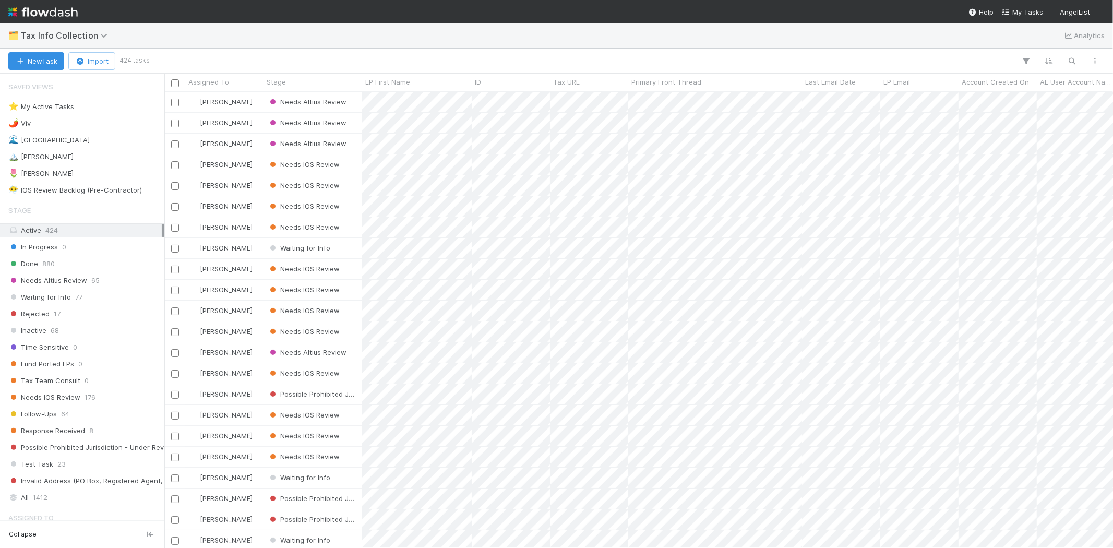
scroll to position [447, 940]
click at [47, 155] on div "🏔️ [PERSON_NAME] 1" at bounding box center [84, 156] width 153 height 13
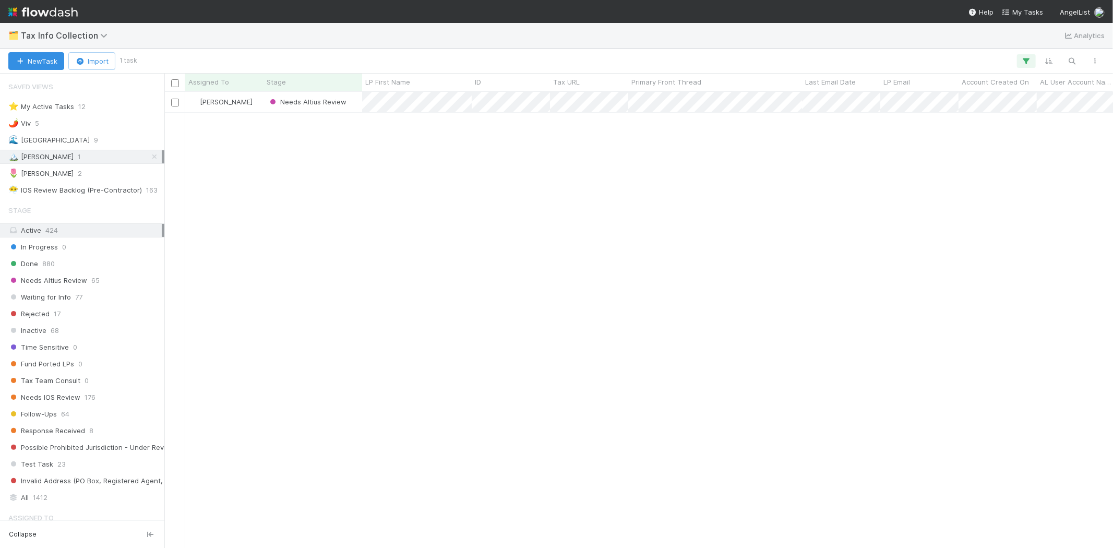
scroll to position [447, 940]
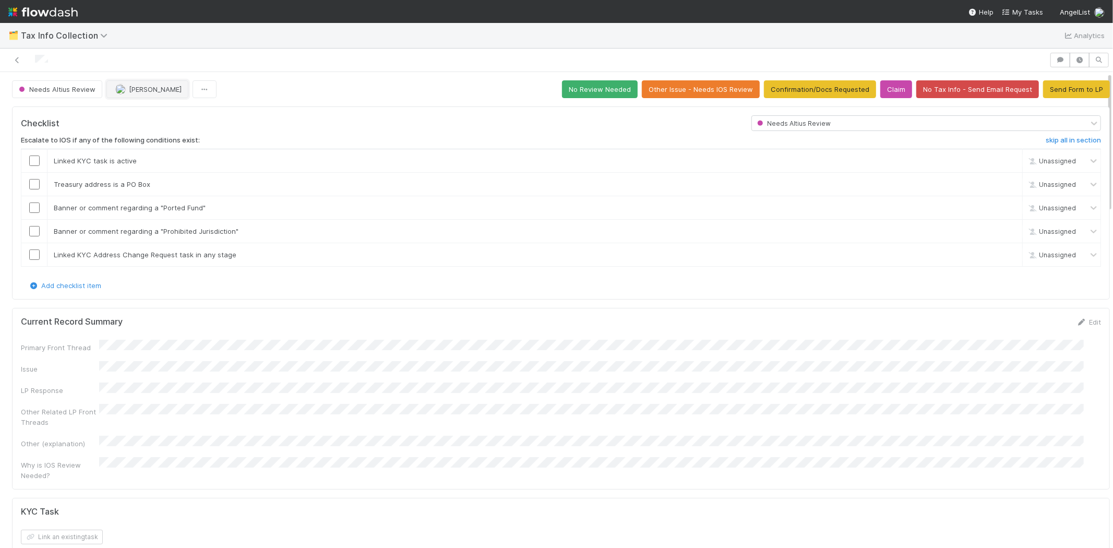
click at [133, 87] on span "[PERSON_NAME]" at bounding box center [155, 89] width 53 height 8
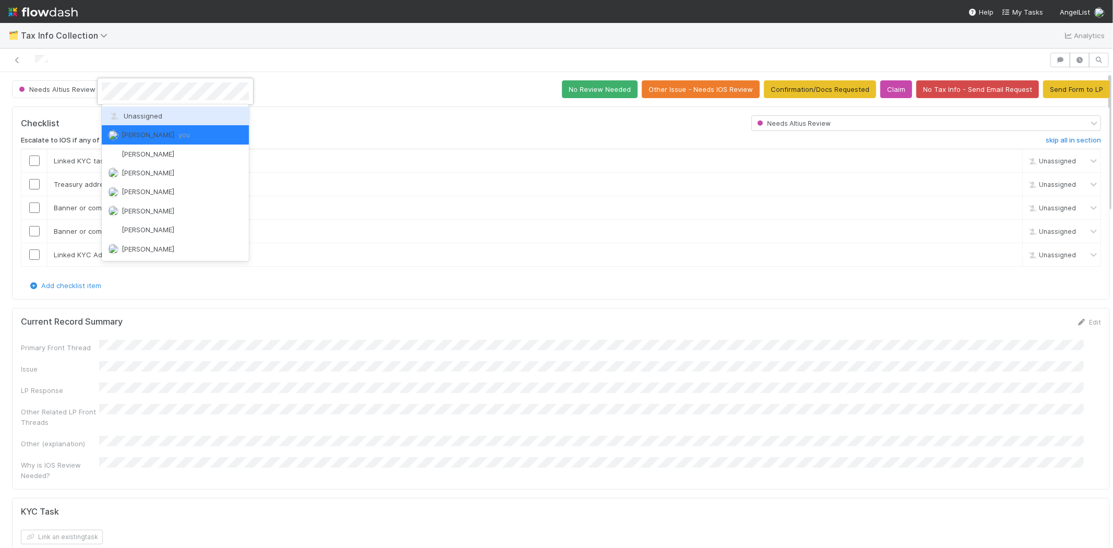
click at [131, 106] on div "Unassigned" at bounding box center [175, 115] width 147 height 19
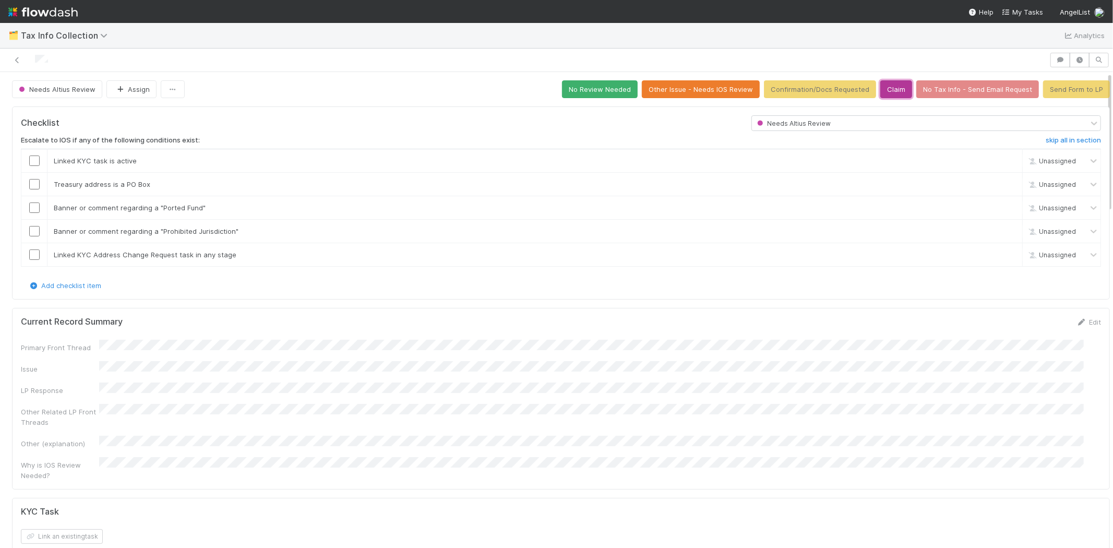
click at [882, 94] on button "Claim" at bounding box center [896, 89] width 32 height 18
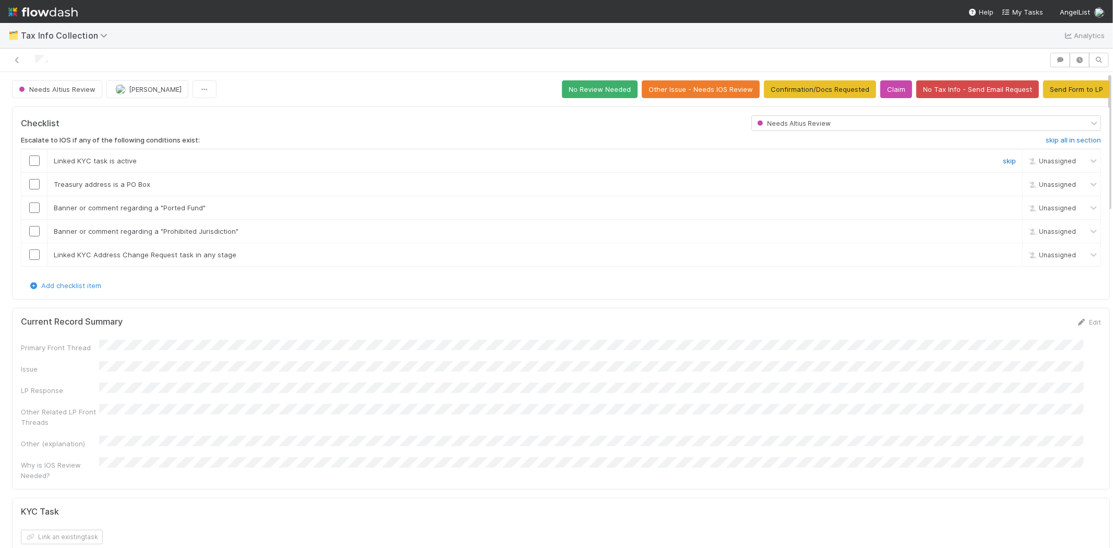
click at [1003, 158] on link "skip" at bounding box center [1009, 161] width 13 height 8
click at [1003, 180] on link "skip" at bounding box center [1009, 184] width 13 height 8
click at [1003, 203] on link "skip" at bounding box center [1009, 207] width 13 height 8
click at [1003, 227] on link "skip" at bounding box center [1009, 231] width 13 height 8
click at [1003, 250] on link "skip" at bounding box center [1009, 254] width 13 height 8
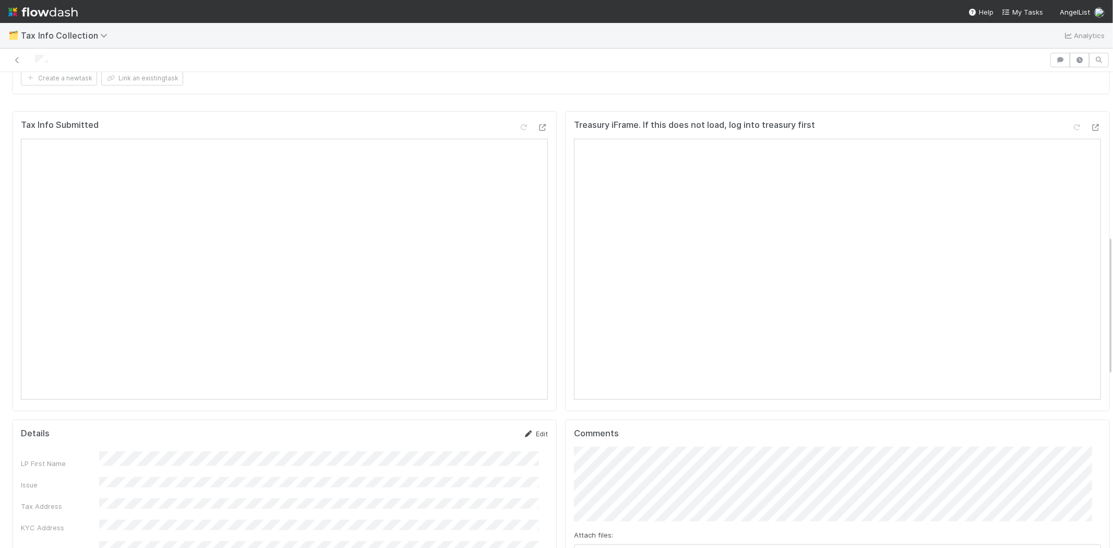
scroll to position [580, 0]
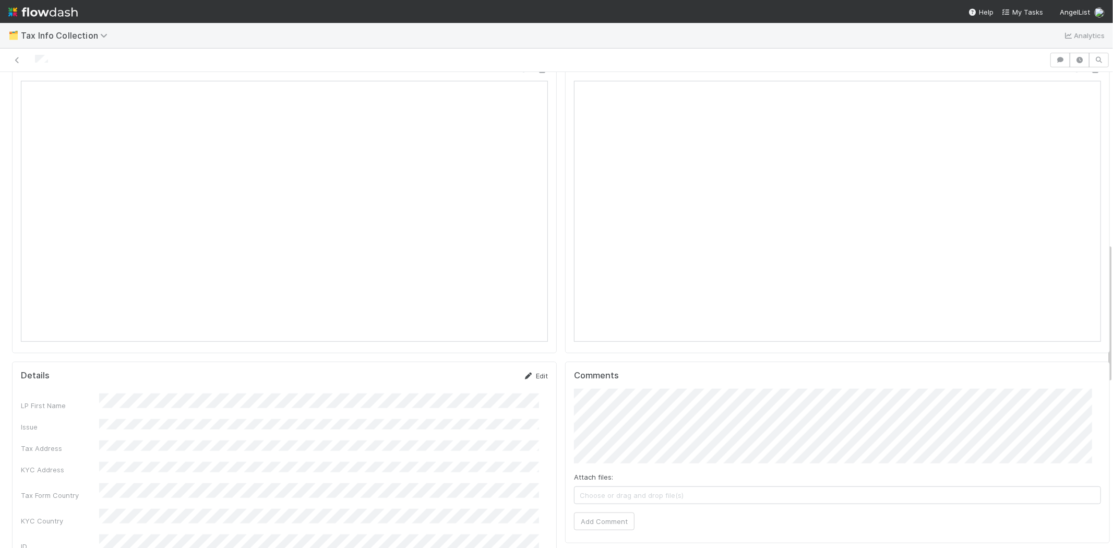
click at [532, 371] on link "Edit" at bounding box center [535, 375] width 25 height 8
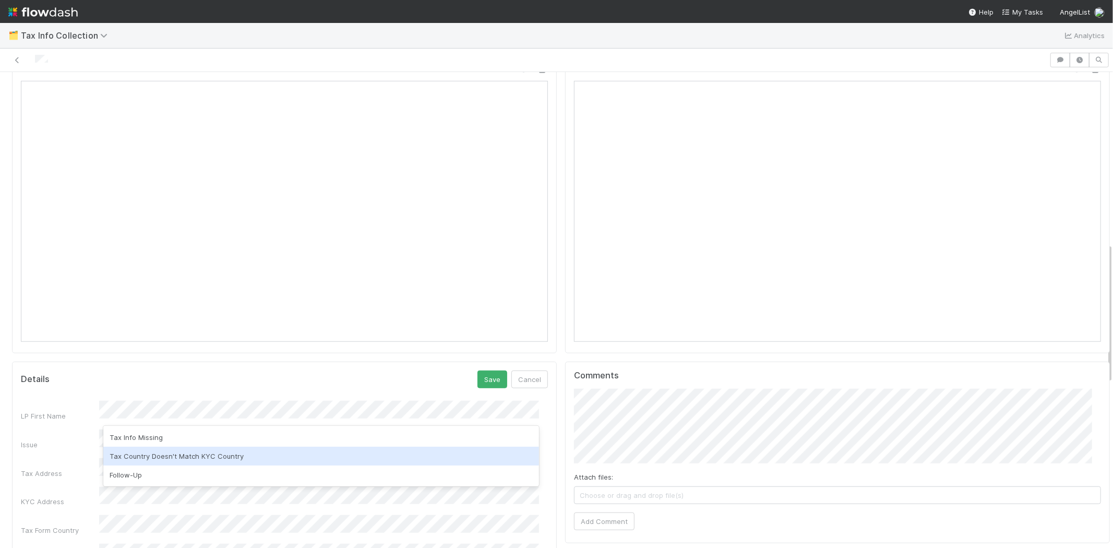
click at [176, 452] on div "Tax Country Doesn't Match KYC Country" at bounding box center [321, 456] width 436 height 19
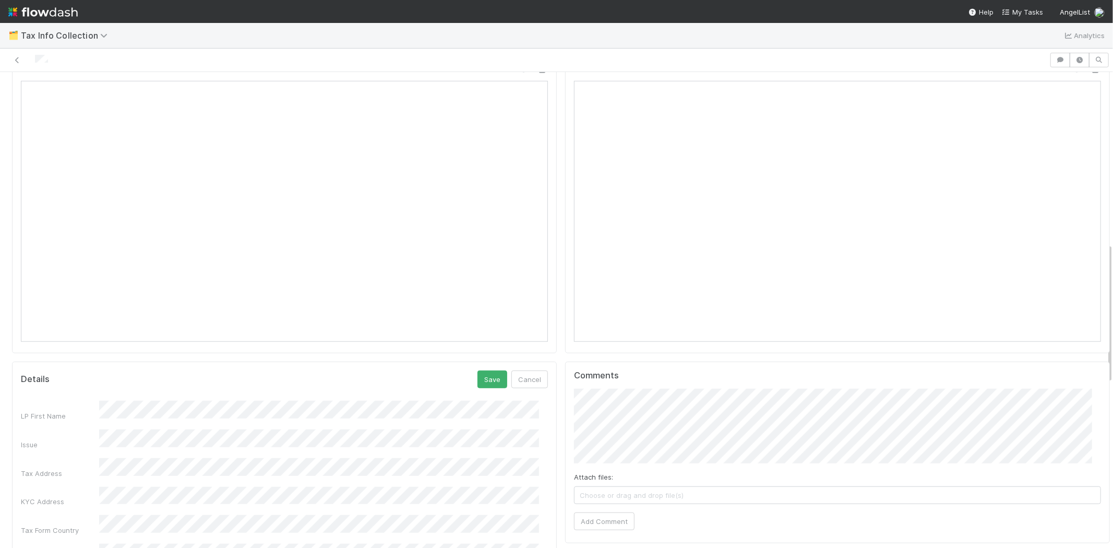
click at [479, 370] on button "Save" at bounding box center [492, 379] width 30 height 18
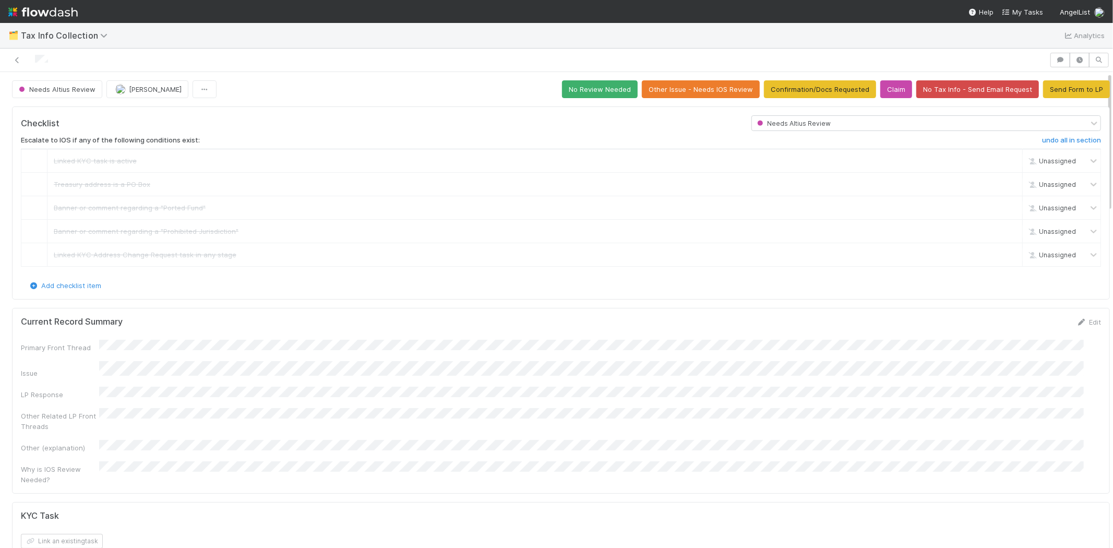
scroll to position [0, 0]
click at [1064, 89] on button "Send Form to LP" at bounding box center [1076, 89] width 67 height 18
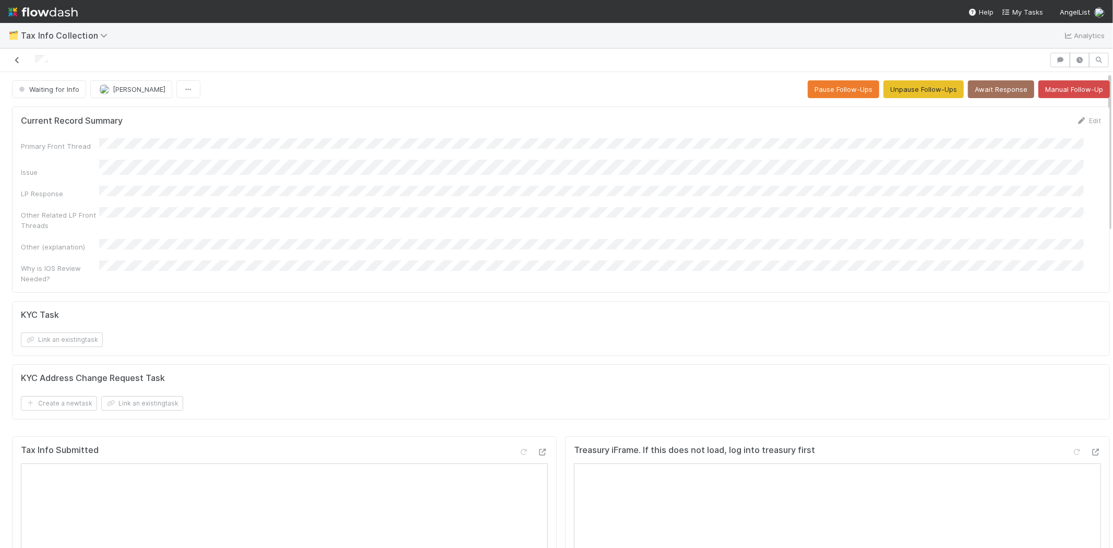
click at [17, 59] on icon at bounding box center [17, 60] width 10 height 7
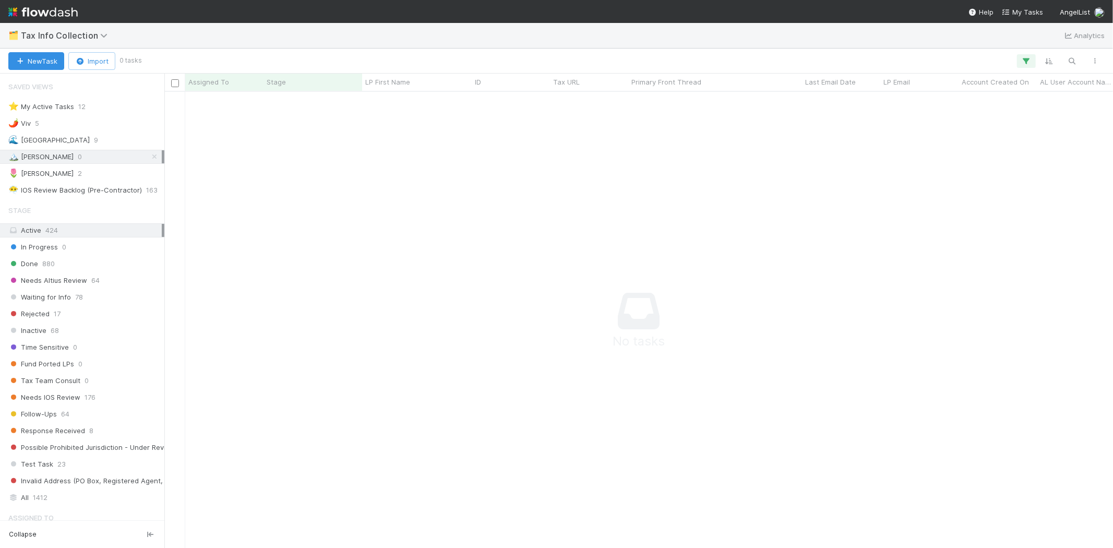
scroll to position [9, 9]
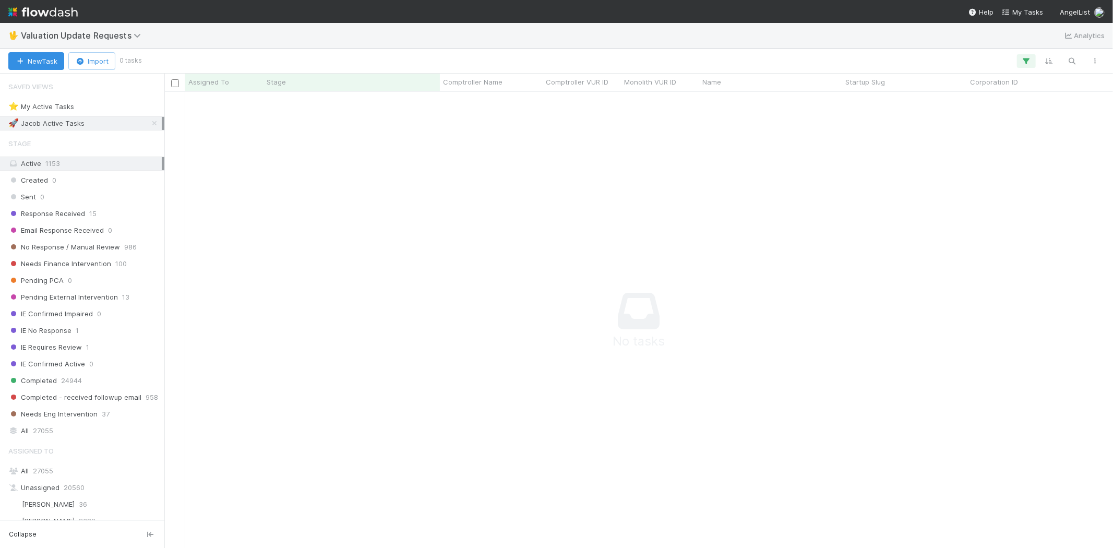
scroll to position [9, 9]
click at [1022, 58] on icon "button" at bounding box center [1026, 60] width 10 height 9
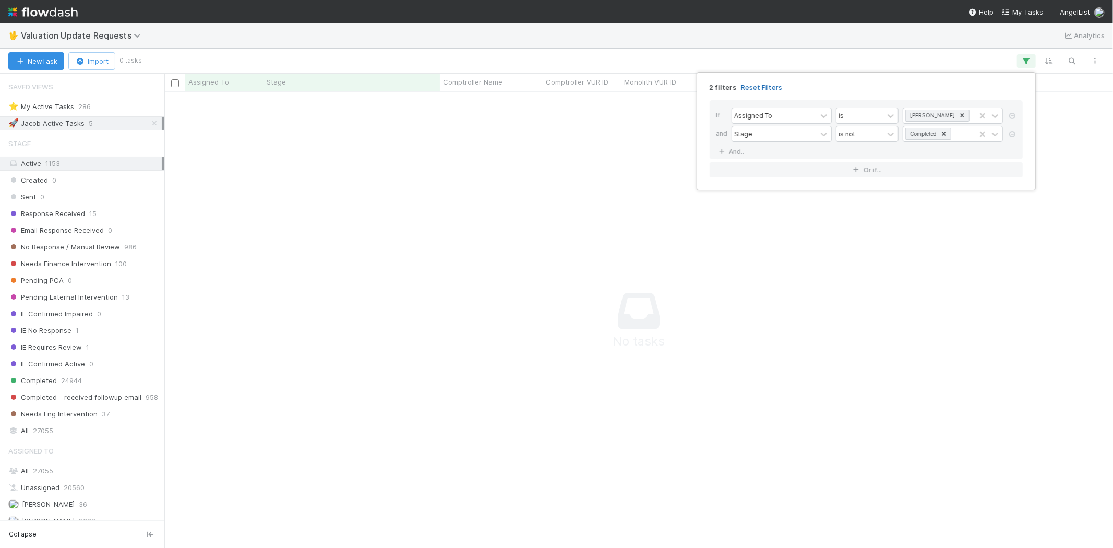
click at [753, 83] on link "Reset Filters" at bounding box center [761, 87] width 41 height 9
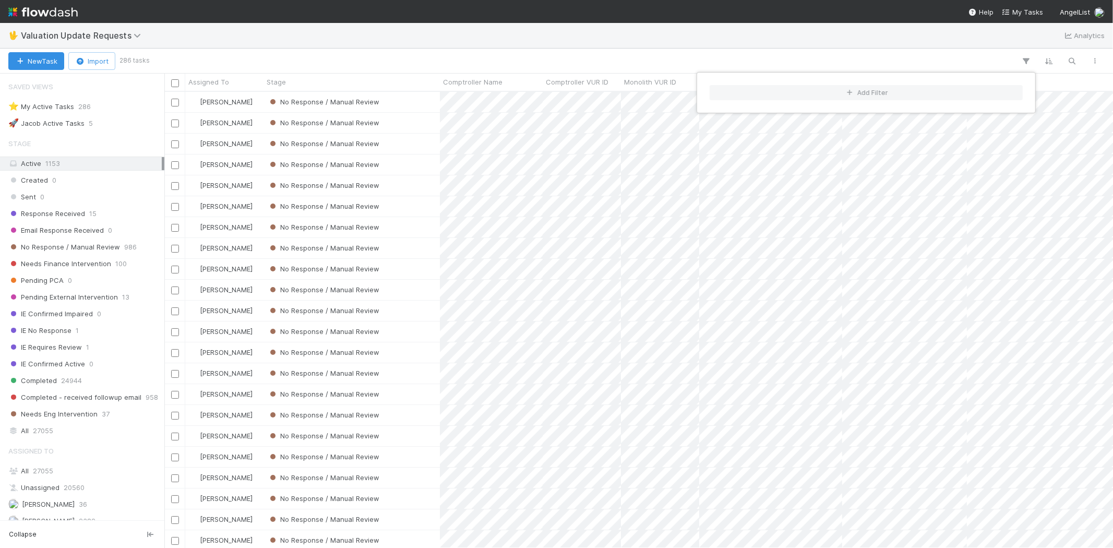
scroll to position [447, 940]
click at [584, 49] on div "Add Filter" at bounding box center [556, 274] width 1113 height 548
click at [549, 35] on div "Add Filter" at bounding box center [556, 274] width 1113 height 548
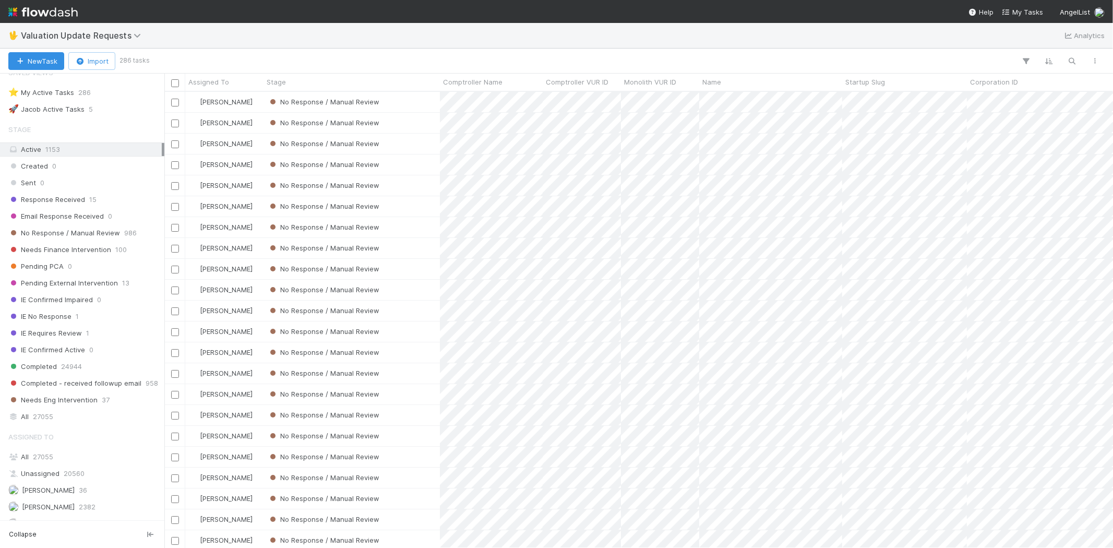
scroll to position [7, 0]
click at [97, 206] on div "Response Received 15" at bounding box center [84, 206] width 153 height 13
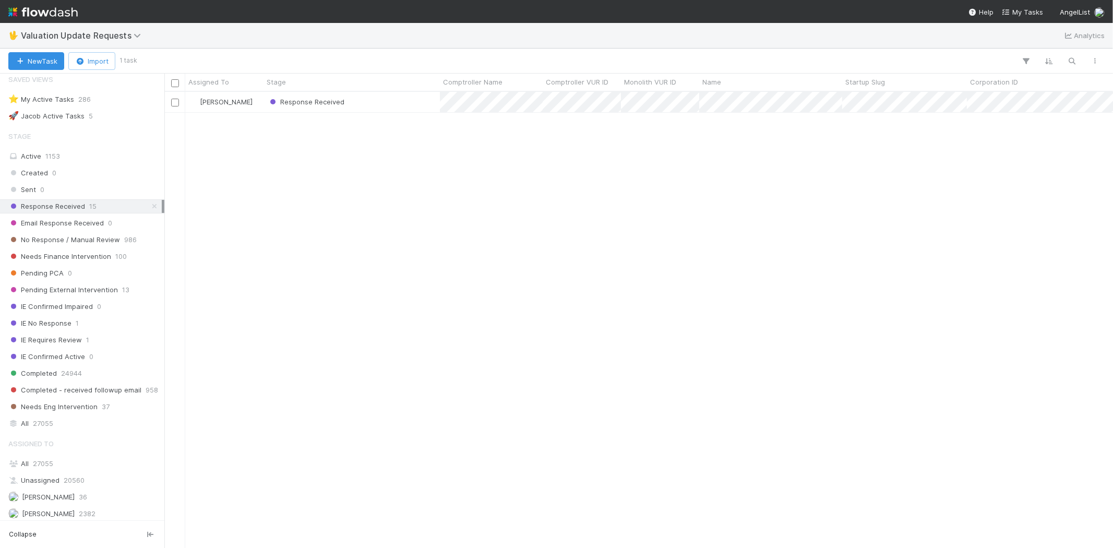
scroll to position [447, 940]
click at [374, 111] on div "Response Received" at bounding box center [351, 102] width 176 height 20
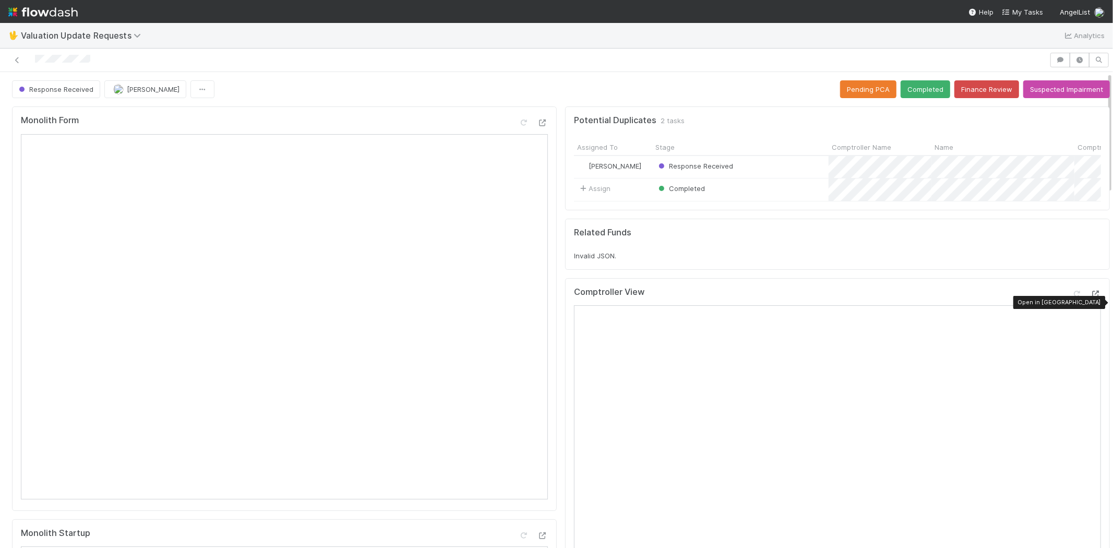
click at [1090, 297] on icon at bounding box center [1095, 294] width 10 height 7
click at [900, 95] on button "Completed" at bounding box center [925, 89] width 50 height 18
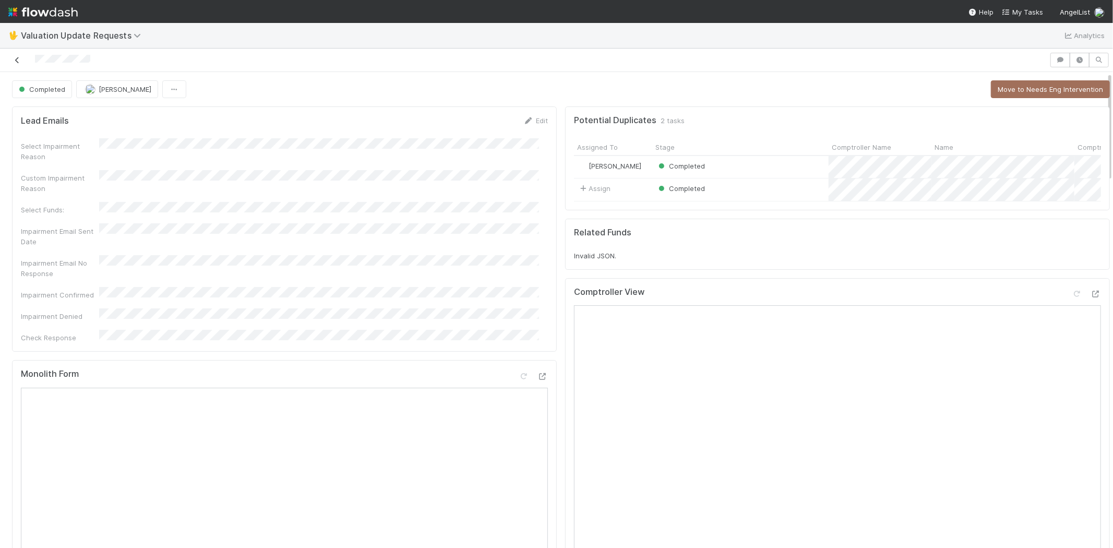
click at [14, 59] on icon at bounding box center [17, 60] width 10 height 7
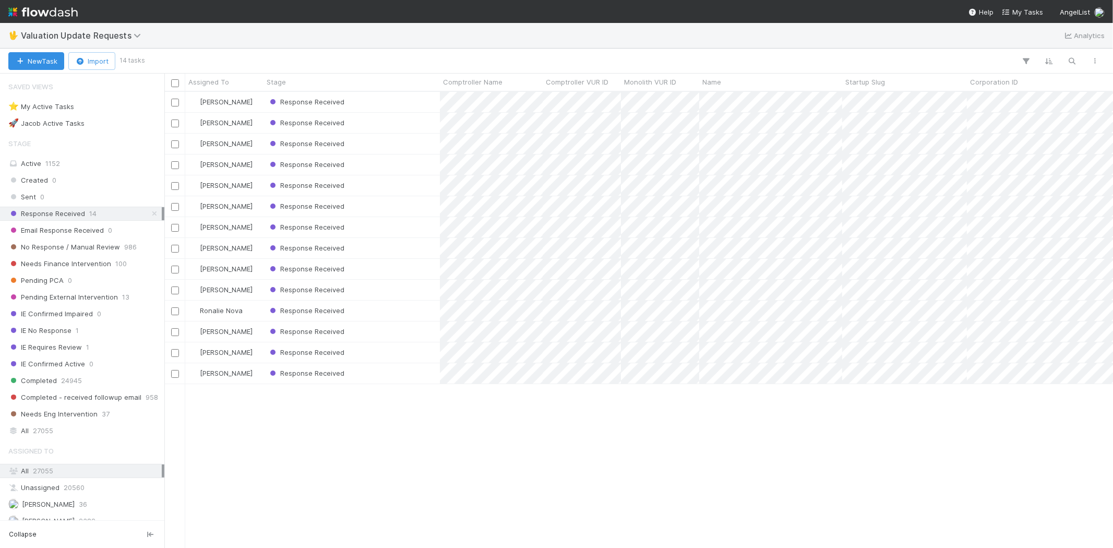
scroll to position [447, 940]
click at [338, 449] on div "Michael Capilitan Response Received 8/2/25, 3:14:33 AM 8/16/25, 10:53:24 PM 0 J…" at bounding box center [638, 319] width 948 height 455
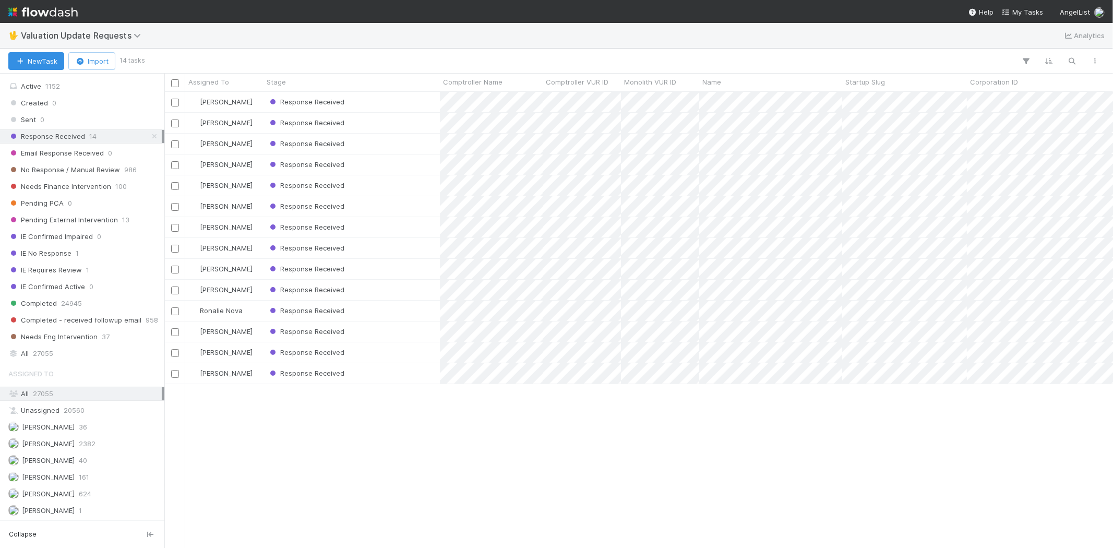
scroll to position [116, 0]
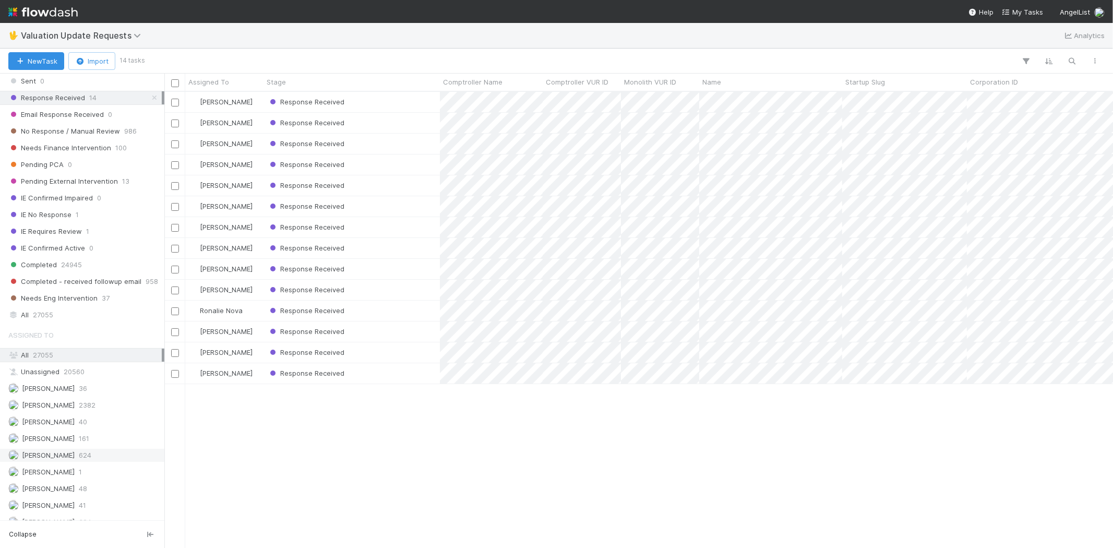
click at [90, 458] on span "624" at bounding box center [85, 455] width 13 height 13
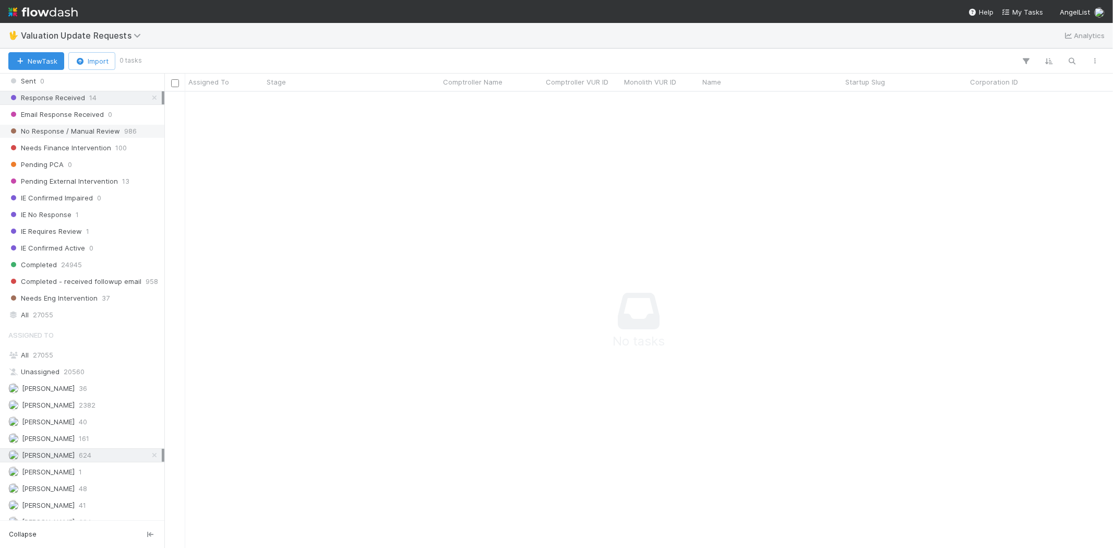
scroll to position [439, 931]
click at [56, 130] on span "No Response / Manual Review" at bounding box center [64, 131] width 112 height 13
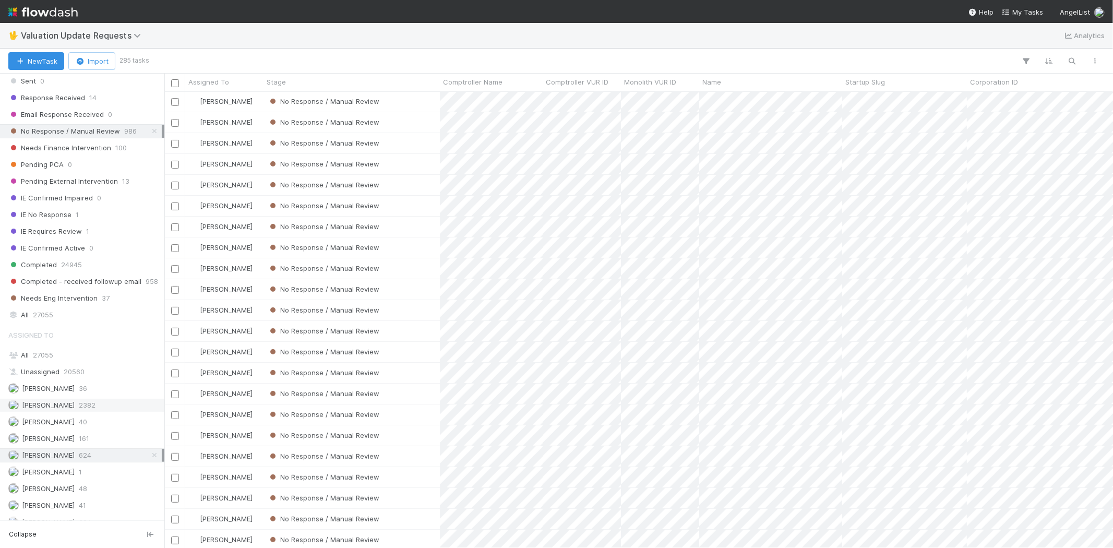
click at [81, 408] on div "Febbie Cervantes 2382" at bounding box center [84, 405] width 153 height 13
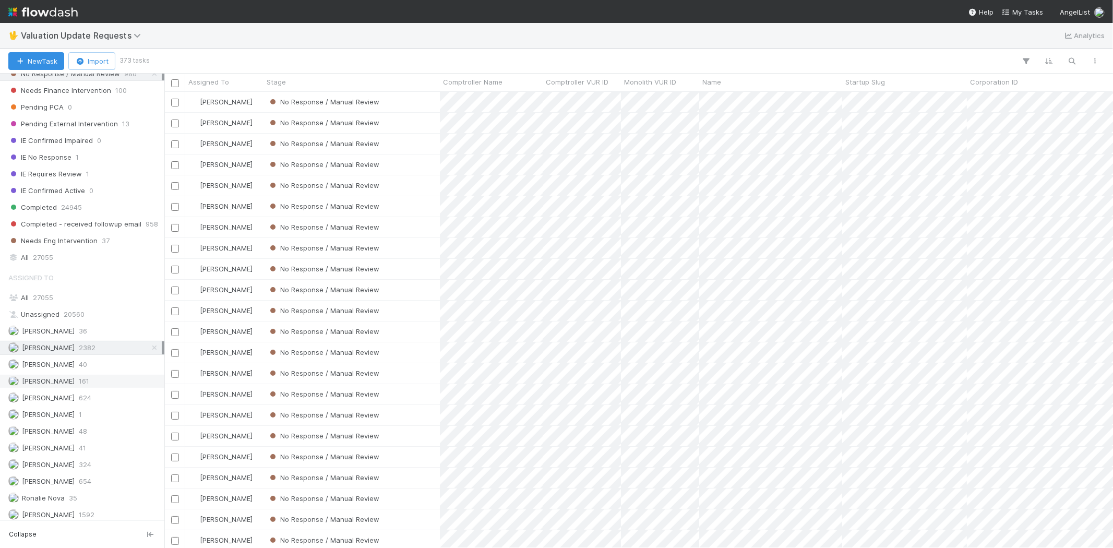
scroll to position [174, 0]
click at [91, 477] on span "654" at bounding box center [85, 480] width 13 height 13
click at [105, 398] on div "Karen Jane Salcedo 624" at bounding box center [84, 397] width 153 height 13
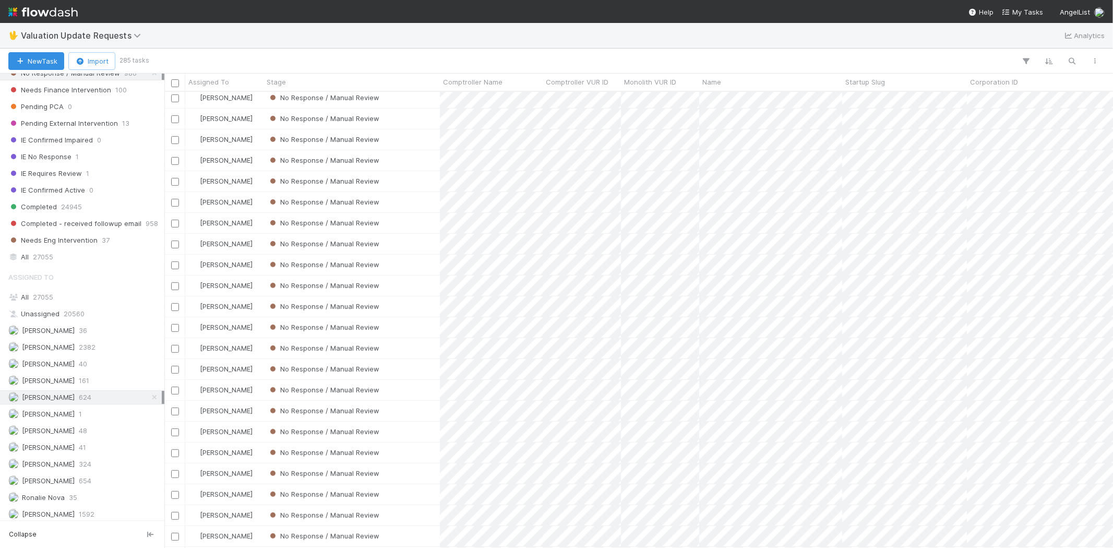
scroll to position [580, 0]
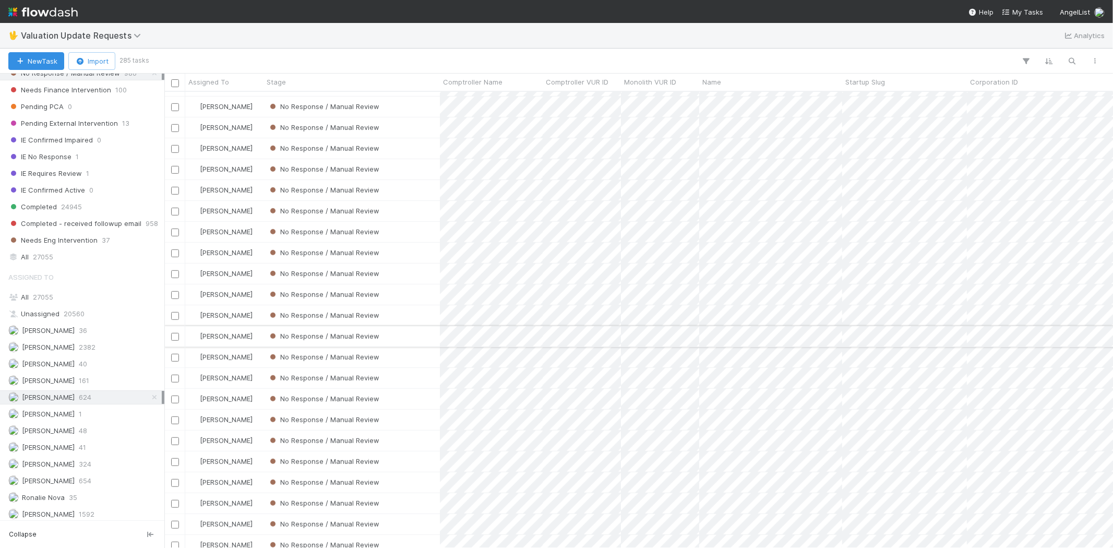
click at [411, 330] on div "No Response / Manual Review" at bounding box center [351, 336] width 176 height 20
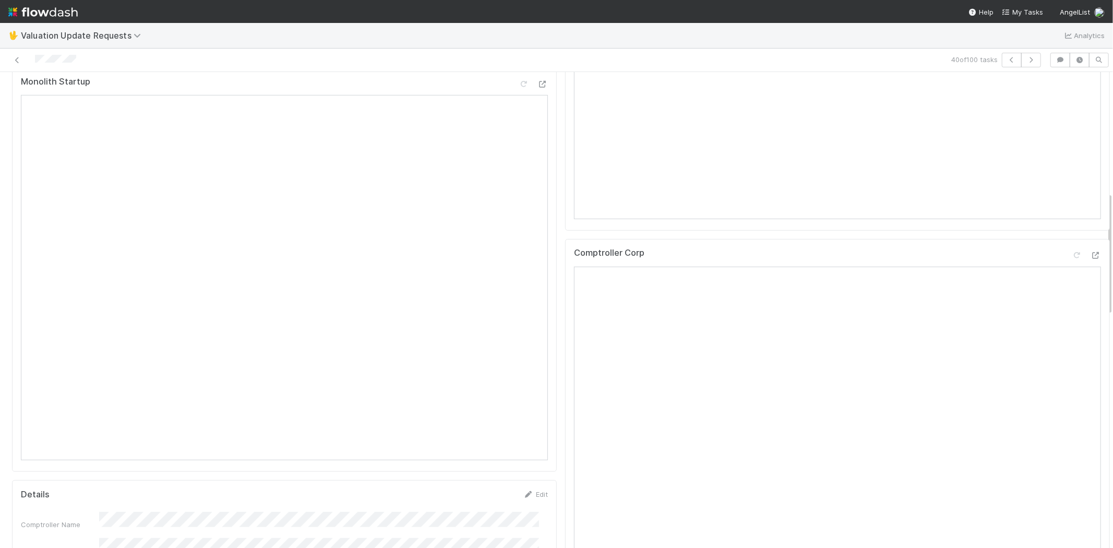
scroll to position [463, 0]
click at [1090, 247] on icon at bounding box center [1095, 243] width 10 height 7
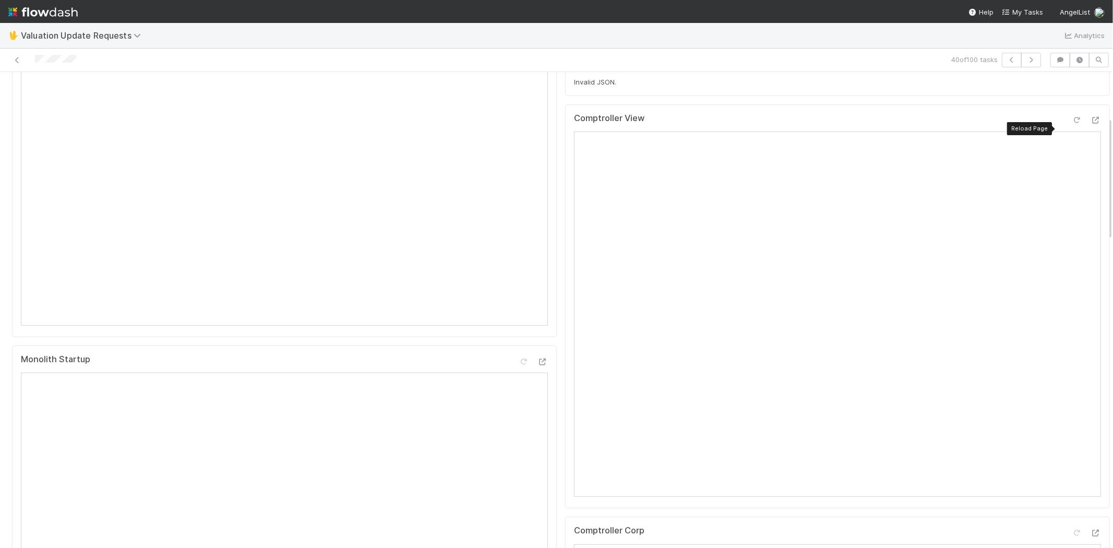
click at [1072, 124] on icon at bounding box center [1077, 120] width 10 height 7
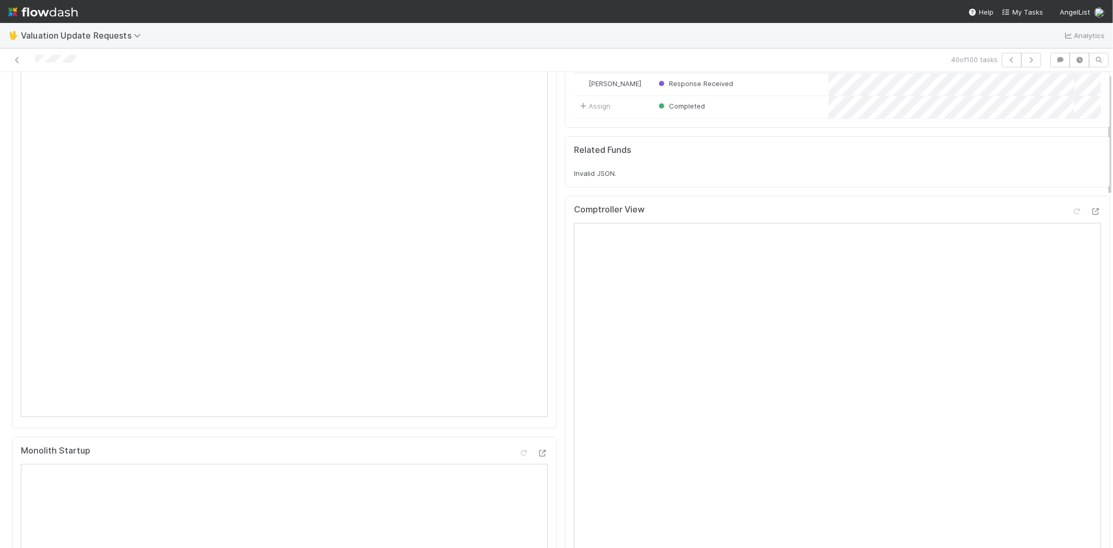
scroll to position [0, 0]
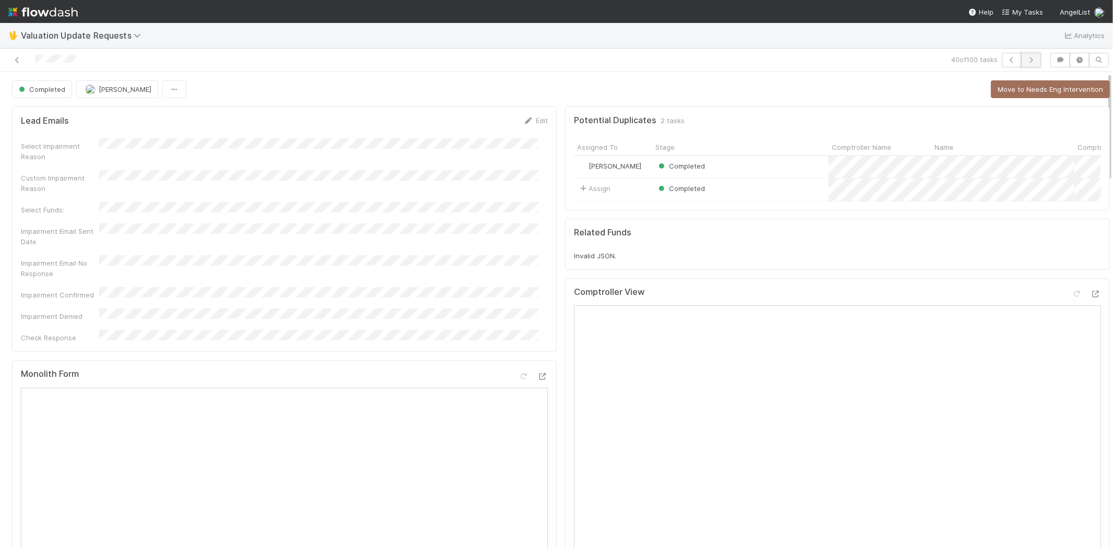
click at [1026, 58] on icon "button" at bounding box center [1031, 60] width 10 height 6
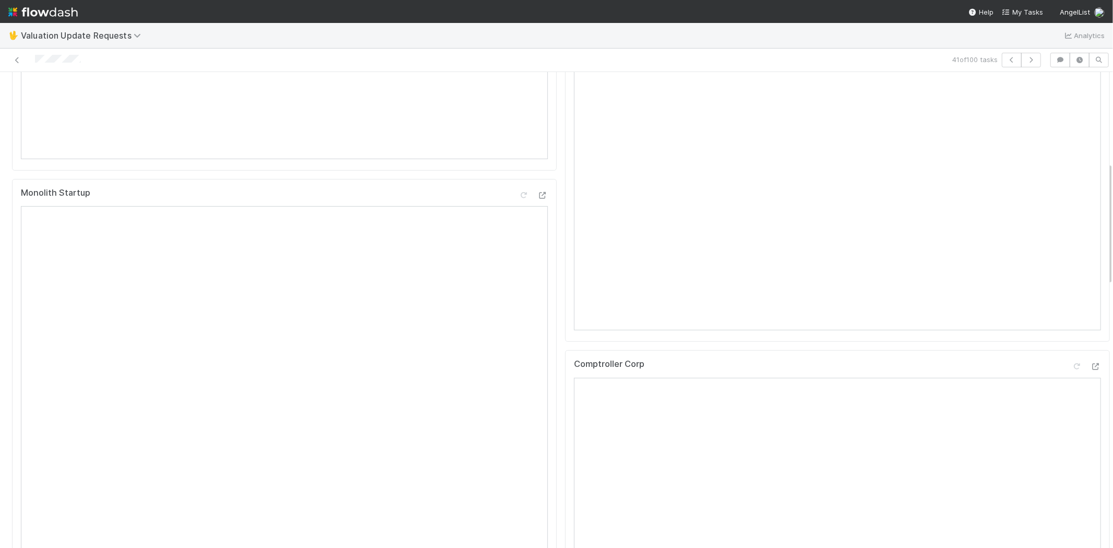
scroll to position [347, 0]
click at [1090, 363] on icon at bounding box center [1095, 359] width 10 height 7
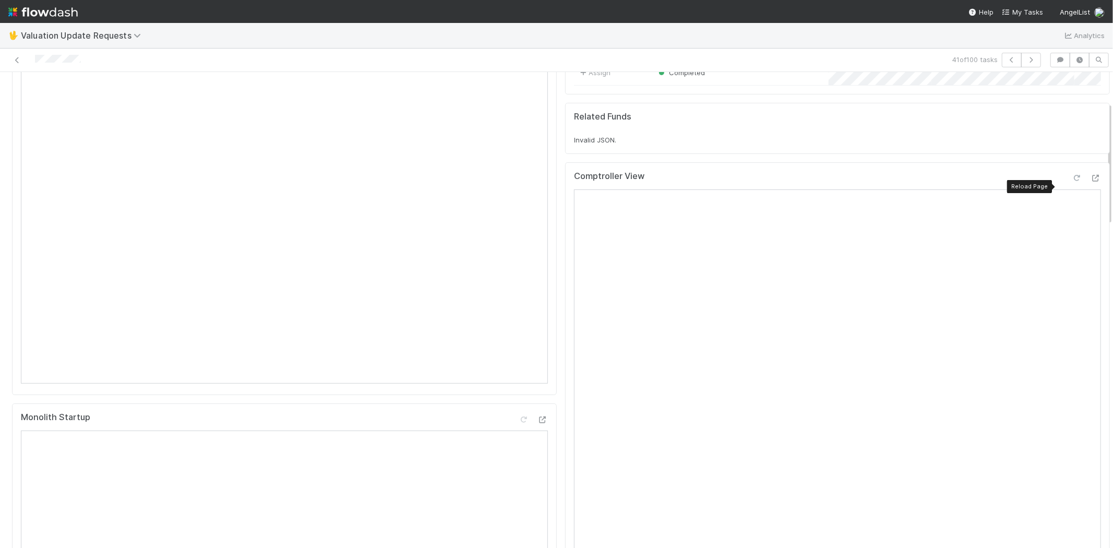
click at [1072, 182] on icon at bounding box center [1077, 178] width 10 height 7
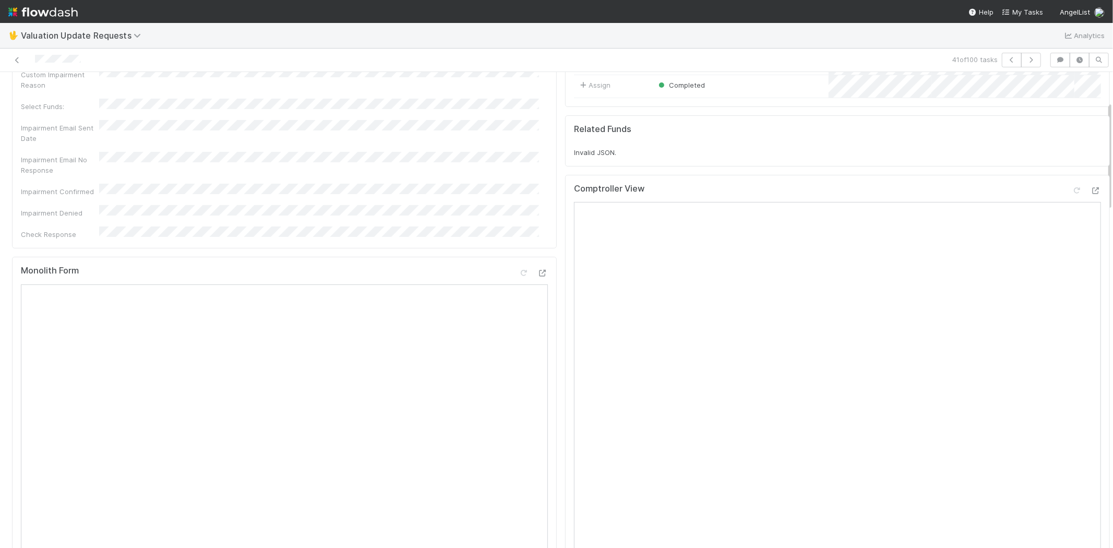
scroll to position [0, 0]
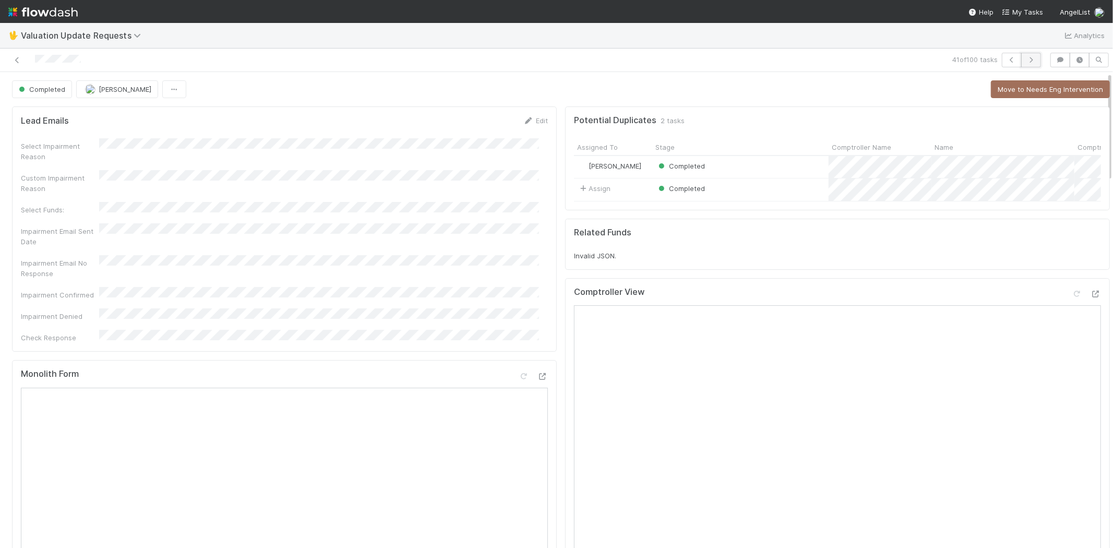
click at [1026, 57] on icon "button" at bounding box center [1031, 60] width 10 height 6
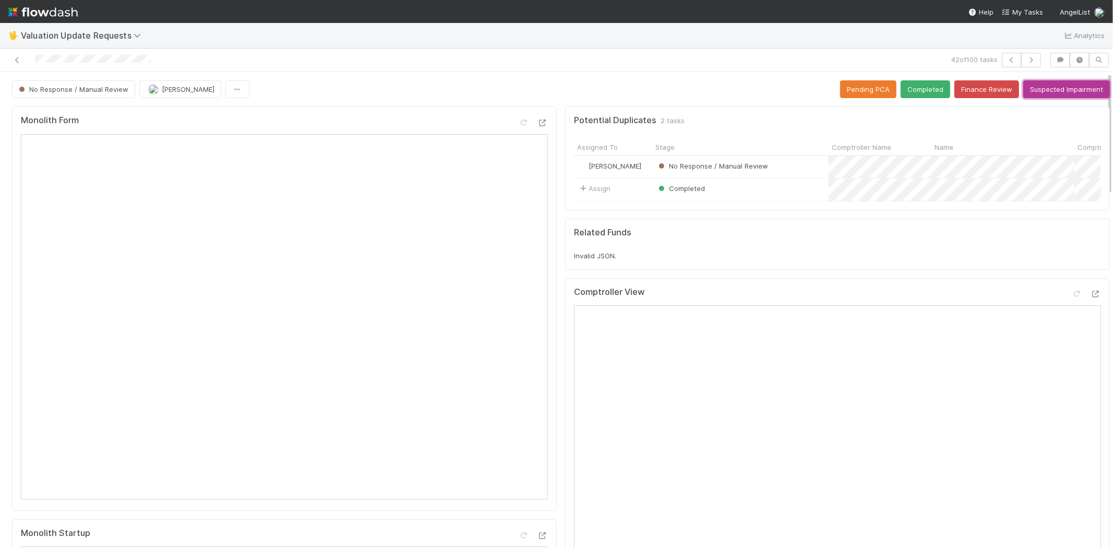
click at [1026, 86] on button "Suspected Impairment" at bounding box center [1066, 89] width 87 height 18
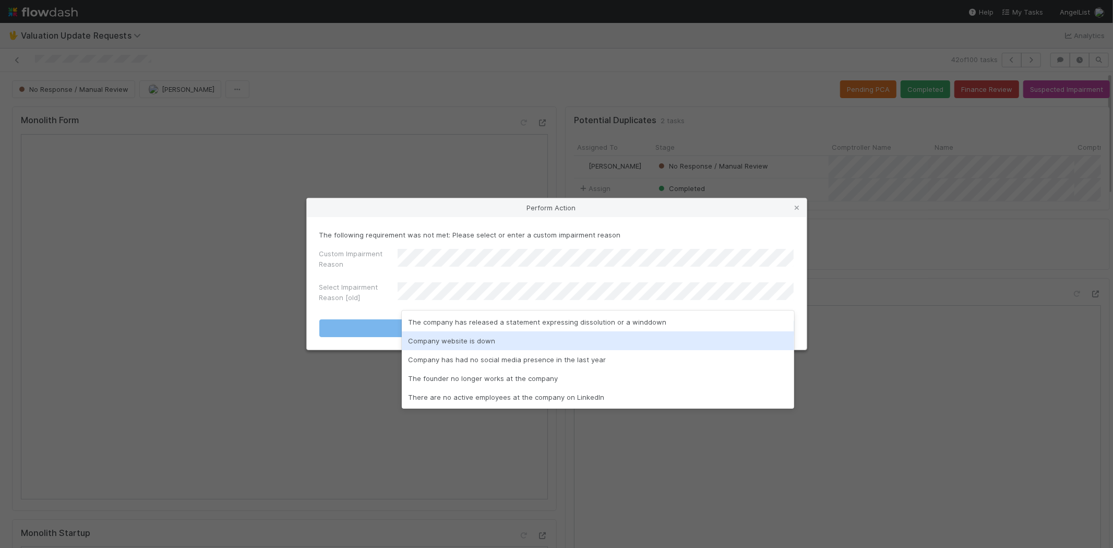
click at [429, 337] on div "Company website is down" at bounding box center [598, 340] width 392 height 19
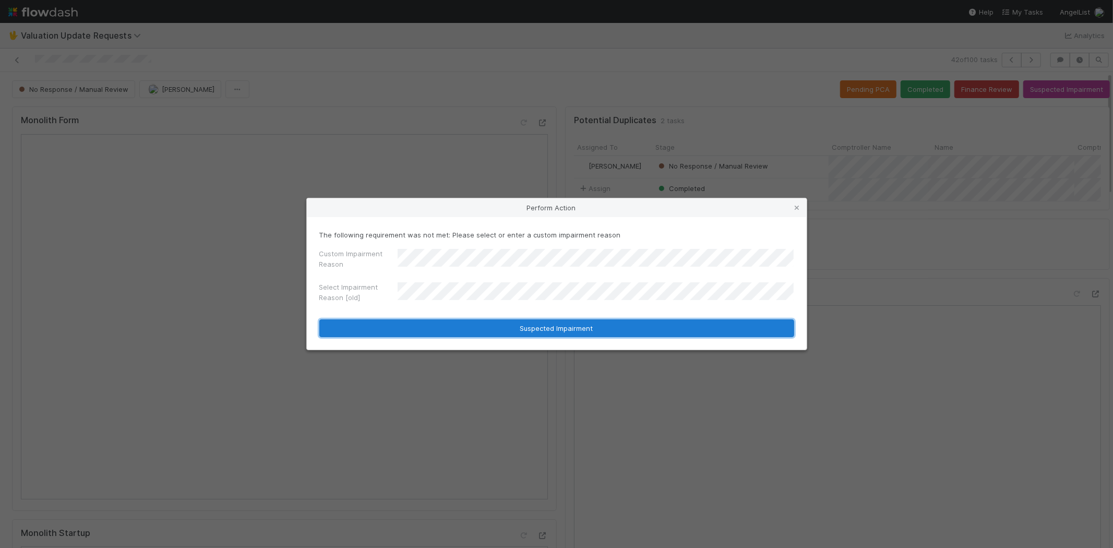
click at [503, 322] on button "Suspected Impairment" at bounding box center [556, 328] width 475 height 18
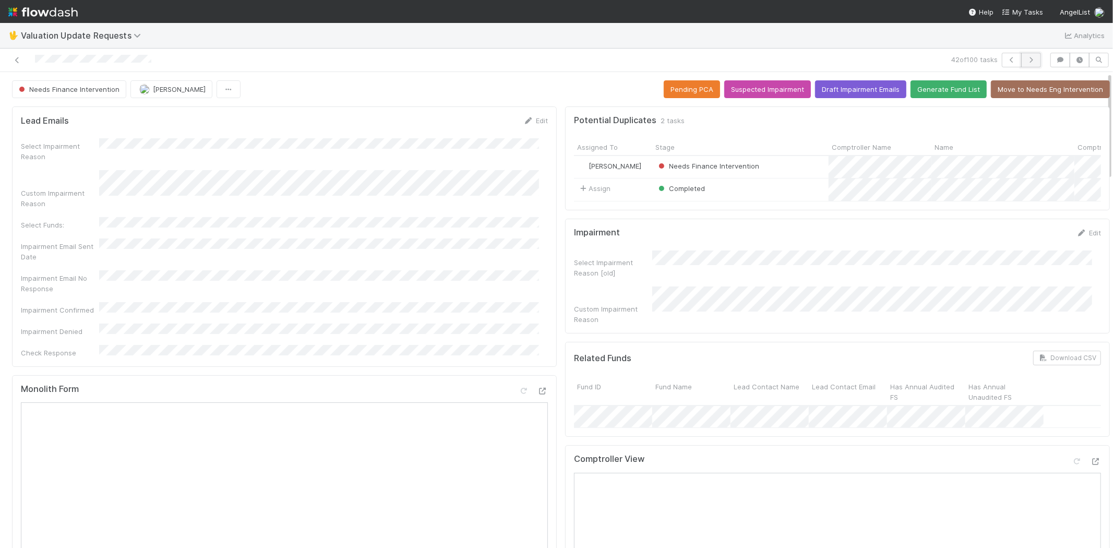
click at [1025, 54] on button "button" at bounding box center [1031, 60] width 20 height 15
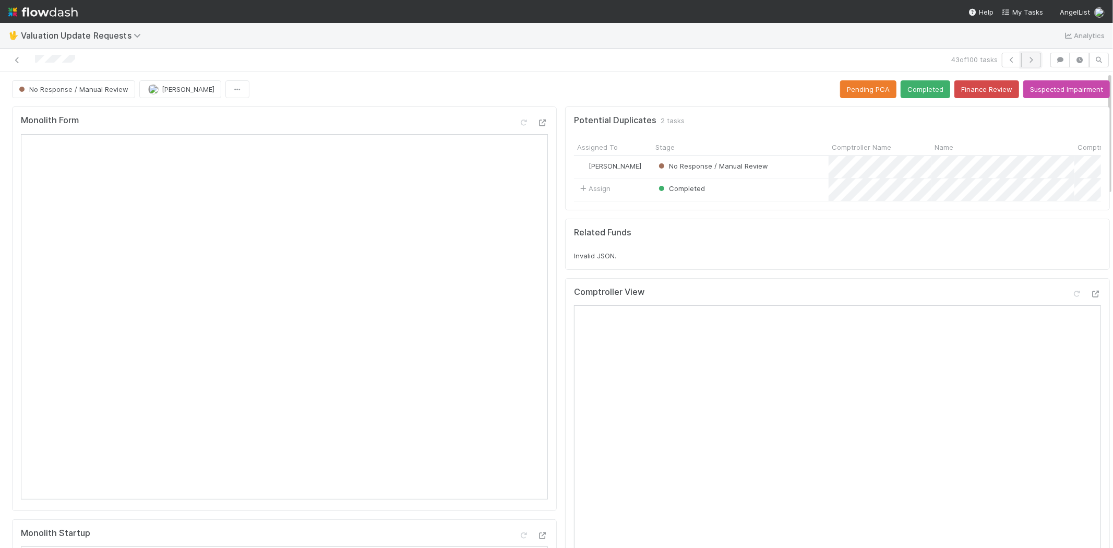
click at [1030, 61] on button "button" at bounding box center [1031, 60] width 20 height 15
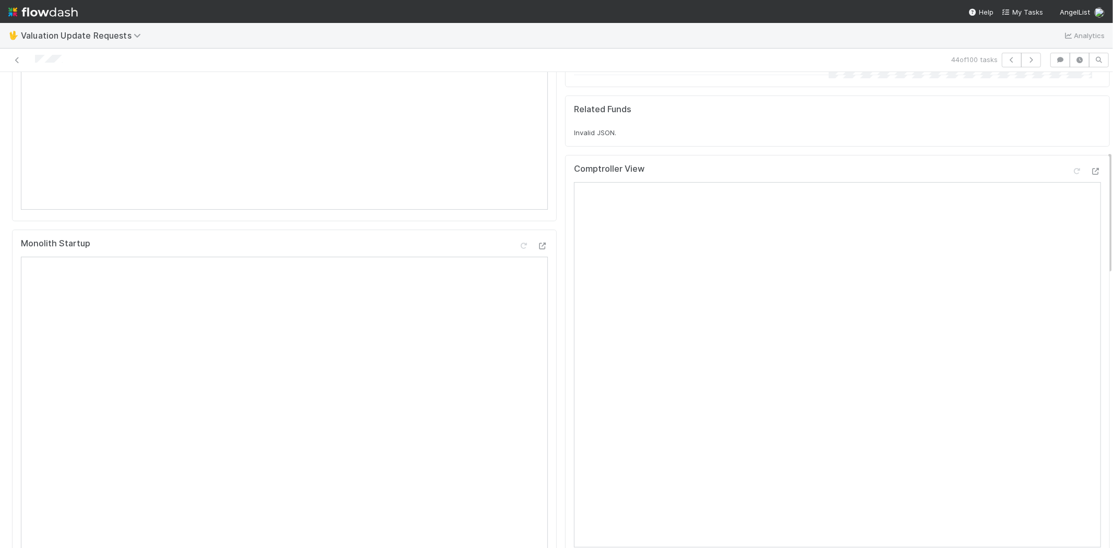
scroll to position [405, 0]
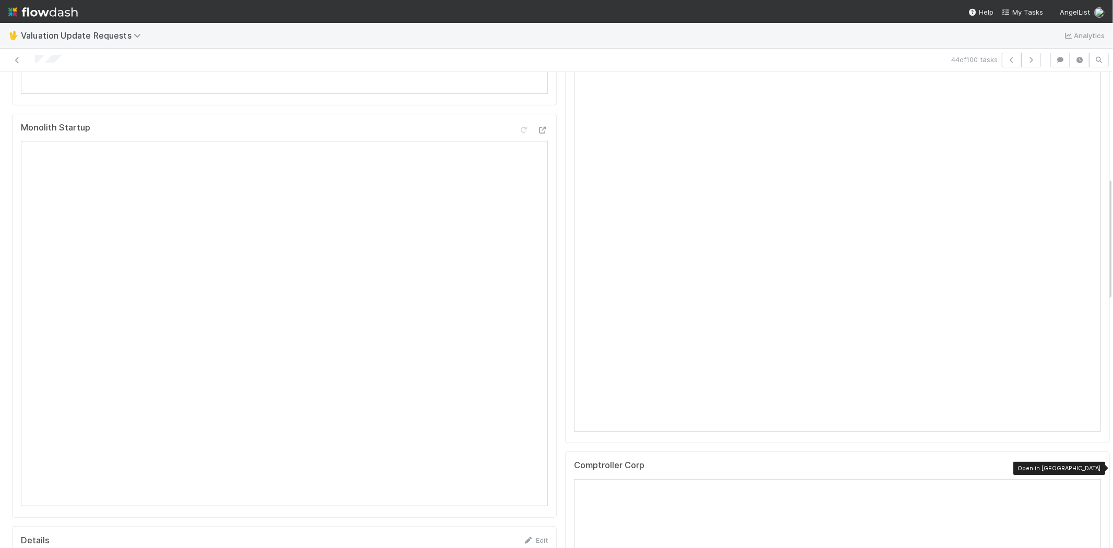
click at [1090, 465] on icon at bounding box center [1095, 467] width 10 height 7
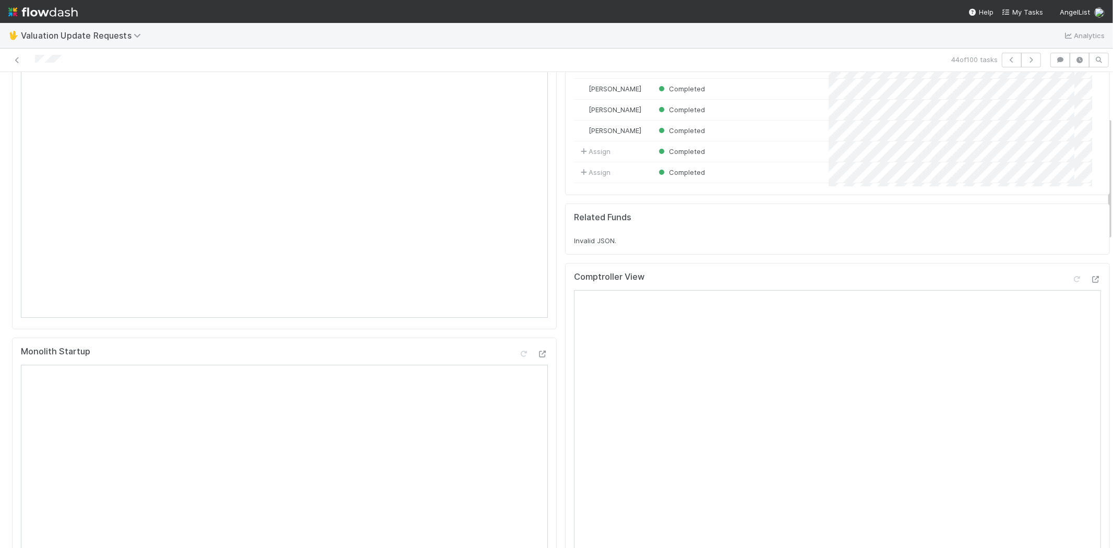
scroll to position [174, 0]
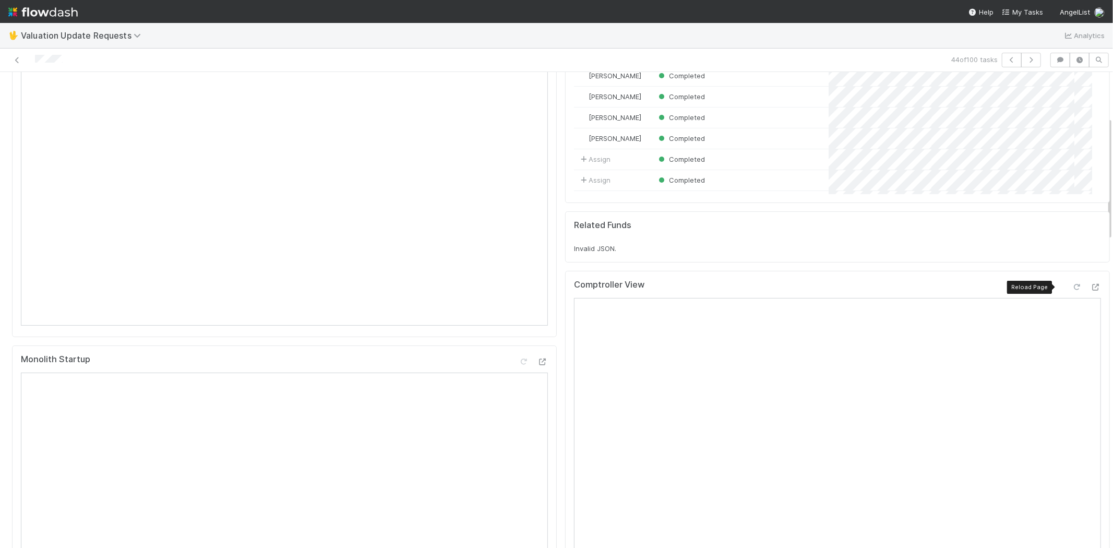
drag, startPoint x: 1060, startPoint y: 286, endPoint x: 874, endPoint y: 240, distance: 191.3
click at [1072, 285] on icon at bounding box center [1077, 287] width 10 height 7
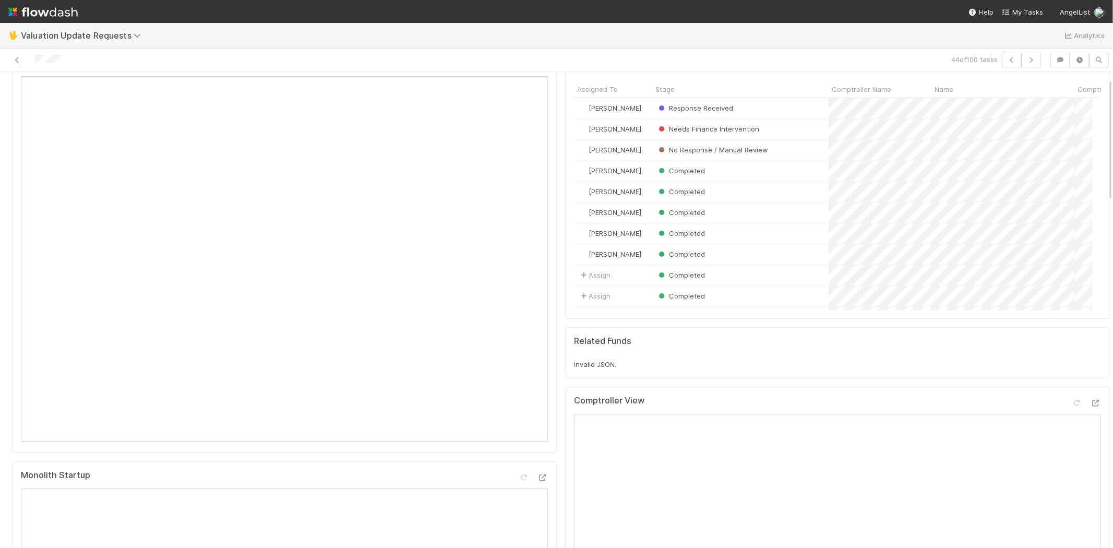
scroll to position [0, 0]
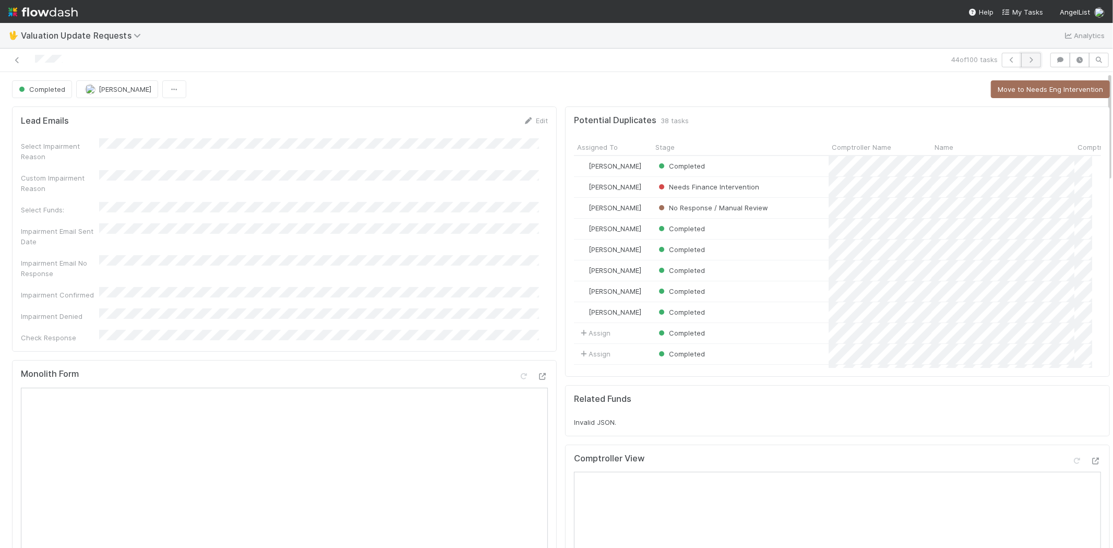
click at [1028, 60] on button "button" at bounding box center [1031, 60] width 20 height 15
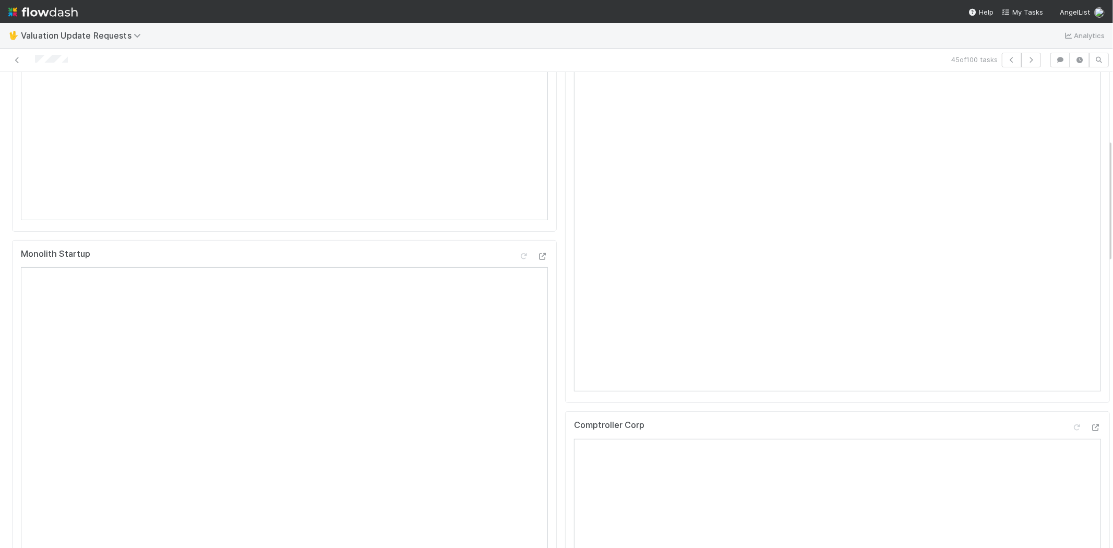
scroll to position [290, 0]
click at [1090, 420] on icon at bounding box center [1095, 417] width 10 height 7
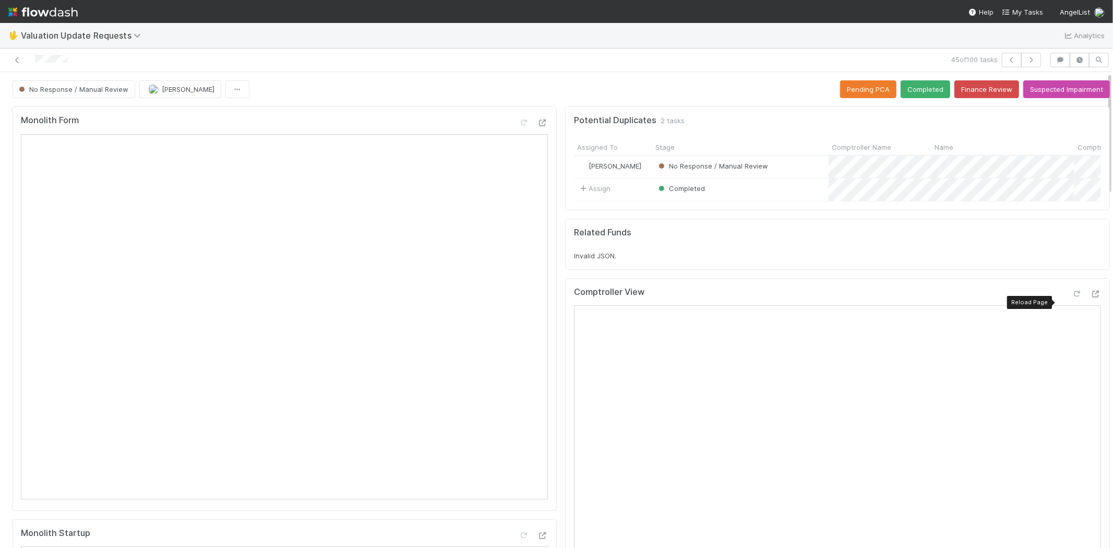
click at [1072, 297] on icon at bounding box center [1077, 294] width 10 height 7
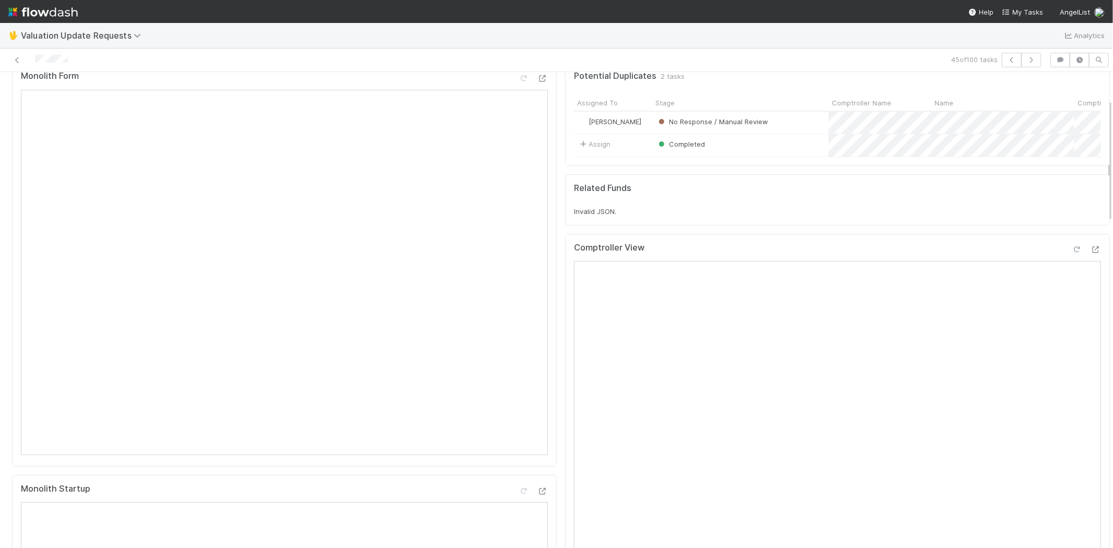
scroll to position [116, 0]
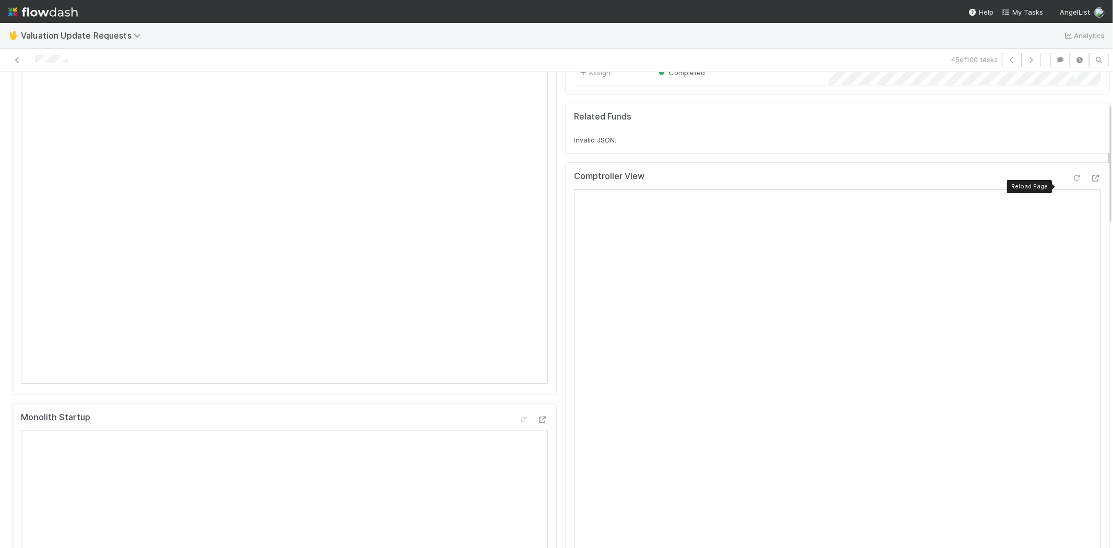
click at [1072, 182] on icon at bounding box center [1077, 178] width 10 height 7
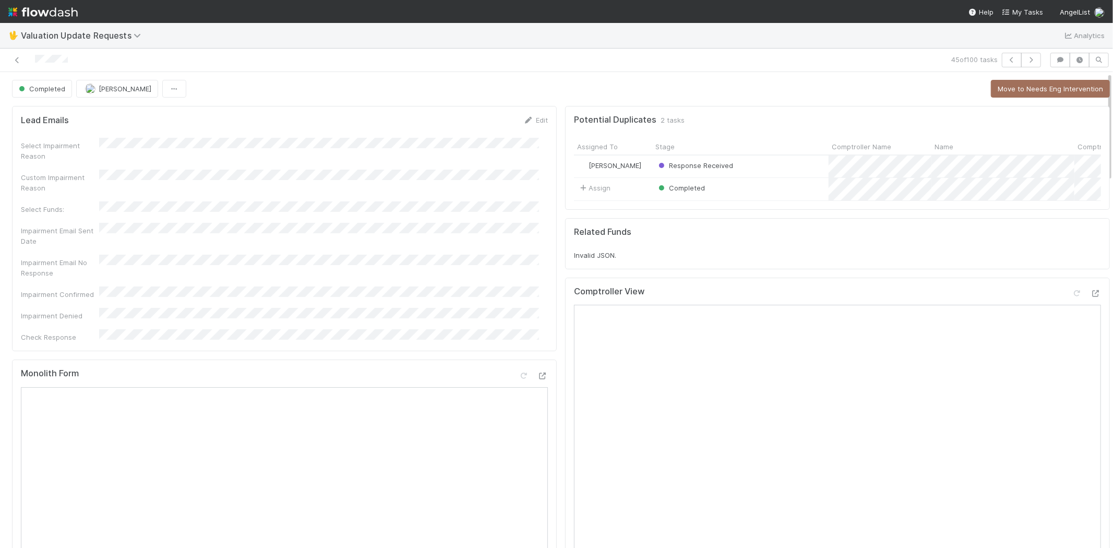
scroll to position [0, 0]
click at [1026, 60] on icon "button" at bounding box center [1031, 60] width 10 height 6
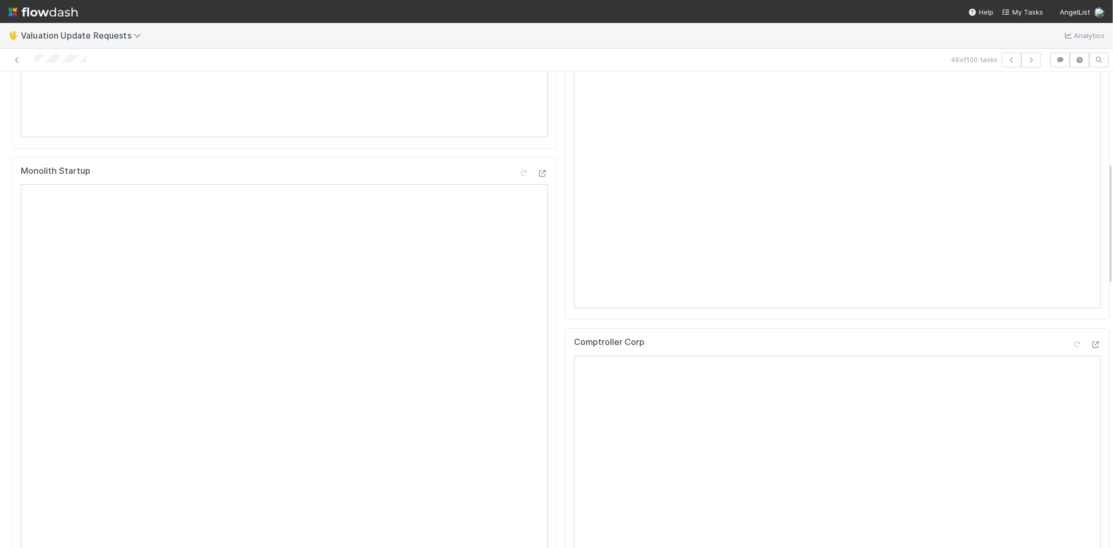
scroll to position [405, 0]
click at [1090, 305] on icon at bounding box center [1095, 301] width 10 height 7
click at [1072, 182] on icon at bounding box center [1077, 178] width 10 height 7
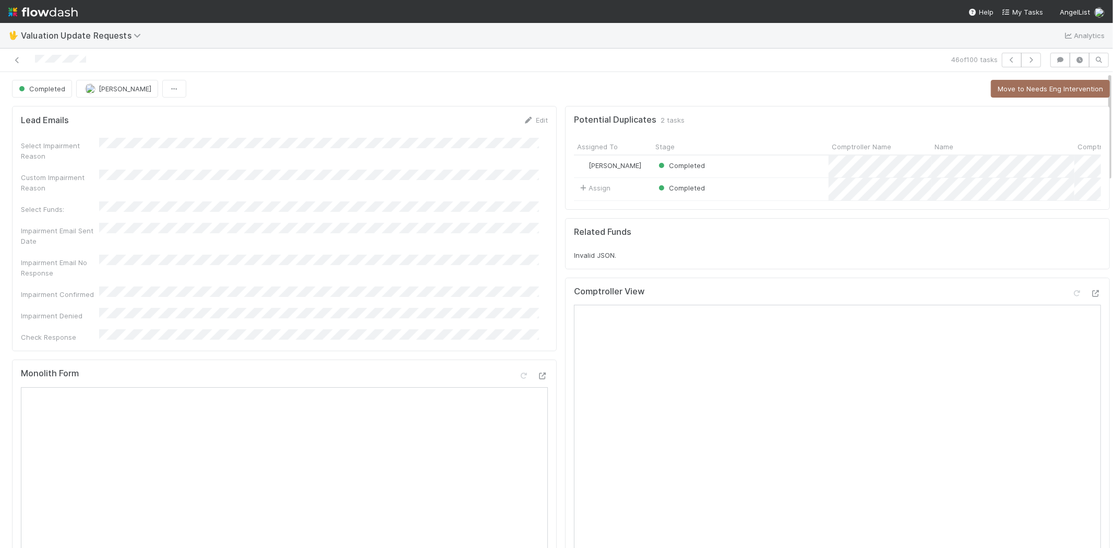
scroll to position [0, 0]
click at [1026, 59] on icon "button" at bounding box center [1031, 60] width 10 height 6
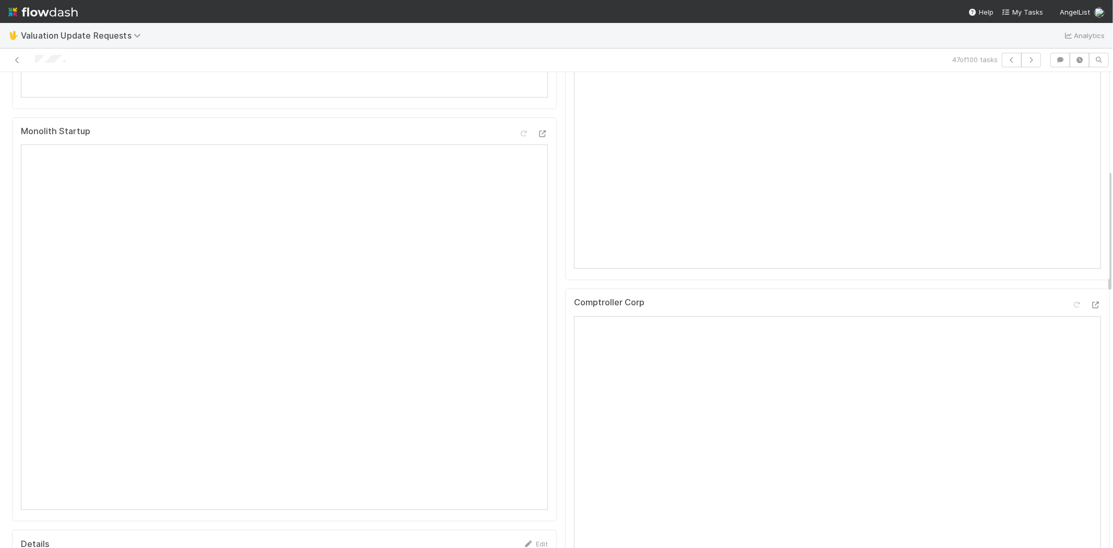
scroll to position [405, 0]
click at [1090, 305] on icon at bounding box center [1095, 301] width 10 height 7
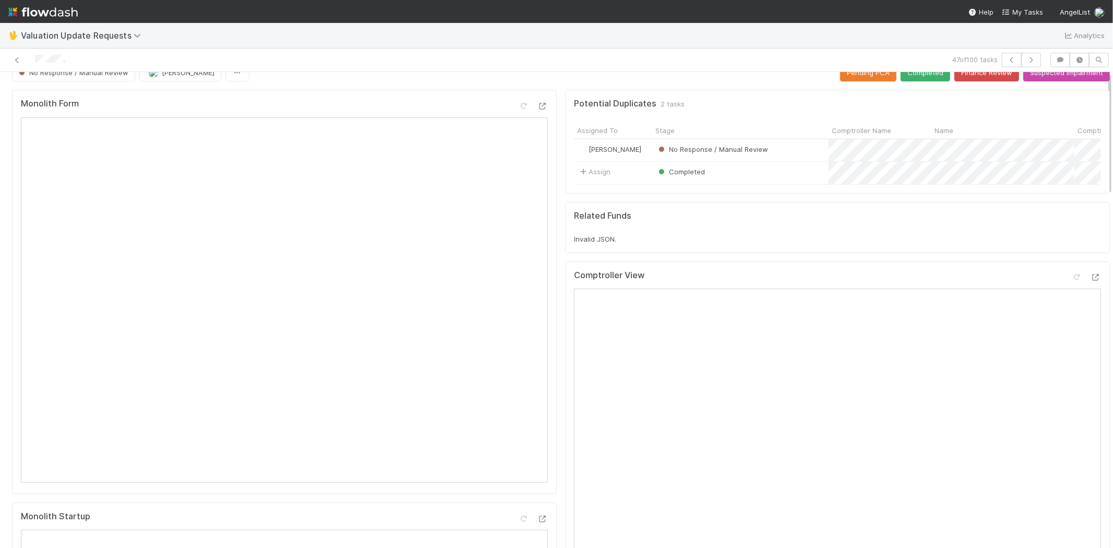
scroll to position [0, 0]
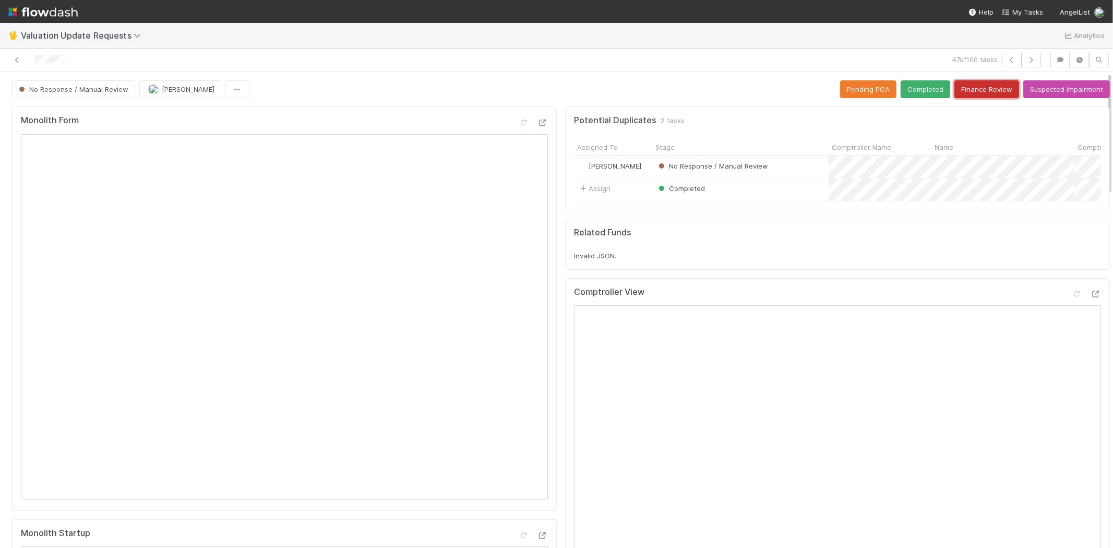
click at [974, 89] on button "Finance Review" at bounding box center [986, 89] width 65 height 18
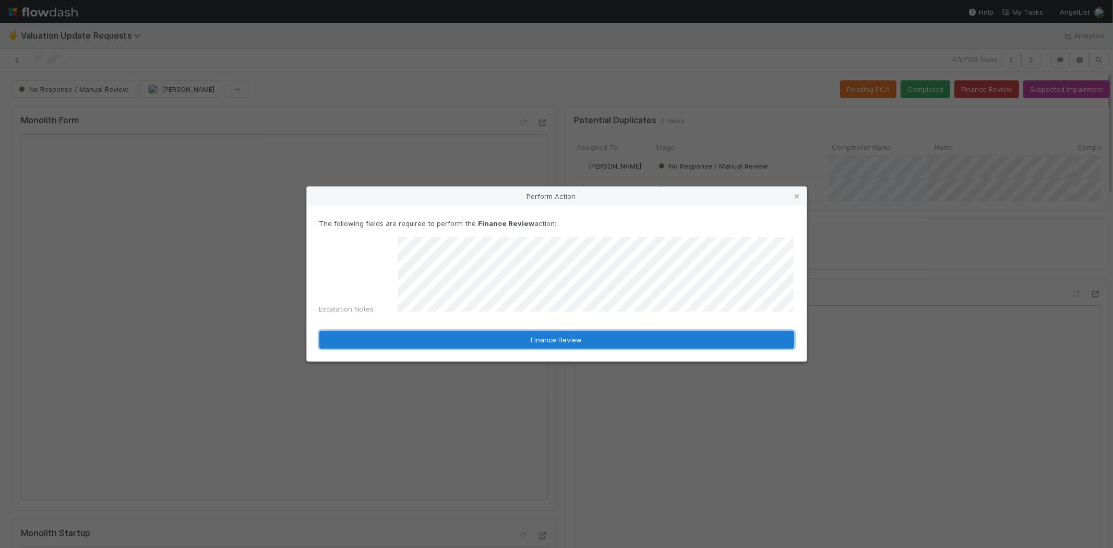
click at [494, 337] on button "Finance Review" at bounding box center [556, 340] width 475 height 18
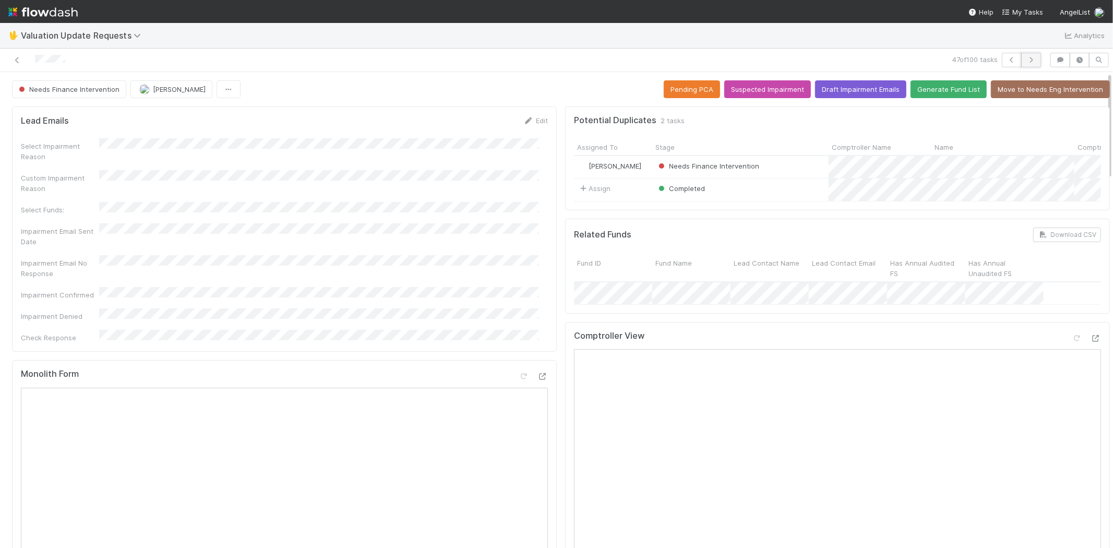
click at [1021, 64] on button "button" at bounding box center [1031, 60] width 20 height 15
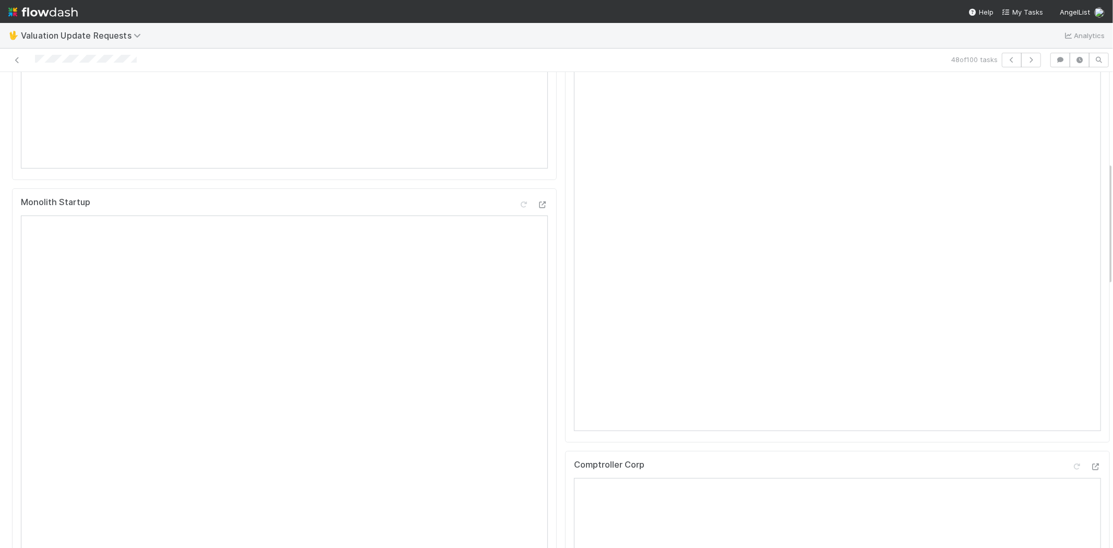
scroll to position [347, 0]
click at [1026, 59] on icon "button" at bounding box center [1031, 60] width 10 height 6
click at [1090, 247] on icon at bounding box center [1095, 243] width 10 height 7
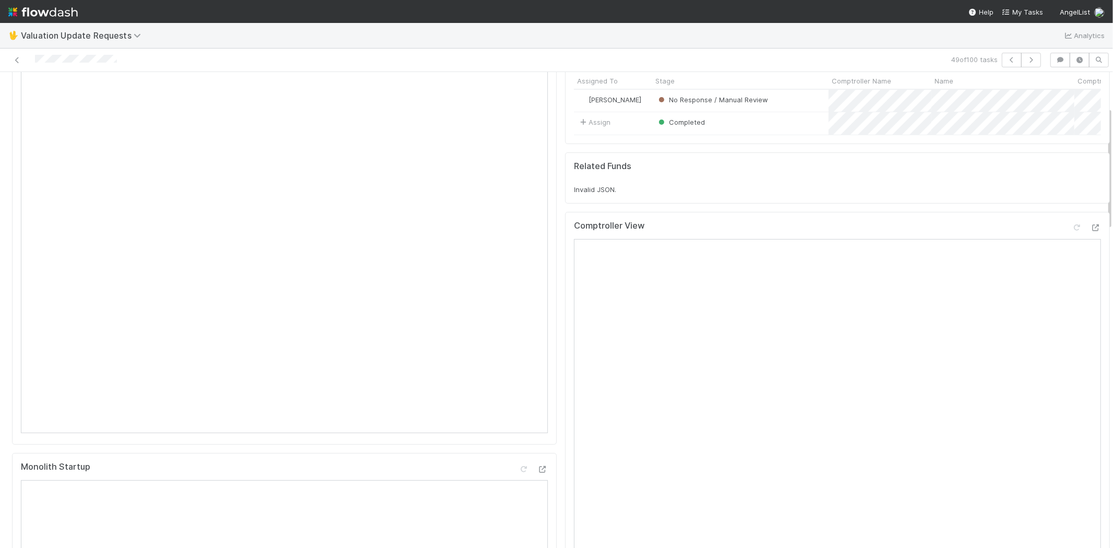
scroll to position [58, 0]
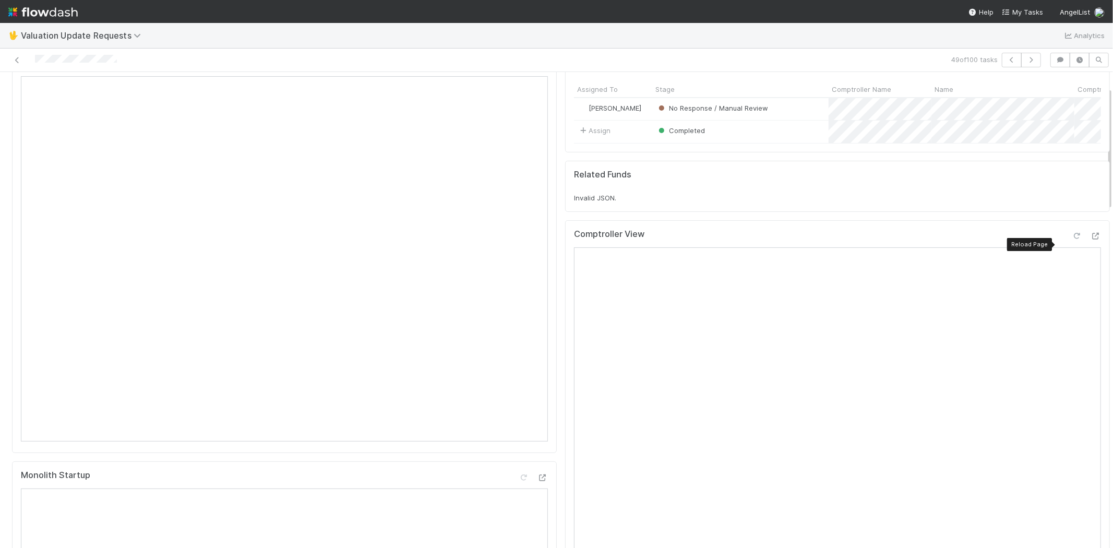
click at [1072, 239] on icon at bounding box center [1077, 236] width 10 height 7
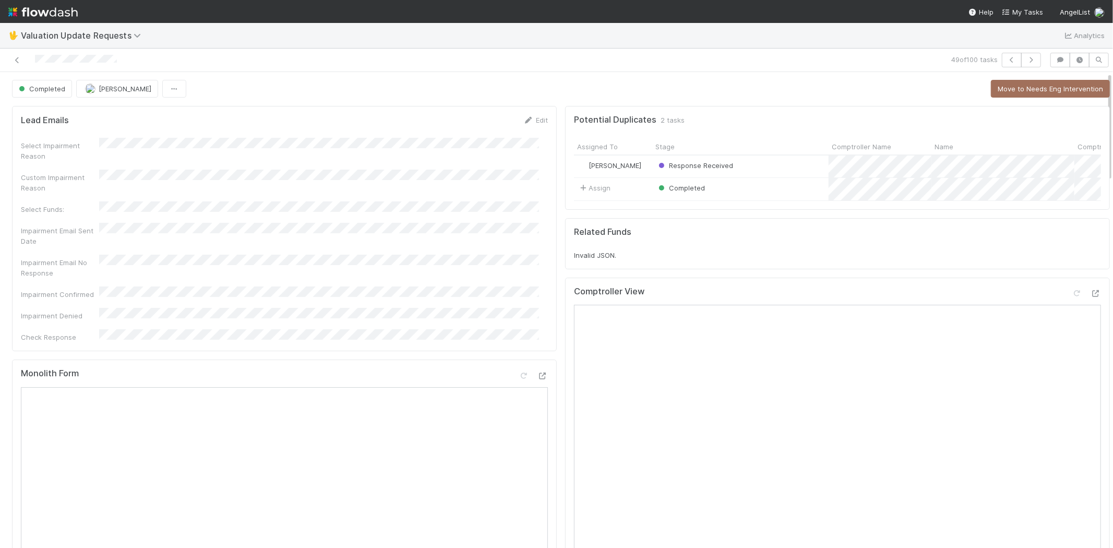
scroll to position [0, 0]
click at [1029, 54] on button "button" at bounding box center [1031, 60] width 20 height 15
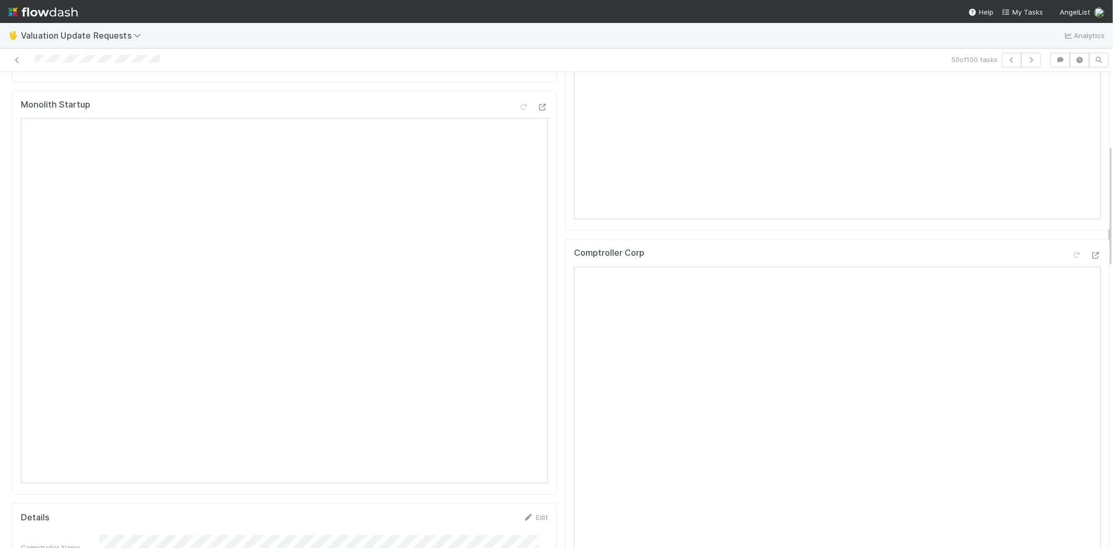
scroll to position [463, 0]
click at [1075, 230] on div at bounding box center [1086, 222] width 29 height 15
click at [1090, 224] on icon at bounding box center [1095, 220] width 10 height 7
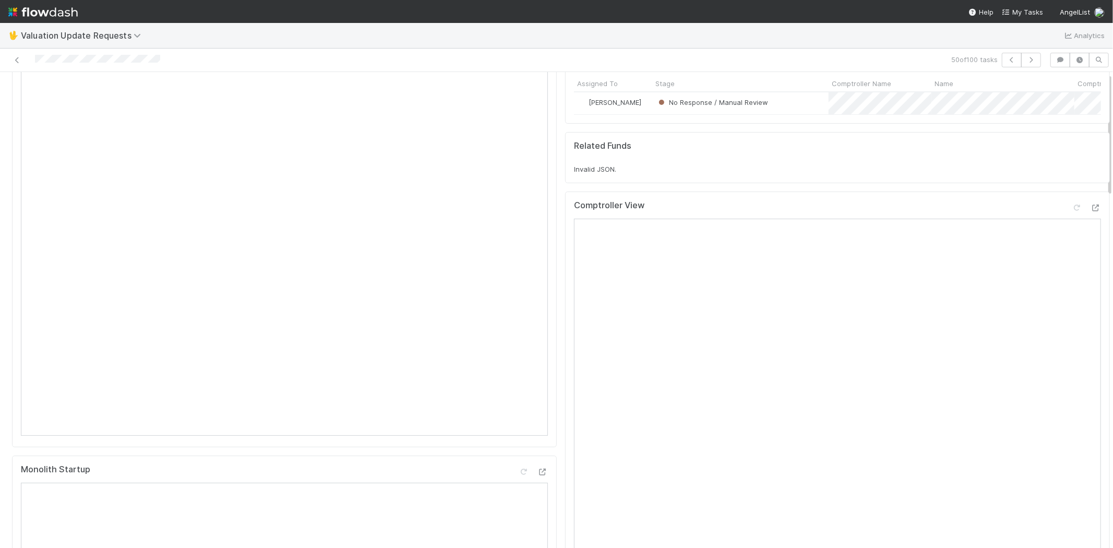
scroll to position [0, 0]
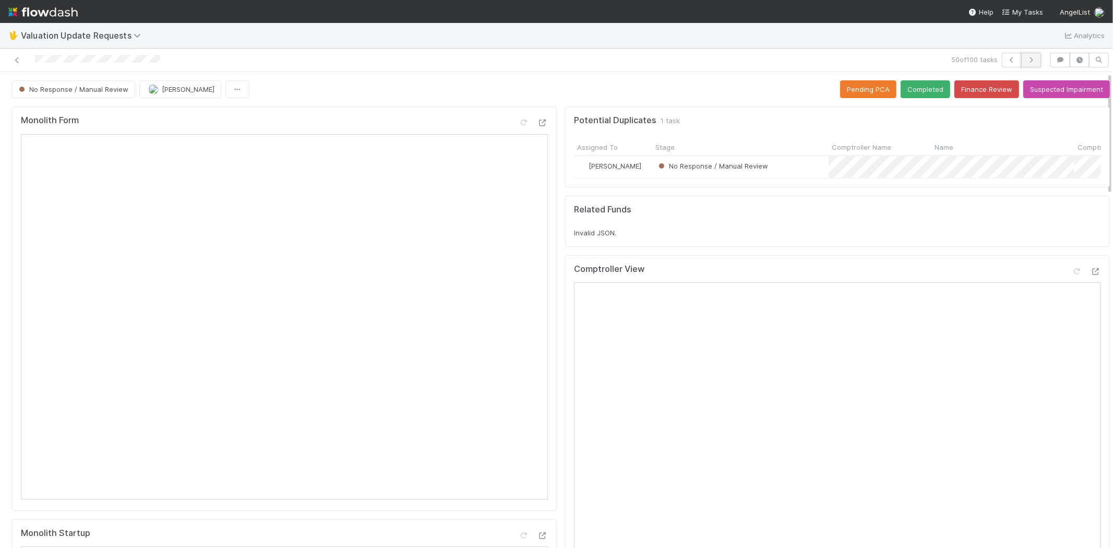
click at [1026, 54] on button "button" at bounding box center [1031, 60] width 20 height 15
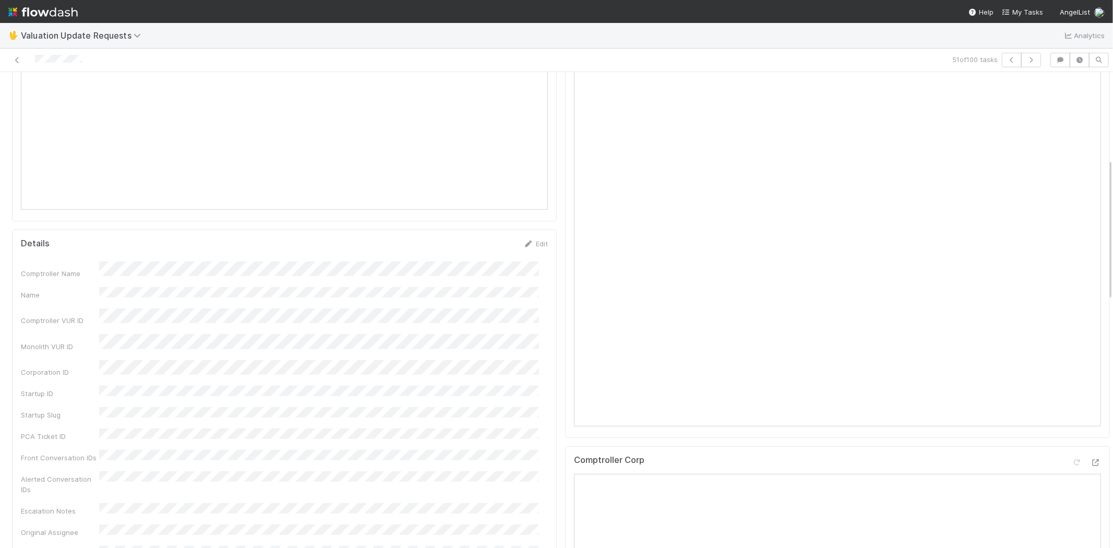
scroll to position [463, 0]
click at [1090, 292] on icon at bounding box center [1095, 288] width 10 height 7
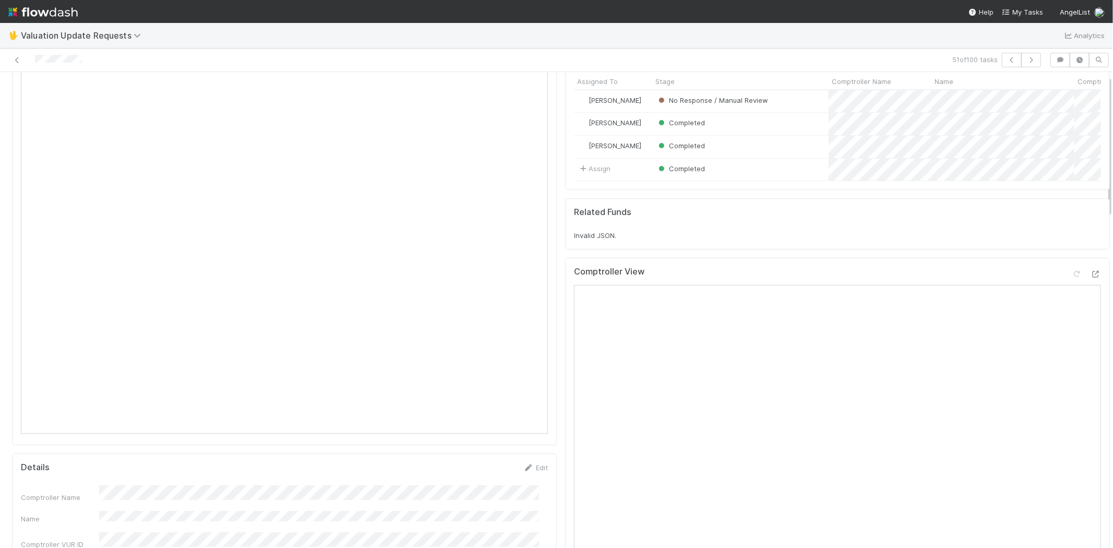
scroll to position [0, 0]
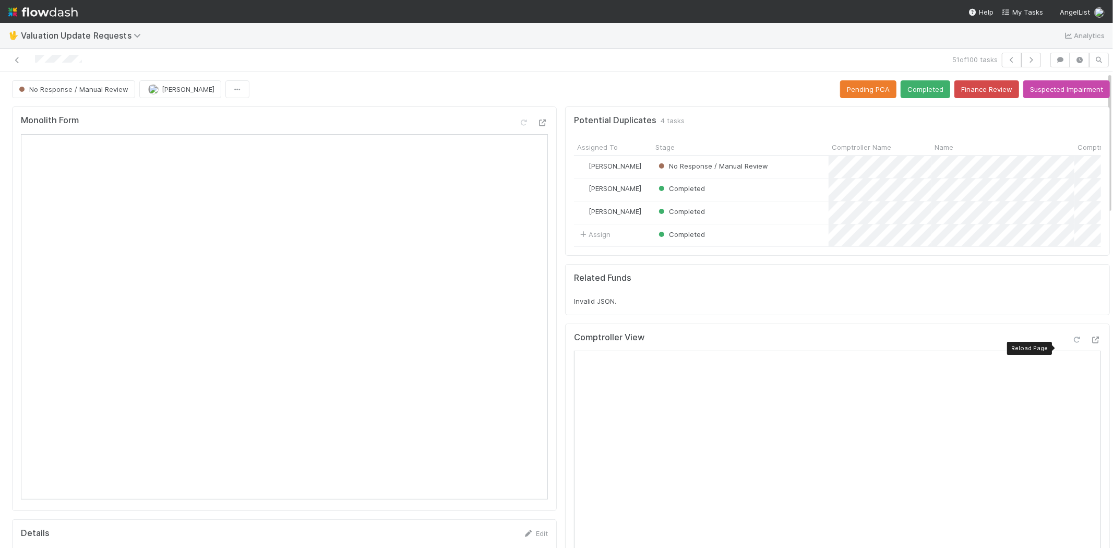
click at [1072, 343] on icon at bounding box center [1077, 339] width 10 height 7
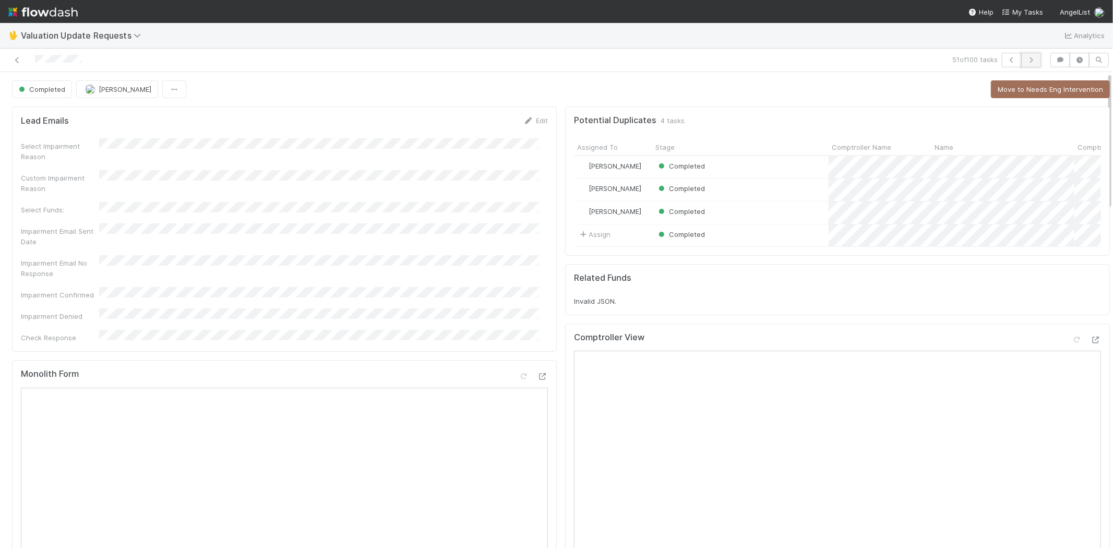
click at [1026, 58] on icon "button" at bounding box center [1031, 60] width 10 height 6
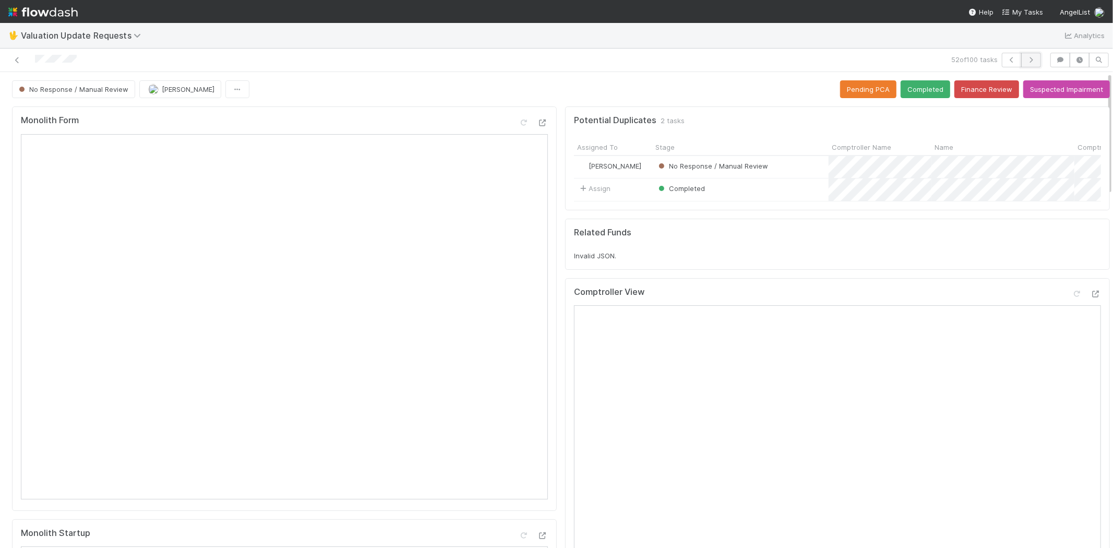
click at [1026, 61] on icon "button" at bounding box center [1031, 60] width 10 height 6
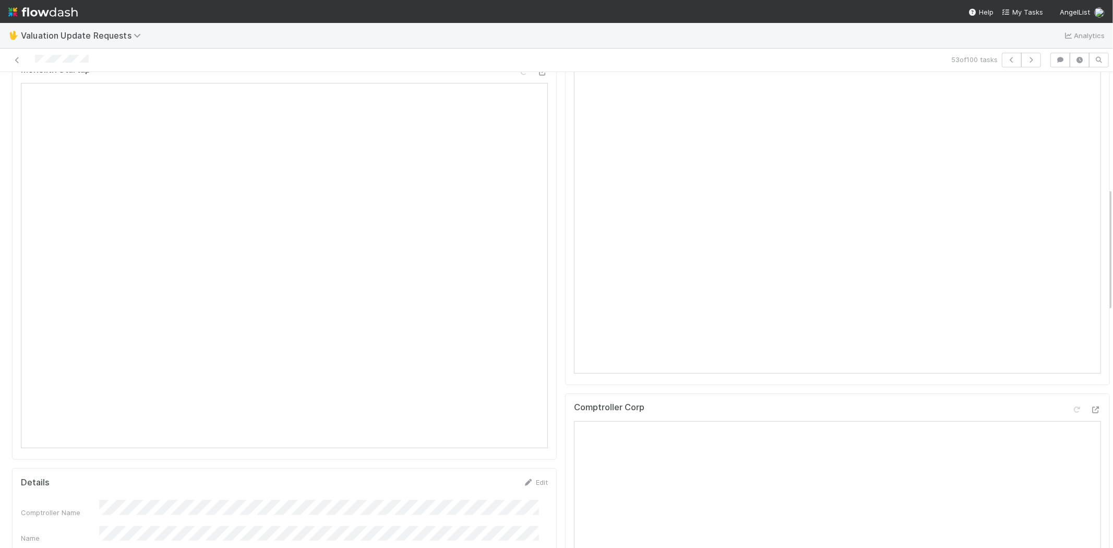
scroll to position [347, 0]
click at [1026, 58] on icon "button" at bounding box center [1031, 60] width 10 height 6
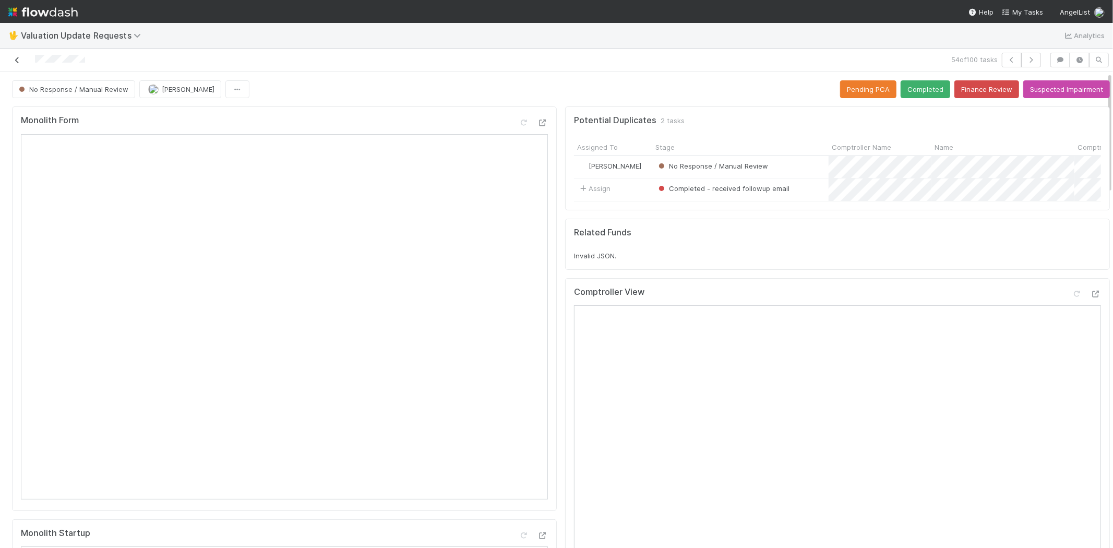
click at [19, 59] on icon at bounding box center [17, 60] width 10 height 7
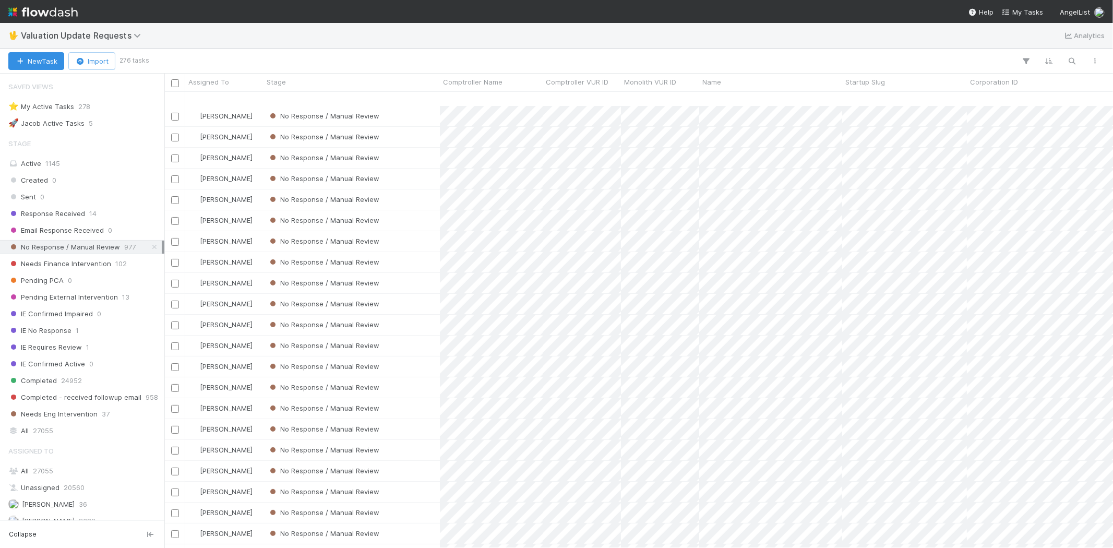
scroll to position [405, 0]
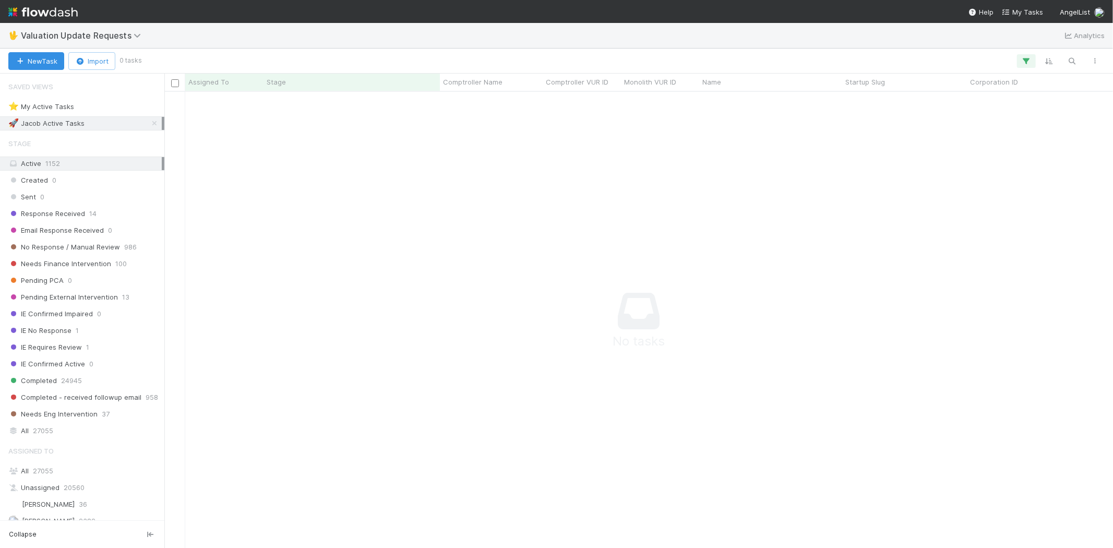
scroll to position [439, 931]
click at [1024, 53] on div "New Task Import 0 tasks 2 filters 2 filters 2 filters" at bounding box center [556, 61] width 1113 height 25
click at [1026, 59] on icon "button" at bounding box center [1026, 60] width 10 height 9
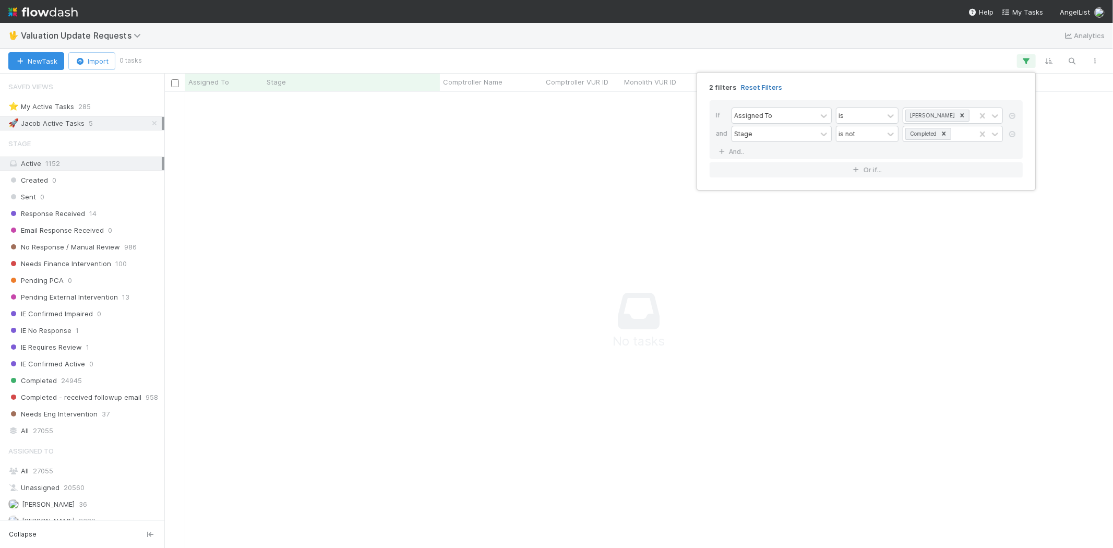
click at [749, 84] on link "Reset Filters" at bounding box center [761, 87] width 41 height 9
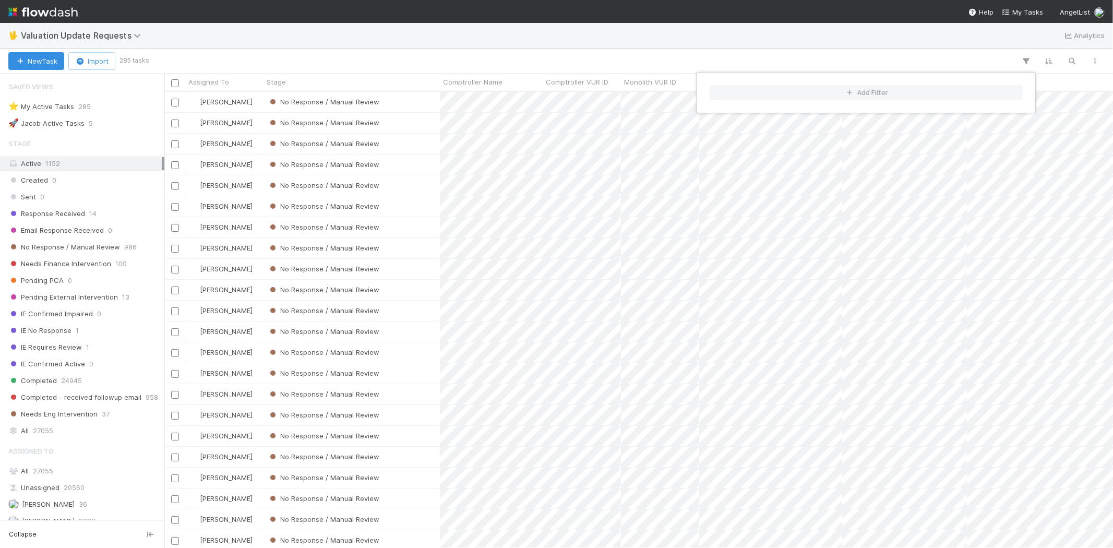
scroll to position [447, 940]
